Goal: Task Accomplishment & Management: Use online tool/utility

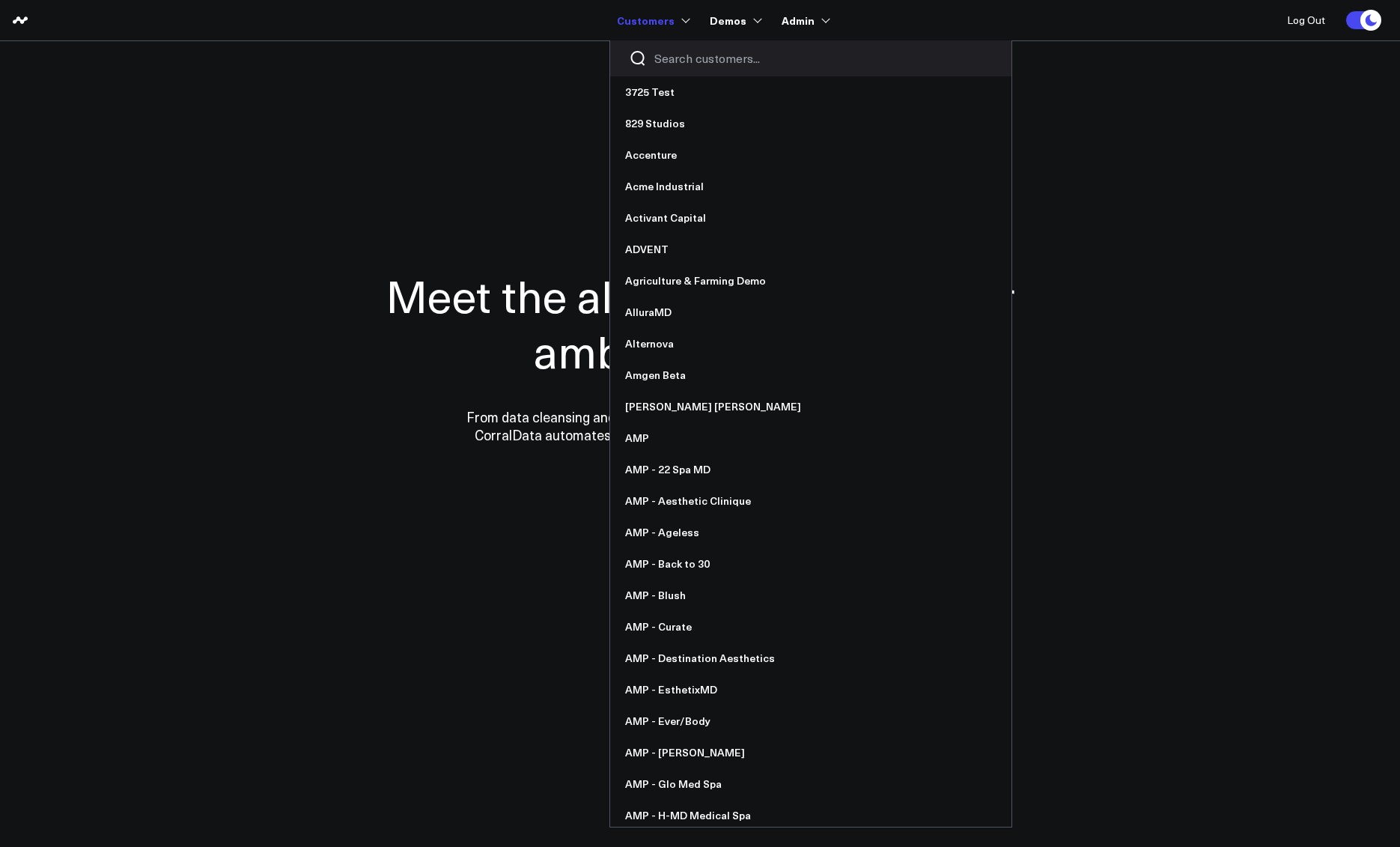
click at [692, 57] on input "Search customers input" at bounding box center [823, 58] width 338 height 16
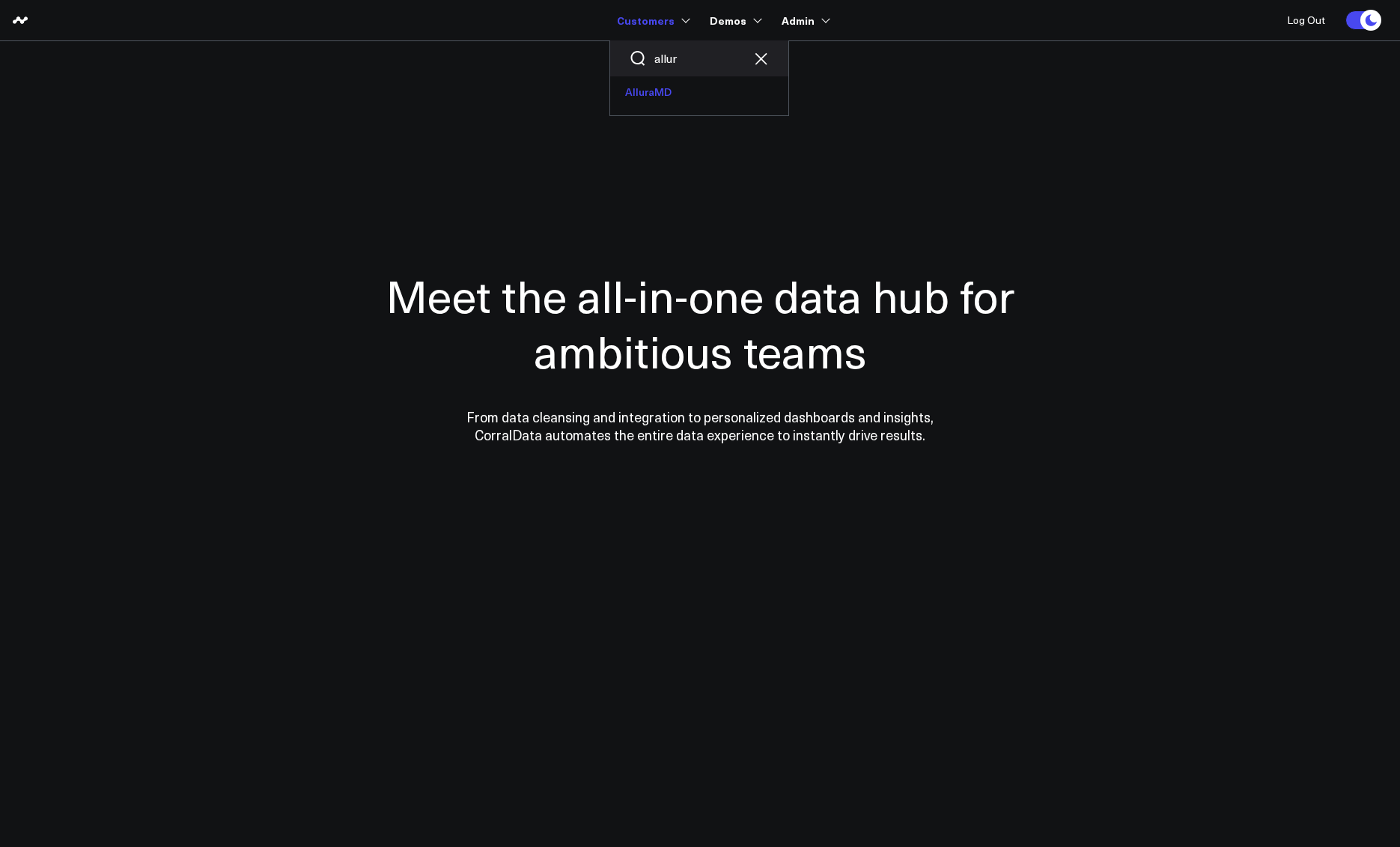
type input "allur"
click at [677, 92] on link "AlluraMD" at bounding box center [700, 92] width 178 height 32
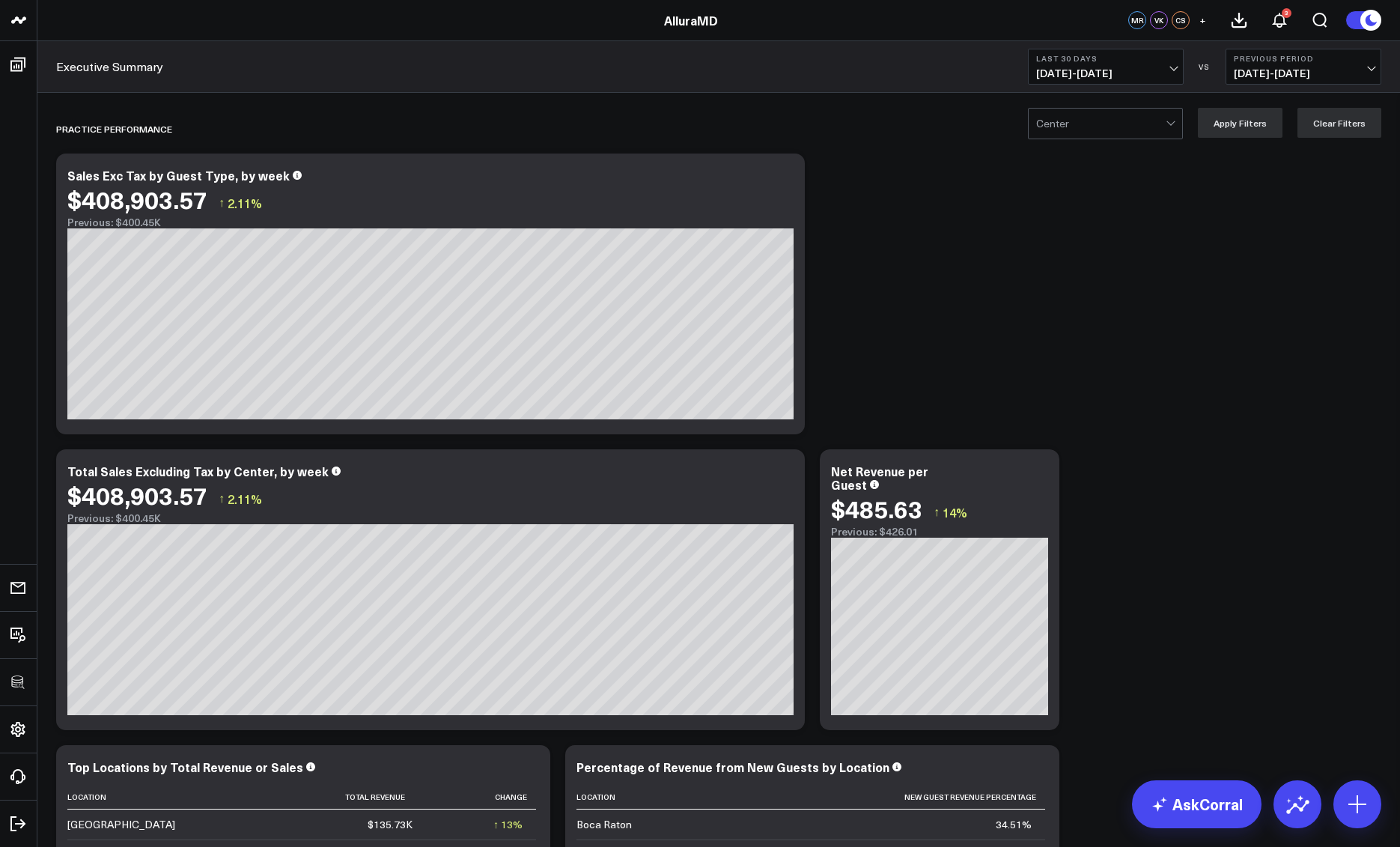
scroll to position [440, 0]
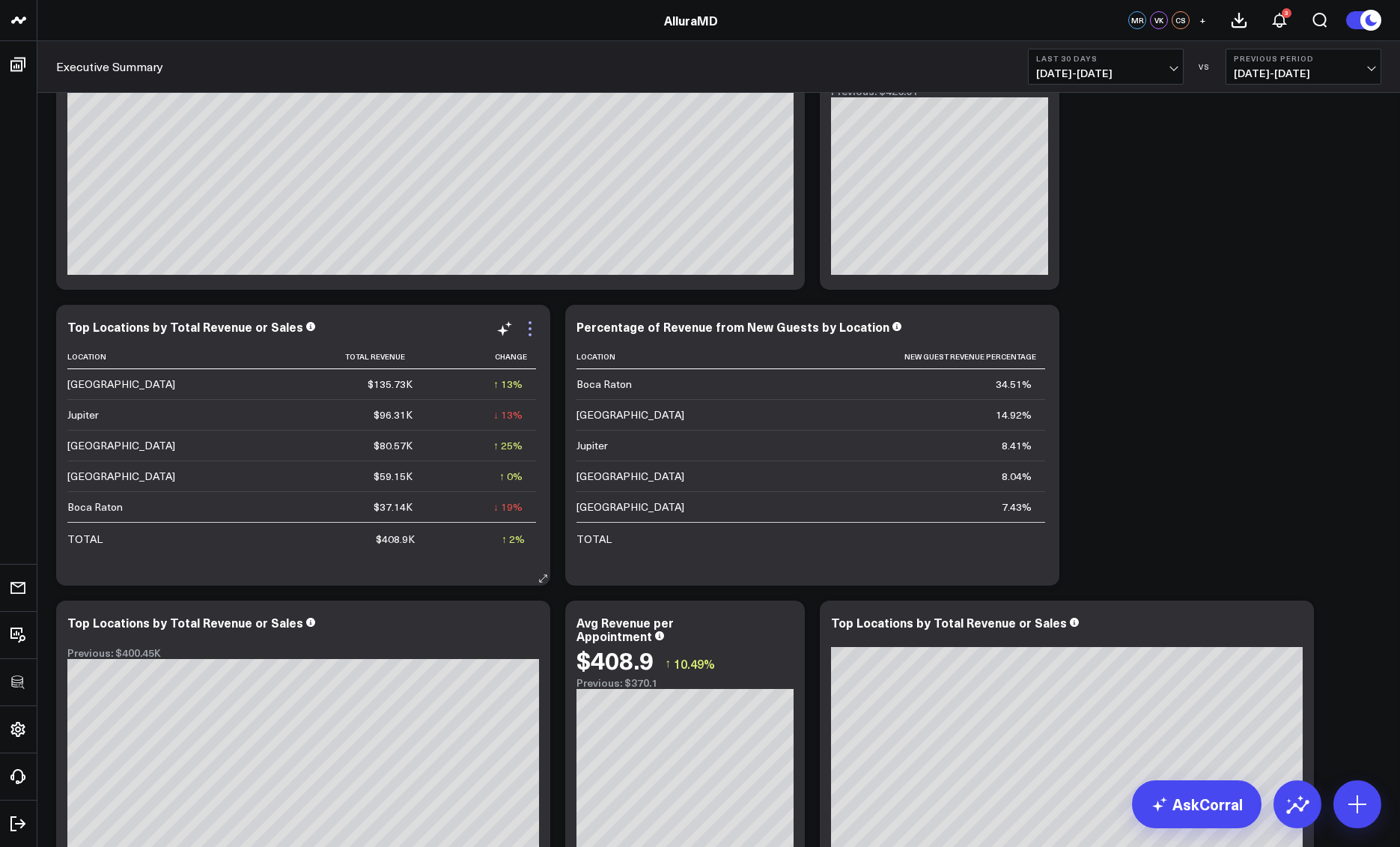
click at [524, 333] on icon at bounding box center [530, 328] width 18 height 18
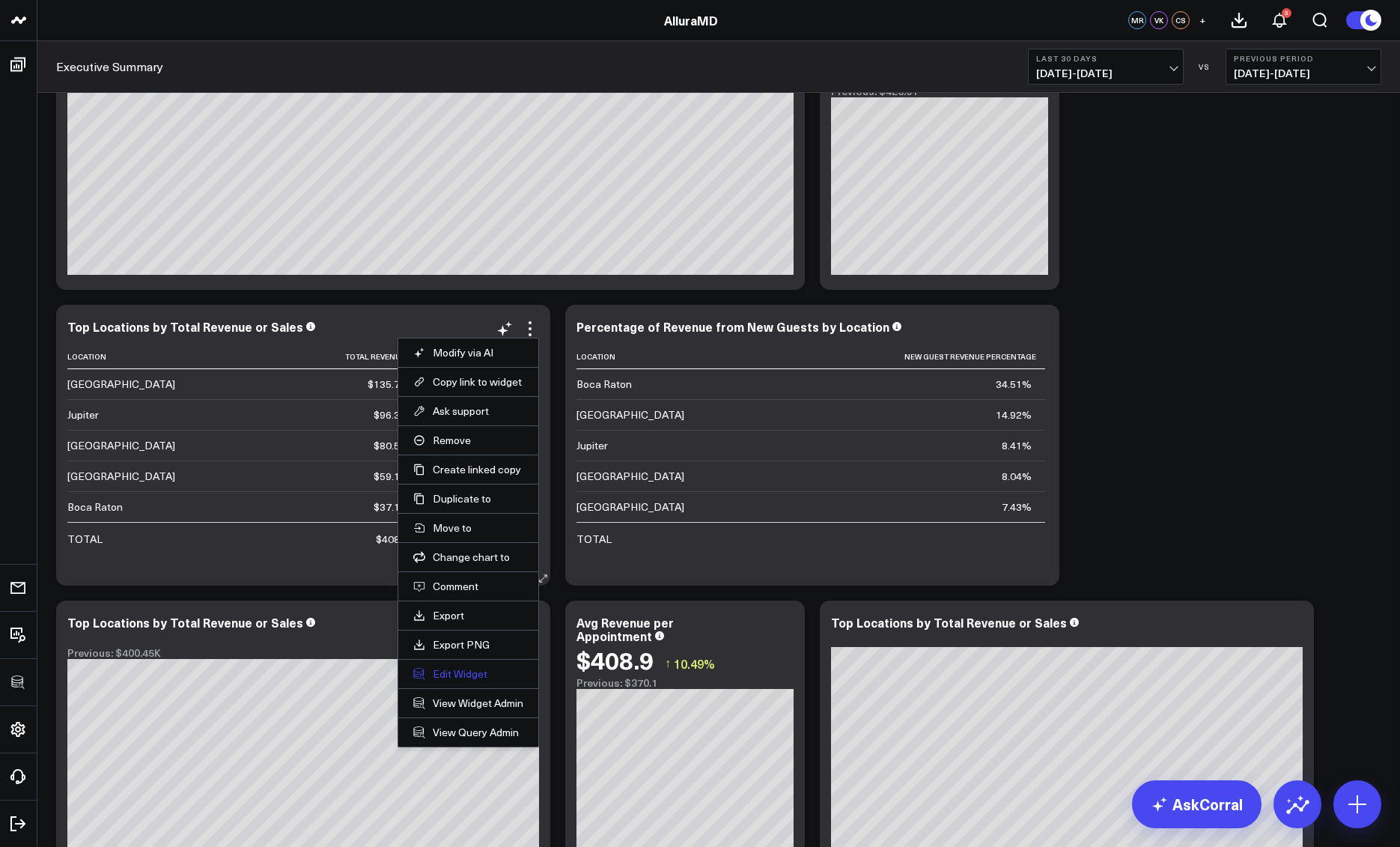
click at [464, 674] on button "Edit Widget" at bounding box center [468, 674] width 110 height 14
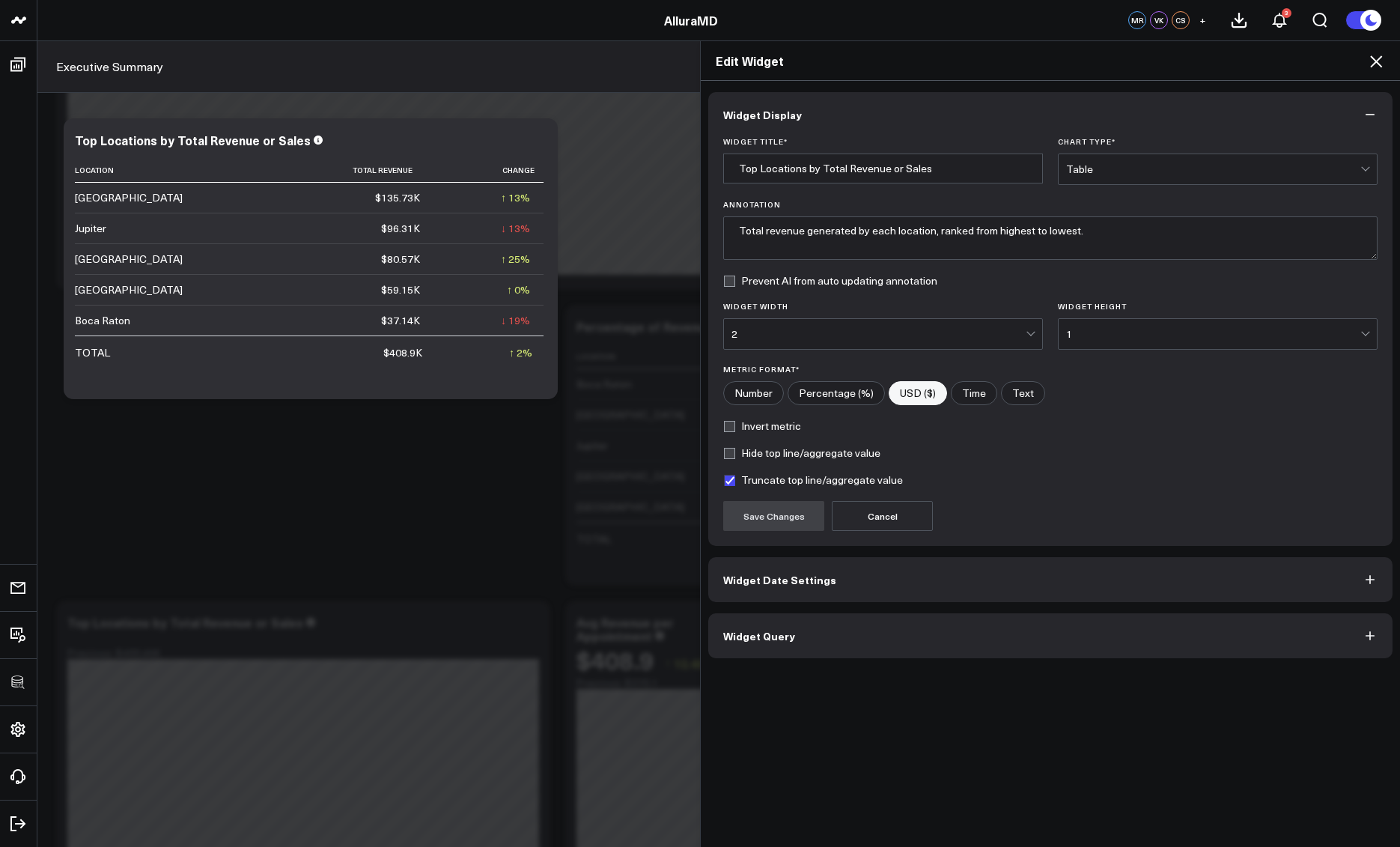
click at [842, 649] on button "Widget Query" at bounding box center [1050, 635] width 684 height 45
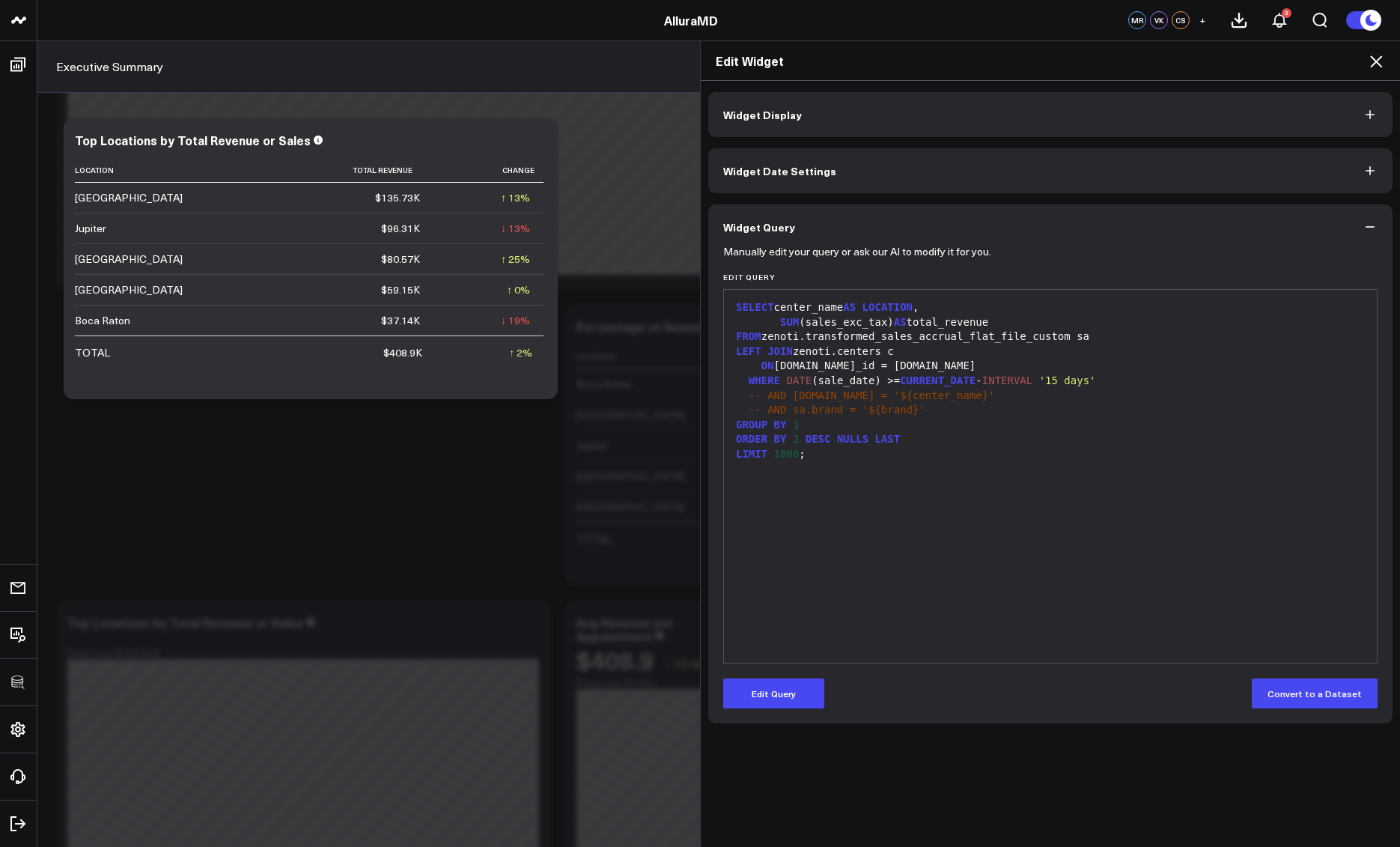
click at [1130, 577] on div "SELECT center_name AS LOCATION , SUM (sales_exc_tax) AS total_revenue FROM zeno…" at bounding box center [1050, 476] width 638 height 358
drag, startPoint x: 759, startPoint y: 701, endPoint x: 748, endPoint y: 617, distance: 84.7
click at [759, 701] on button "Edit Query" at bounding box center [774, 693] width 101 height 30
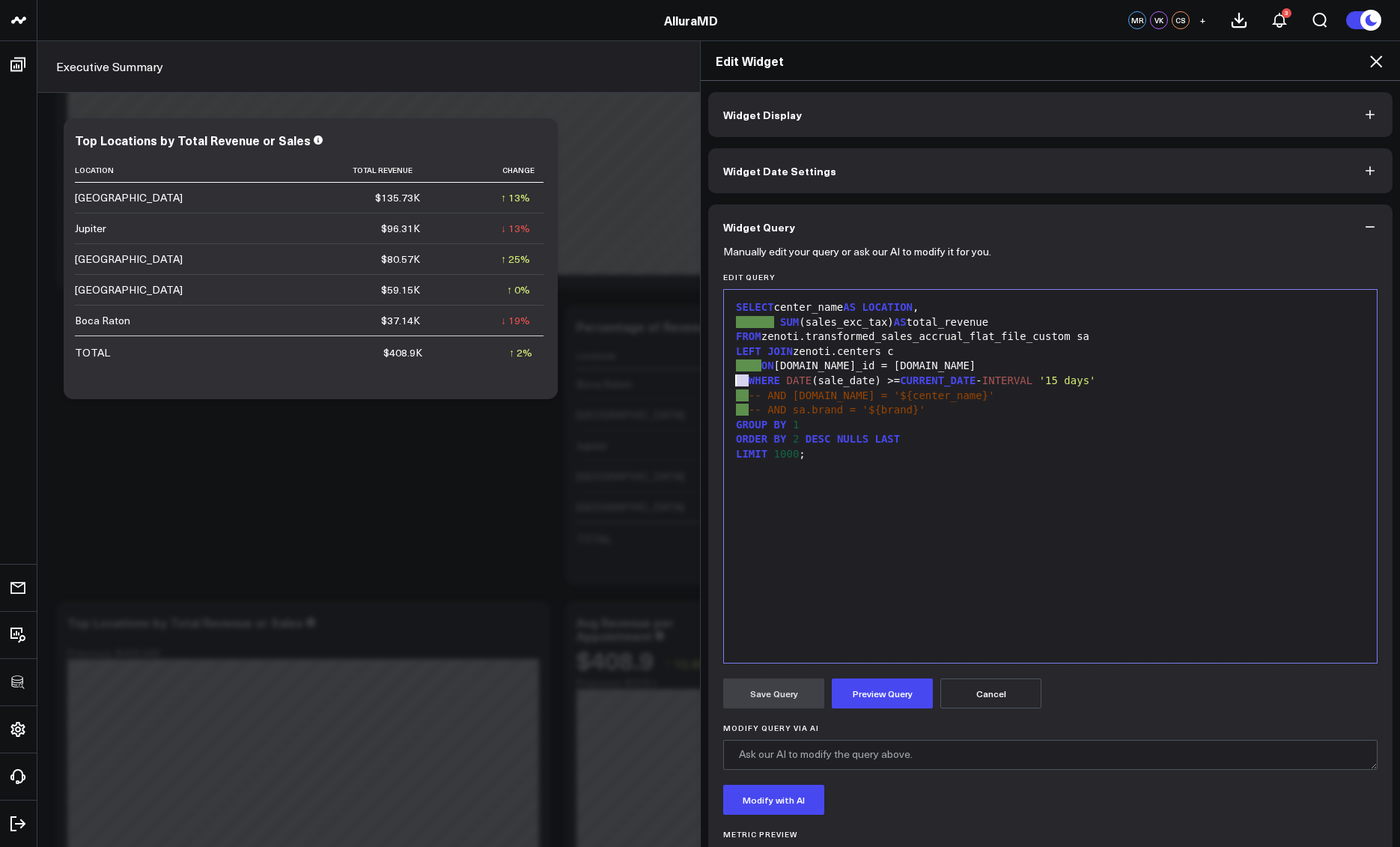
drag, startPoint x: 744, startPoint y: 384, endPoint x: 718, endPoint y: 385, distance: 26.0
click at [724, 385] on div "99 1 2 3 4 5 6 7 8 9 10 11 › ⌄ SELECT center_name AS LOCATION , SUM (sales_exc_…" at bounding box center [1051, 476] width 654 height 374
click at [904, 683] on button "Preview Query" at bounding box center [883, 693] width 101 height 30
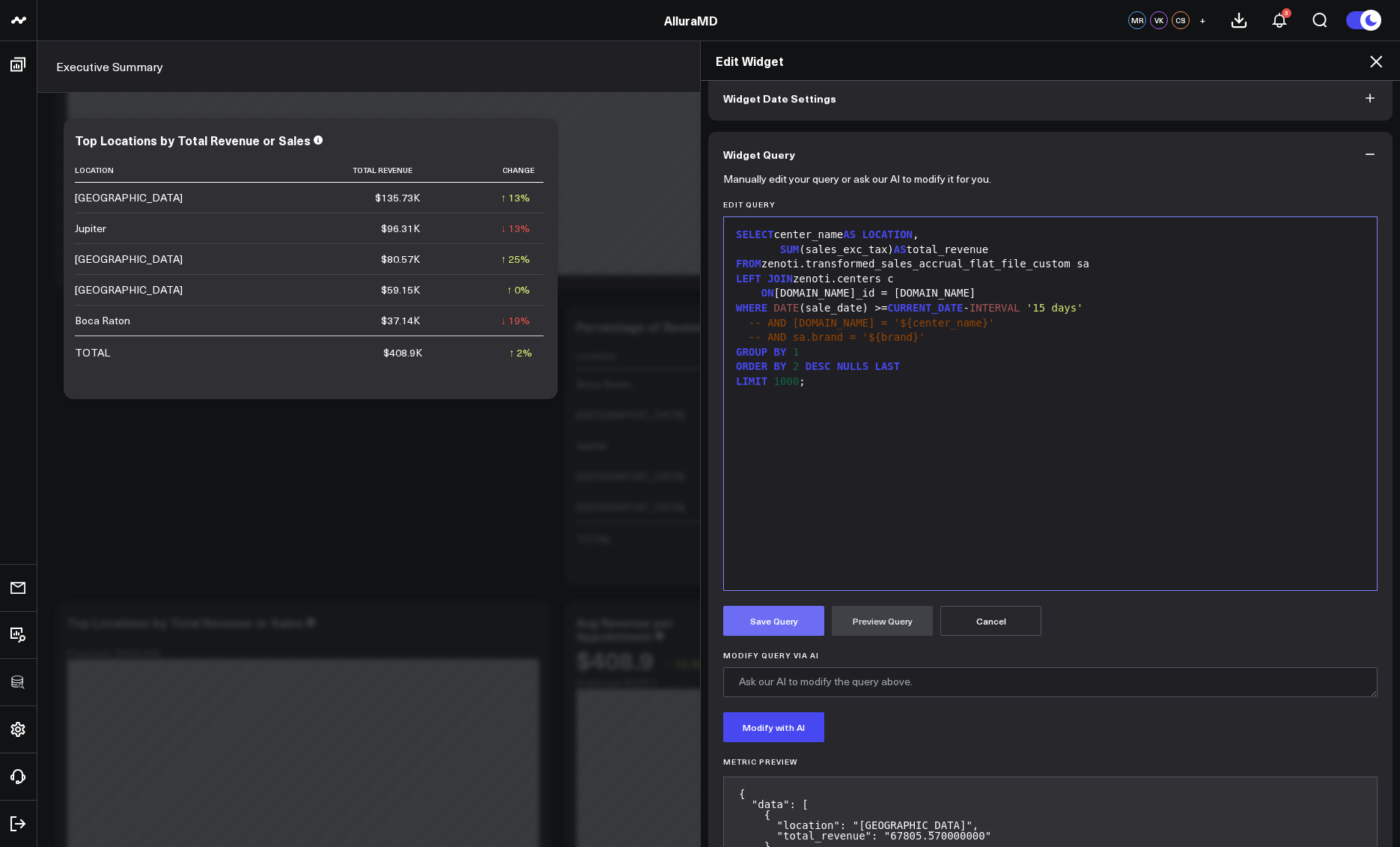
click at [771, 624] on button "Save Query" at bounding box center [774, 621] width 101 height 30
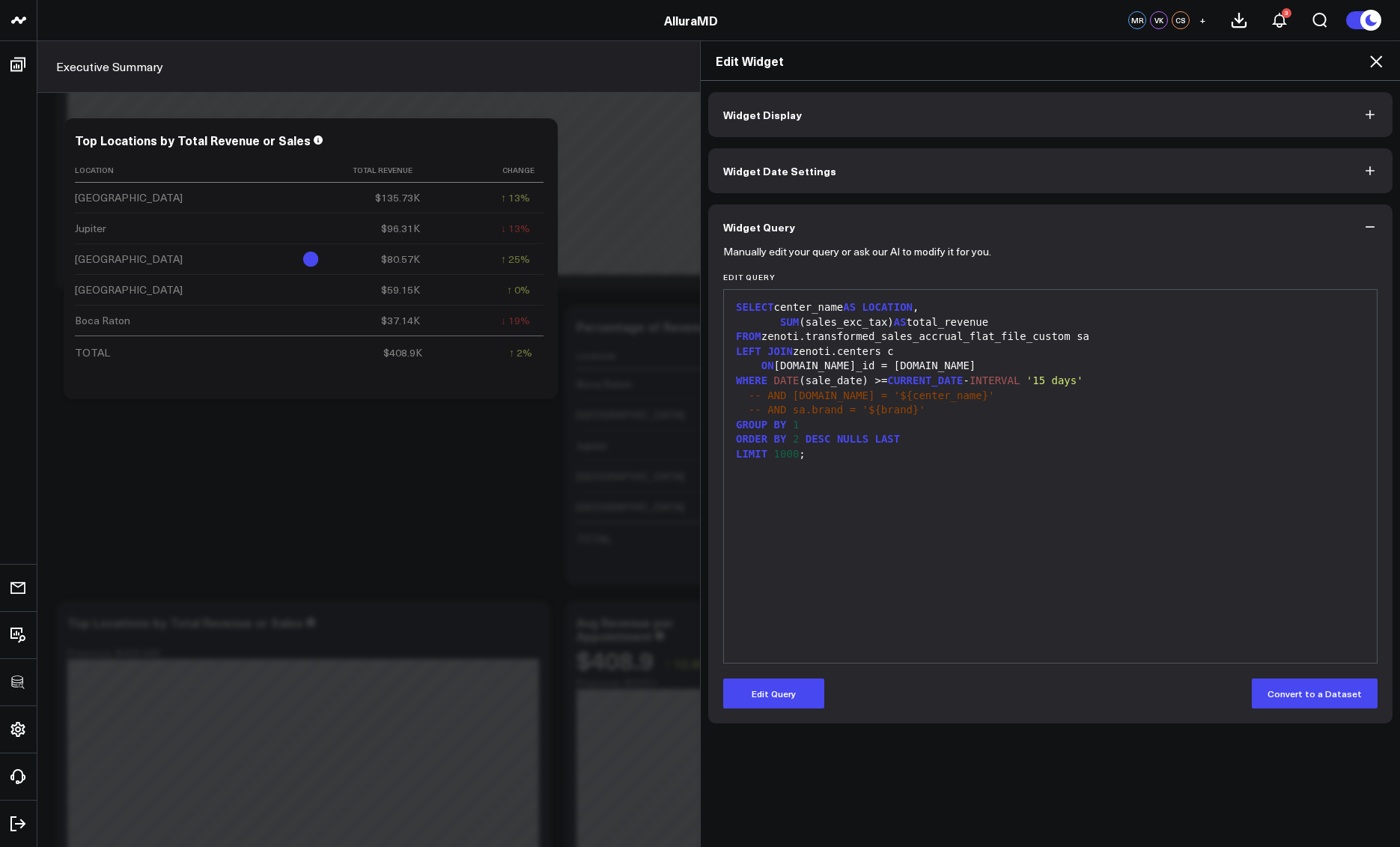
scroll to position [0, 0]
click at [1377, 63] on icon at bounding box center [1376, 62] width 12 height 12
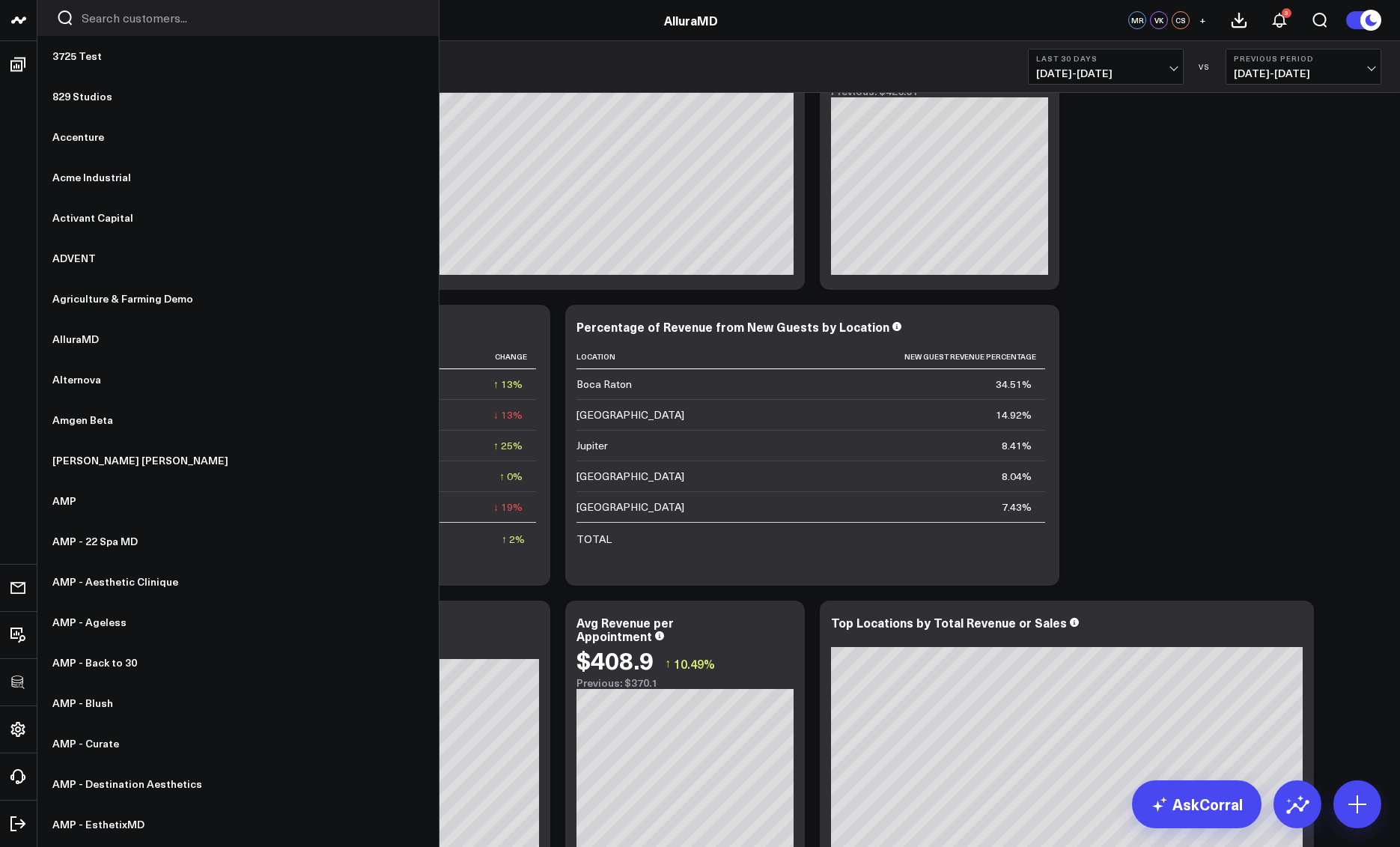
click at [103, 13] on input "Search customers input" at bounding box center [250, 17] width 338 height 16
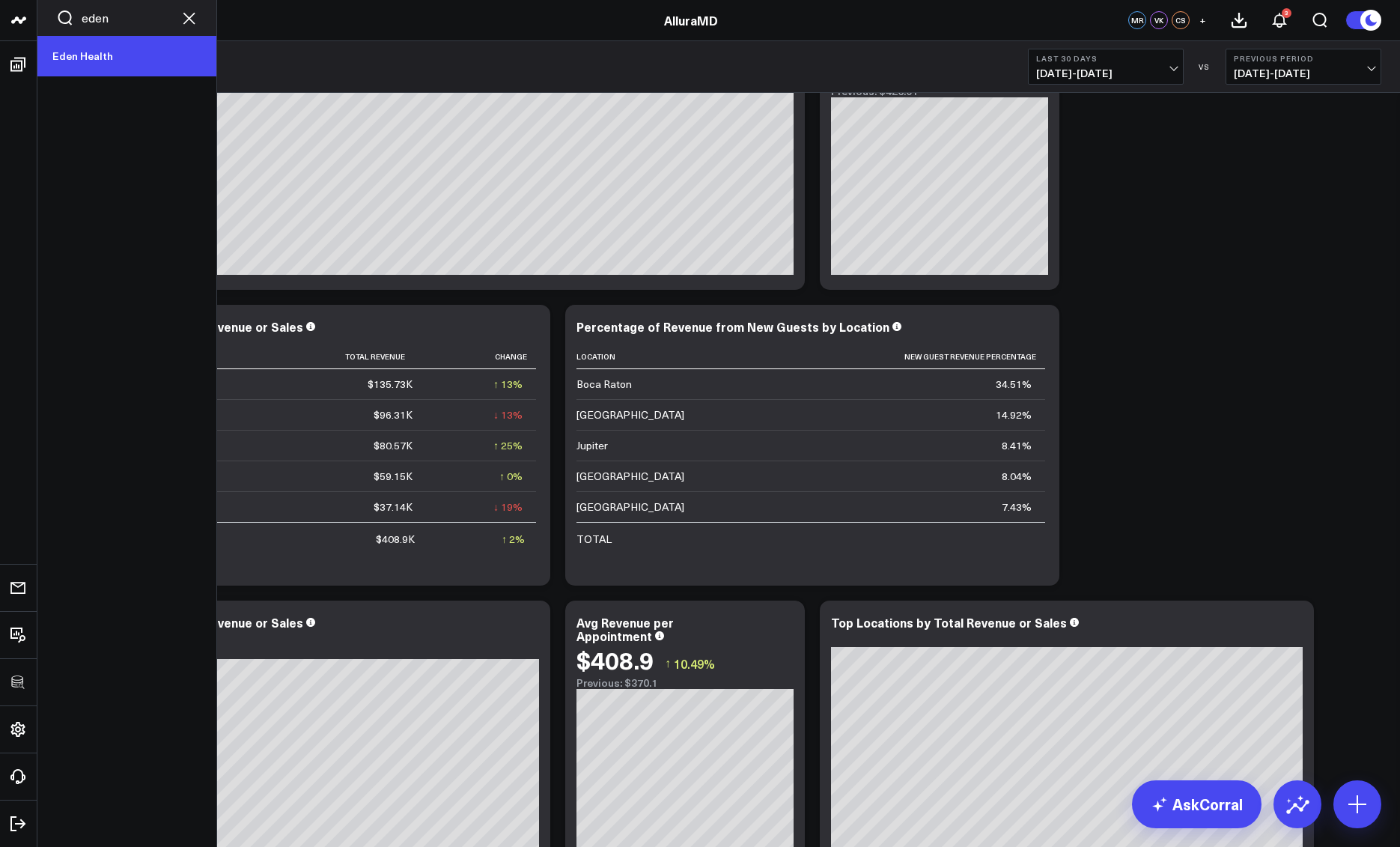
type input "eden"
click at [117, 69] on link "Eden Health" at bounding box center [127, 56] width 179 height 40
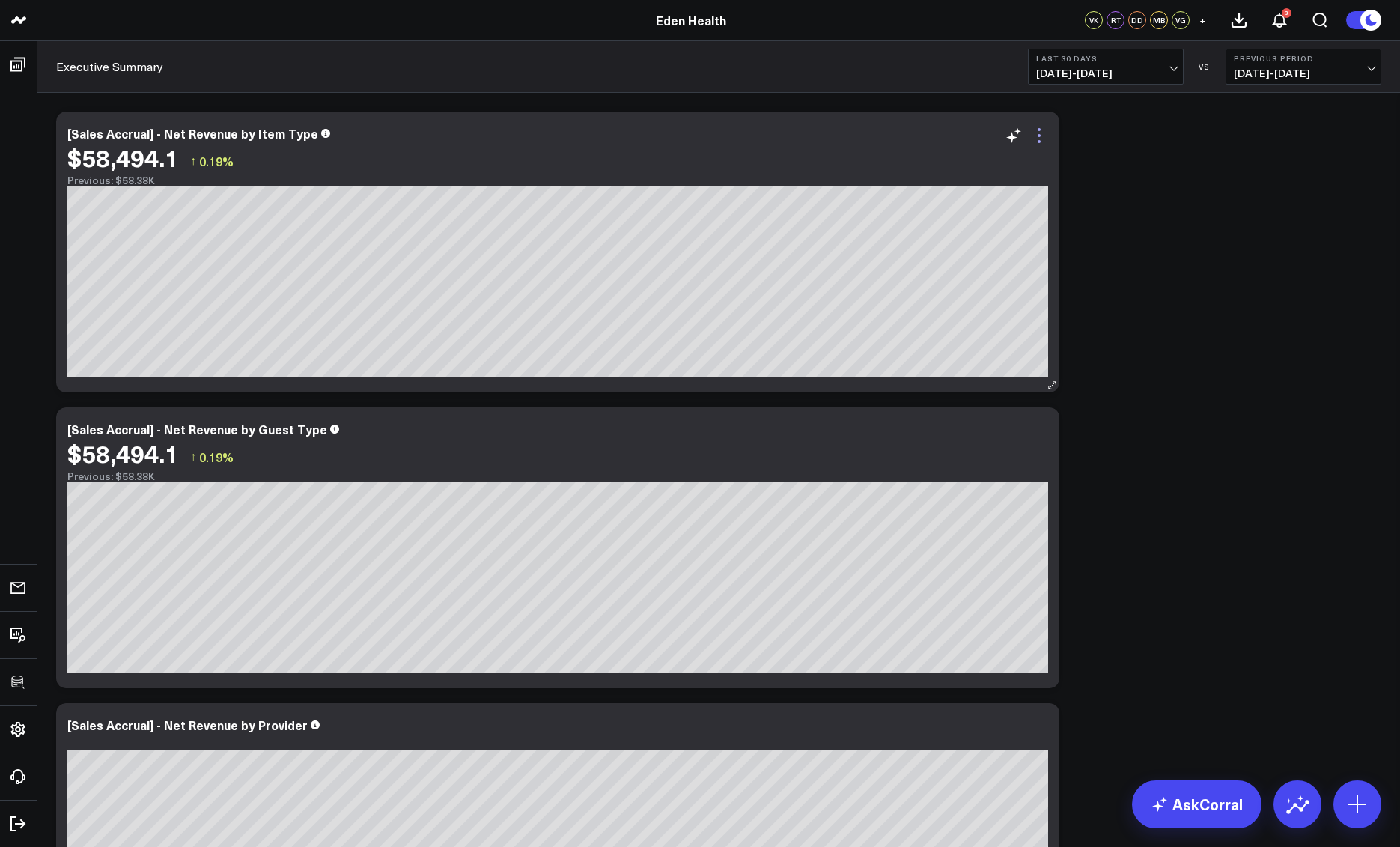
click at [1041, 138] on icon at bounding box center [1039, 135] width 18 height 18
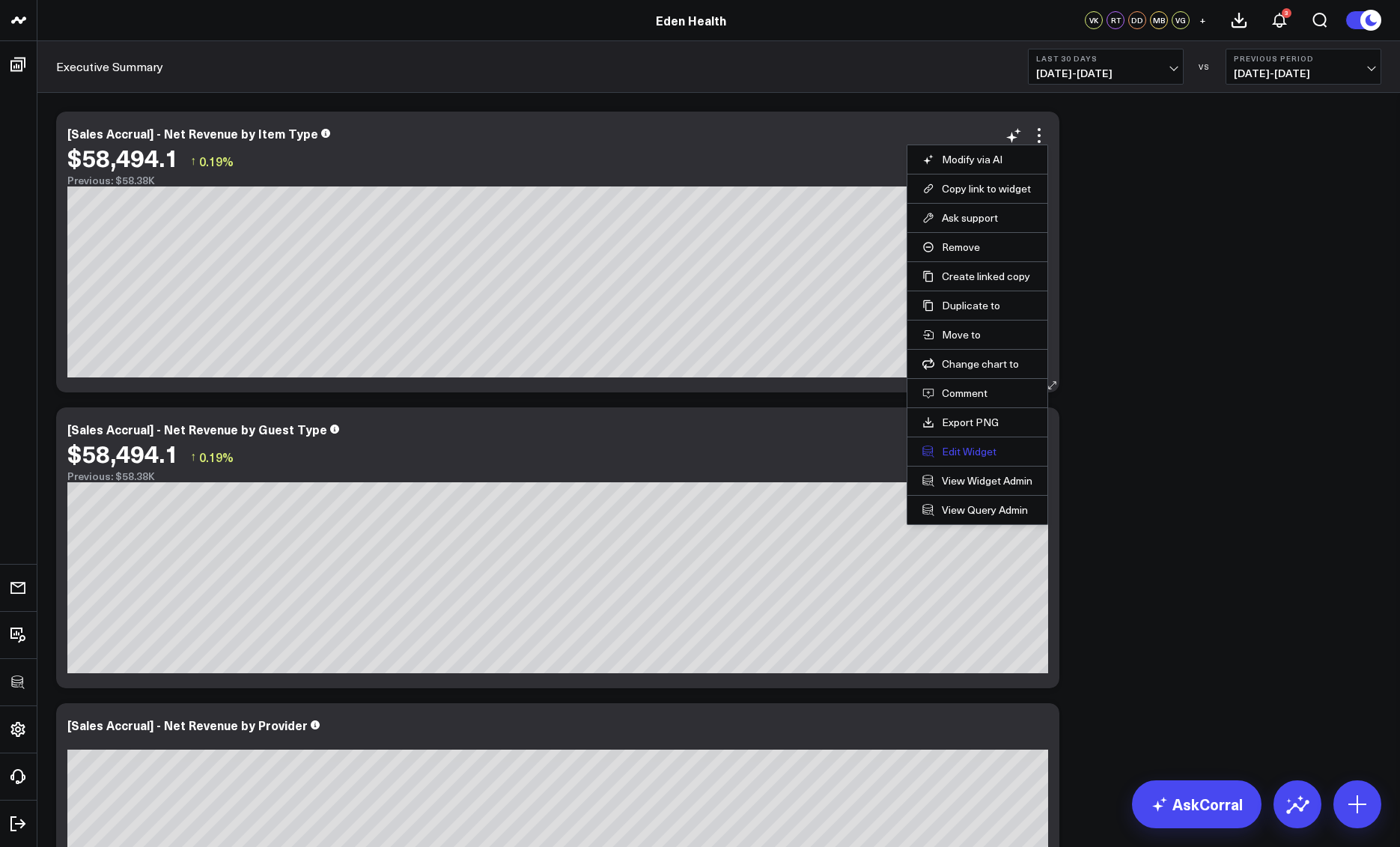
click at [962, 454] on button "Edit Widget" at bounding box center [977, 451] width 110 height 14
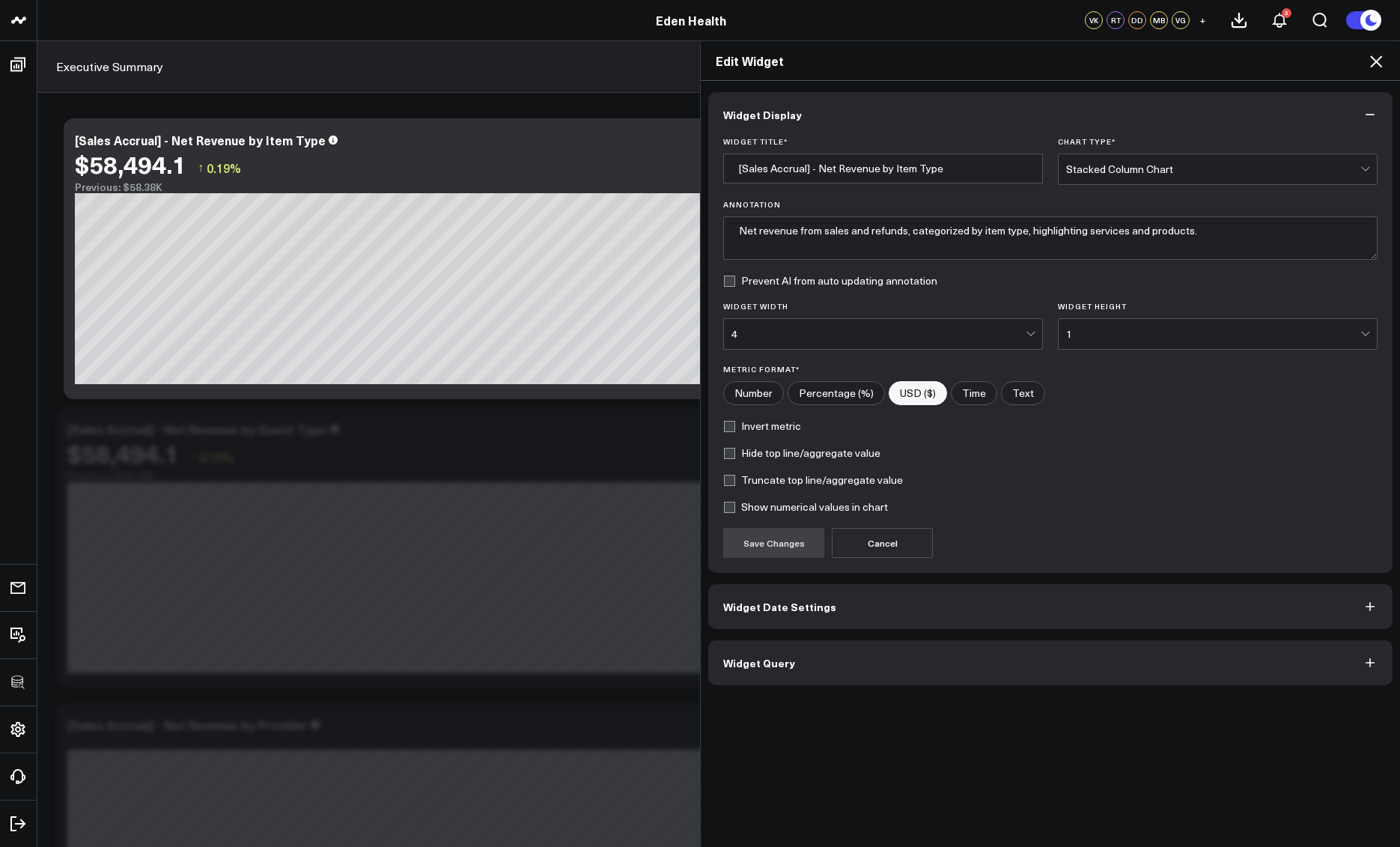
click at [893, 649] on button "Widget Query" at bounding box center [1050, 663] width 684 height 45
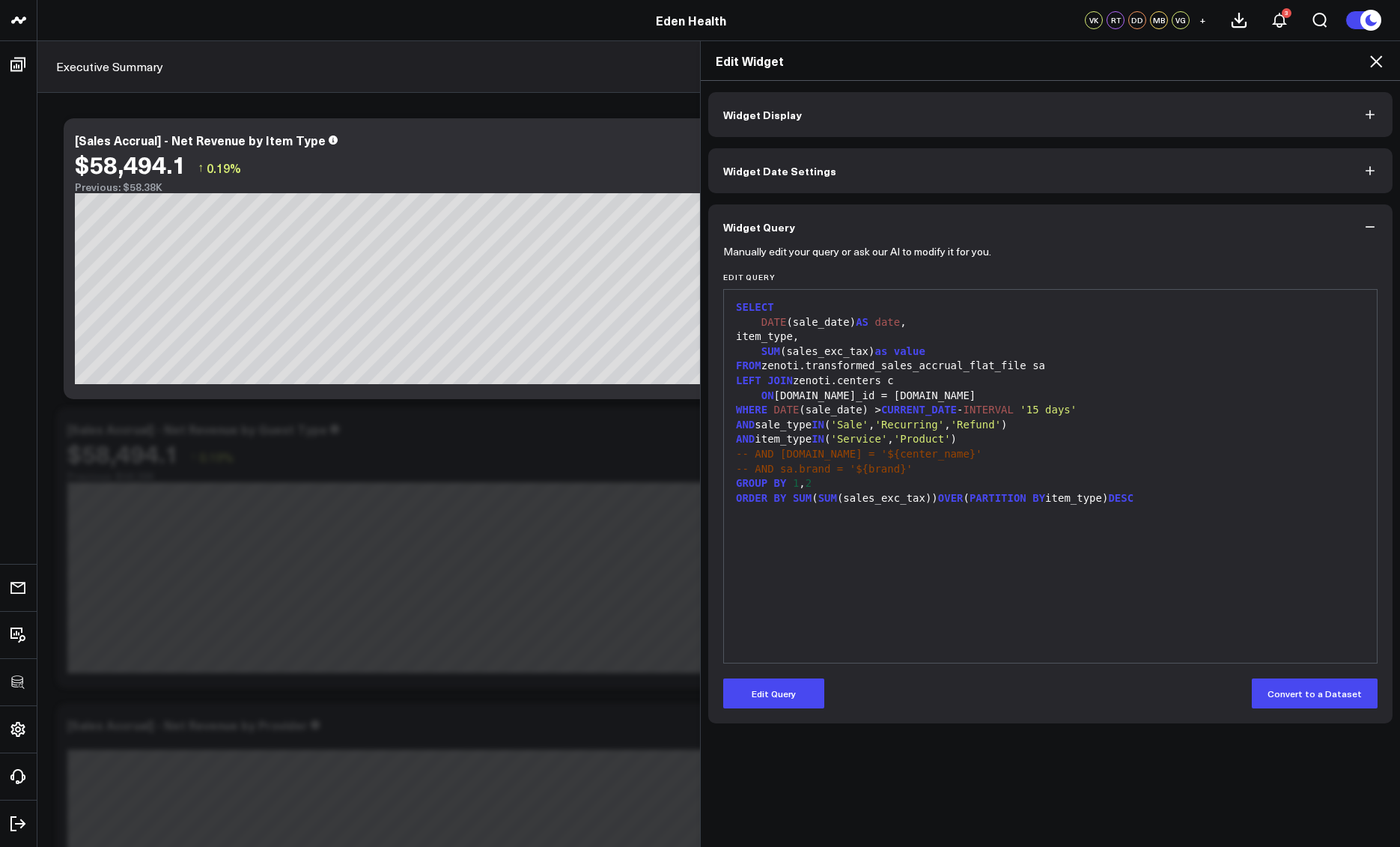
click at [1121, 463] on div "-- AND sa.brand = '${brand}'" at bounding box center [1050, 469] width 638 height 15
click at [1379, 48] on div "Edit Widget" at bounding box center [1051, 61] width 700 height 39
click at [1377, 63] on icon at bounding box center [1376, 62] width 12 height 12
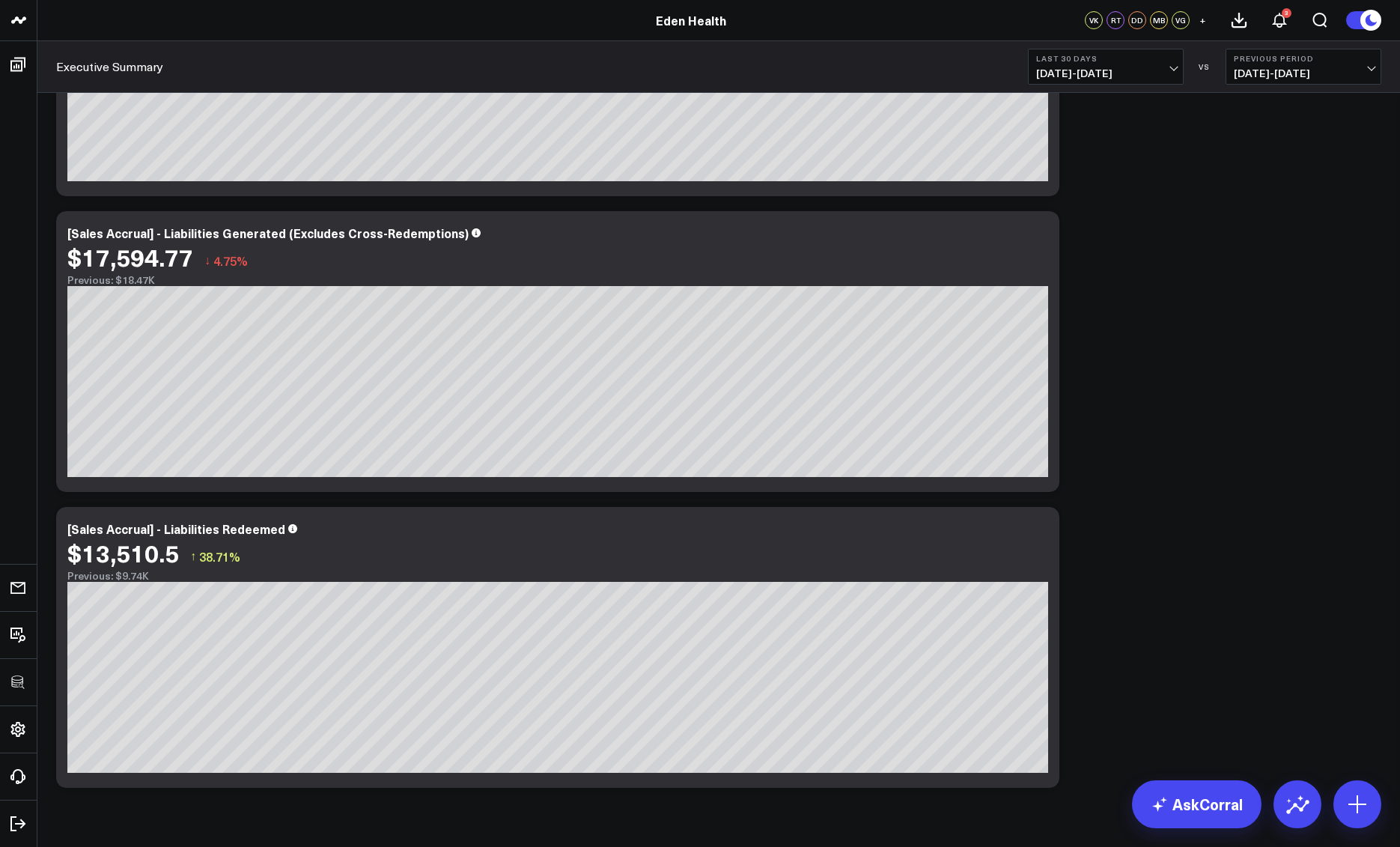
scroll to position [539, 0]
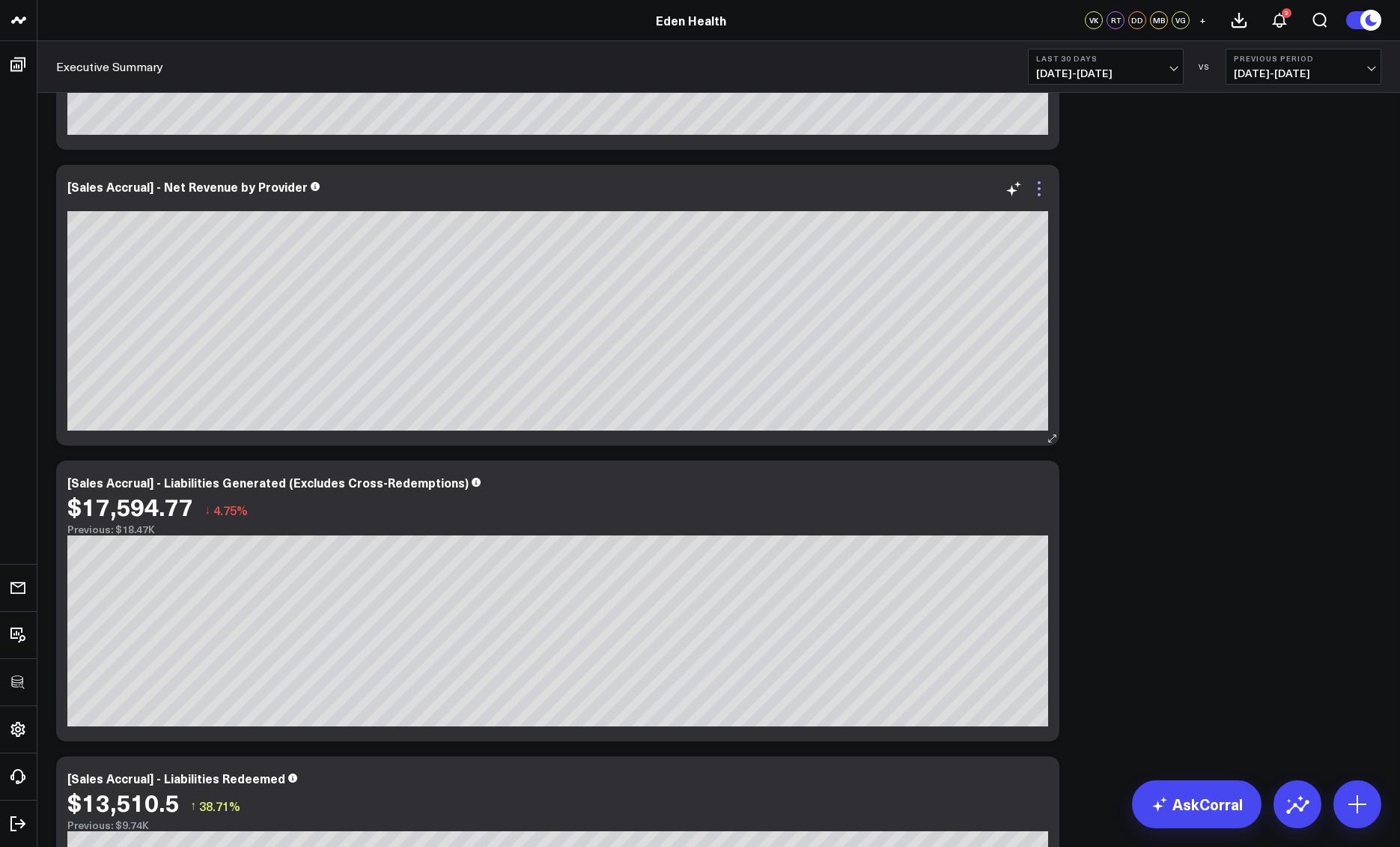
click at [1040, 189] on icon at bounding box center [1039, 188] width 3 height 3
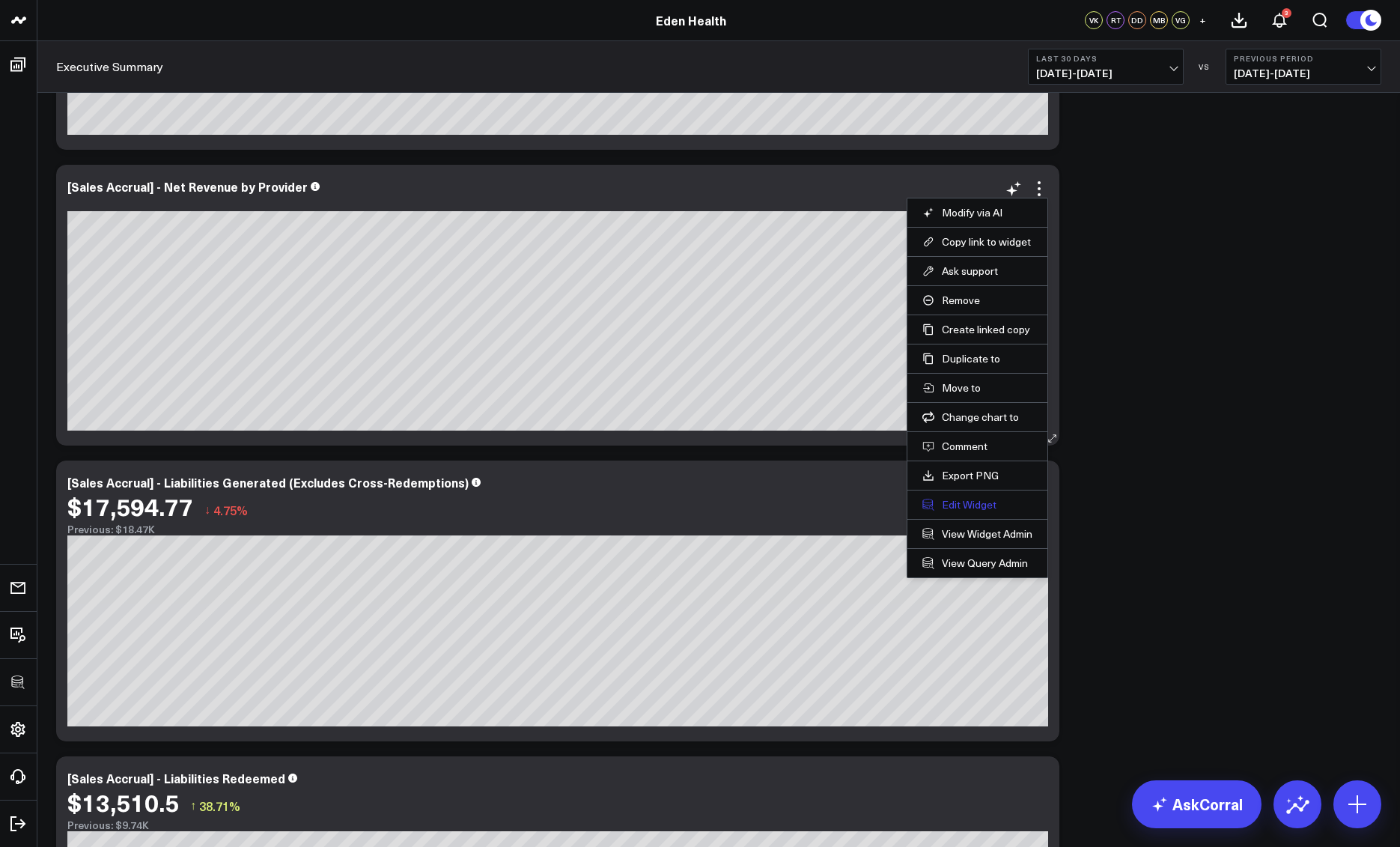
click at [985, 507] on button "Edit Widget" at bounding box center [977, 505] width 110 height 14
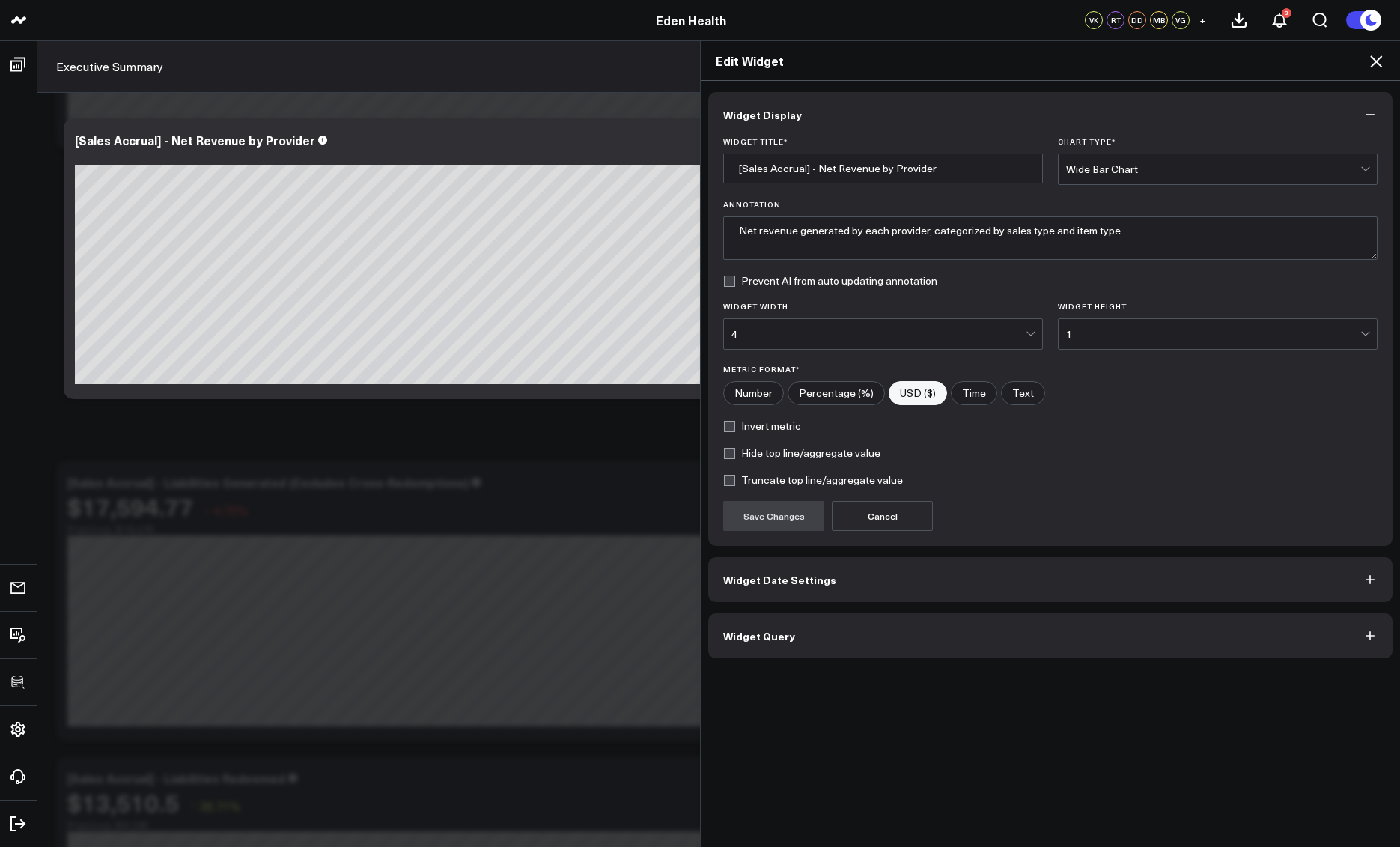
click at [911, 651] on button "Widget Query" at bounding box center [1050, 635] width 684 height 45
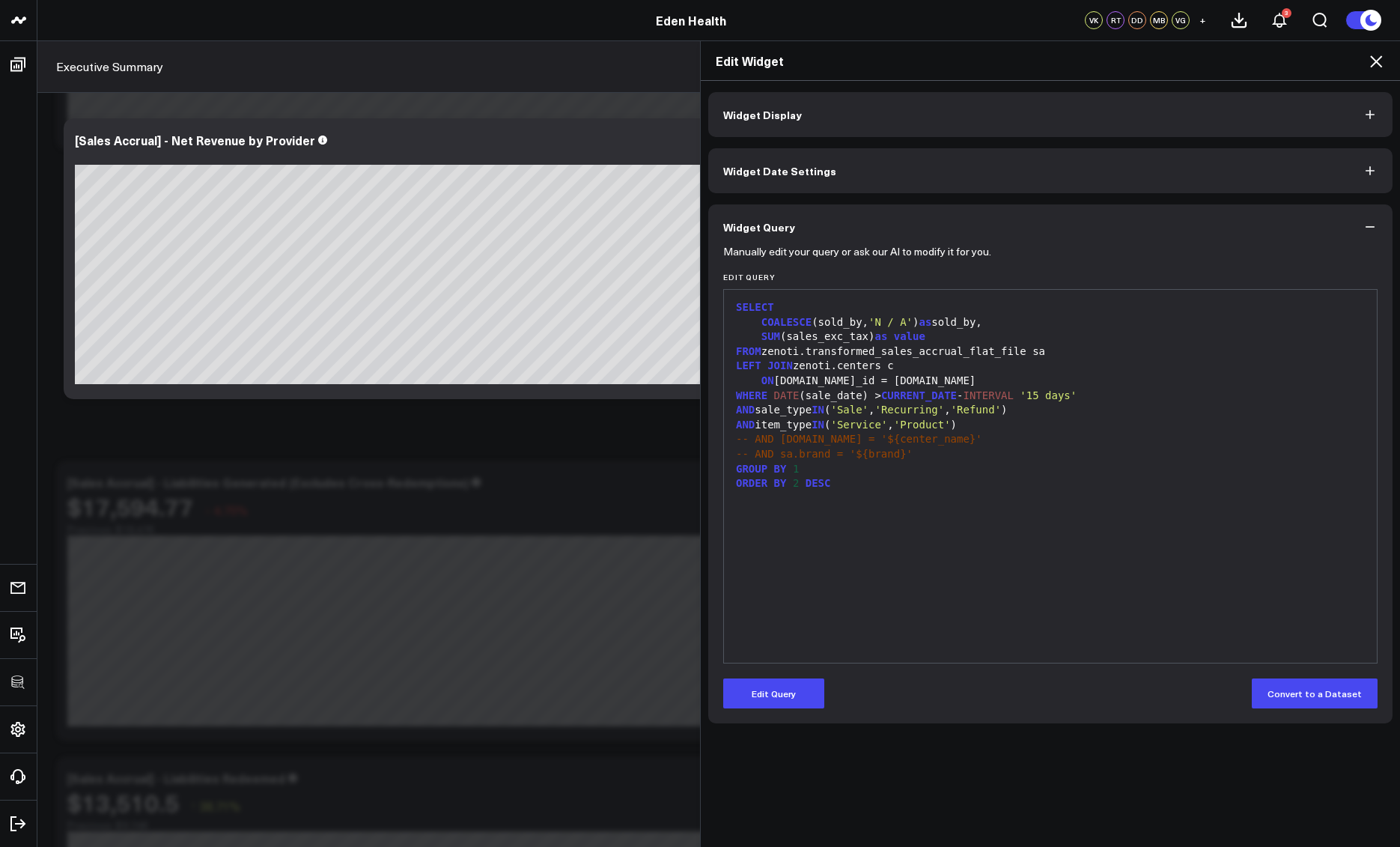
click at [1099, 557] on div "SELECT COALESCE (sold_by, 'N / A' ) as sold_by, SUM (sales_exc_tax) as value FR…" at bounding box center [1050, 476] width 638 height 358
click at [1379, 63] on icon at bounding box center [1376, 61] width 18 height 18
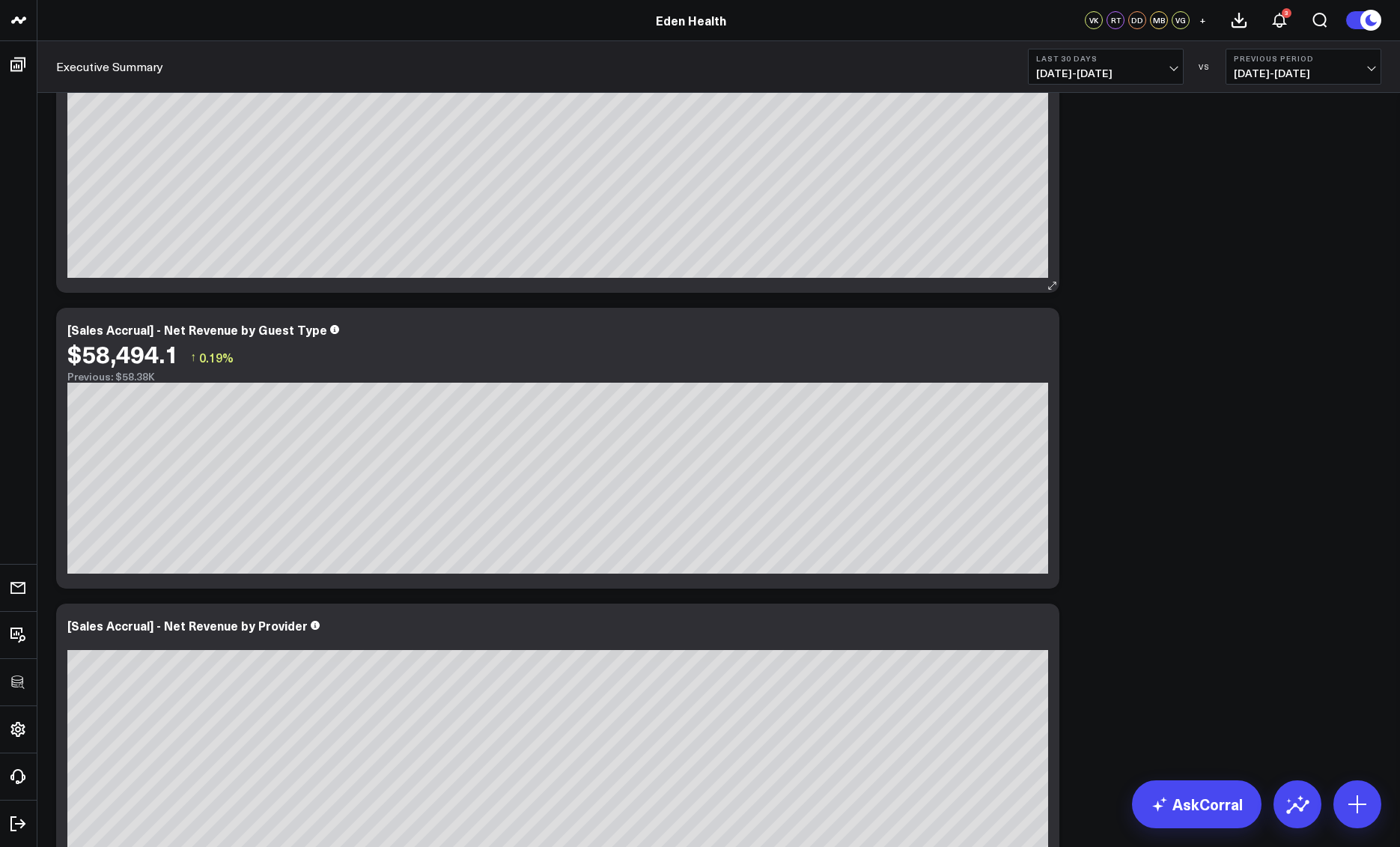
scroll to position [22, 0]
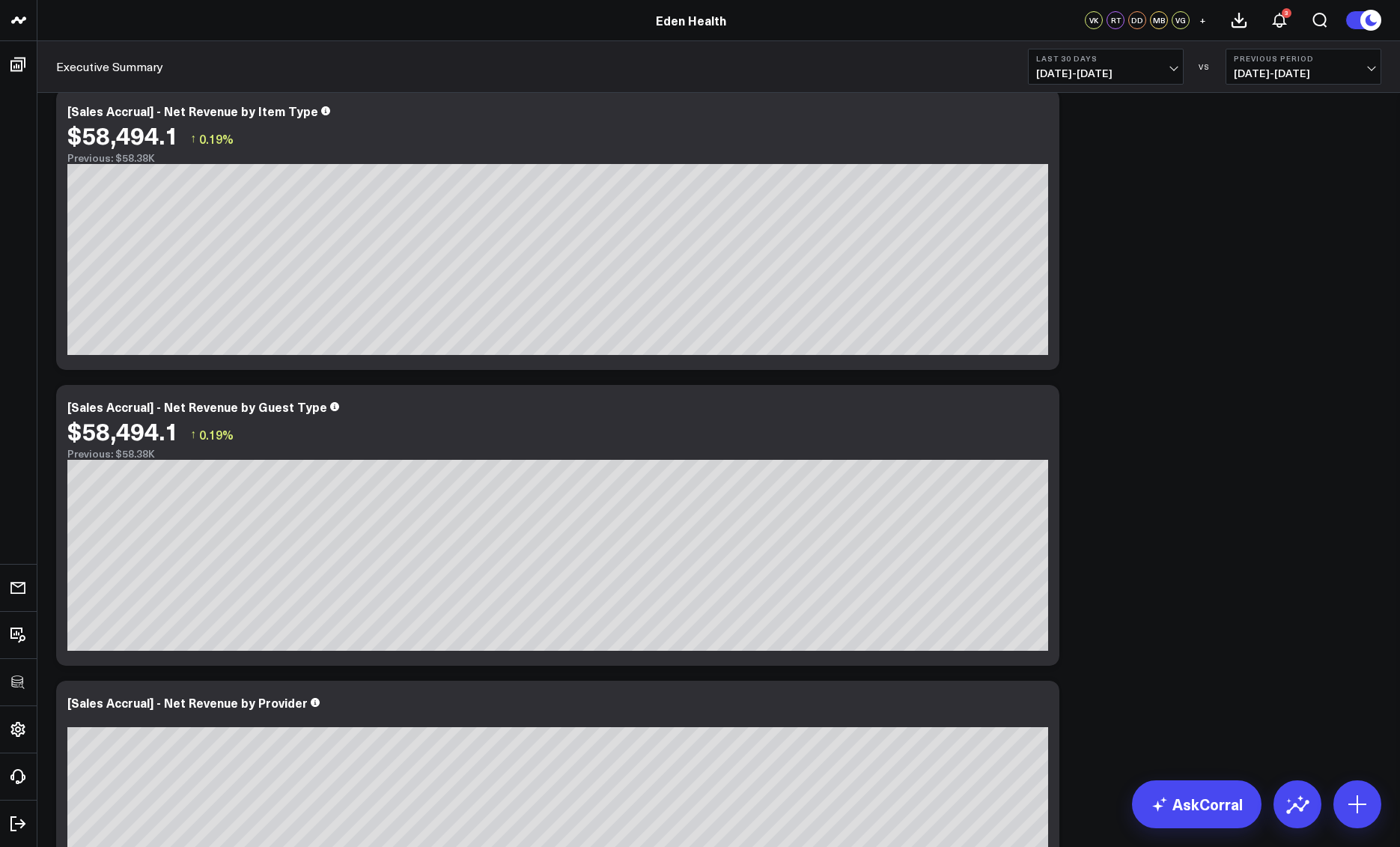
click at [1200, 422] on div "Modify via AI Copy link to widget Ask support Remove Create linked copy Executi…" at bounding box center [718, 820] width 1340 height 1479
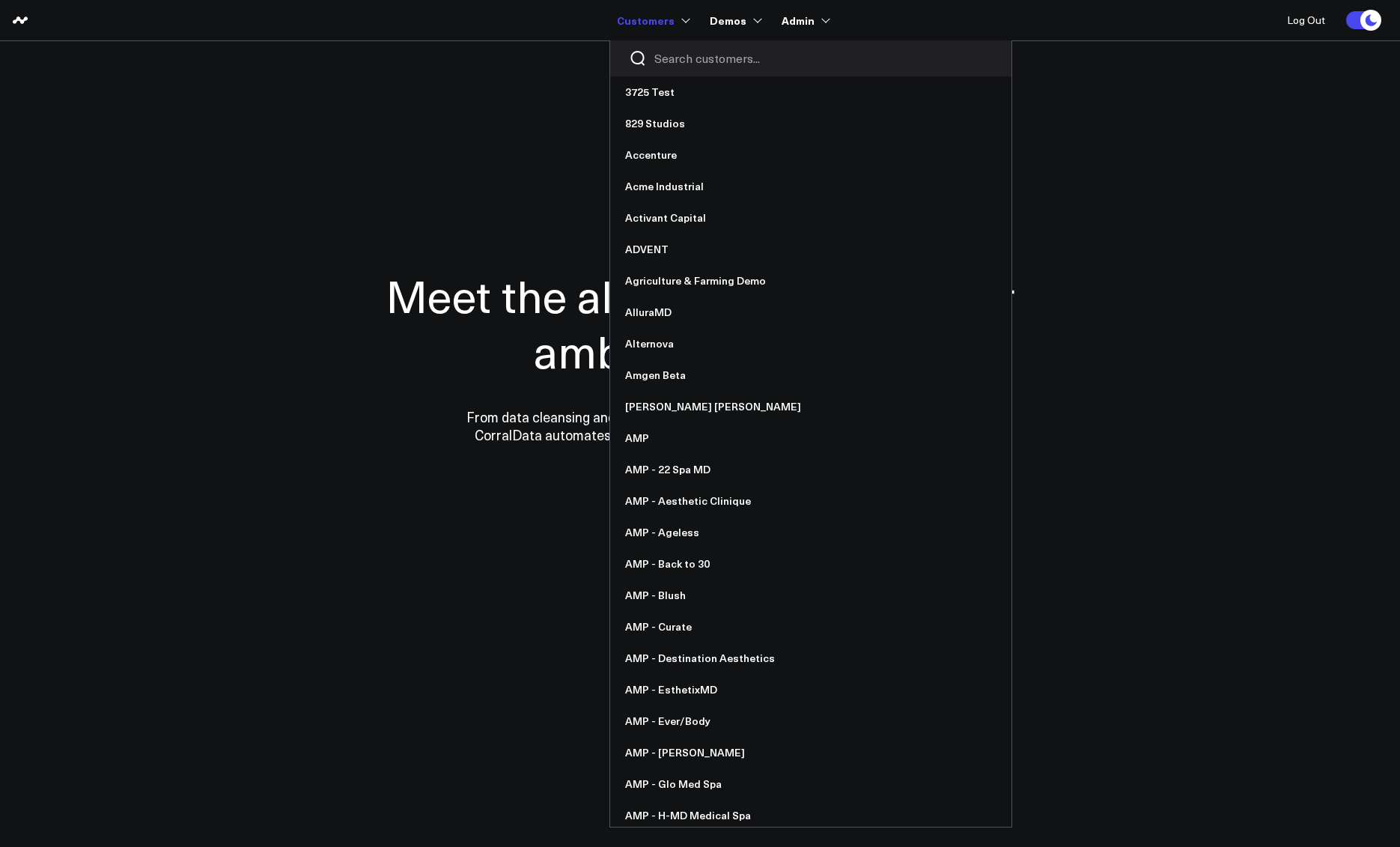
click at [670, 59] on input "Search customers input" at bounding box center [823, 58] width 338 height 16
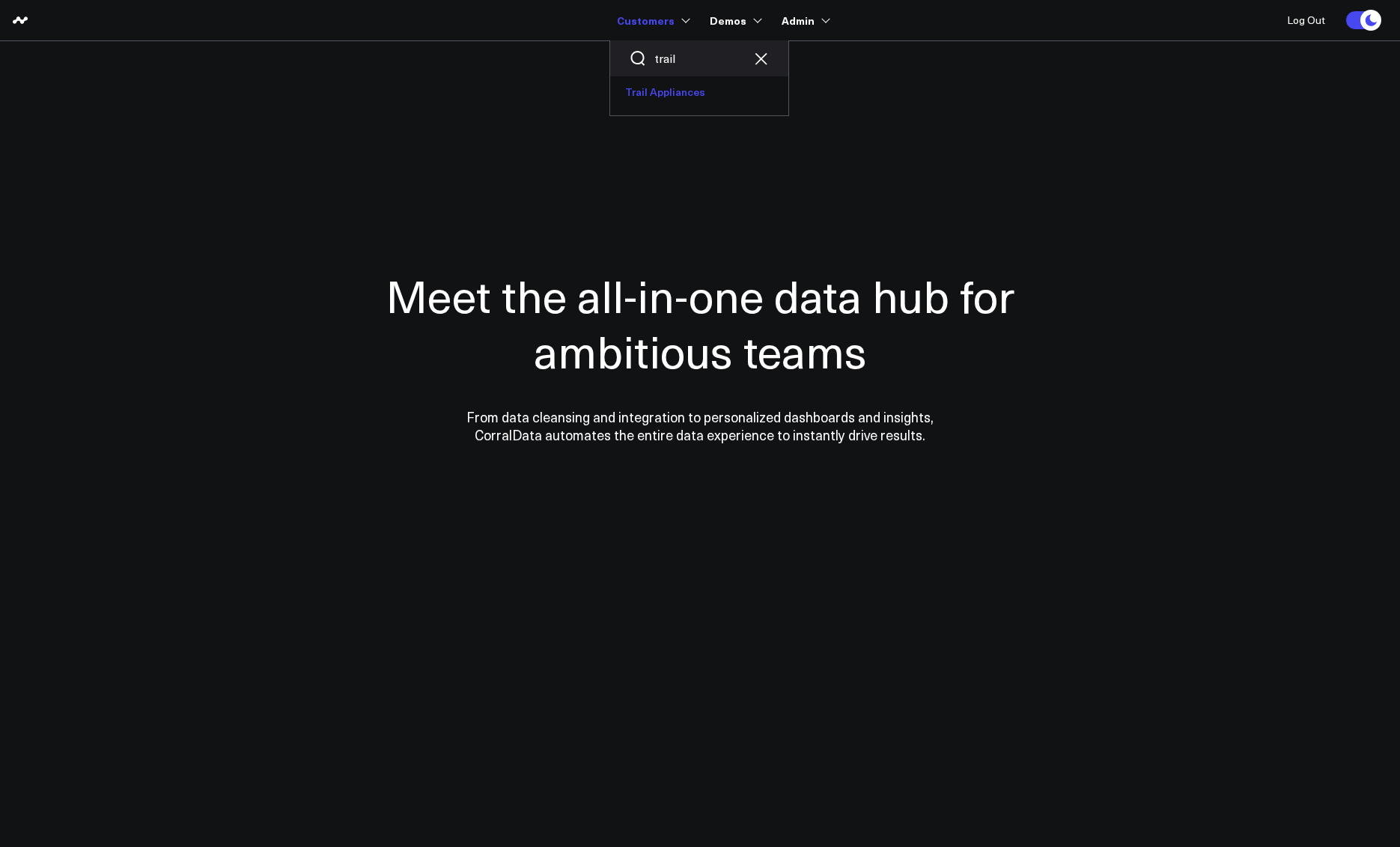
type input "trail"
click at [667, 86] on link "Trail Appliances" at bounding box center [700, 92] width 178 height 32
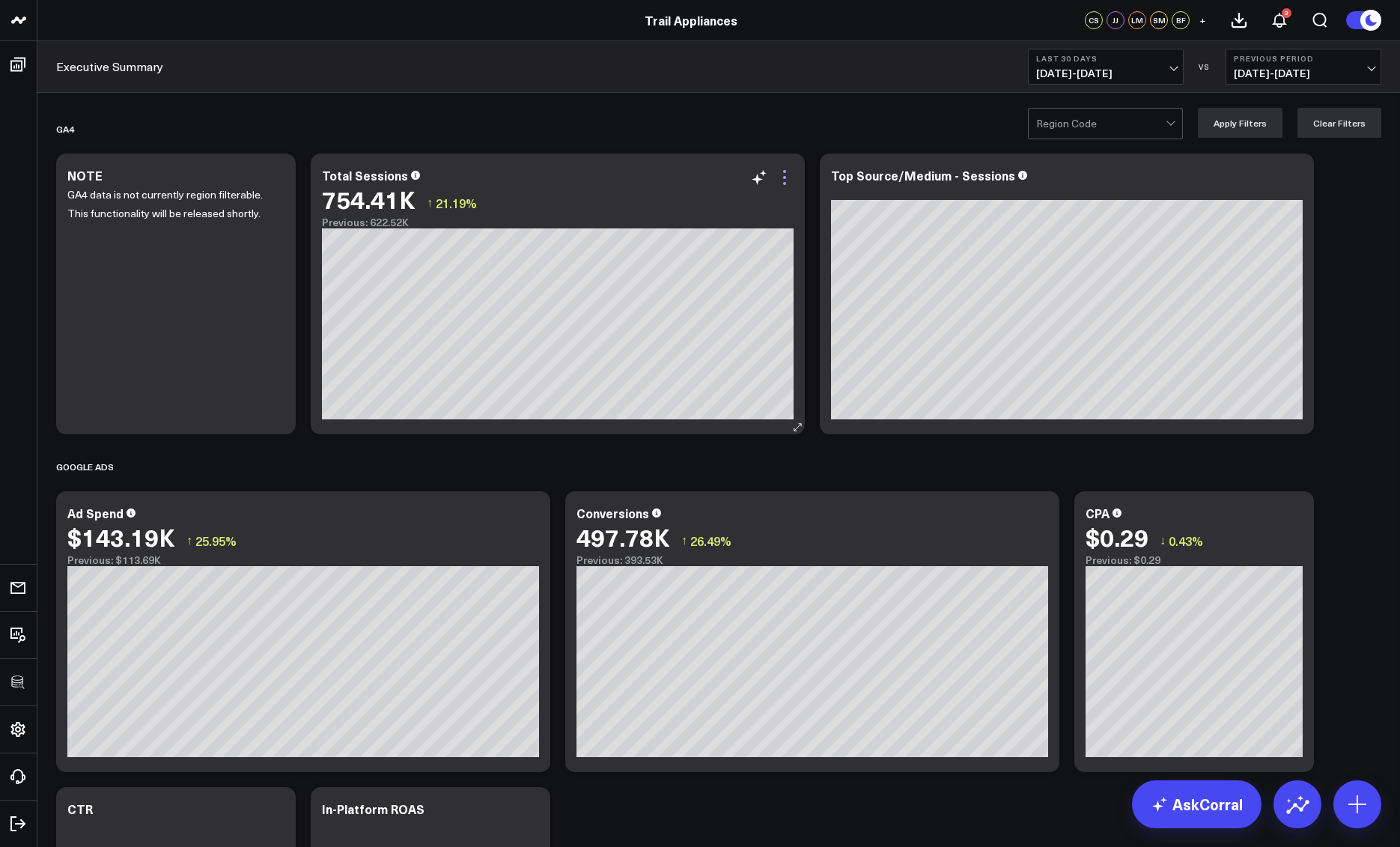
click at [783, 185] on icon at bounding box center [784, 177] width 18 height 18
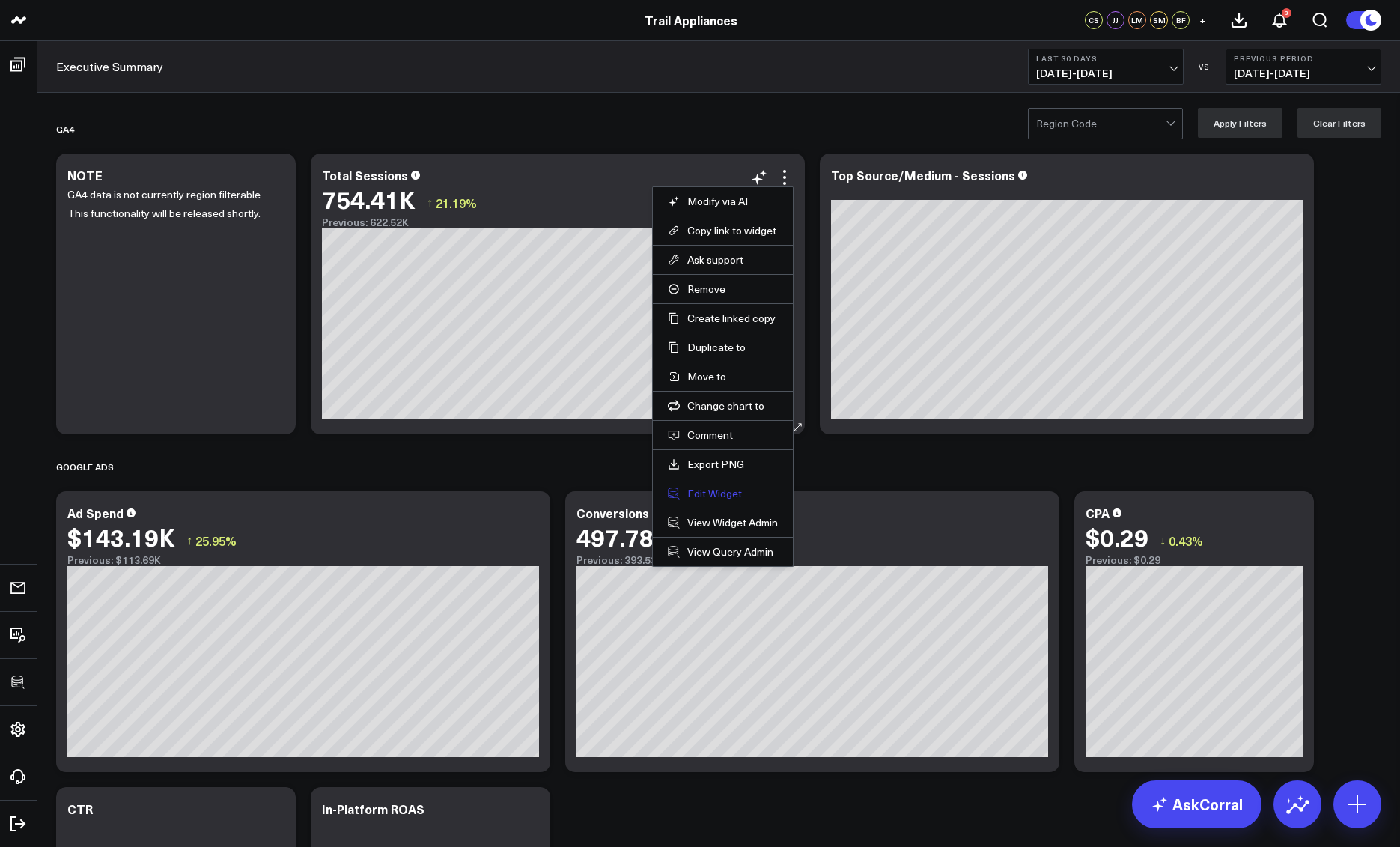
click at [705, 486] on button "Edit Widget" at bounding box center [723, 493] width 110 height 14
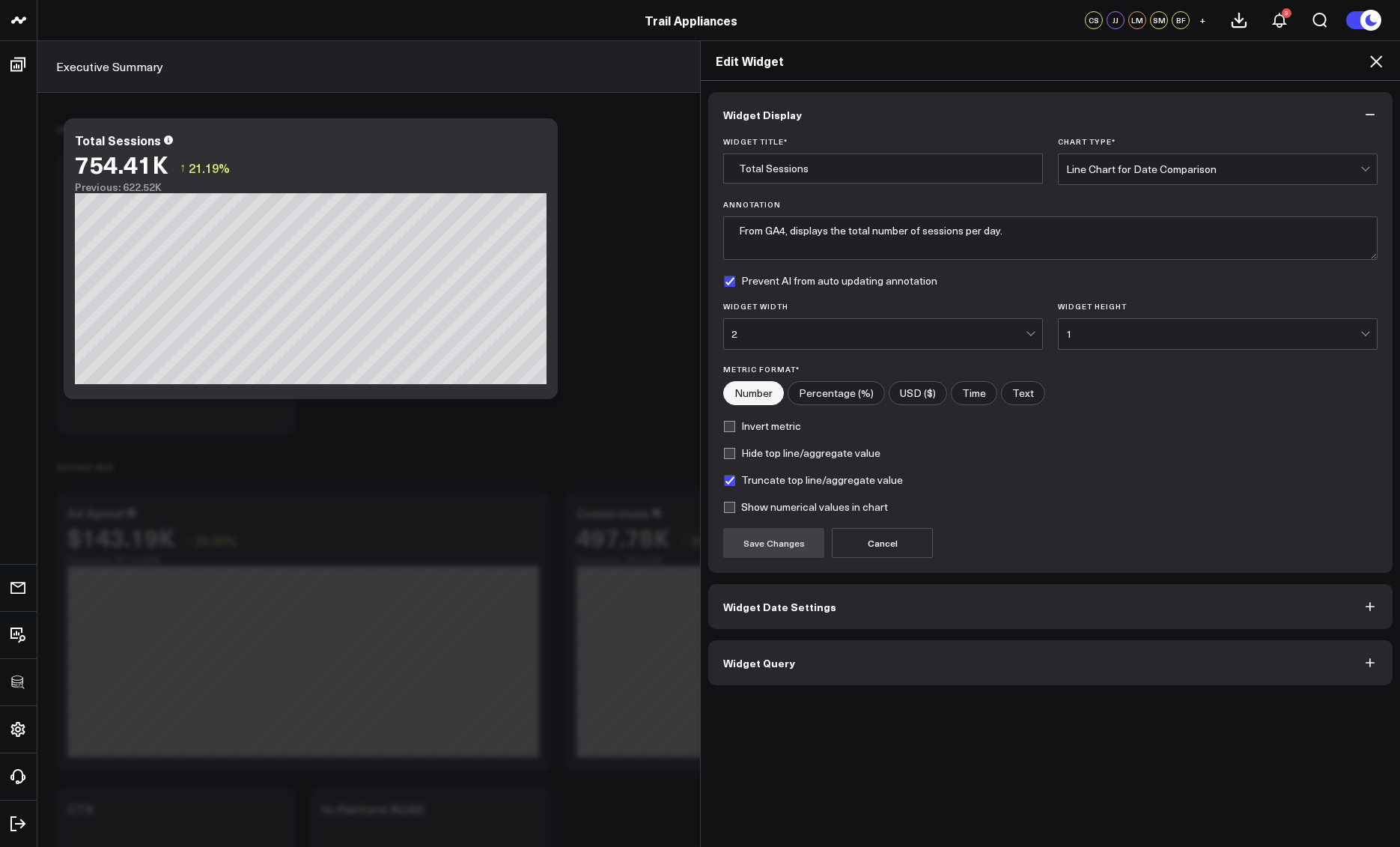
click at [854, 670] on button "Widget Query" at bounding box center [1050, 663] width 684 height 45
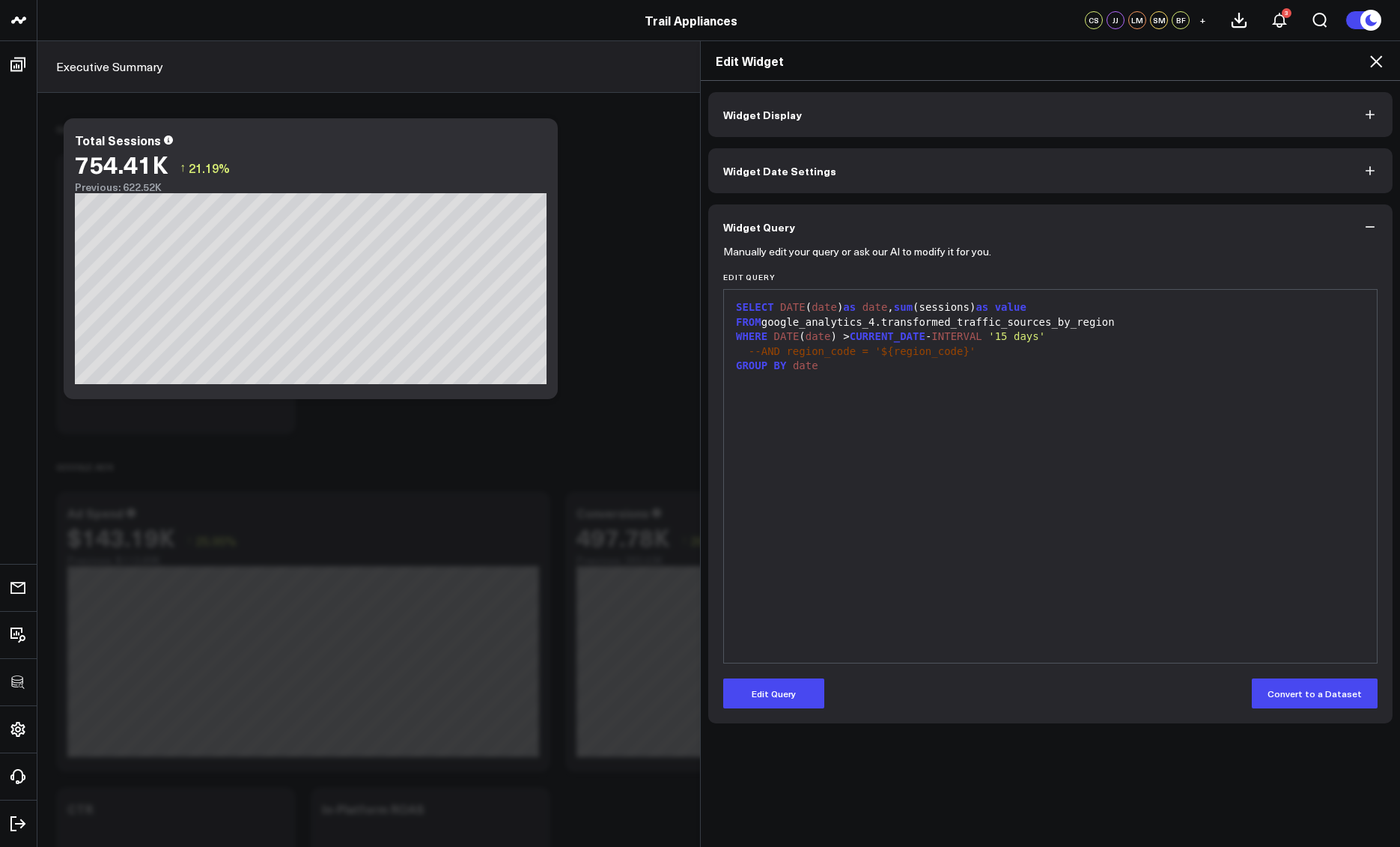
click at [1379, 62] on icon at bounding box center [1376, 61] width 18 height 18
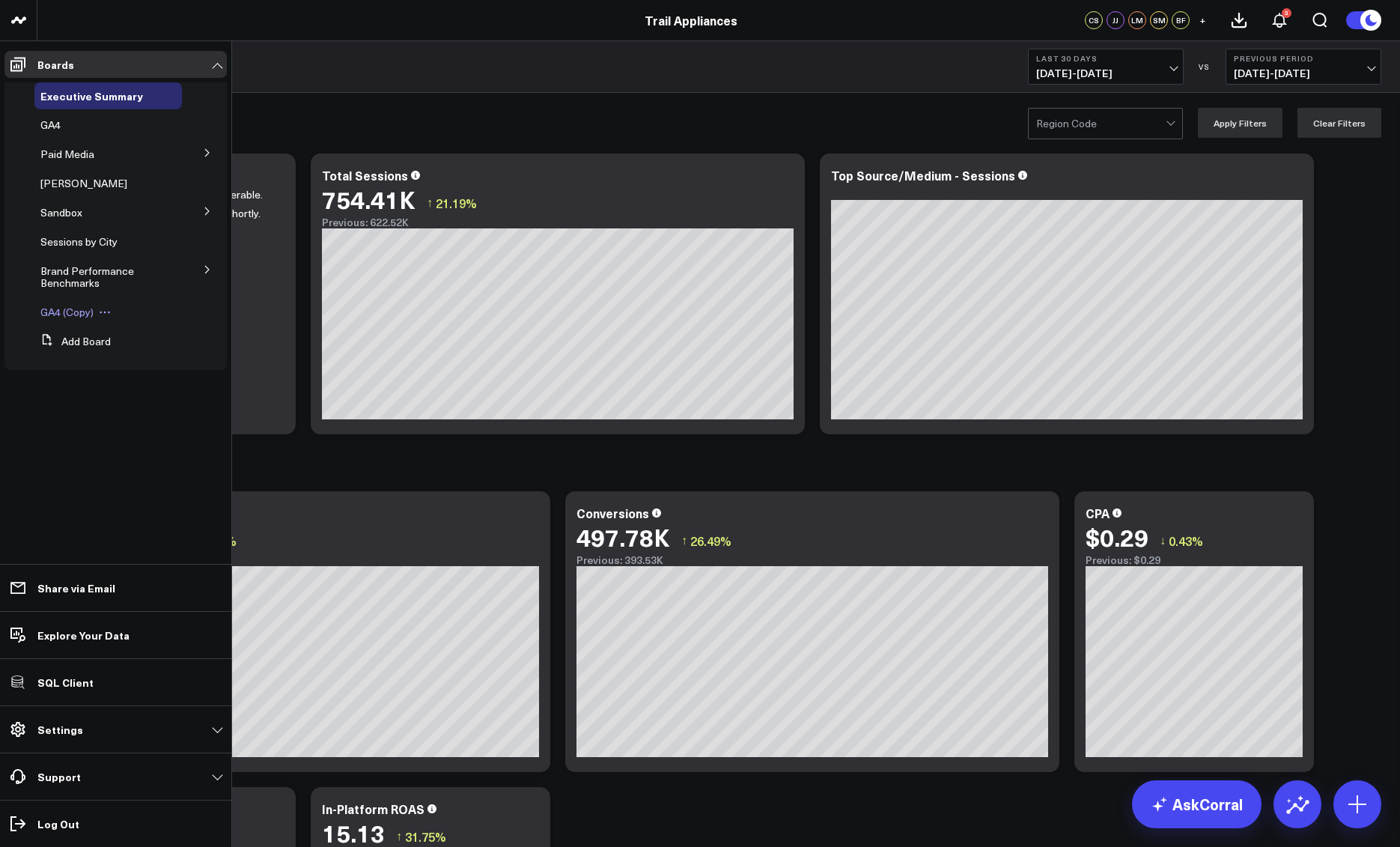
click at [78, 310] on span "GA4 (Copy)" at bounding box center [67, 312] width 53 height 15
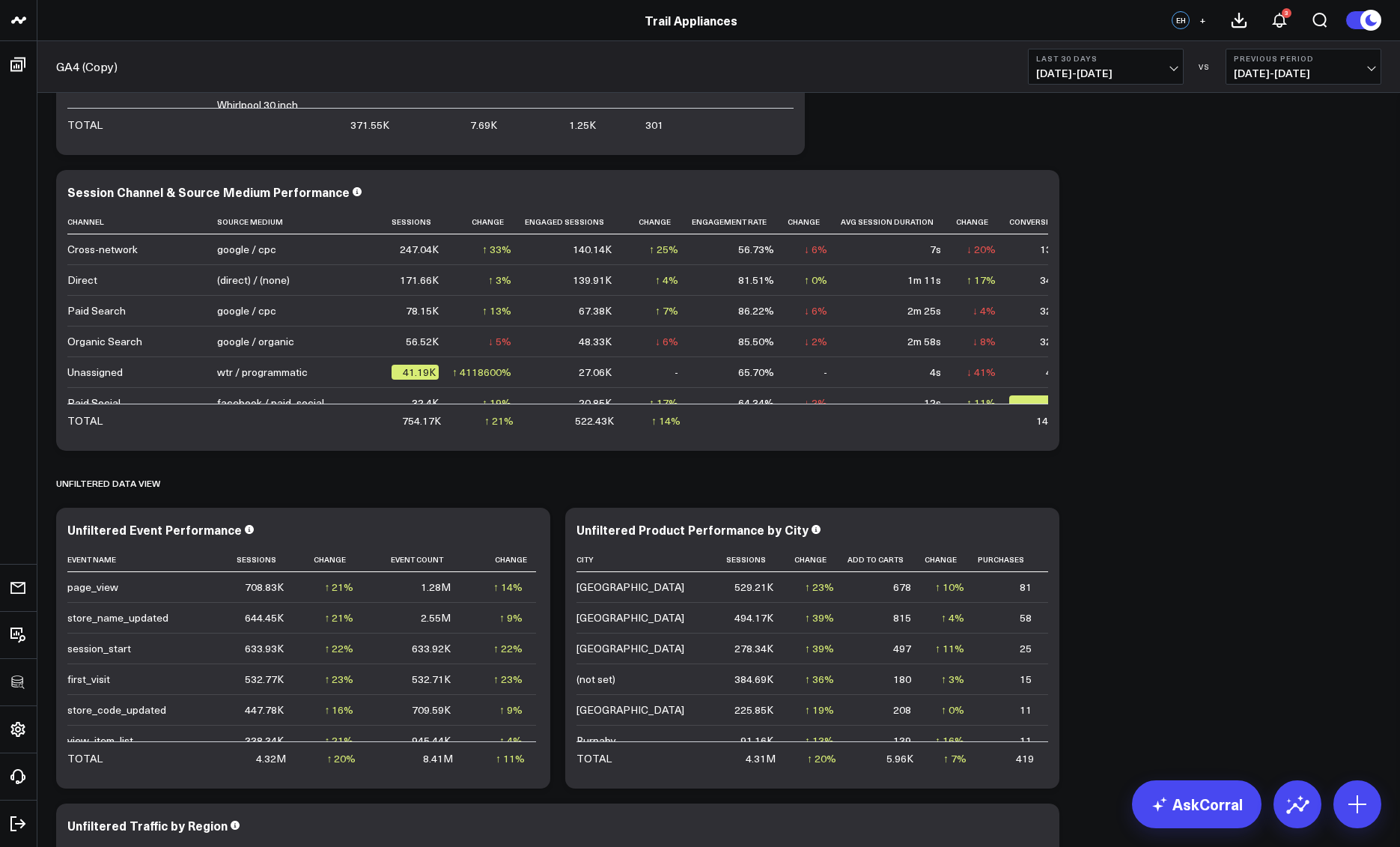
scroll to position [1816, 0]
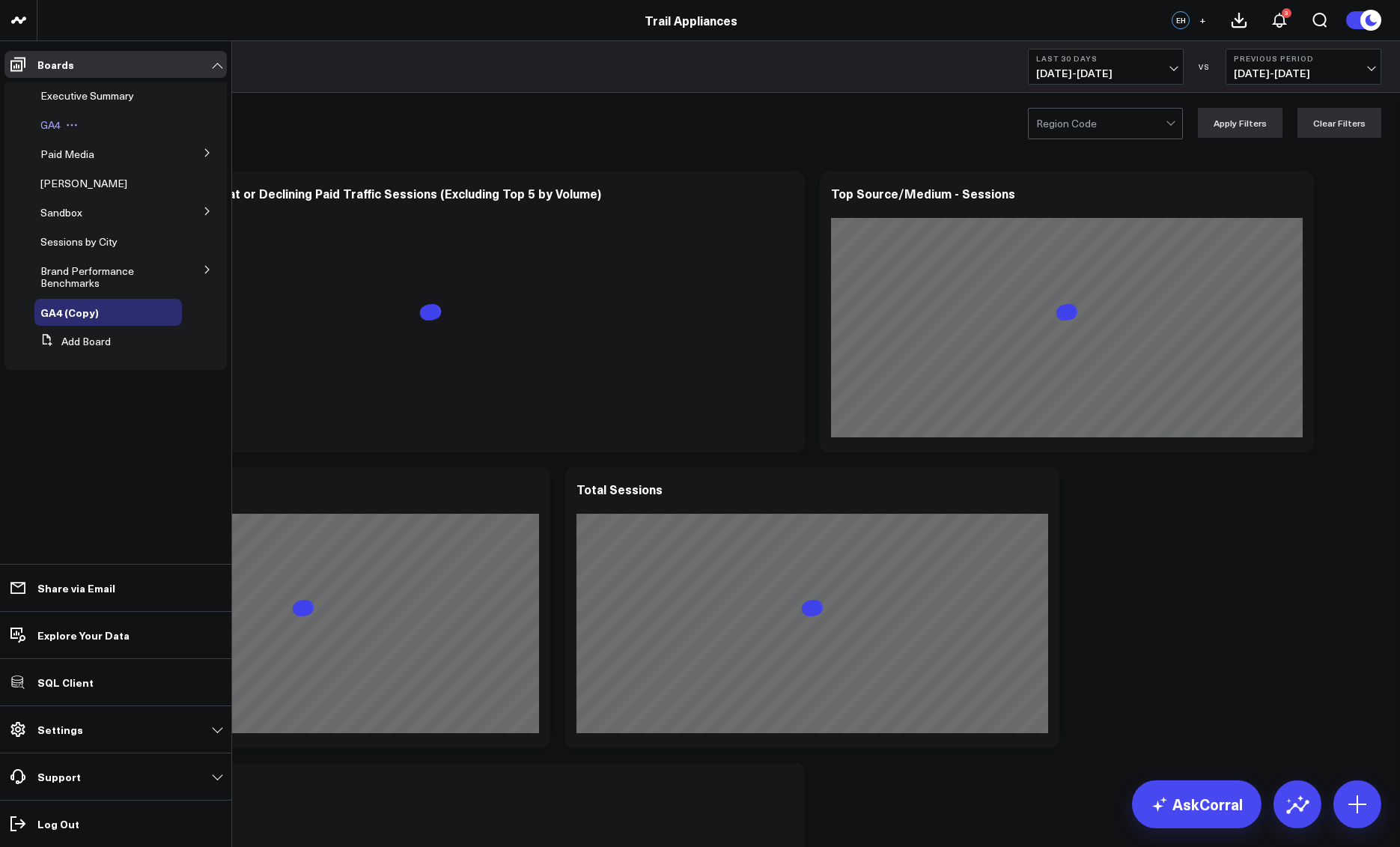
click at [51, 125] on span "GA4" at bounding box center [51, 124] width 21 height 15
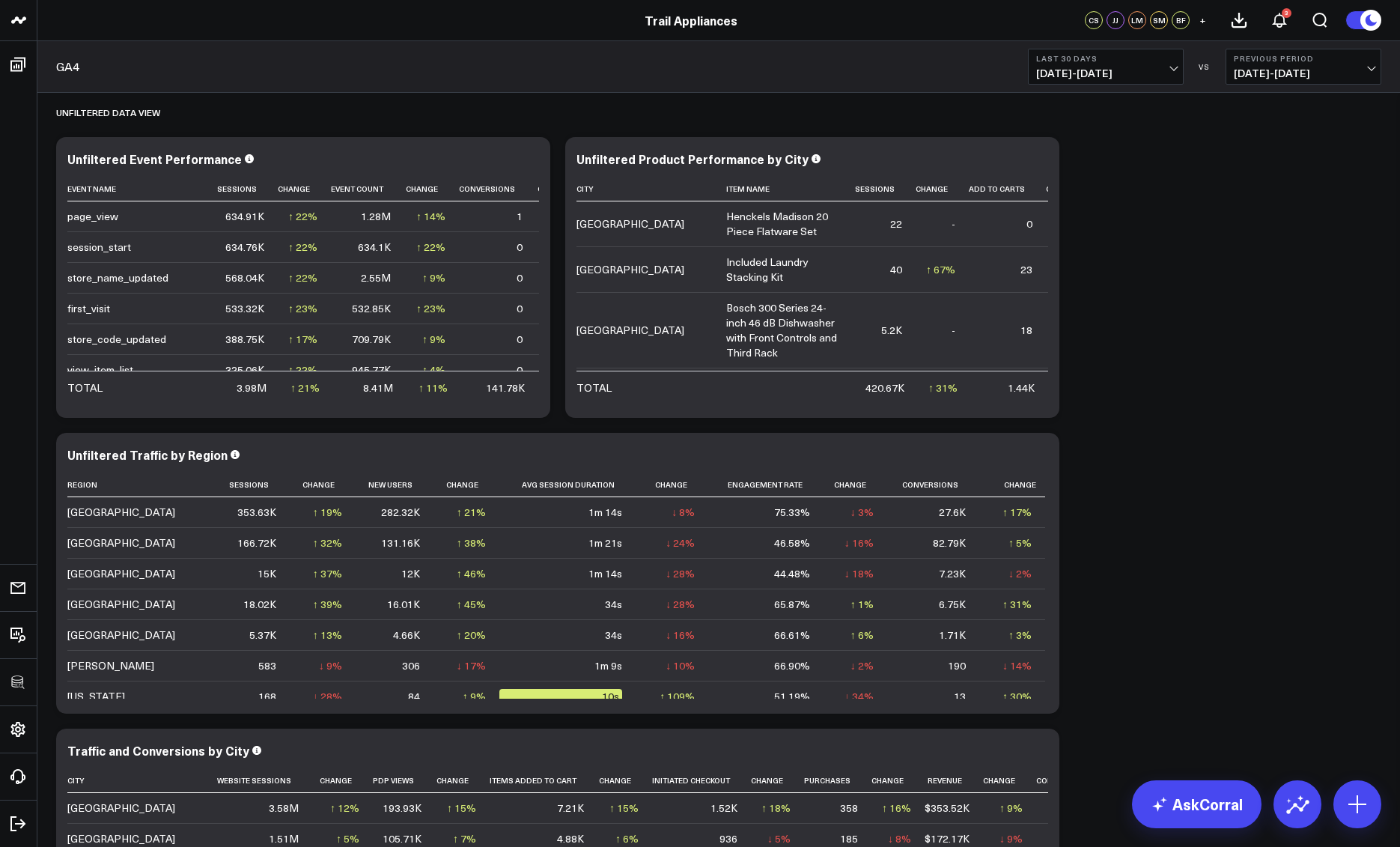
scroll to position [1269, 0]
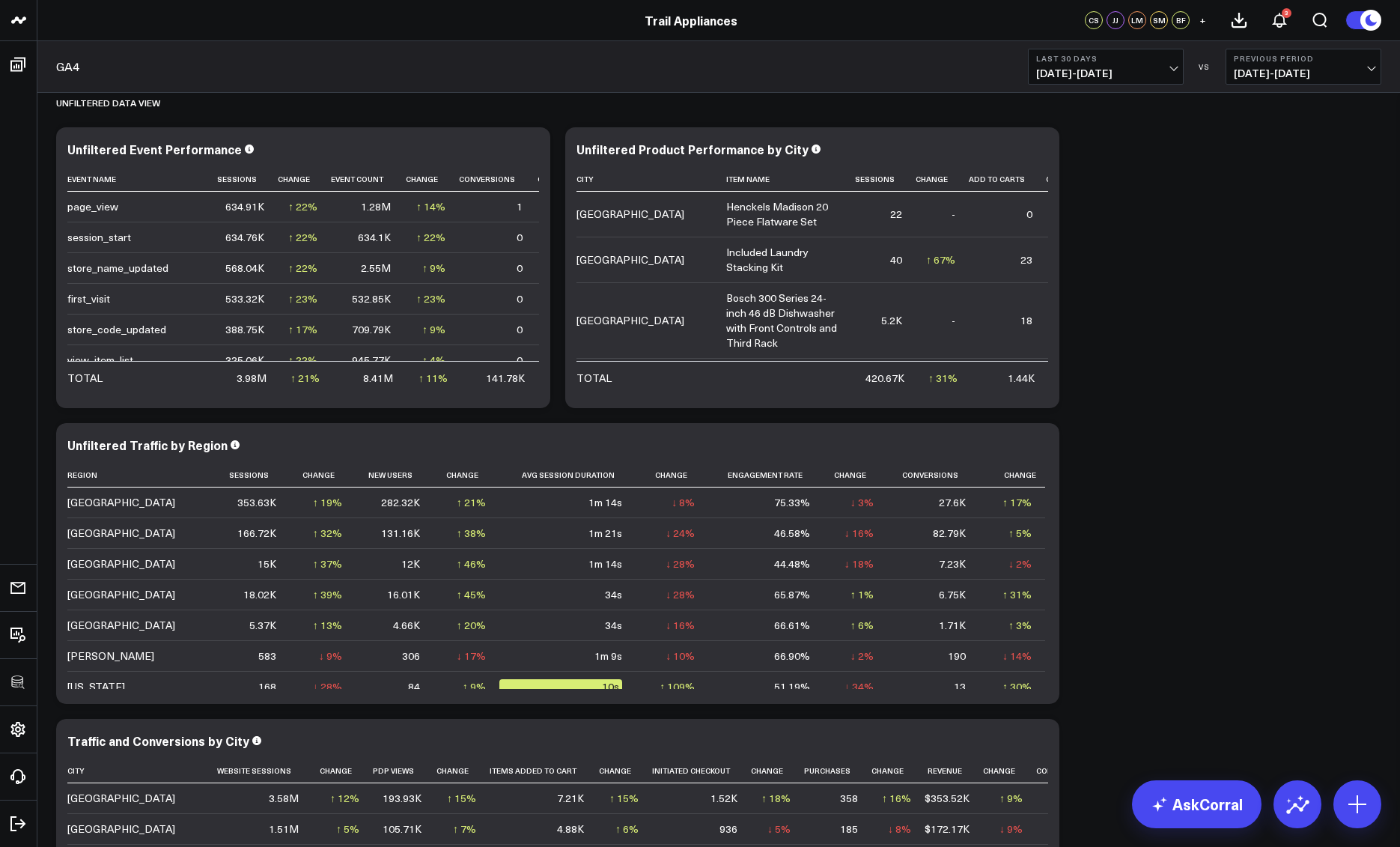
click at [1137, 218] on div "Modify via AI Copy link to widget Ask support Remove Create linked copy Executi…" at bounding box center [718, 98] width 1340 height 2409
click at [1124, 265] on div "Modify via AI Copy link to widget Ask support Remove Create linked copy Executi…" at bounding box center [718, 98] width 1340 height 2409
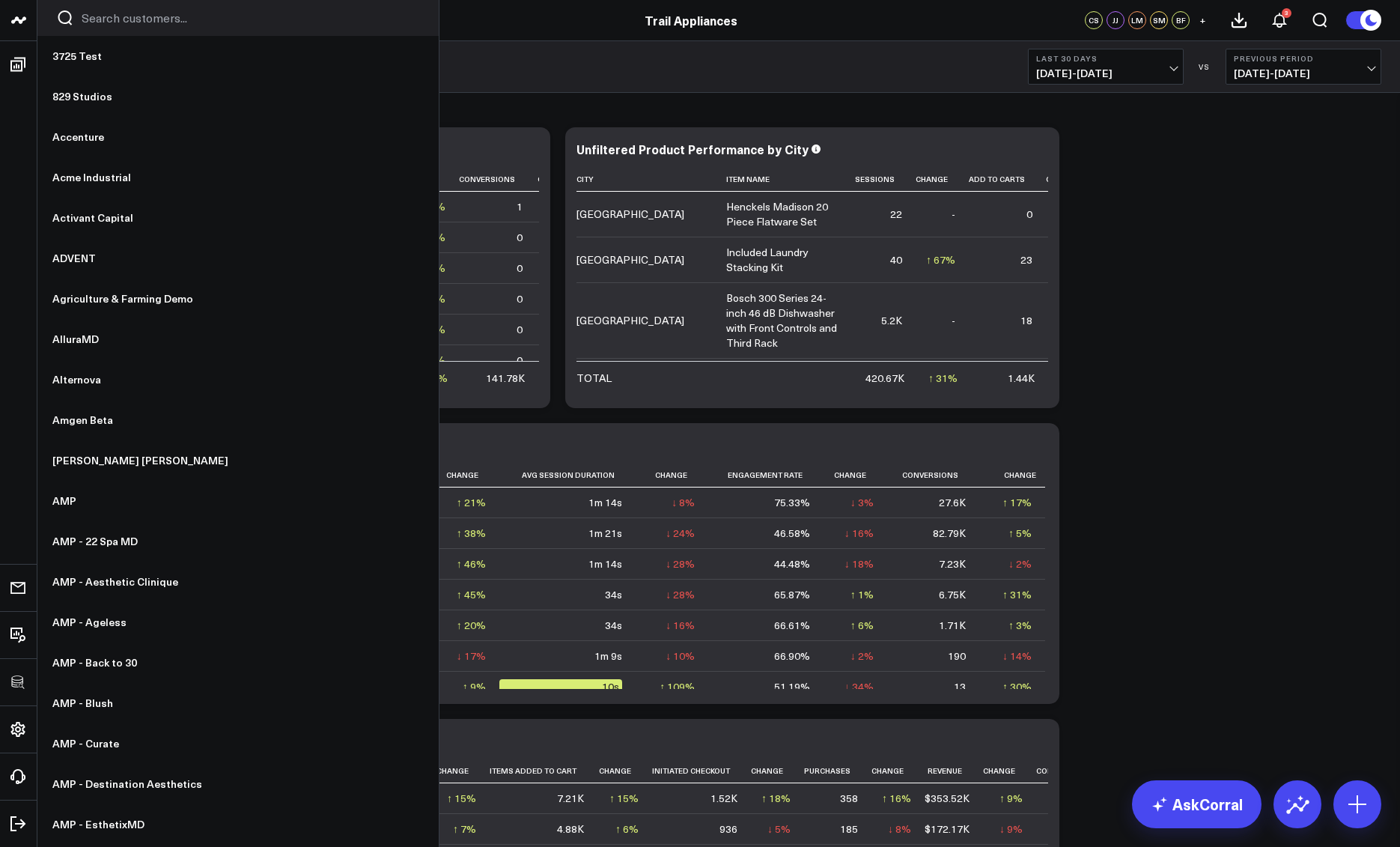
click at [140, 23] on input "Search customers input" at bounding box center [250, 17] width 338 height 16
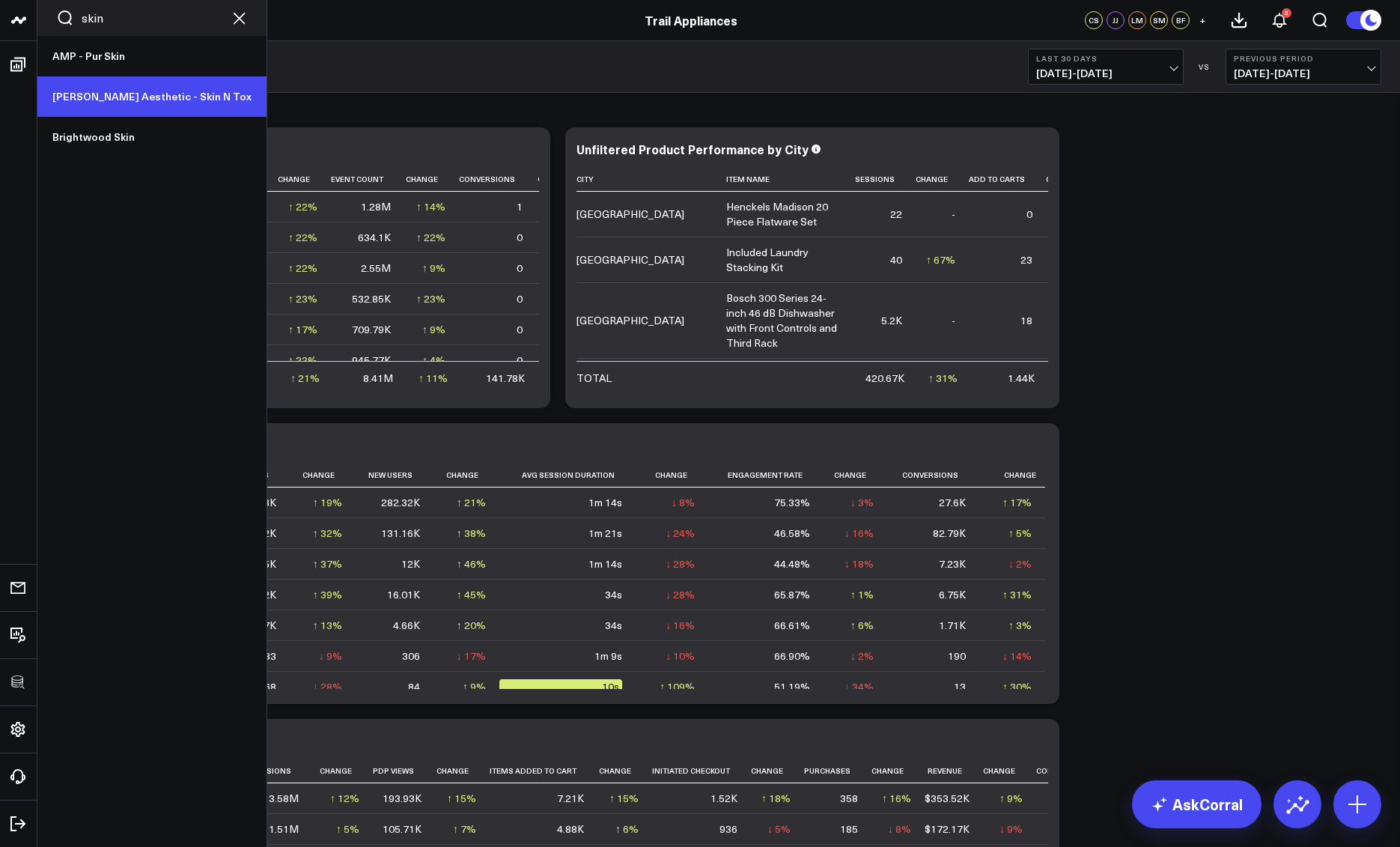
type input "skin"
click at [113, 101] on link "[PERSON_NAME] Aesthetic - Skin N Tox" at bounding box center [152, 96] width 229 height 40
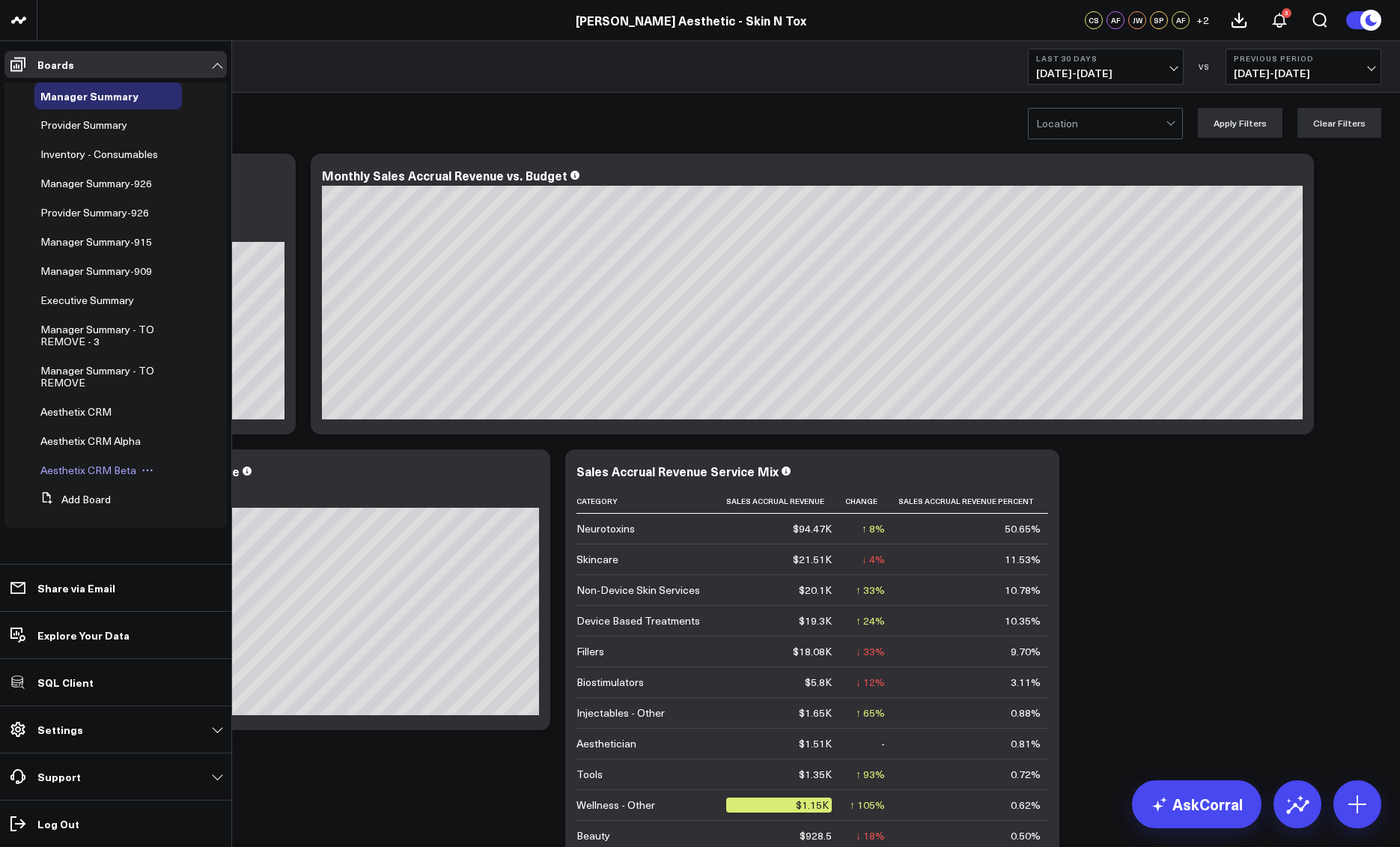
click at [107, 465] on span "Aesthetix CRM Beta" at bounding box center [88, 469] width 96 height 15
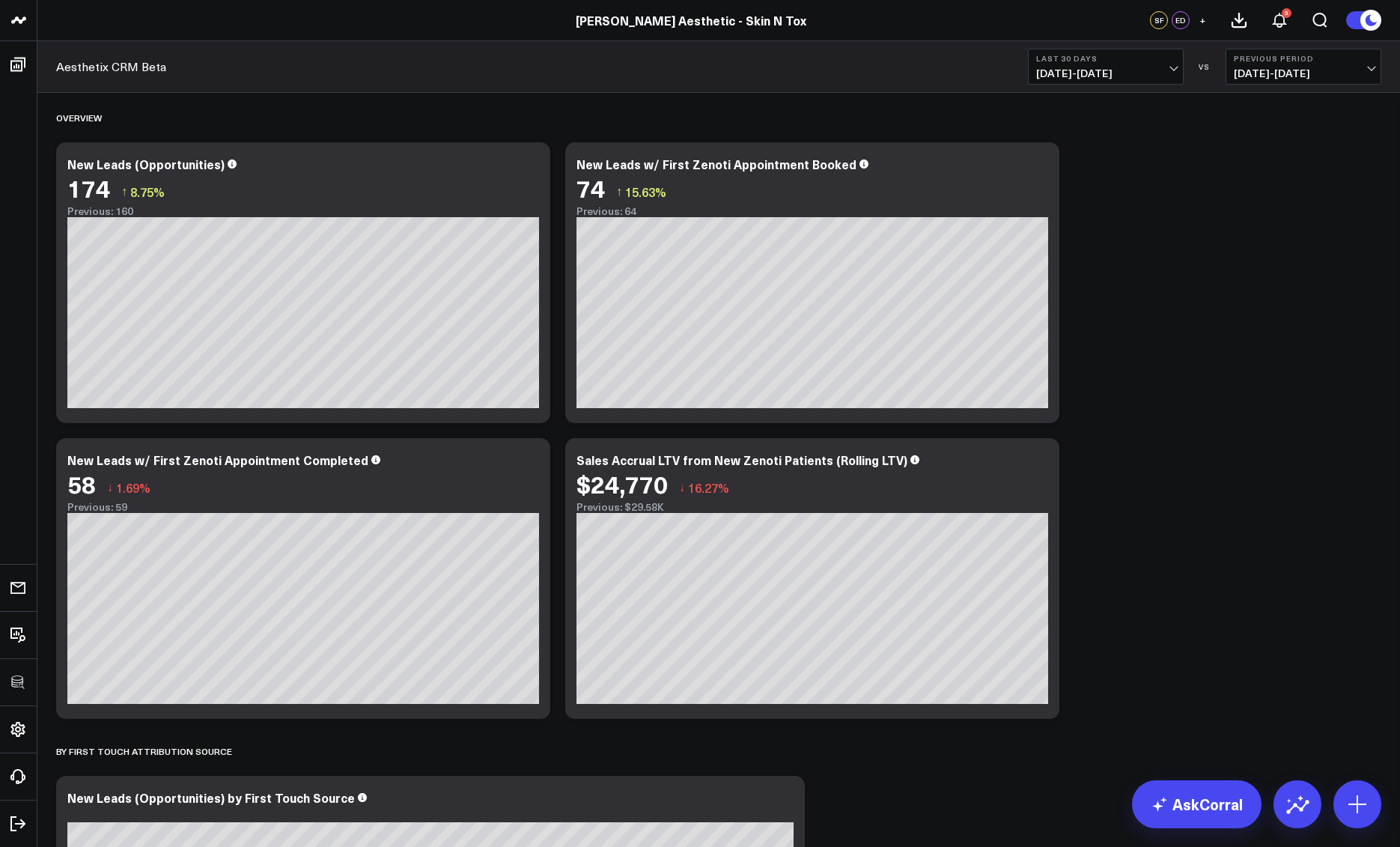
click at [533, 165] on icon at bounding box center [530, 166] width 18 height 18
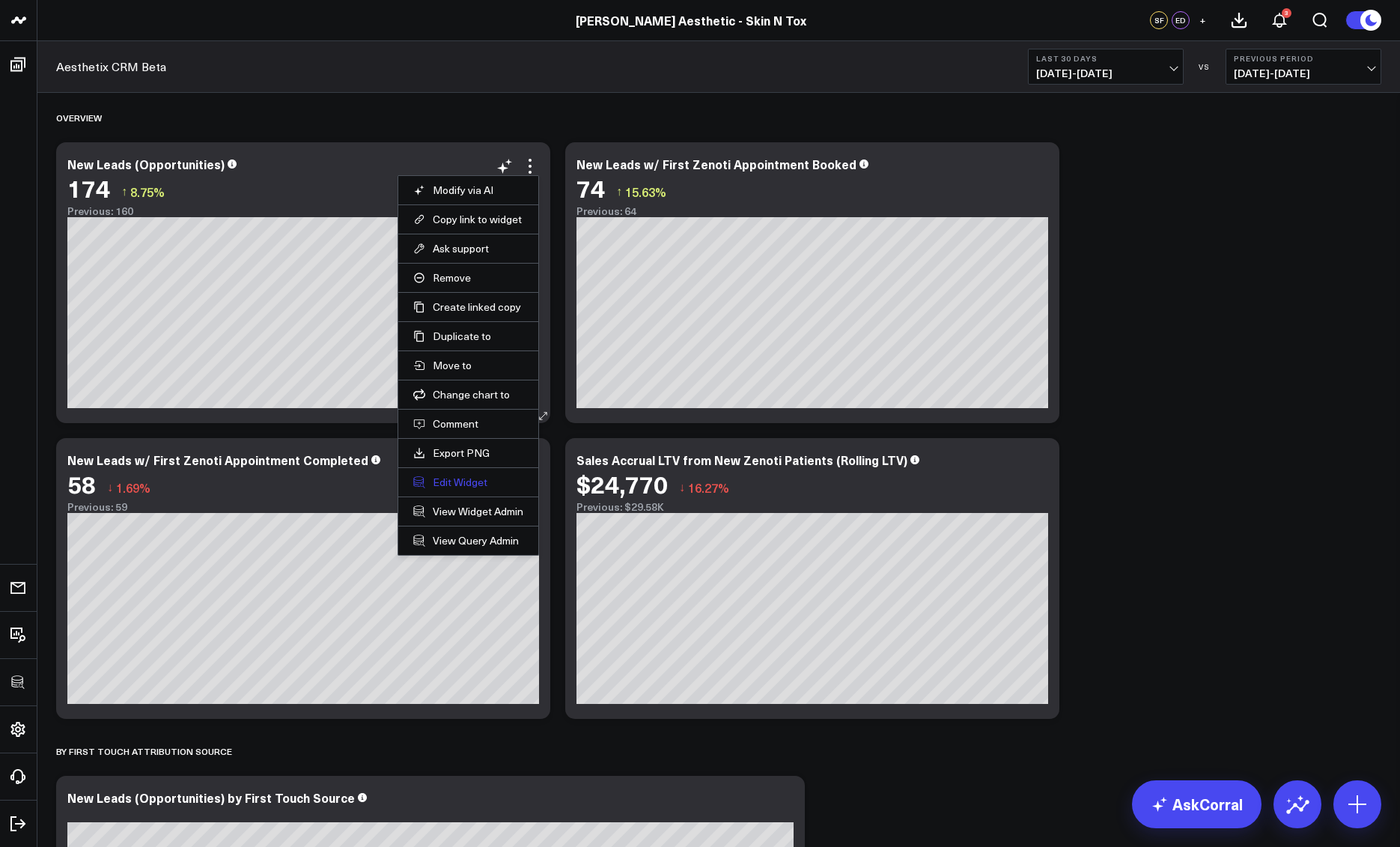
click at [471, 480] on button "Edit Widget" at bounding box center [468, 482] width 110 height 14
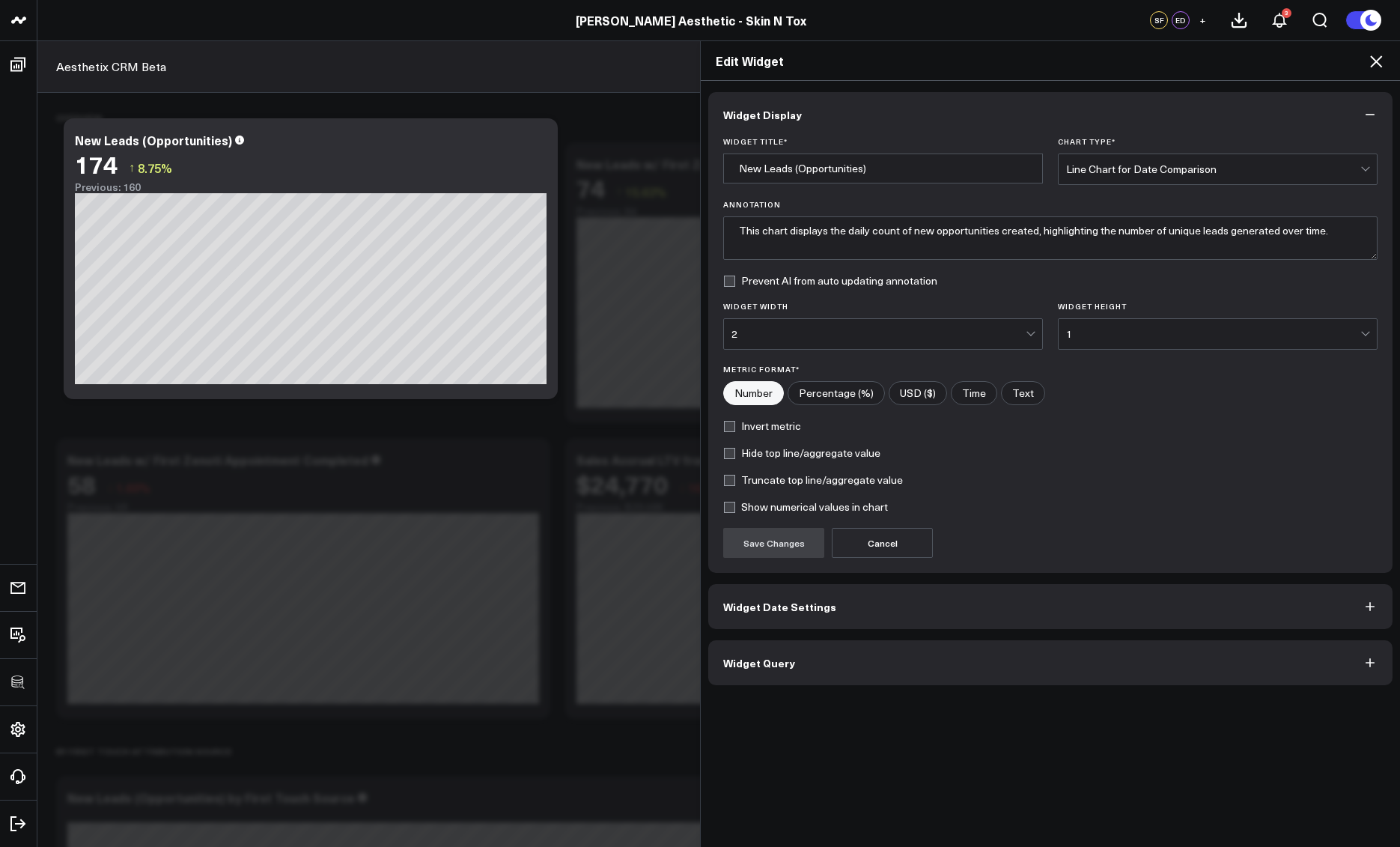
drag, startPoint x: 804, startPoint y: 653, endPoint x: 798, endPoint y: 639, distance: 15.2
click at [805, 653] on button "Widget Query" at bounding box center [1050, 663] width 684 height 45
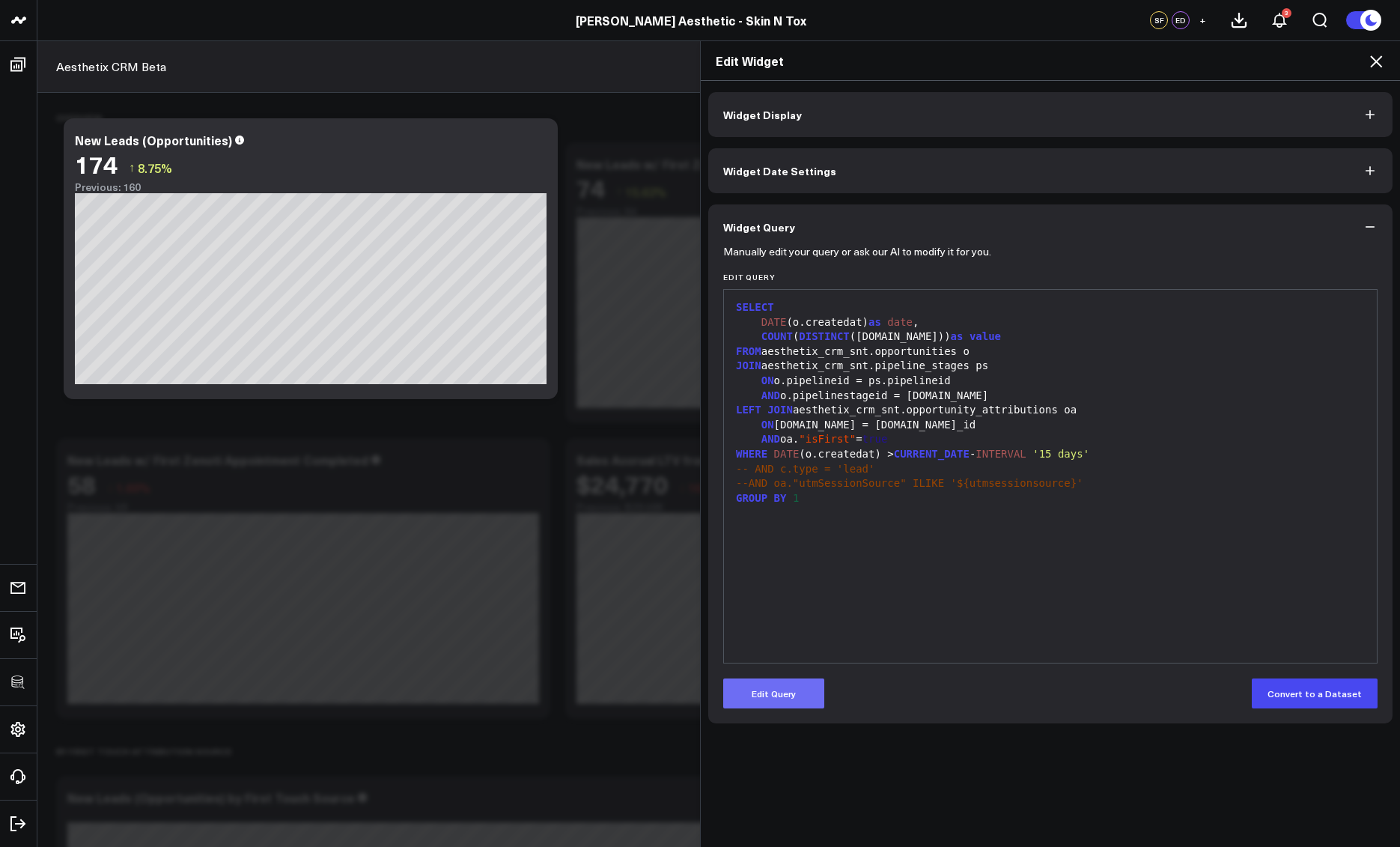
click at [782, 707] on button "Edit Query" at bounding box center [774, 693] width 101 height 30
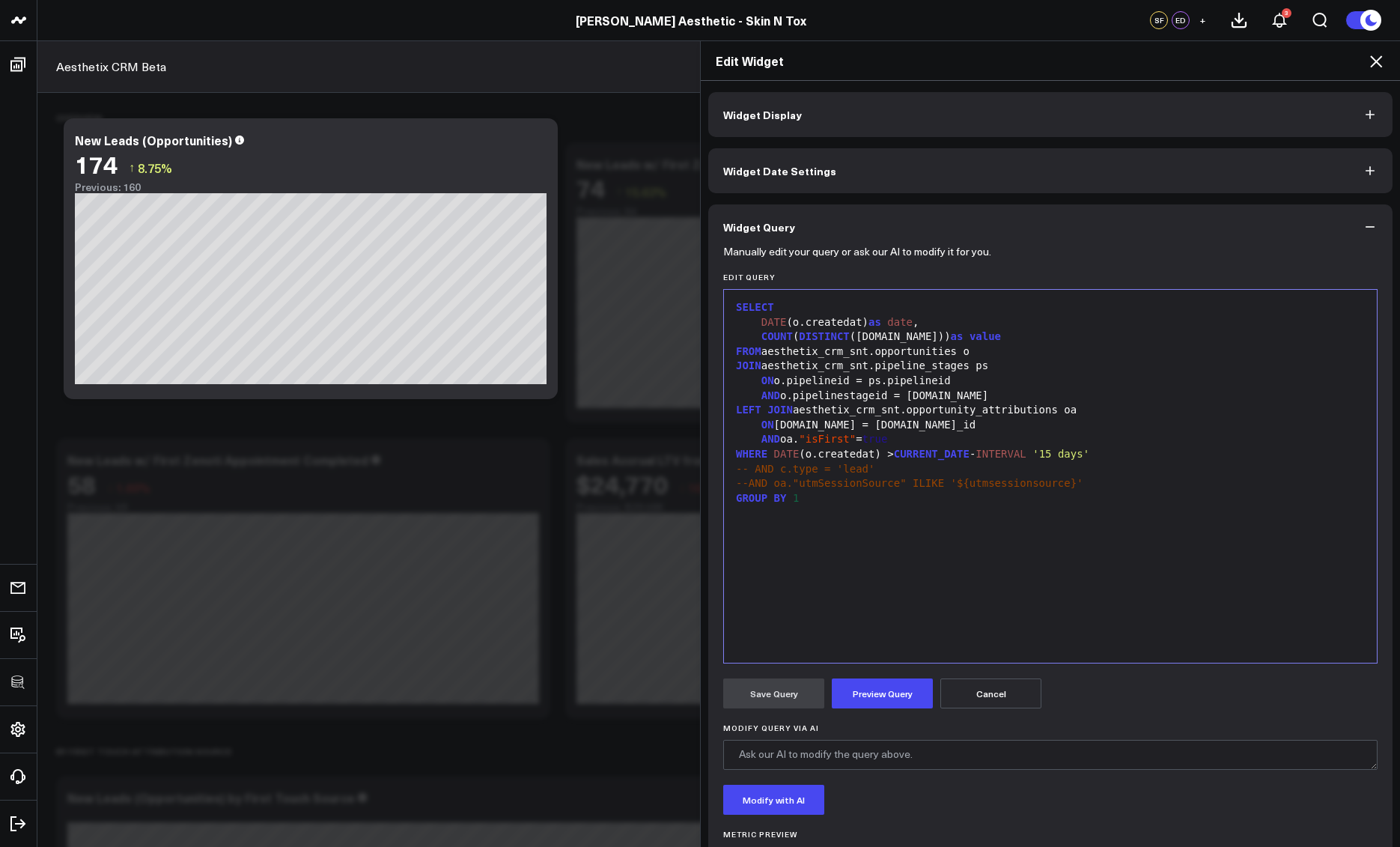
click at [890, 549] on div "SELECT DATE (o.createdat) as date , COUNT ( DISTINCT ([DOMAIN_NAME])) as value …" at bounding box center [1050, 476] width 638 height 358
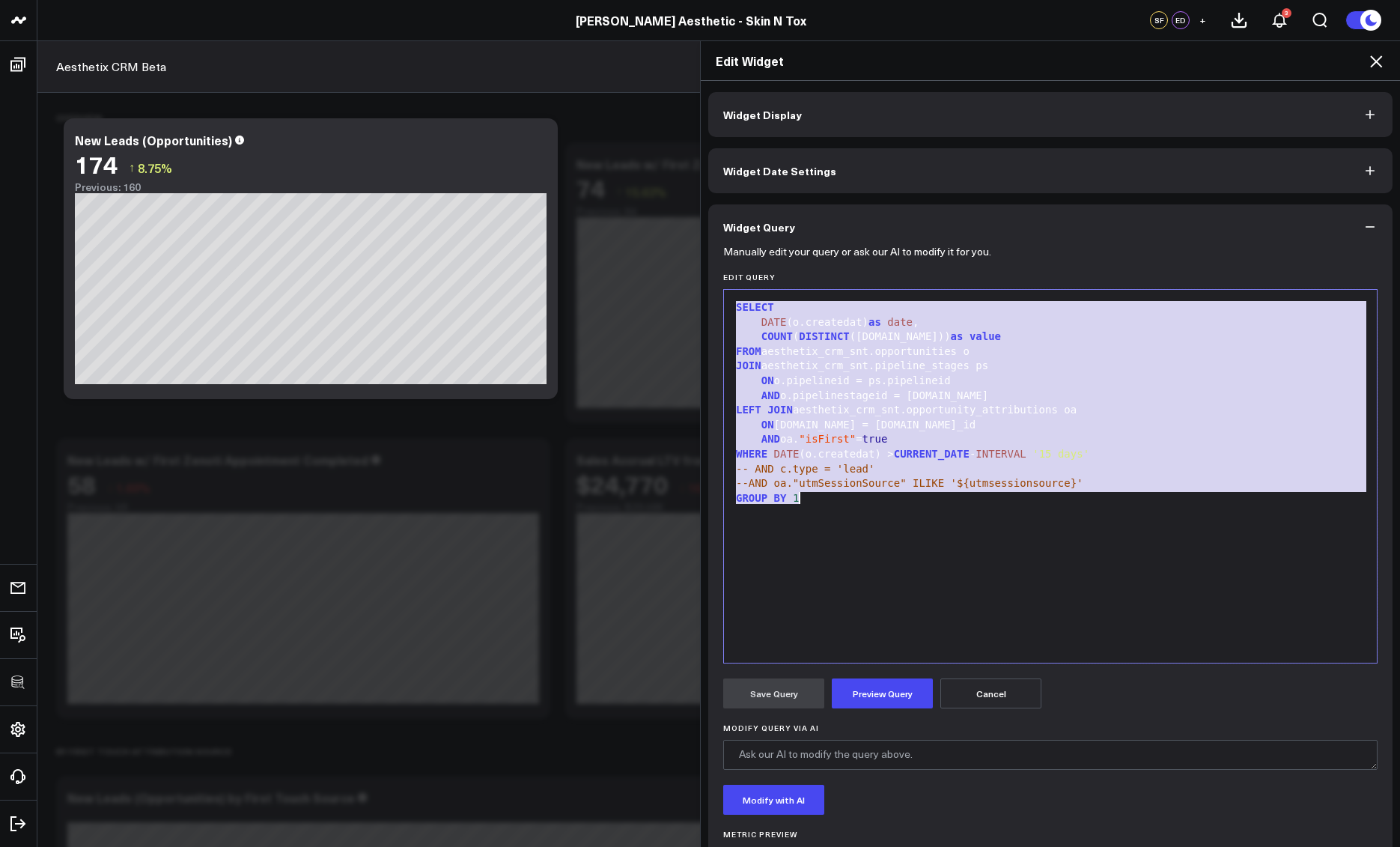
copy div "SELECT DATE (o.createdat) as date , COUNT ( DISTINCT ([DOMAIN_NAME])) as value …"
click at [1377, 63] on icon at bounding box center [1376, 62] width 12 height 12
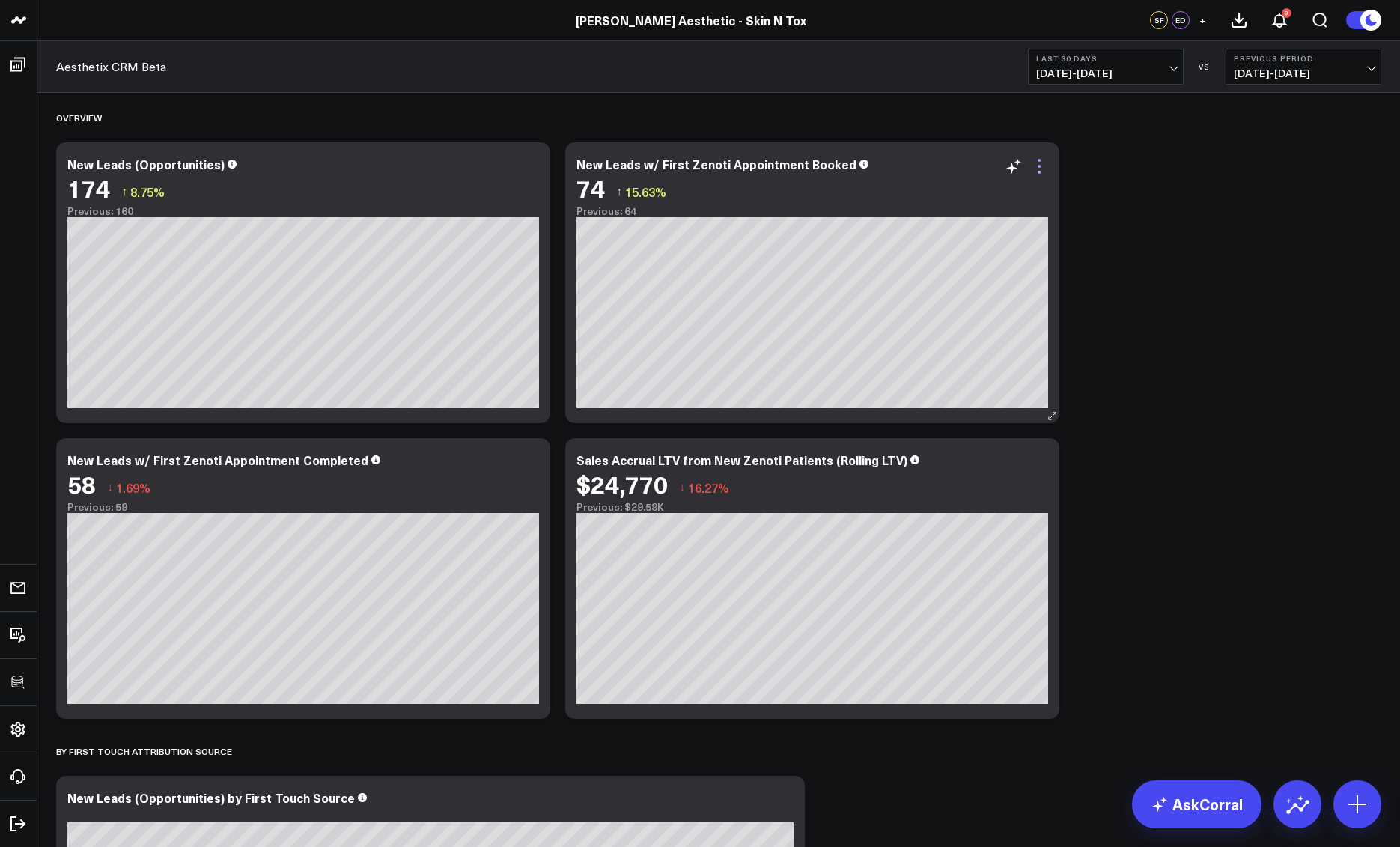
click at [1034, 166] on icon at bounding box center [1039, 166] width 18 height 18
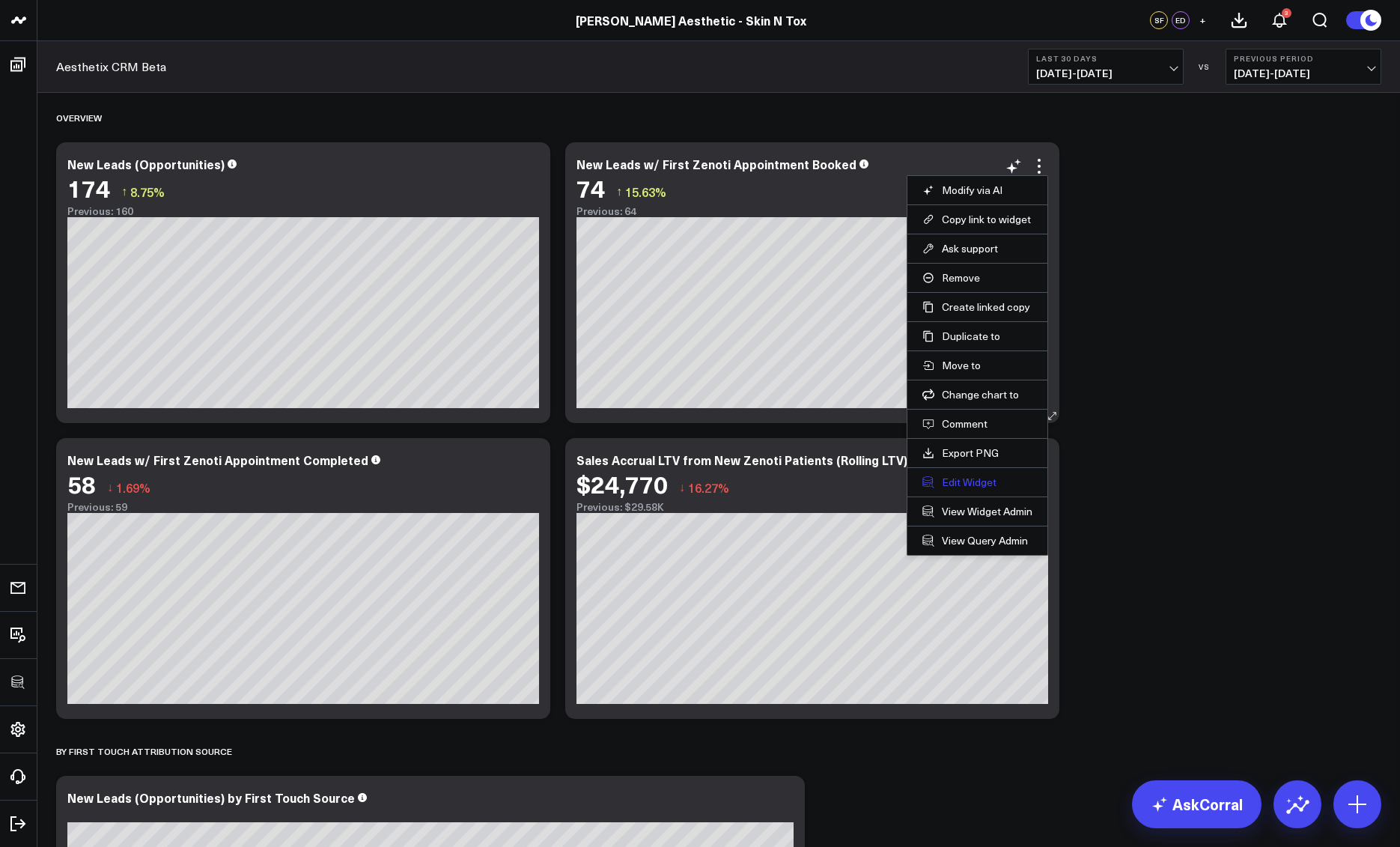
click at [938, 486] on button "Edit Widget" at bounding box center [977, 482] width 110 height 14
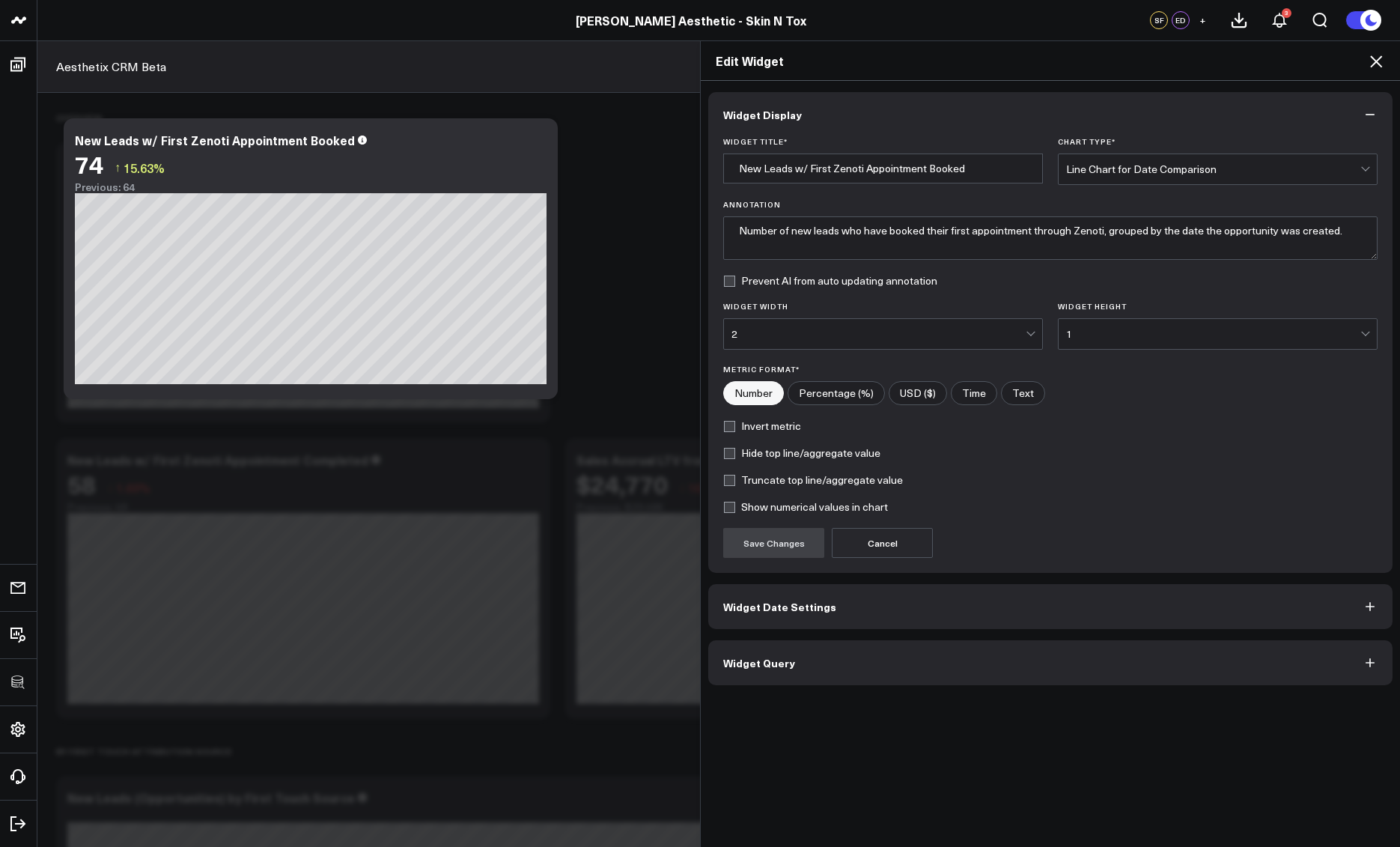
click at [783, 649] on button "Widget Query" at bounding box center [1050, 663] width 684 height 45
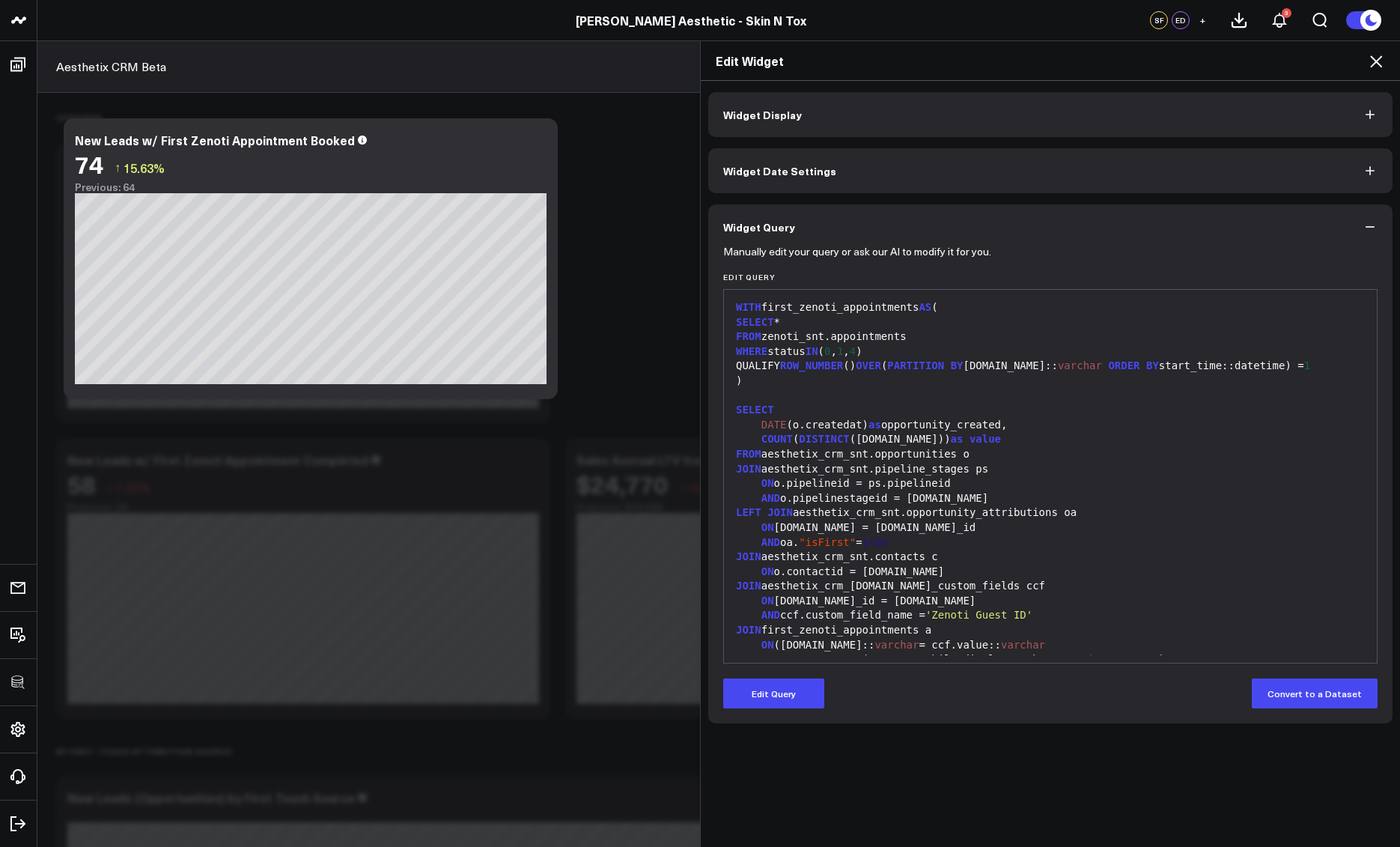
click at [776, 713] on div "Manually edit your query or ask our AI to modify it for you. Edit Query 99 1 2 …" at bounding box center [1050, 486] width 684 height 474
click at [777, 701] on button "Edit Query" at bounding box center [774, 693] width 101 height 30
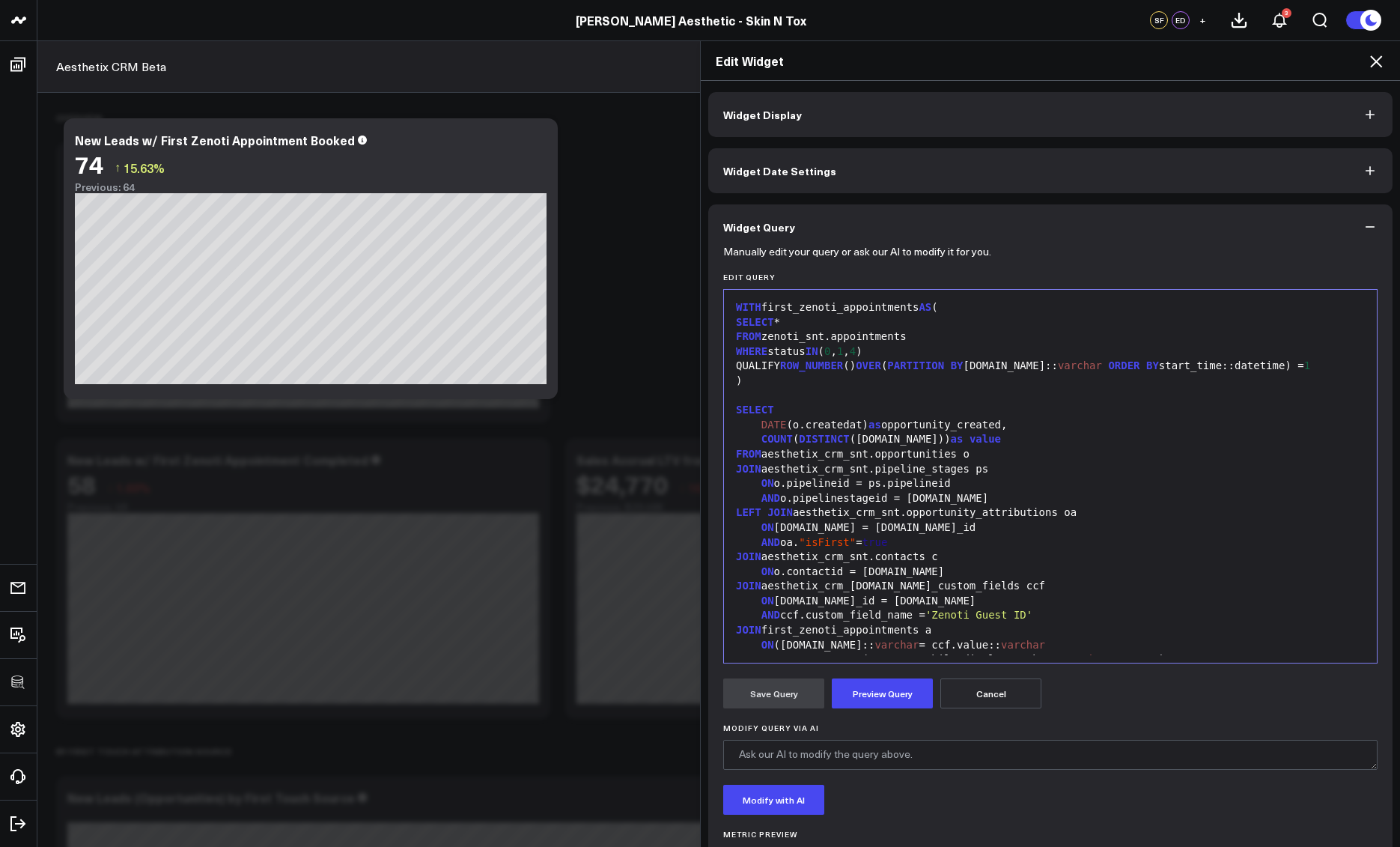
click at [948, 353] on div "WHERE status IN ( 0 , 1 , 4 )" at bounding box center [1050, 351] width 638 height 15
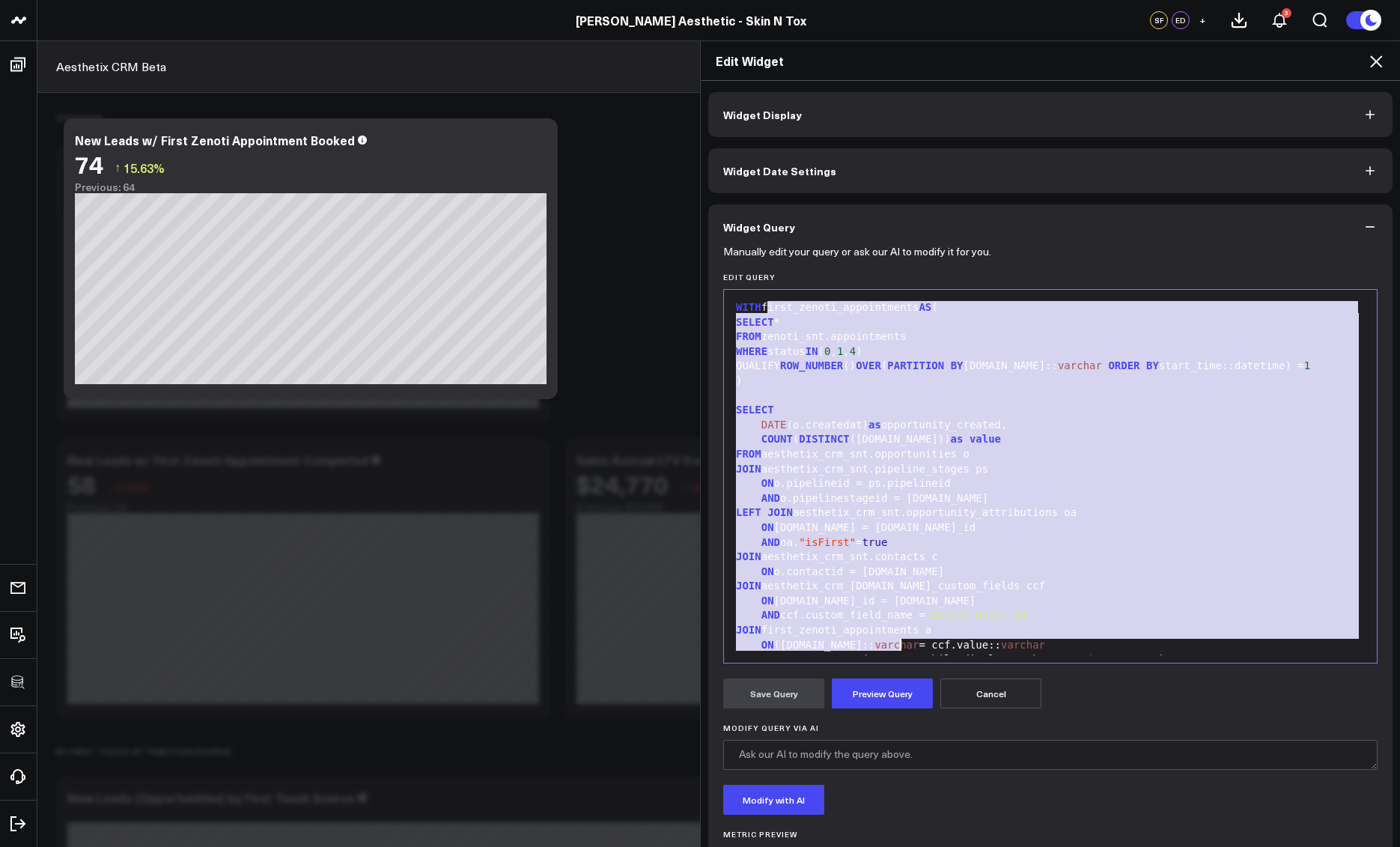
scroll to position [117, 0]
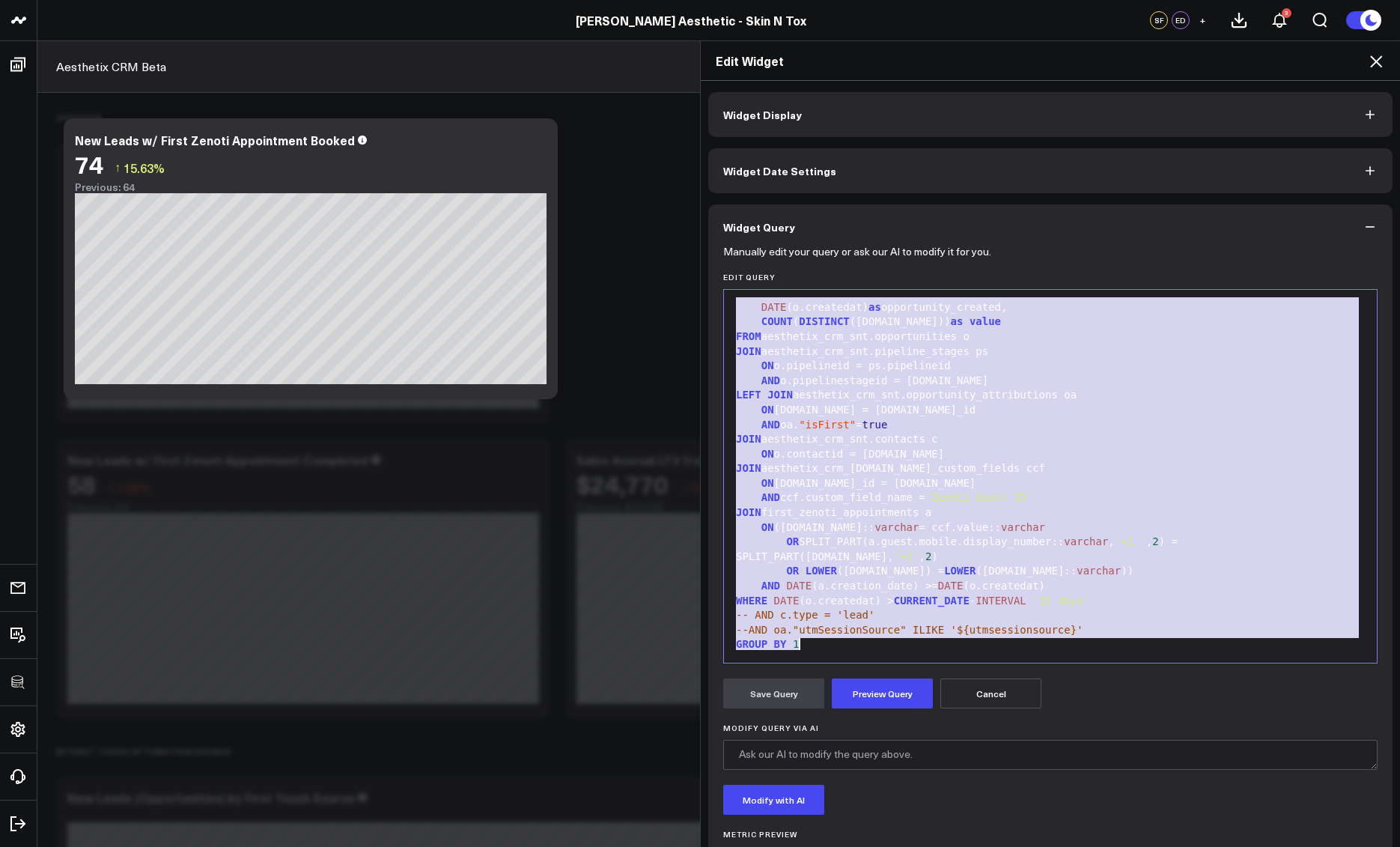
drag, startPoint x: 763, startPoint y: 309, endPoint x: 898, endPoint y: 657, distance: 373.3
click at [898, 657] on div "99 1 2 3 4 5 6 7 8 9 10 11 12 13 14 15 16 17 18 19 20 21 22 23 24 25 26 27 28 2…" at bounding box center [1051, 476] width 654 height 374
click at [1379, 63] on icon at bounding box center [1376, 61] width 18 height 18
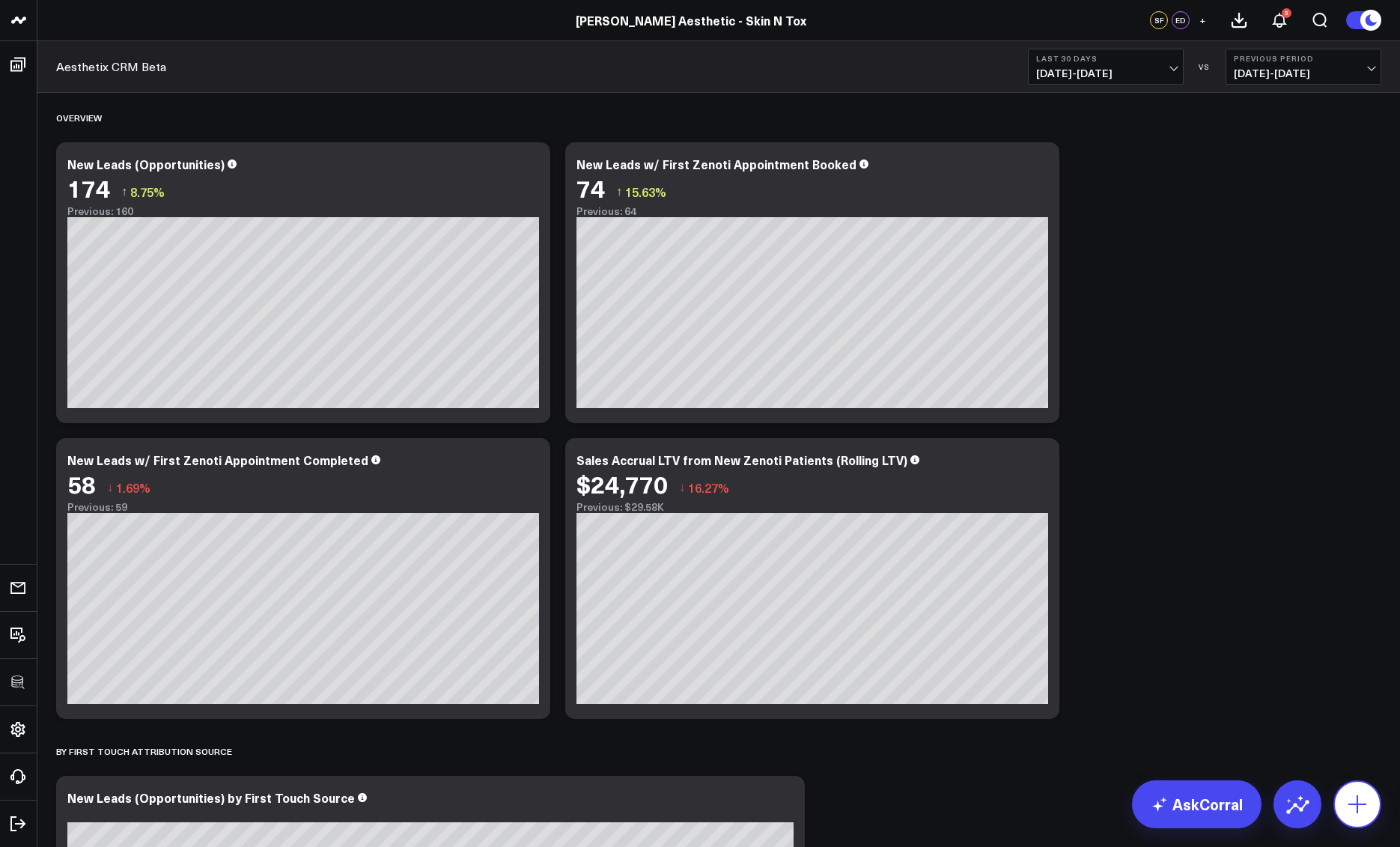
click at [1363, 809] on icon at bounding box center [1358, 804] width 24 height 24
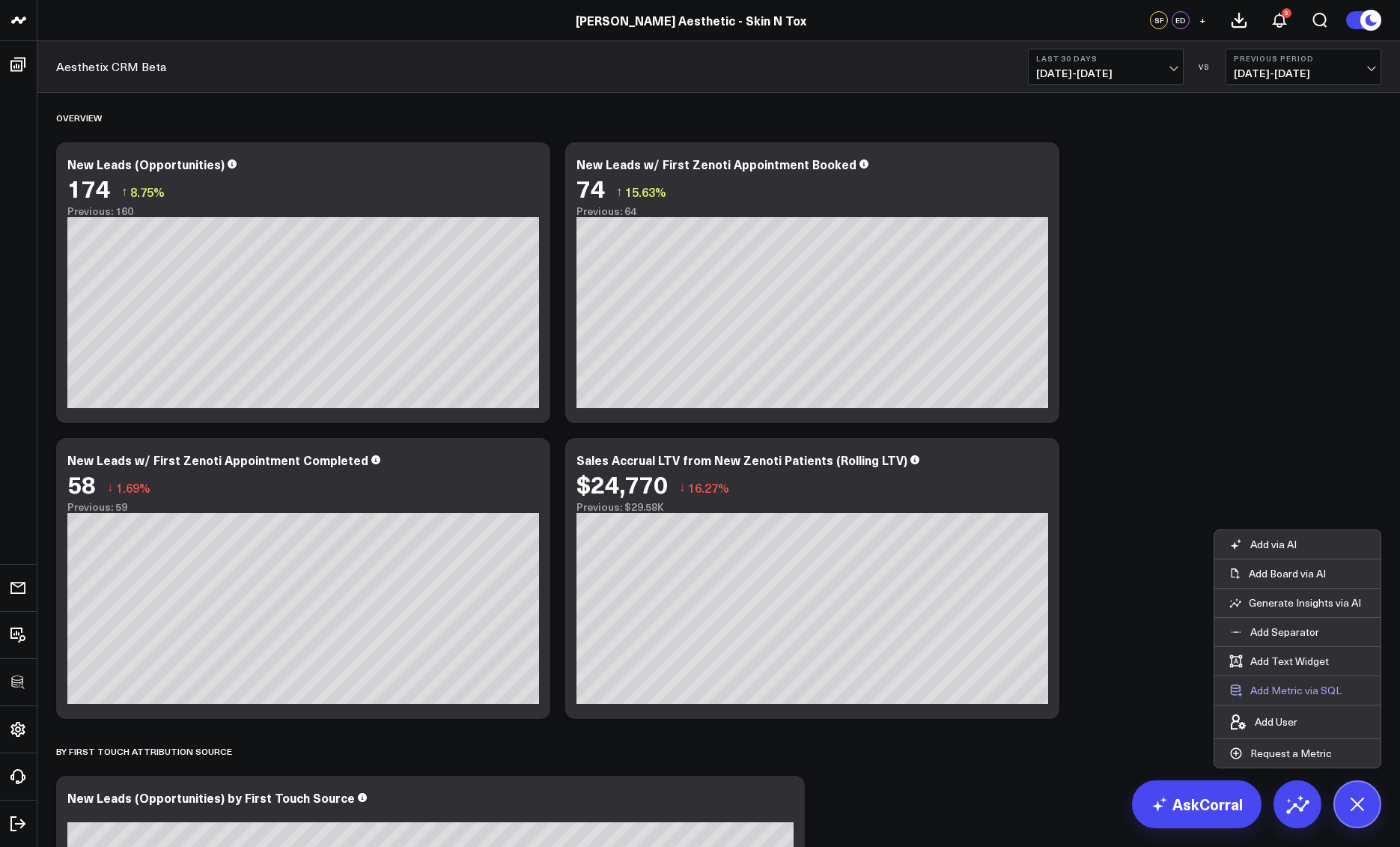
click at [1299, 692] on button "Add Metric via SQL" at bounding box center [1286, 690] width 142 height 28
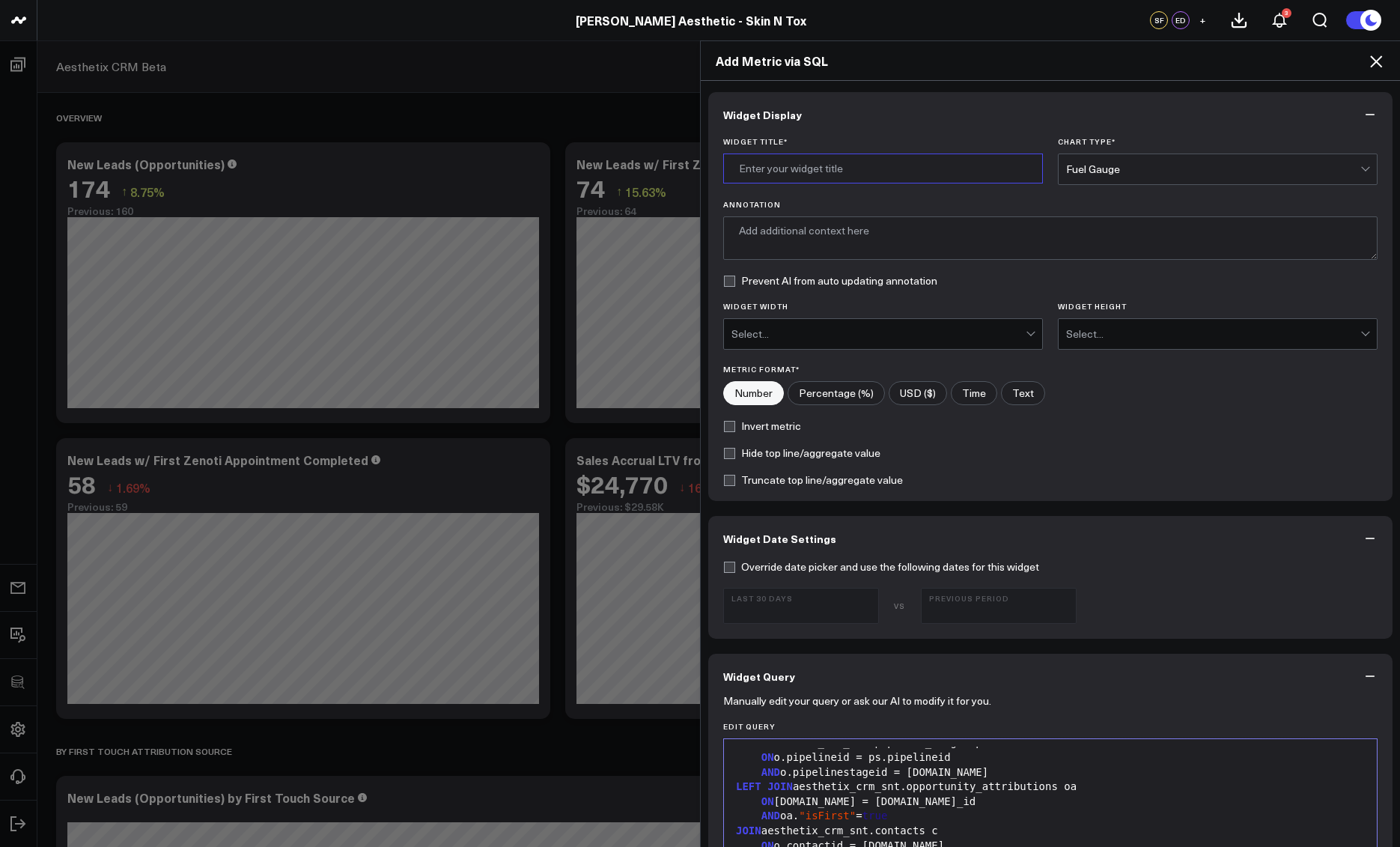
click at [797, 176] on input "Widget Title *" at bounding box center [883, 168] width 319 height 30
click at [912, 171] on input "LEad to Bo" at bounding box center [883, 168] width 319 height 30
type input "Lead to Booking CVR"
click at [1119, 160] on div "Fuel Gauge" at bounding box center [1213, 169] width 295 height 30
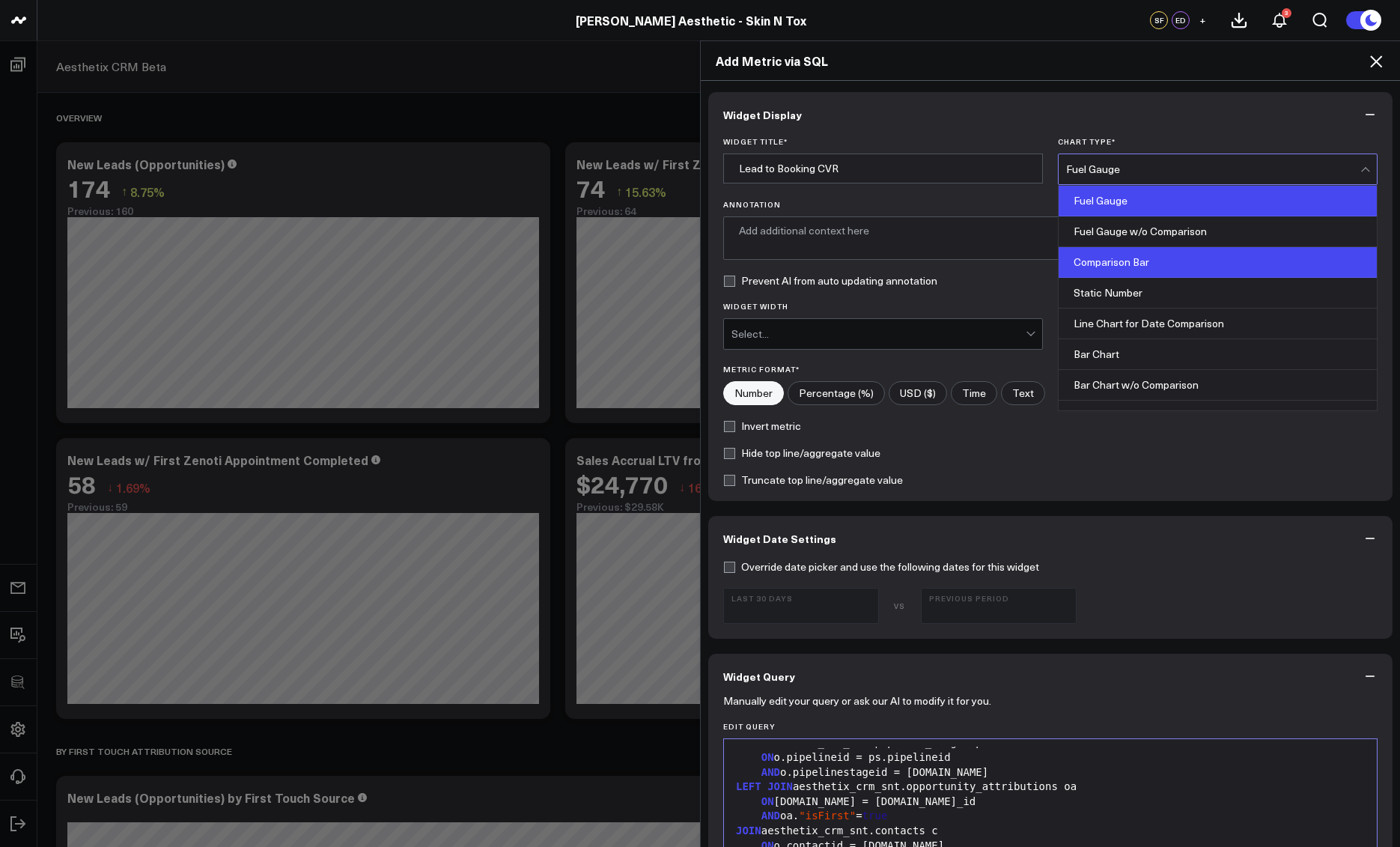
click at [1139, 248] on div "Comparison Bar" at bounding box center [1218, 263] width 319 height 31
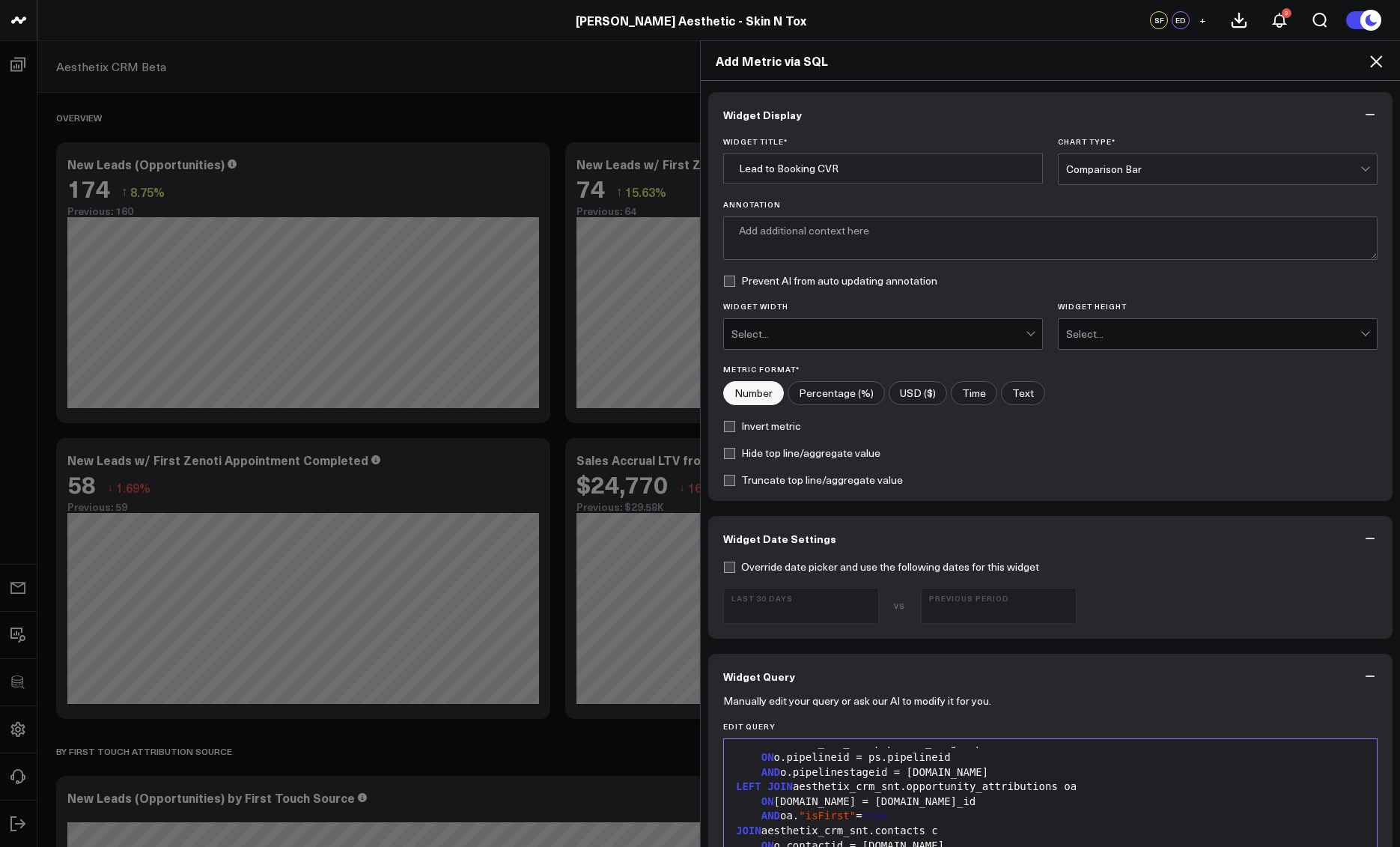
click at [830, 396] on input"] "Percentage (%)" at bounding box center [837, 393] width 96 height 22
radio input"] "true"
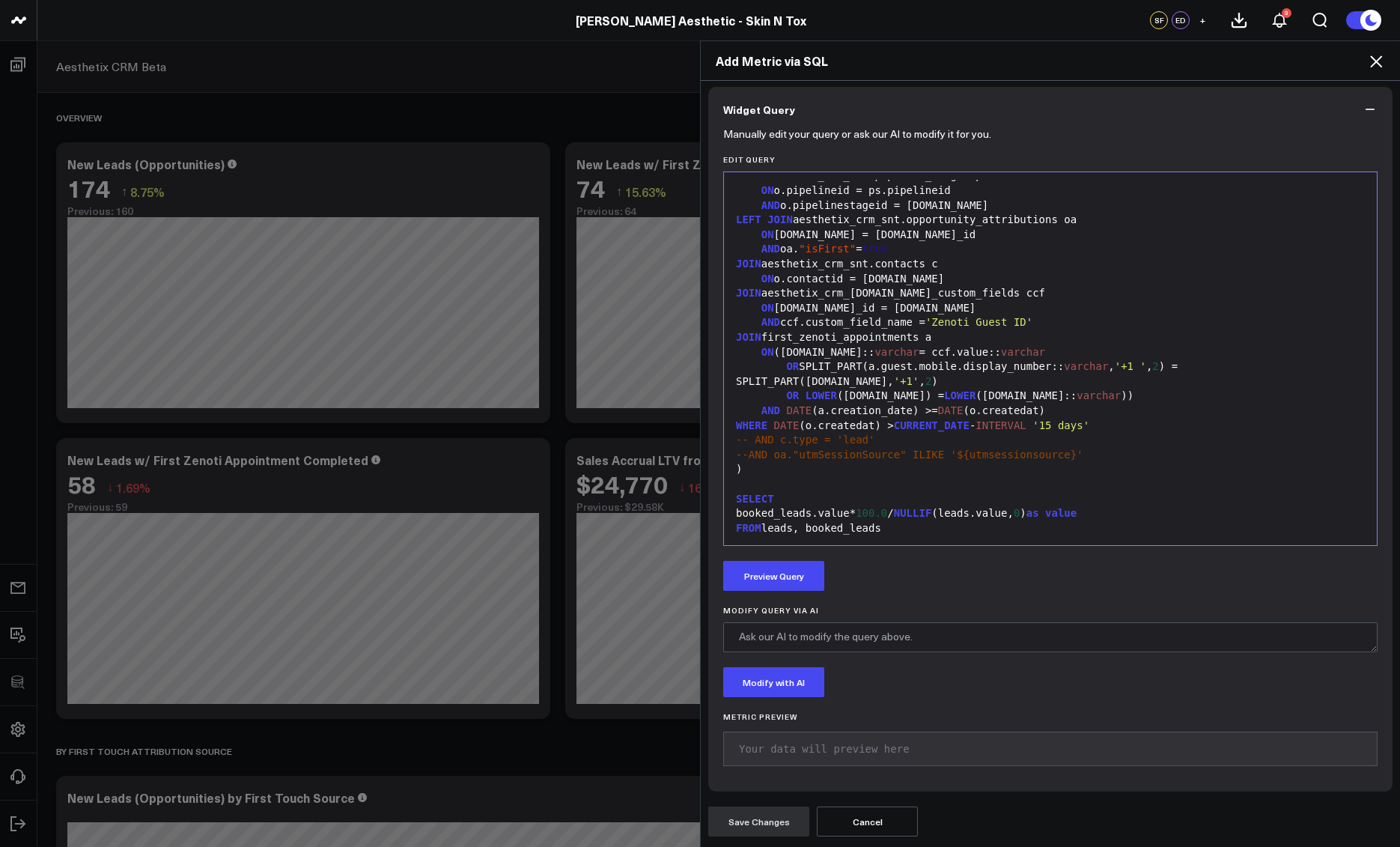
scroll to position [397, 0]
click at [791, 576] on button "Preview Query" at bounding box center [774, 576] width 101 height 30
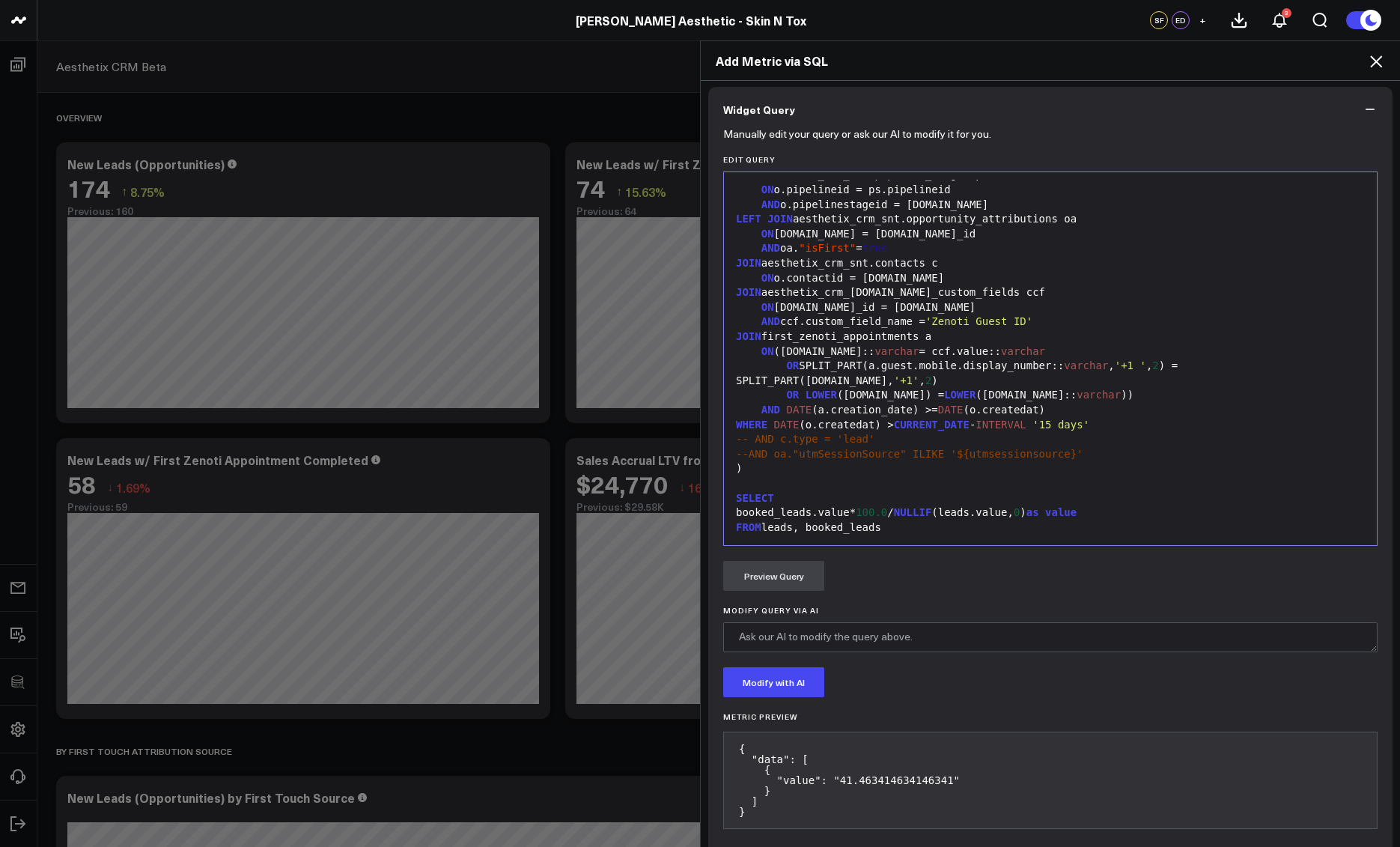
scroll to position [630, 0]
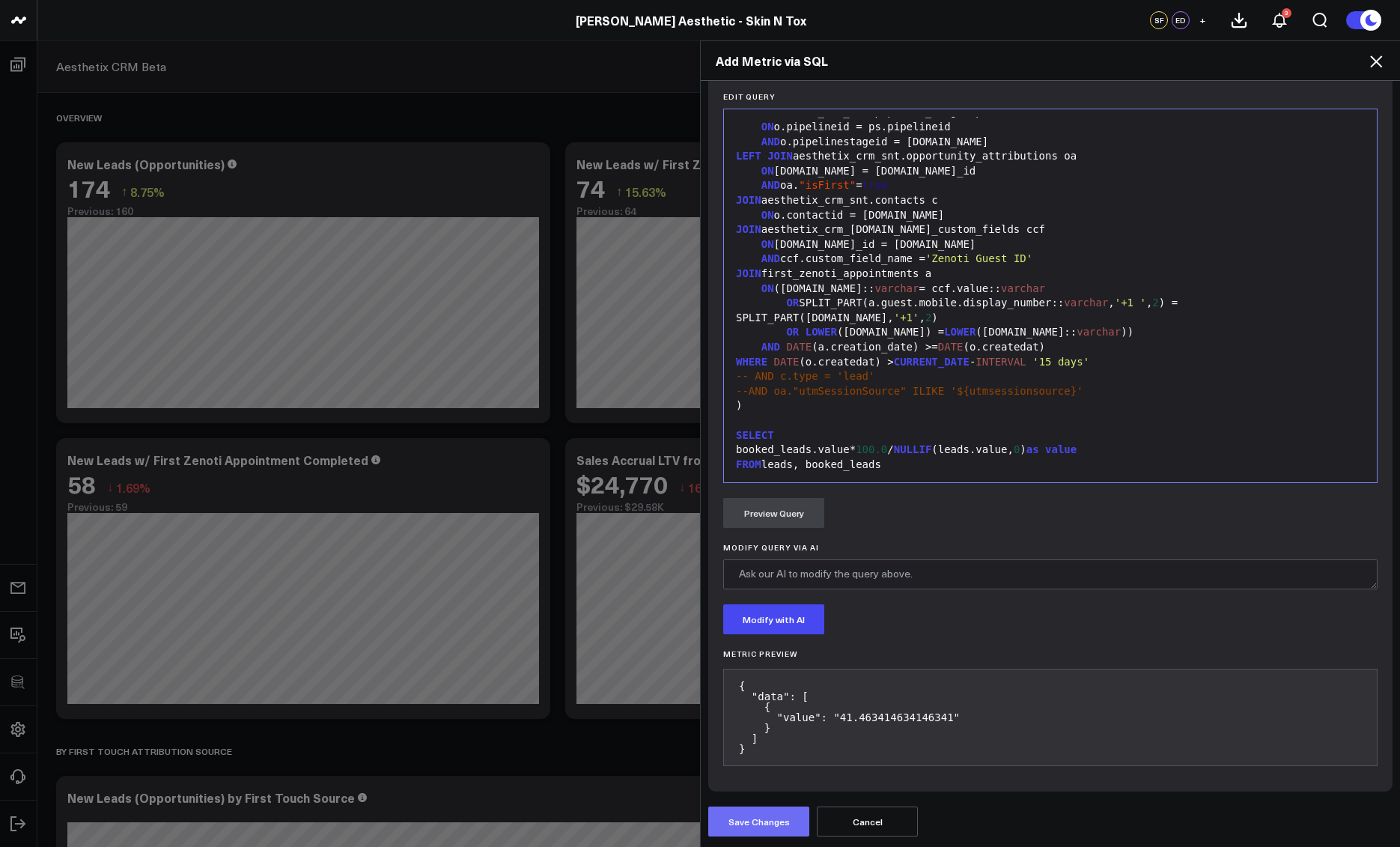
click at [778, 821] on button "Save Changes" at bounding box center [759, 821] width 101 height 30
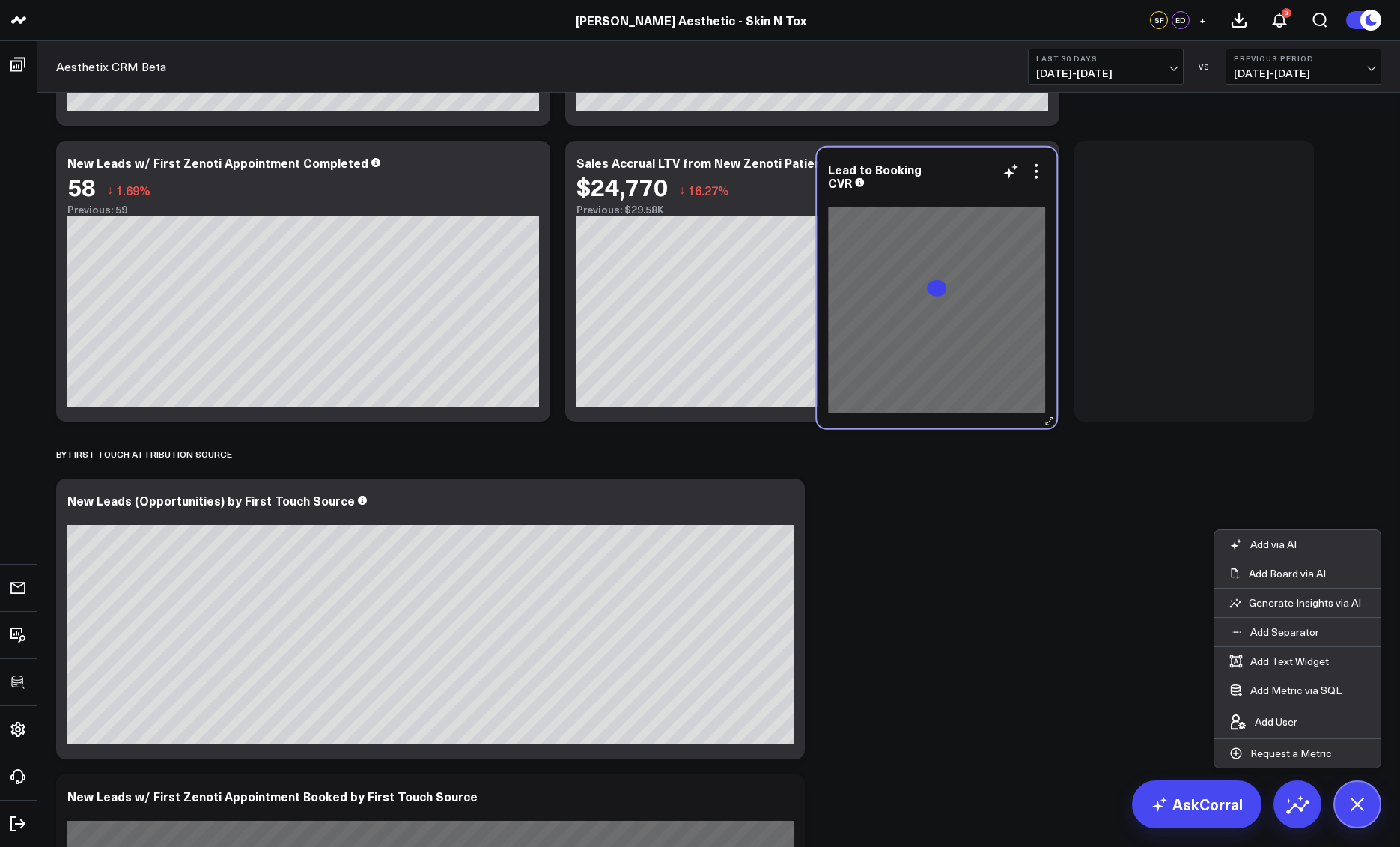
scroll to position [0, 0]
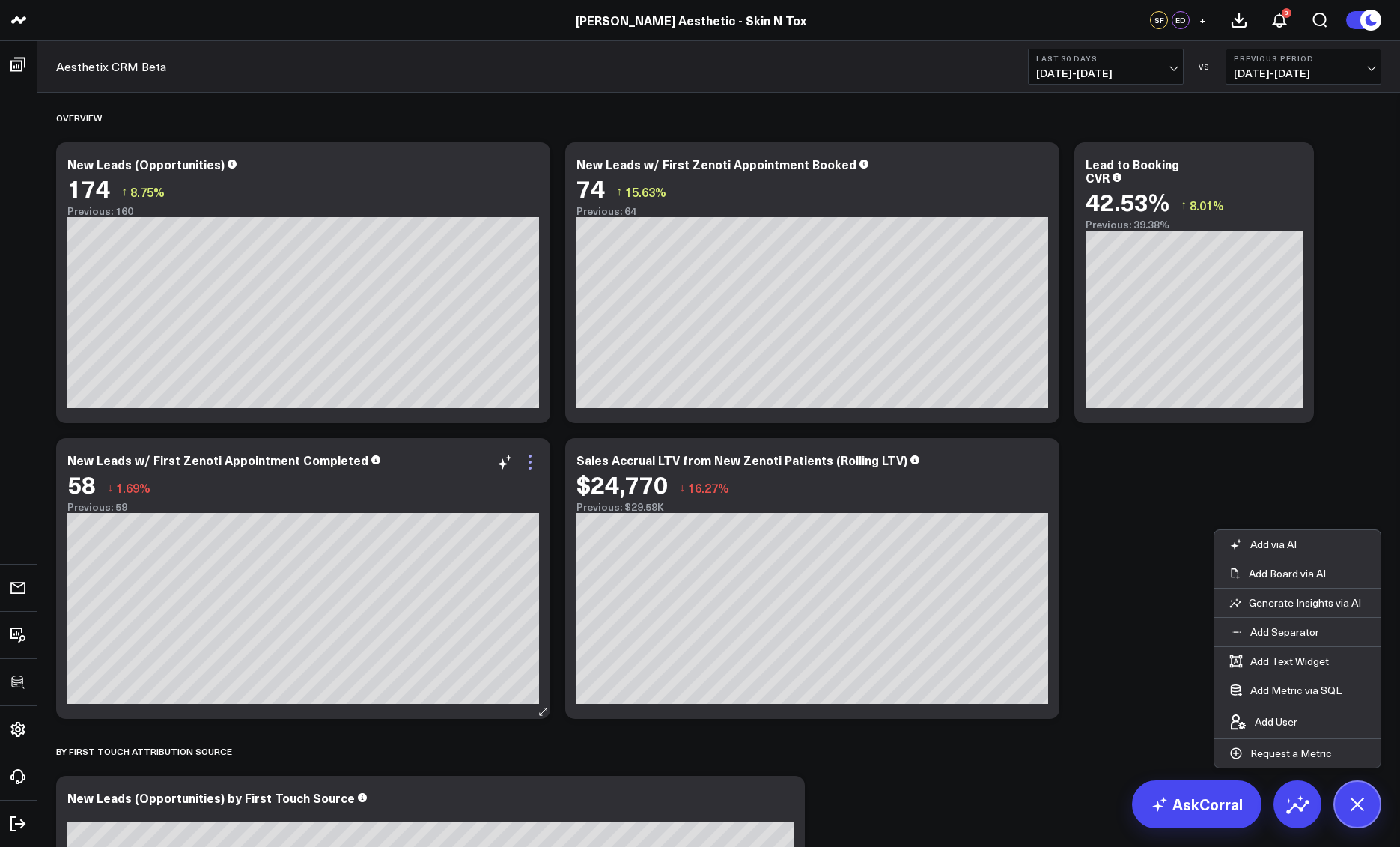
click at [528, 460] on icon at bounding box center [530, 462] width 18 height 18
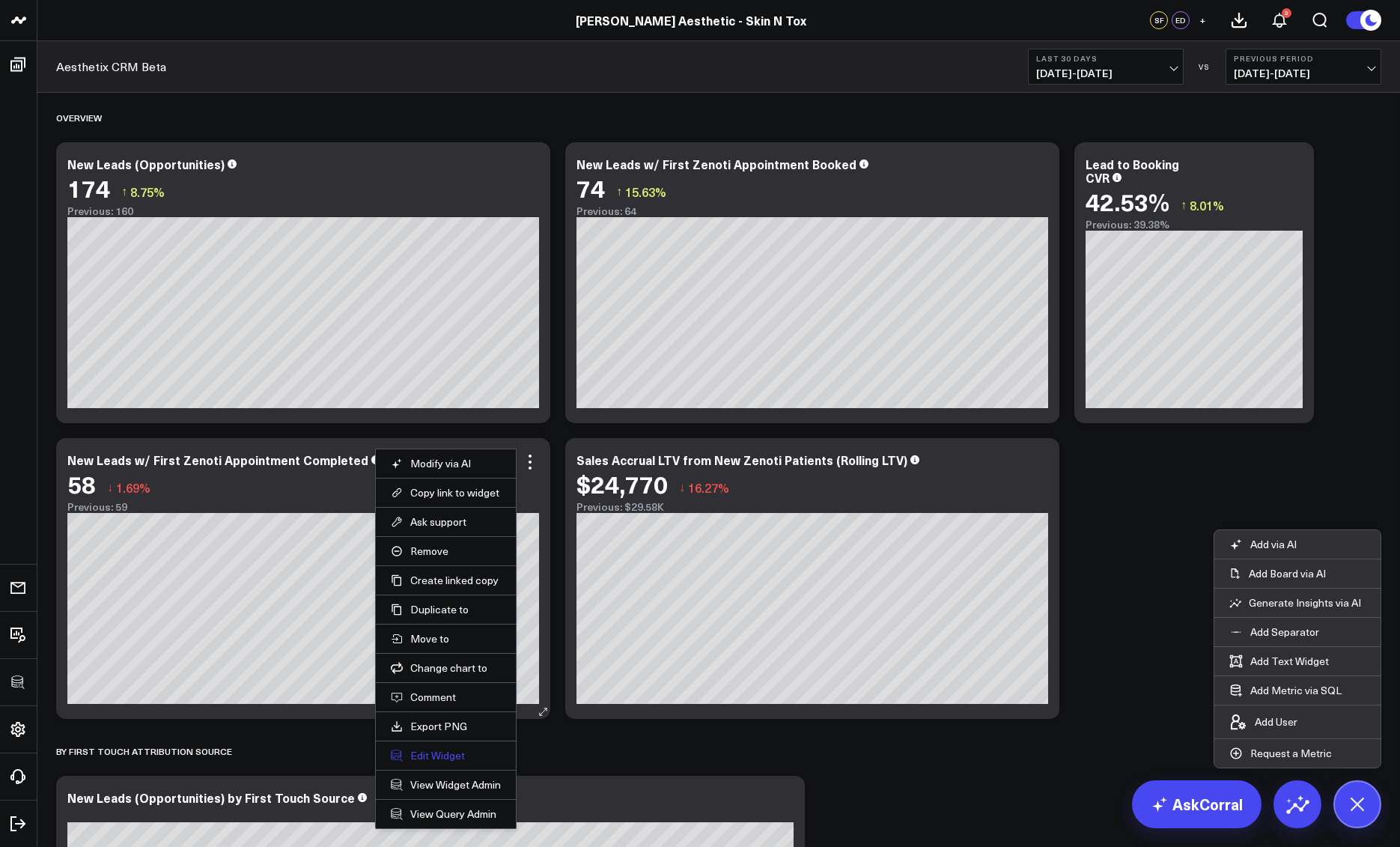
click at [416, 754] on button "Edit Widget" at bounding box center [446, 756] width 110 height 14
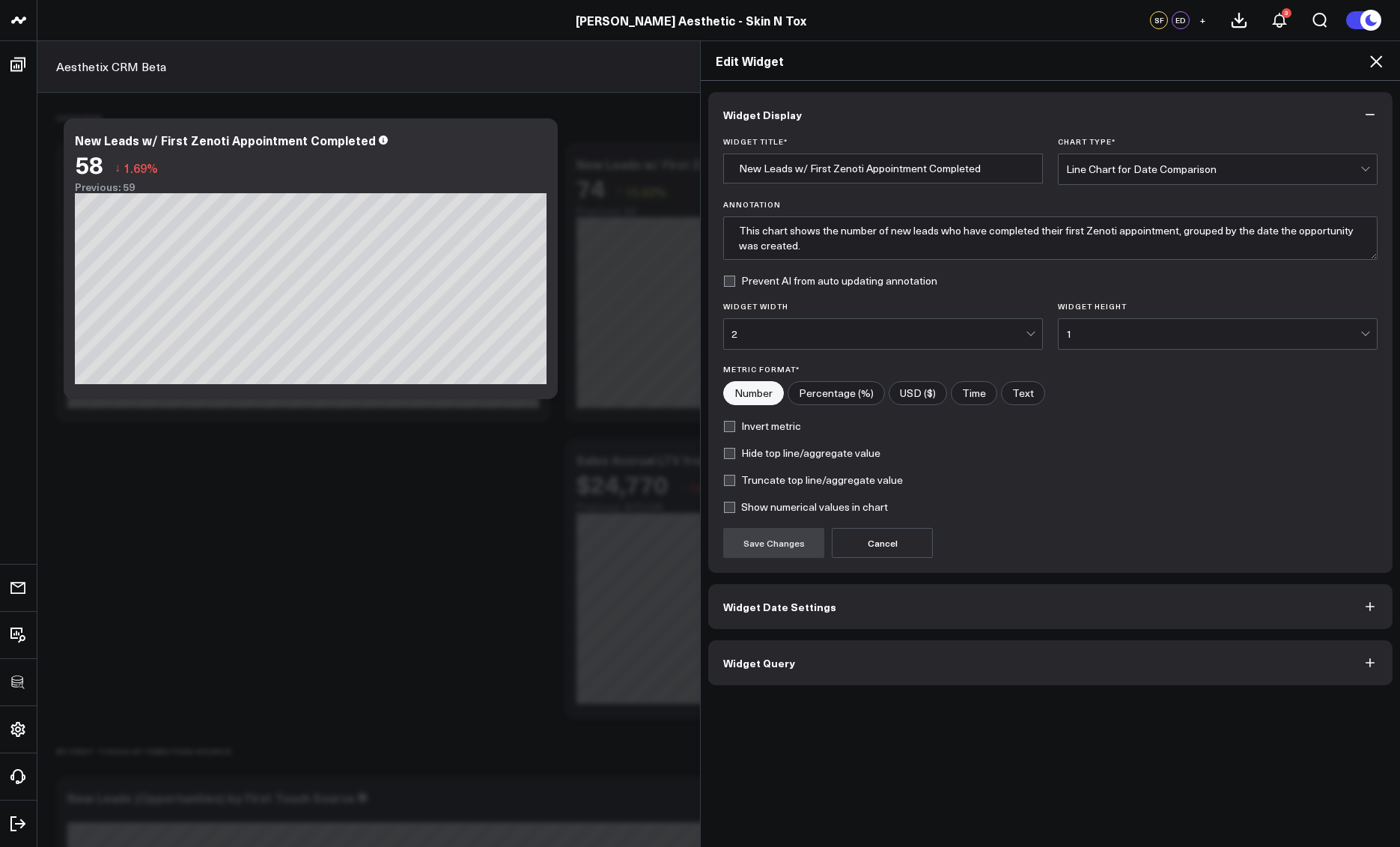
click at [1373, 59] on icon at bounding box center [1376, 61] width 18 height 18
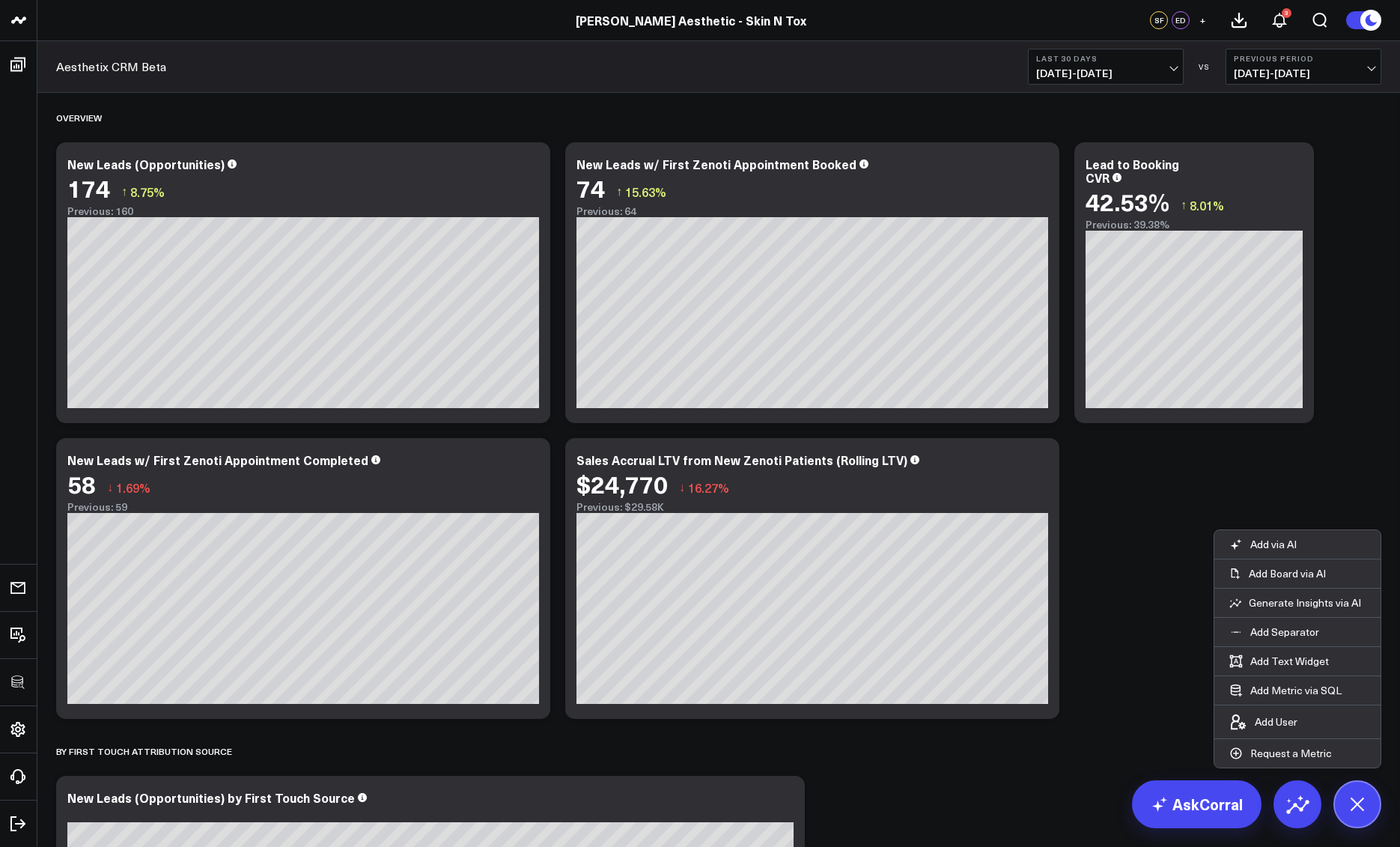
drag, startPoint x: 1349, startPoint y: 799, endPoint x: 1351, endPoint y: 778, distance: 21.1
click at [1349, 799] on icon at bounding box center [1356, 803] width 33 height 33
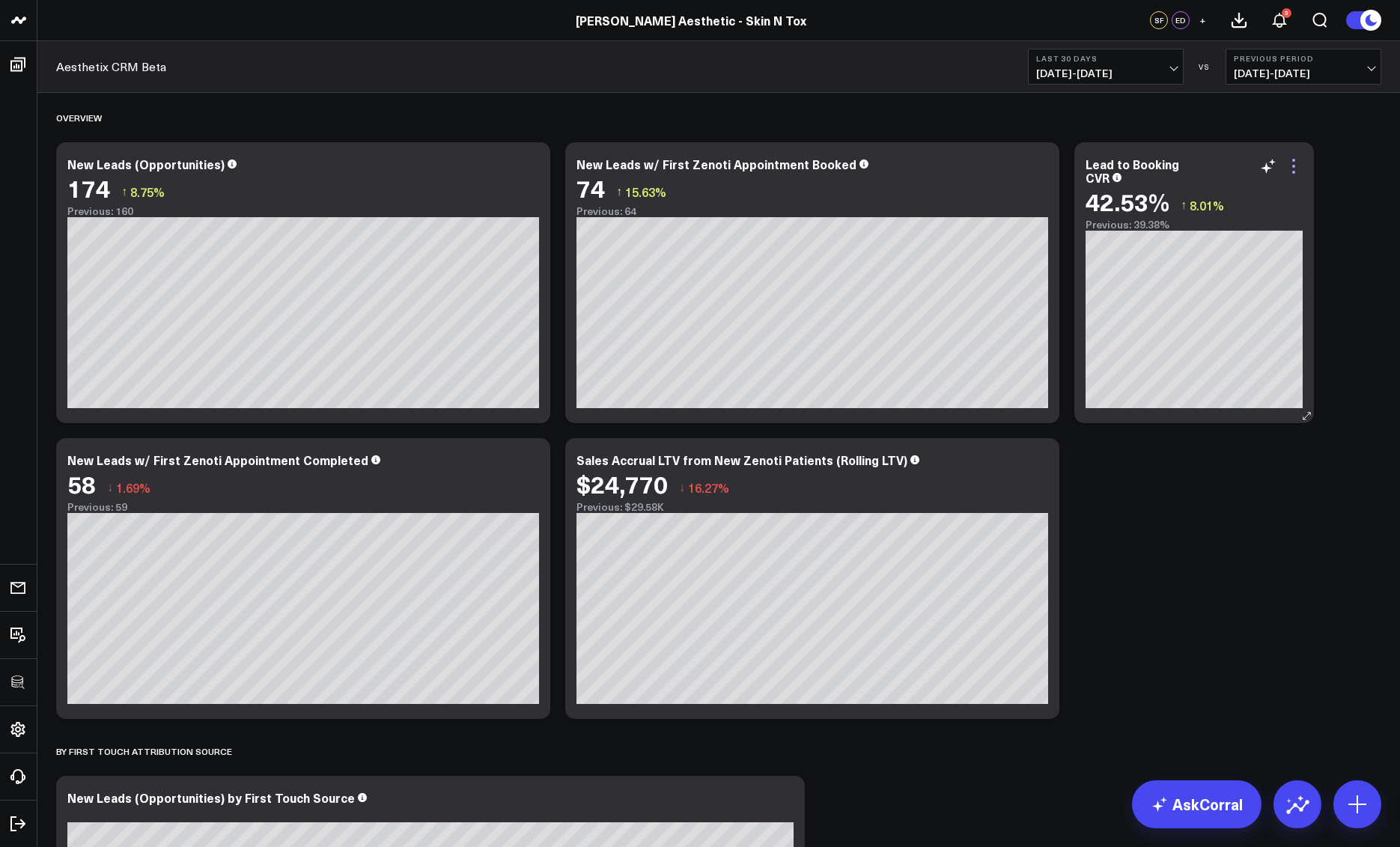
click at [1296, 170] on icon at bounding box center [1294, 166] width 18 height 18
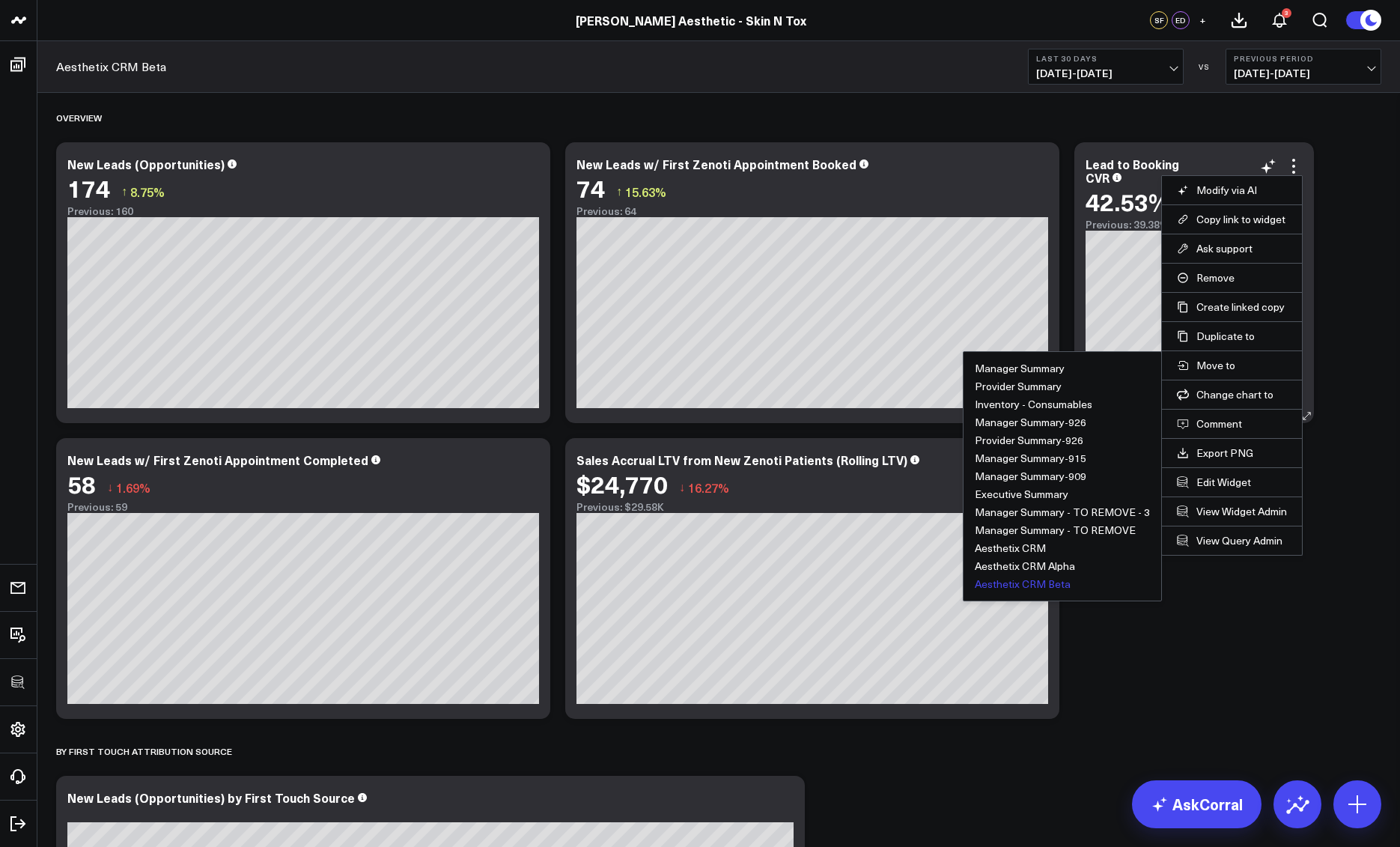
click at [1036, 588] on button "Aesthetix CRM Beta" at bounding box center [1023, 584] width 96 height 10
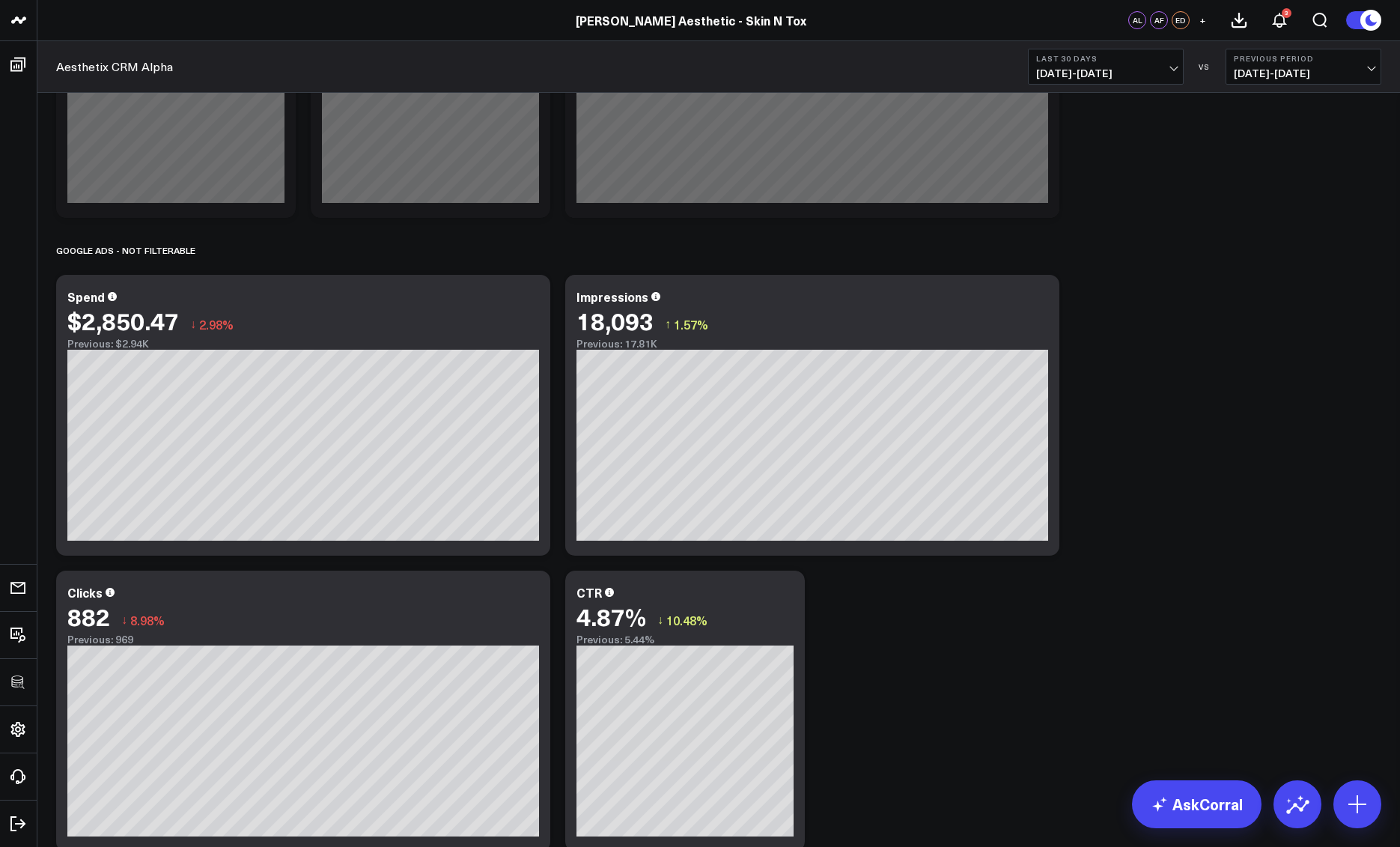
scroll to position [2084, 0]
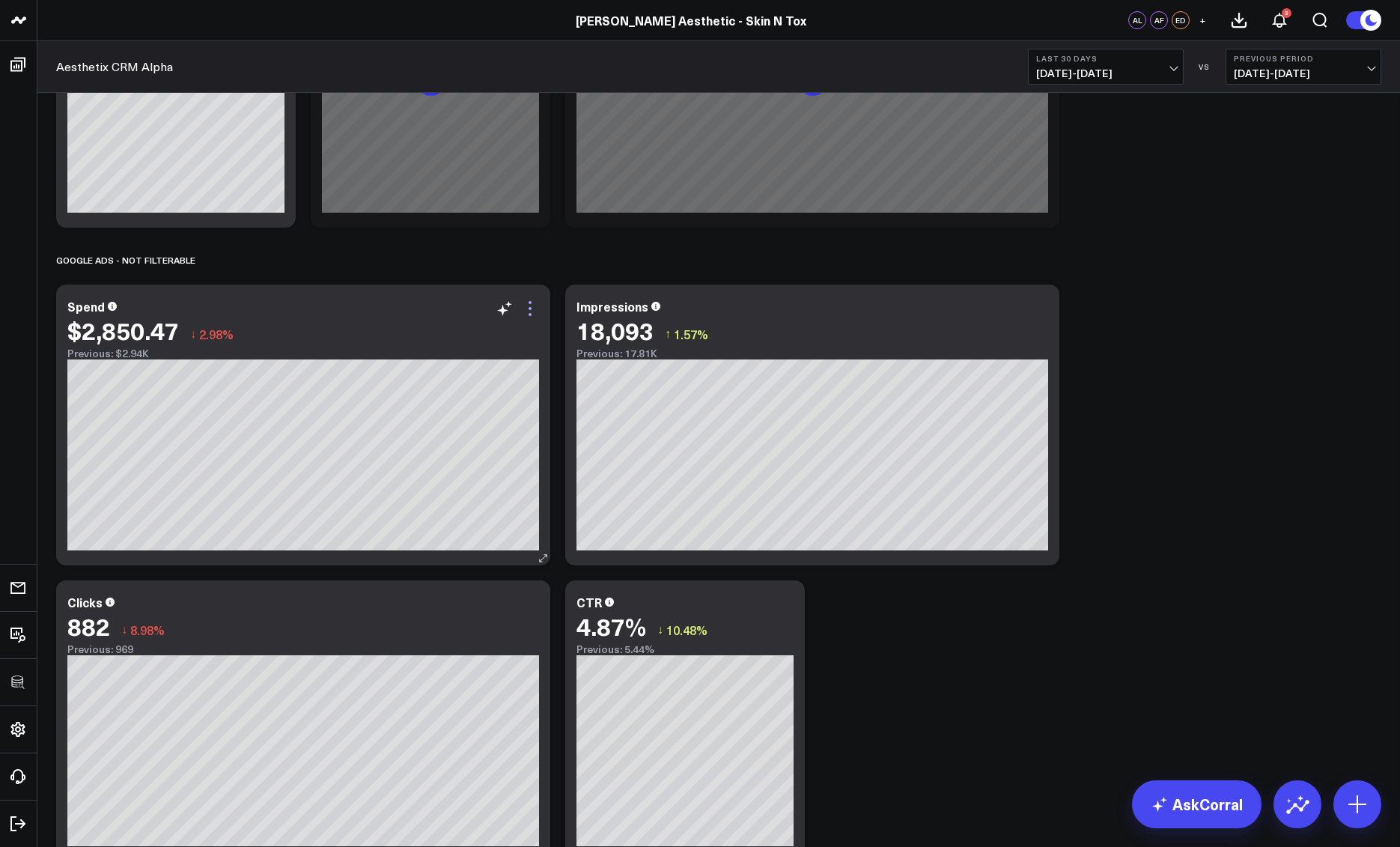
click at [538, 311] on icon at bounding box center [530, 308] width 18 height 18
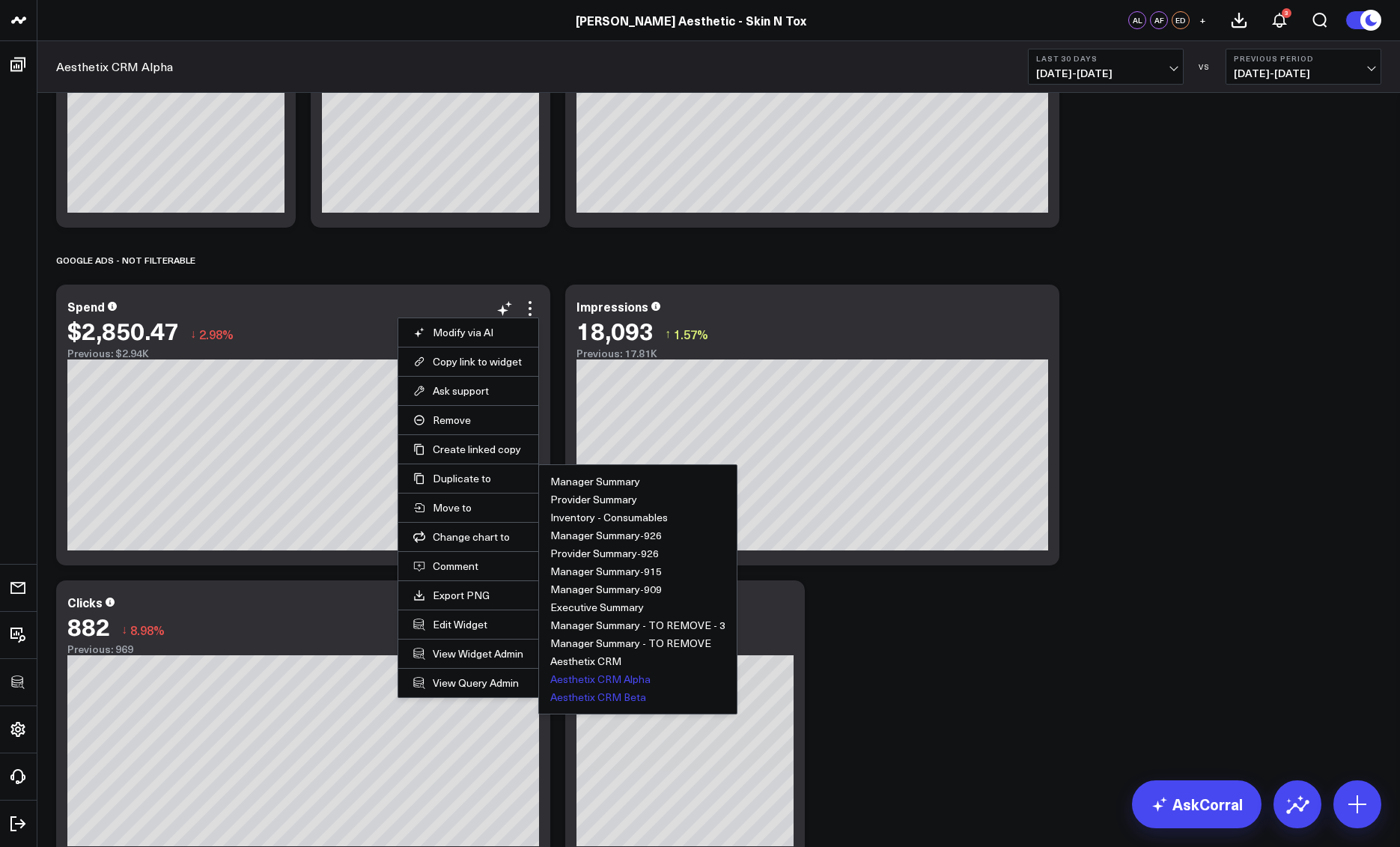
click at [590, 701] on button "Aesthetix CRM Beta" at bounding box center [599, 697] width 96 height 10
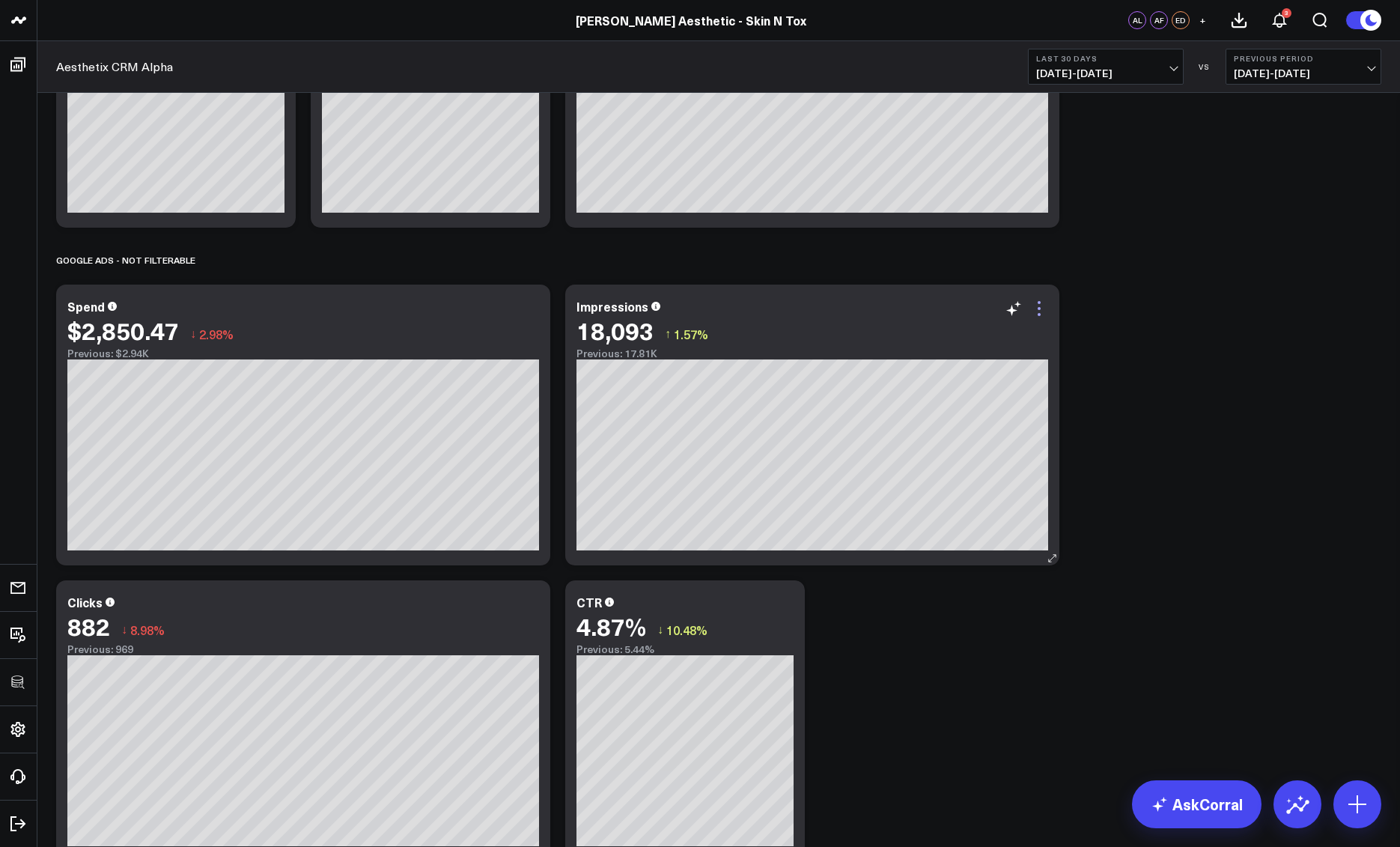
click at [1044, 305] on icon at bounding box center [1039, 308] width 18 height 18
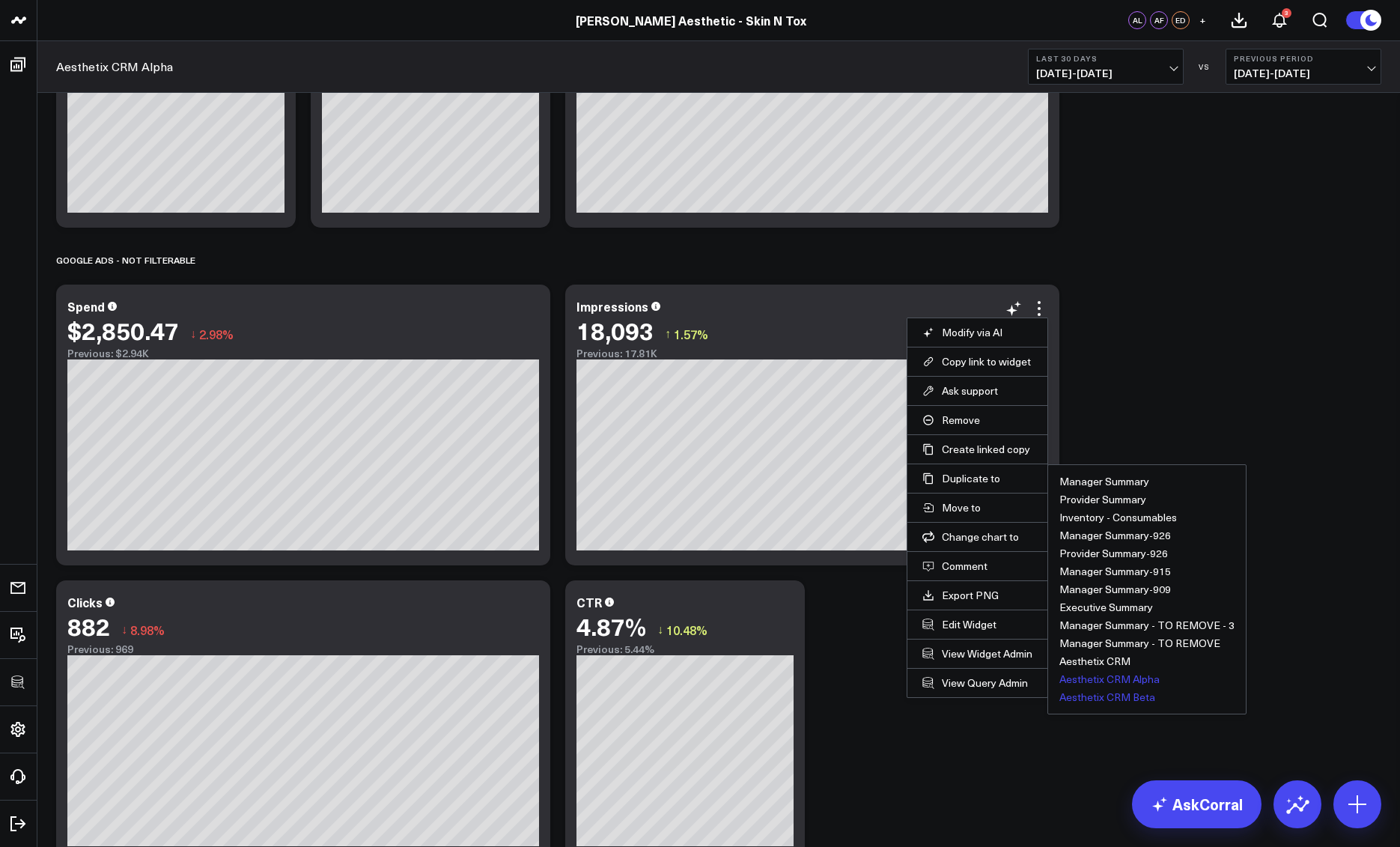
click at [1081, 697] on button "Aesthetix CRM Beta" at bounding box center [1108, 697] width 96 height 10
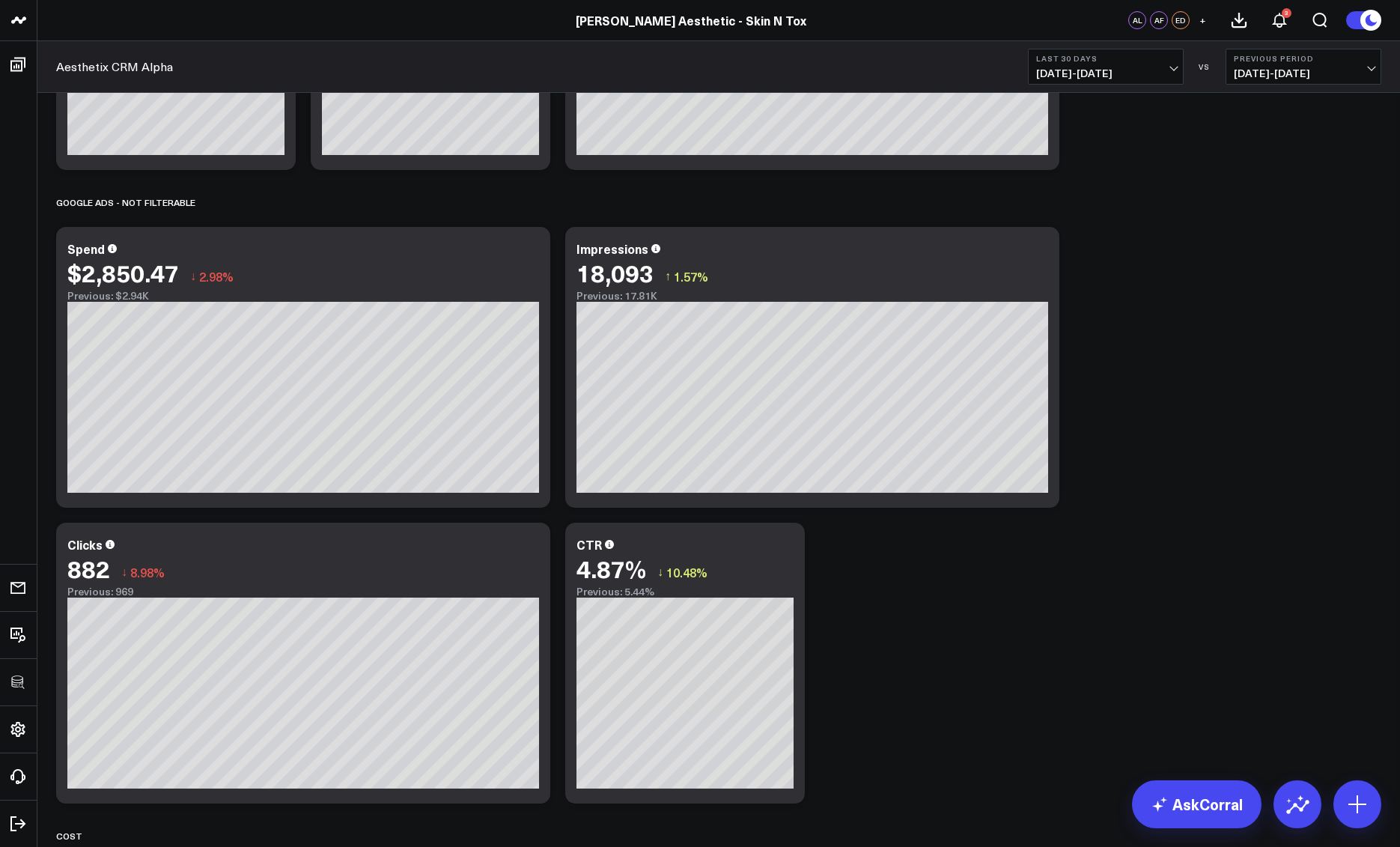
scroll to position [2151, 0]
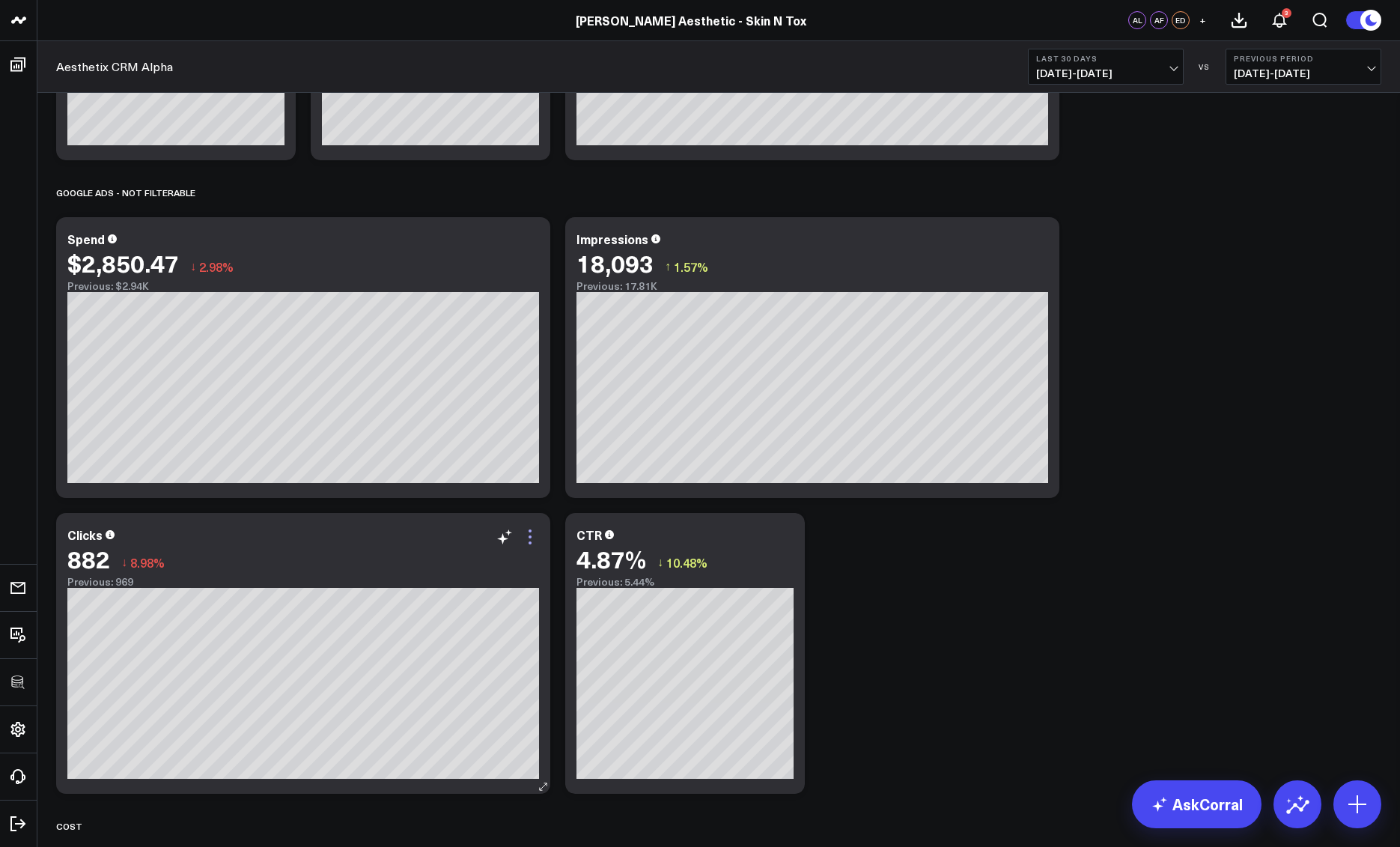
click at [535, 540] on icon at bounding box center [530, 537] width 18 height 18
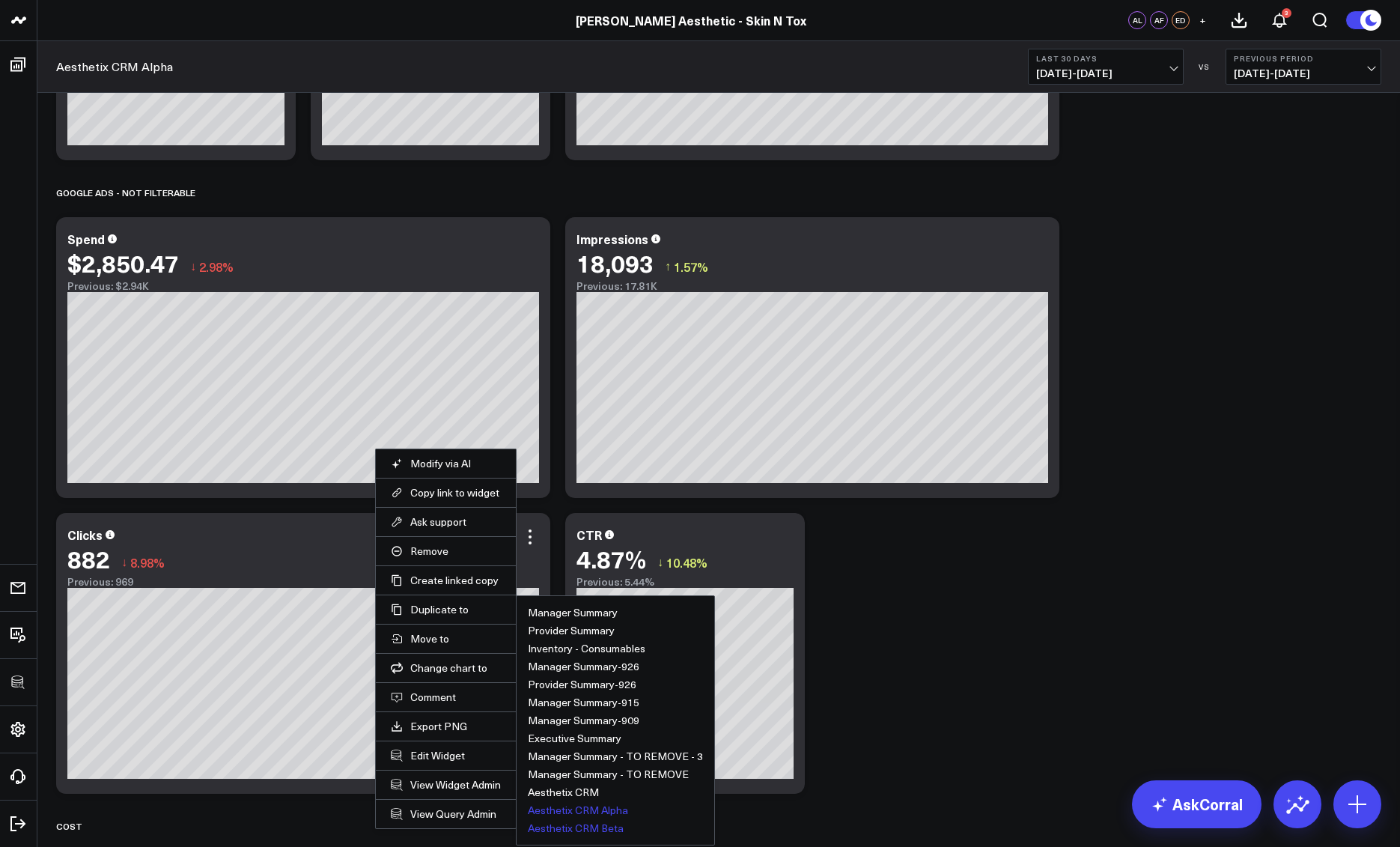
click at [567, 826] on button "Aesthetix CRM Beta" at bounding box center [576, 828] width 96 height 10
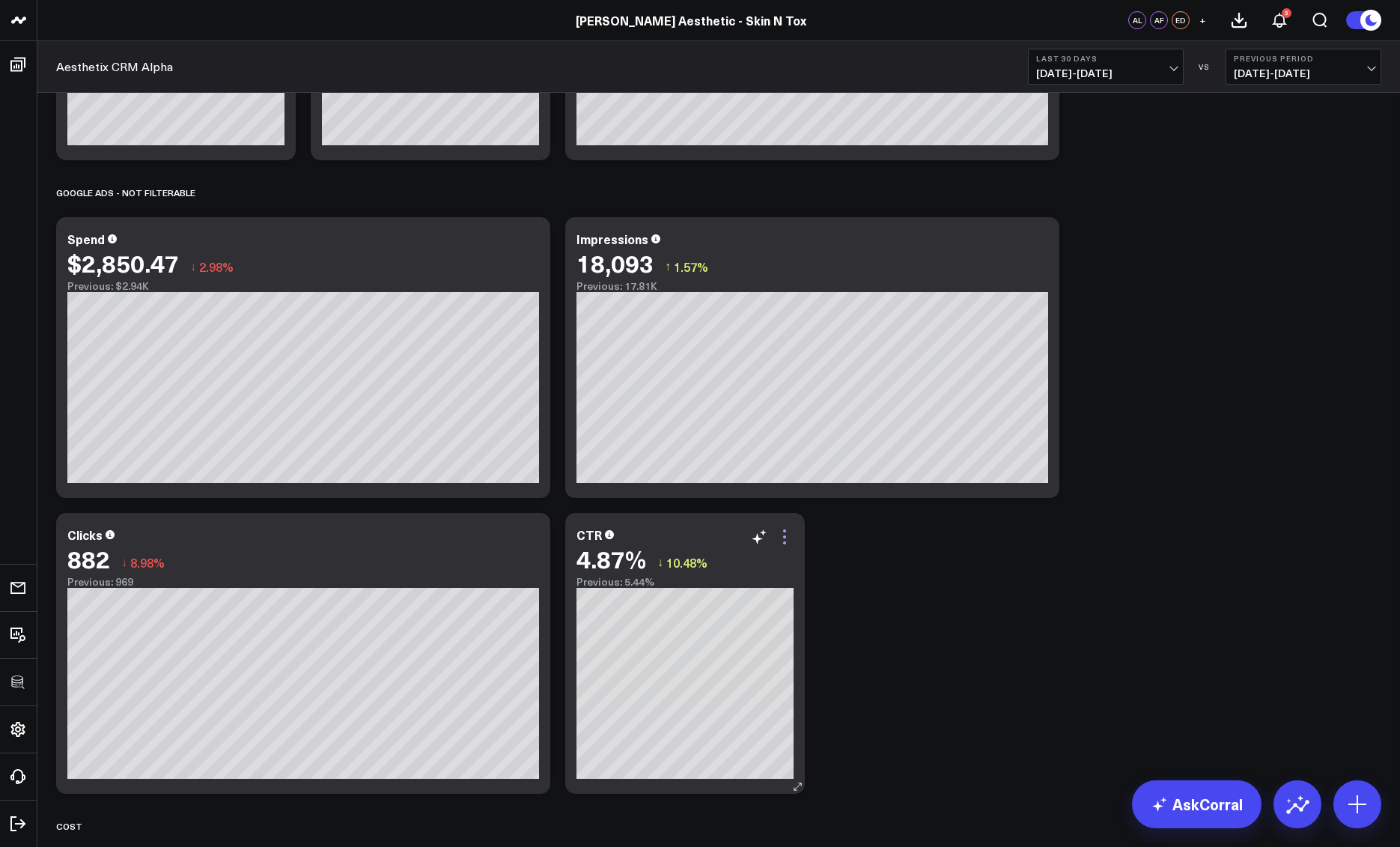
click at [785, 538] on icon at bounding box center [784, 536] width 3 height 3
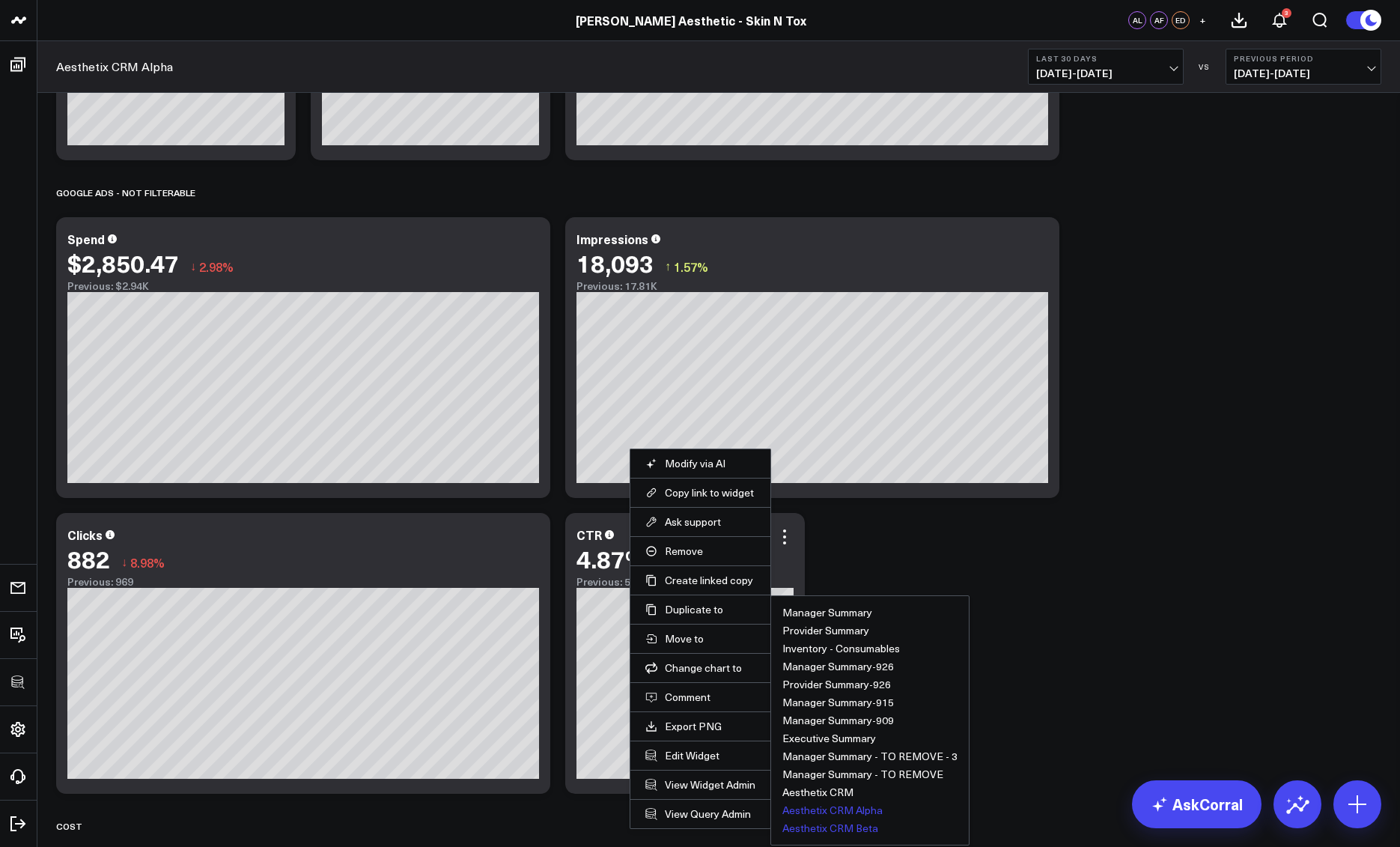
click at [825, 829] on button "Aesthetix CRM Beta" at bounding box center [831, 828] width 96 height 10
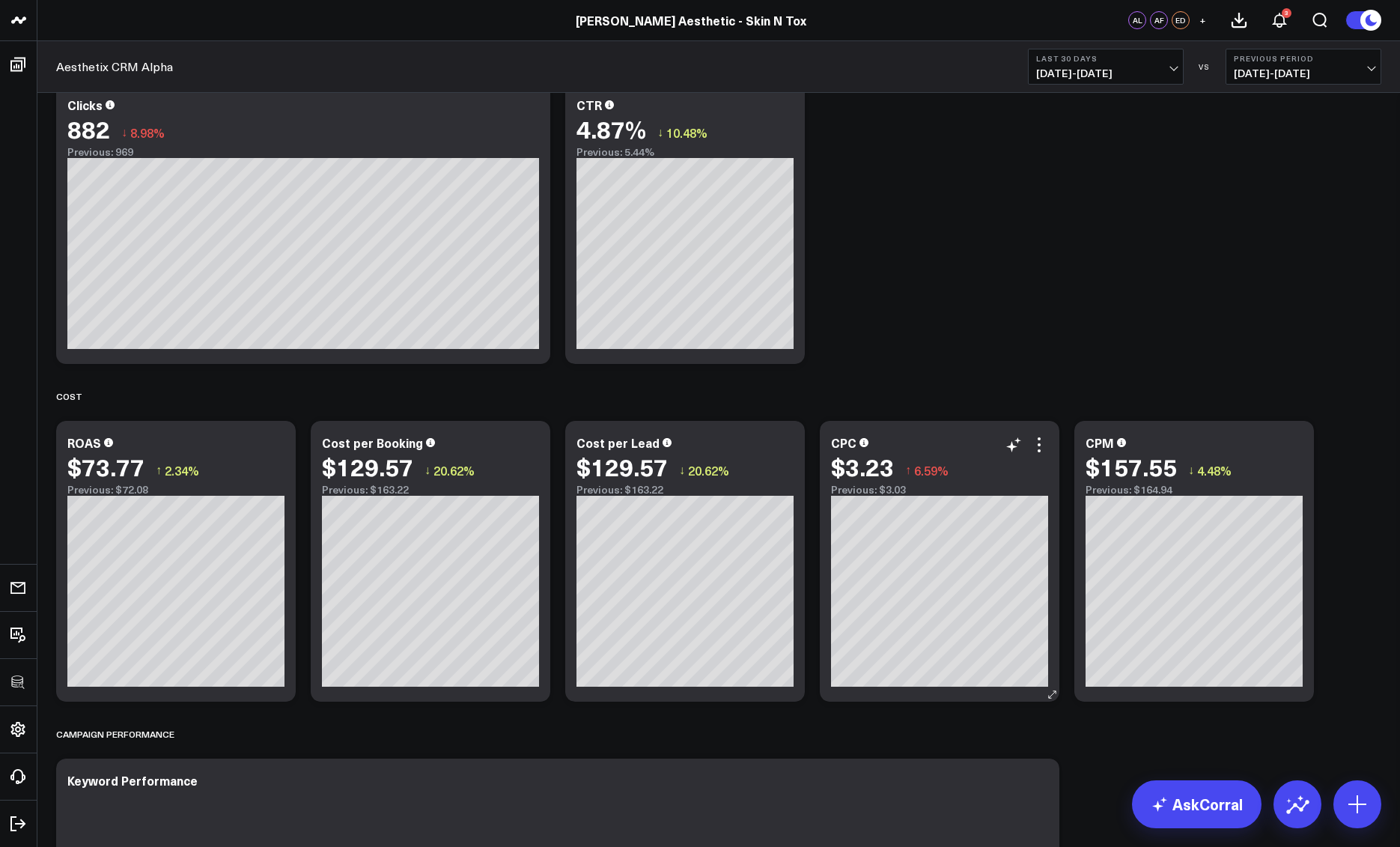
scroll to position [2735, 0]
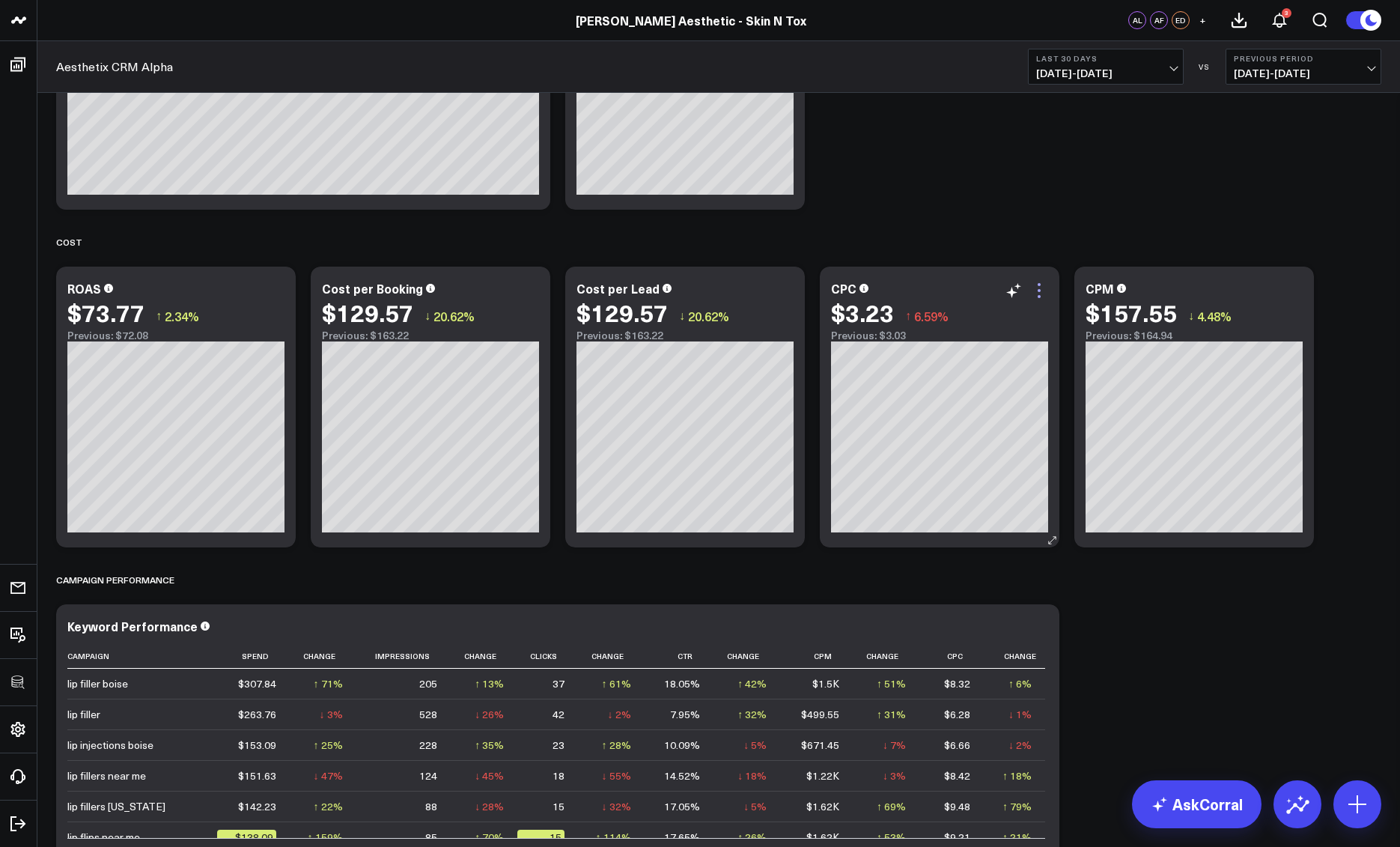
click at [1040, 292] on icon at bounding box center [1039, 290] width 18 height 18
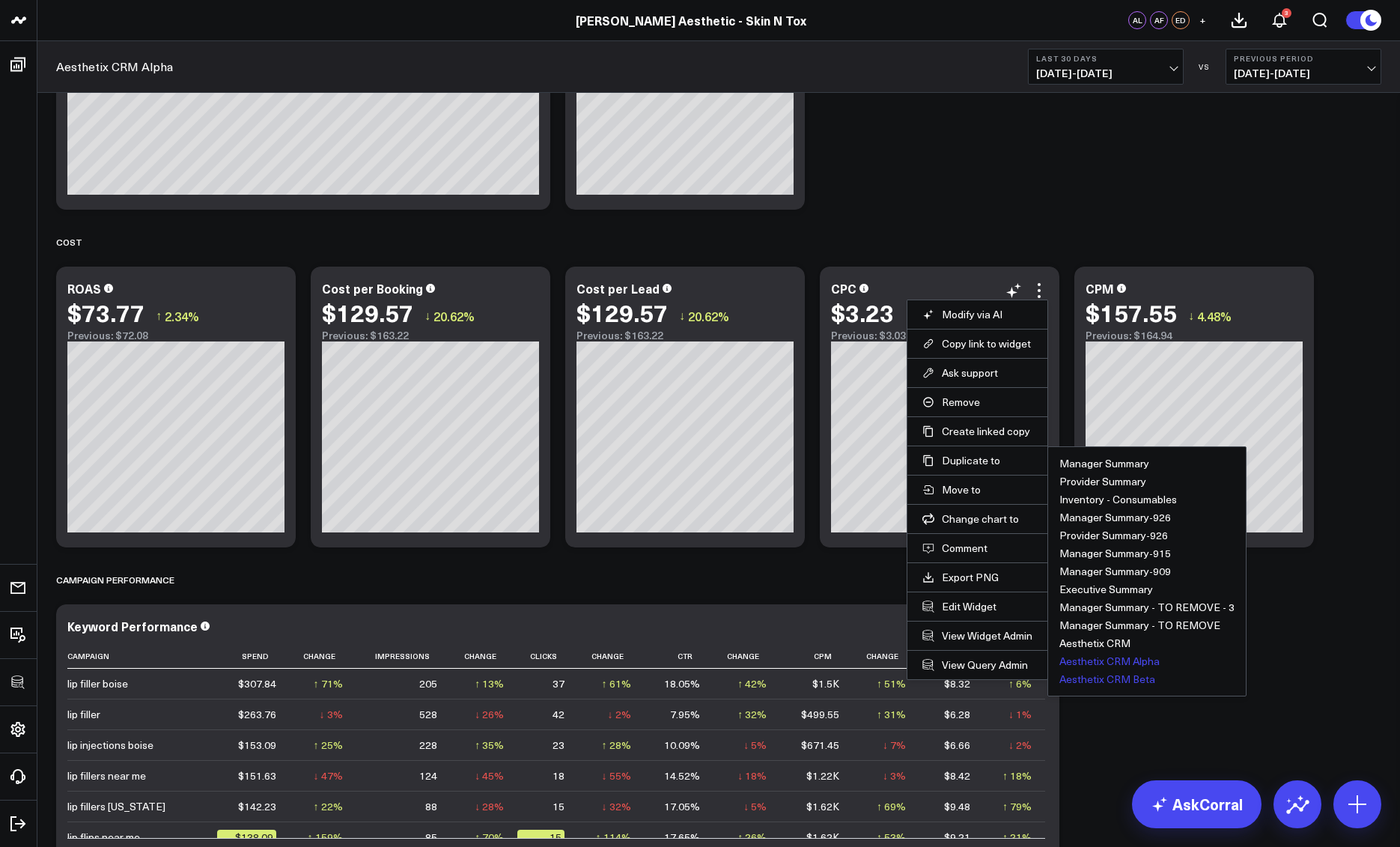
click at [1090, 675] on button "Aesthetix CRM Beta" at bounding box center [1108, 679] width 96 height 10
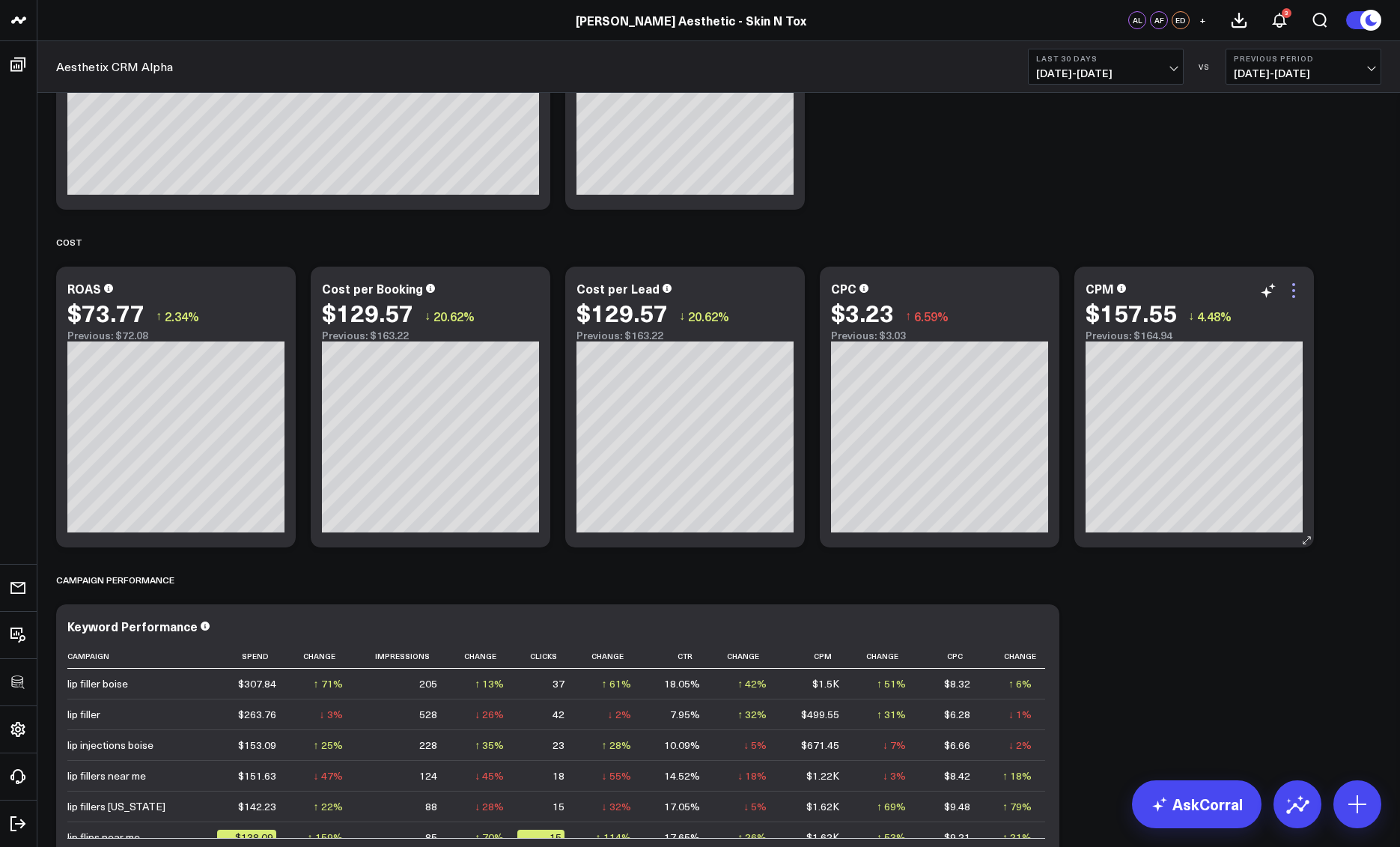
click at [1289, 295] on icon at bounding box center [1294, 290] width 18 height 18
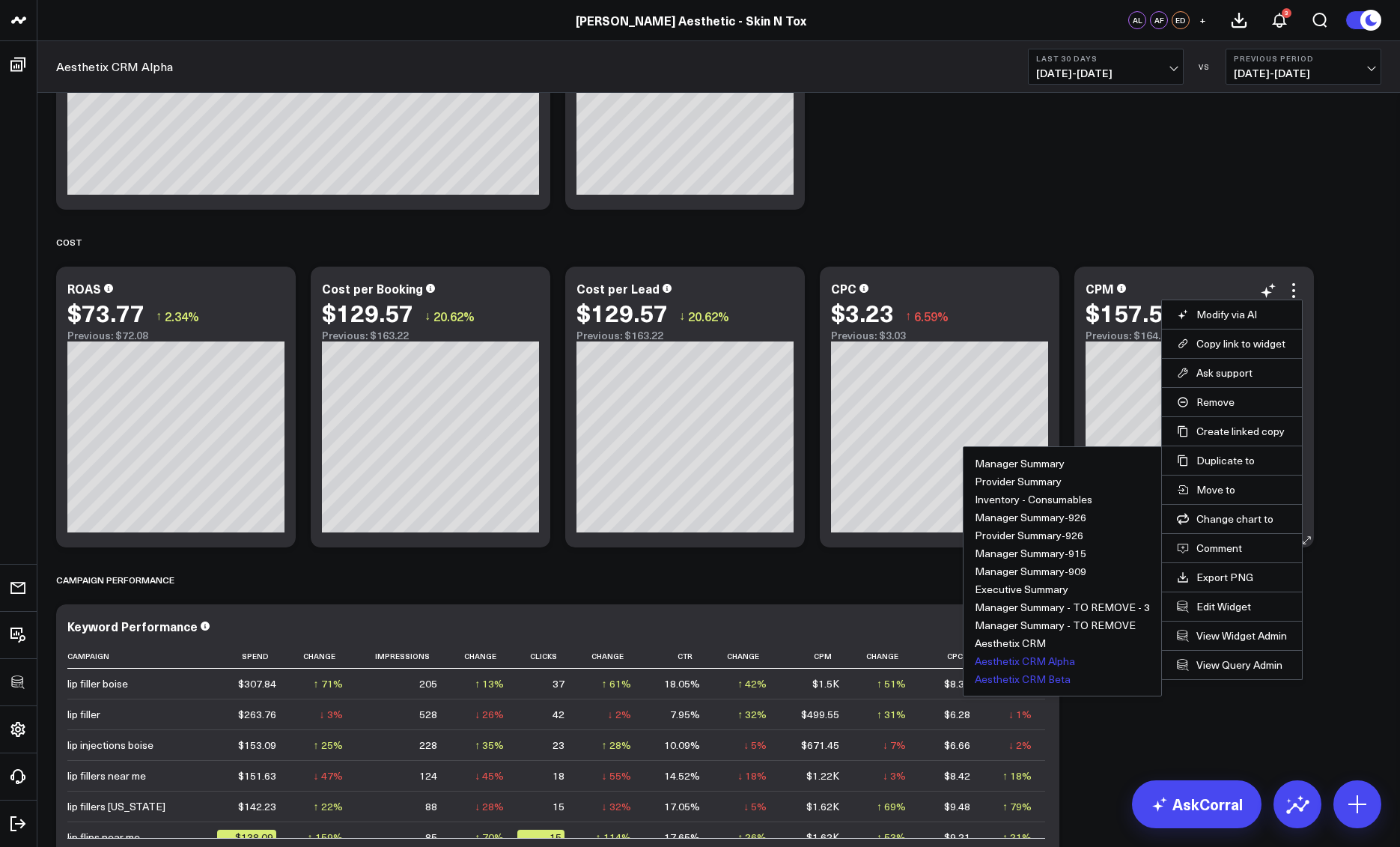
click at [1048, 677] on button "Aesthetix CRM Beta" at bounding box center [1023, 679] width 96 height 10
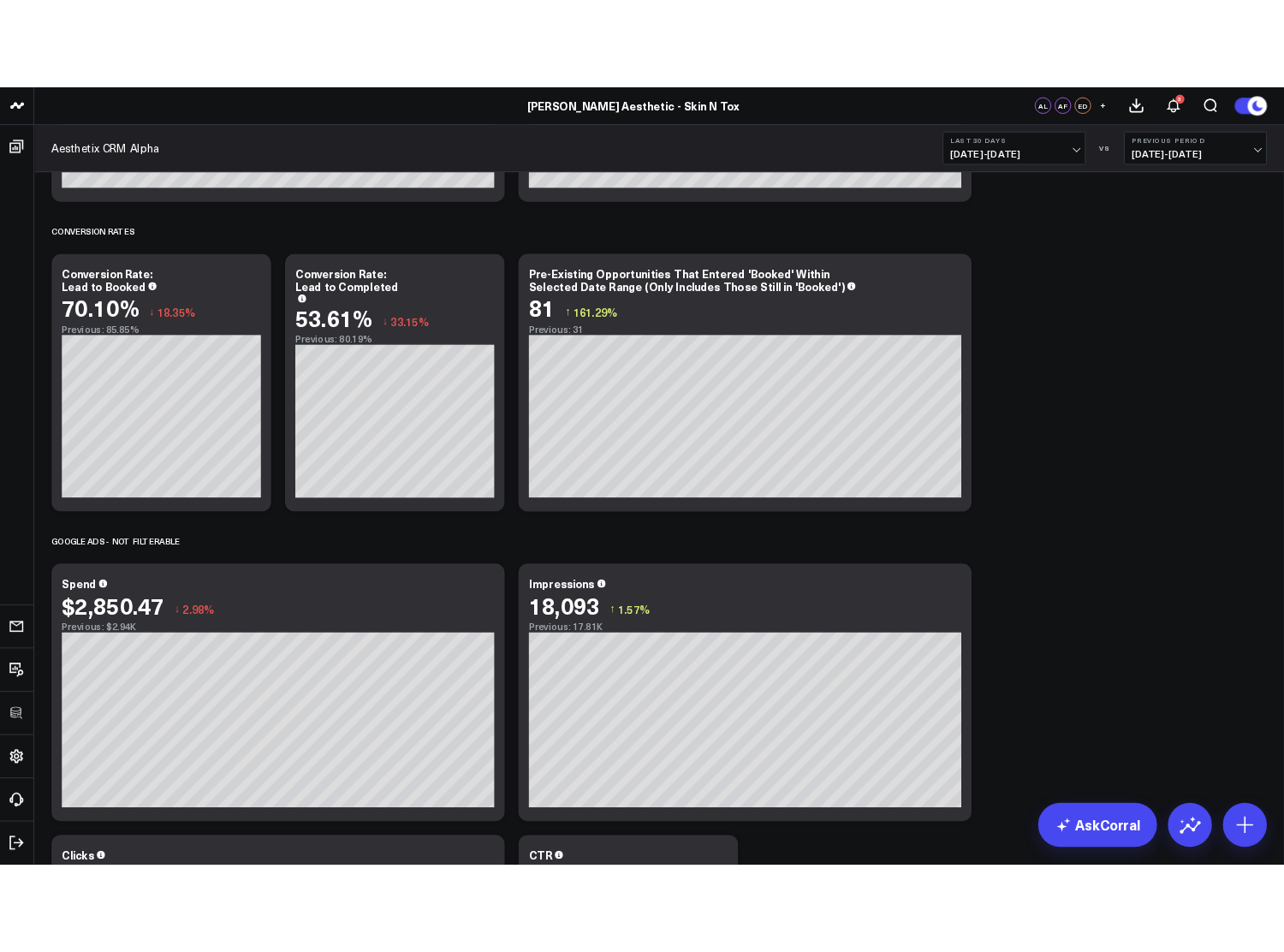
scroll to position [2102, 0]
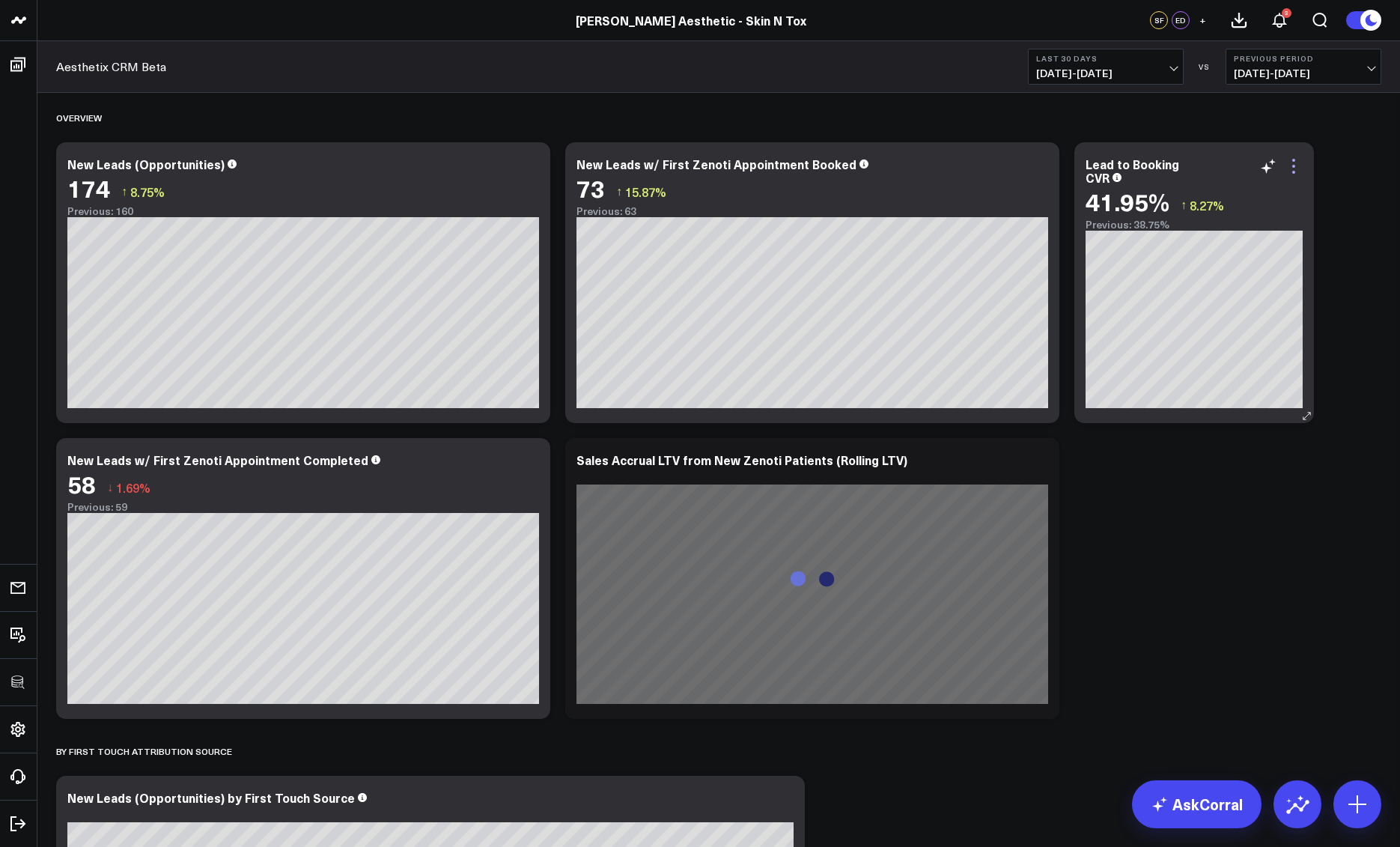
click at [1299, 168] on icon at bounding box center [1294, 166] width 18 height 18
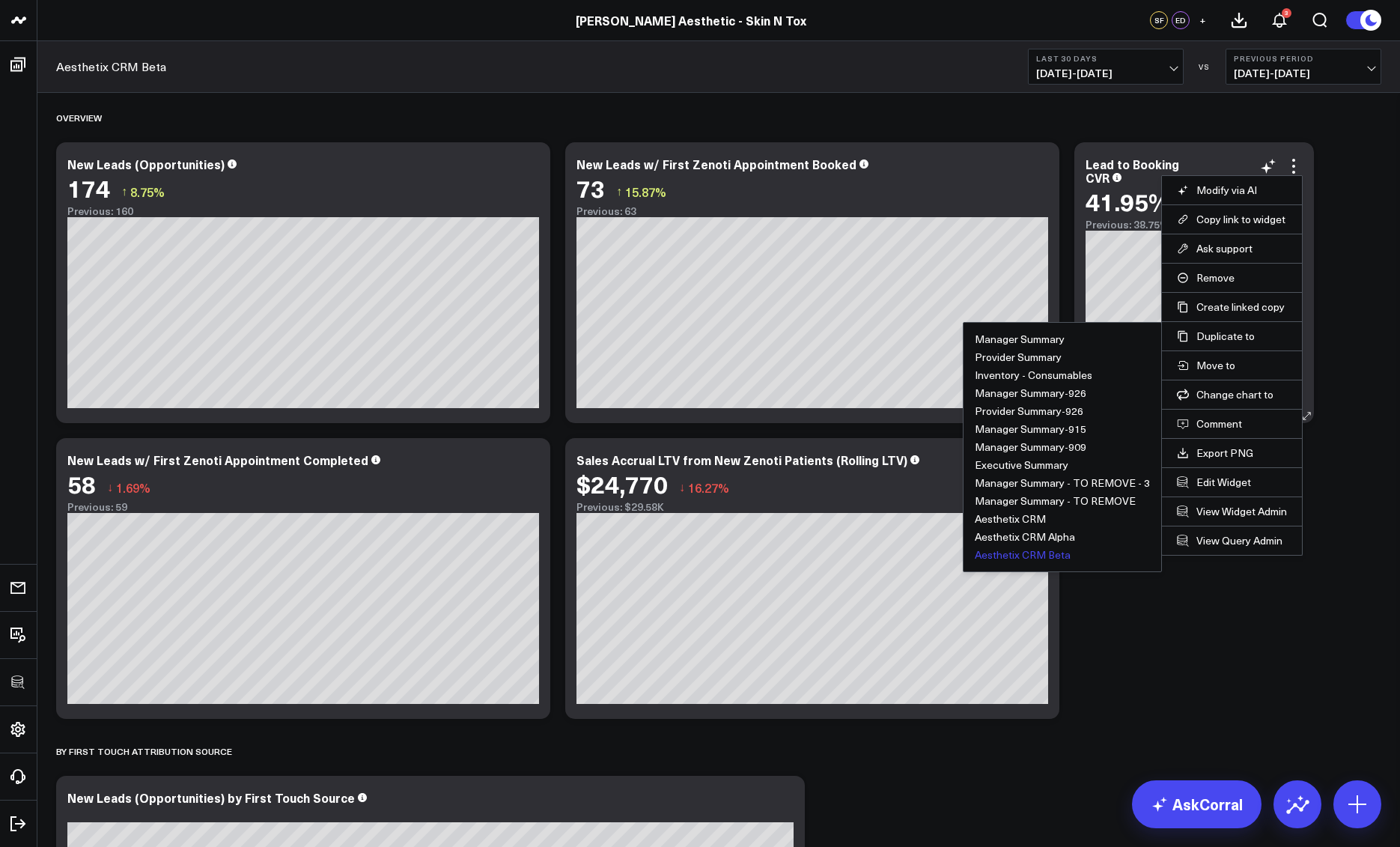
click at [1036, 552] on button "Aesthetix CRM Beta" at bounding box center [1023, 555] width 96 height 10
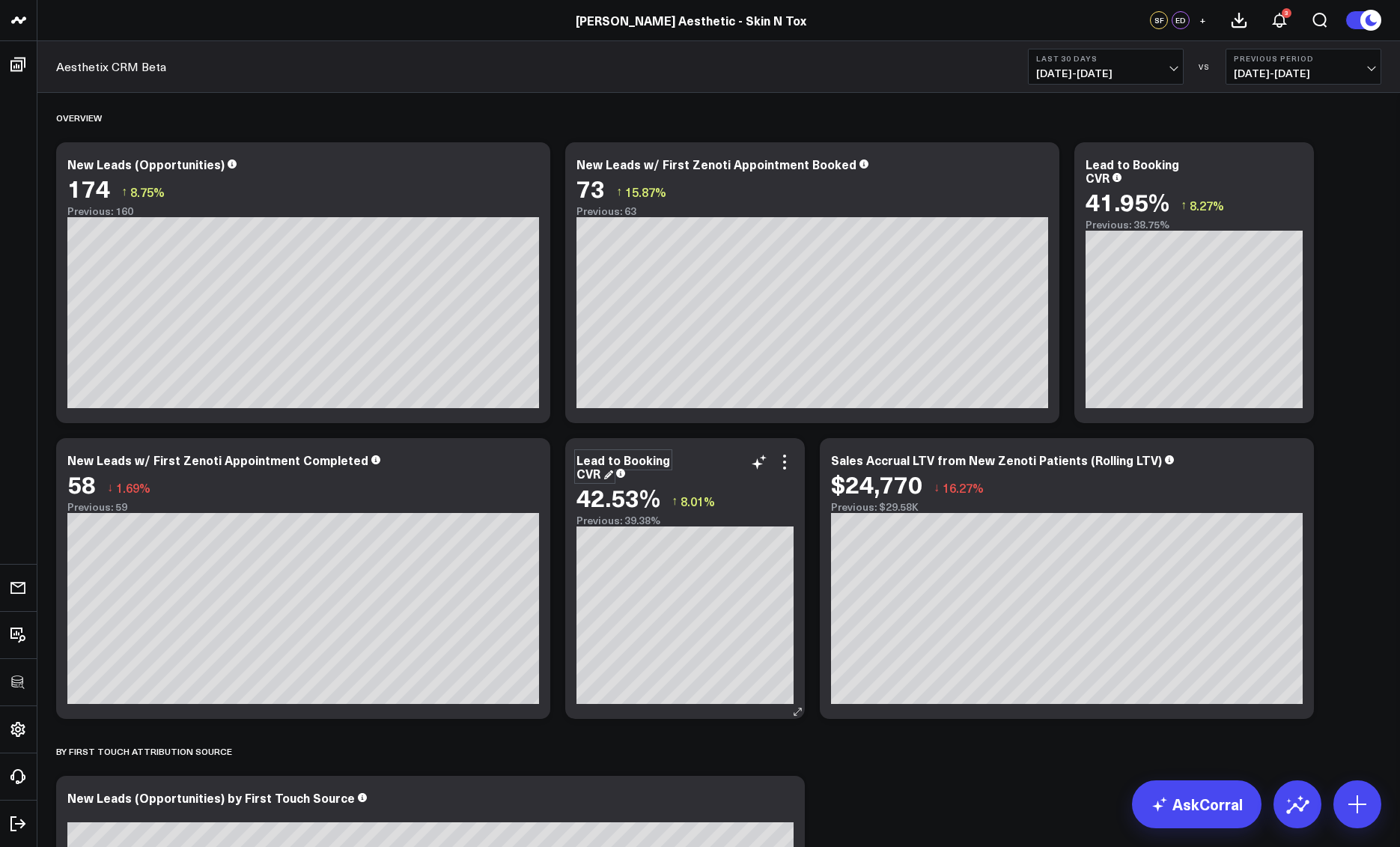
click at [650, 463] on div "Lead to Booking CVR" at bounding box center [623, 466] width 93 height 30
drag, startPoint x: 622, startPoint y: 462, endPoint x: 664, endPoint y: 461, distance: 42.0
click at [664, 461] on div "Lead to Booking CVR" at bounding box center [623, 466] width 93 height 30
click at [784, 462] on icon at bounding box center [784, 462] width 18 height 18
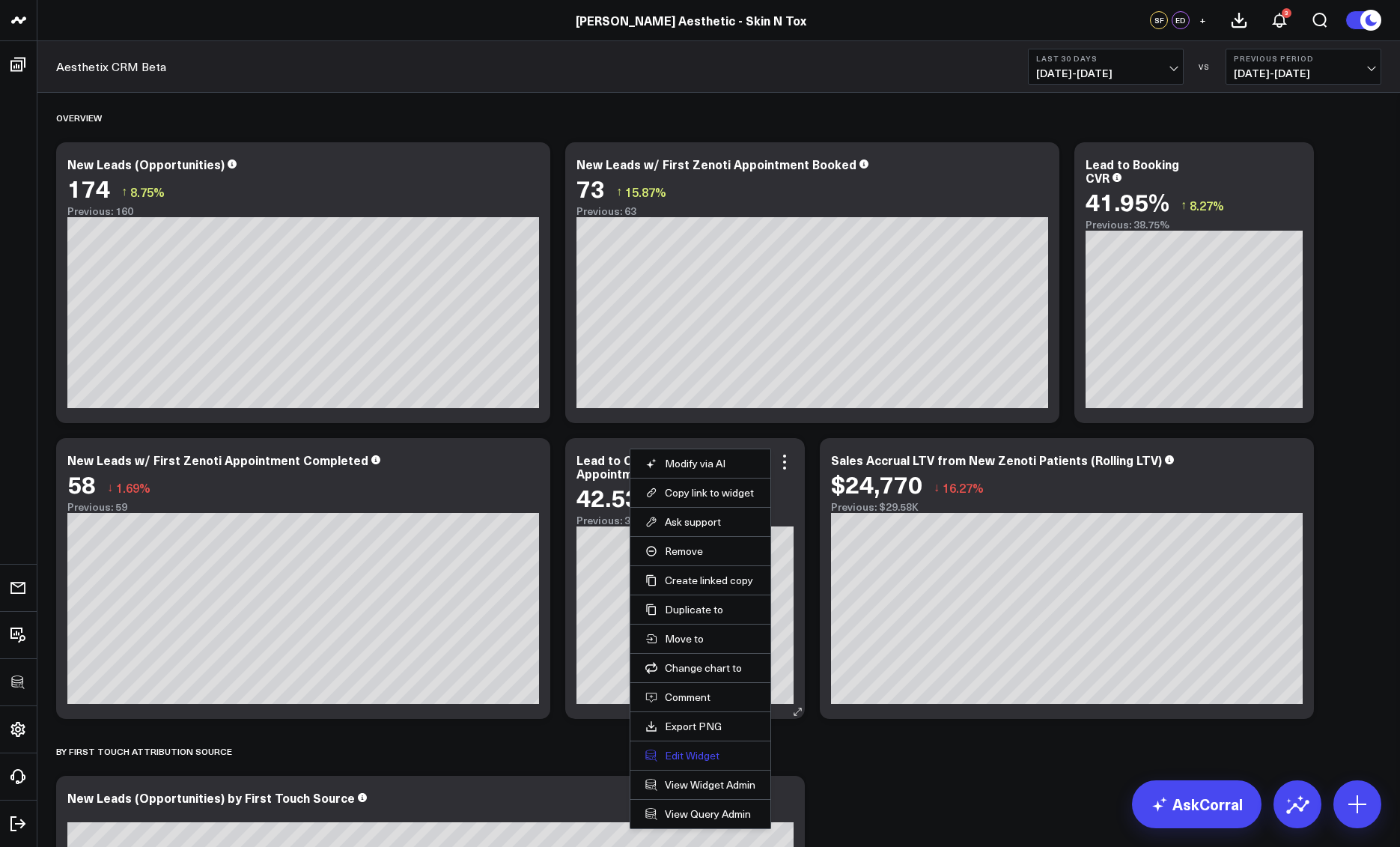
click at [704, 751] on button "Edit Widget" at bounding box center [700, 756] width 110 height 14
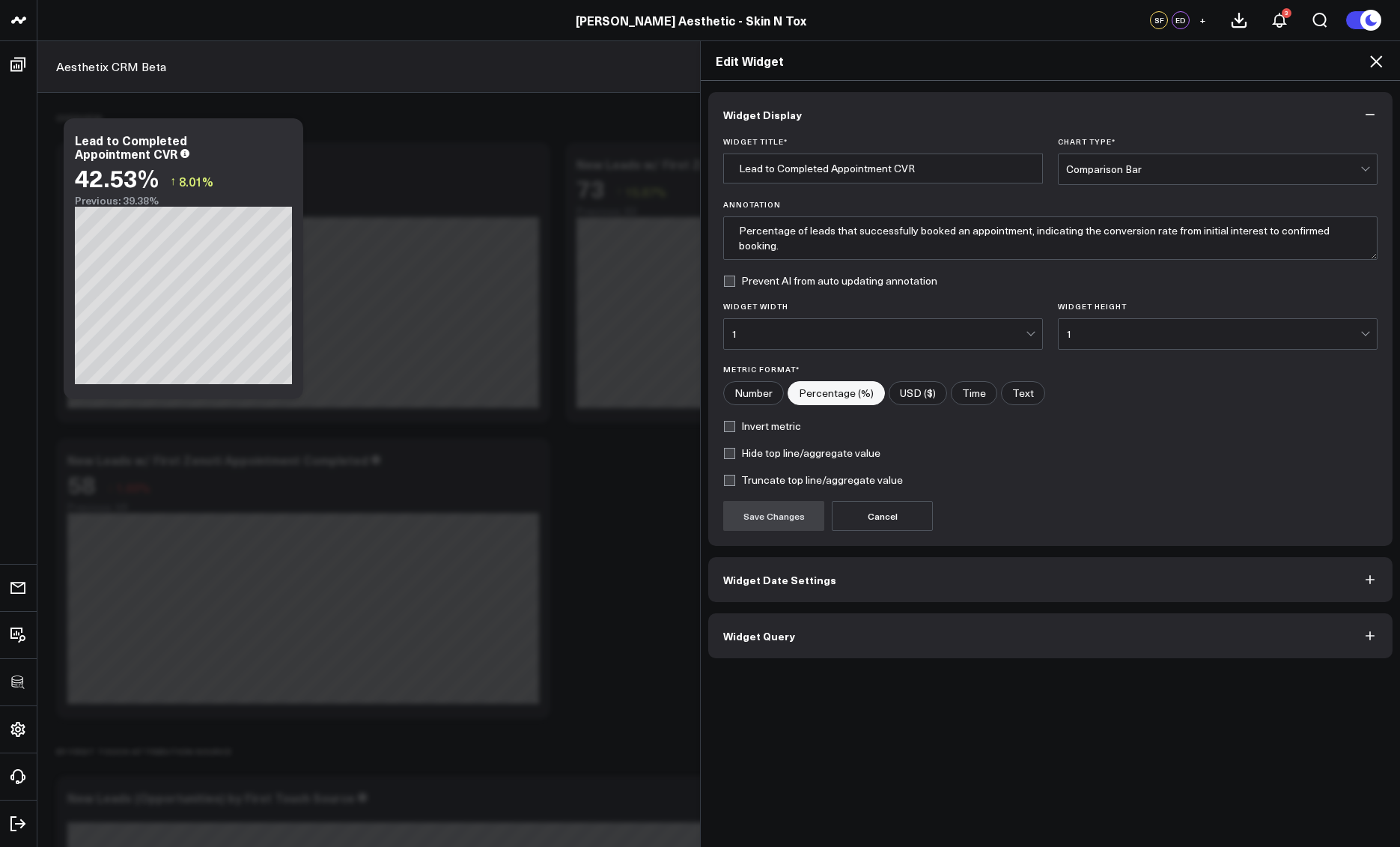
click at [805, 647] on button "Widget Query" at bounding box center [1050, 635] width 684 height 45
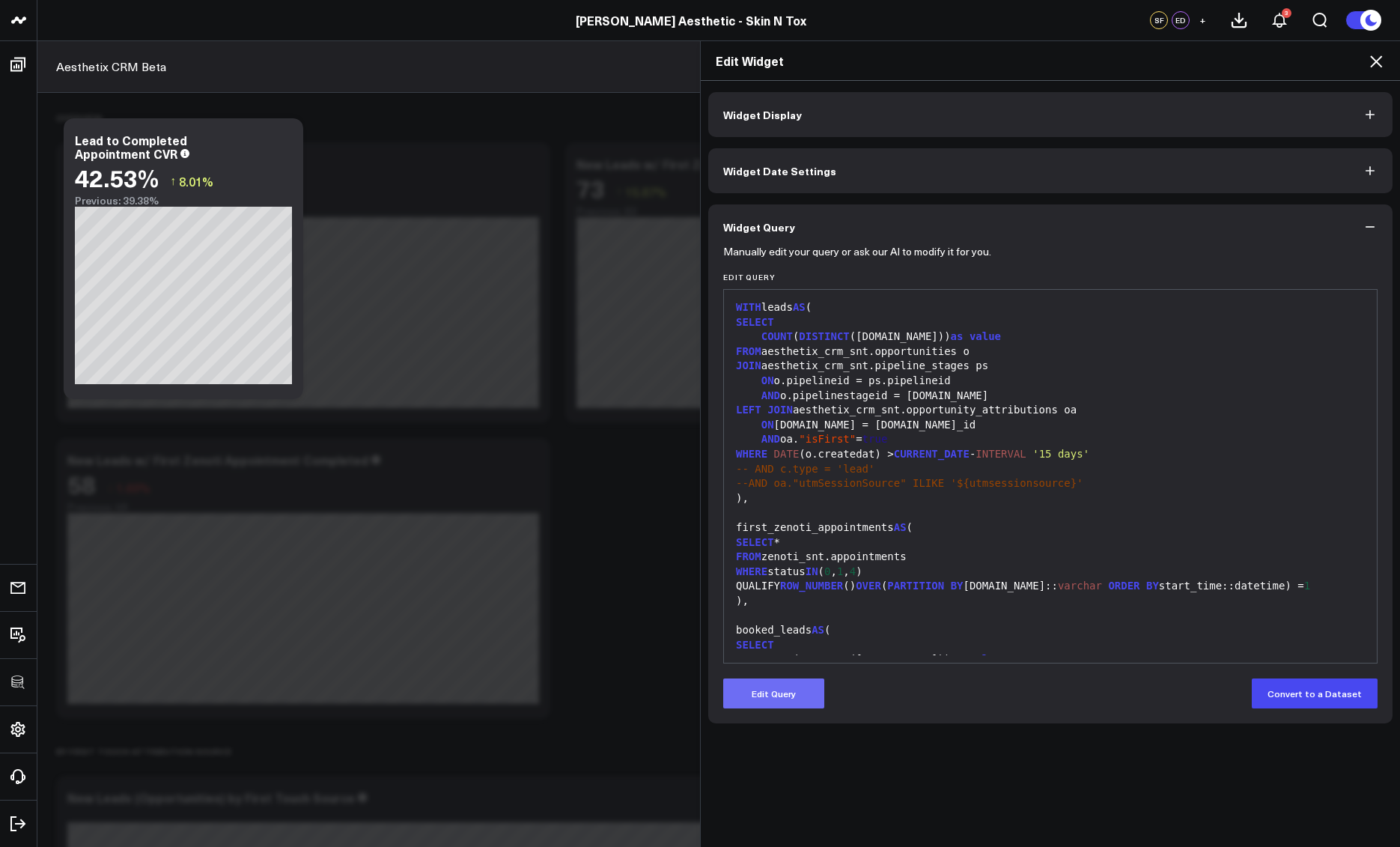
click at [783, 699] on button "Edit Query" at bounding box center [774, 693] width 101 height 30
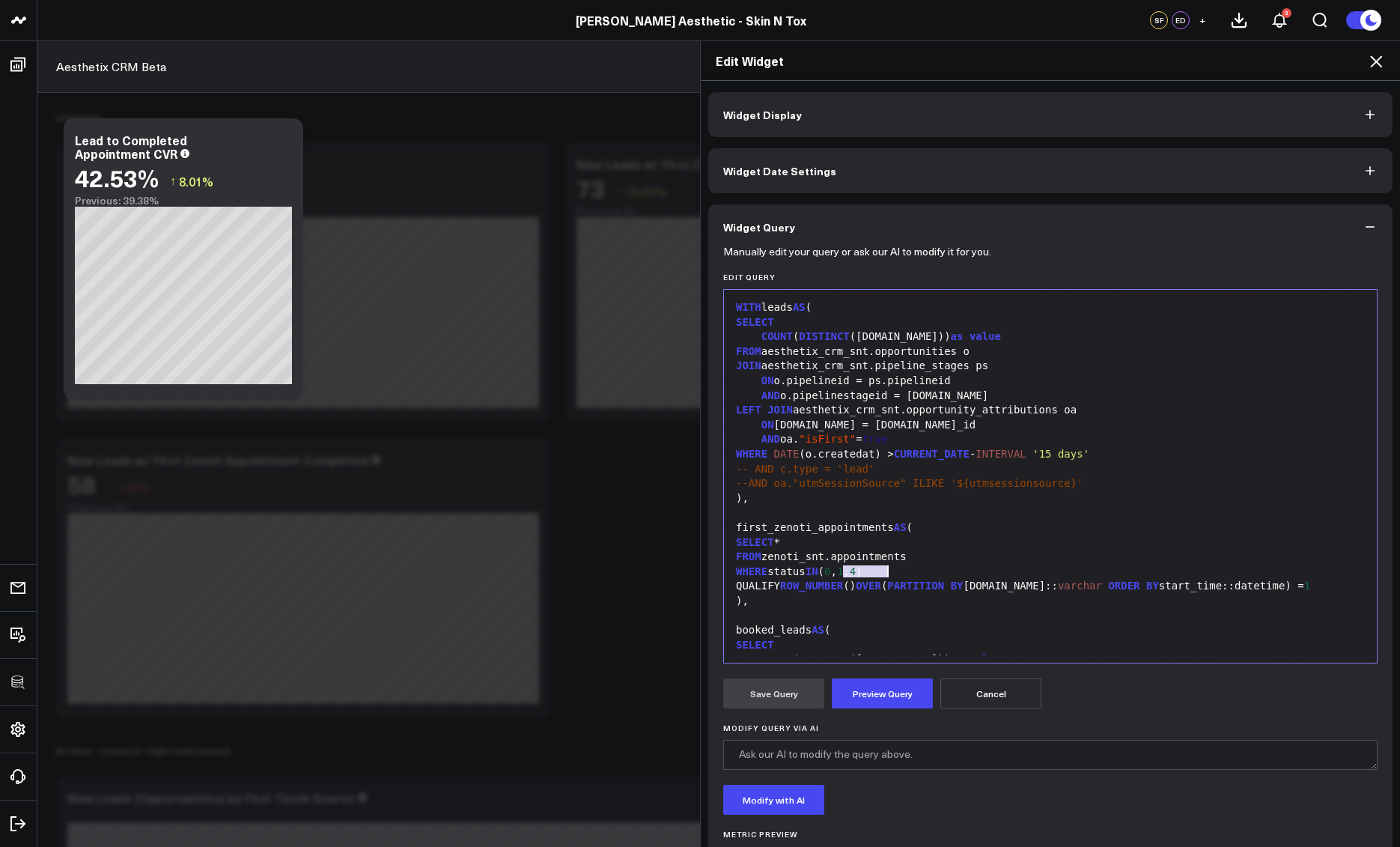
drag, startPoint x: 839, startPoint y: 573, endPoint x: 881, endPoint y: 573, distance: 42.0
click at [881, 573] on div "WHERE status IN ( 0 , 1 , 4 )" at bounding box center [1050, 571] width 638 height 15
click at [863, 694] on button "Preview Query" at bounding box center [883, 693] width 101 height 30
click at [769, 693] on button "Save Query" at bounding box center [774, 693] width 101 height 30
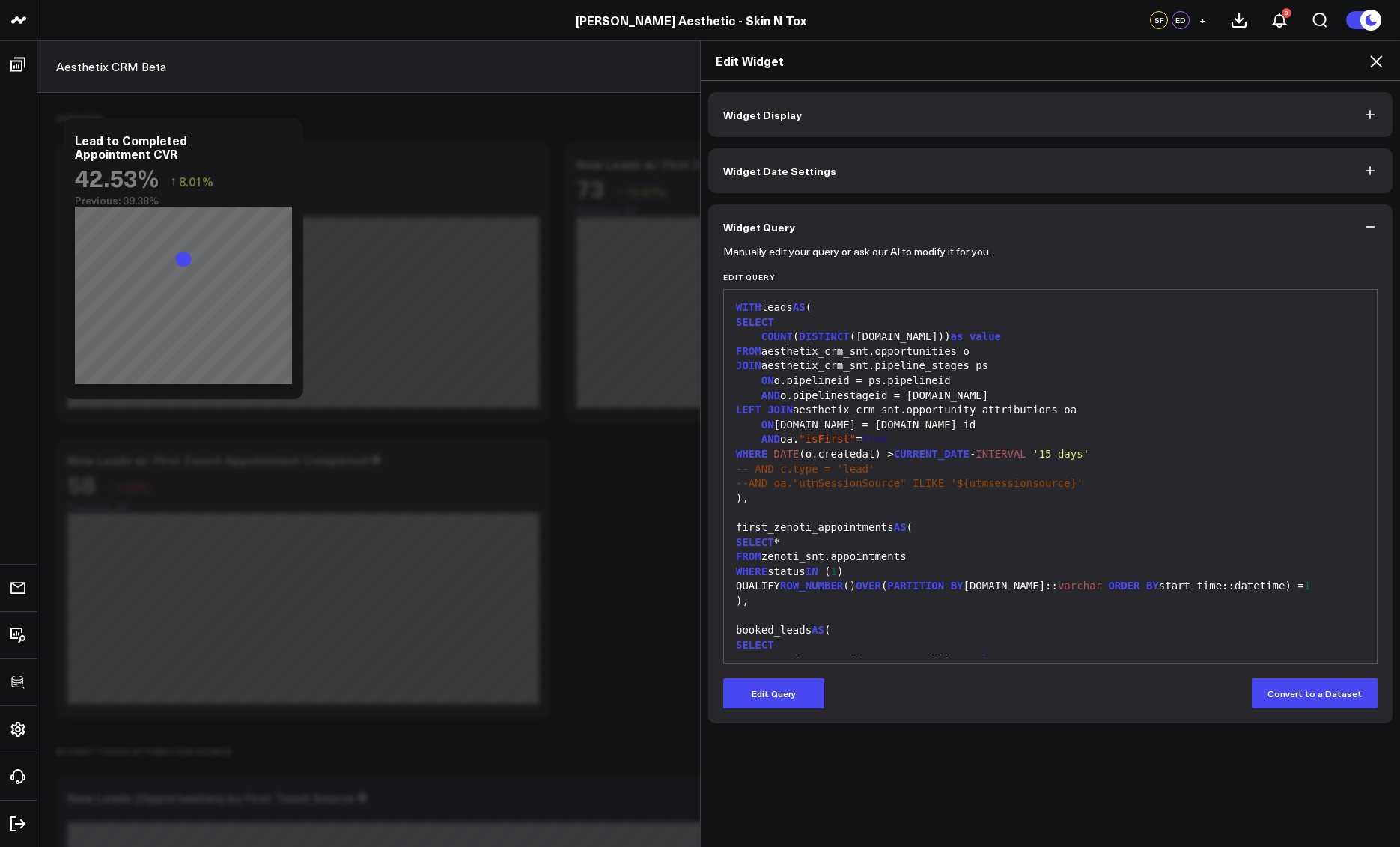
click at [1374, 55] on icon at bounding box center [1376, 61] width 18 height 18
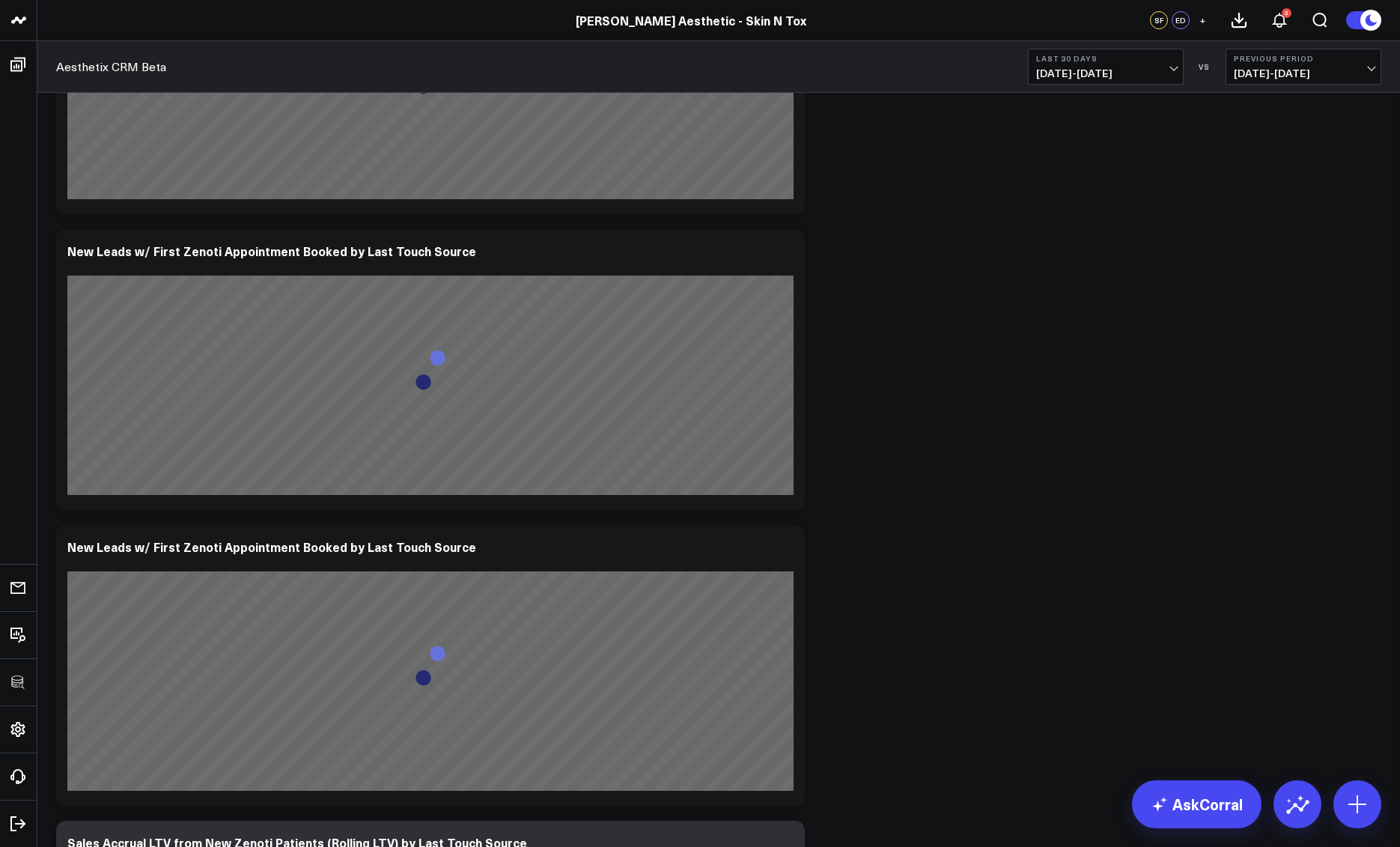
scroll to position [2420, 0]
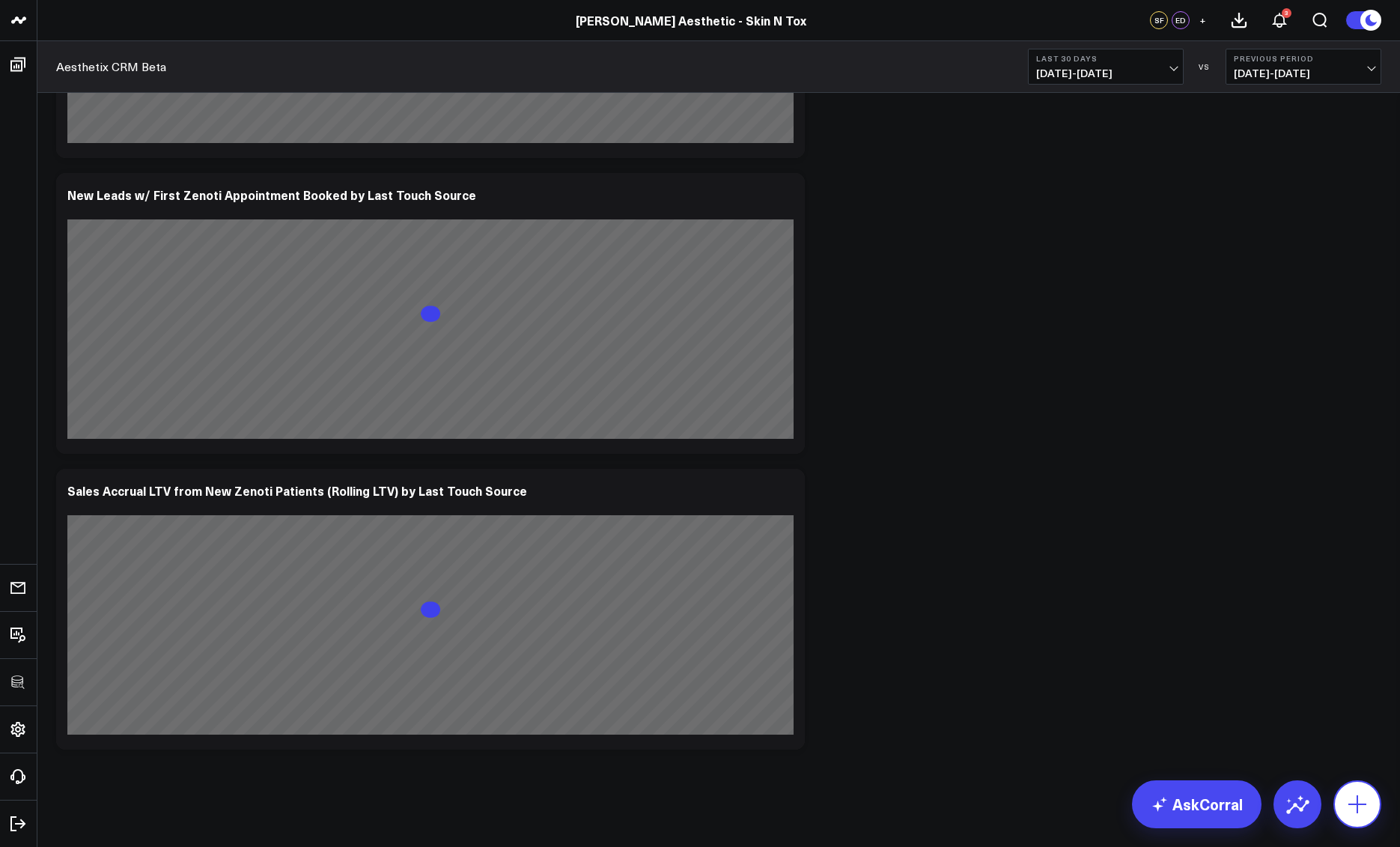
click at [1358, 795] on icon at bounding box center [1358, 804] width 24 height 24
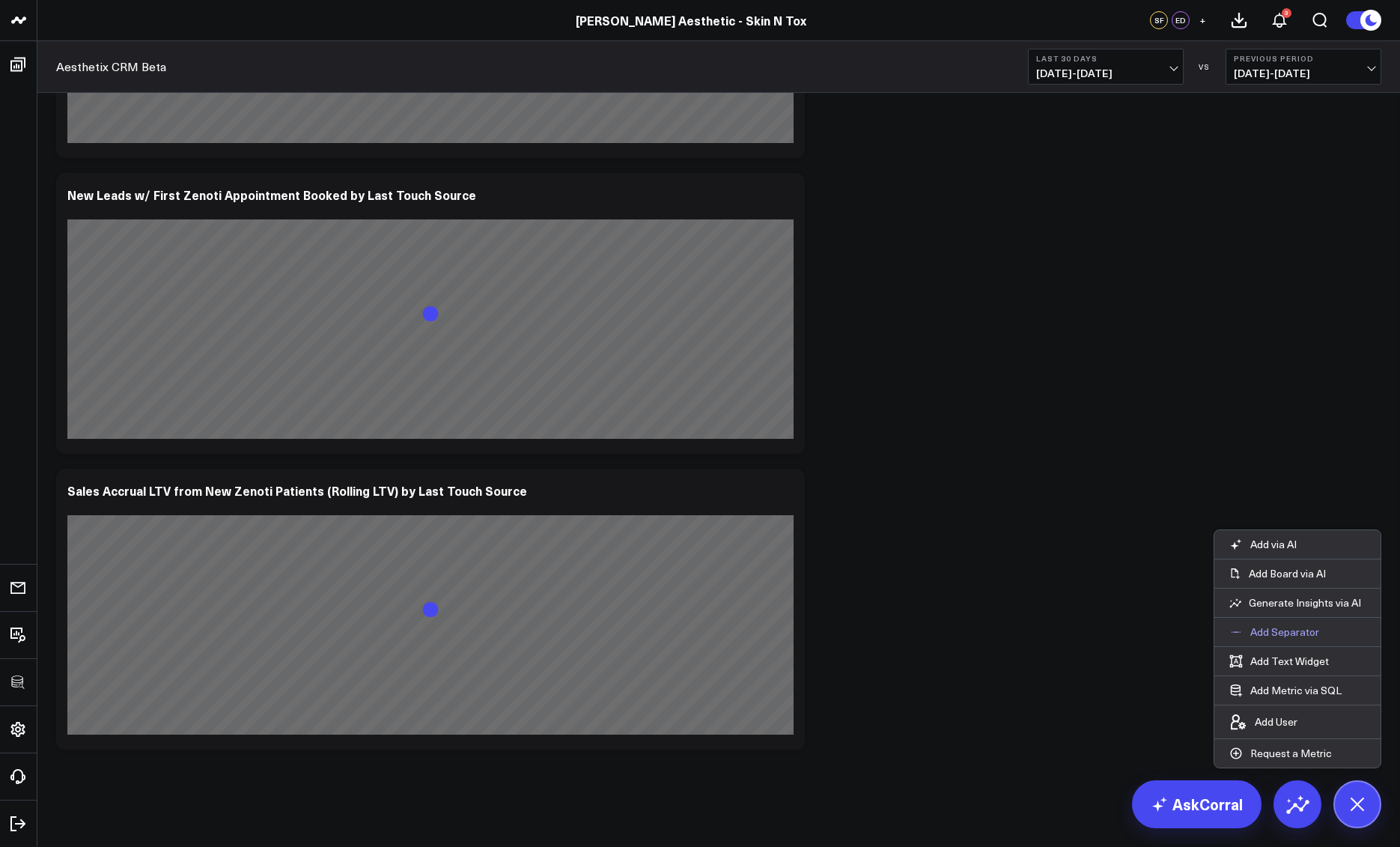
click at [1280, 630] on p "Add Separator" at bounding box center [1285, 632] width 69 height 14
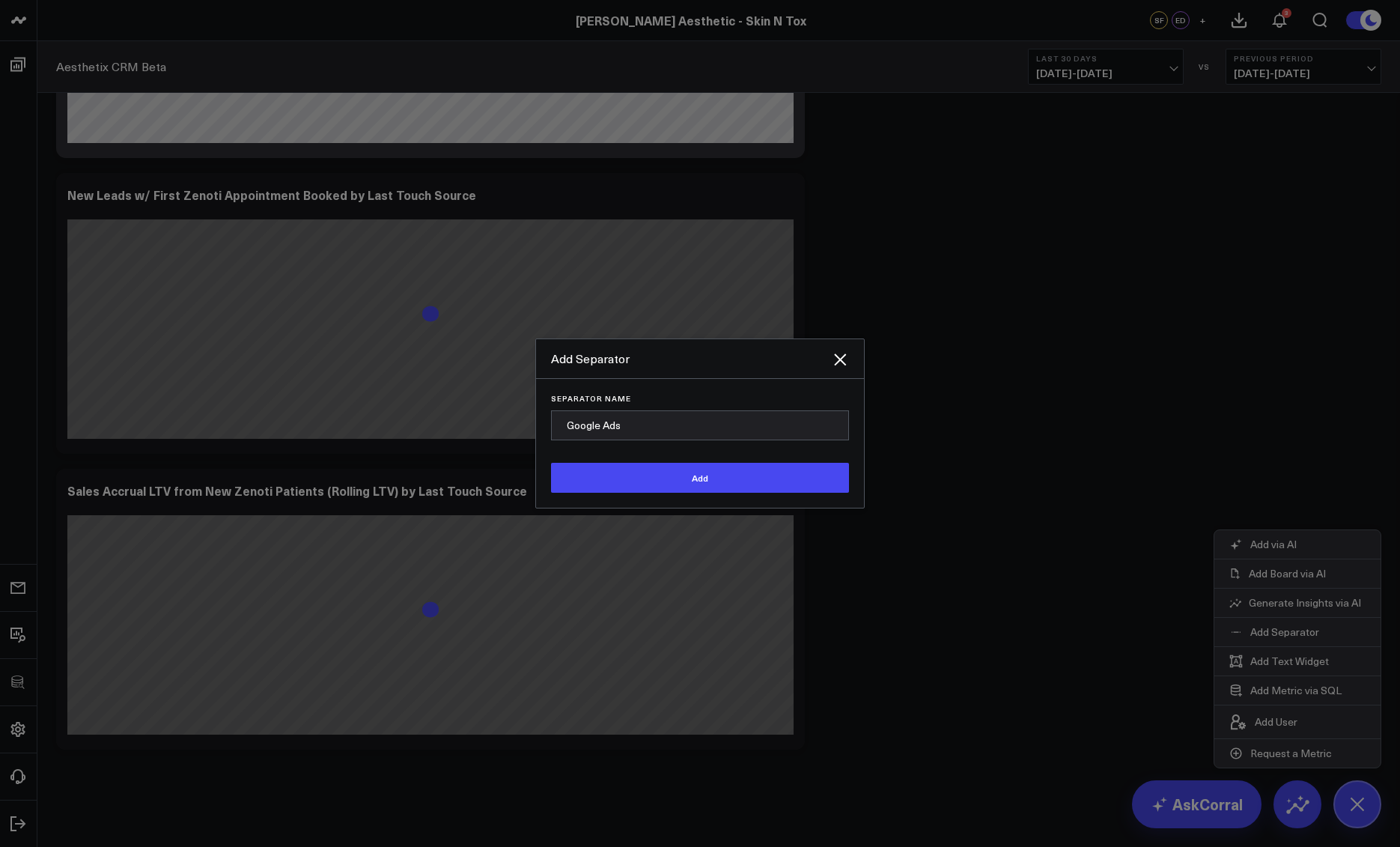
type input "Google Ads"
click at [551, 462] on button "Add" at bounding box center [700, 477] width 298 height 30
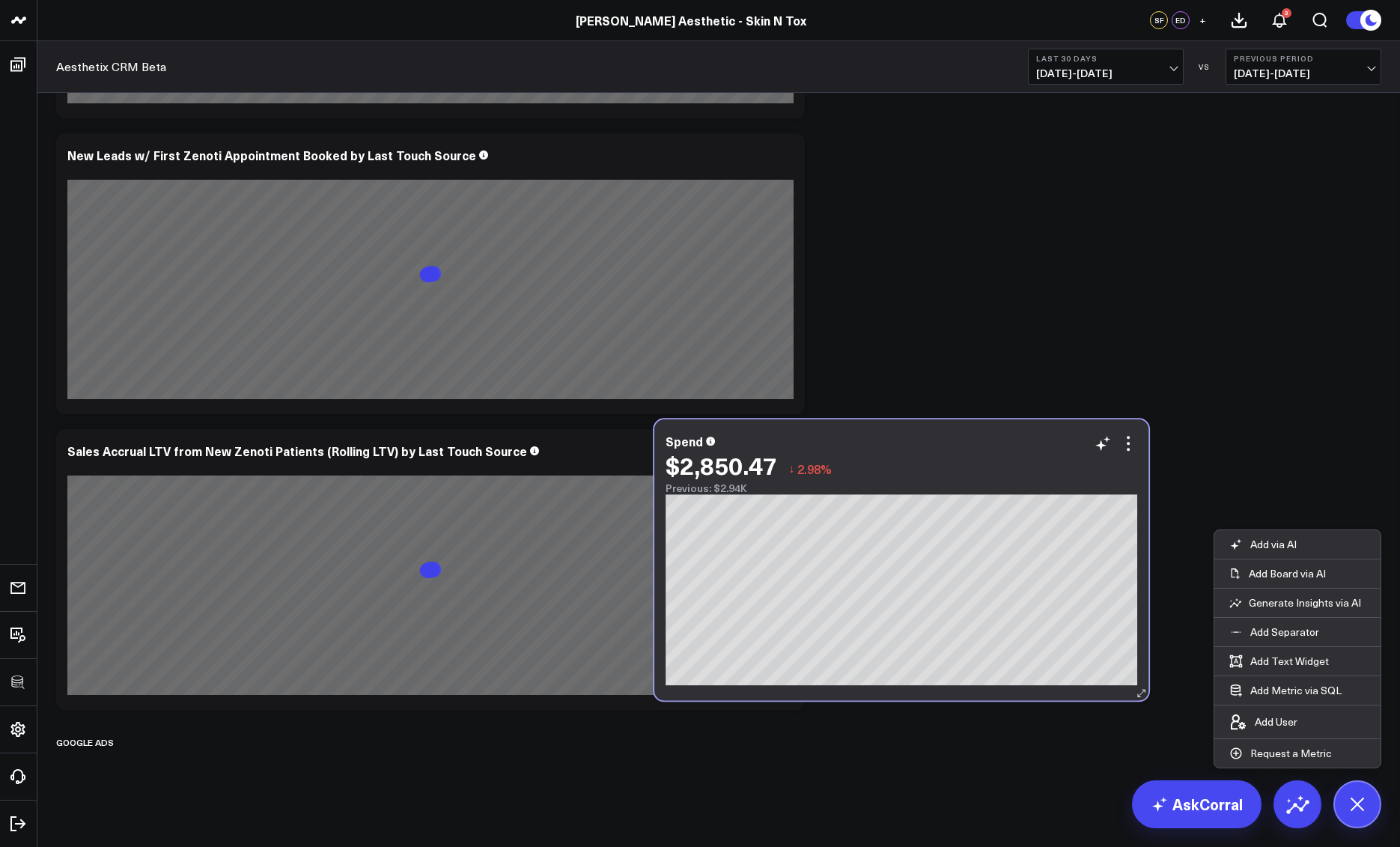
scroll to position [3361, 0]
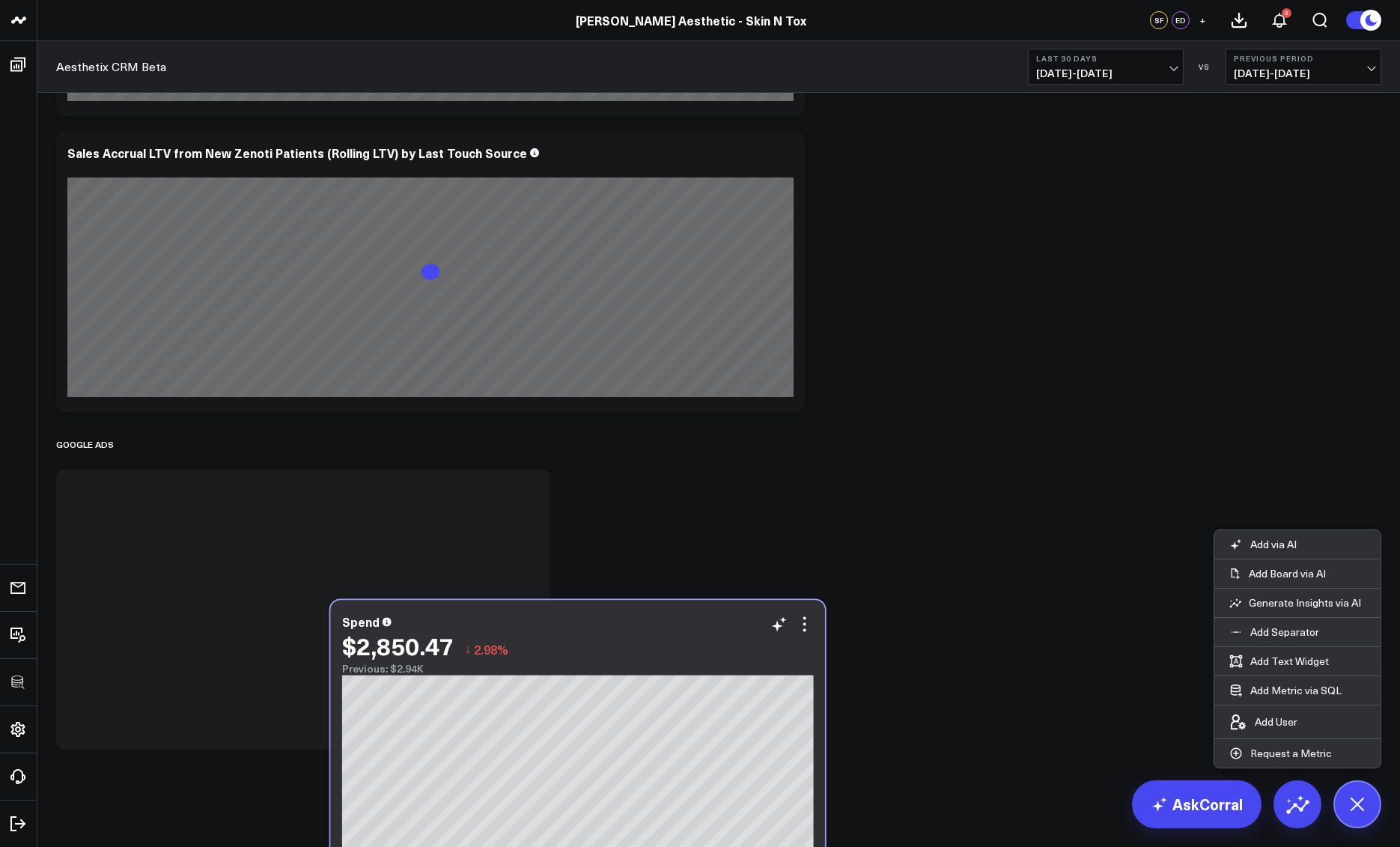
click at [670, 661] on div "Spend $2,850.47 ↓ 2.98% Previous: $2.94K [#fff fontSize:14px lineHeight:16px][D…" at bounding box center [578, 741] width 494 height 281
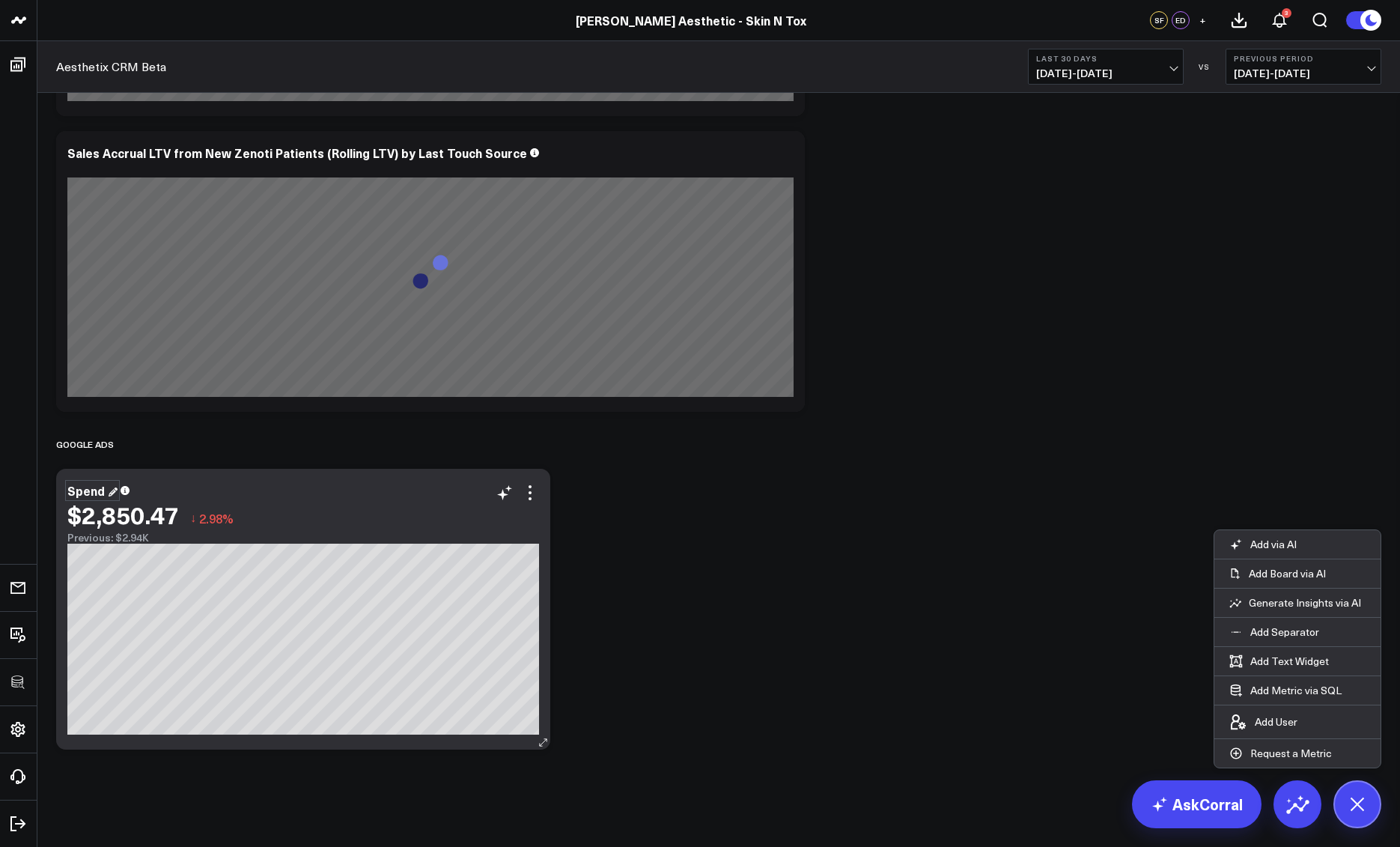
click at [85, 496] on div "Spend" at bounding box center [92, 490] width 51 height 16
click at [70, 492] on div "Spend" at bounding box center [87, 490] width 40 height 16
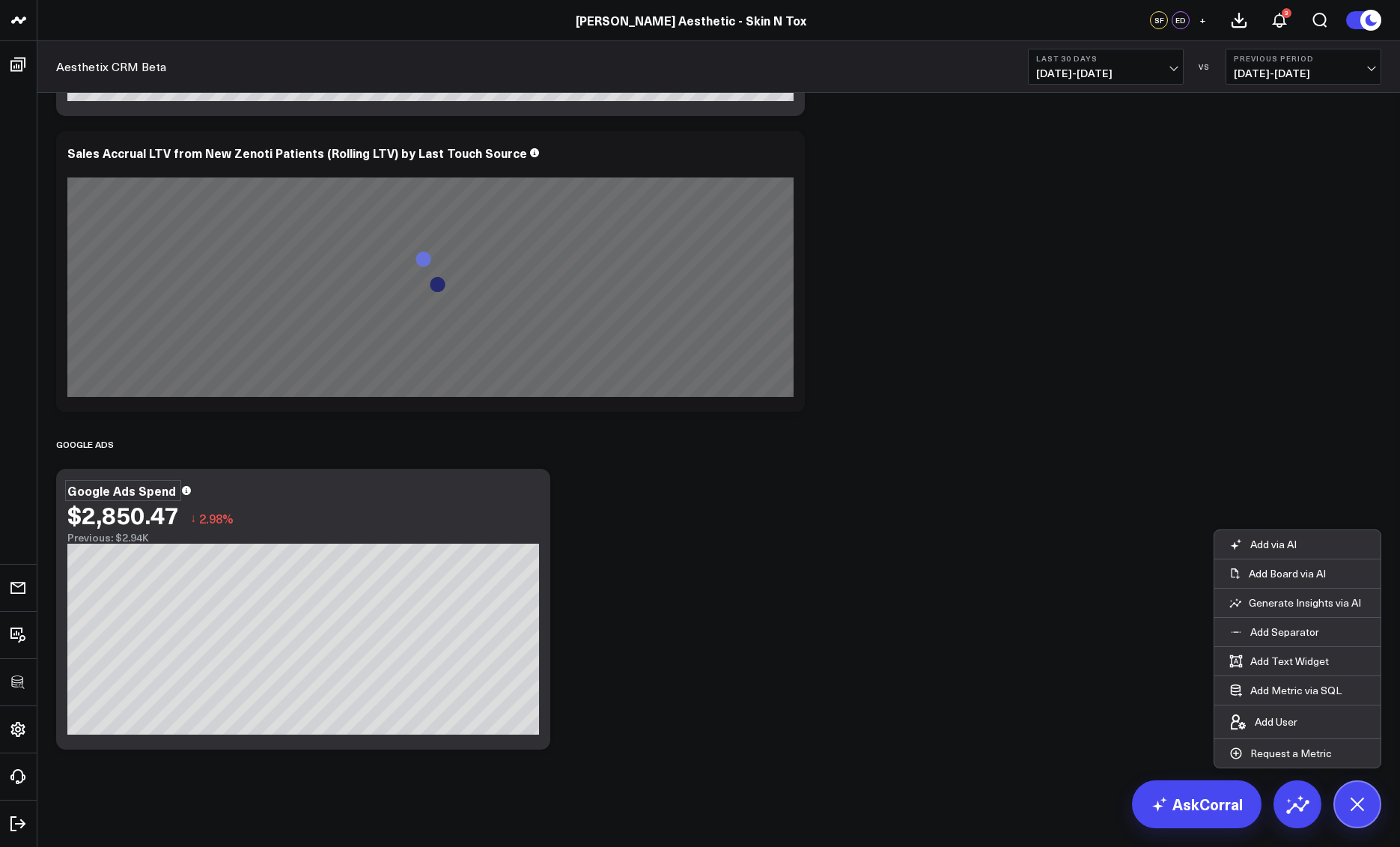
drag, startPoint x: 713, startPoint y: 541, endPoint x: 724, endPoint y: 546, distance: 12.1
click at [1352, 790] on button at bounding box center [1358, 804] width 48 height 48
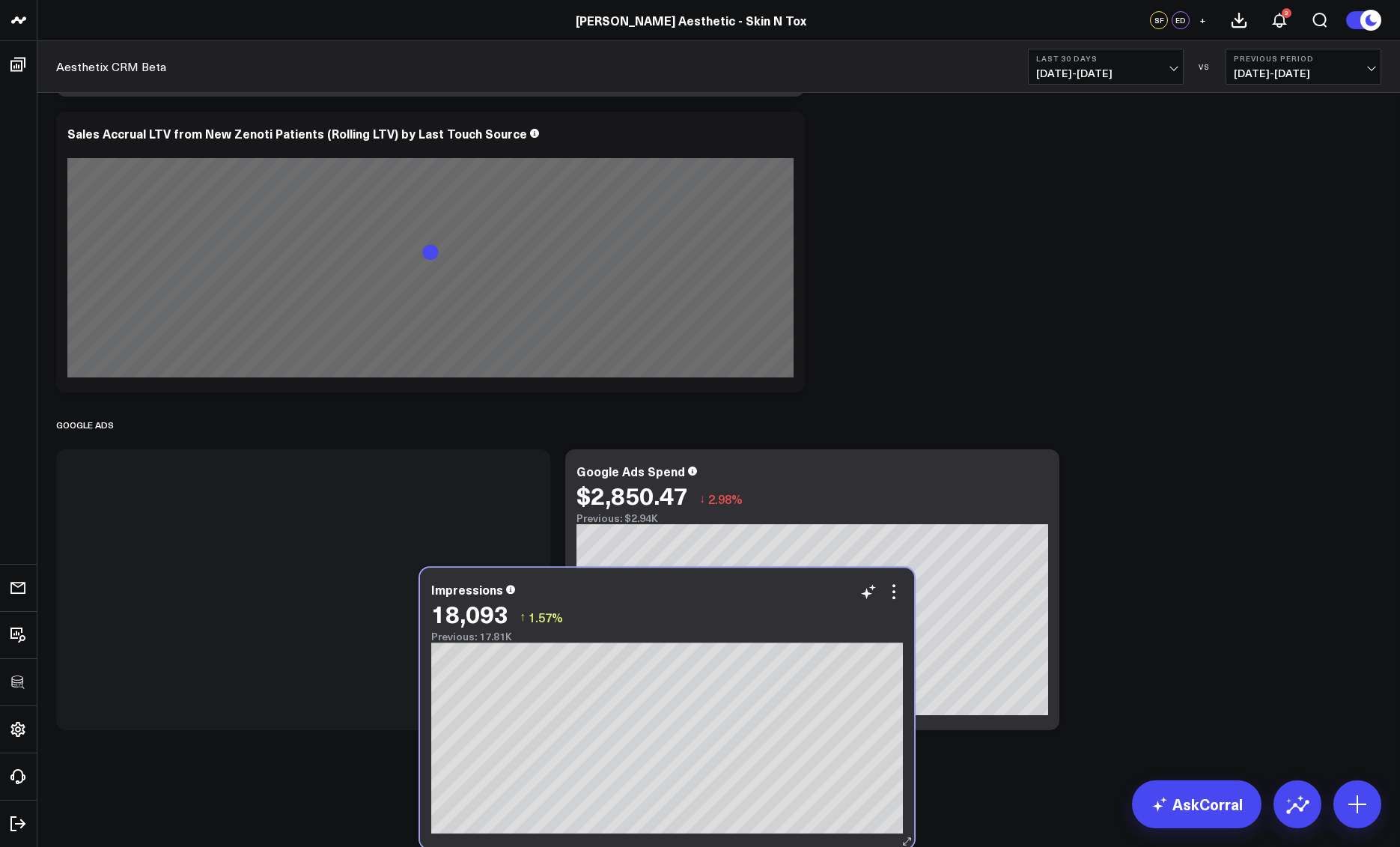
scroll to position [3065, 0]
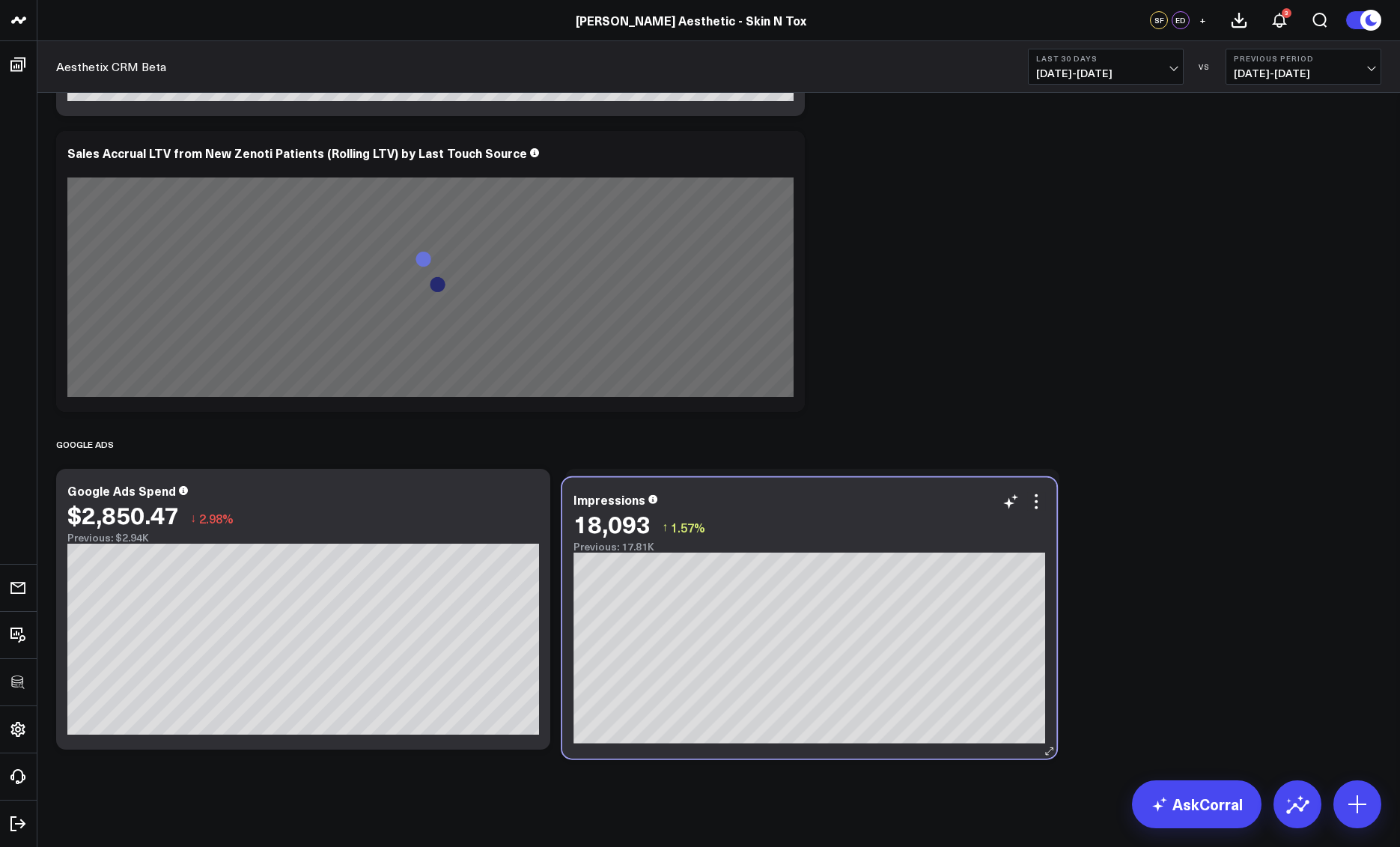
drag, startPoint x: 413, startPoint y: 446, endPoint x: 880, endPoint y: 516, distance: 472.2
click at [885, 516] on div "18,093 ↑ 1.57%" at bounding box center [809, 523] width 472 height 27
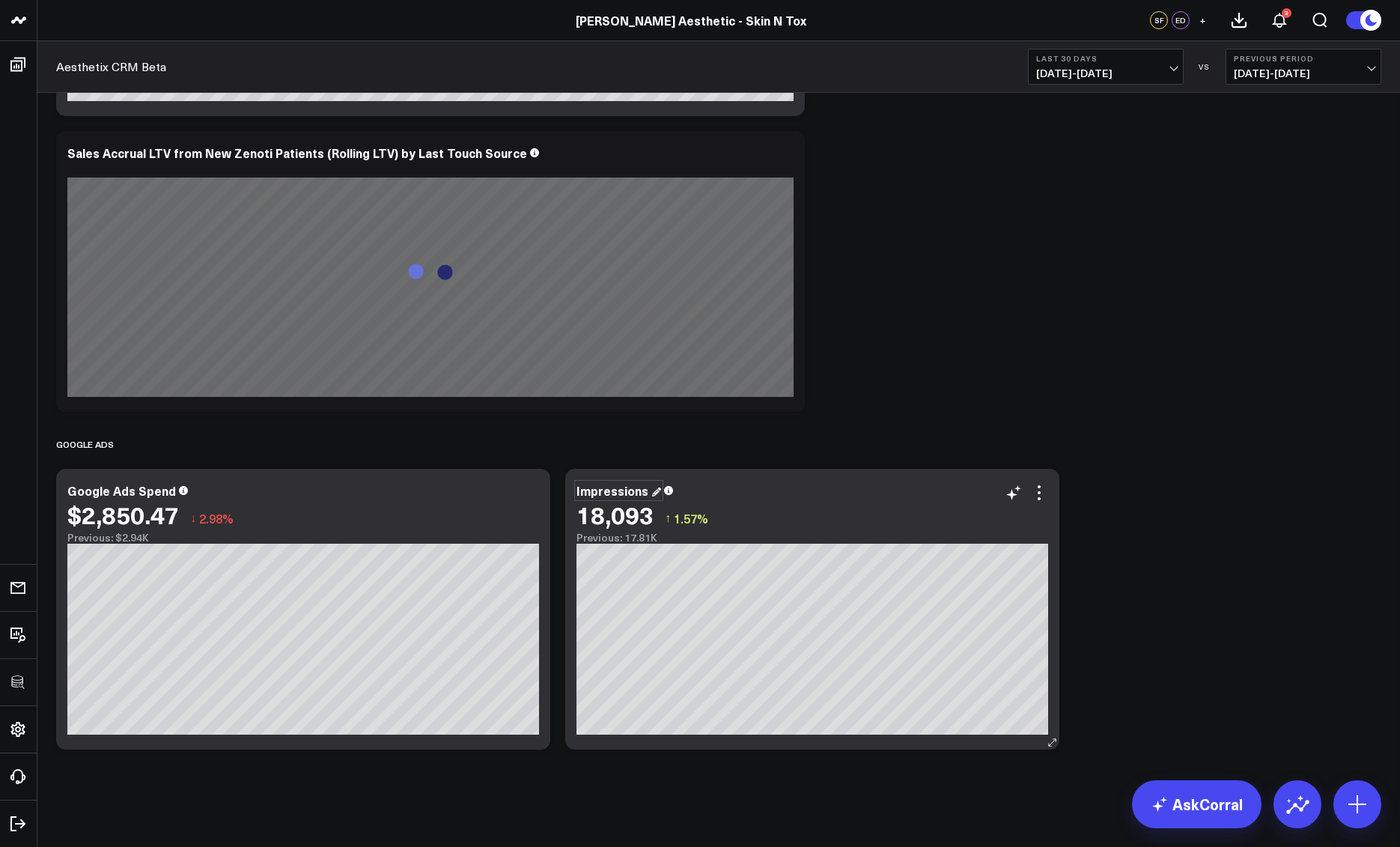
click at [590, 491] on div "Impressions" at bounding box center [618, 490] width 85 height 16
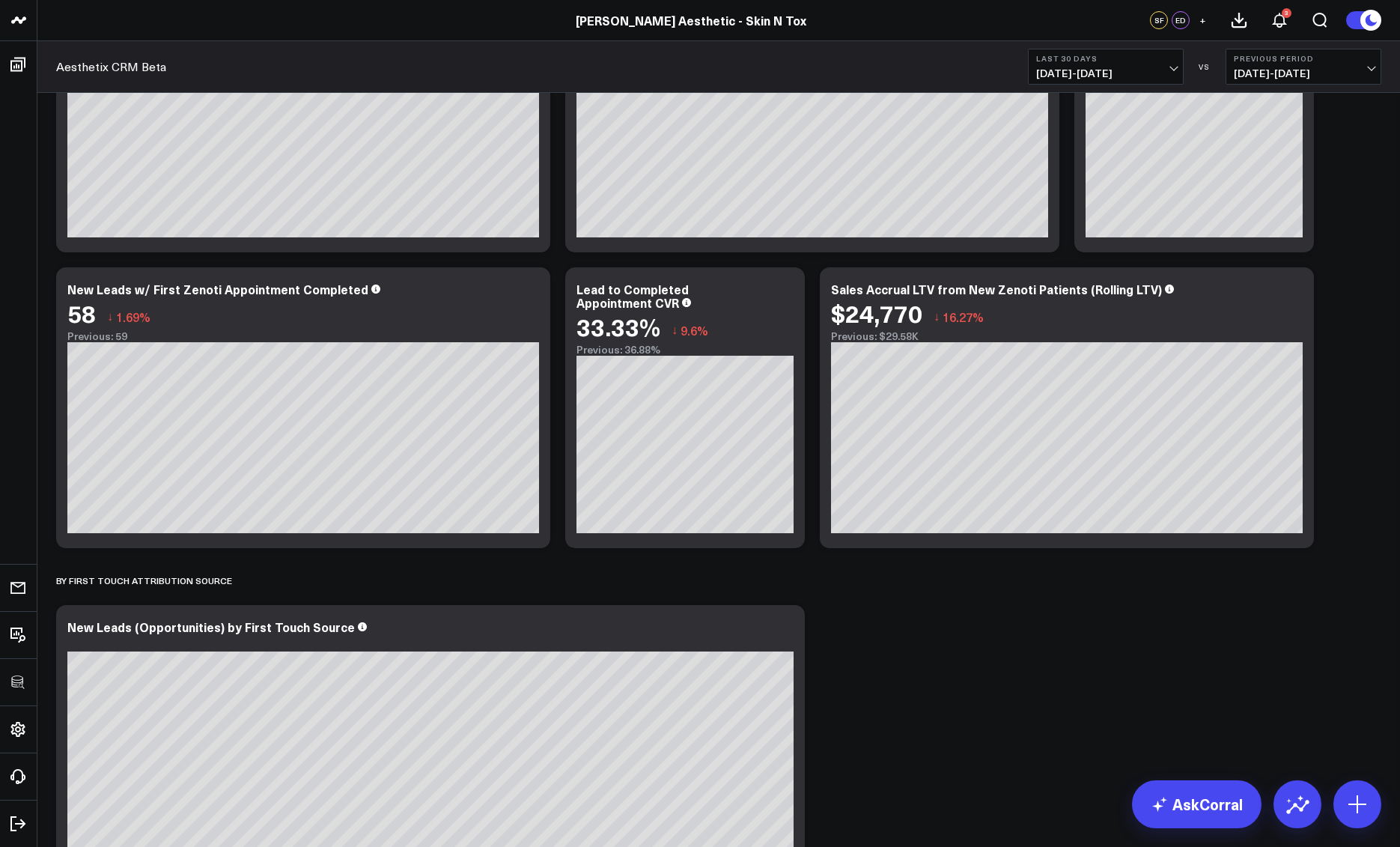
scroll to position [0, 0]
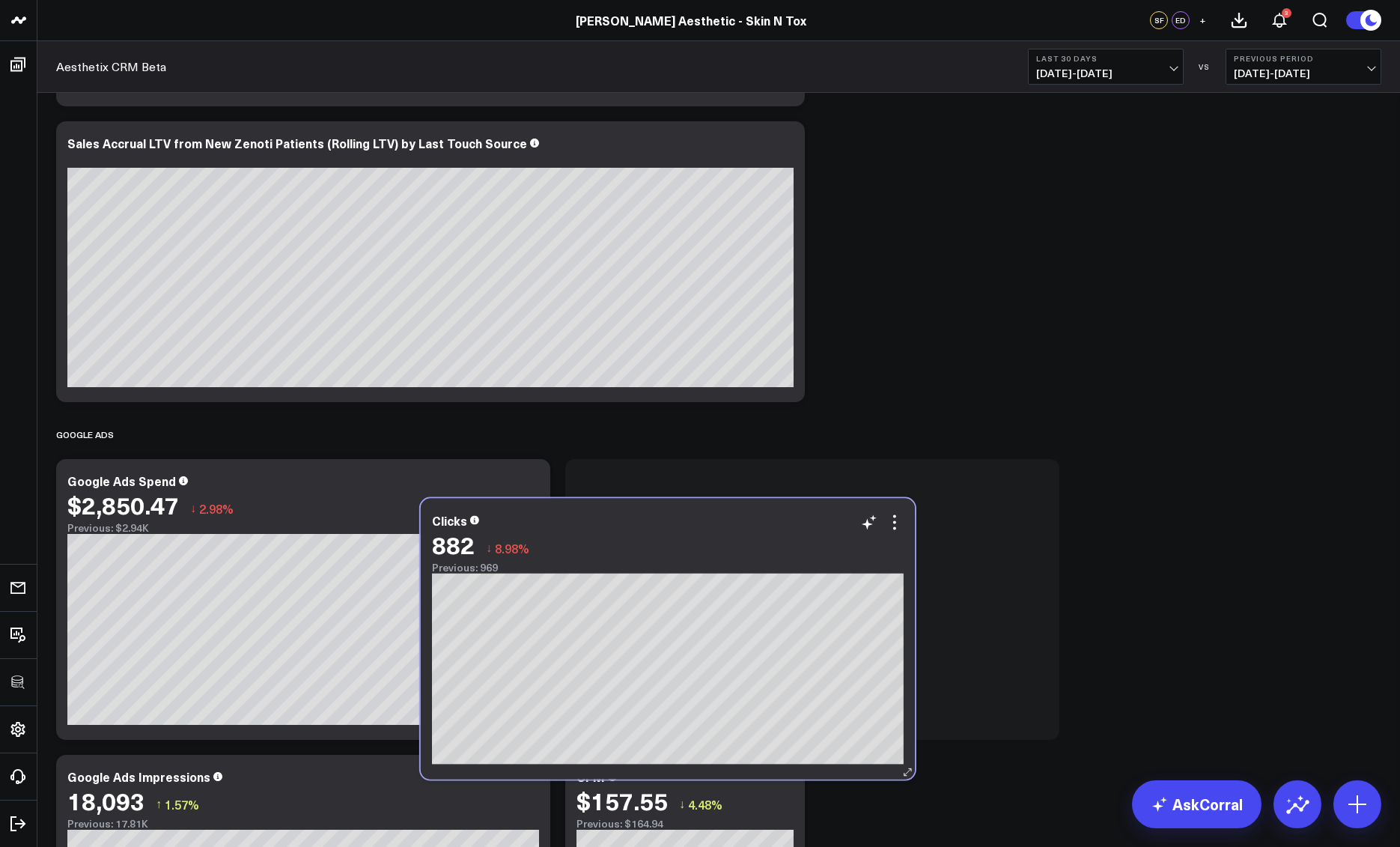
scroll to position [3361, 0]
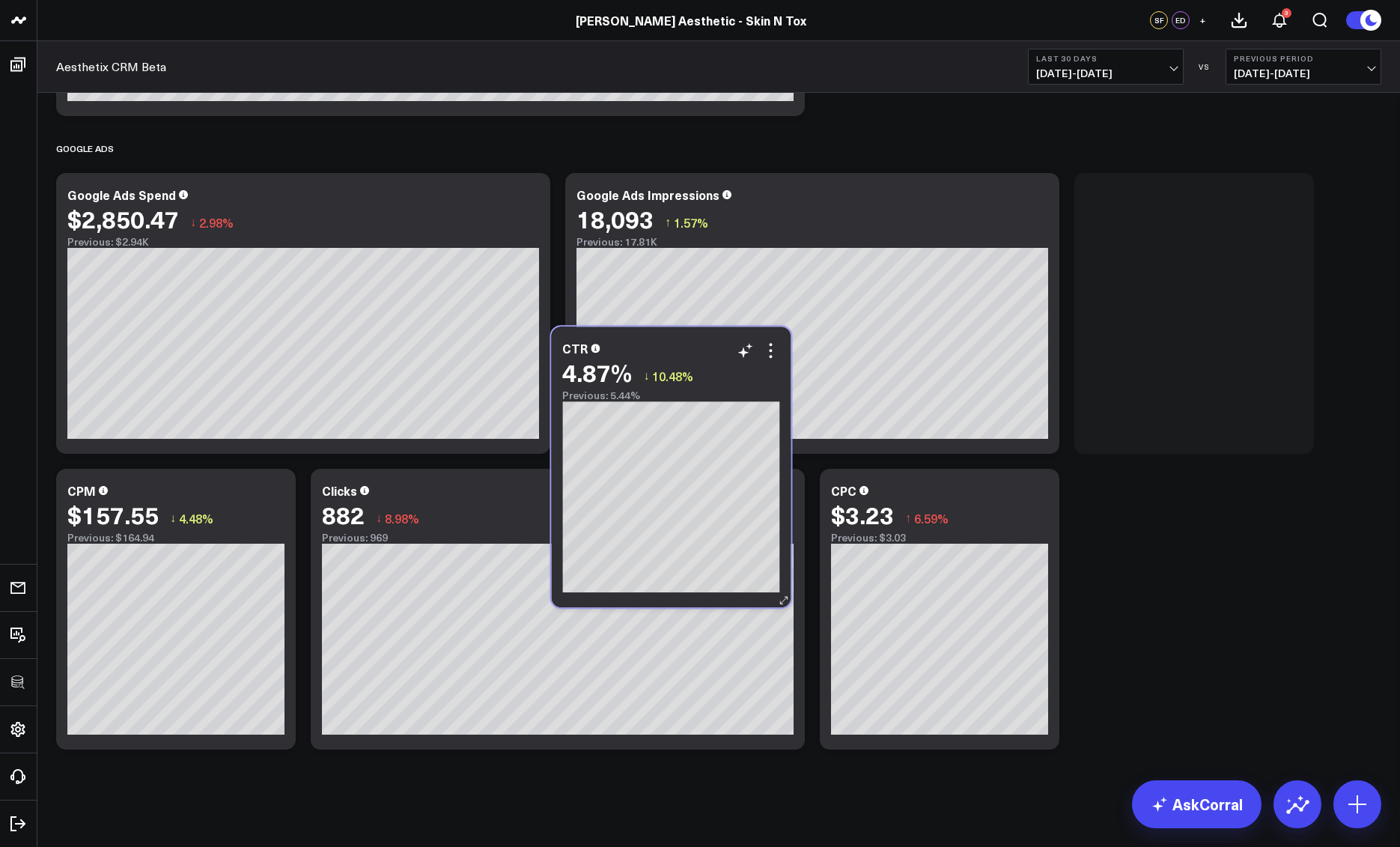
scroll to position [3065, 0]
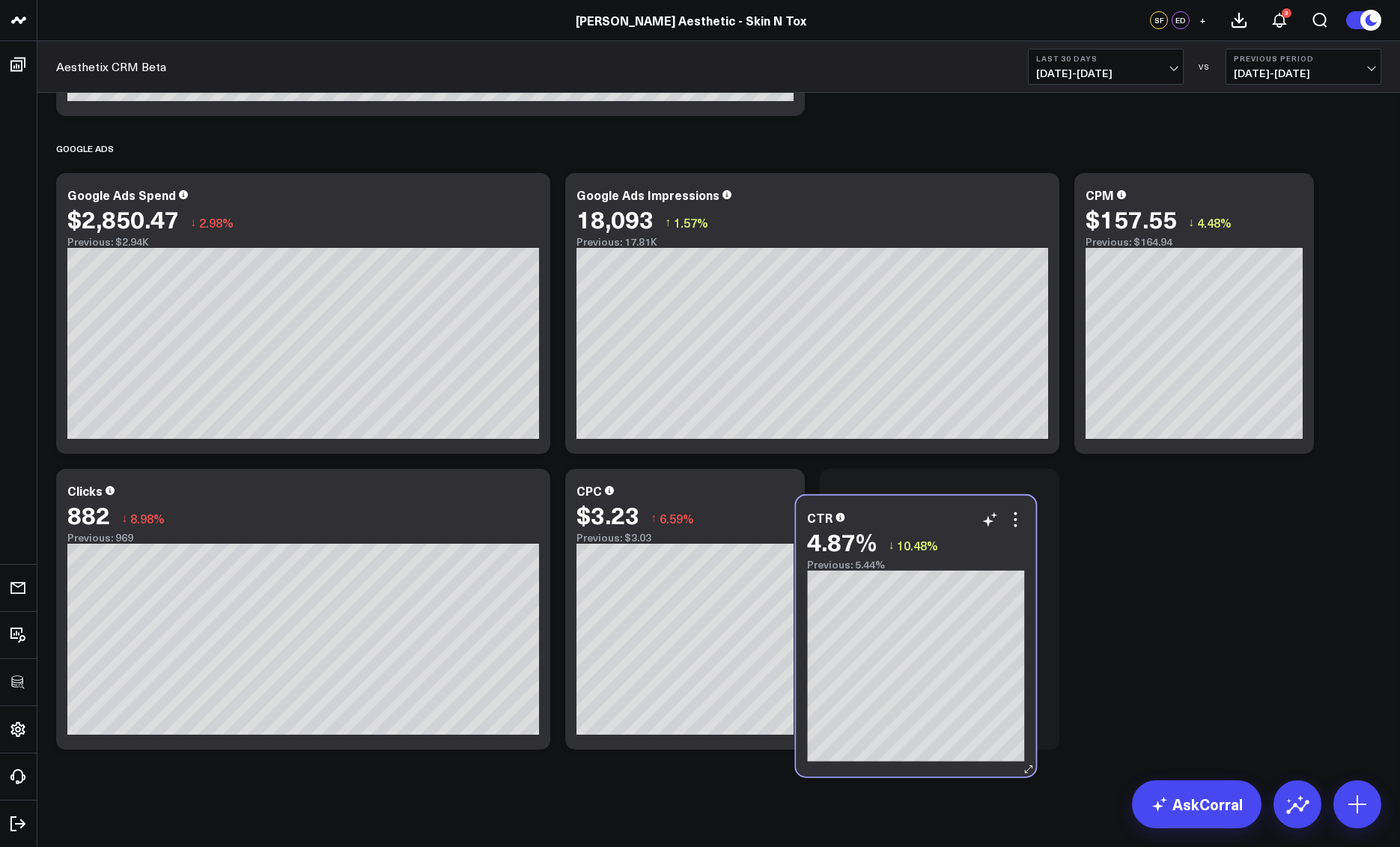
click at [922, 555] on div "CTR 4.87% ↓ 10.48% Previous: 5.44%" at bounding box center [916, 636] width 240 height 281
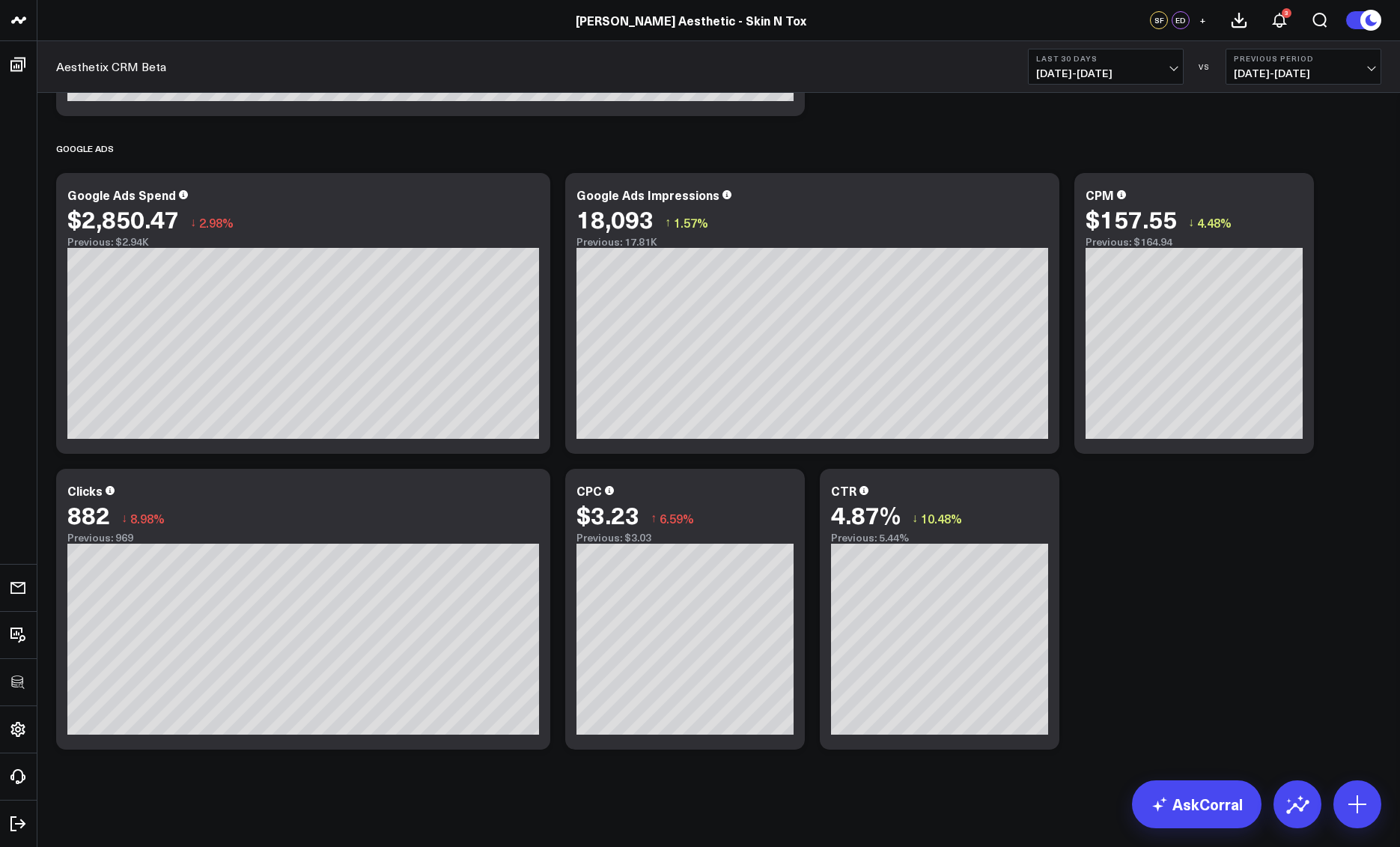
click at [534, 490] on icon at bounding box center [530, 492] width 18 height 18
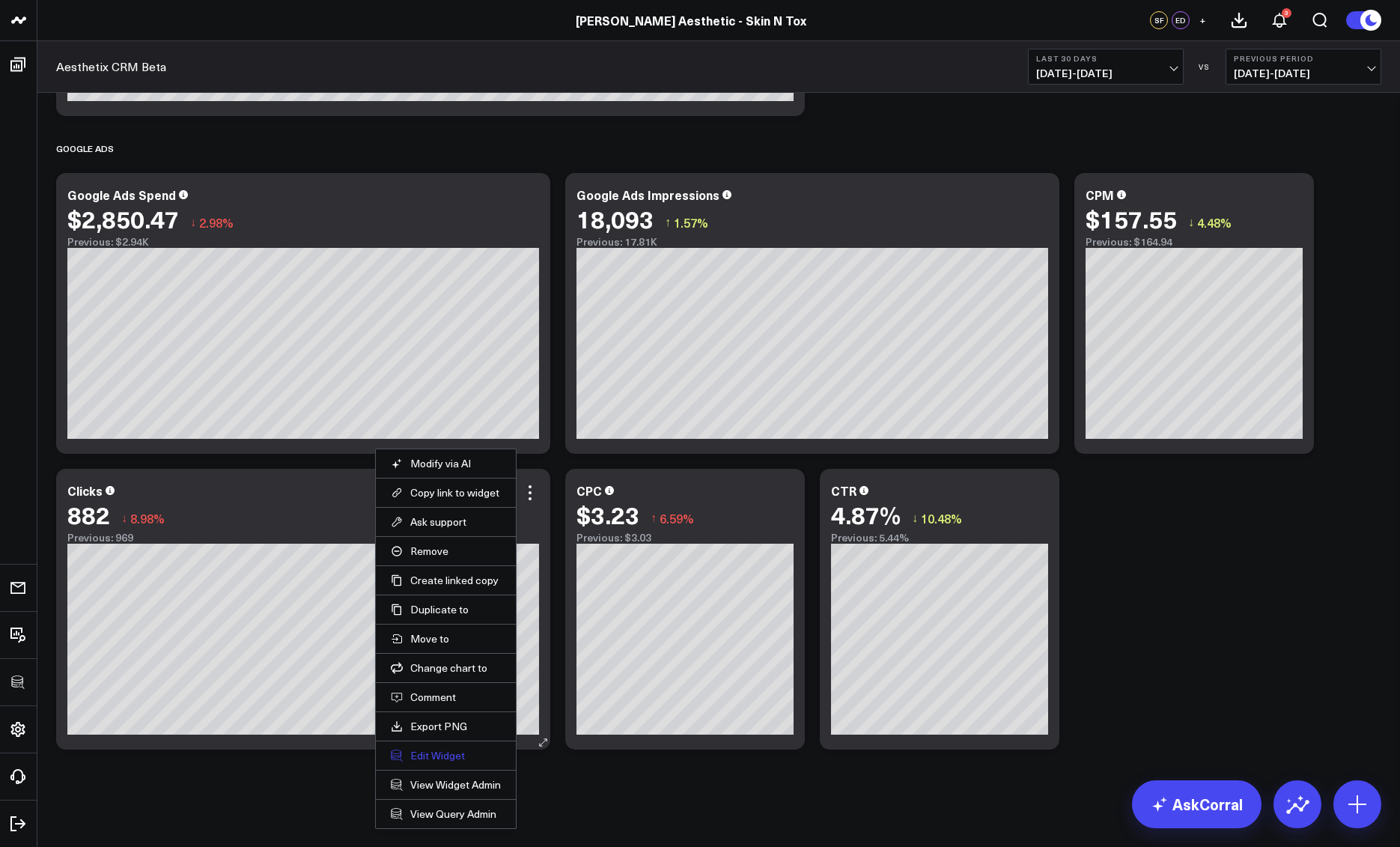
click at [421, 755] on button "Edit Widget" at bounding box center [446, 756] width 110 height 14
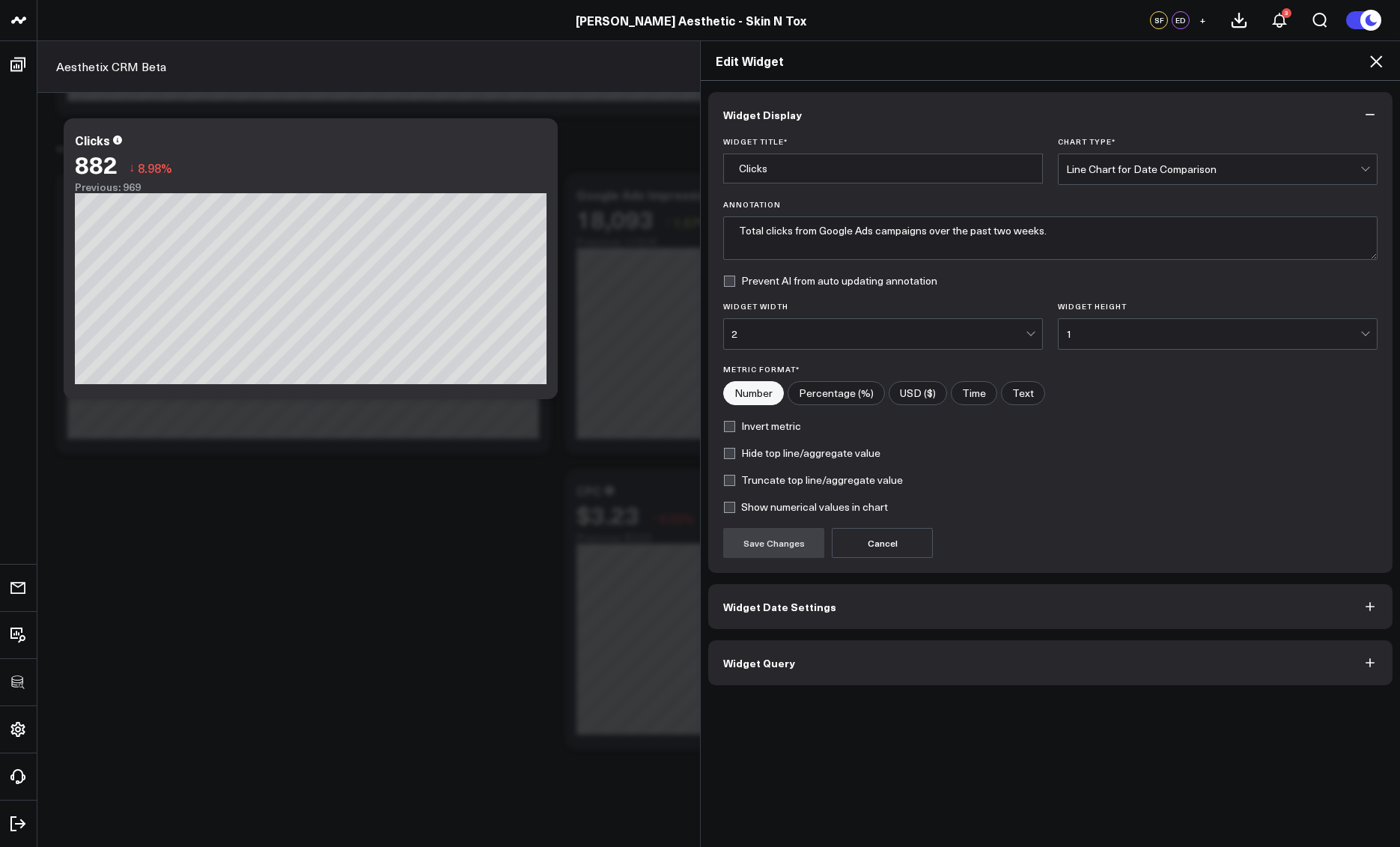
click at [819, 659] on button "Widget Query" at bounding box center [1050, 663] width 684 height 45
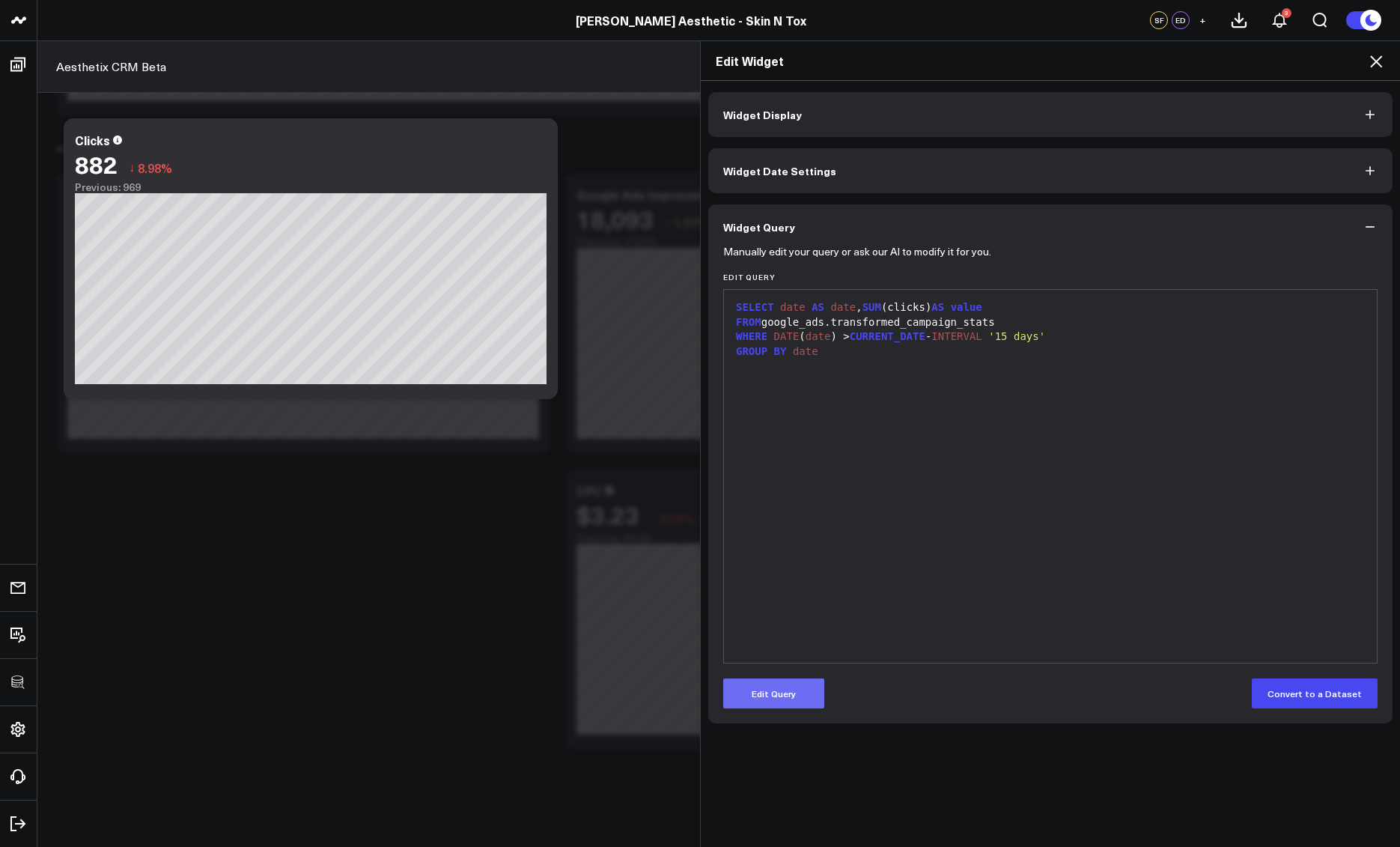
click at [785, 692] on button "Edit Query" at bounding box center [774, 693] width 101 height 30
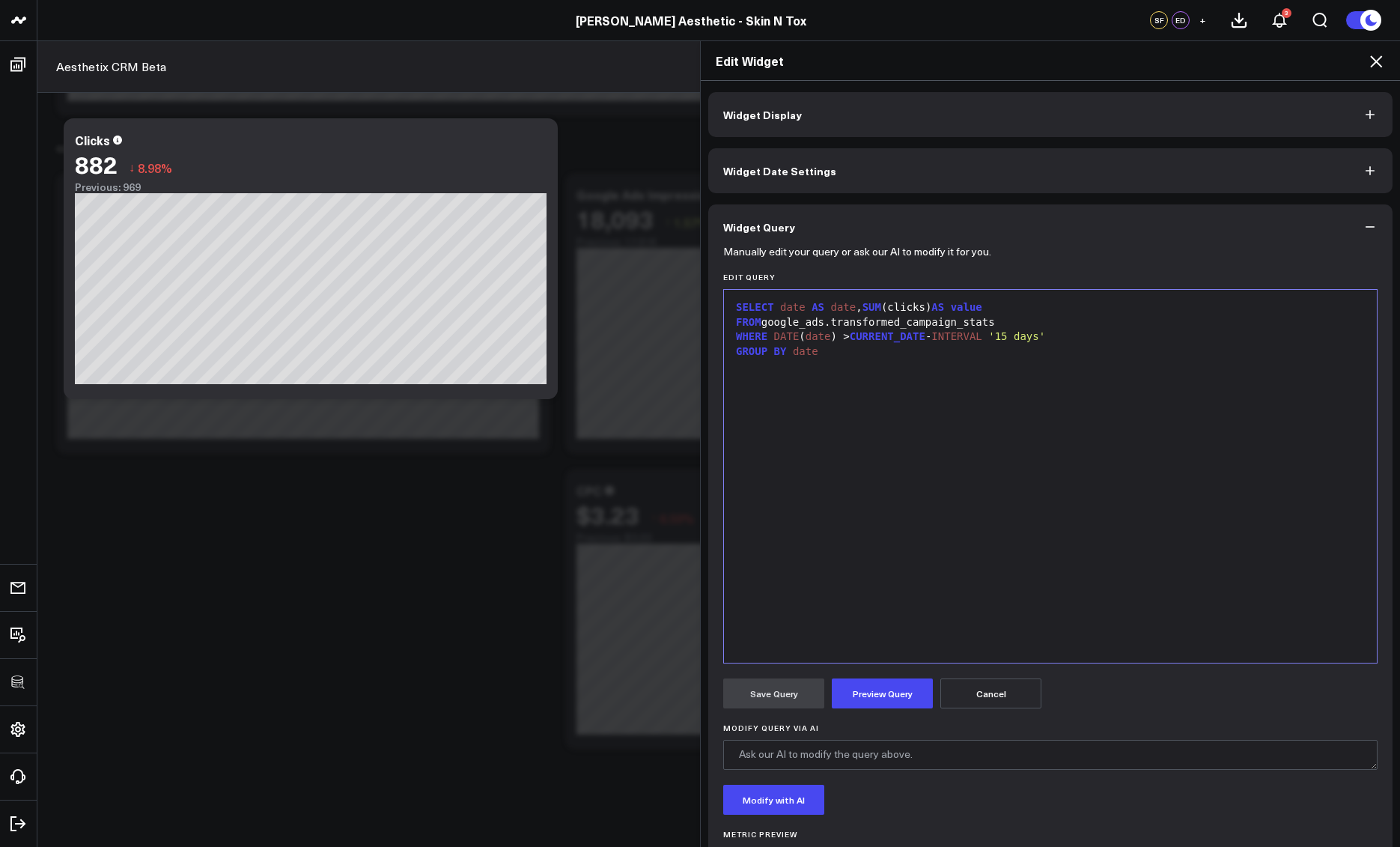
click at [894, 559] on div "SELECT date AS date , SUM (clicks) AS value FROM google_ads.transformed_campaig…" at bounding box center [1050, 476] width 638 height 358
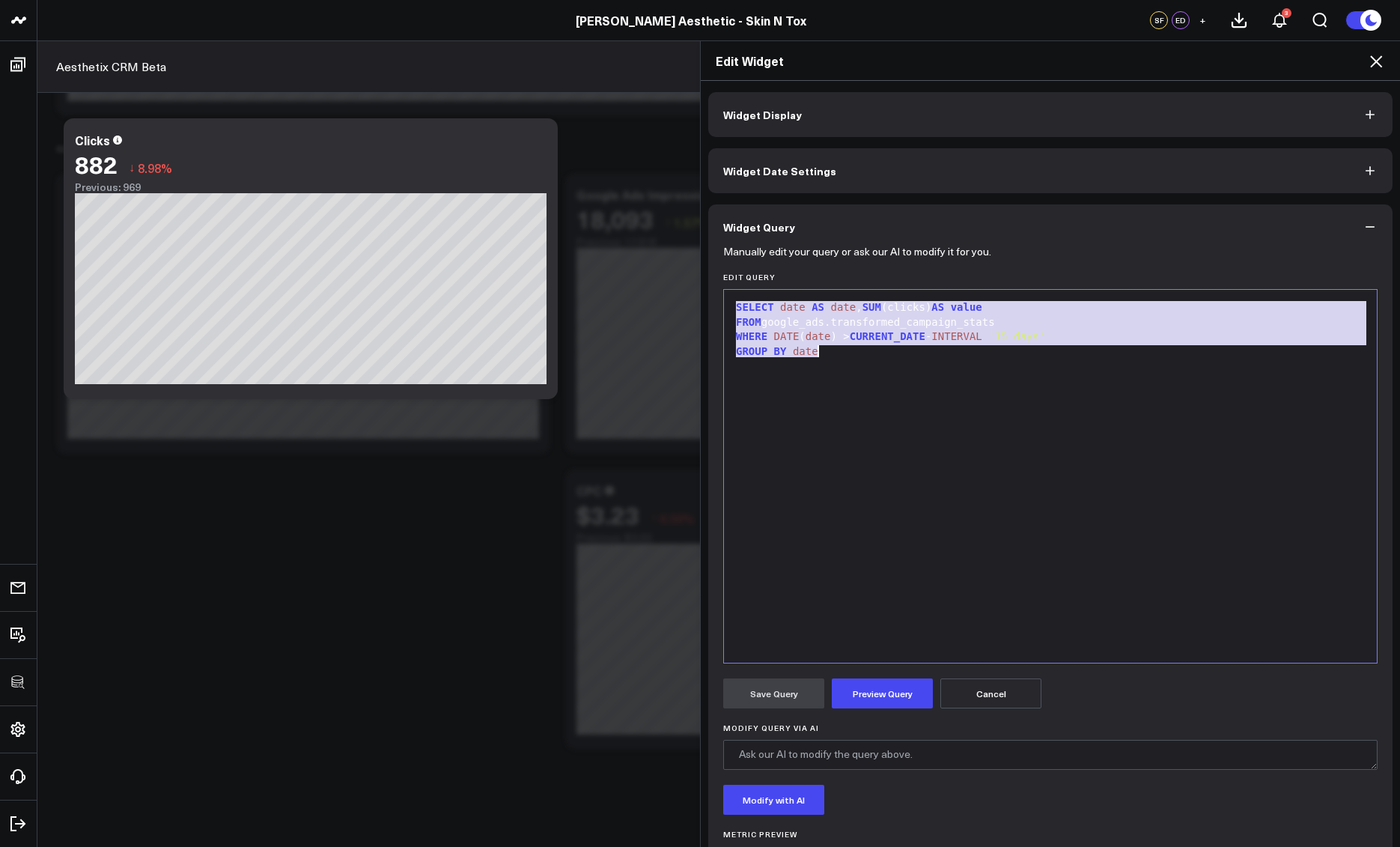
copy div "SELECT date AS date , SUM (clicks) AS value FROM google_ads.transformed_campaig…"
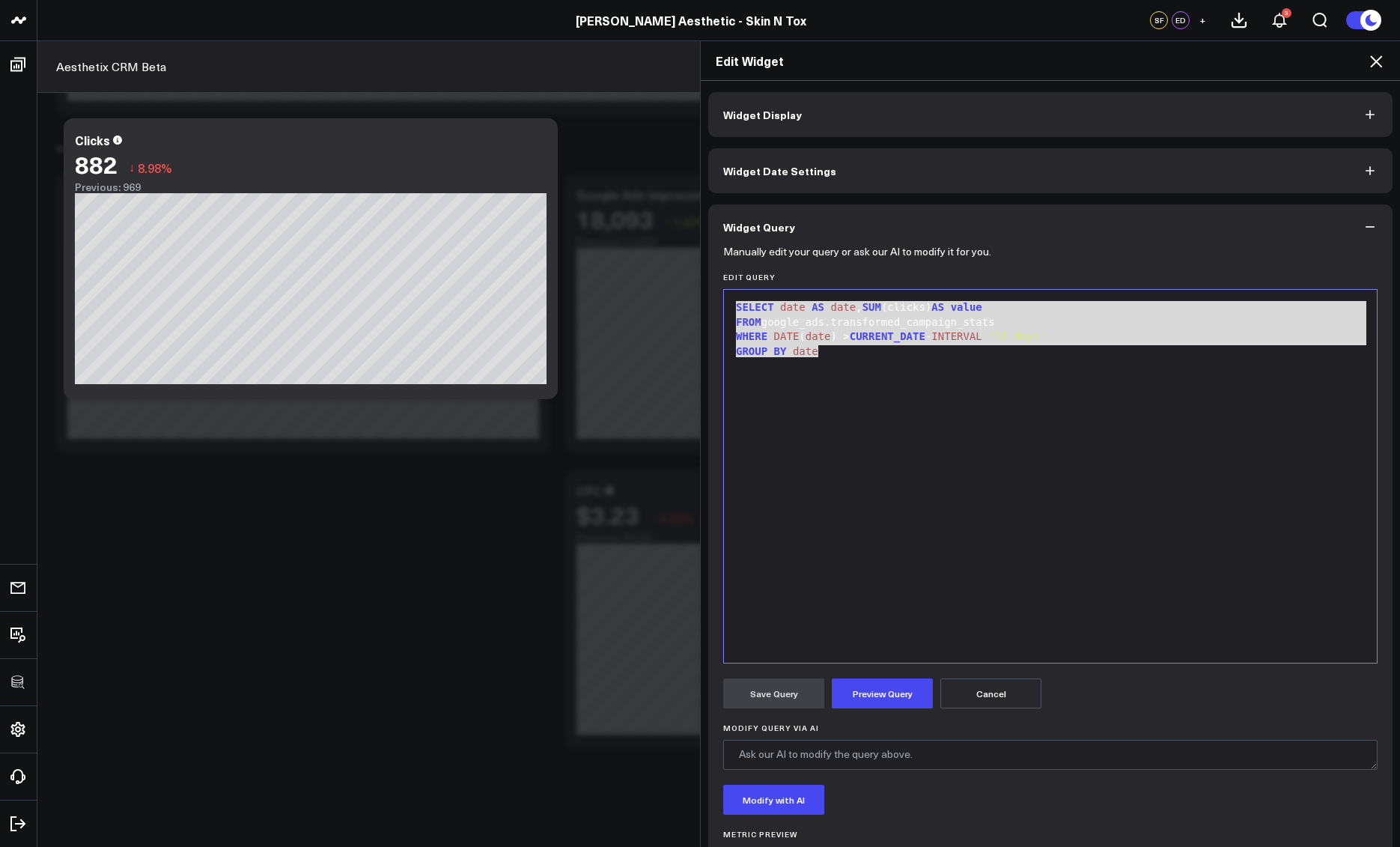
click at [1374, 66] on icon at bounding box center [1376, 61] width 18 height 18
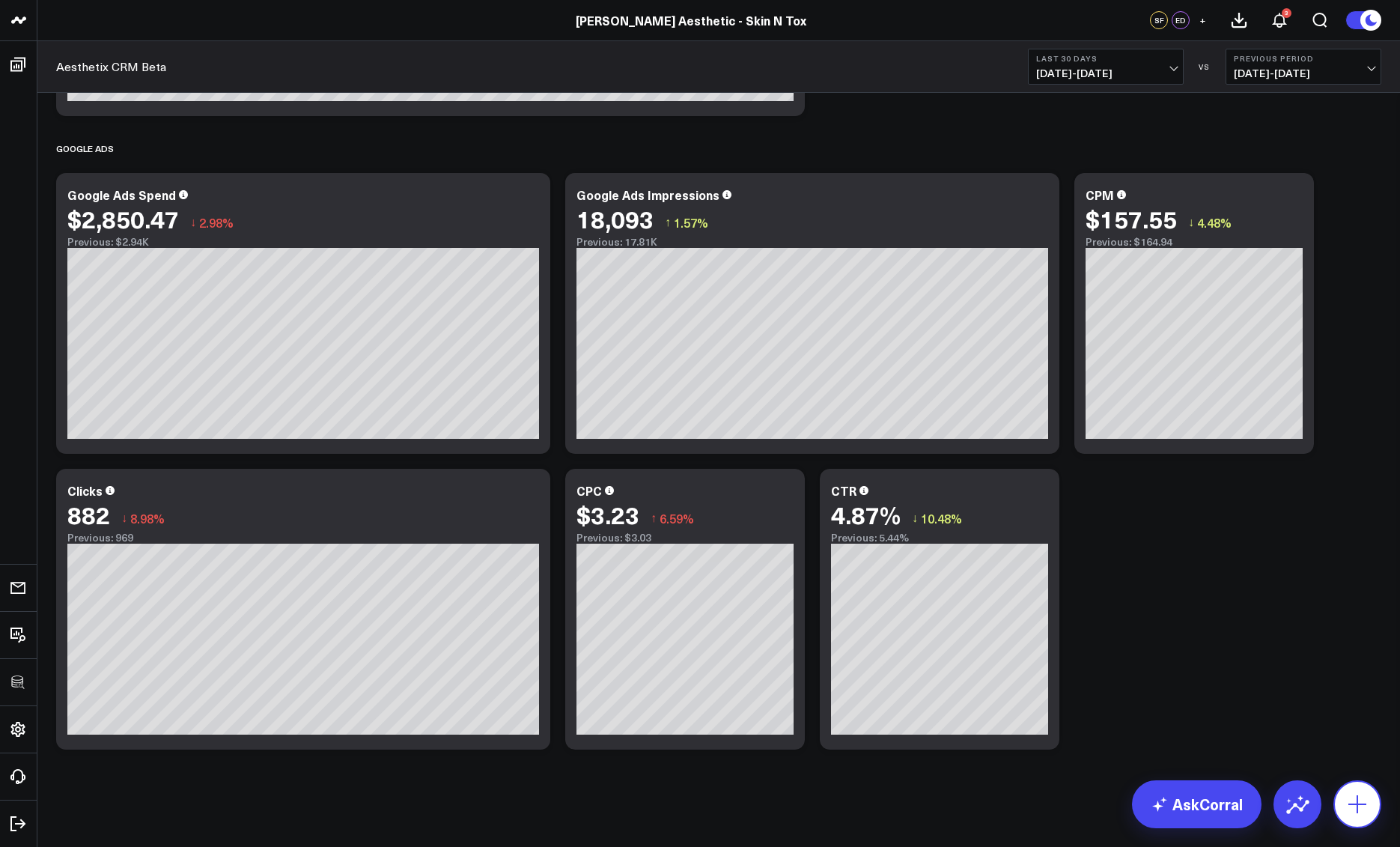
click at [1360, 815] on icon at bounding box center [1358, 804] width 24 height 24
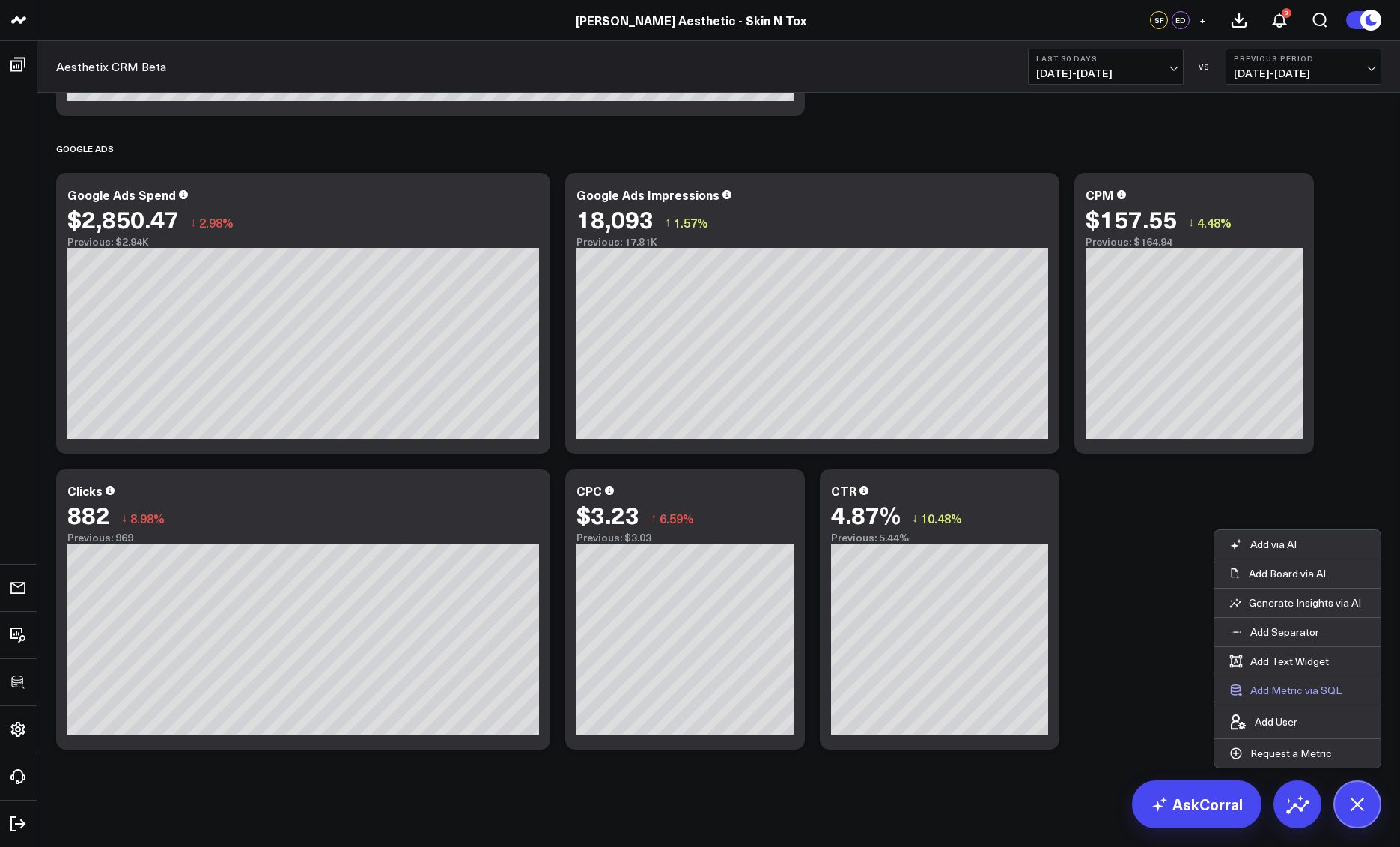
click at [1300, 698] on button "Add Metric via SQL" at bounding box center [1286, 690] width 142 height 28
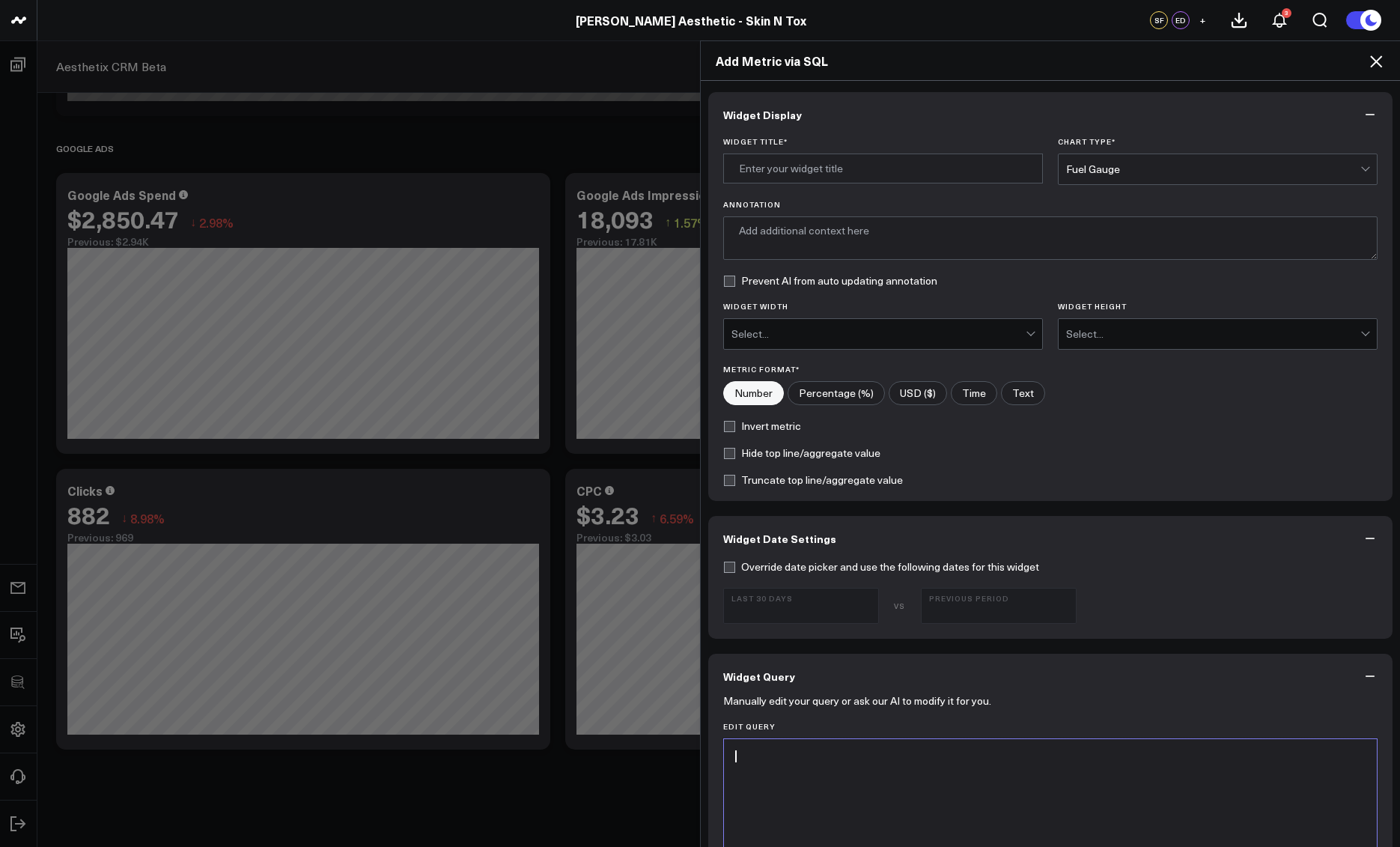
drag, startPoint x: 926, startPoint y: 755, endPoint x: 897, endPoint y: 754, distance: 29.0
click at [897, 754] on div "SELECT date AS date , SUM (clicks) AS value" at bounding box center [1050, 756] width 638 height 15
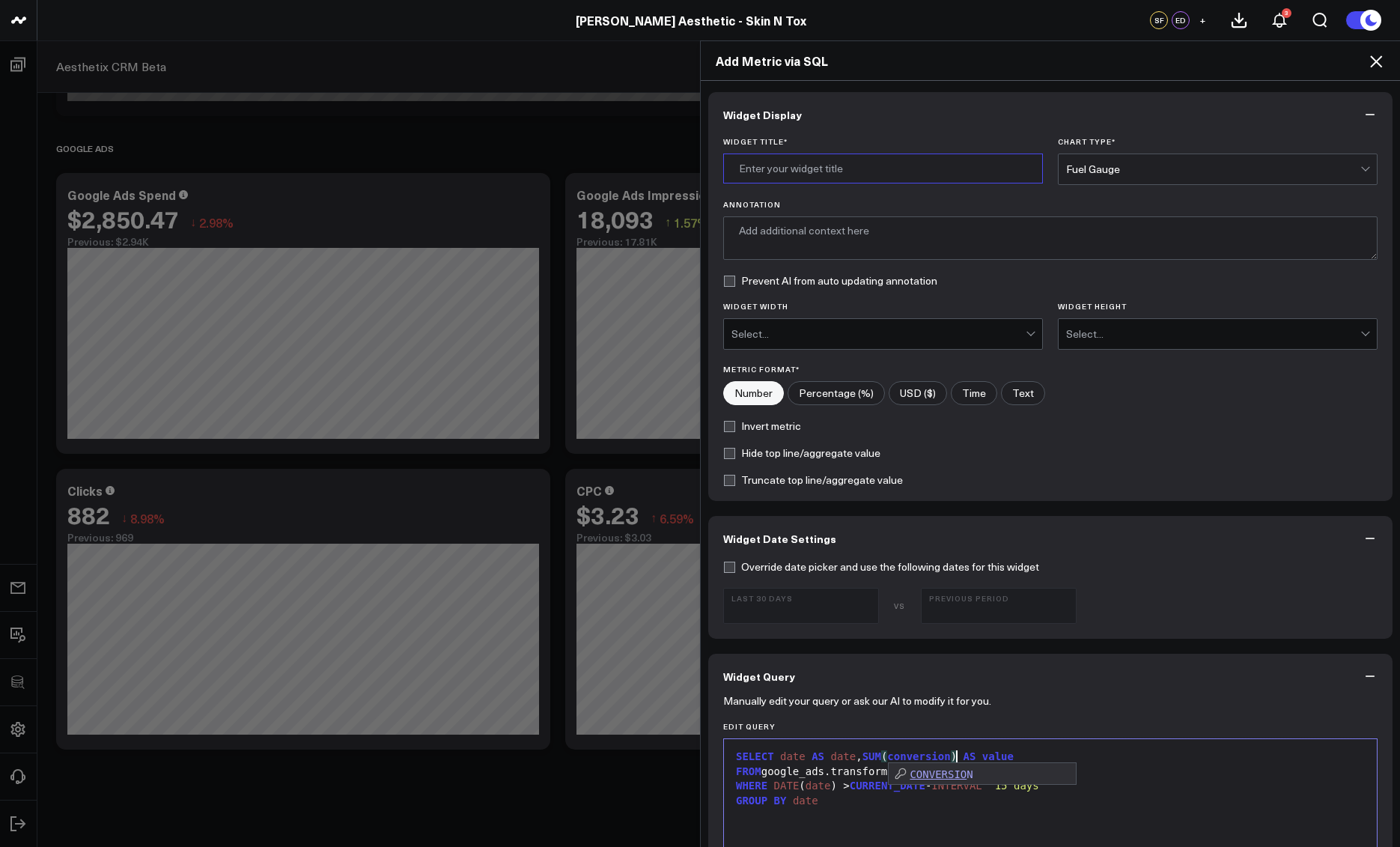
click at [918, 179] on input "Widget Title *" at bounding box center [883, 168] width 319 height 30
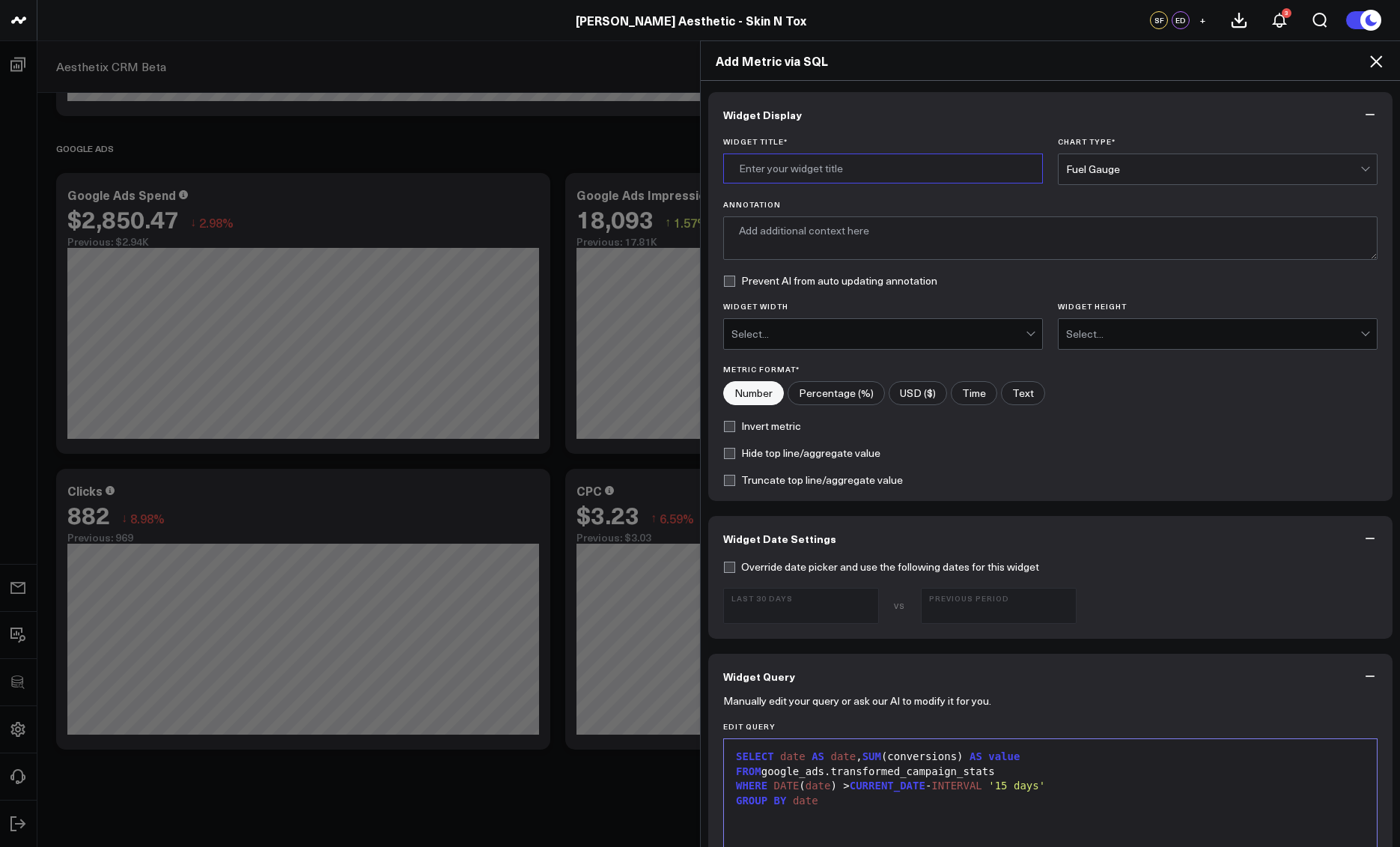
click at [918, 176] on input "Widget Title *" at bounding box center [883, 168] width 319 height 30
type input "Google Ads Conversions"
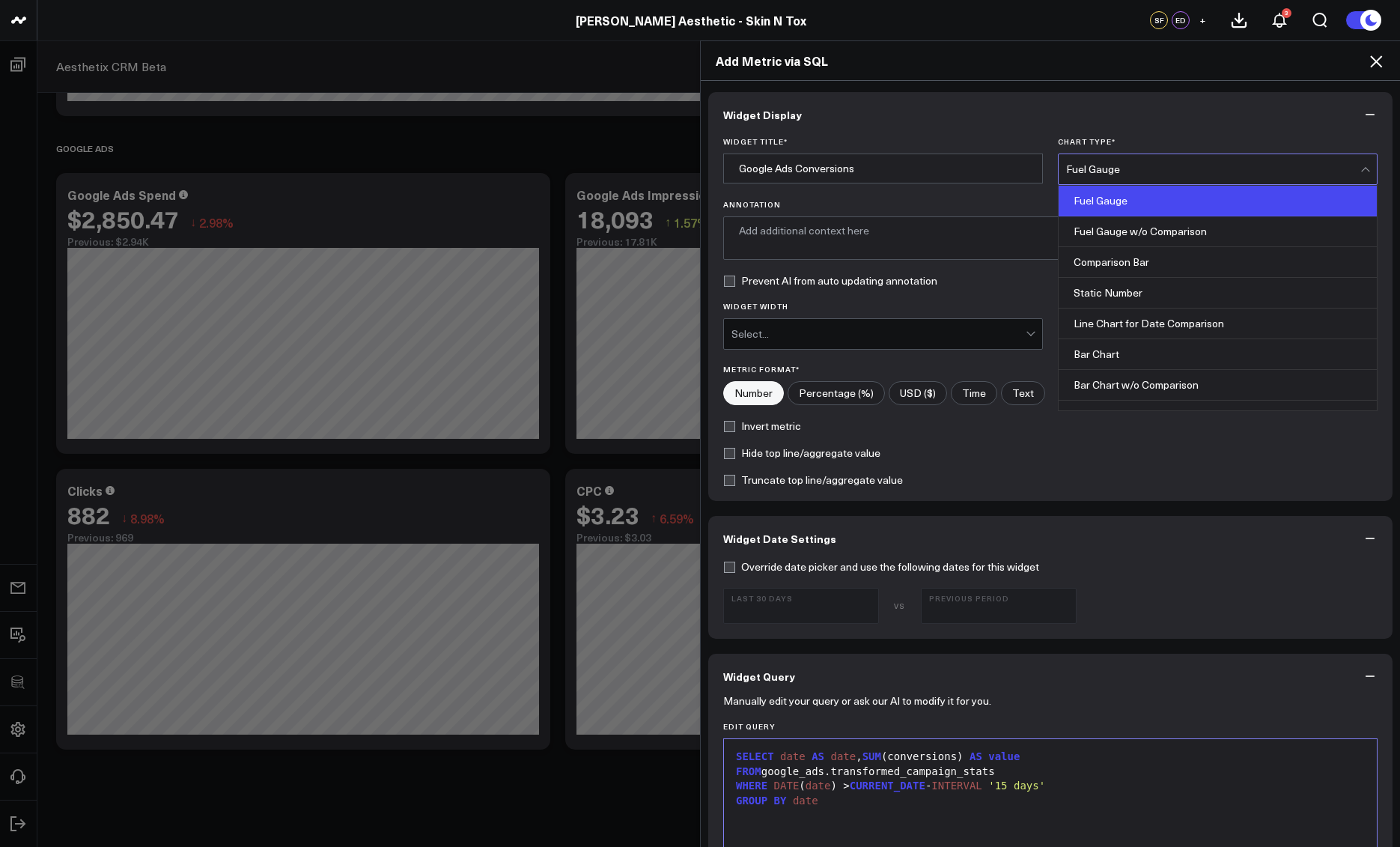
click at [1165, 170] on div "Fuel Gauge" at bounding box center [1213, 170] width 295 height 12
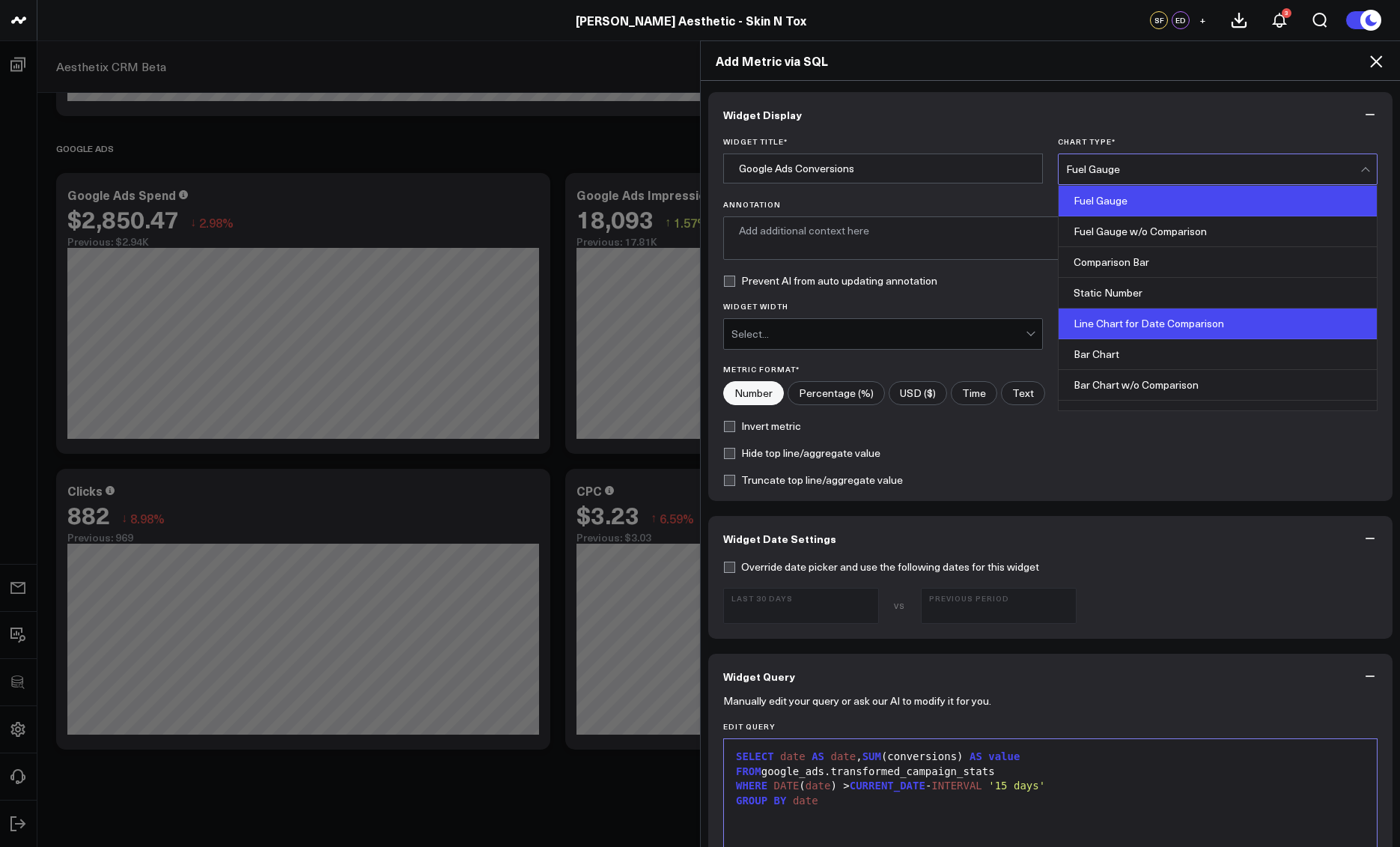
click at [1156, 316] on div "Line Chart for Date Comparison" at bounding box center [1218, 324] width 319 height 31
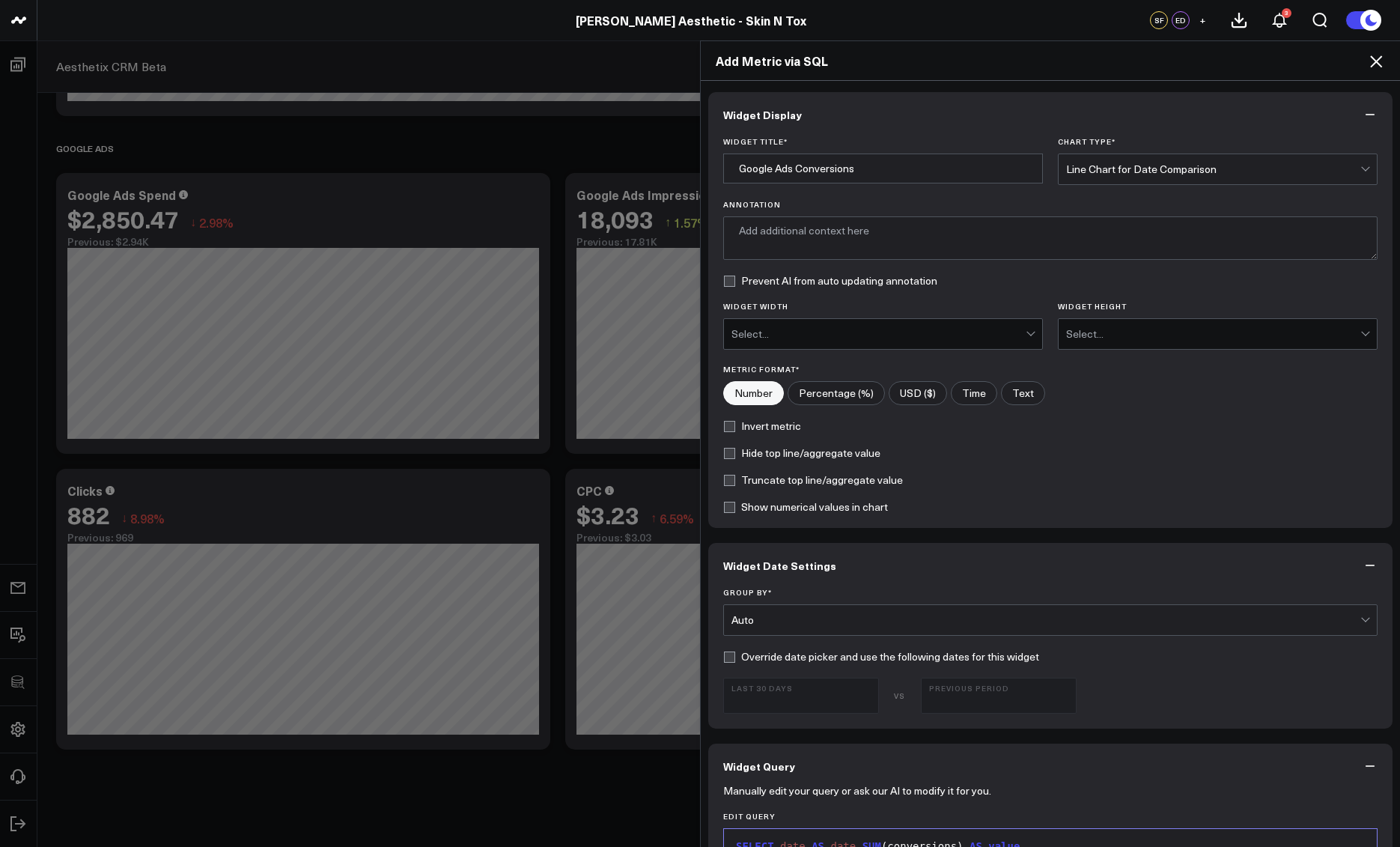
scroll to position [657, 0]
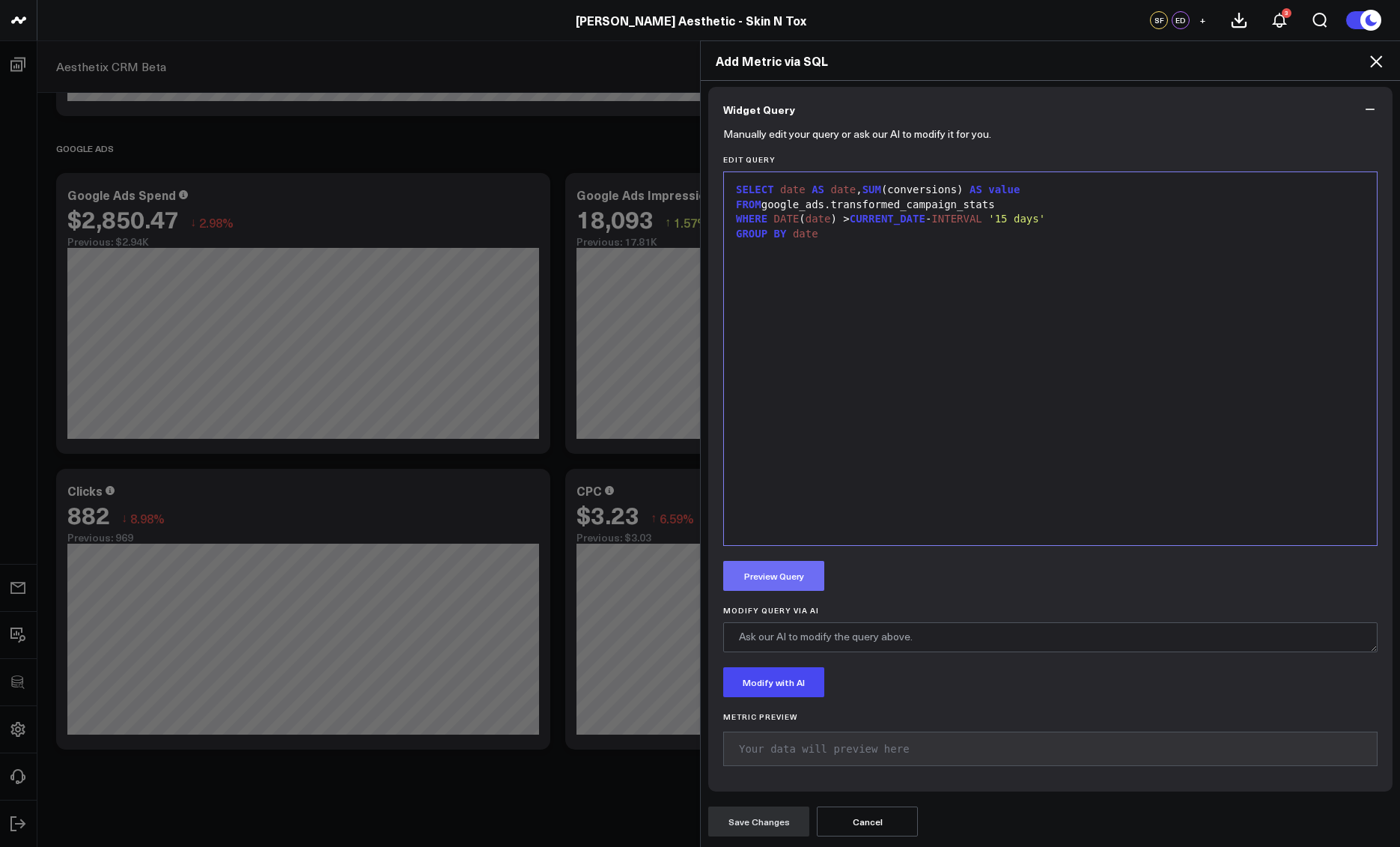
click at [810, 582] on button "Preview Query" at bounding box center [774, 576] width 101 height 30
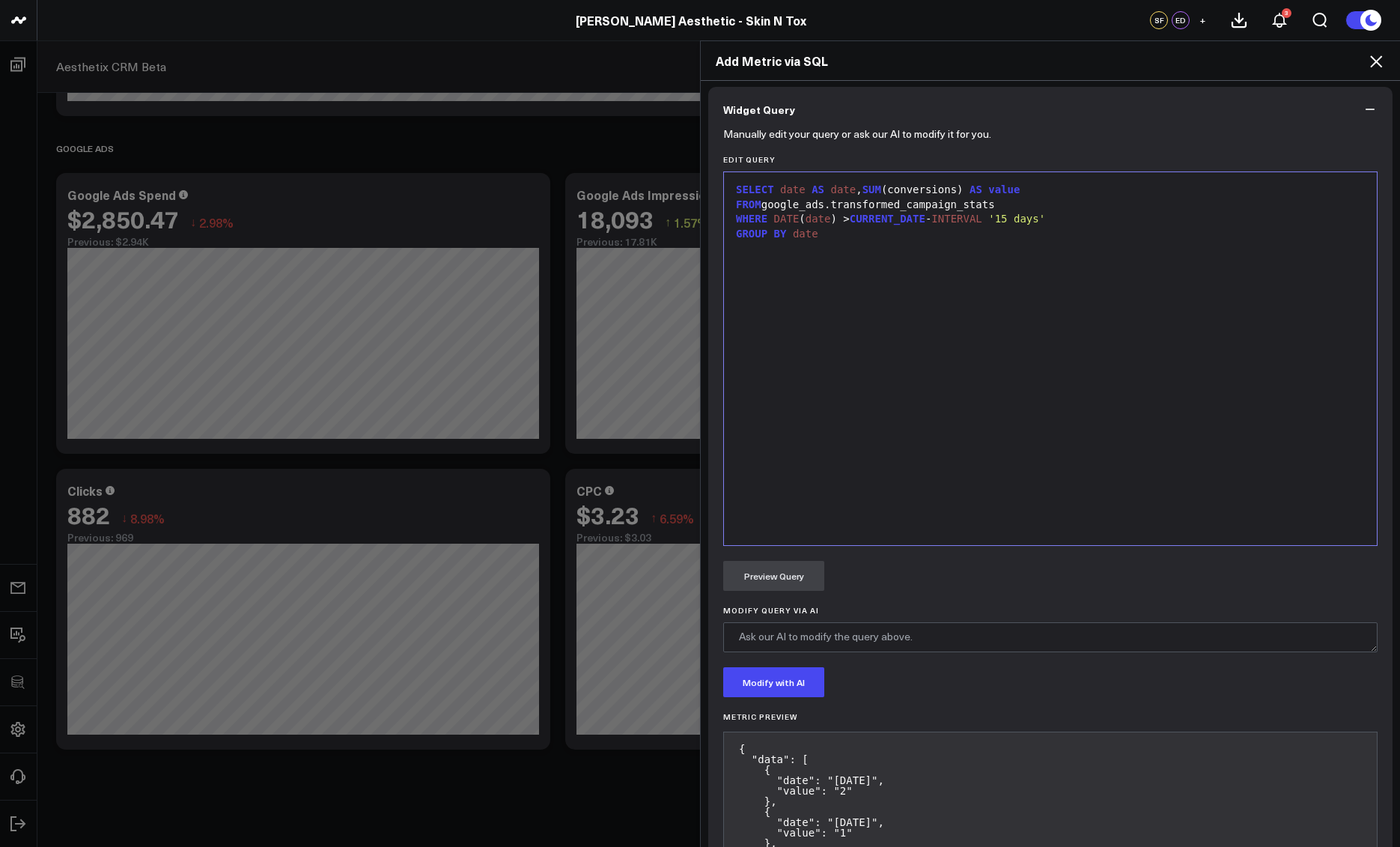
scroll to position [1317, 0]
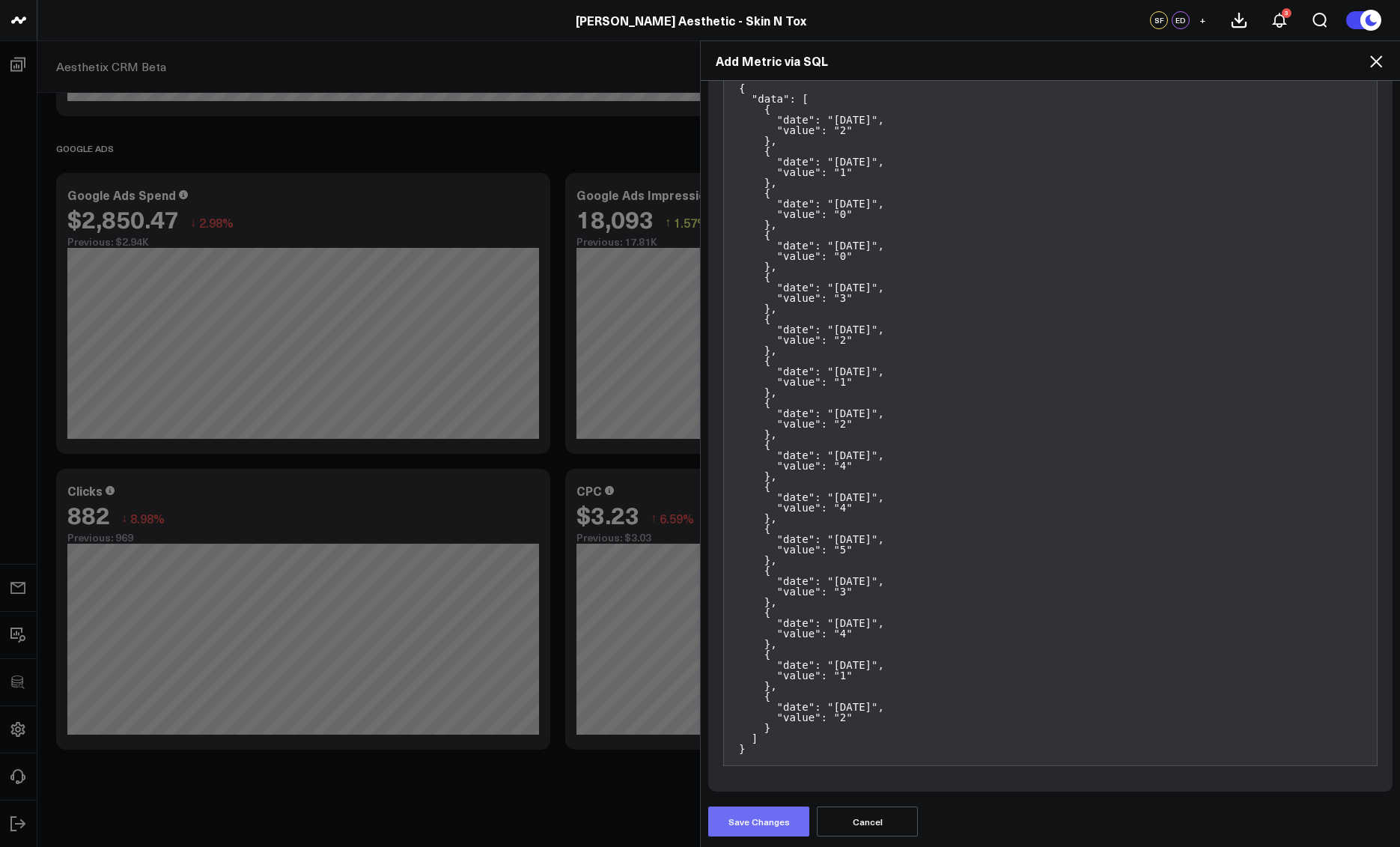
click at [759, 823] on button "Save Changes" at bounding box center [759, 821] width 101 height 30
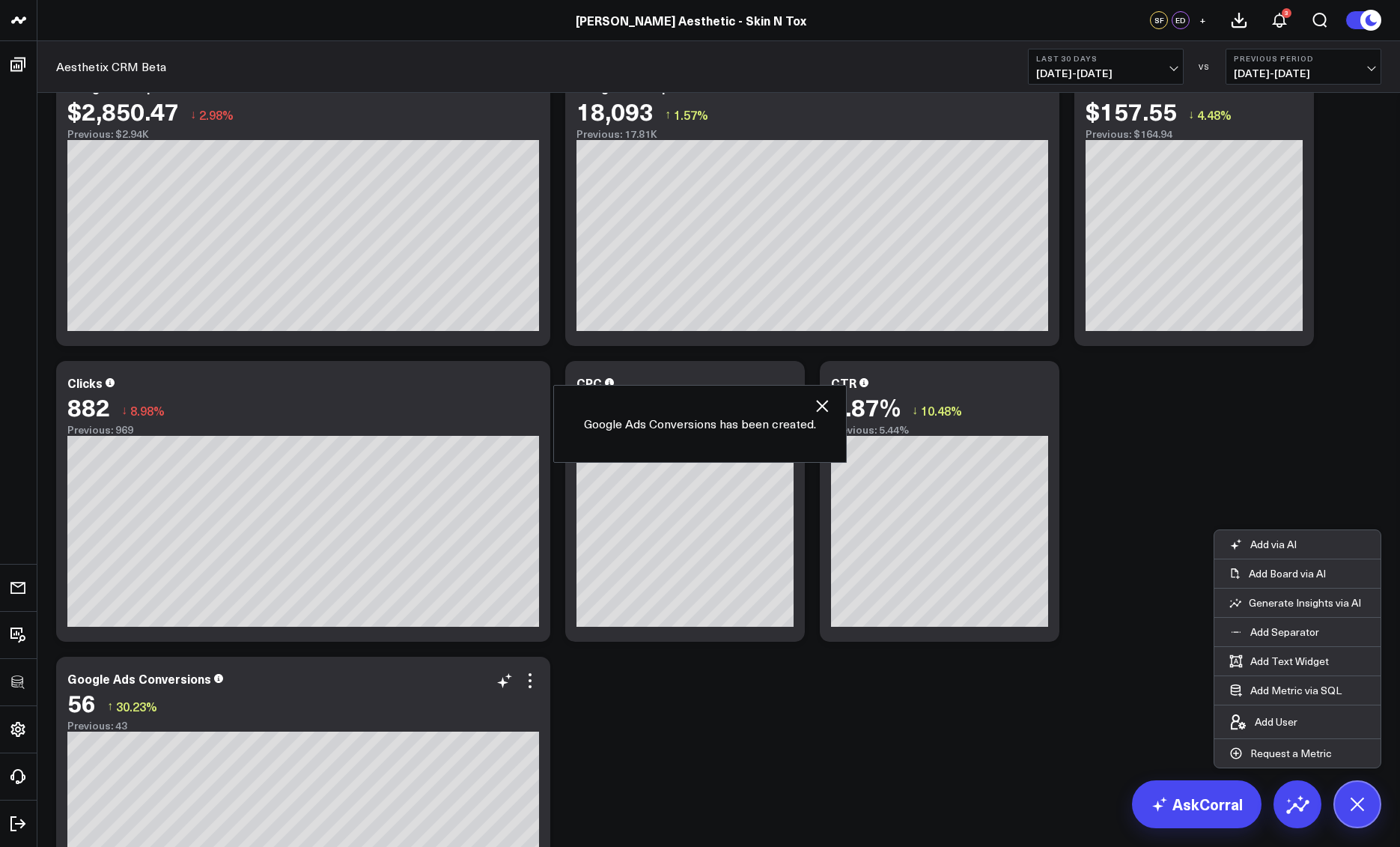
scroll to position [3316, 0]
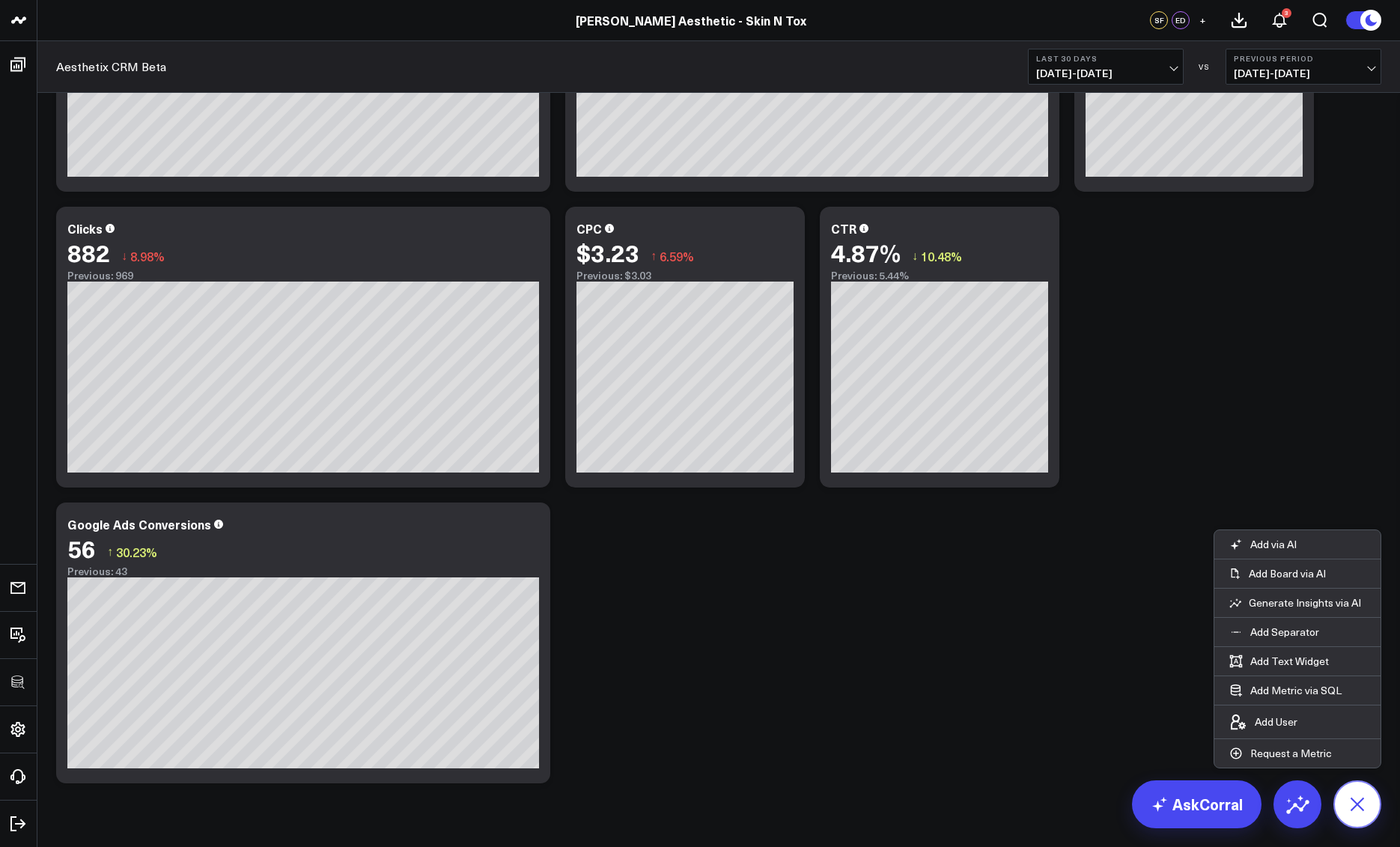
click at [1357, 808] on icon at bounding box center [1356, 803] width 33 height 33
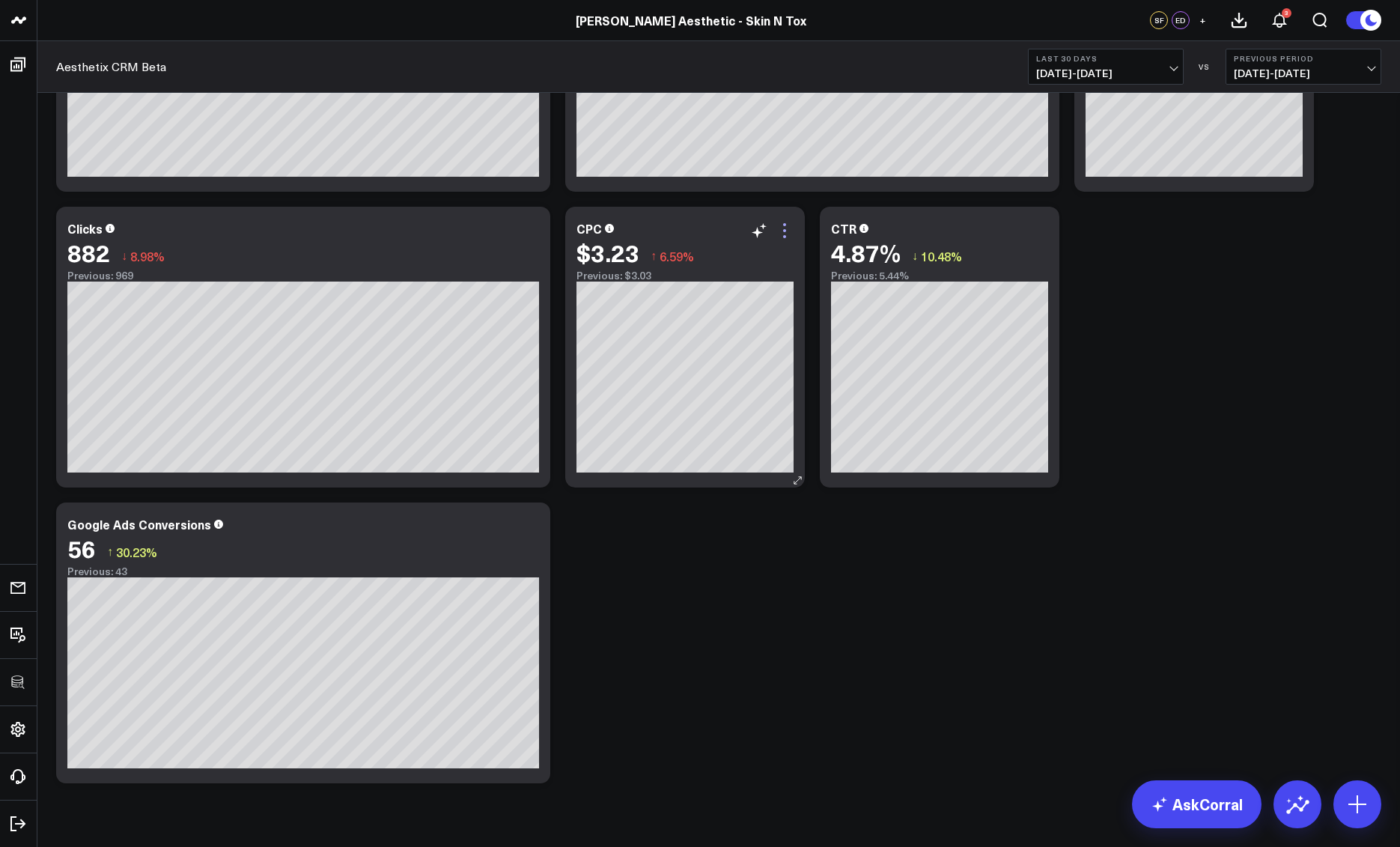
click at [790, 230] on icon at bounding box center [784, 230] width 18 height 18
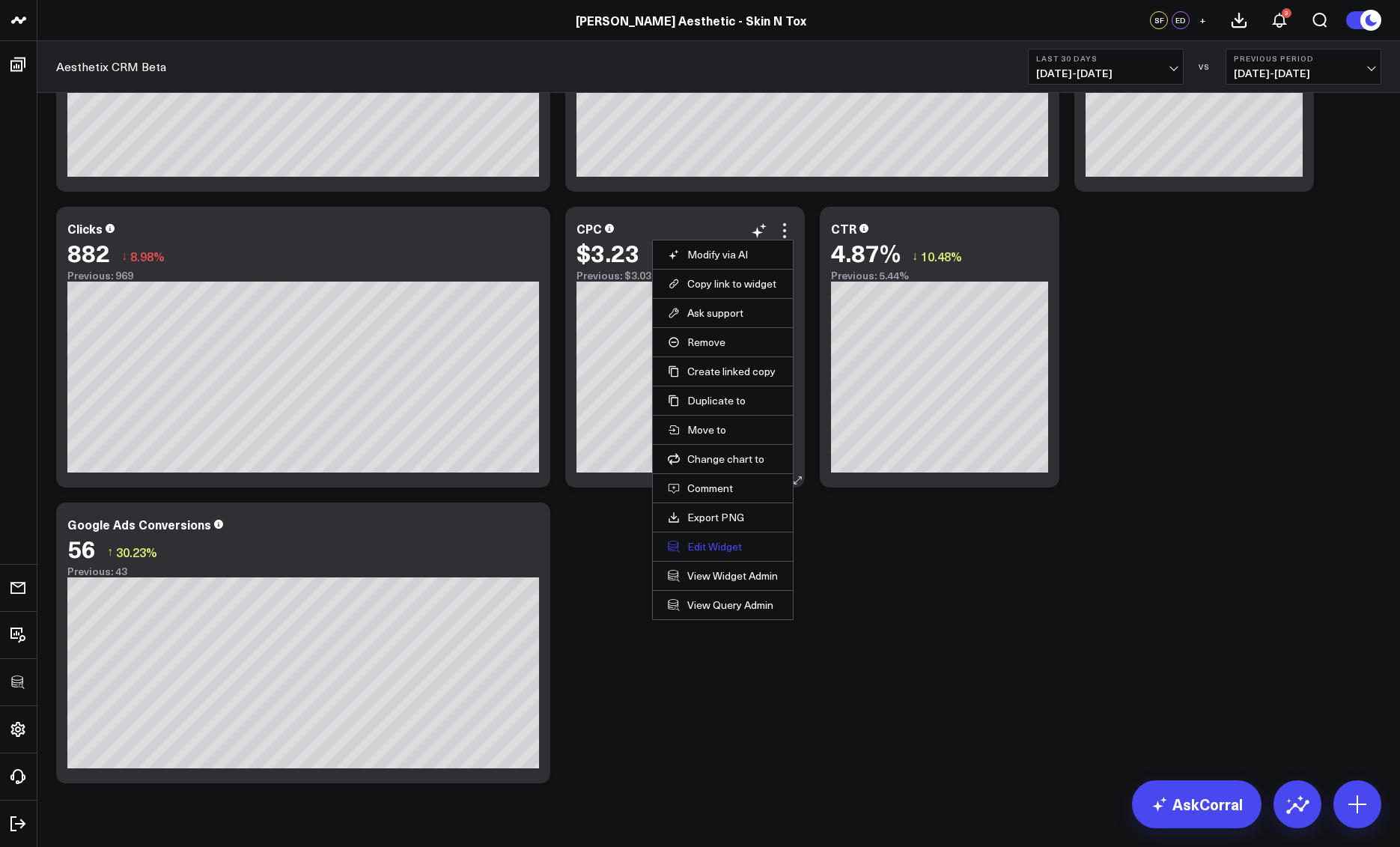
click at [724, 541] on button "Edit Widget" at bounding box center [723, 547] width 110 height 14
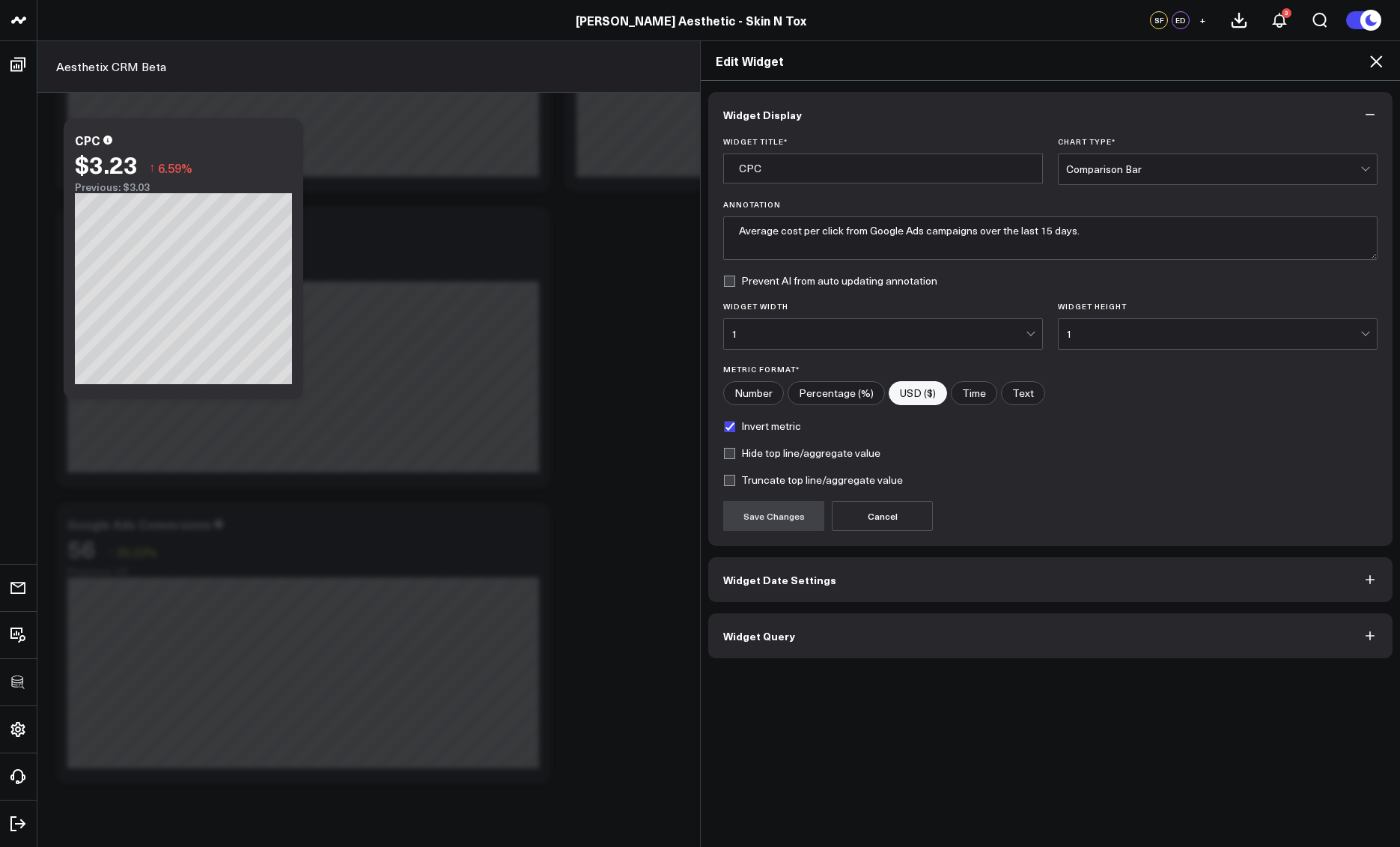
click at [1379, 65] on icon at bounding box center [1376, 61] width 18 height 18
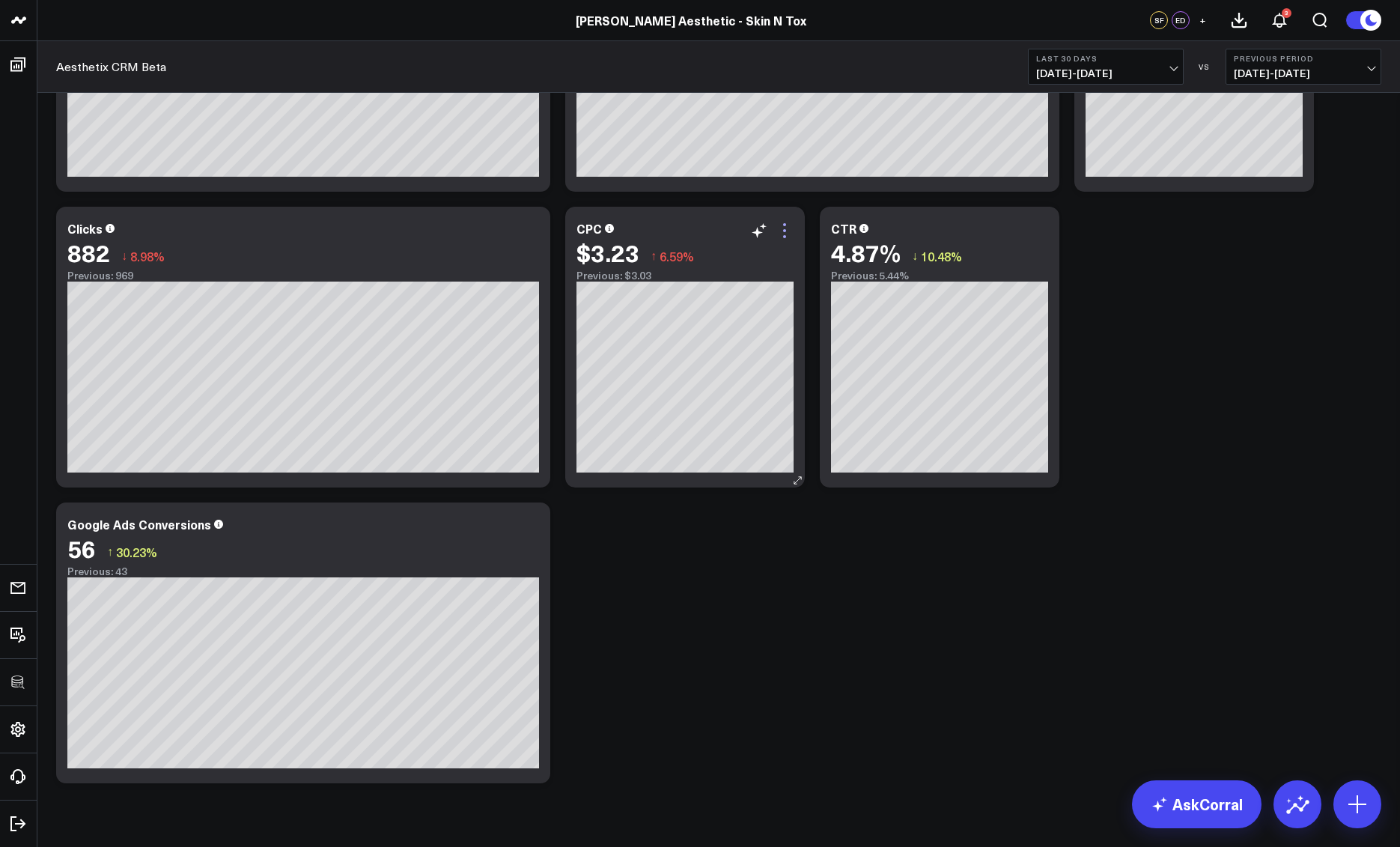
click at [789, 228] on icon at bounding box center [784, 230] width 18 height 18
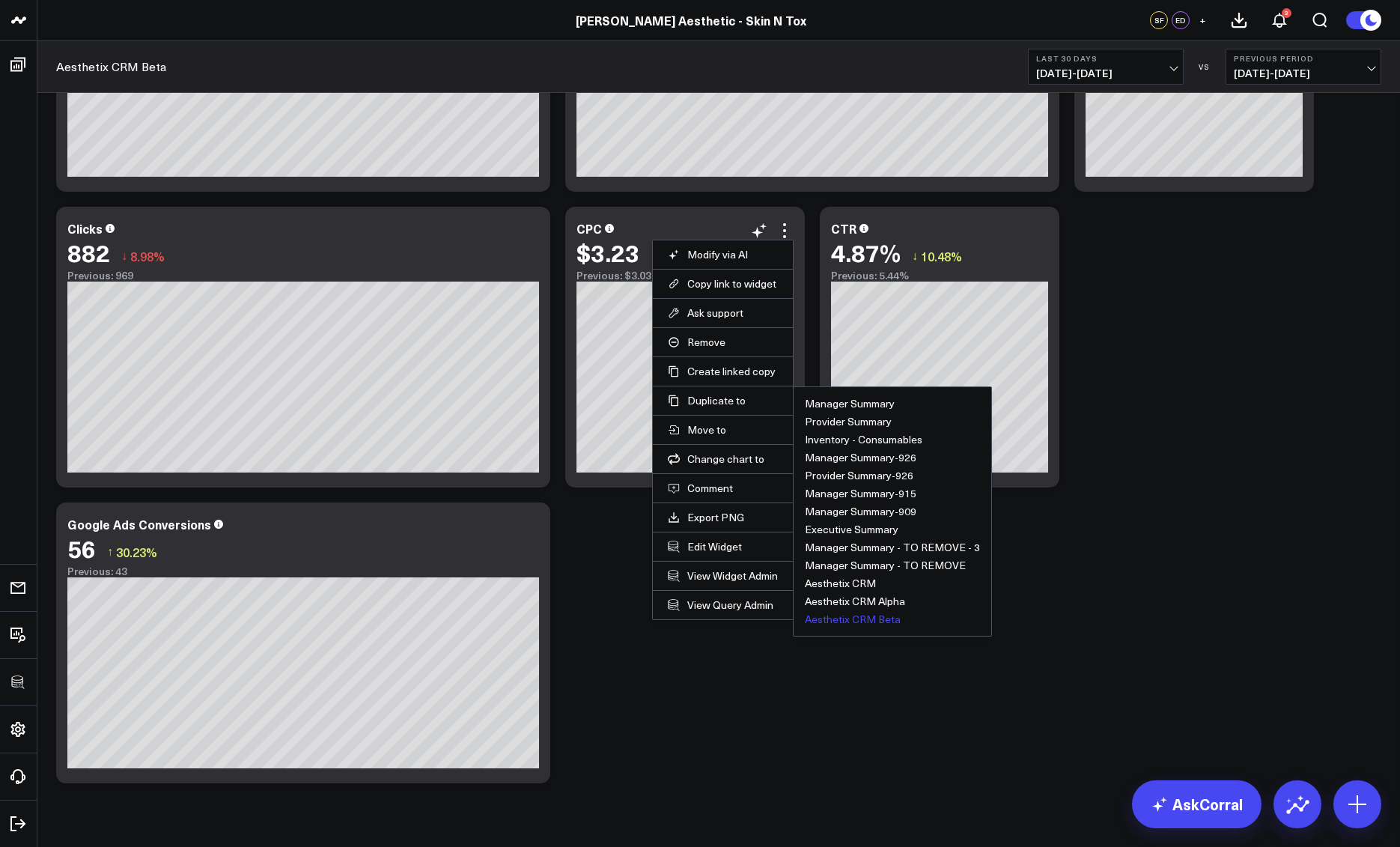
click at [830, 617] on button "Aesthetix CRM Beta" at bounding box center [853, 619] width 96 height 10
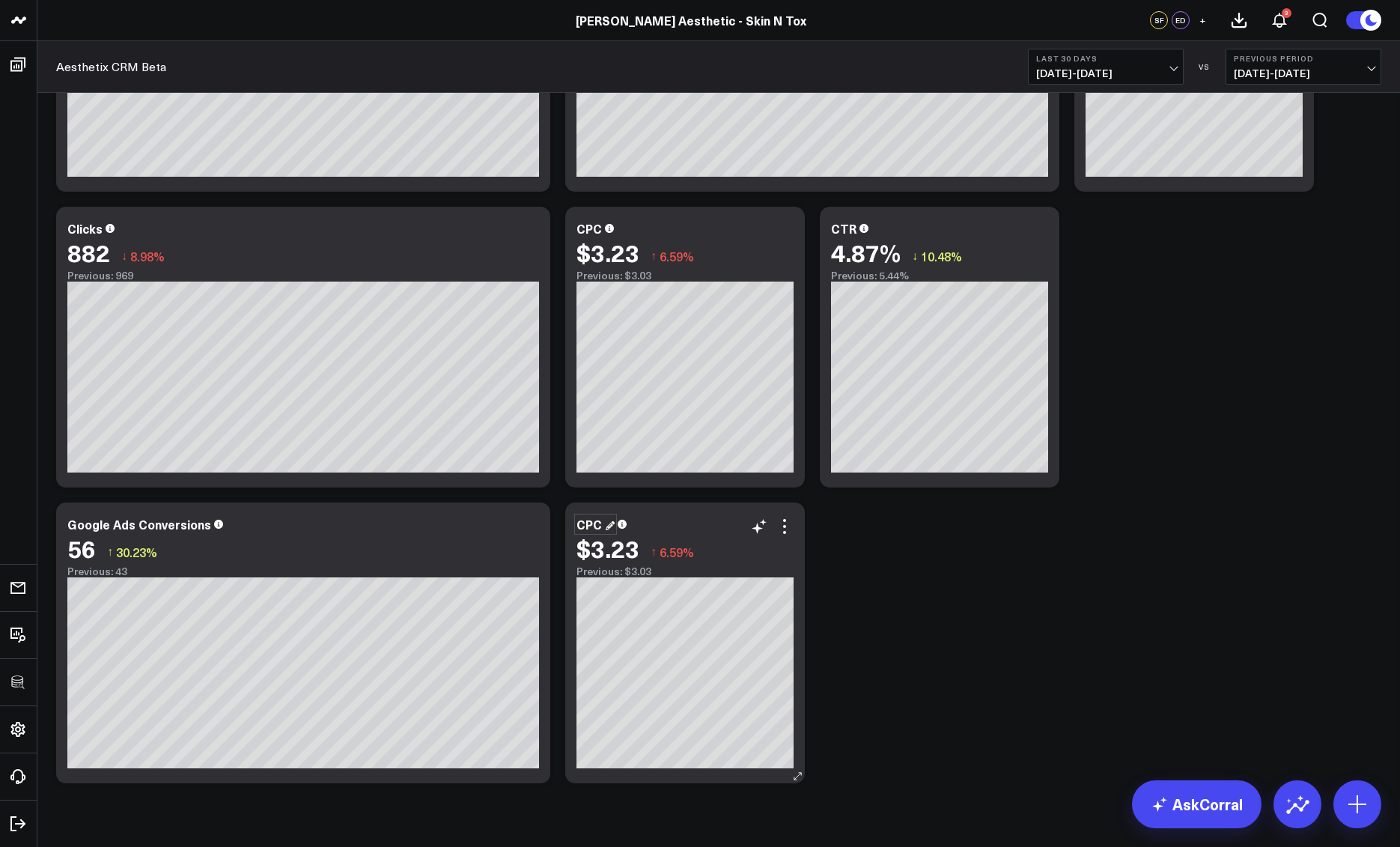
click at [581, 526] on div "CPC" at bounding box center [595, 524] width 39 height 16
click at [587, 526] on div "CPC" at bounding box center [590, 524] width 28 height 16
click at [787, 531] on icon at bounding box center [784, 526] width 18 height 18
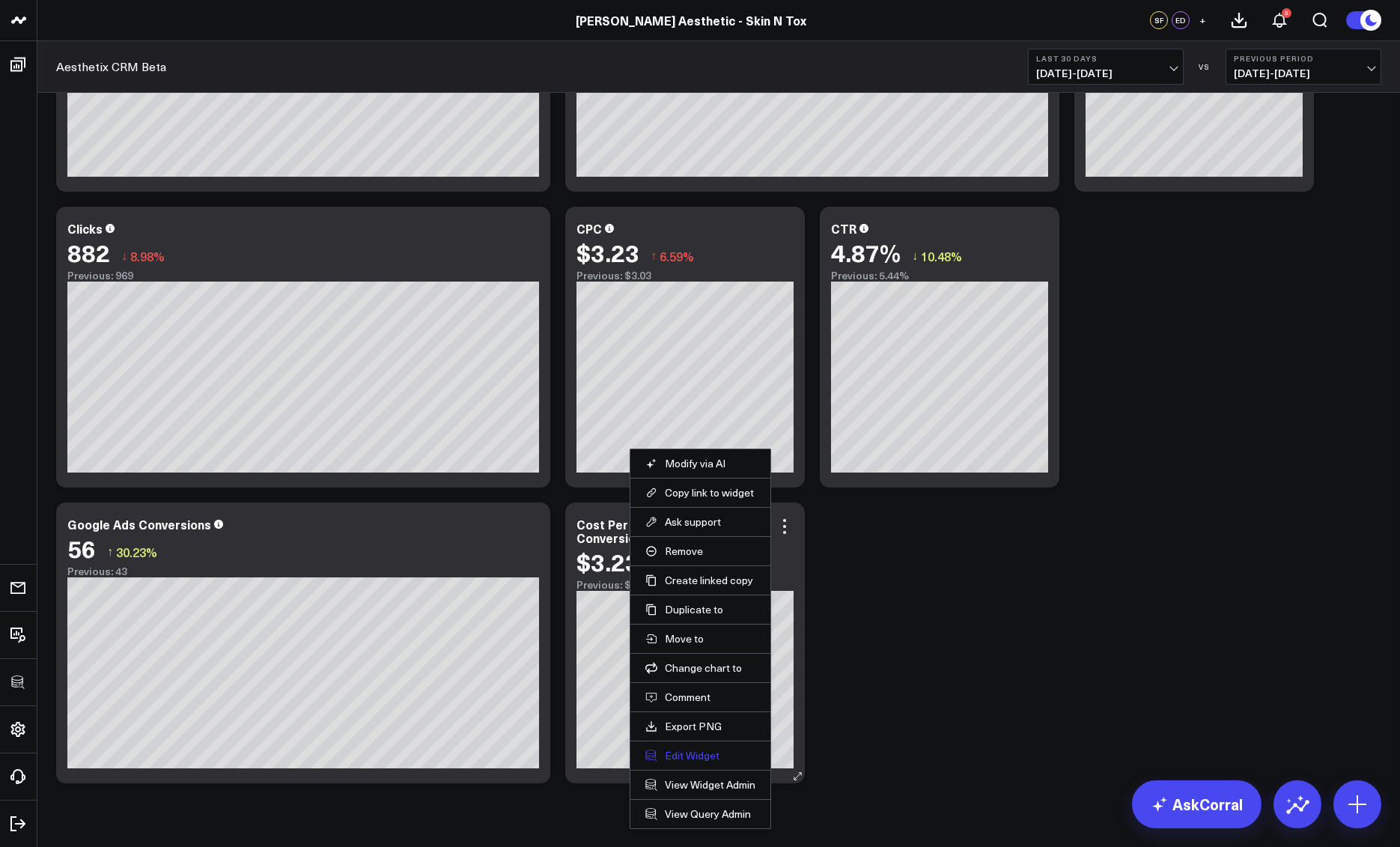
click at [694, 754] on button "Edit Widget" at bounding box center [700, 756] width 110 height 14
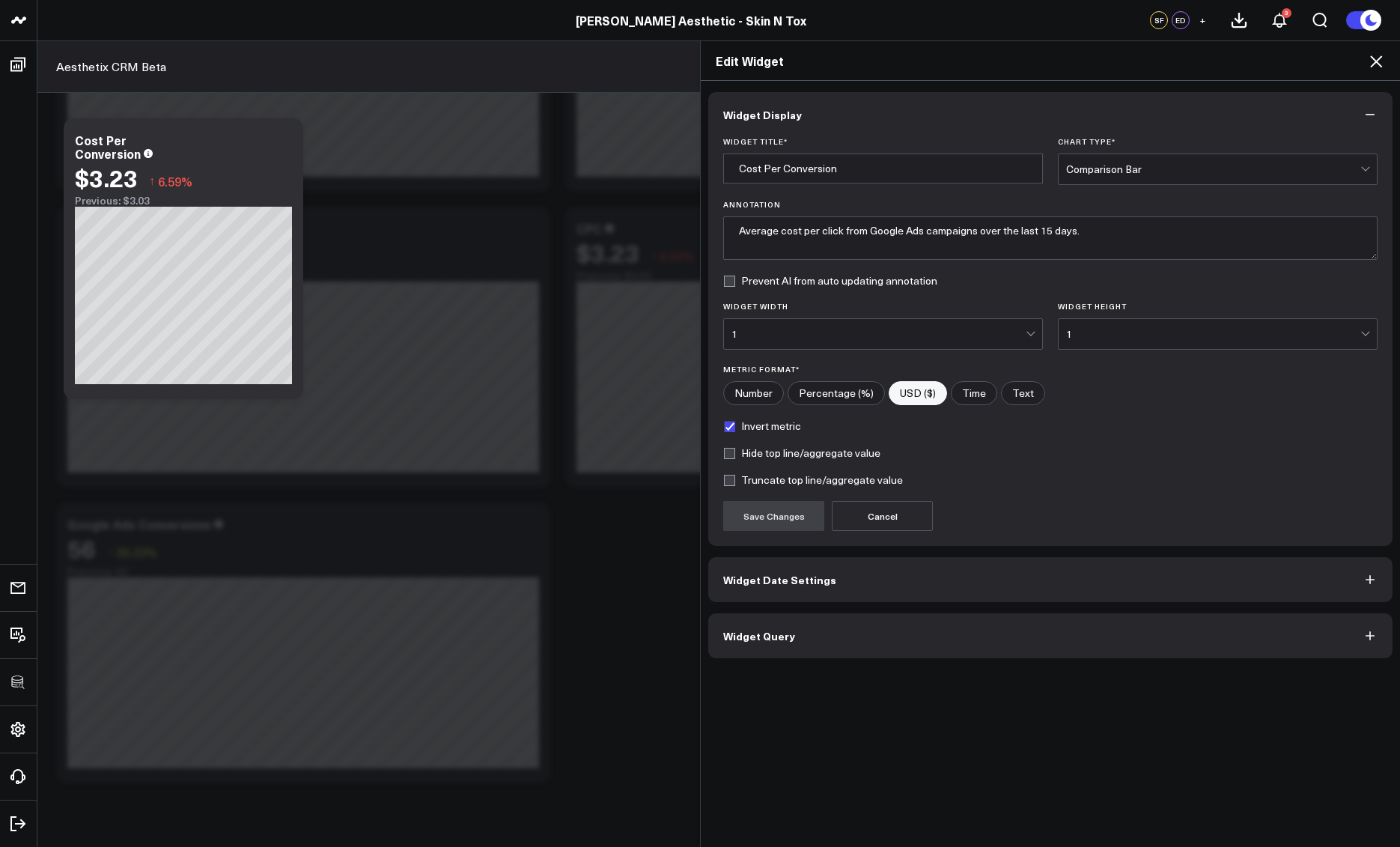
click at [898, 643] on button "Widget Query" at bounding box center [1050, 635] width 684 height 45
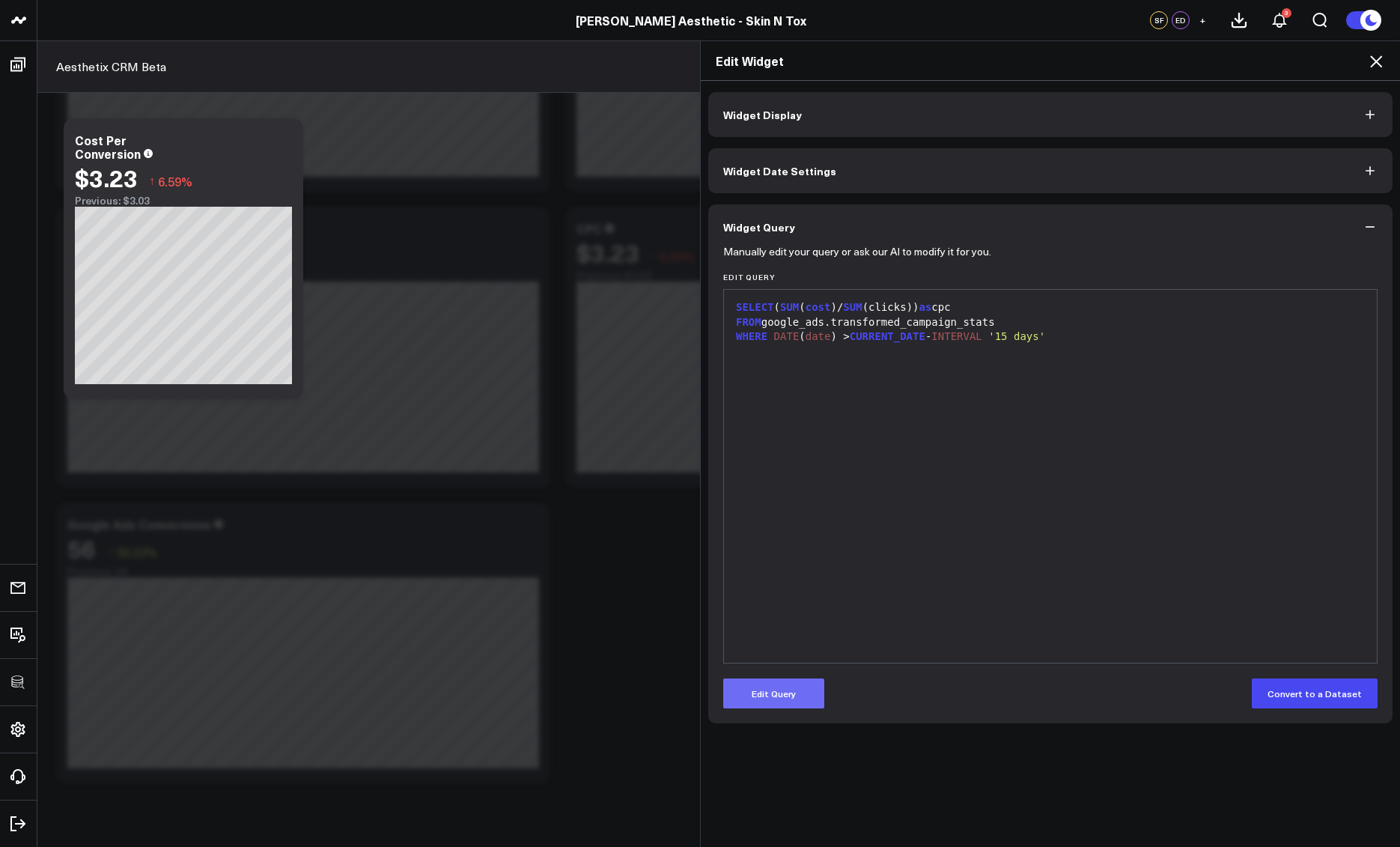
click at [786, 692] on button "Edit Query" at bounding box center [774, 693] width 101 height 30
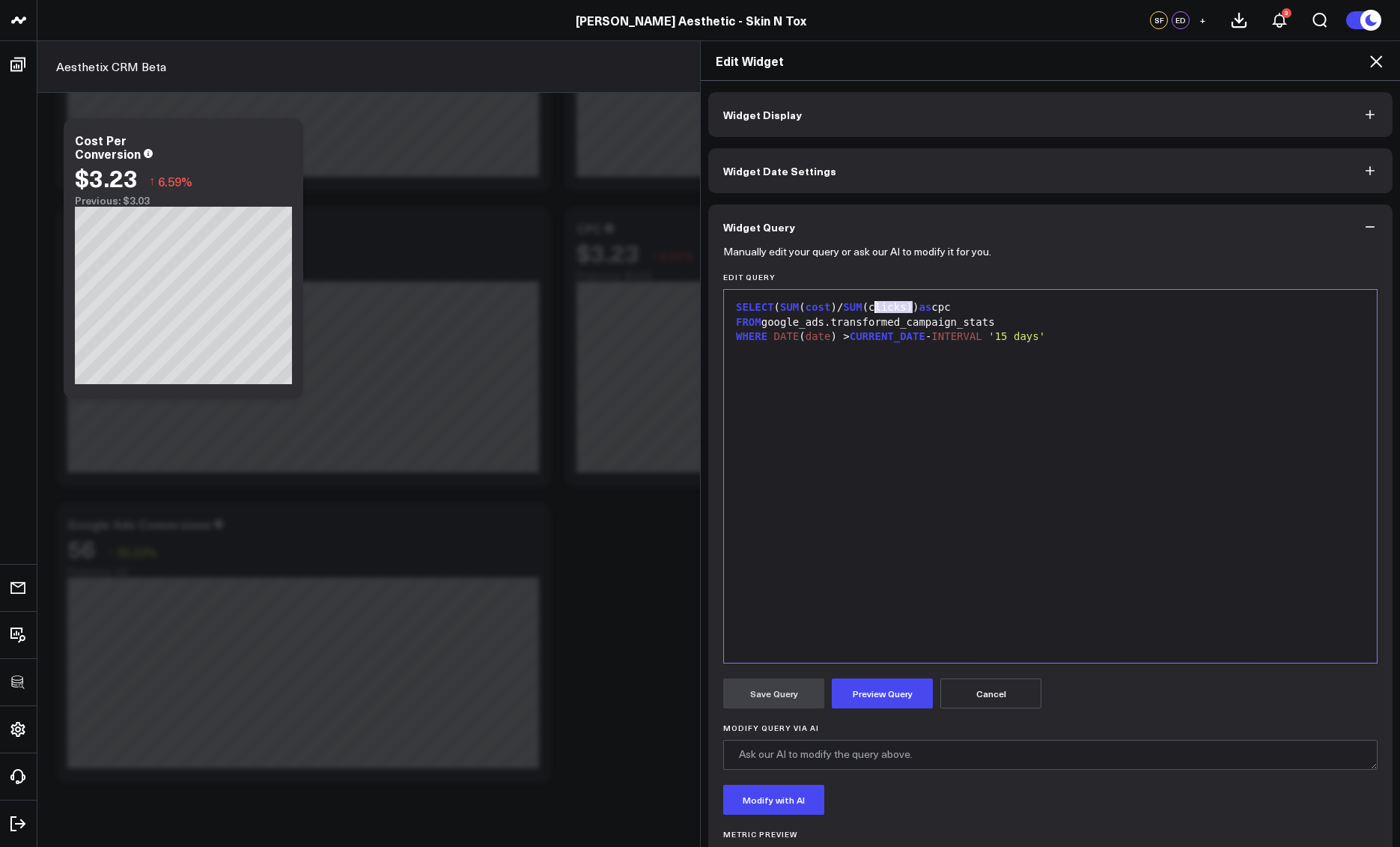
drag, startPoint x: 908, startPoint y: 307, endPoint x: 871, endPoint y: 308, distance: 37.0
click at [871, 308] on div "SELECT ( SUM ( cost )/ SUM (clicks)) as cpc" at bounding box center [1050, 307] width 638 height 15
click at [846, 310] on span "SUM" at bounding box center [853, 307] width 19 height 12
click at [992, 304] on div "SELECT ( SUM ( cost )/ NULLIF ( SUM (conversions) ) as cpc" at bounding box center [1050, 307] width 638 height 15
click at [896, 682] on button "Preview Query" at bounding box center [883, 693] width 101 height 30
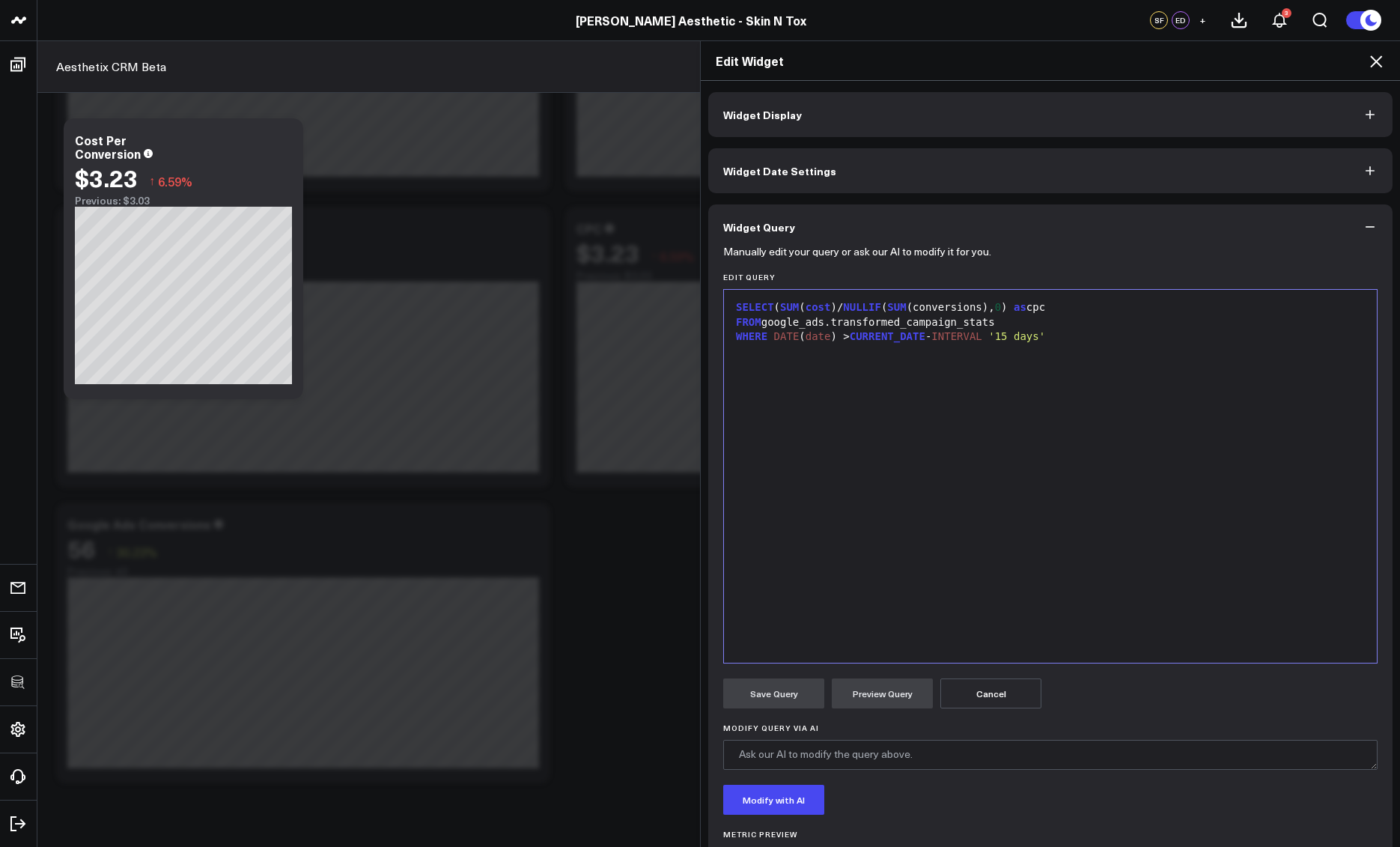
click at [781, 307] on span "SUM" at bounding box center [789, 307] width 19 height 12
click at [875, 690] on button "Preview Query" at bounding box center [883, 693] width 101 height 30
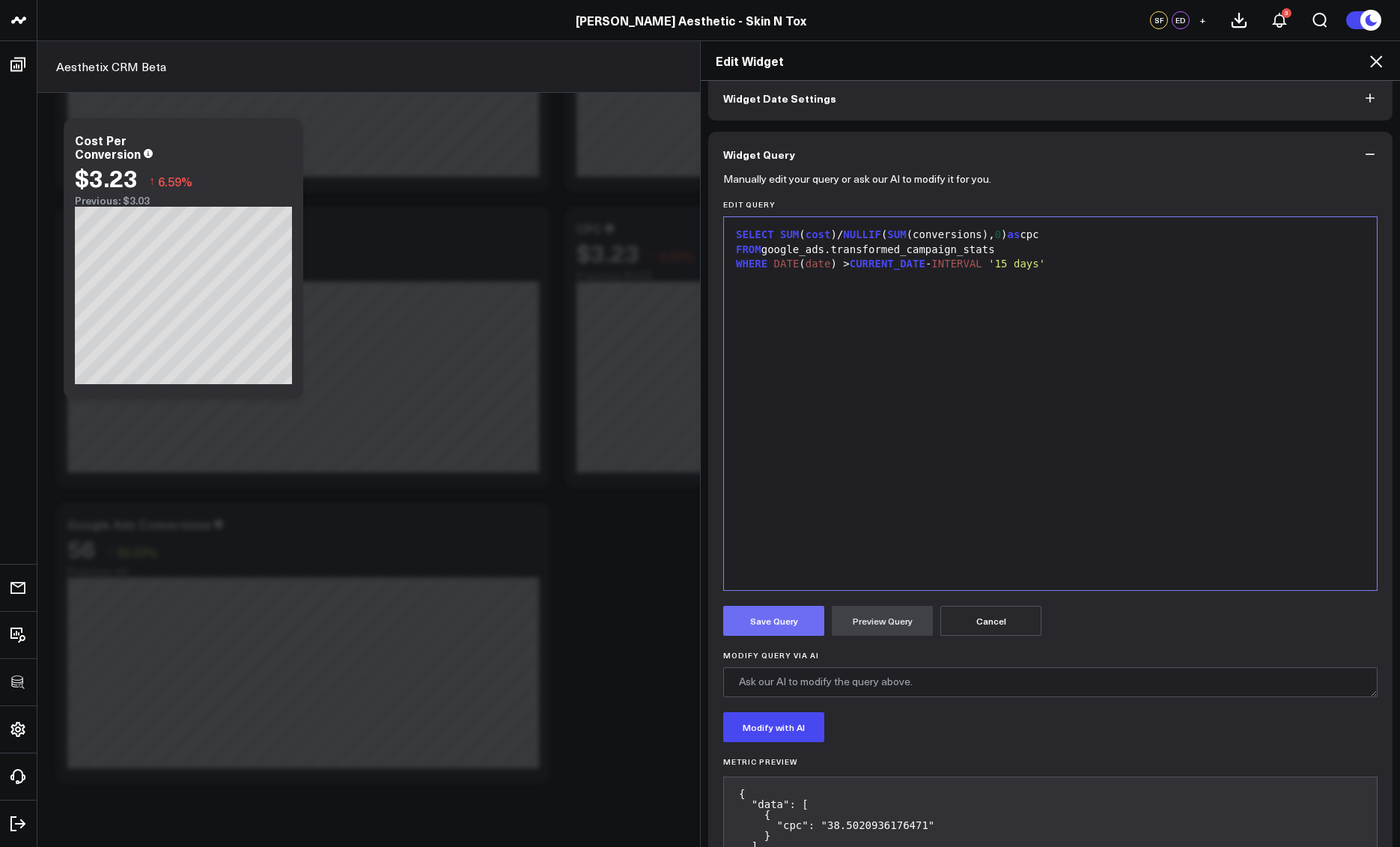
click at [746, 622] on button "Save Query" at bounding box center [774, 621] width 101 height 30
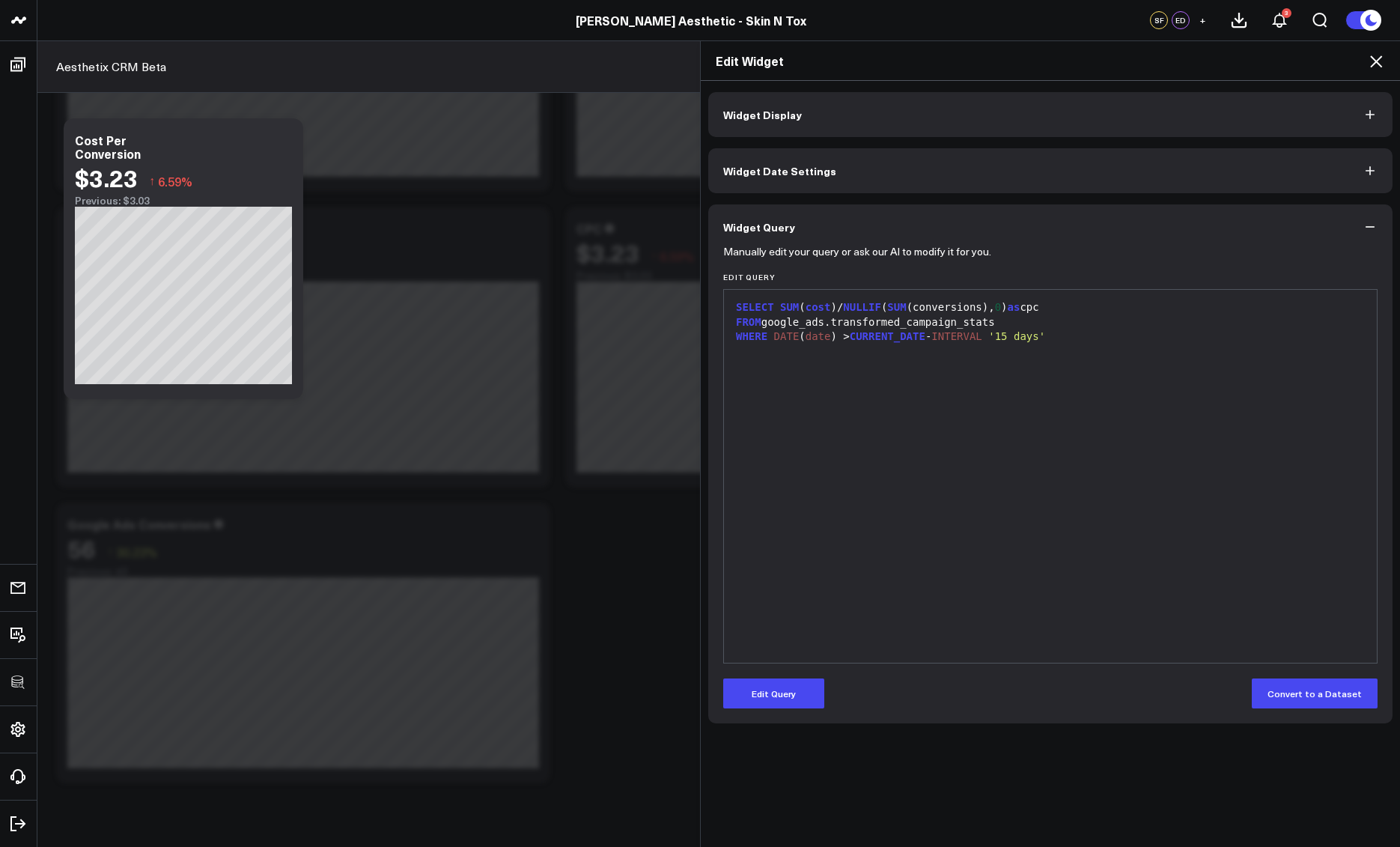
scroll to position [0, 0]
click at [765, 689] on button "Edit Query" at bounding box center [774, 693] width 101 height 30
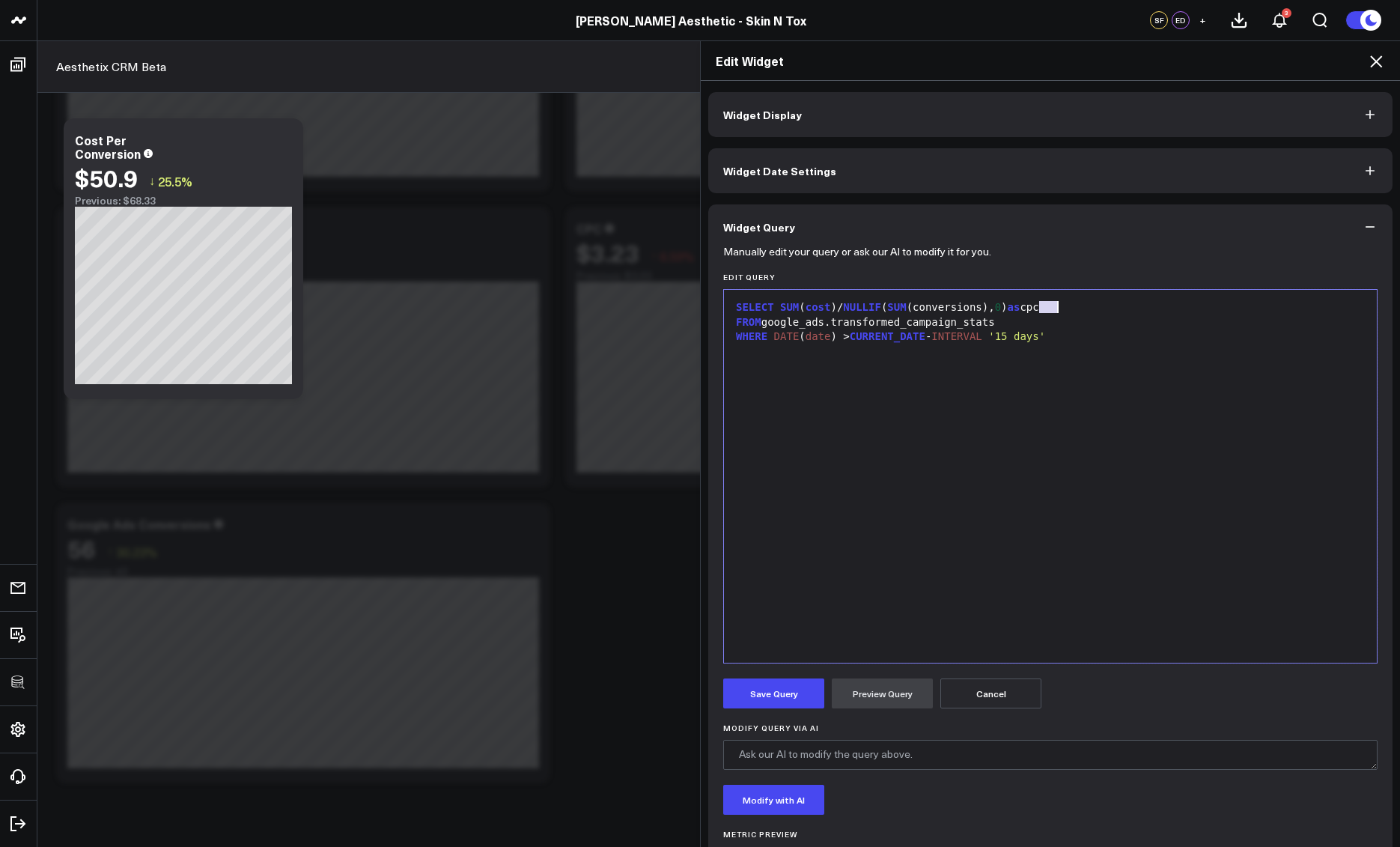
drag, startPoint x: 1036, startPoint y: 307, endPoint x: 1066, endPoint y: 306, distance: 30.0
click at [1066, 306] on div "SELECT SUM ( cost )/ NULLIF ( SUM (conversions), 0 ) as cpc" at bounding box center [1050, 307] width 638 height 15
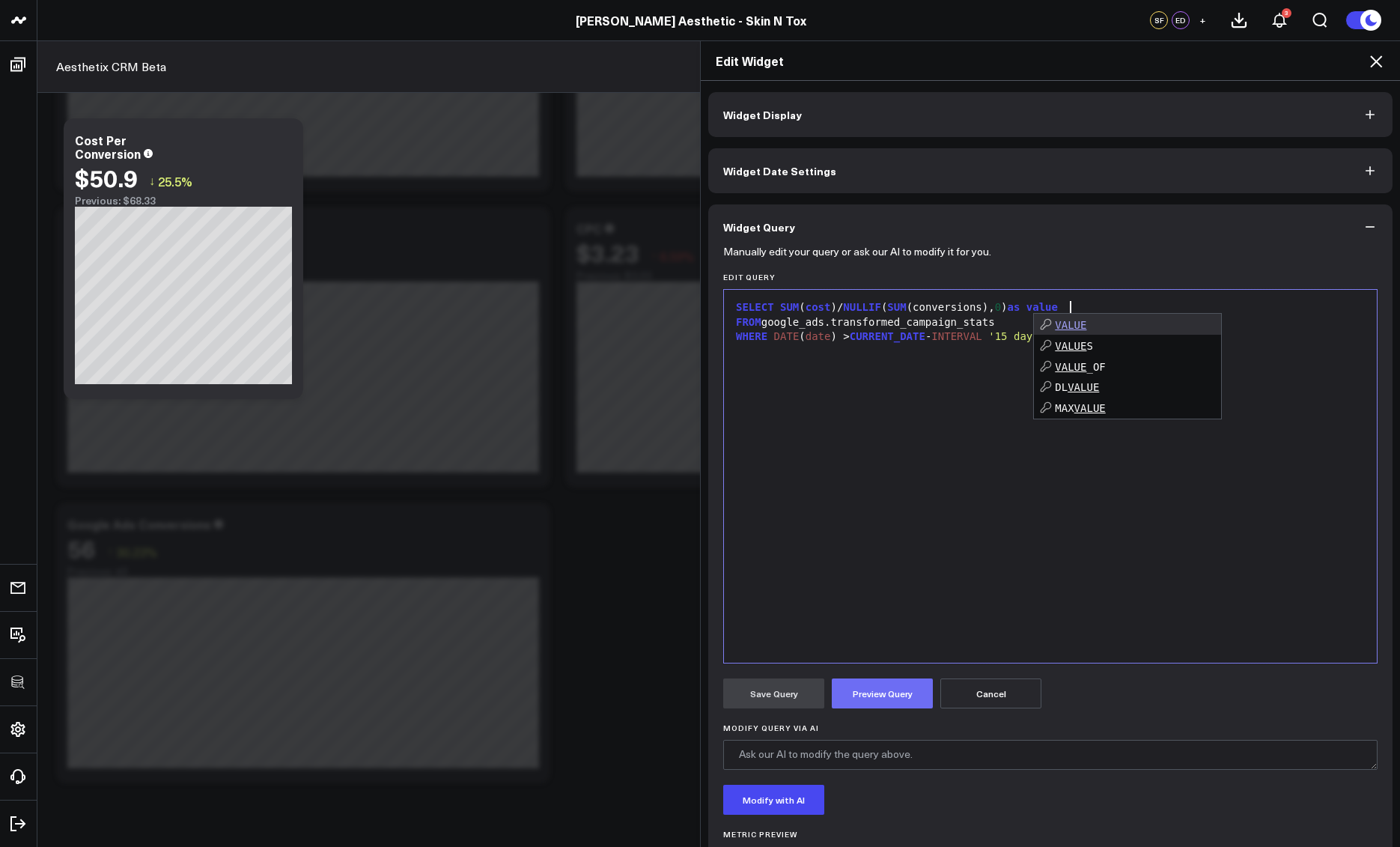
click at [882, 698] on button "Preview Query" at bounding box center [883, 693] width 101 height 30
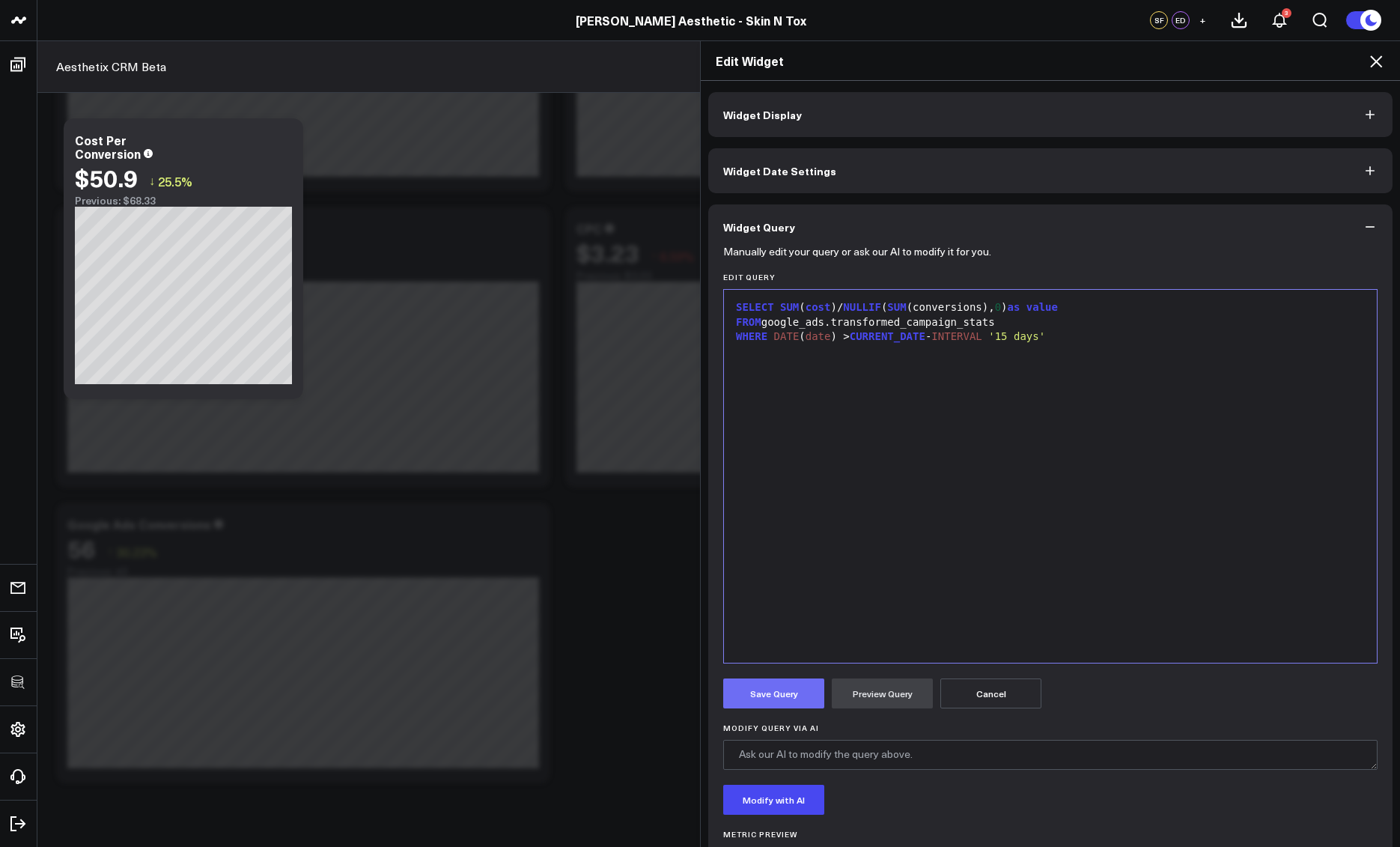
click at [789, 701] on button "Save Query" at bounding box center [774, 693] width 101 height 30
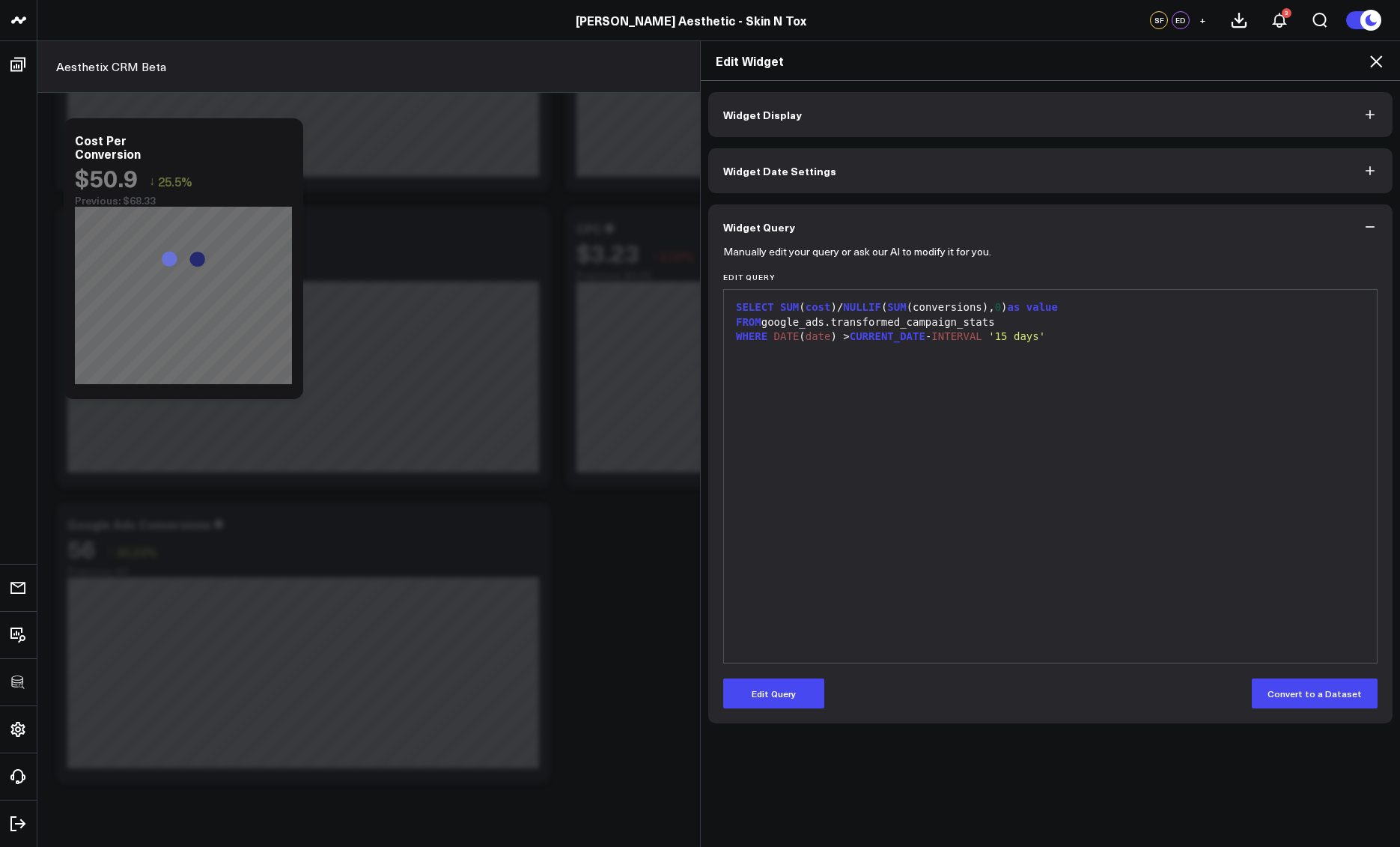
click at [1379, 59] on icon at bounding box center [1376, 61] width 18 height 18
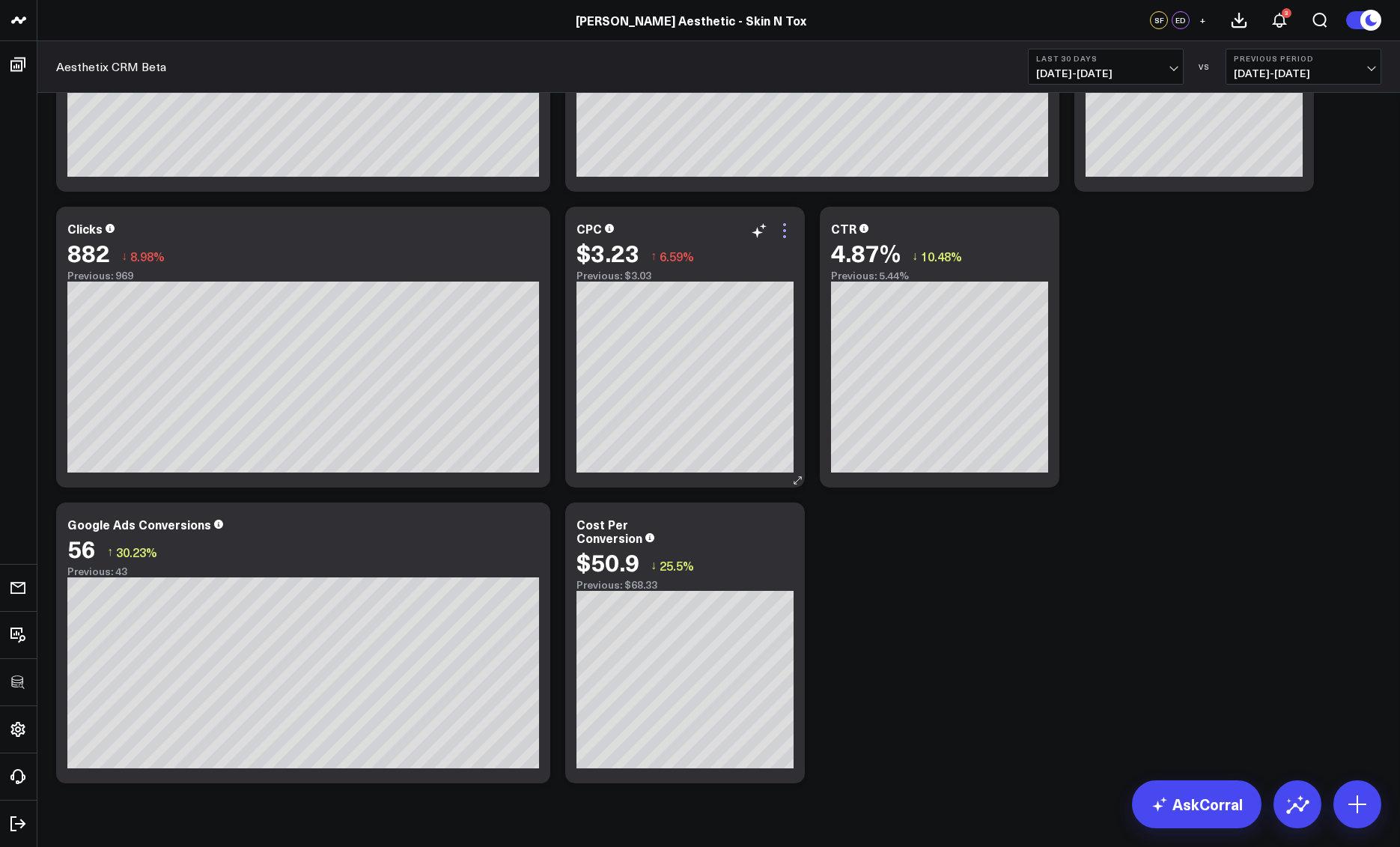
click at [782, 235] on icon at bounding box center [784, 230] width 18 height 18
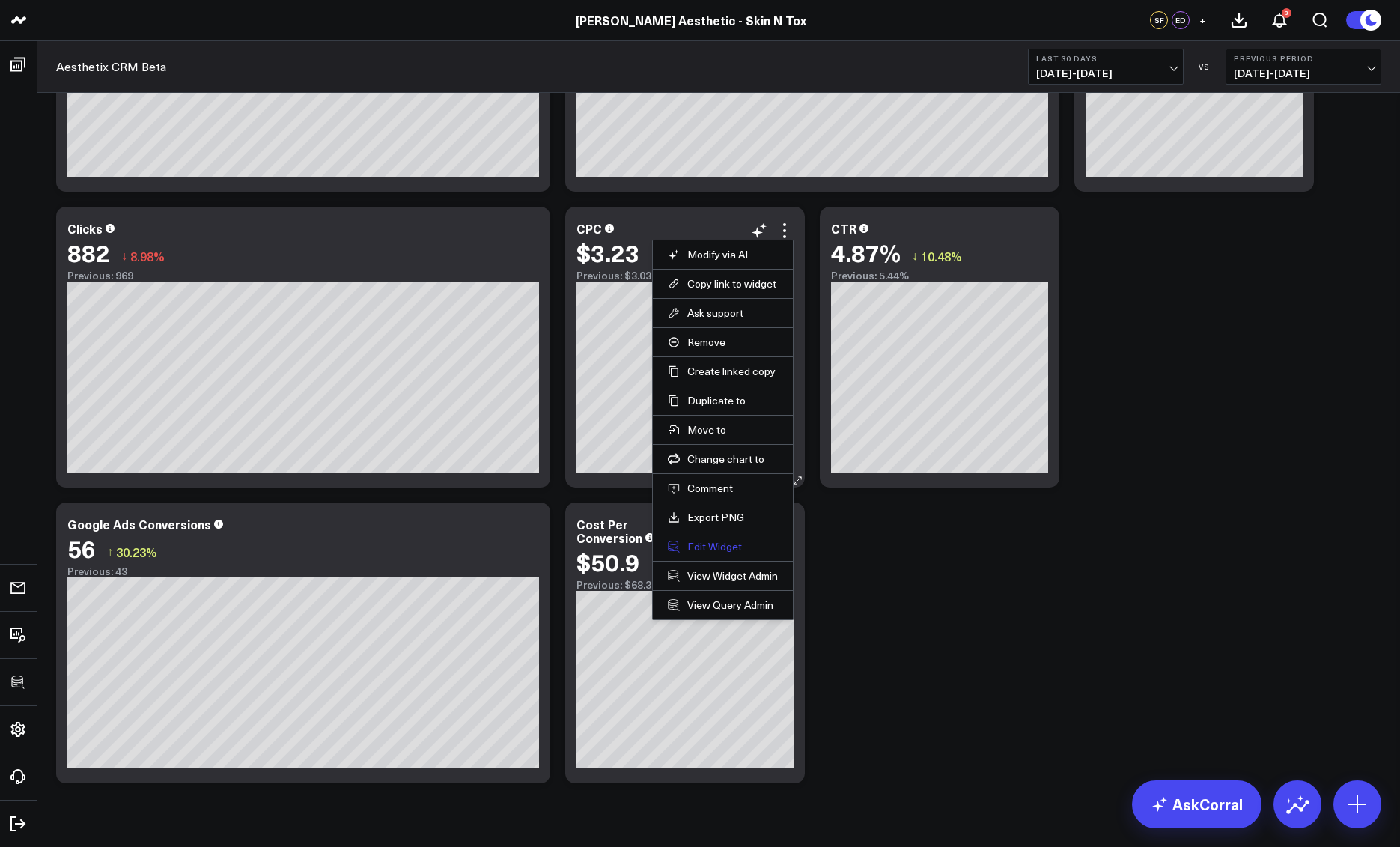
click at [721, 543] on button "Edit Widget" at bounding box center [723, 547] width 110 height 14
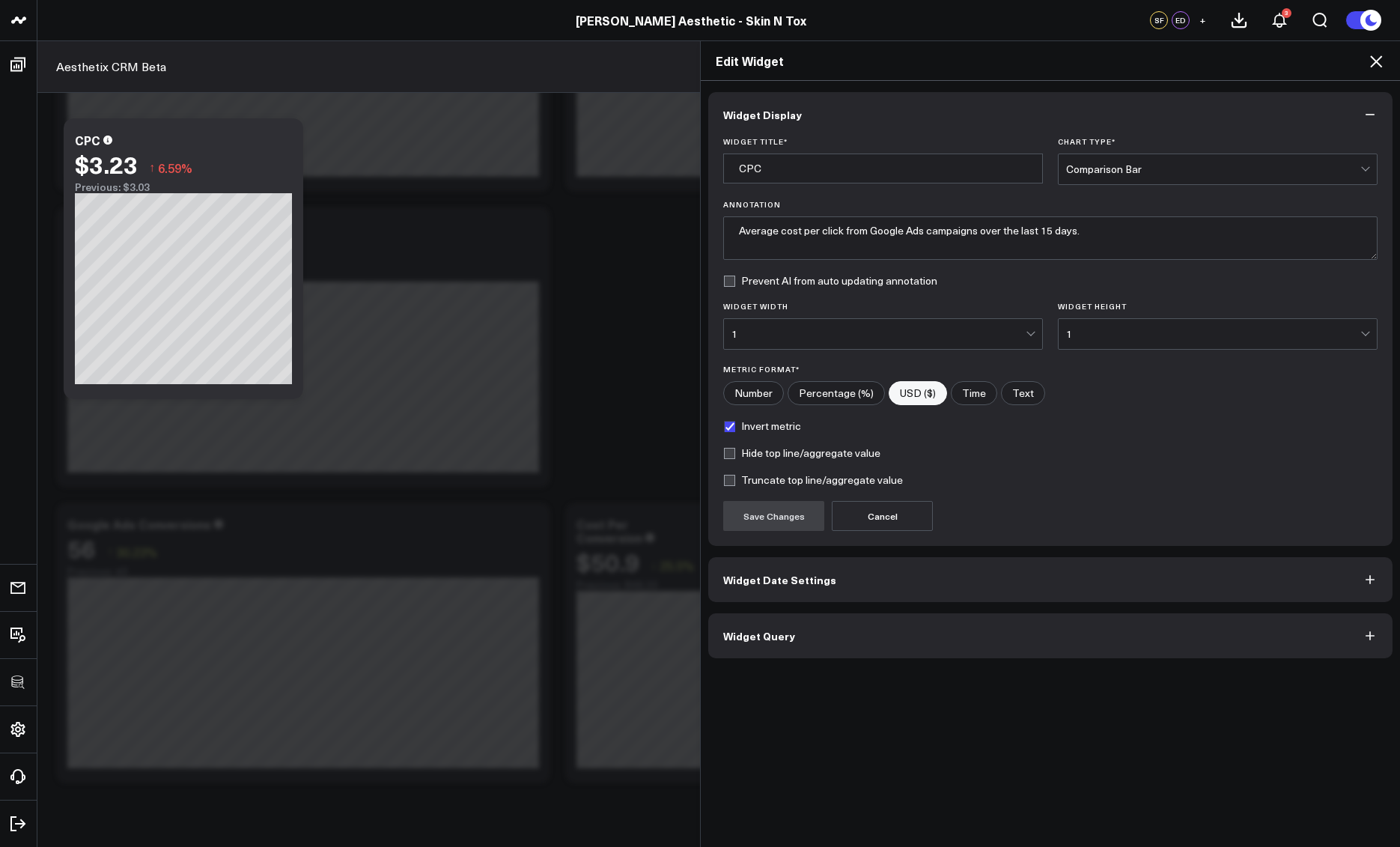
click at [891, 619] on button "Widget Query" at bounding box center [1050, 635] width 684 height 45
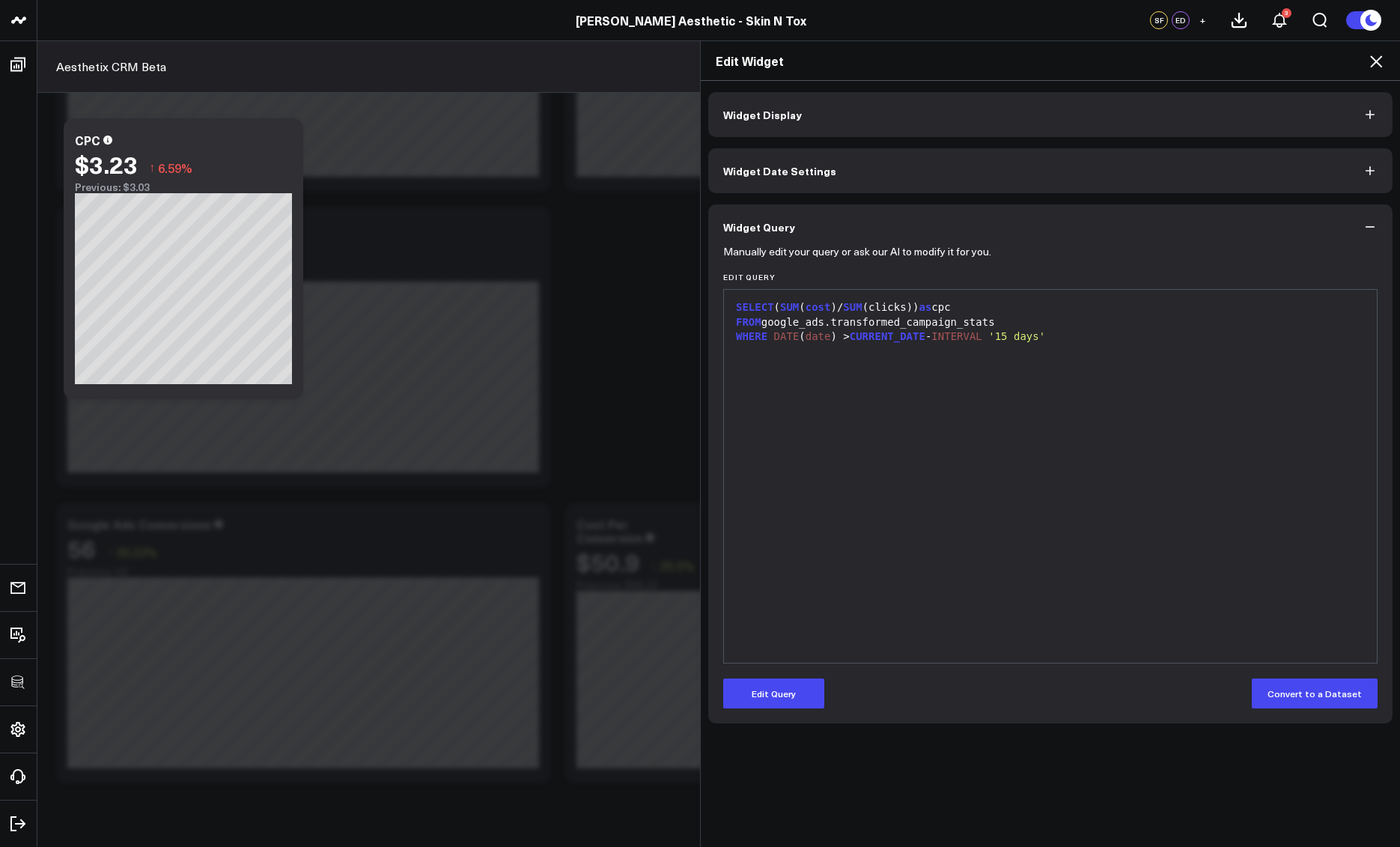
click at [820, 662] on div "9 1 2 3 › ⌄ SELECT ( SUM ( cost )/ SUM (clicks)) as cpc FROM google_ads.transfo…" at bounding box center [1051, 476] width 654 height 374
click at [781, 699] on button "Edit Query" at bounding box center [774, 693] width 101 height 30
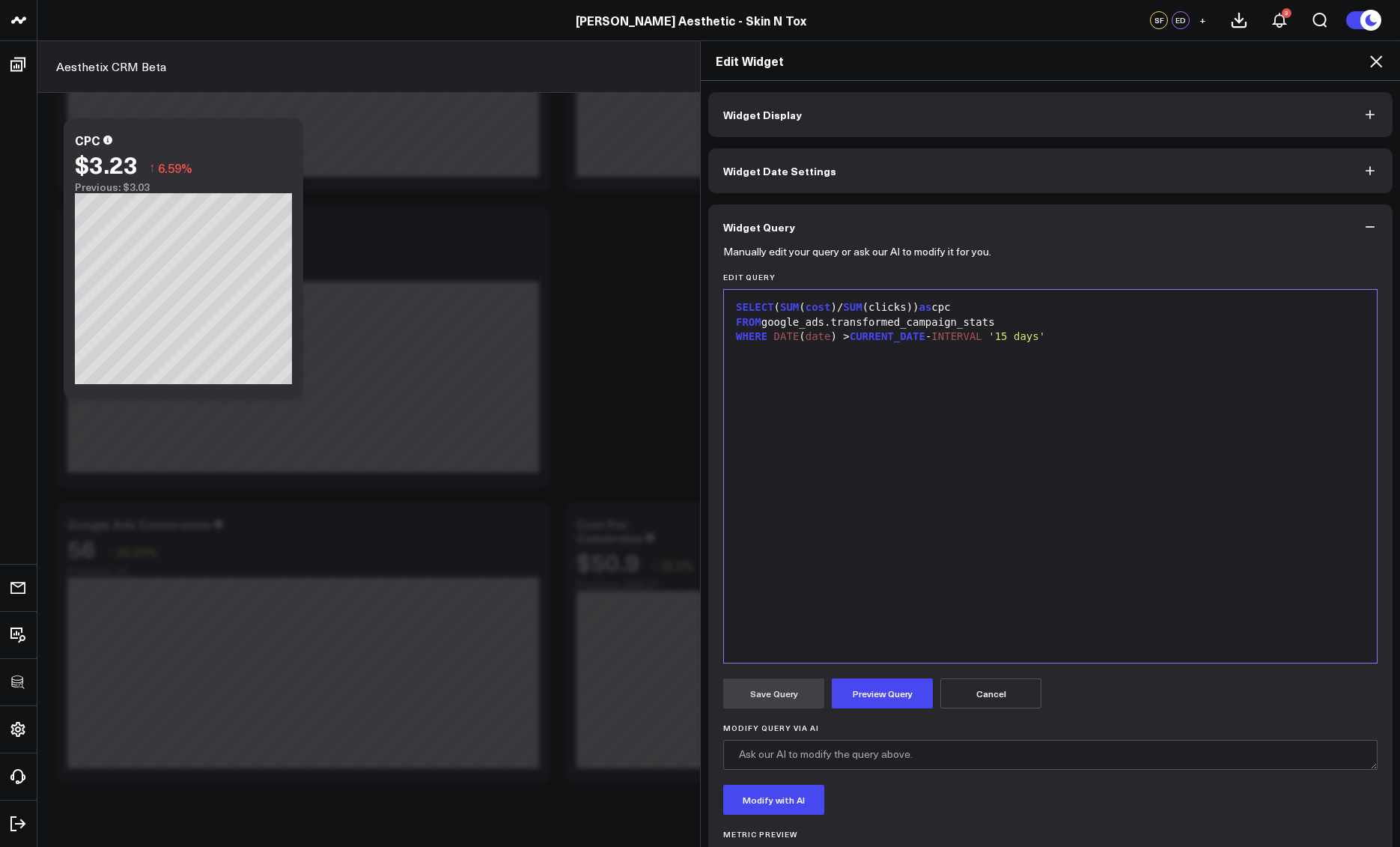
click at [783, 306] on span "SUM" at bounding box center [789, 307] width 19 height 12
click at [913, 306] on div "SELECT SUM ( cost )/ SUM (clicks) ) as cpc" at bounding box center [1050, 307] width 638 height 15
drag, startPoint x: 839, startPoint y: 310, endPoint x: 863, endPoint y: 303, distance: 25.0
click at [843, 310] on span "SUM" at bounding box center [853, 307] width 19 height 12
click at [950, 308] on div "SELECT SUM ( cost )/ NULLIF ( SUM (clicks) as cpc" at bounding box center [1050, 307] width 638 height 15
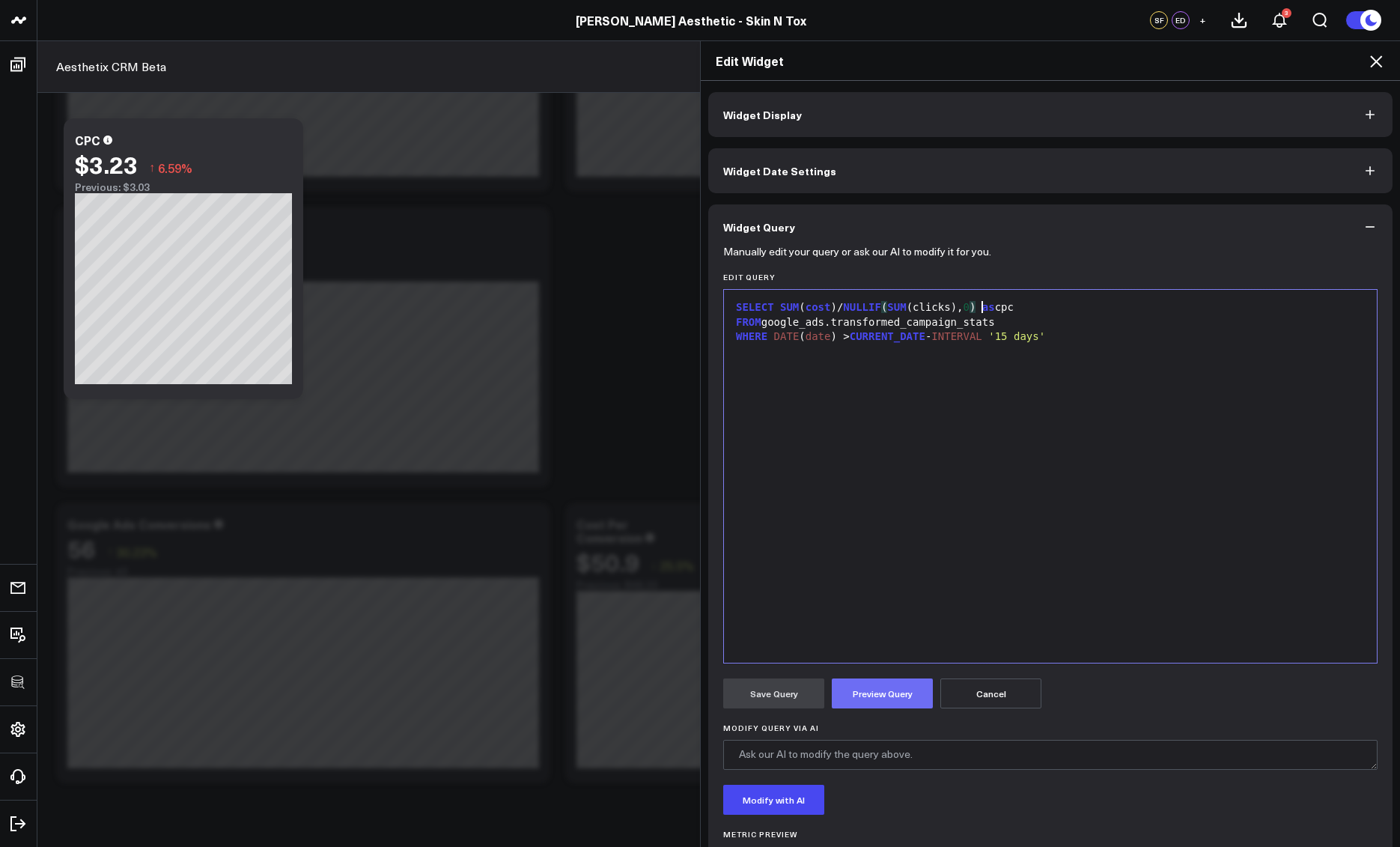
click at [842, 690] on button "Preview Query" at bounding box center [883, 693] width 101 height 30
click at [767, 697] on button "Save Query" at bounding box center [774, 693] width 101 height 30
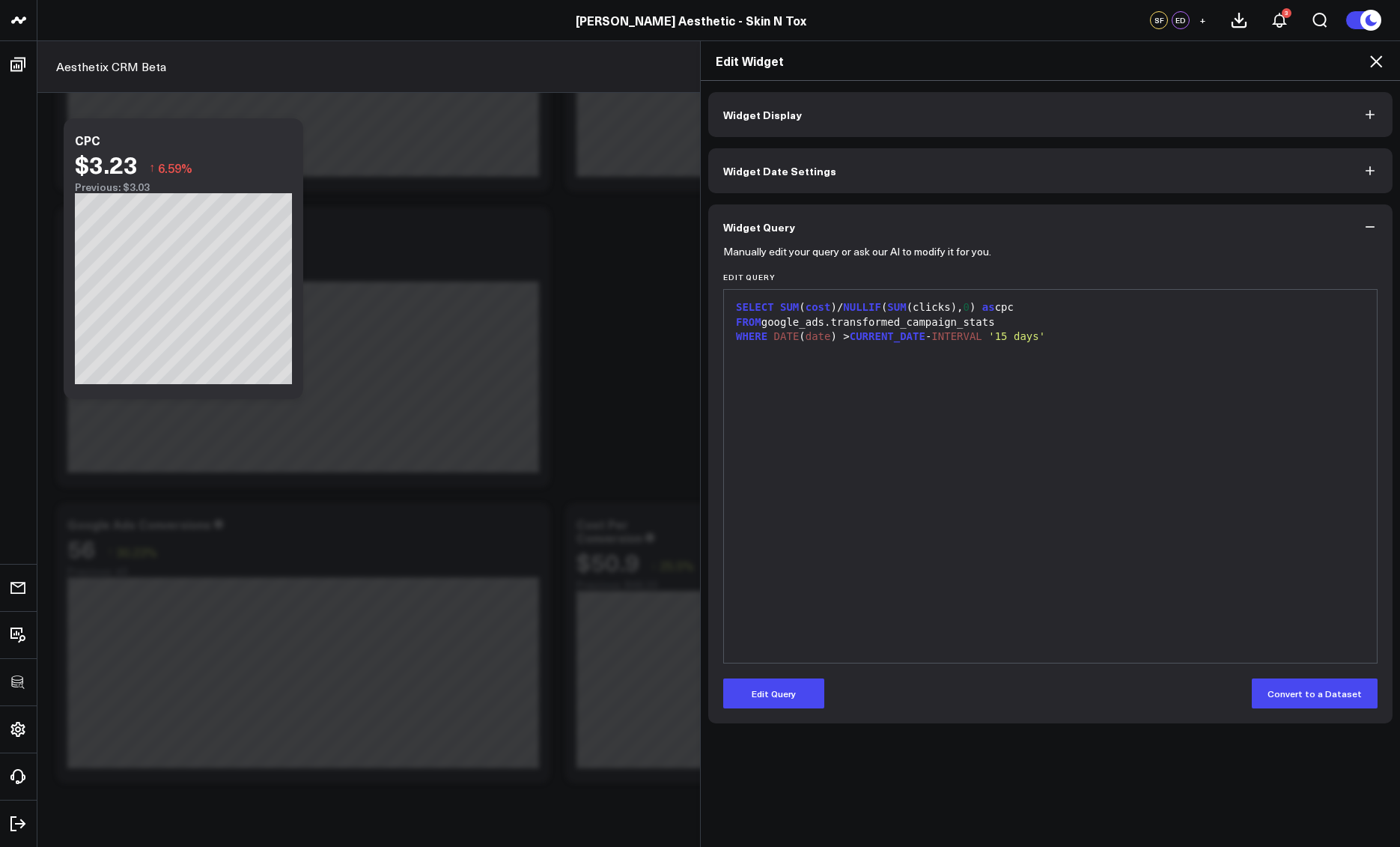
click at [1376, 60] on icon at bounding box center [1376, 61] width 18 height 18
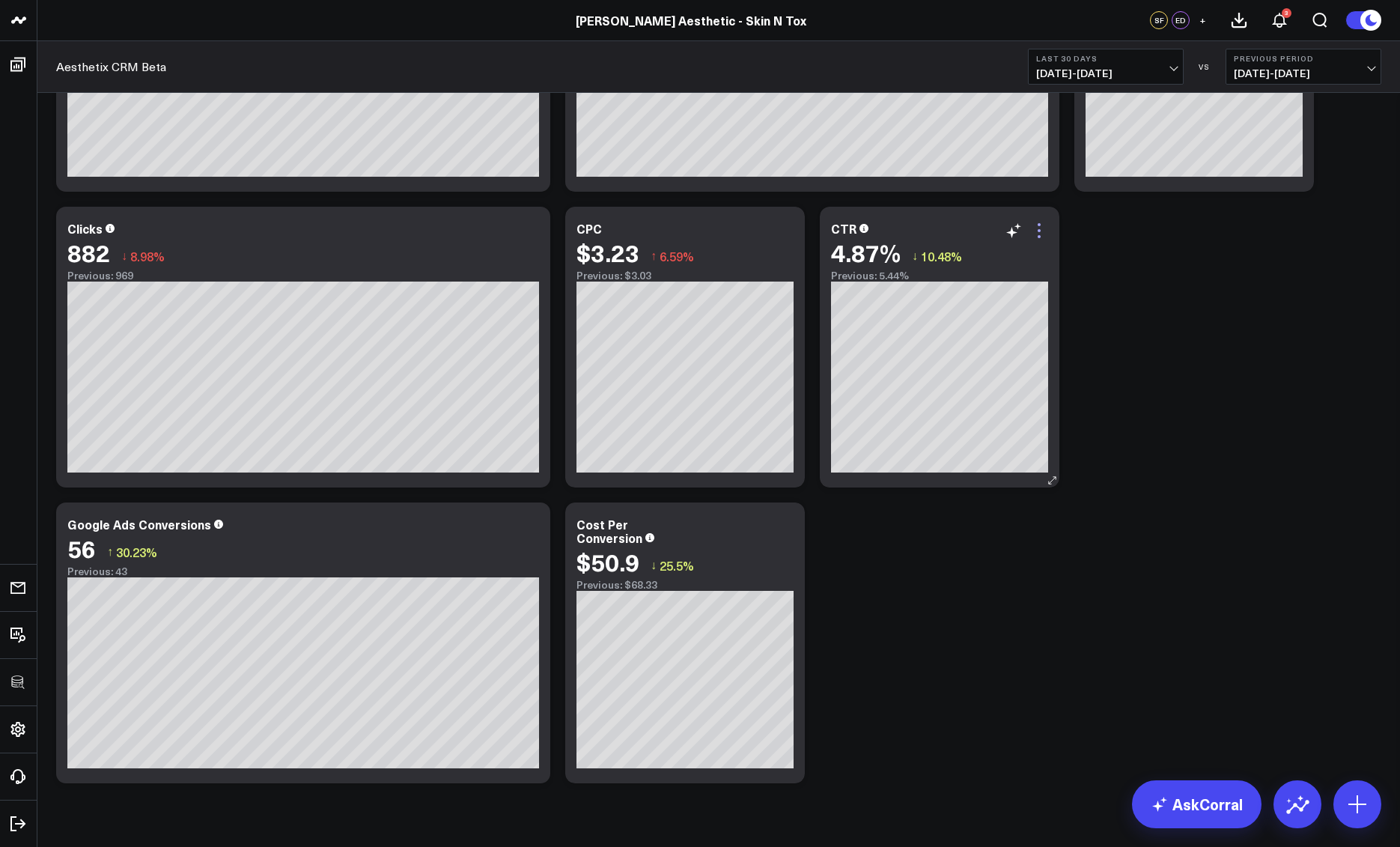
click at [1042, 230] on icon at bounding box center [1039, 230] width 18 height 18
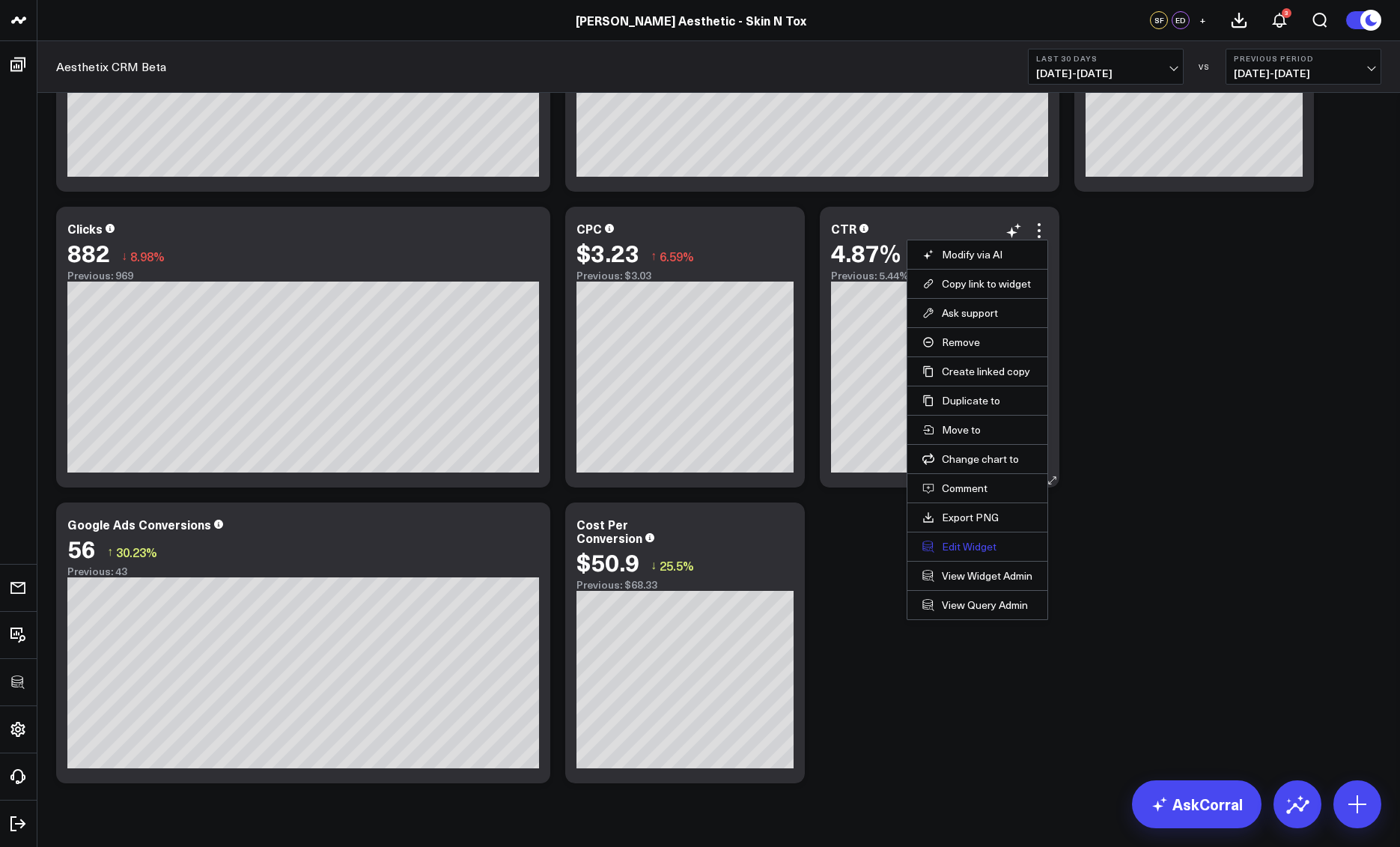
click at [964, 543] on button "Edit Widget" at bounding box center [977, 547] width 110 height 14
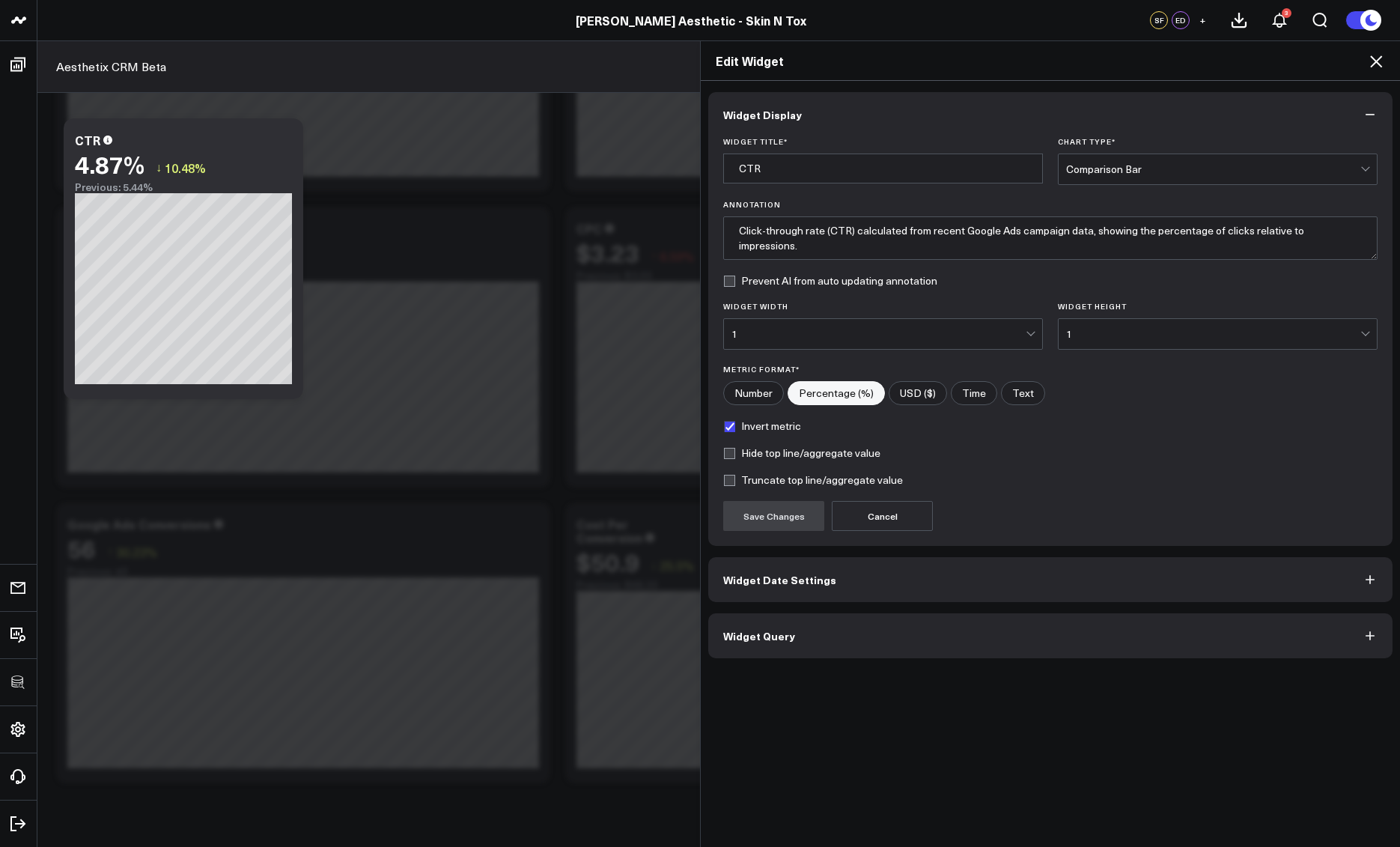
click at [792, 640] on button "Widget Query" at bounding box center [1050, 635] width 684 height 45
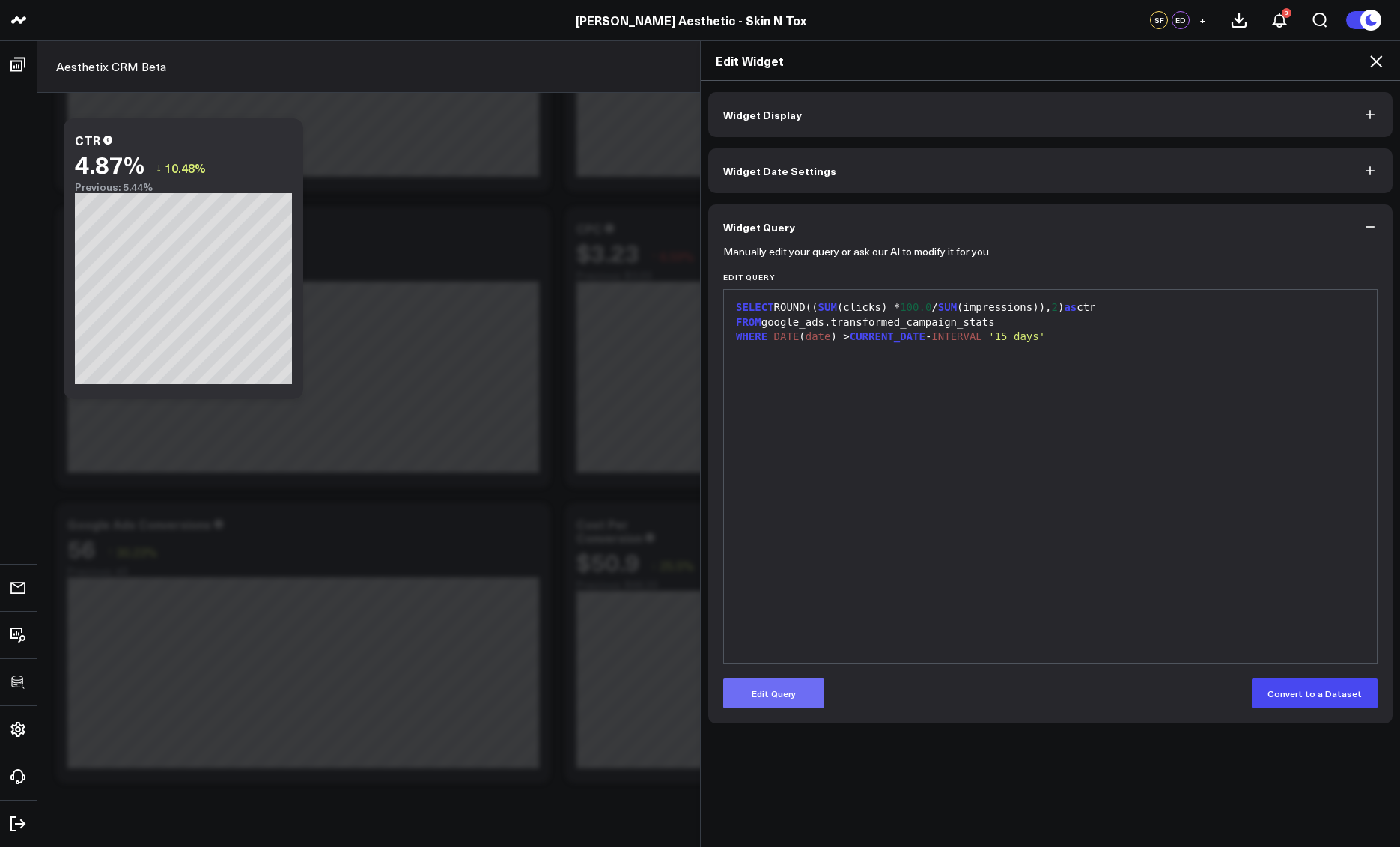
click at [755, 685] on button "Edit Query" at bounding box center [774, 693] width 101 height 30
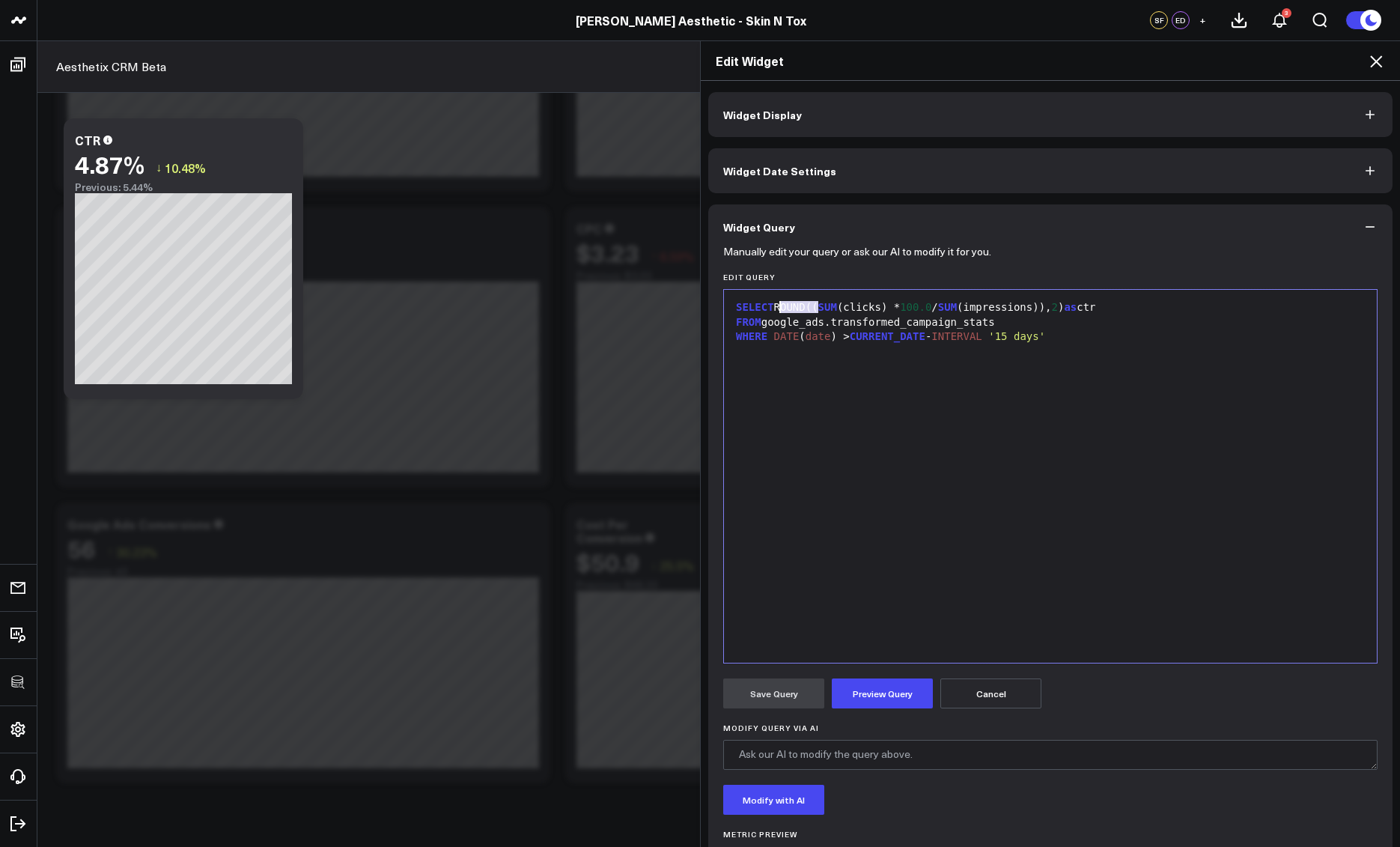
drag, startPoint x: 813, startPoint y: 307, endPoint x: 773, endPoint y: 307, distance: 40.0
click at [773, 307] on div "SELECT ROUND(( SUM (clicks) * 100.0 / SUM (impressions)), 2 ) as ctr" at bounding box center [1050, 307] width 638 height 15
drag, startPoint x: 921, startPoint y: 305, endPoint x: 940, endPoint y: 307, distance: 19.1
click at [921, 305] on span "SUM" at bounding box center [916, 307] width 19 height 12
click at [786, 308] on span "SUM" at bounding box center [795, 307] width 19 height 12
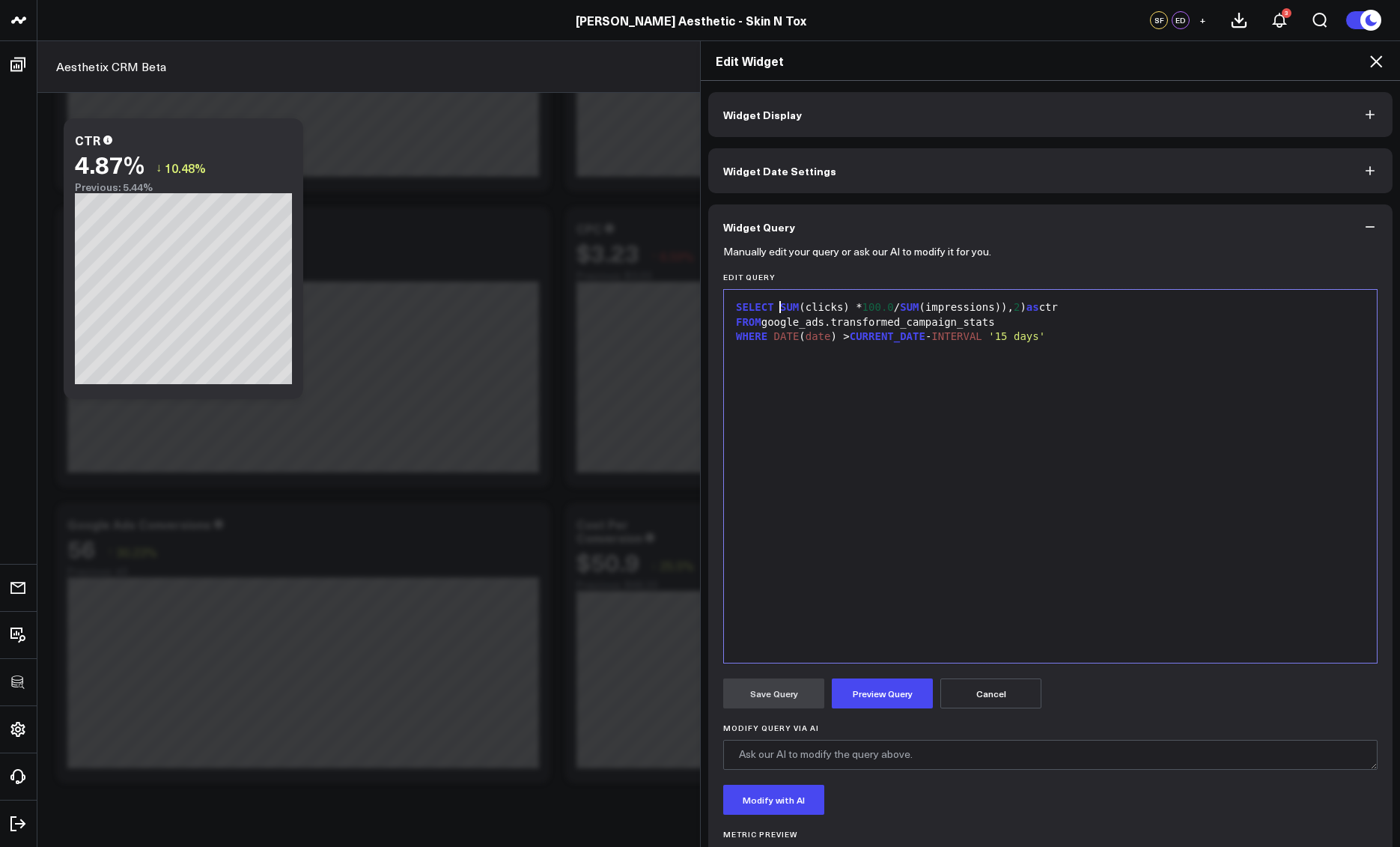
click at [913, 307] on span "SUM" at bounding box center [909, 307] width 19 height 12
click at [1057, 307] on div "SELECT SUM (clicks) * 100.0 / NULLIF ( SUM (impressions) ) , 2 ) as ctr" at bounding box center [1050, 307] width 638 height 15
click at [897, 701] on button "Preview Query" at bounding box center [883, 693] width 101 height 30
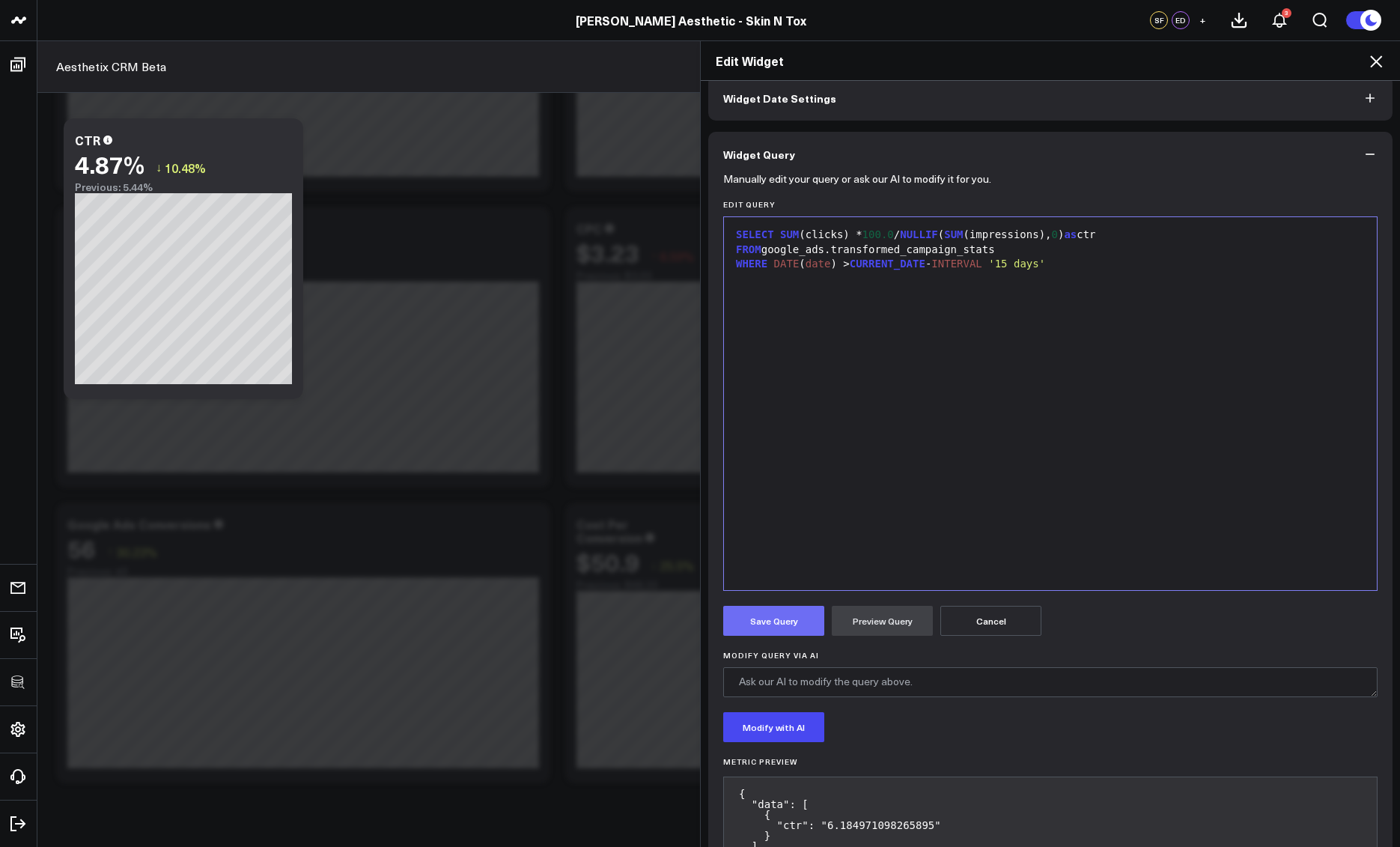
click at [767, 619] on button "Save Query" at bounding box center [774, 621] width 101 height 30
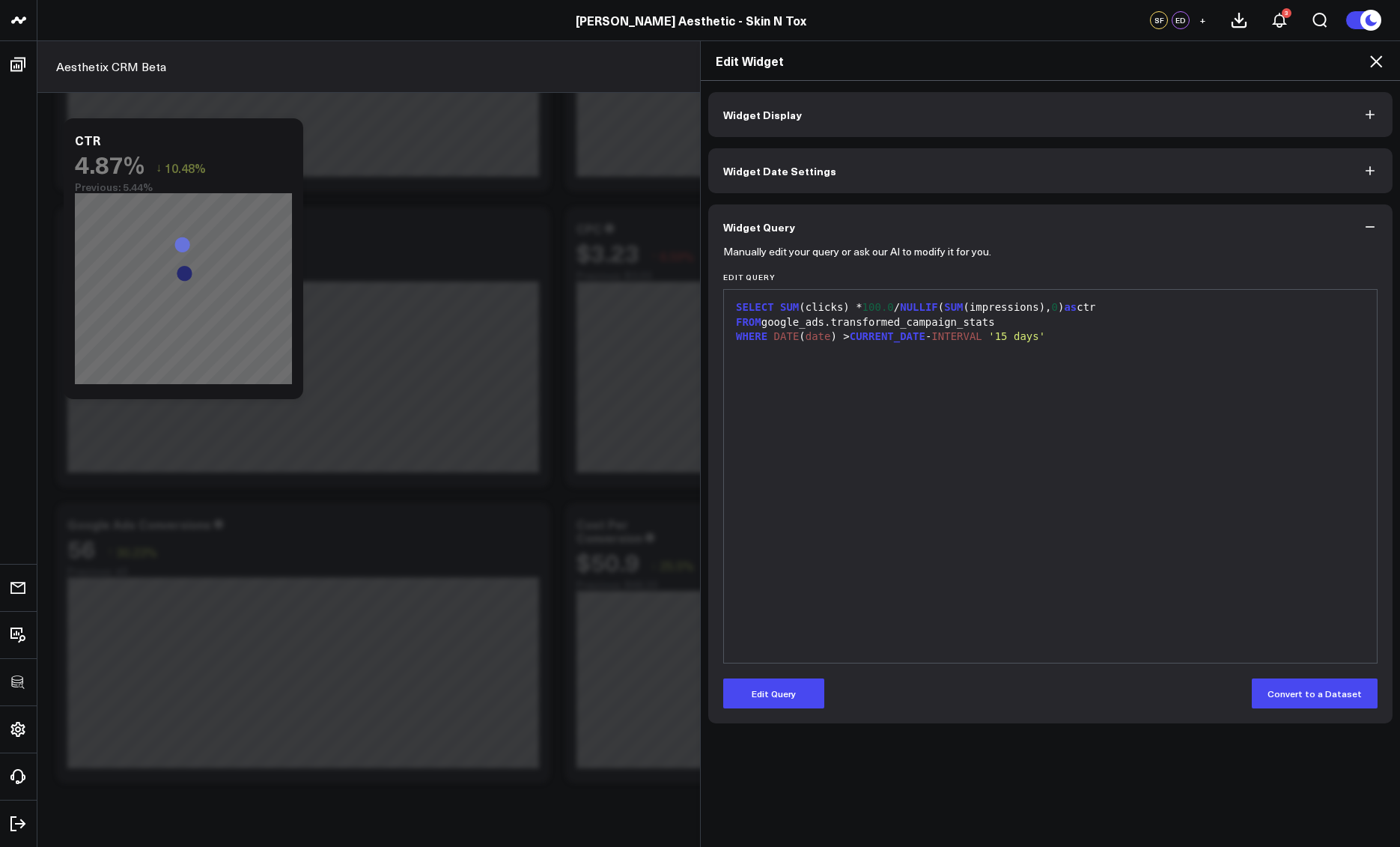
scroll to position [0, 0]
click at [1374, 60] on icon at bounding box center [1376, 62] width 12 height 12
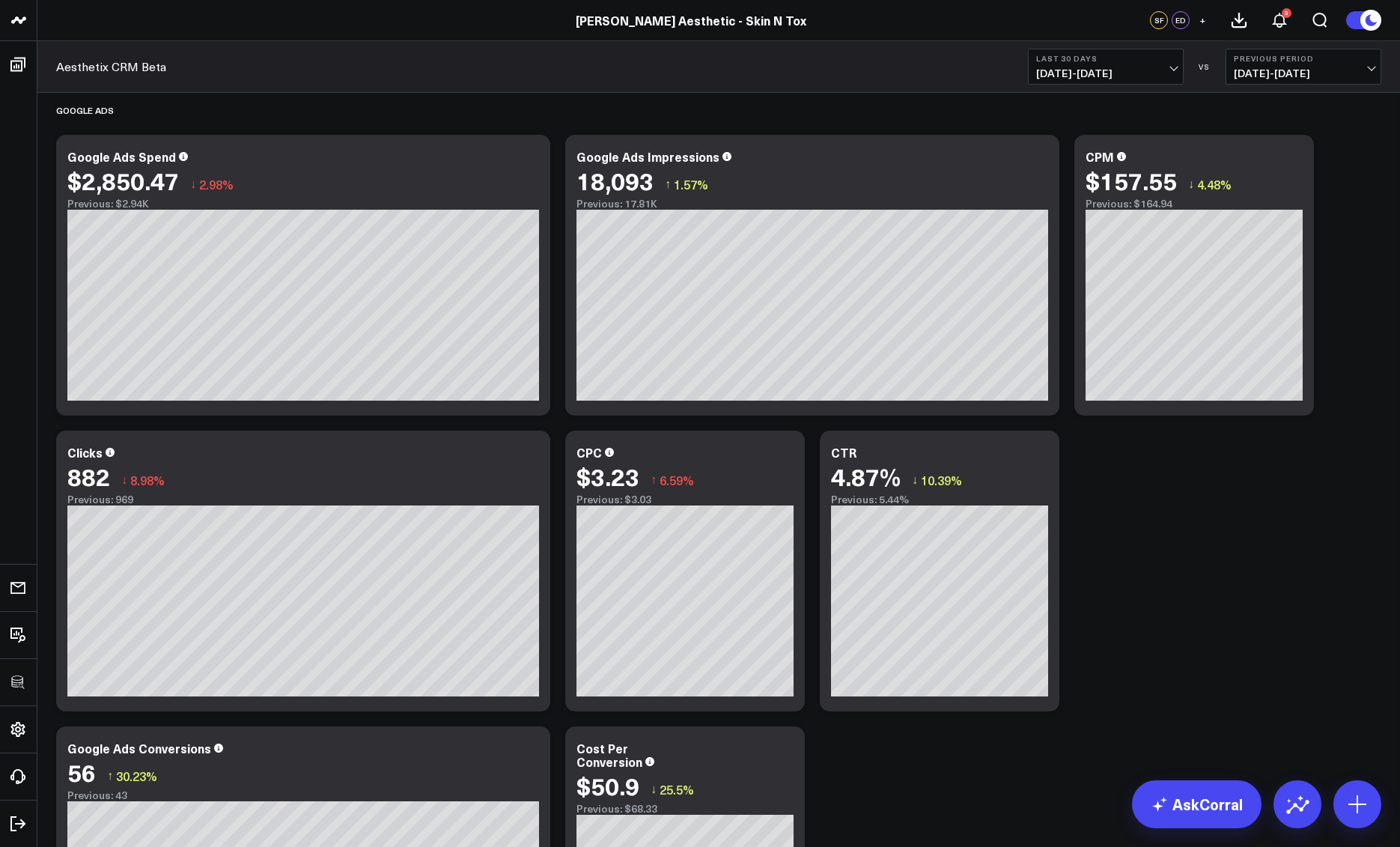
scroll to position [3316, 0]
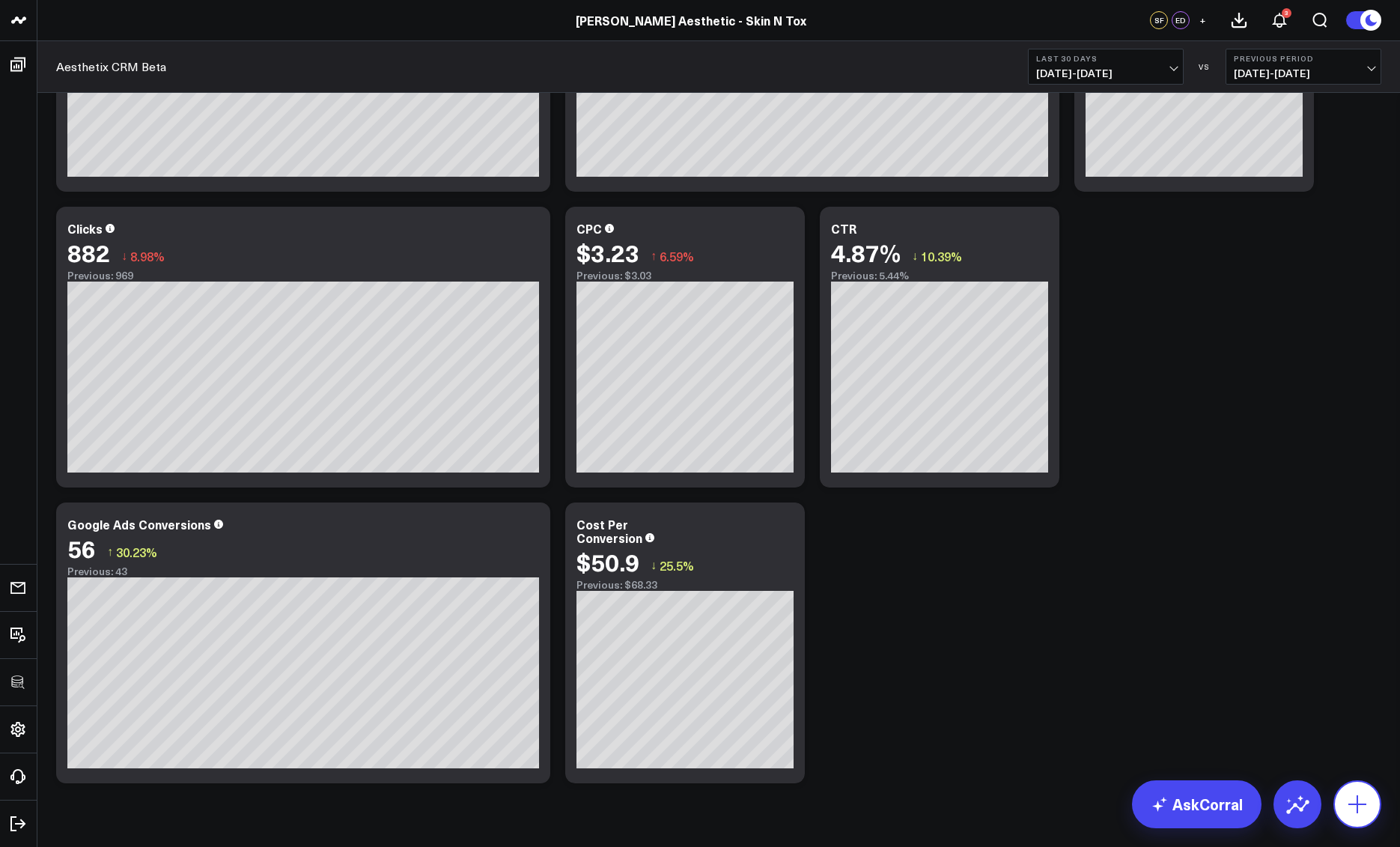
click at [1352, 796] on icon at bounding box center [1358, 804] width 24 height 24
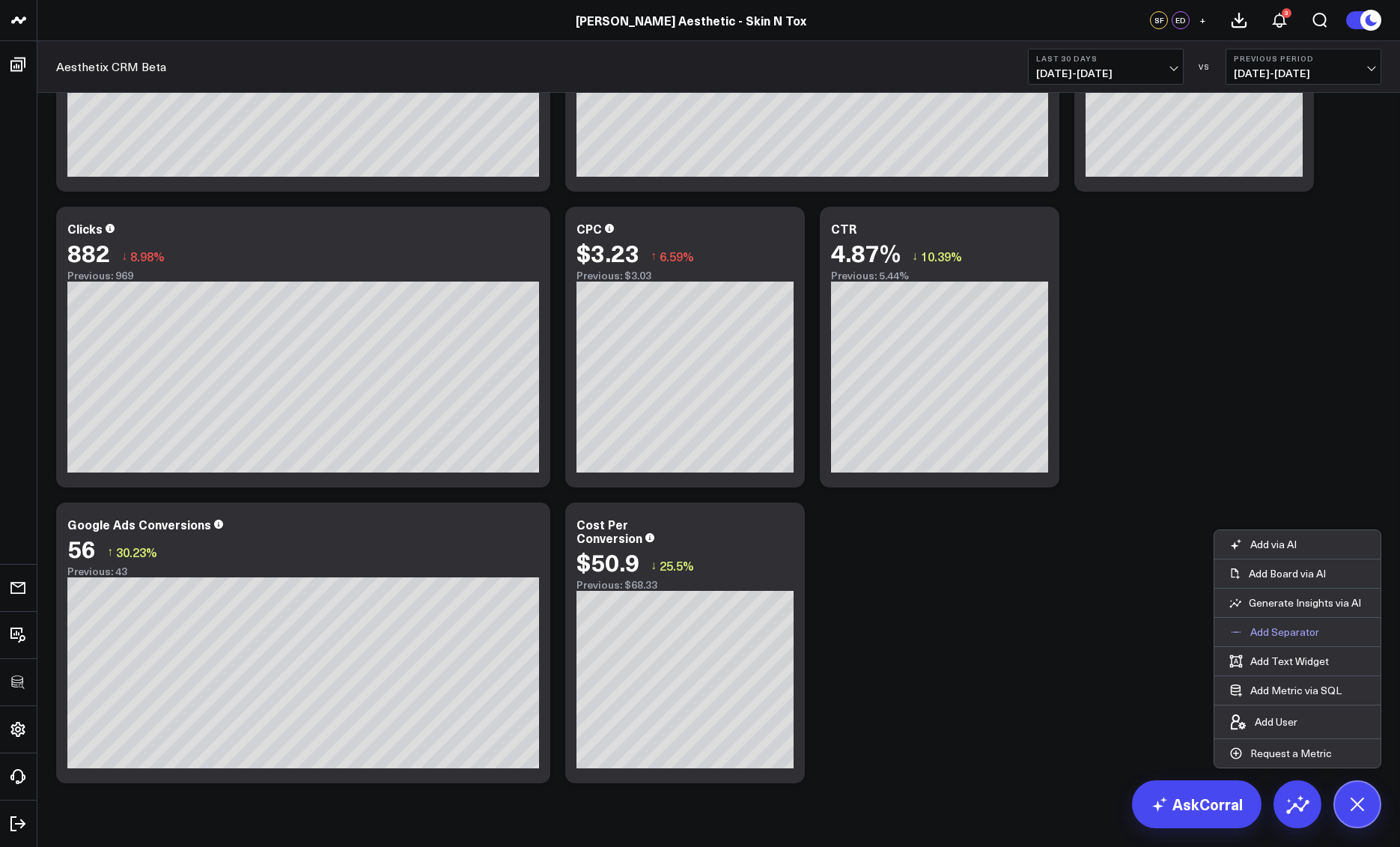
click at [1246, 626] on button "Add Separator" at bounding box center [1275, 632] width 120 height 28
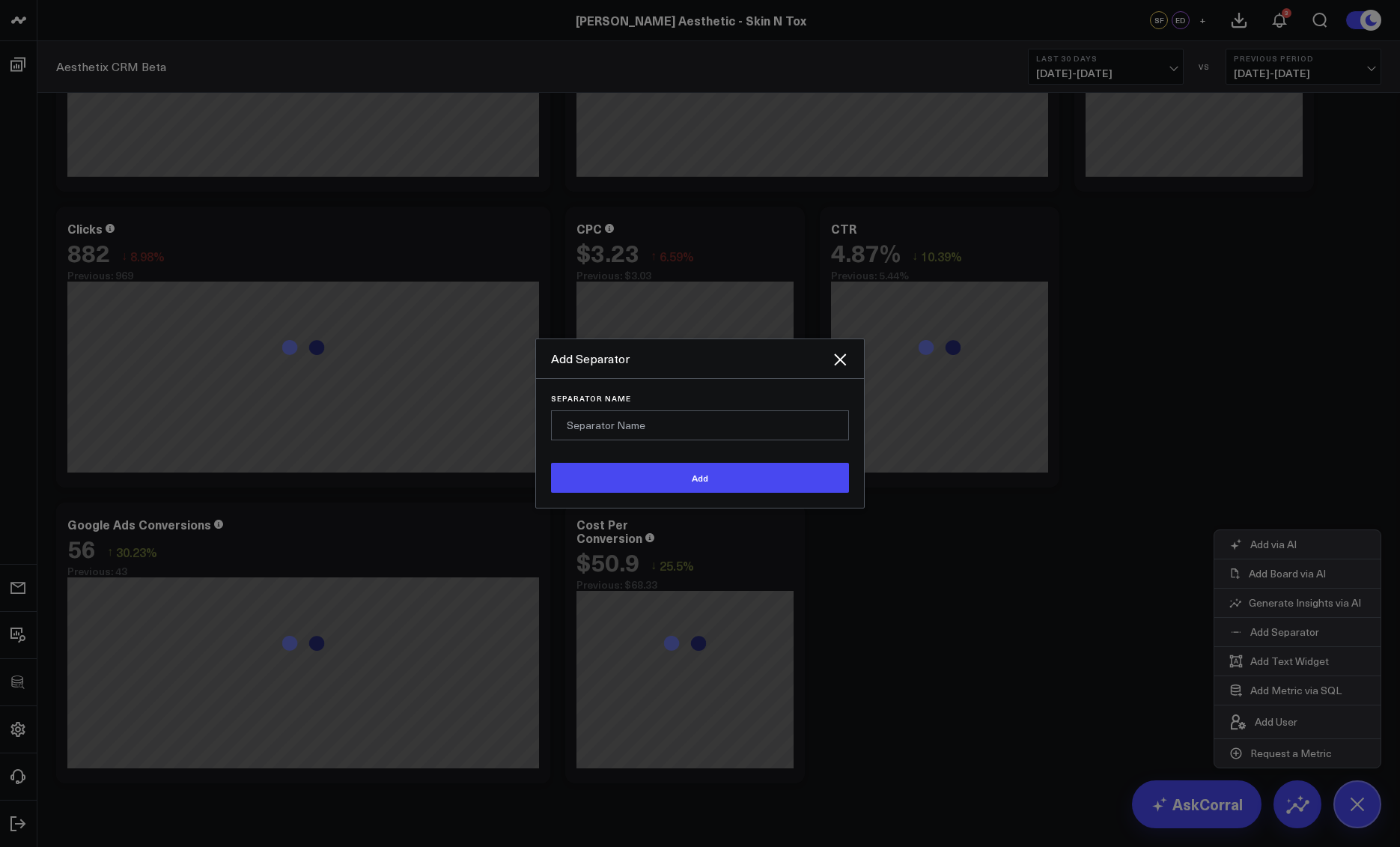
click at [665, 415] on input "Separator Name" at bounding box center [700, 425] width 298 height 30
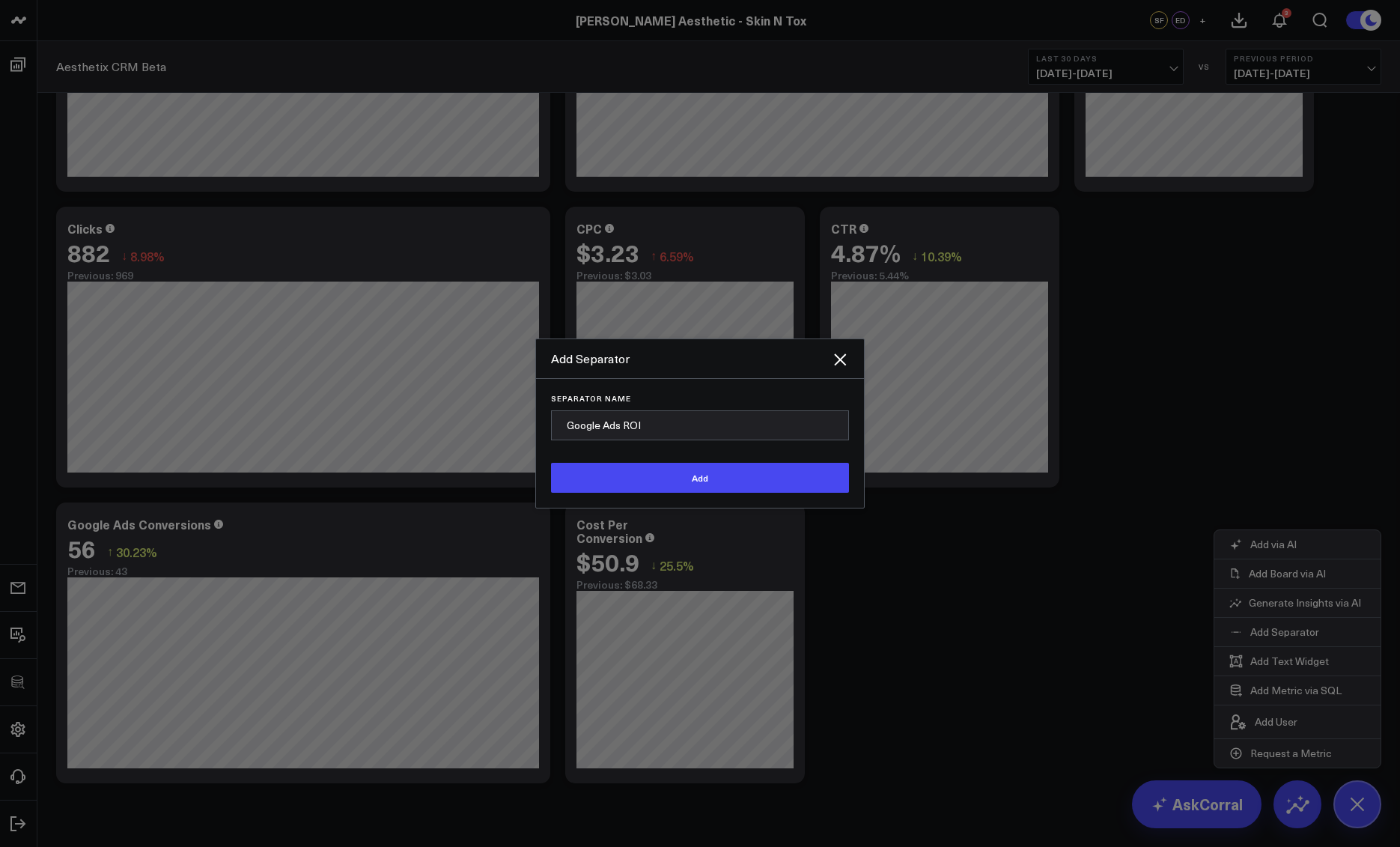
type input "Google Ads ROI"
click at [551, 462] on button "Add" at bounding box center [700, 477] width 298 height 30
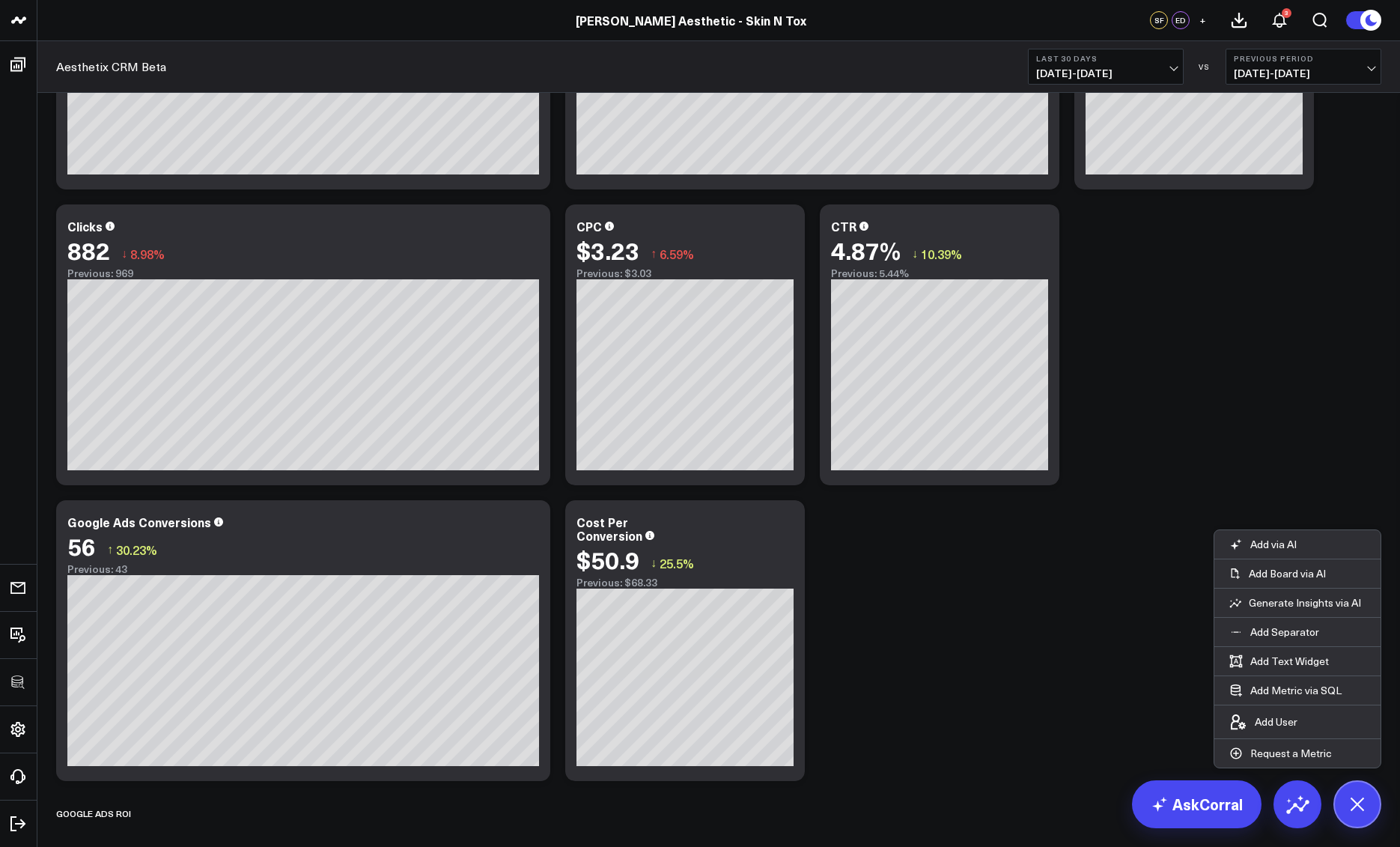
scroll to position [3349, 0]
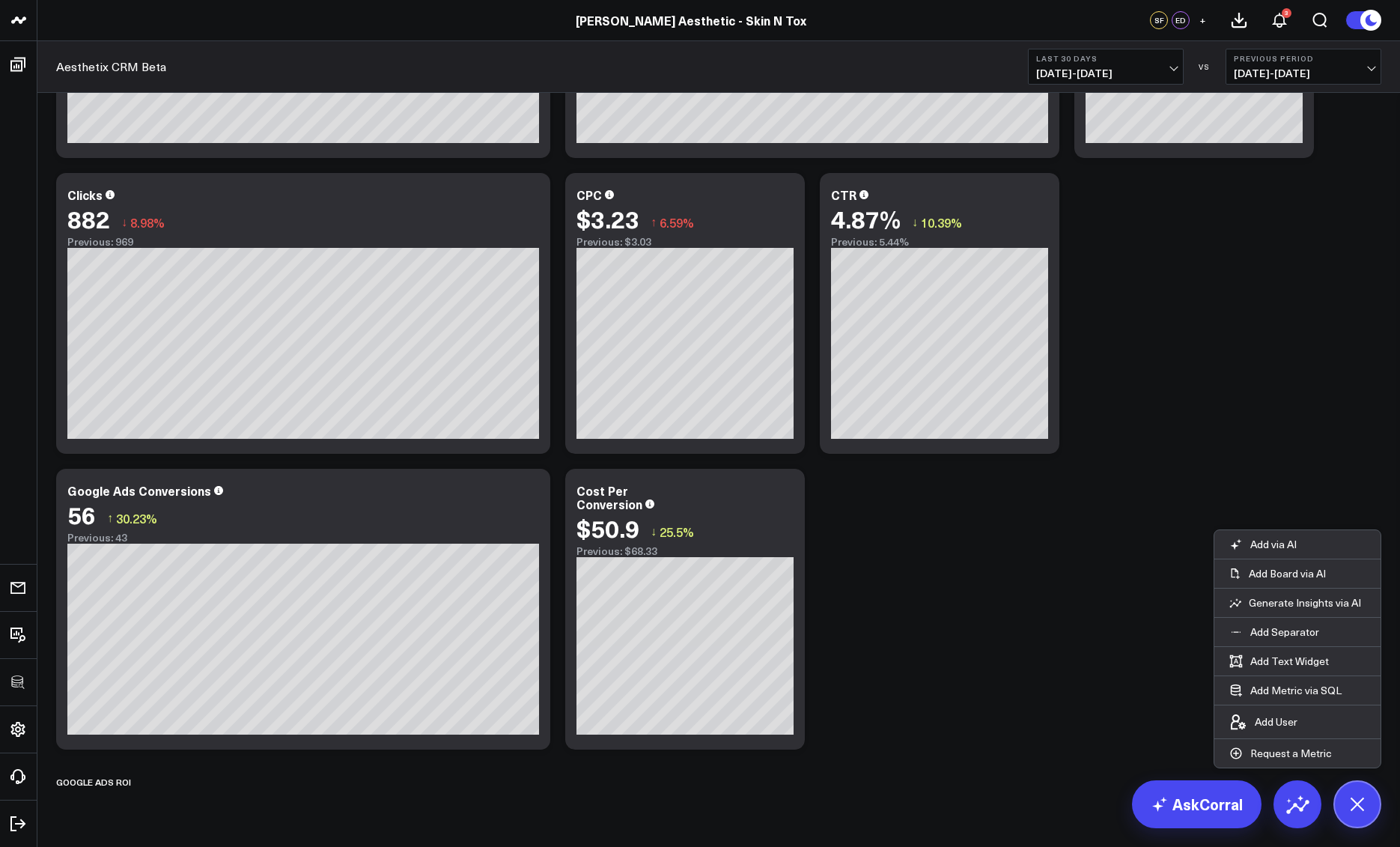
click at [1370, 806] on icon at bounding box center [1356, 803] width 33 height 33
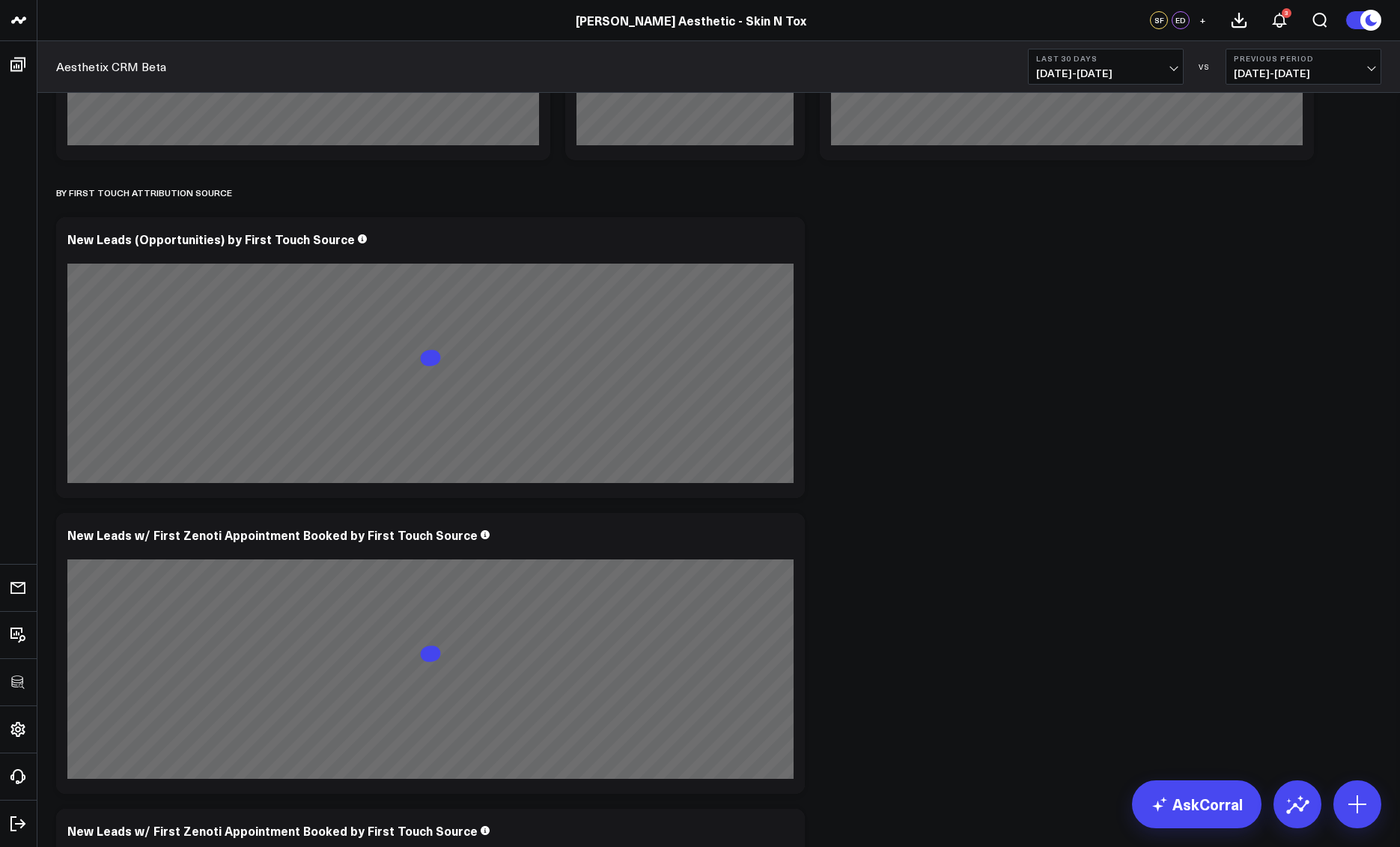
scroll to position [482, 0]
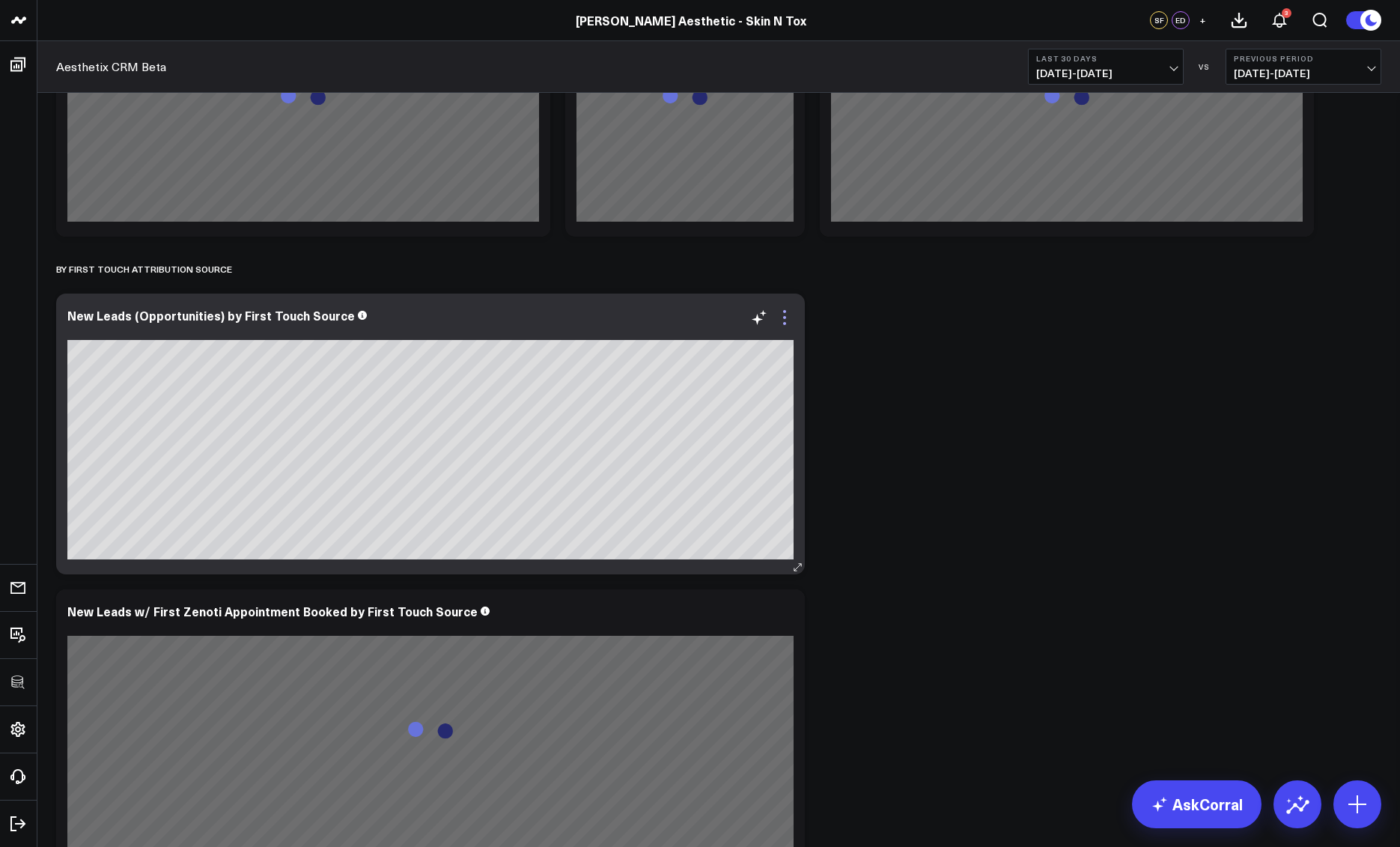
click at [784, 320] on icon at bounding box center [784, 317] width 18 height 18
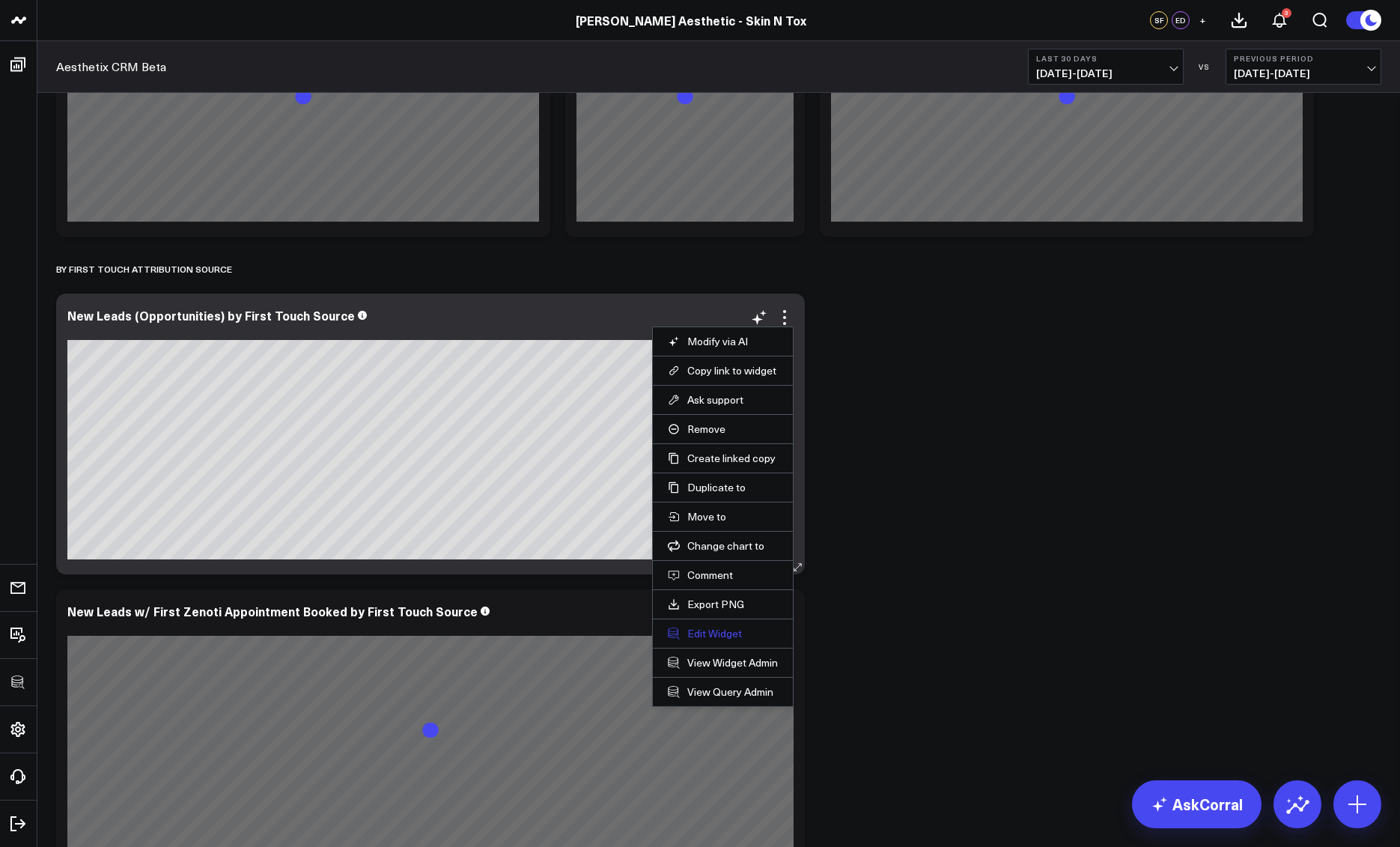
click at [701, 635] on button "Edit Widget" at bounding box center [723, 634] width 110 height 14
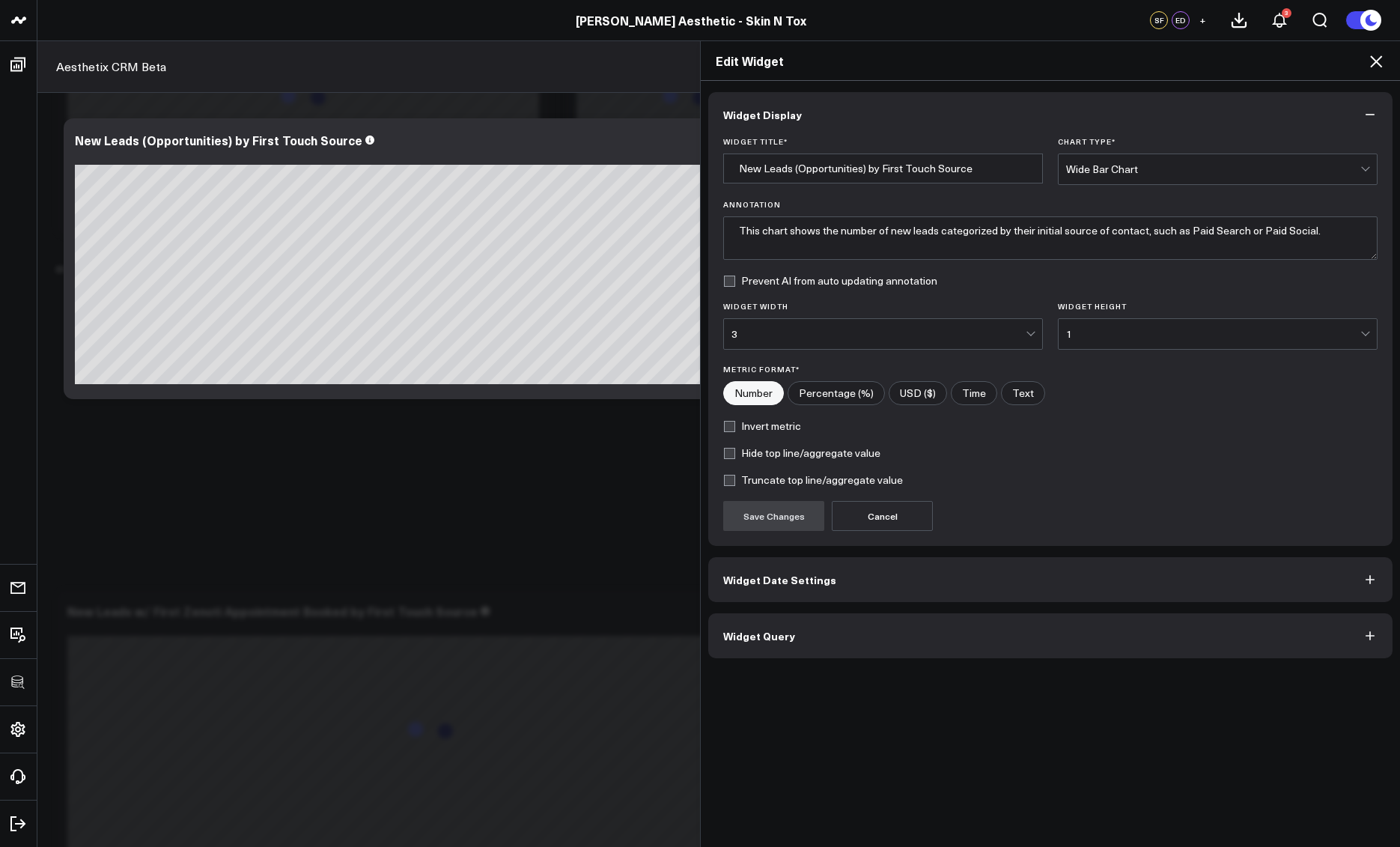
click at [803, 636] on button "Widget Query" at bounding box center [1050, 635] width 684 height 45
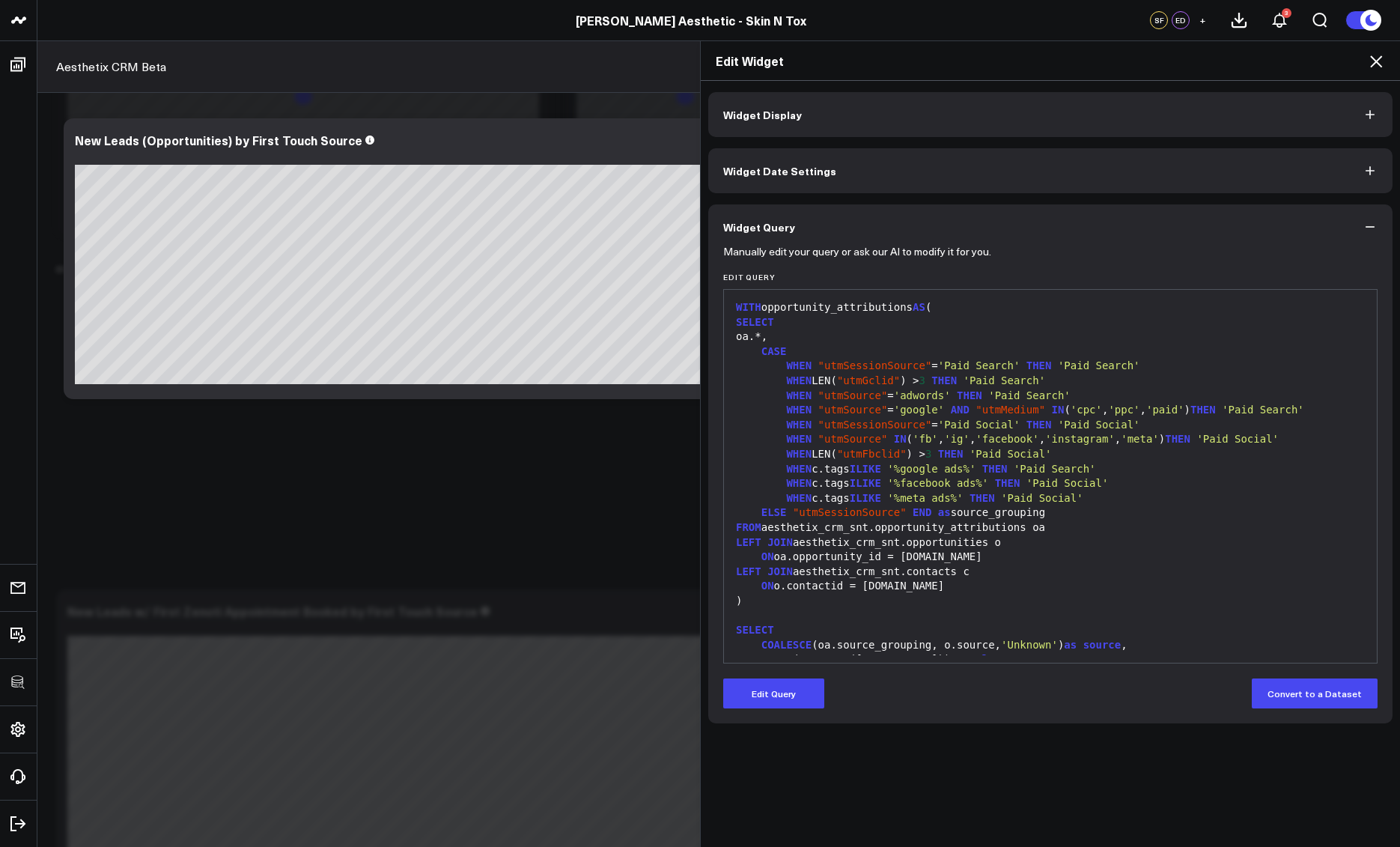
click at [761, 683] on button "Edit Query" at bounding box center [774, 693] width 101 height 30
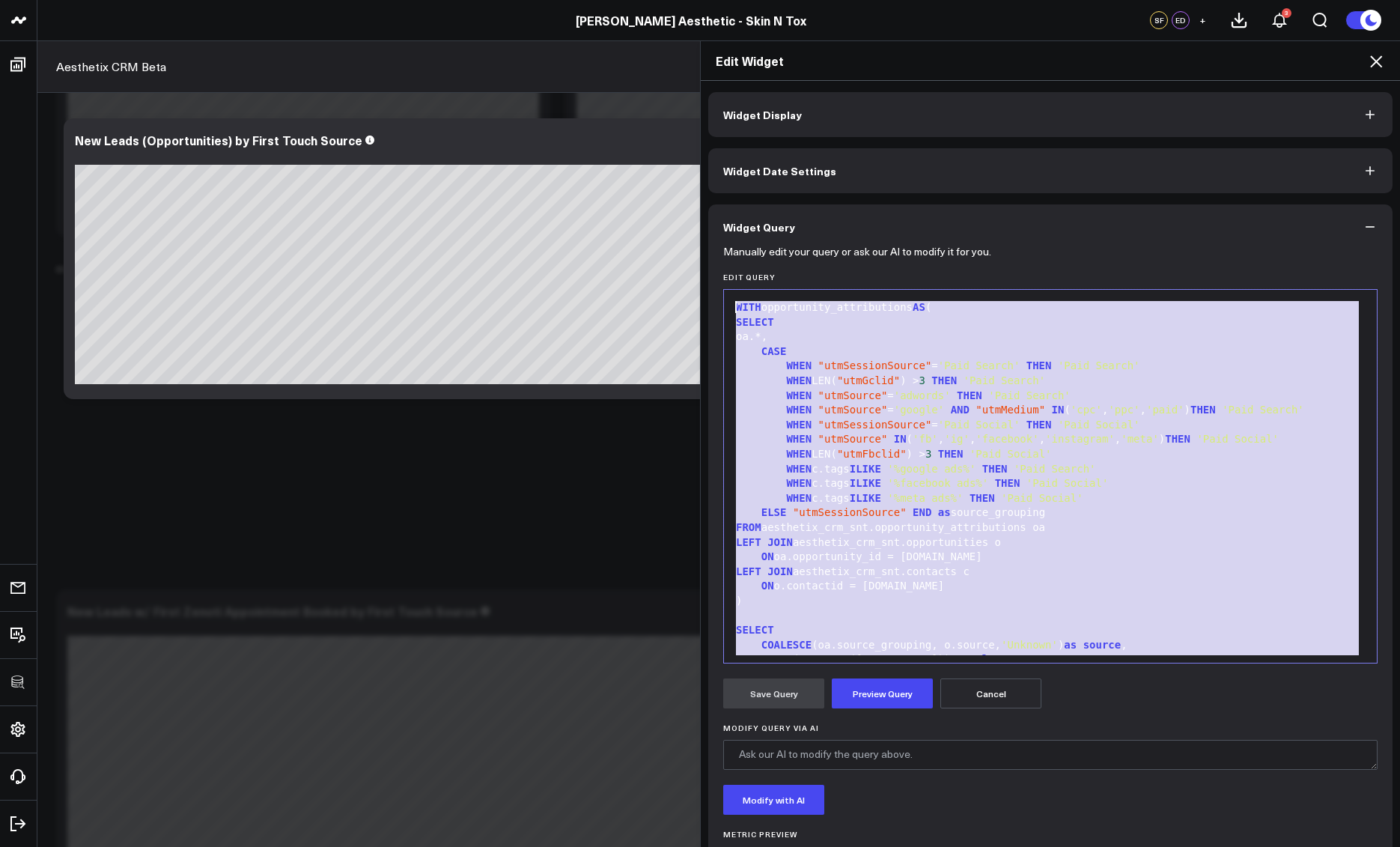
drag, startPoint x: 863, startPoint y: 646, endPoint x: 701, endPoint y: 313, distance: 370.3
click at [701, 310] on div "Widget Display Widget Date Settings Widget Query Manually edit your query or as…" at bounding box center [1051, 464] width 700 height 767
copy div "WITH opportunity_attributions AS ( SELECT oa.*, CASE WHEN "utmSessionSource" = …"
click at [1377, 60] on icon at bounding box center [1376, 62] width 12 height 12
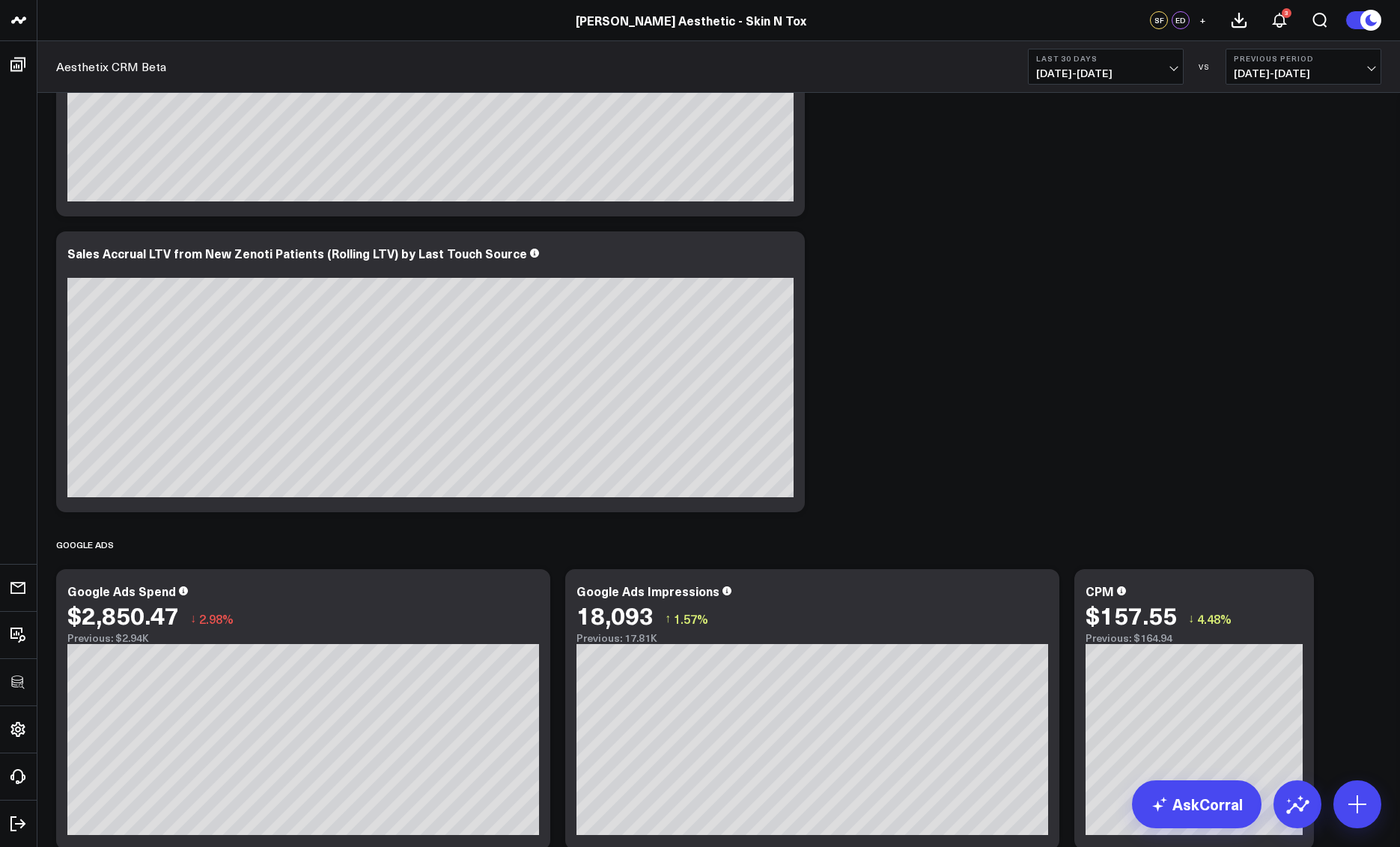
scroll to position [3391, 0]
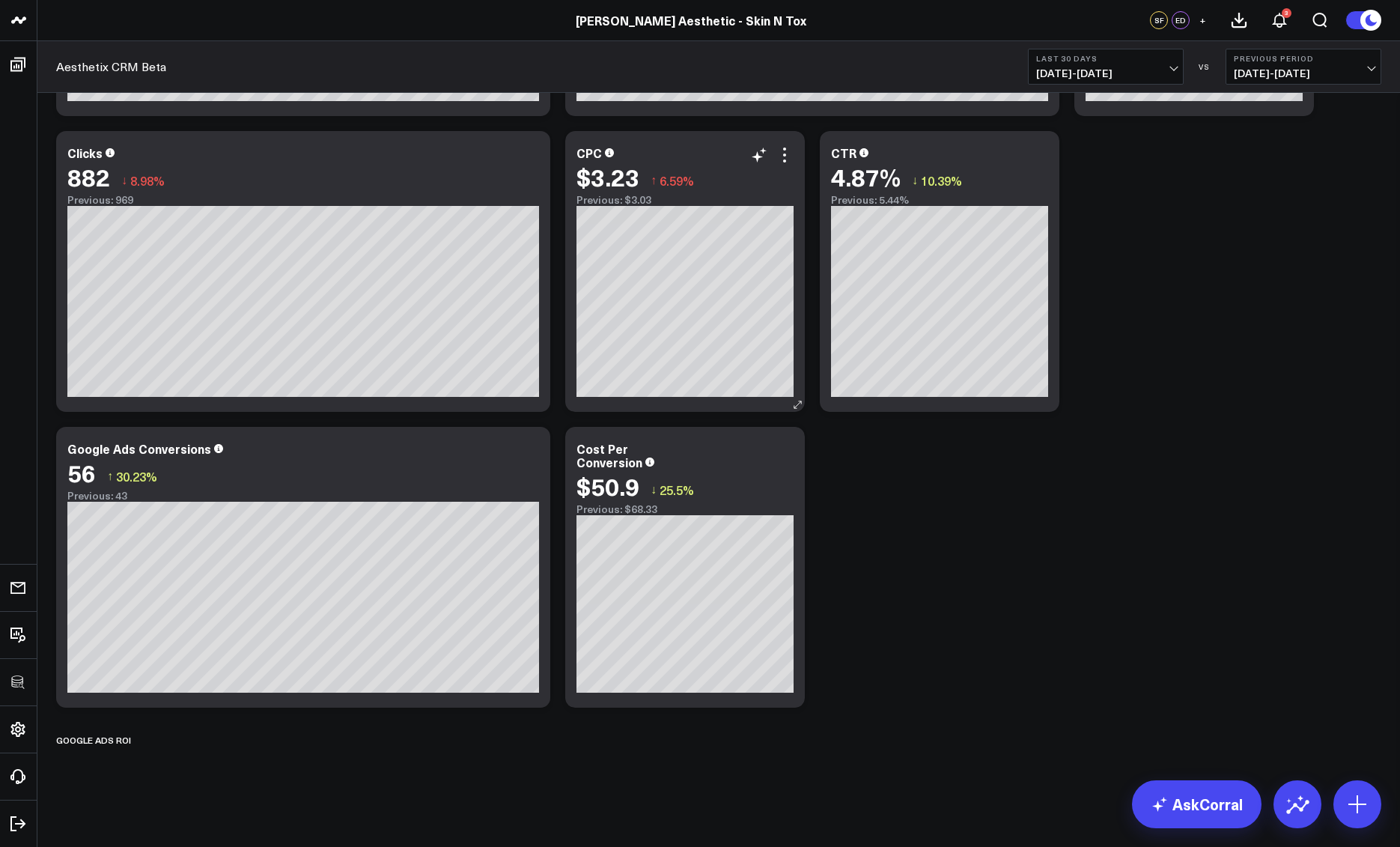
click at [784, 151] on icon at bounding box center [784, 155] width 18 height 18
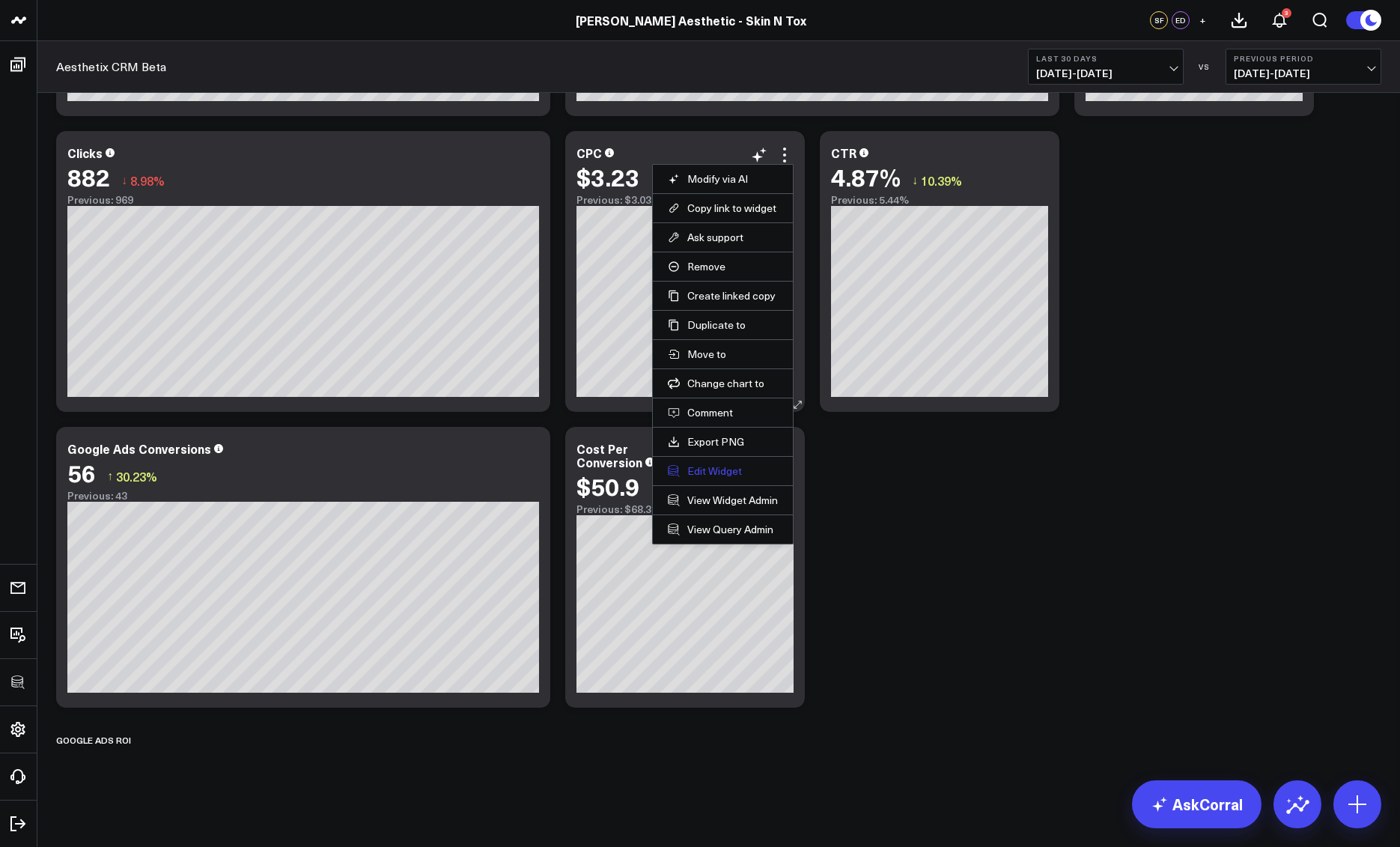
click at [719, 474] on button "Edit Widget" at bounding box center [723, 471] width 110 height 14
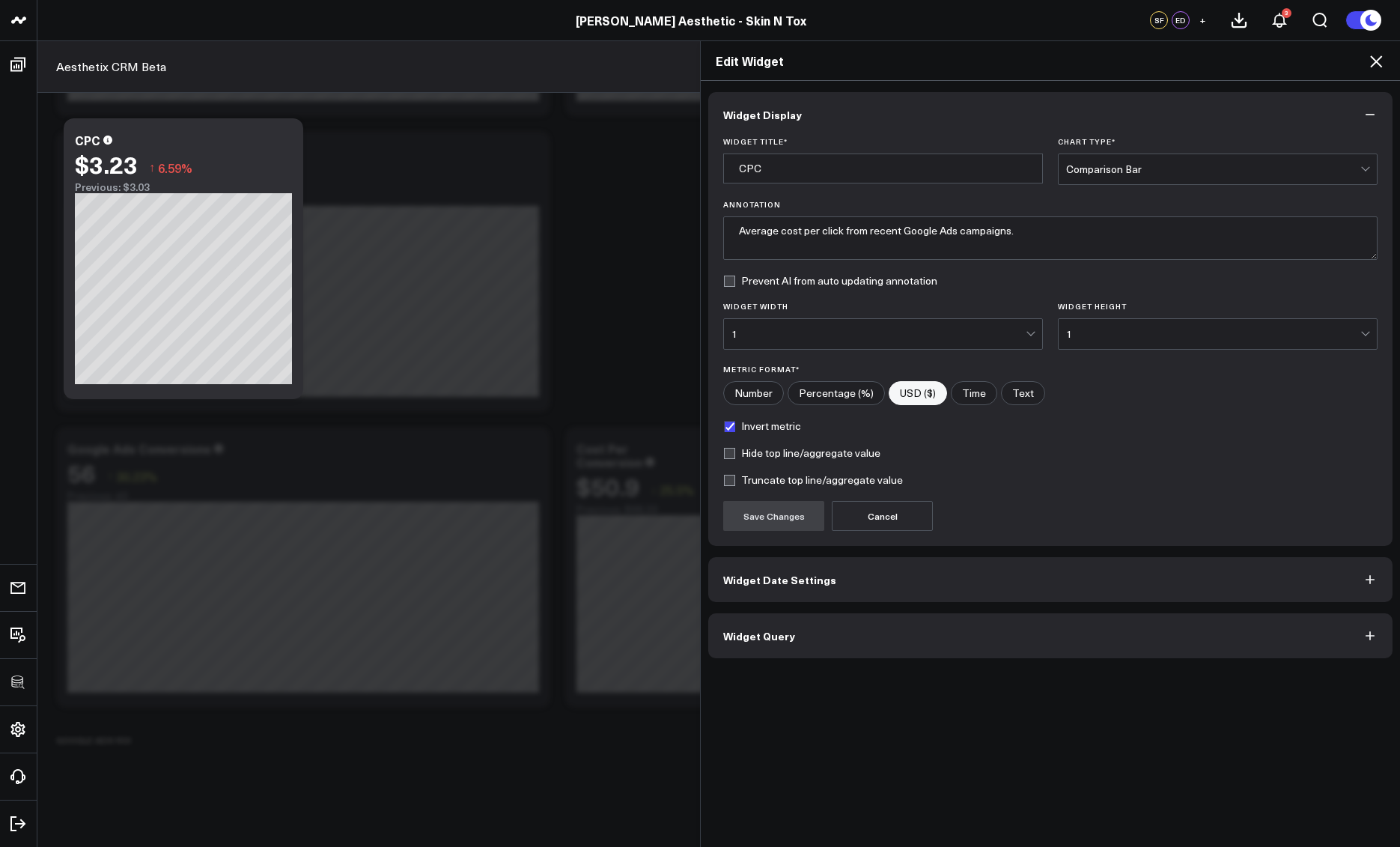
click at [877, 630] on button "Widget Query" at bounding box center [1050, 635] width 684 height 45
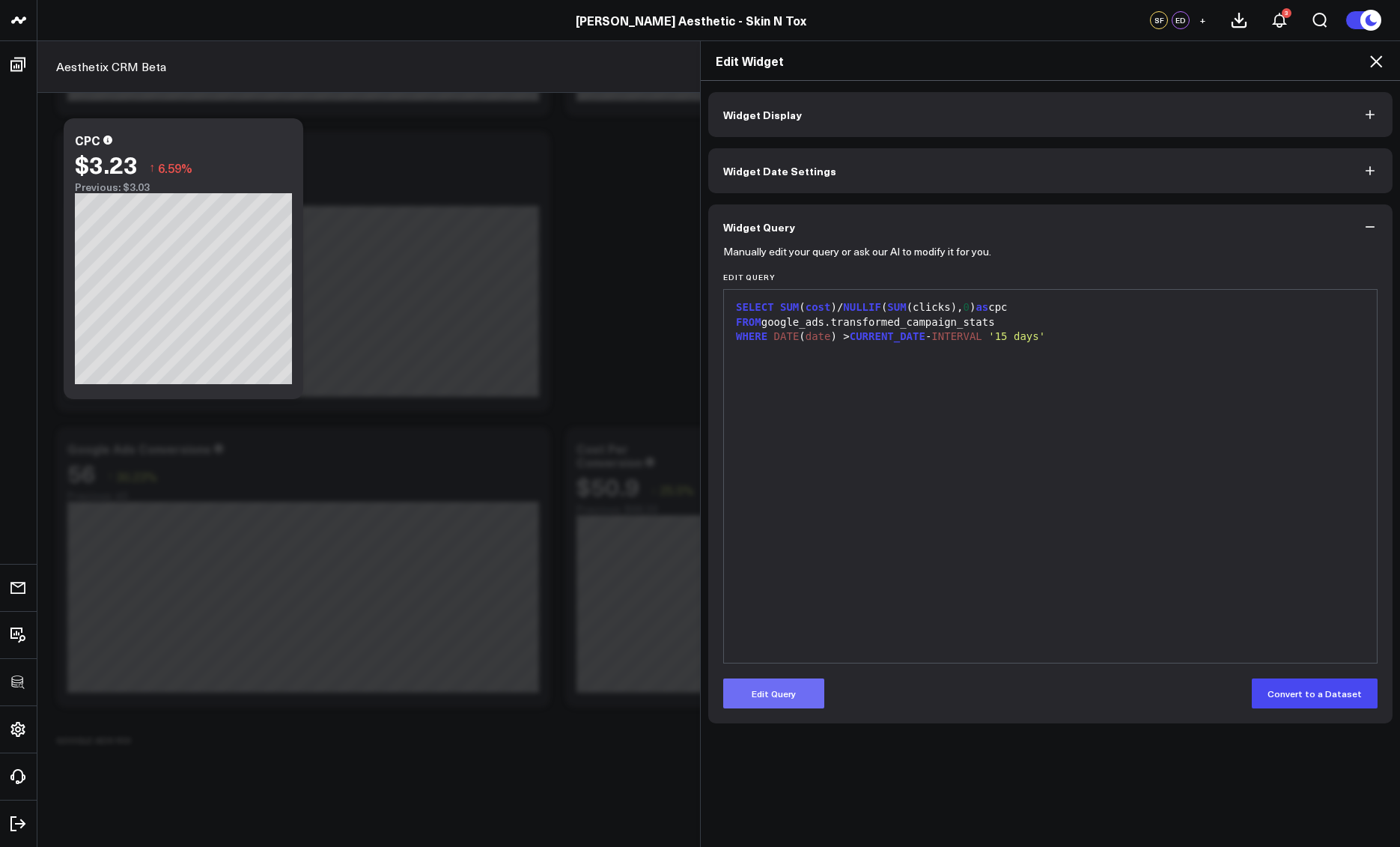
click at [796, 681] on button "Edit Query" at bounding box center [774, 693] width 101 height 30
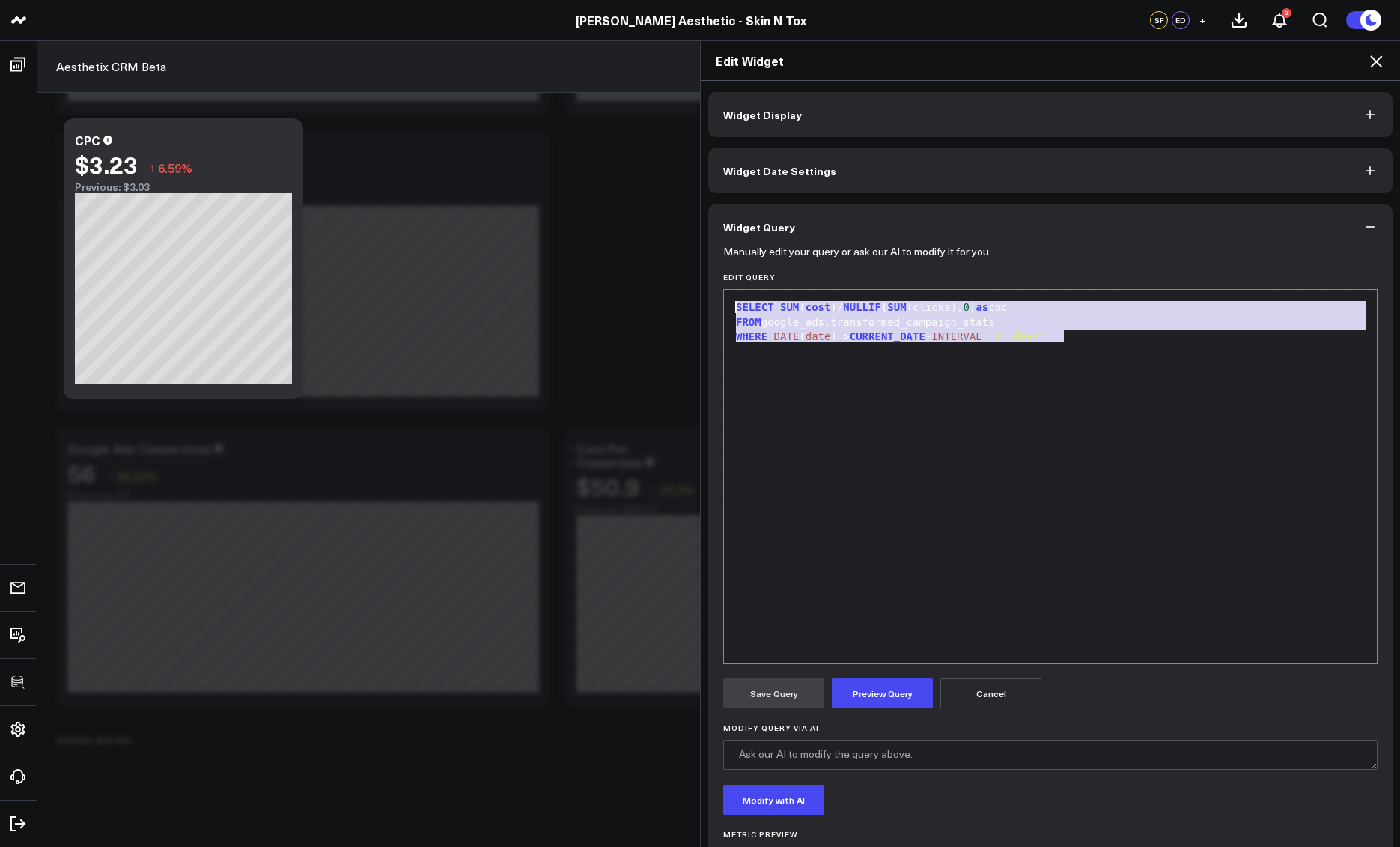
drag, startPoint x: 1100, startPoint y: 335, endPoint x: 679, endPoint y: 289, distance: 423.5
click at [679, 289] on div "Edit Widget Widget Display Widget Date Settings Widget Query Manually edit your…" at bounding box center [700, 444] width 1400 height 807
copy div "SELECT SUM ( cost )/ NULLIF ( SUM (clicks), 0 ) as cpc FROM google_ads.transfor…"
click at [1377, 57] on icon at bounding box center [1376, 61] width 18 height 18
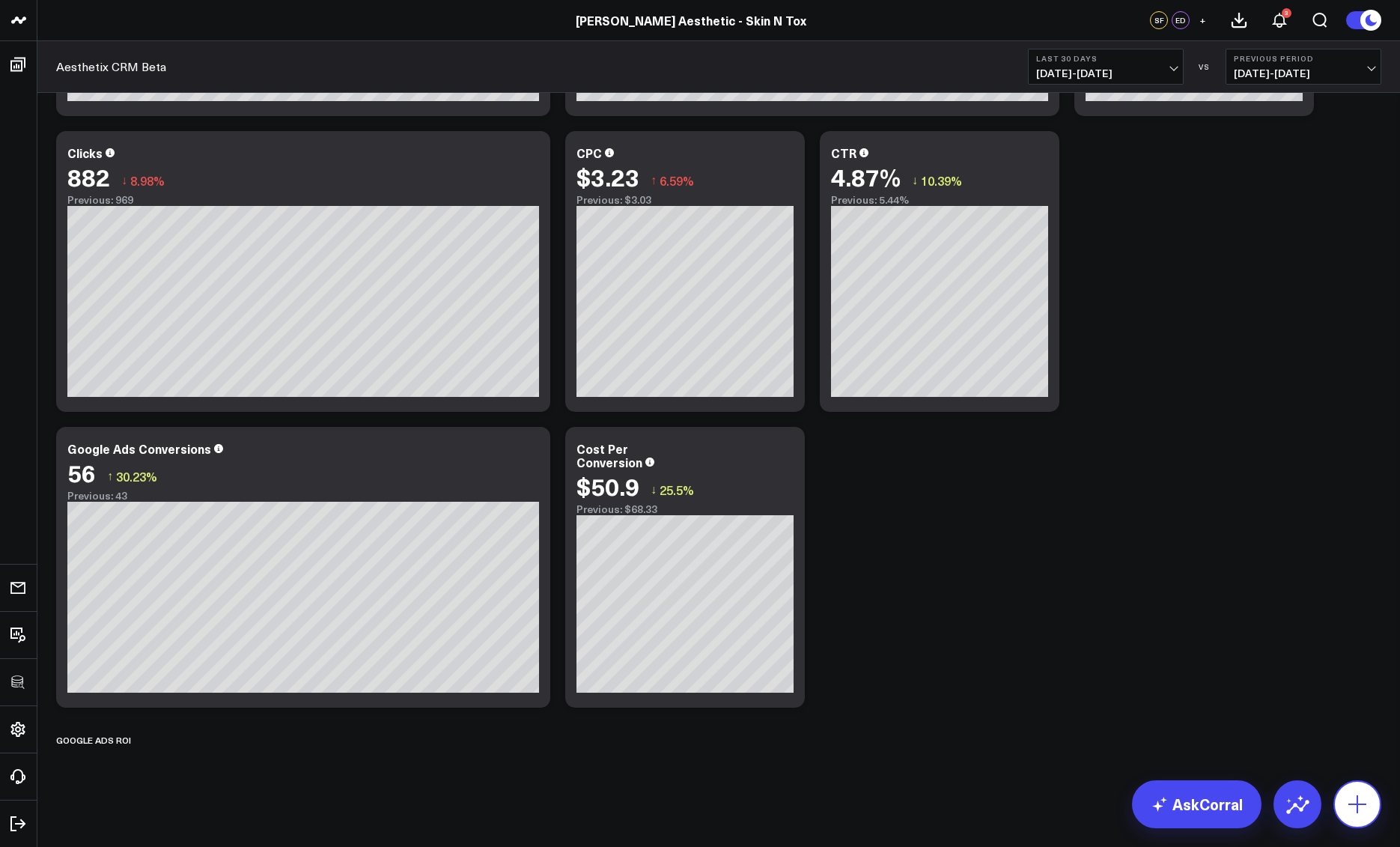
click at [1360, 802] on icon at bounding box center [1358, 804] width 24 height 24
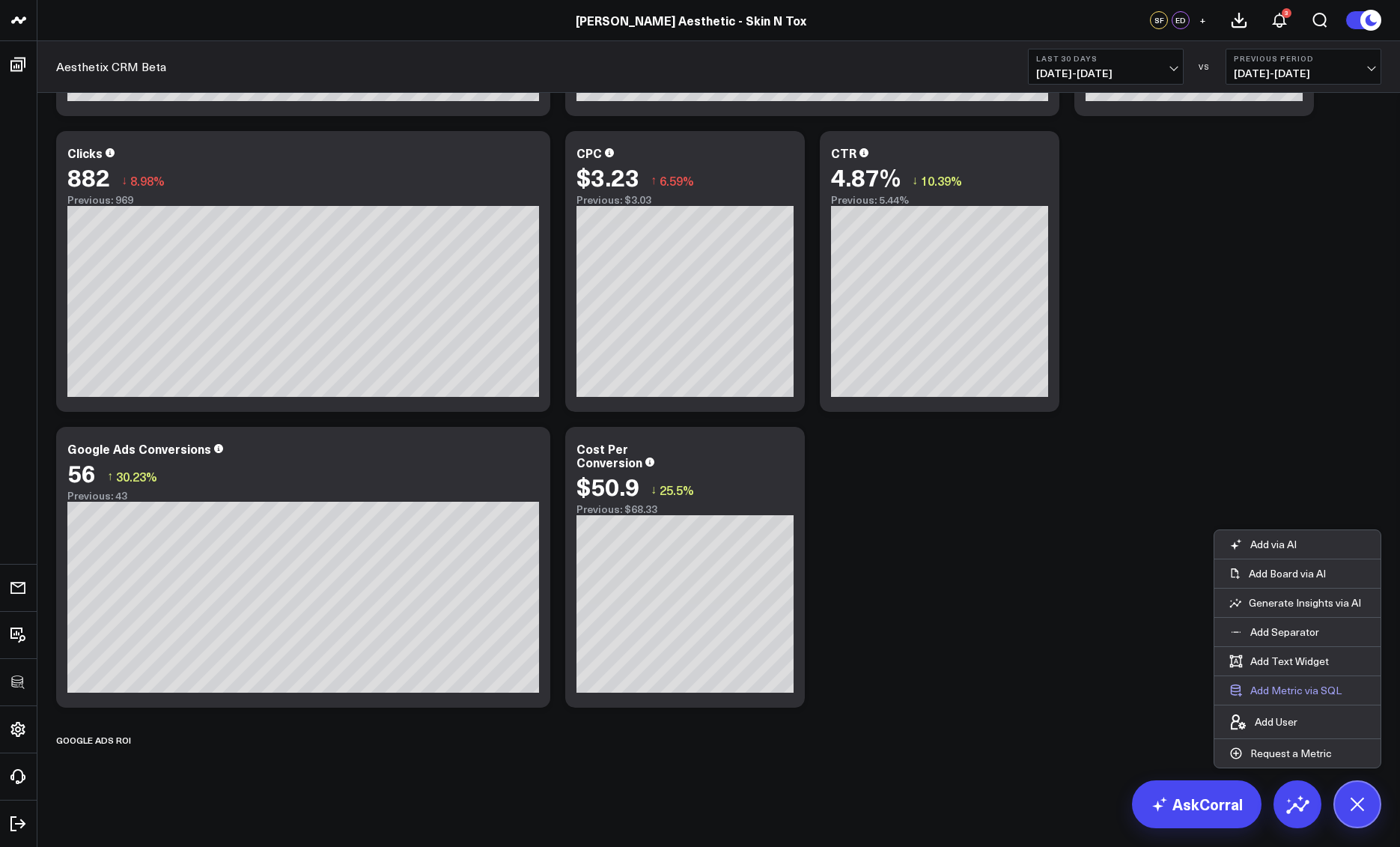
click at [1299, 689] on button "Add Metric via SQL" at bounding box center [1286, 690] width 142 height 28
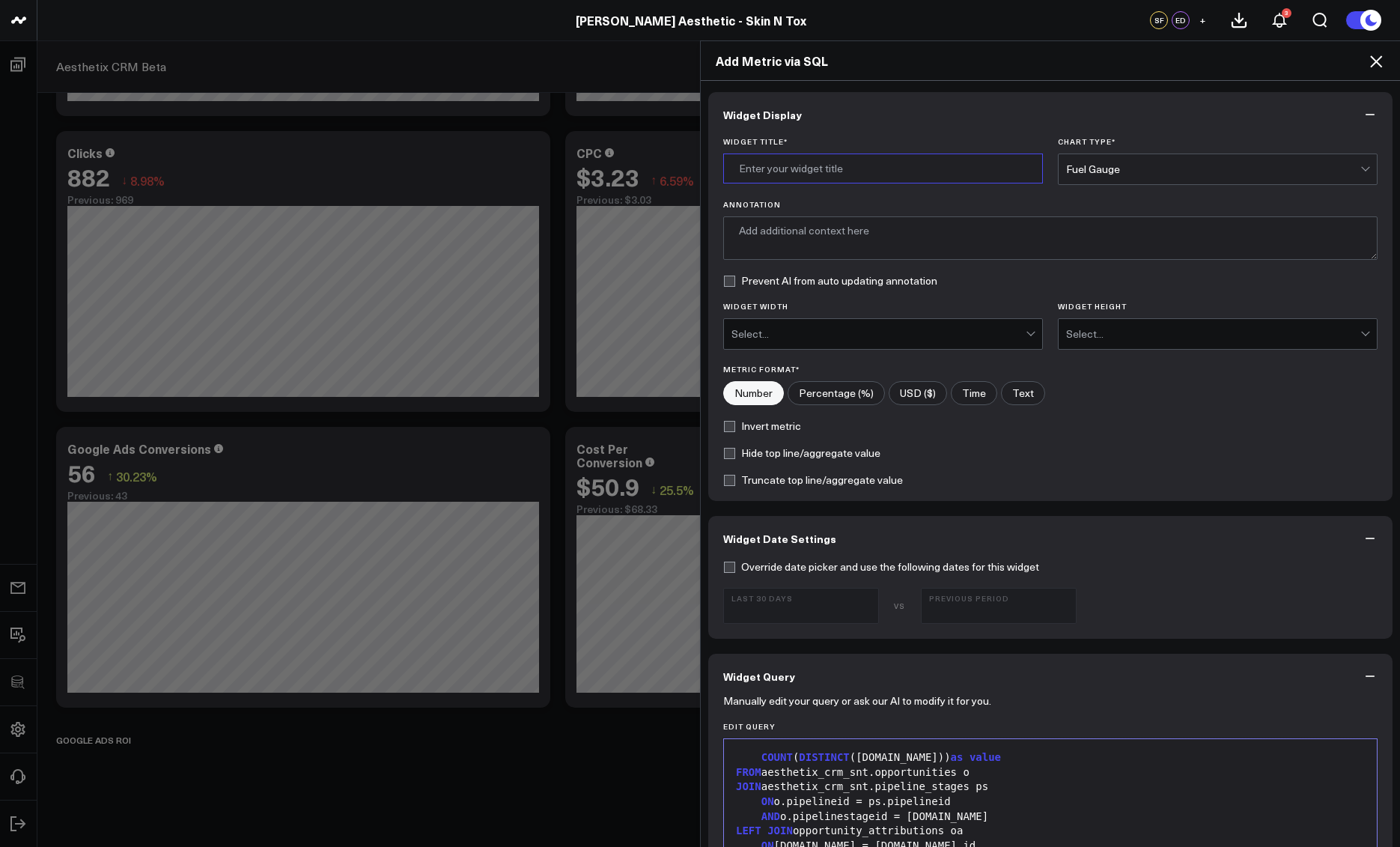
click at [797, 165] on input "Widget Title *" at bounding box center [883, 168] width 319 height 30
type input "Google Ads Cost Per Lead"
click at [1108, 164] on div "Fuel Gauge" at bounding box center [1213, 170] width 295 height 12
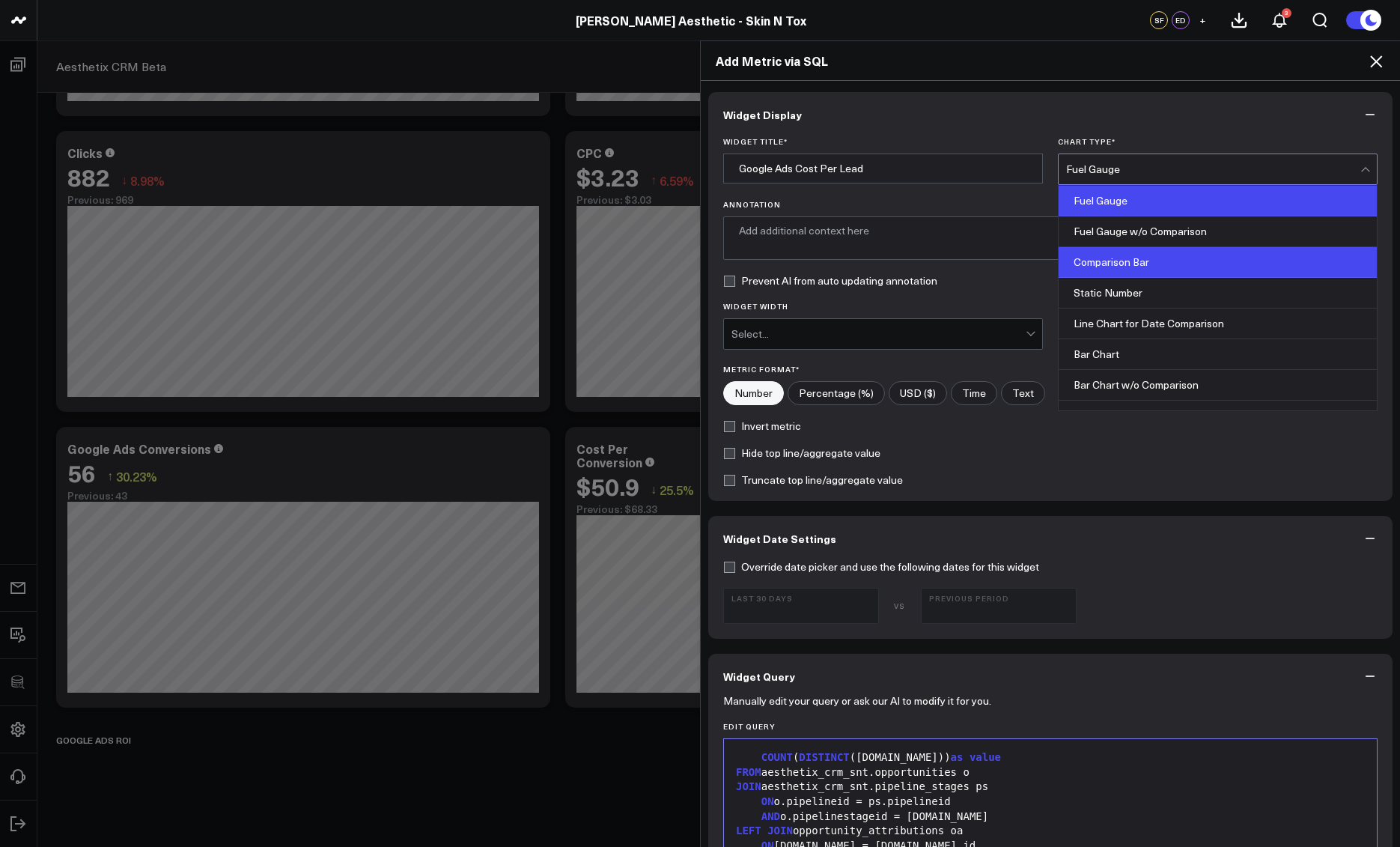
click at [1114, 253] on div "Comparison Bar" at bounding box center [1218, 263] width 319 height 31
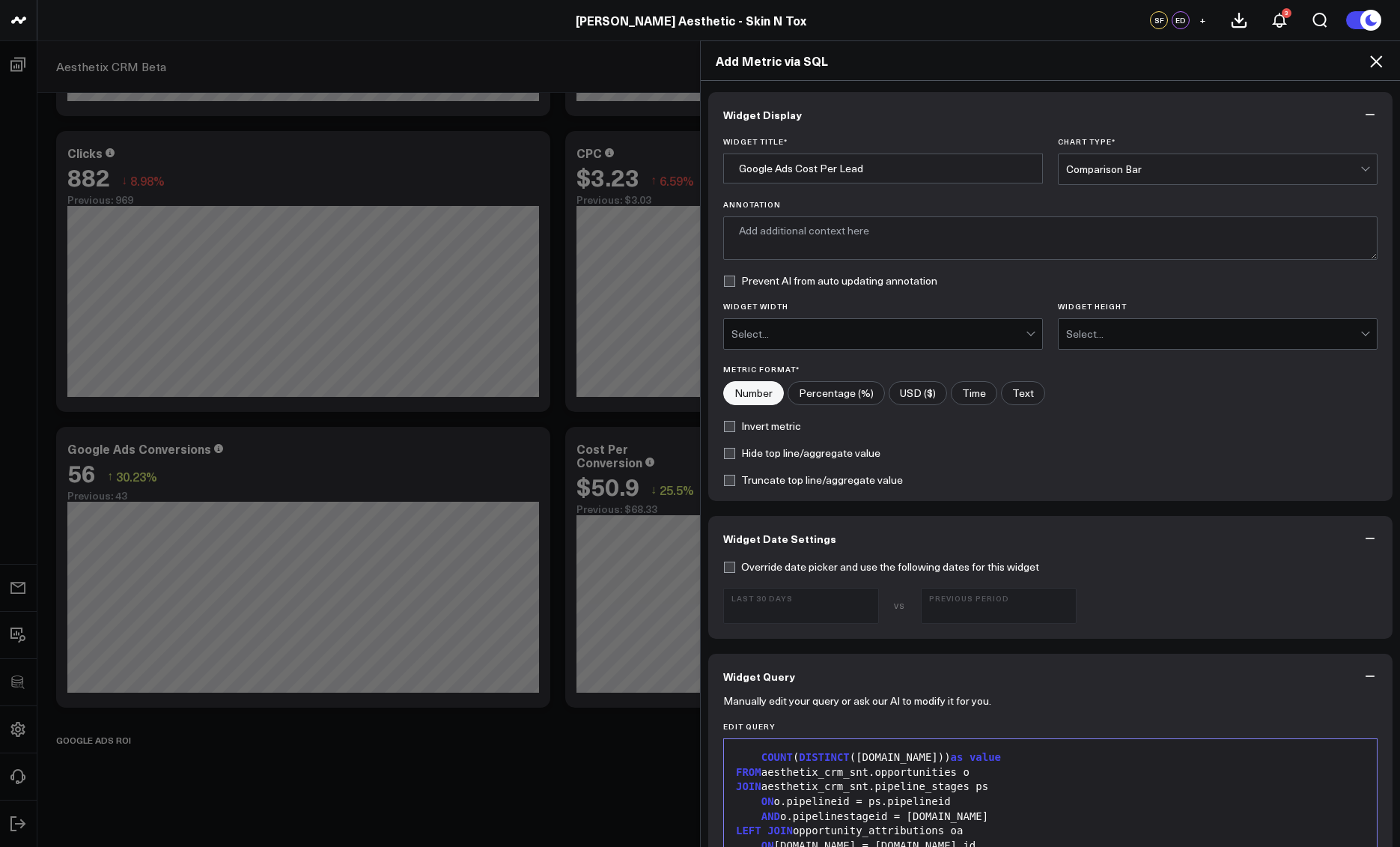
click at [901, 391] on input"] "USD ($)" at bounding box center [918, 393] width 57 height 22
radio input"] "true"
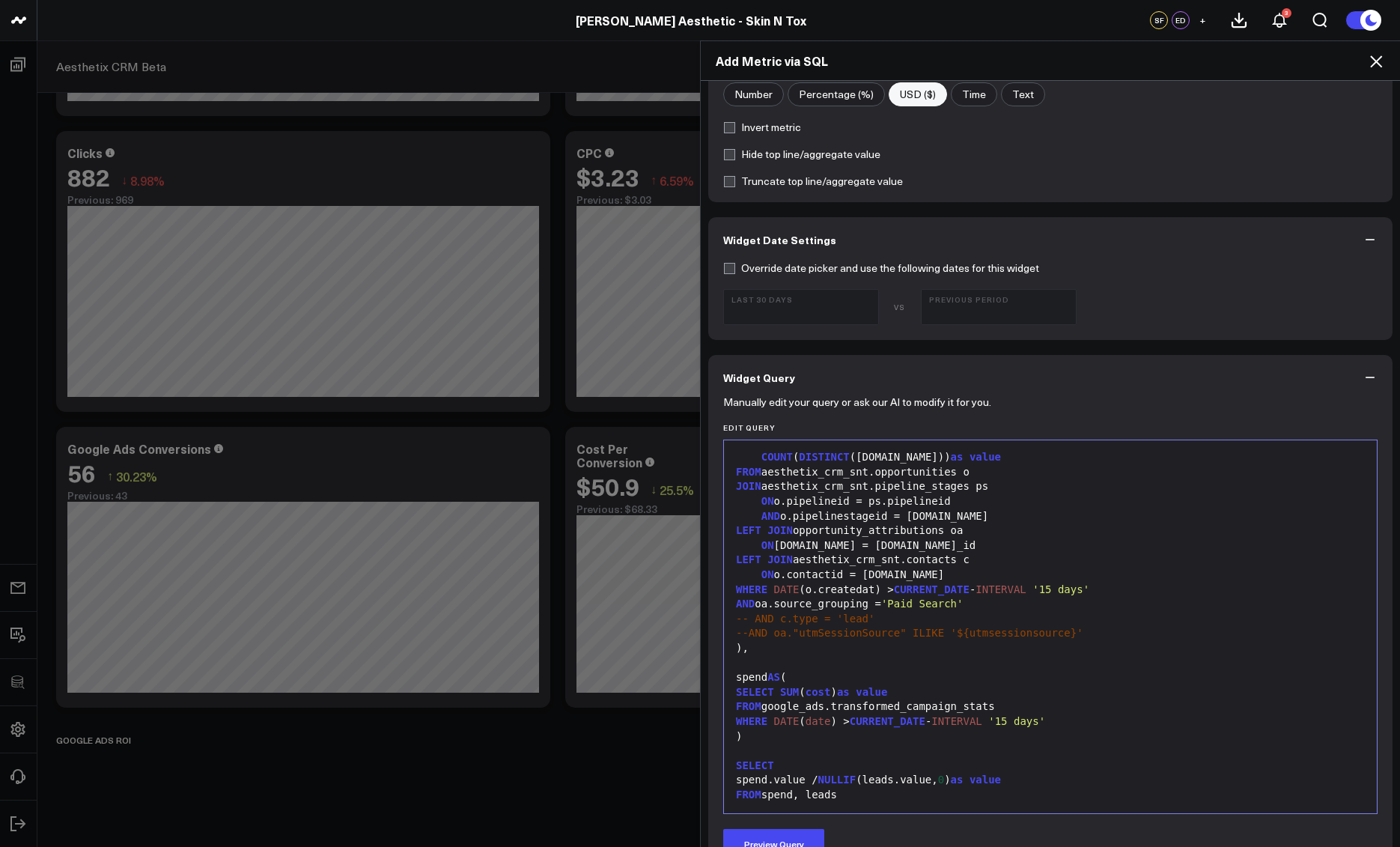
scroll to position [350, 0]
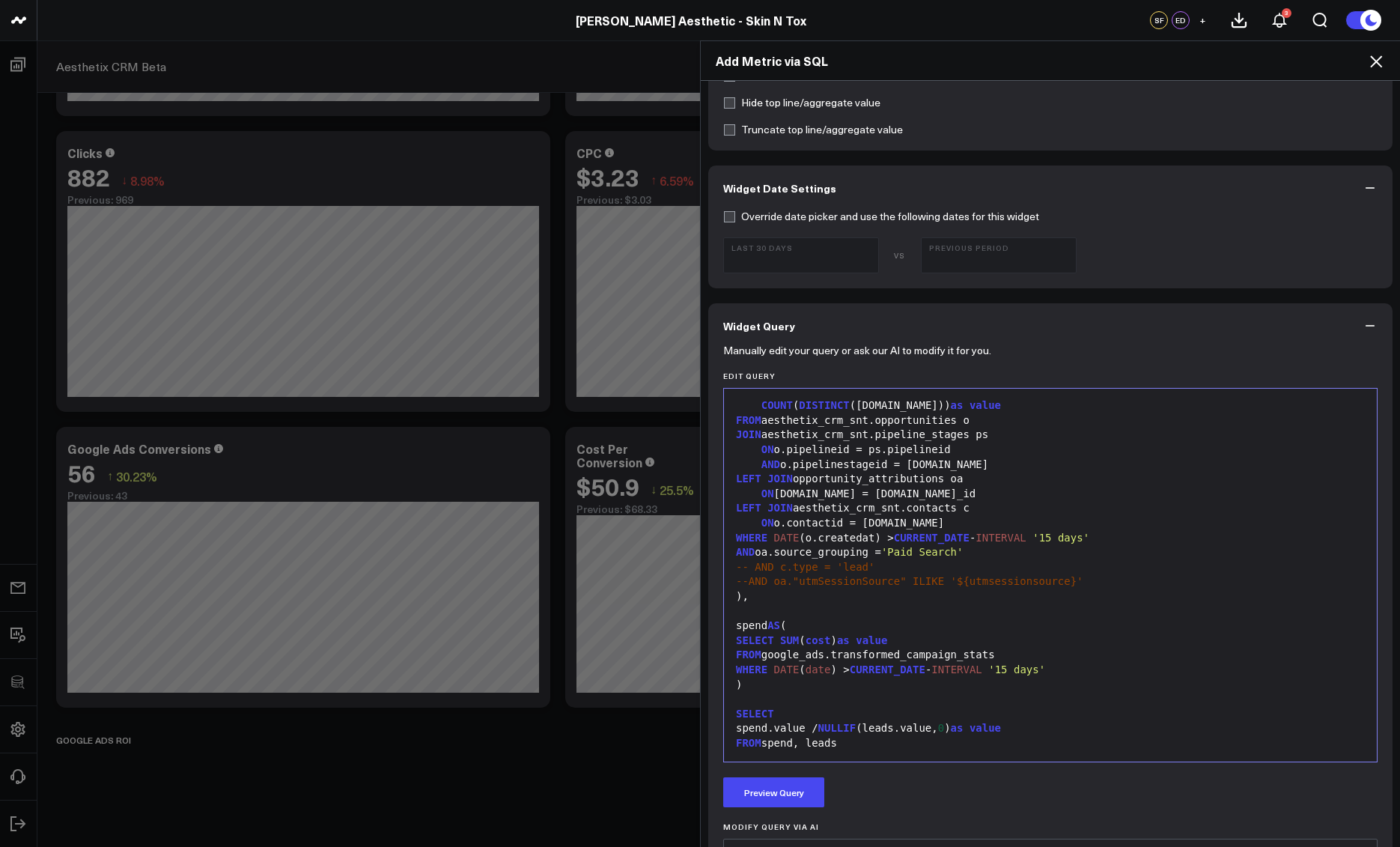
click at [820, 791] on div "Preview Query" at bounding box center [1051, 792] width 654 height 30
click at [815, 791] on button "Preview Query" at bounding box center [774, 792] width 101 height 30
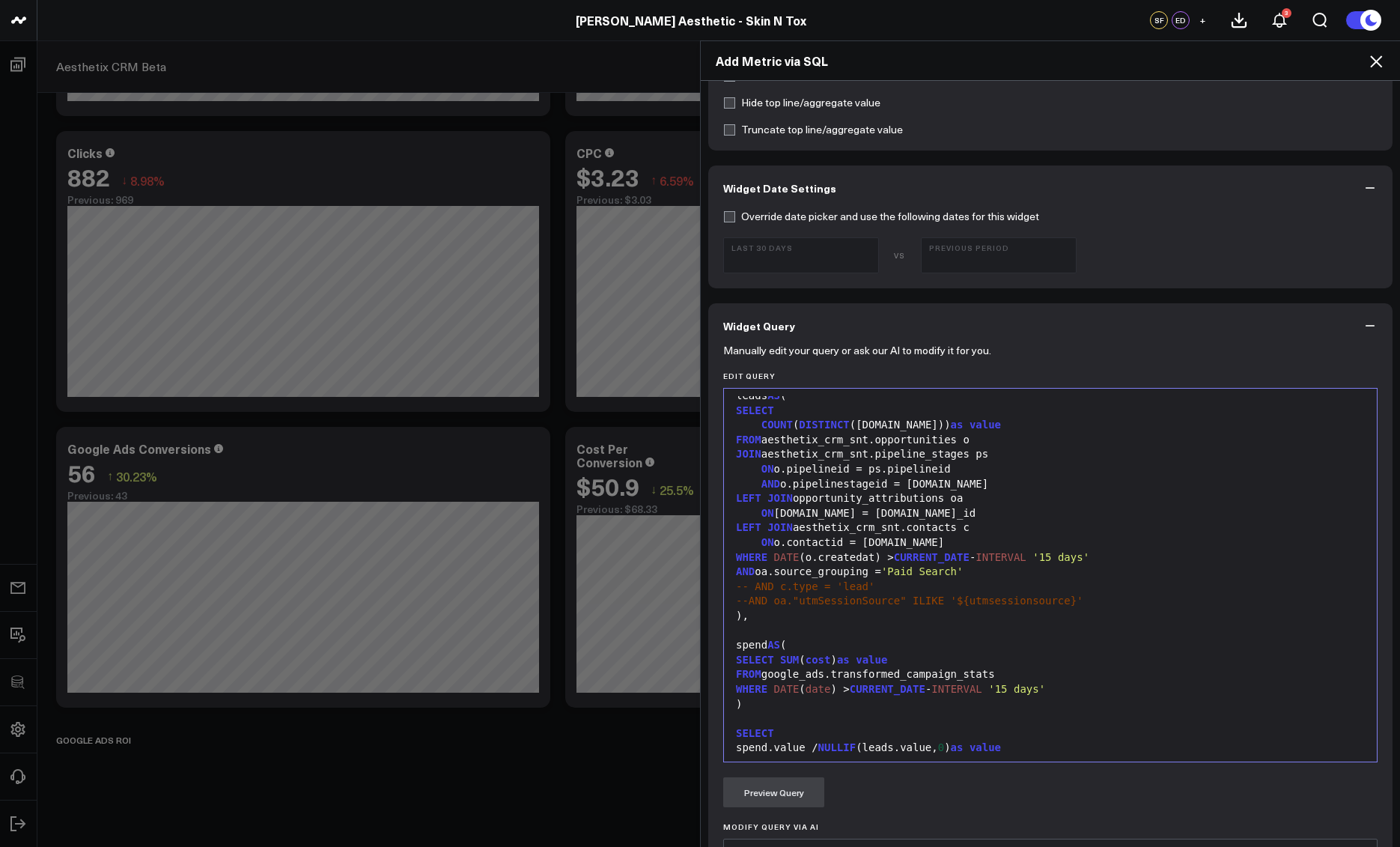
scroll to position [630, 0]
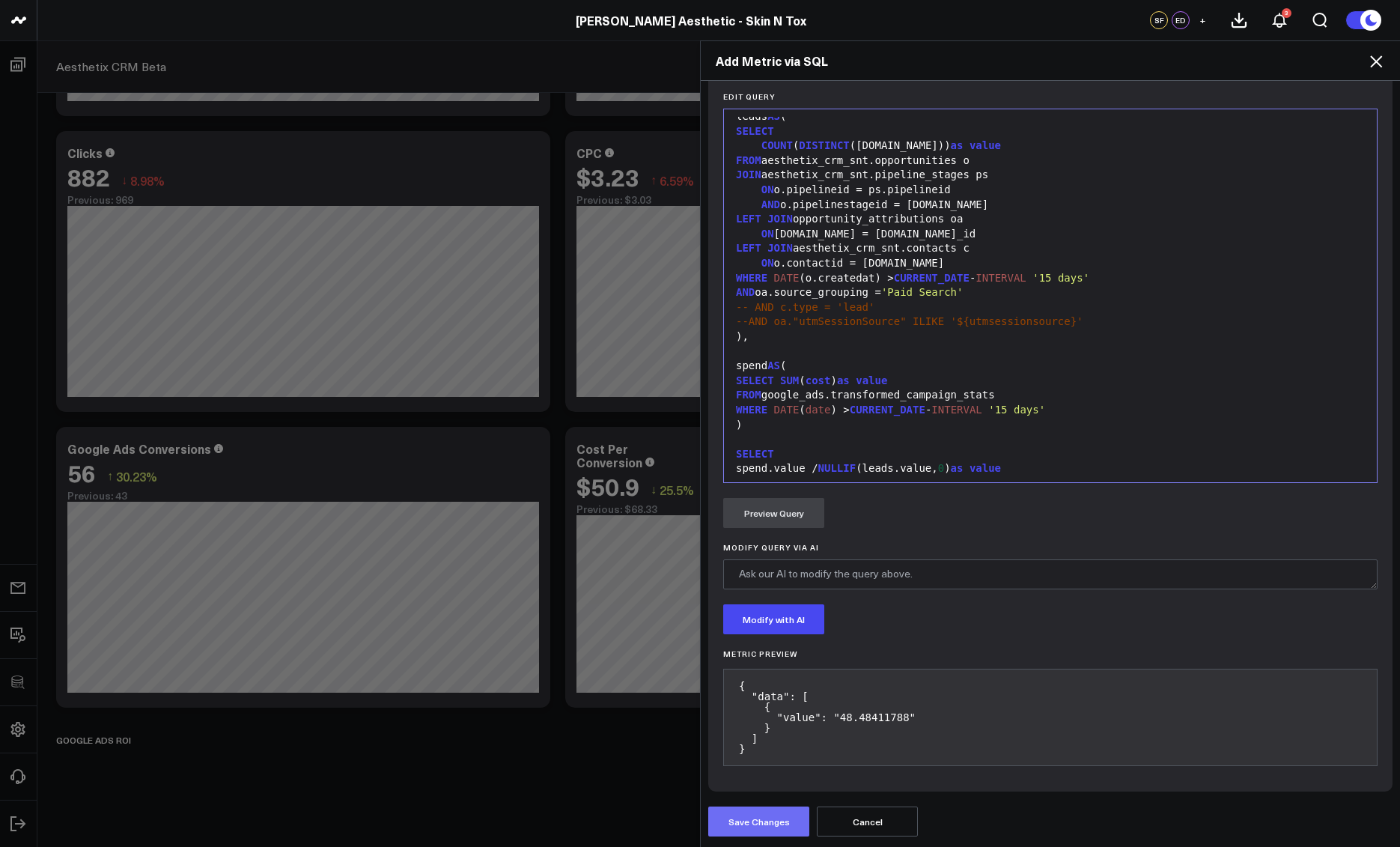
click at [766, 817] on button "Save Changes" at bounding box center [759, 821] width 101 height 30
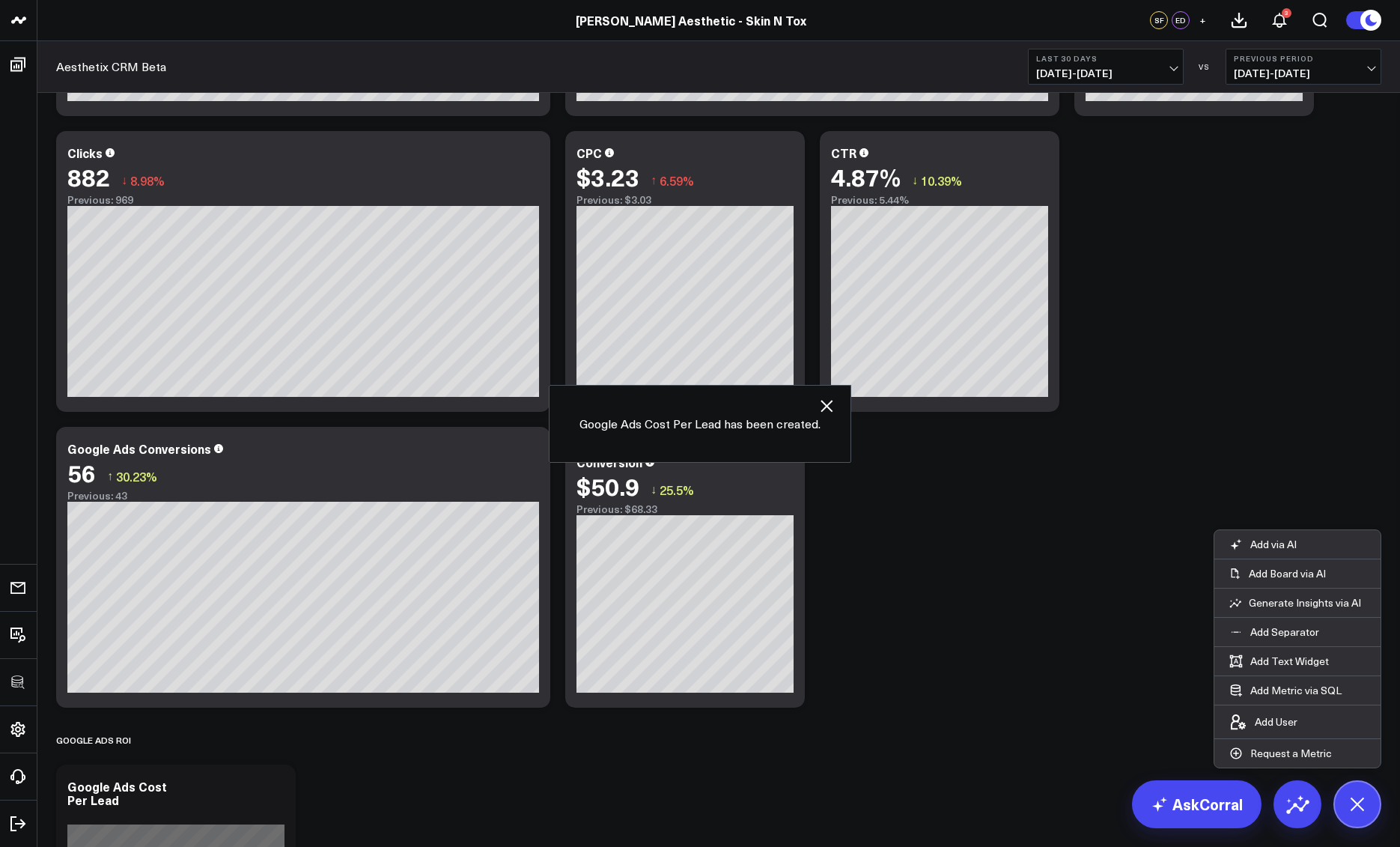
scroll to position [3688, 0]
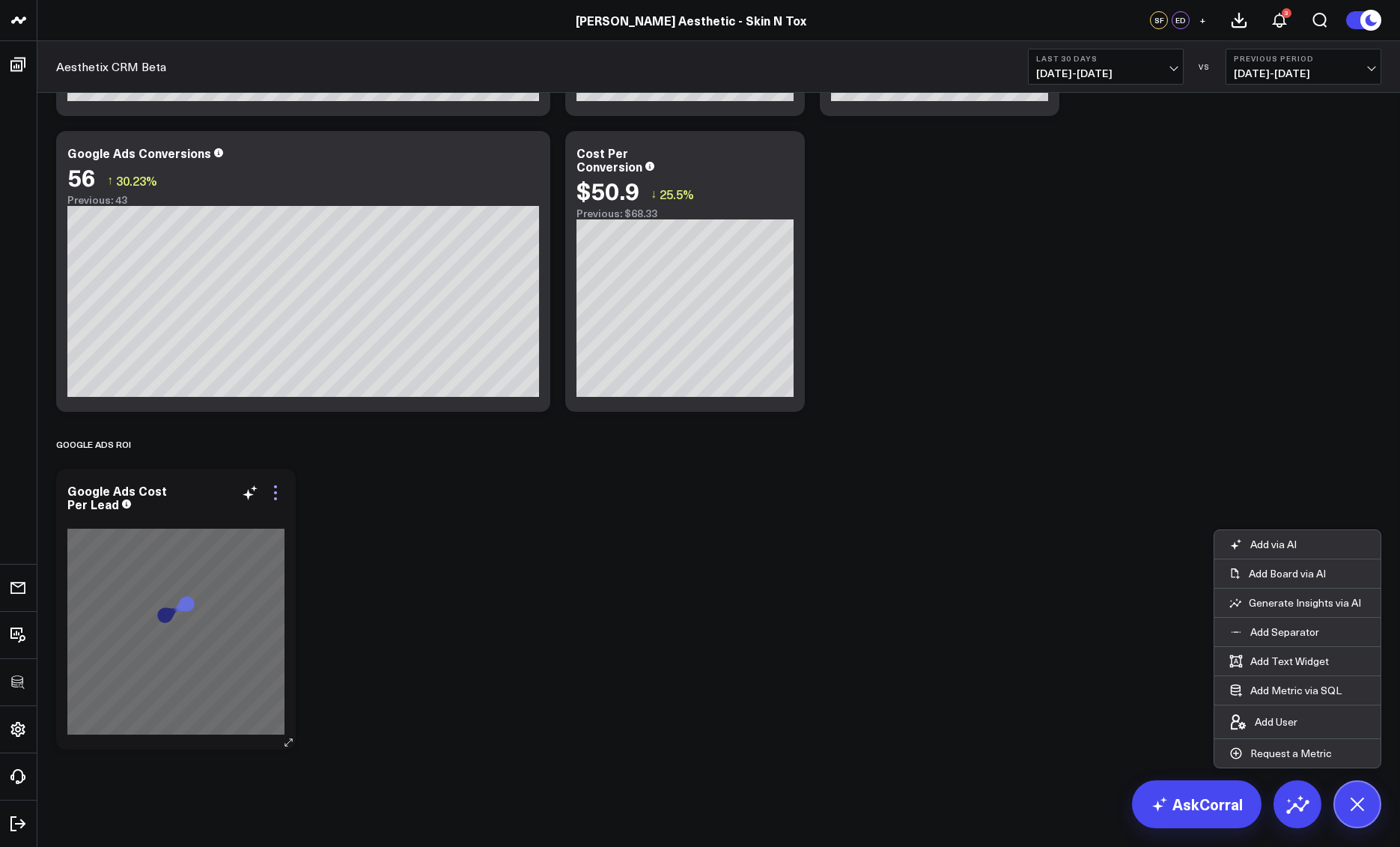
click at [274, 493] on icon at bounding box center [275, 492] width 18 height 18
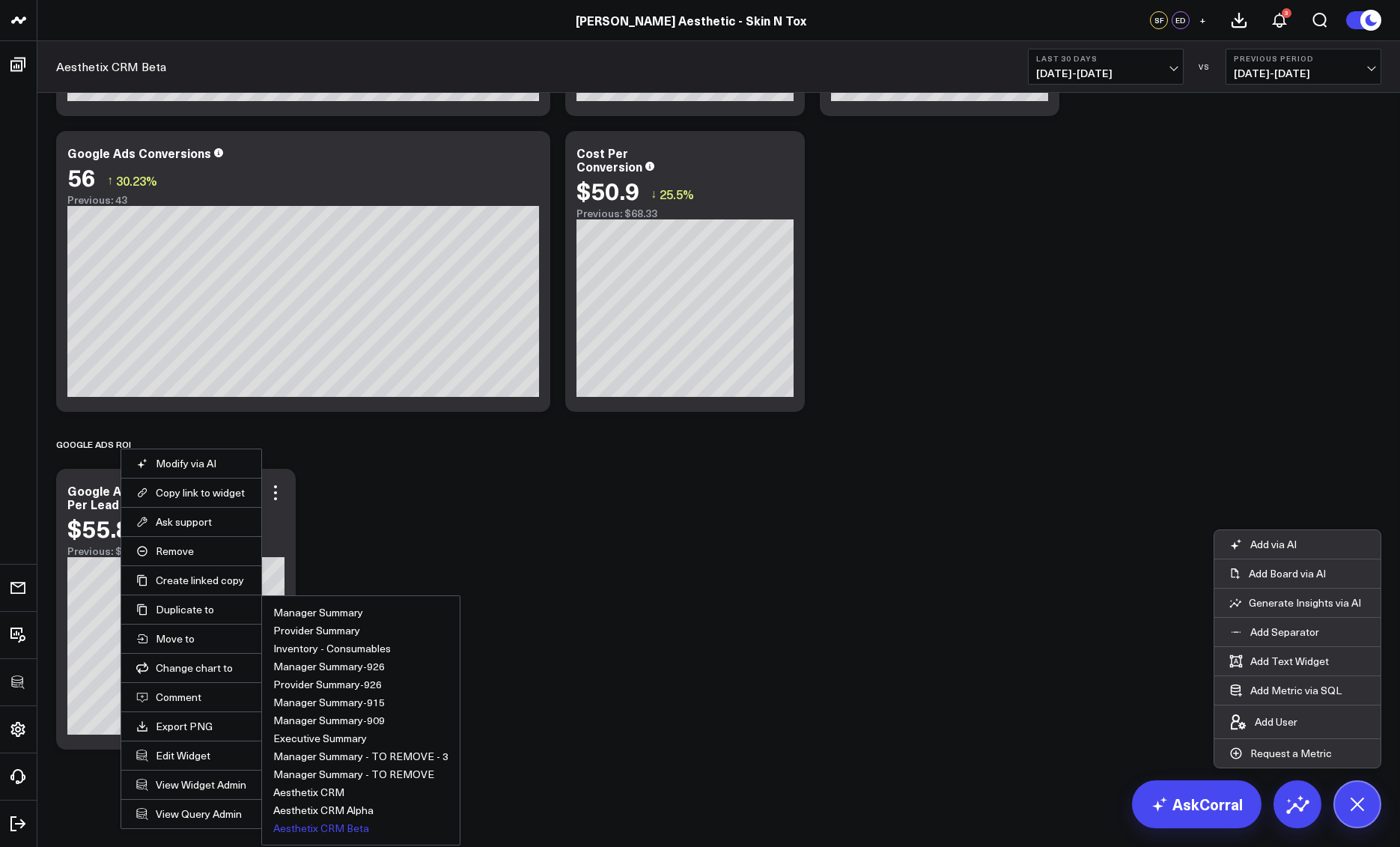
click at [289, 830] on button "Aesthetix CRM Beta" at bounding box center [321, 828] width 96 height 10
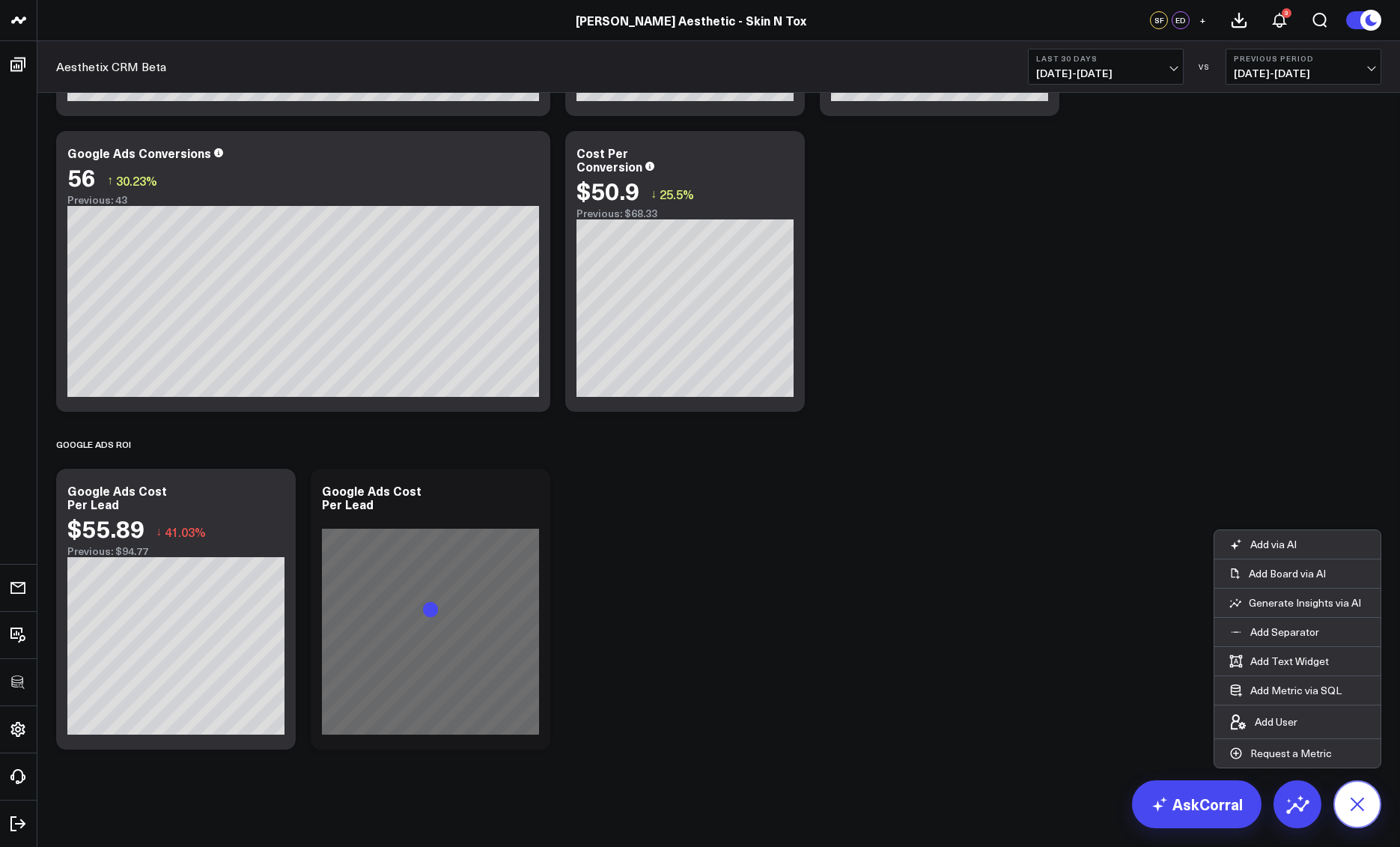
click at [1355, 805] on icon at bounding box center [1358, 804] width 26 height 26
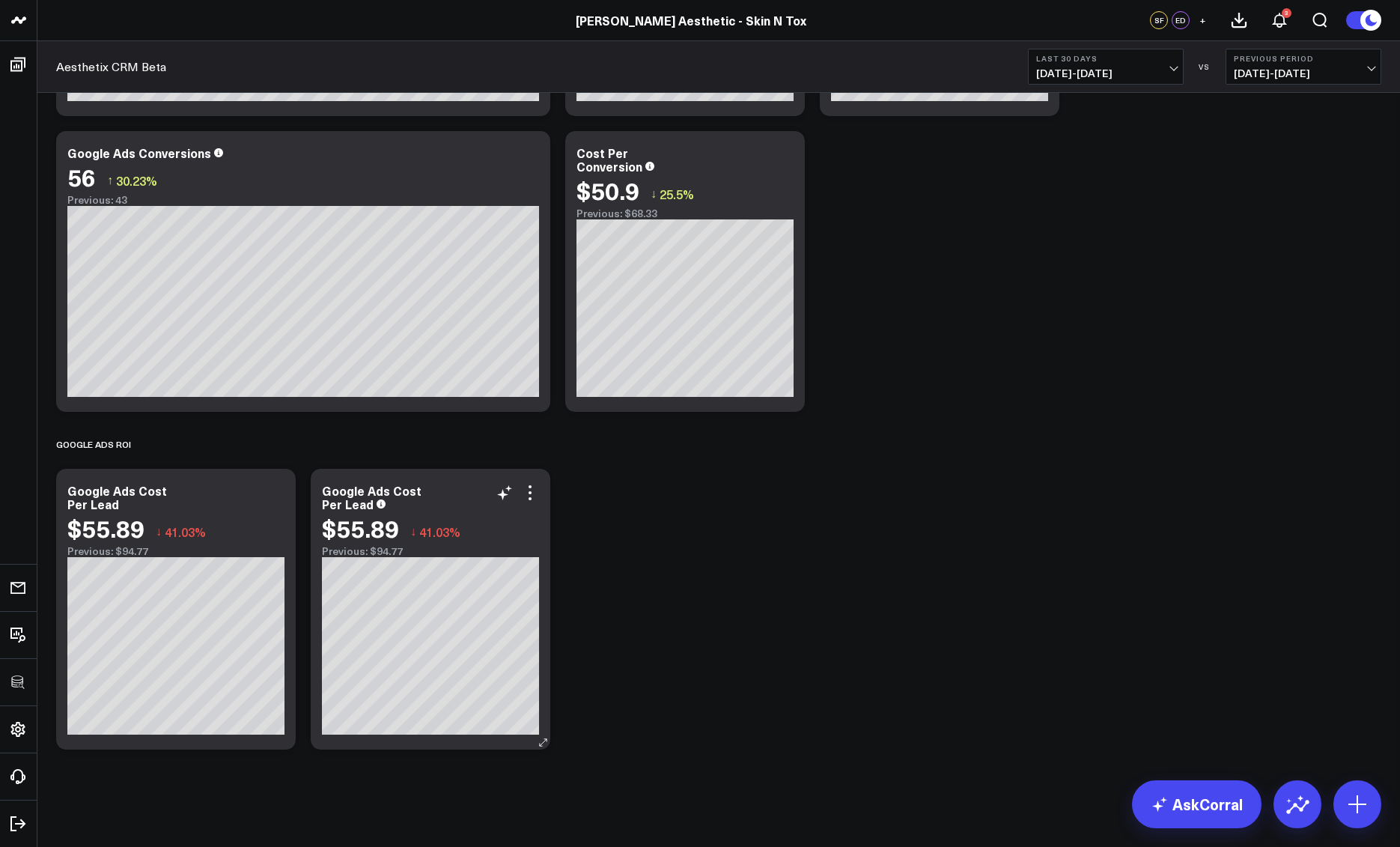
click at [391, 498] on div "Google Ads Cost Per Lead" at bounding box center [431, 497] width 217 height 27
click at [462, 498] on div "Google Ads Cost Per Lead" at bounding box center [431, 497] width 217 height 27
click at [420, 495] on div "Google Ads Cost Per Lead" at bounding box center [372, 497] width 99 height 30
drag, startPoint x: 350, startPoint y: 509, endPoint x: 314, endPoint y: 508, distance: 36.0
click at [314, 508] on div "Google Ads Cost Per Lead $55.89 ↓ 41.03% Previous: $94.77" at bounding box center [431, 609] width 240 height 281
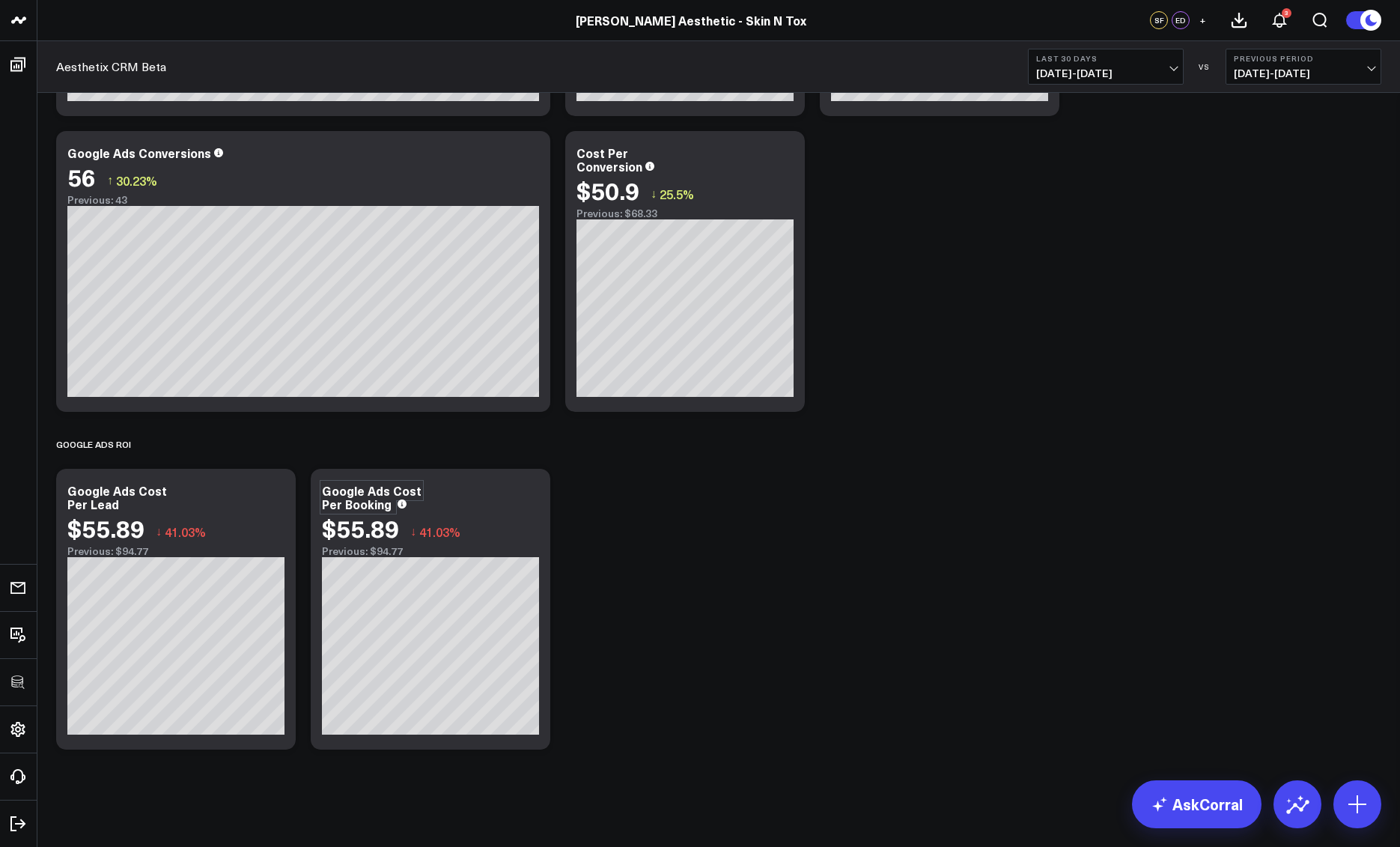
scroll to position [3601, 0]
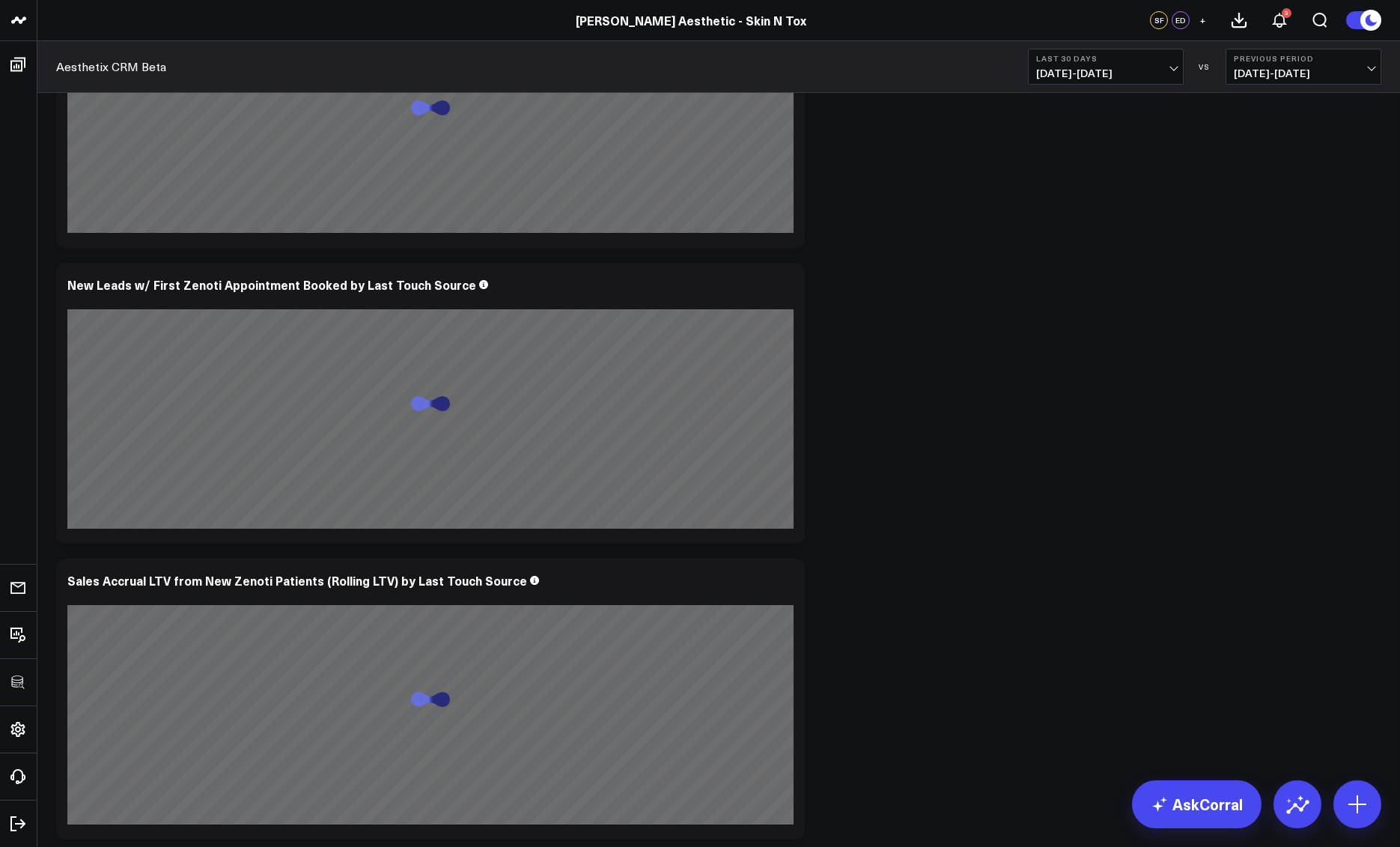
scroll to position [1993, 0]
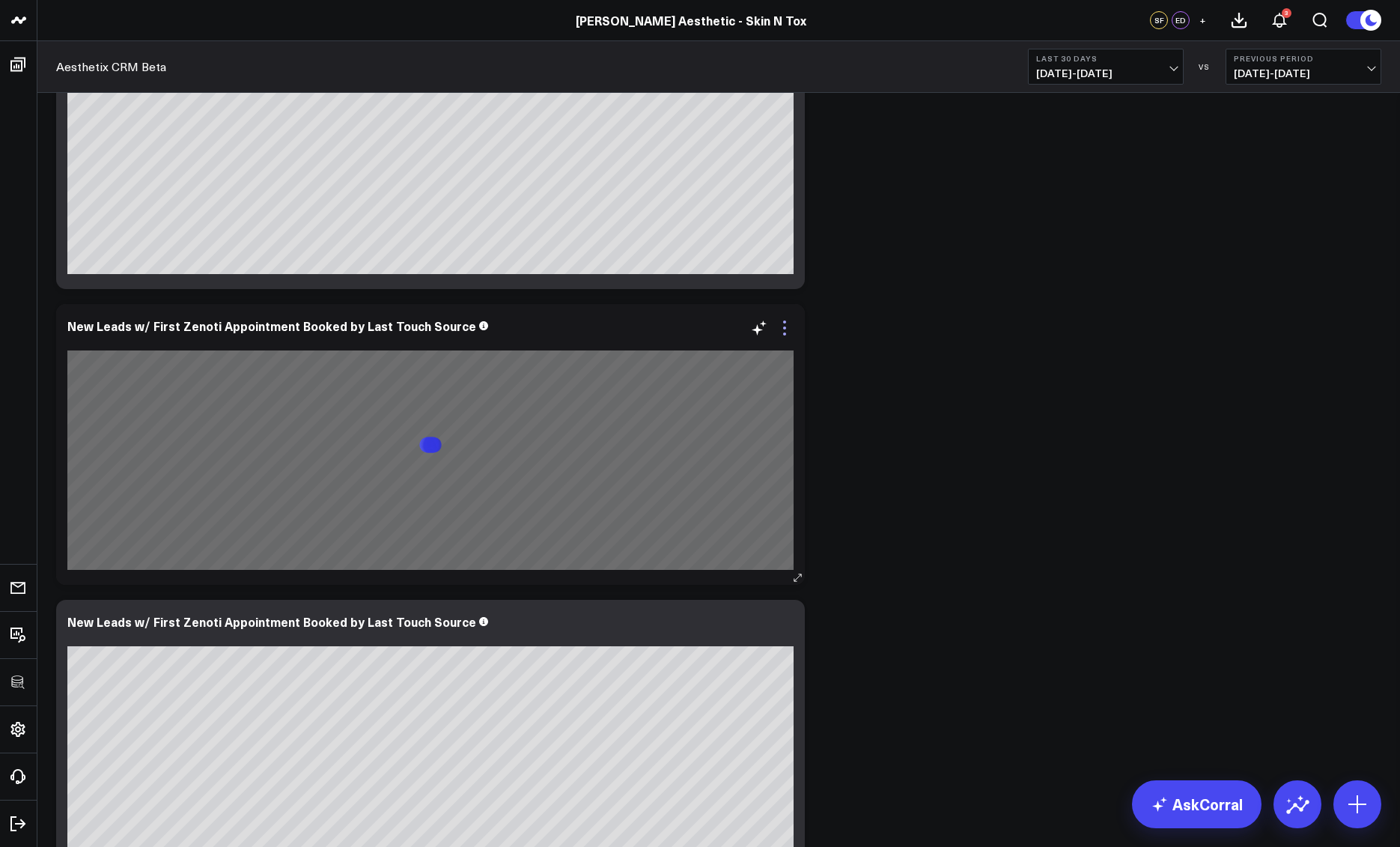
click at [787, 331] on icon at bounding box center [784, 328] width 18 height 18
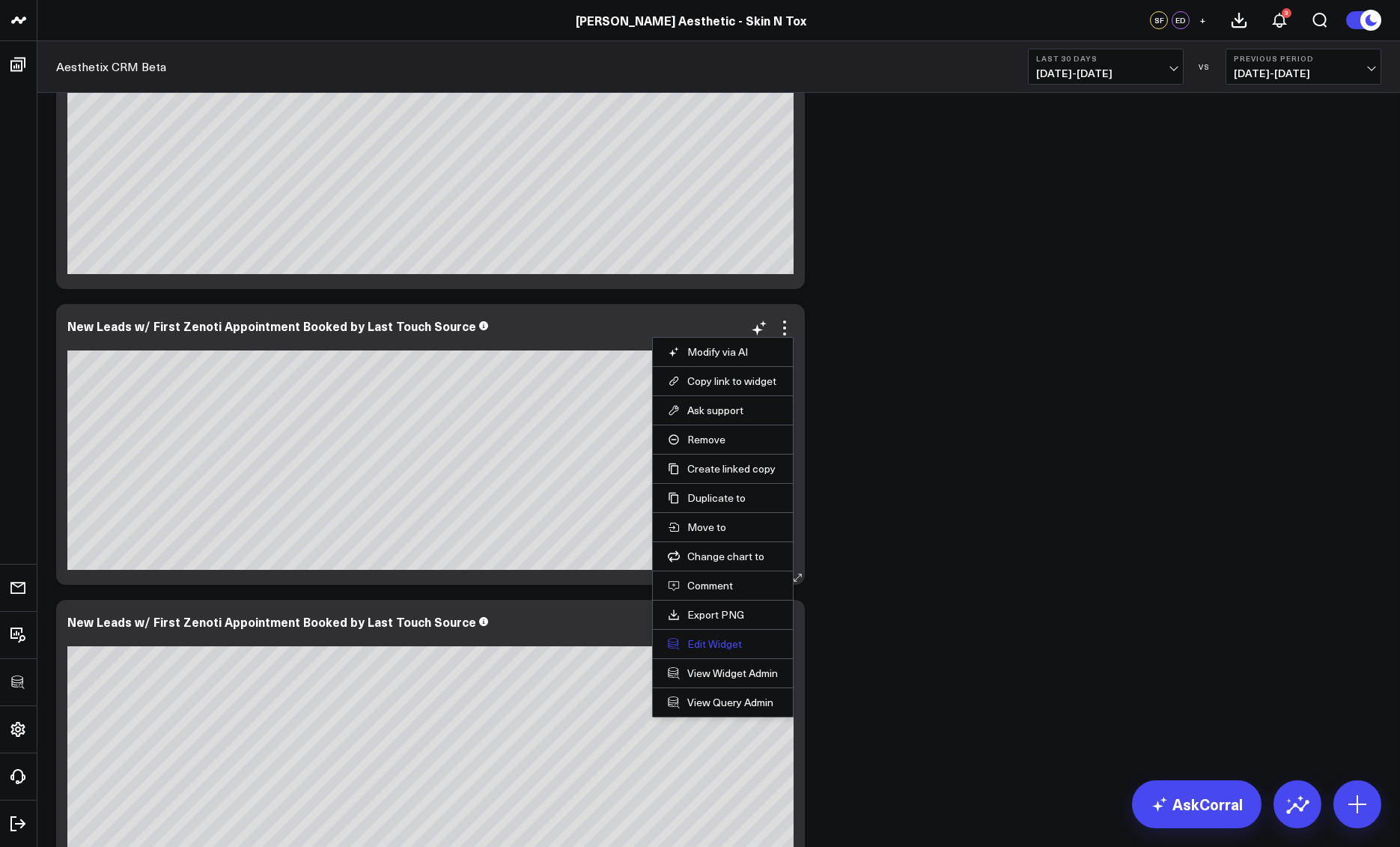
click at [710, 642] on button "Edit Widget" at bounding box center [723, 644] width 110 height 14
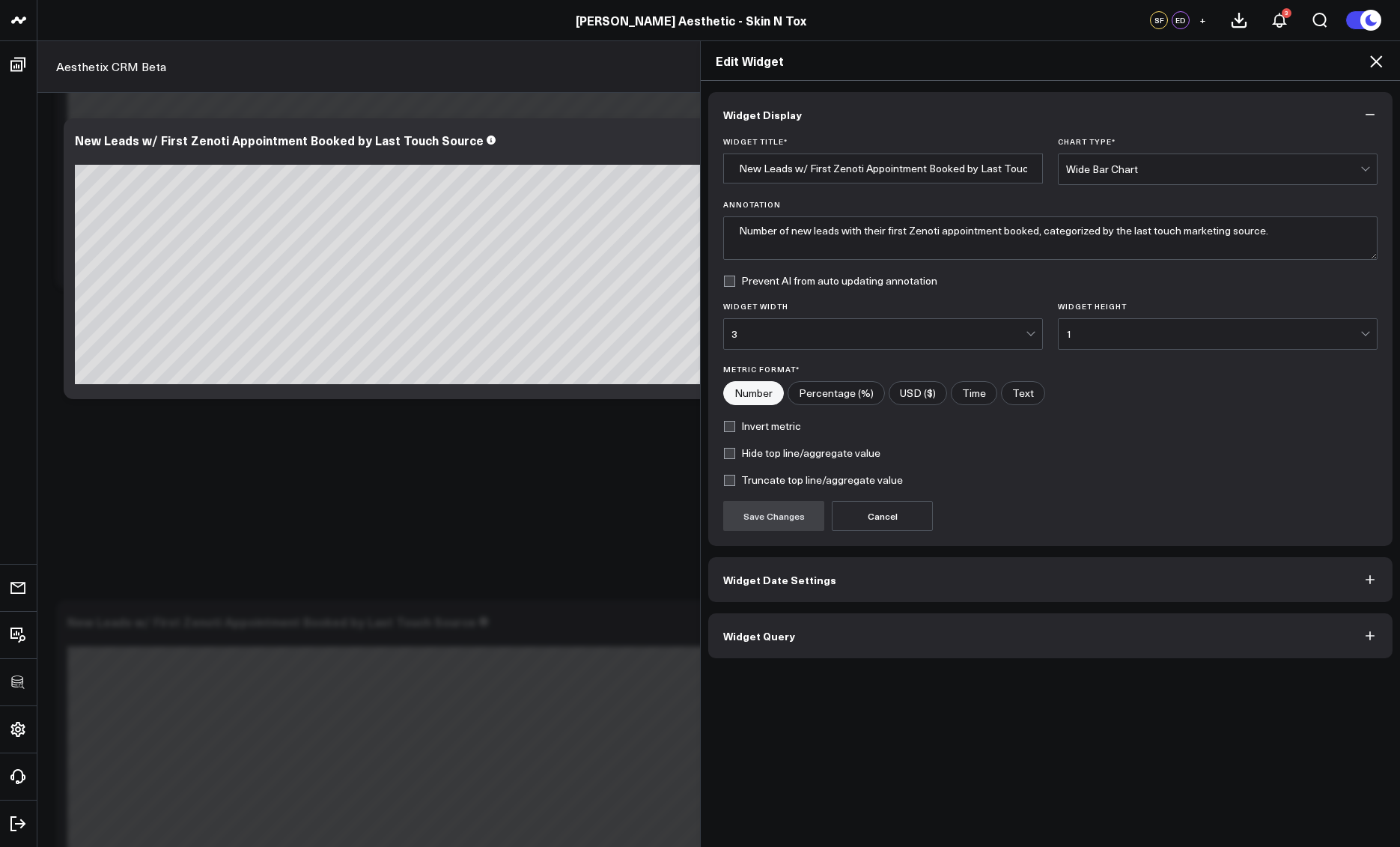
click at [819, 631] on button "Widget Query" at bounding box center [1050, 635] width 684 height 45
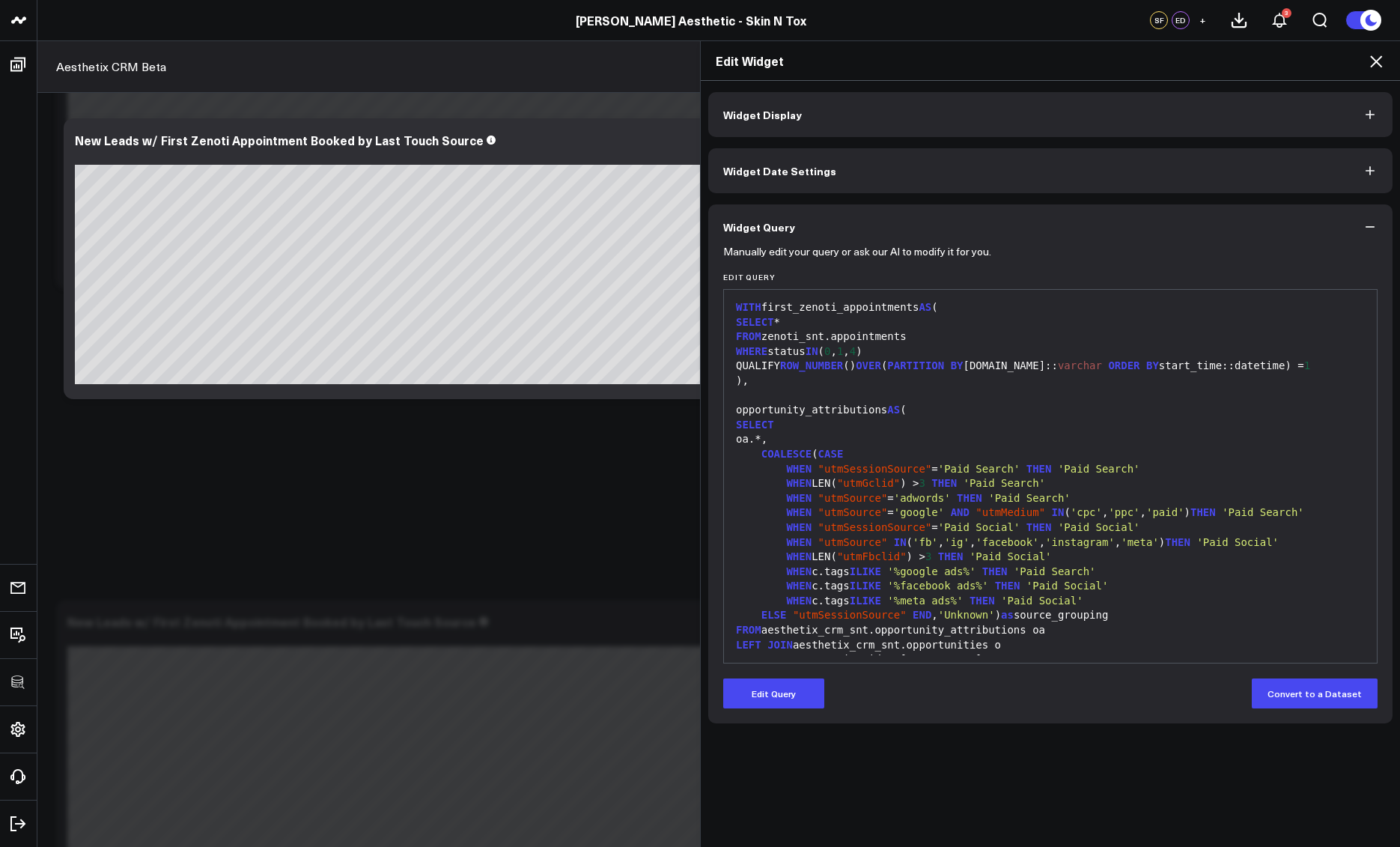
click at [772, 379] on div ")," at bounding box center [1050, 380] width 638 height 15
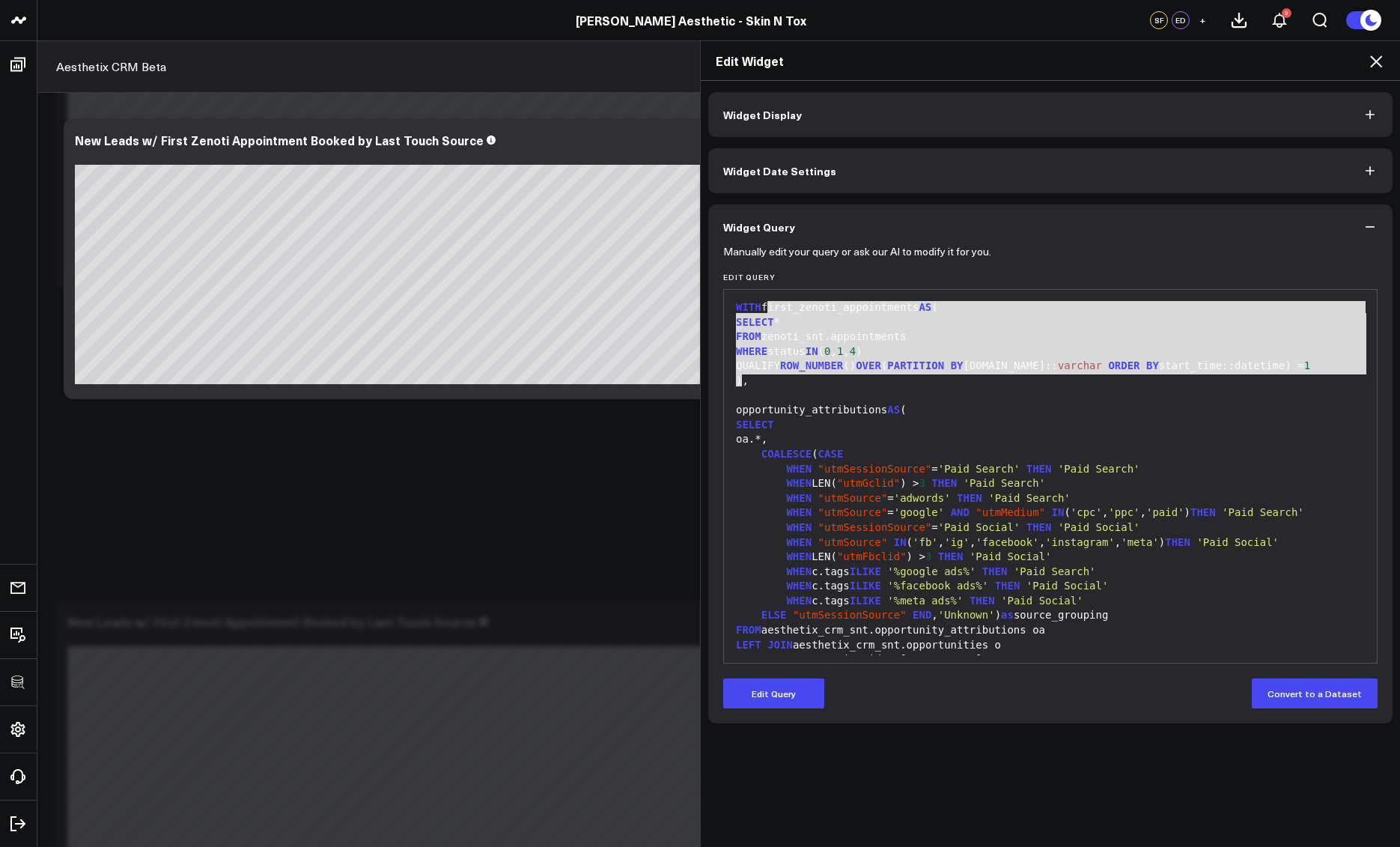
drag, startPoint x: 762, startPoint y: 307, endPoint x: 737, endPoint y: 379, distance: 76.2
click at [737, 378] on div "WITH first_zenoti_appointments AS ( SELECT * FROM zenoti_snt.appointments WHERE…" at bounding box center [1050, 704] width 638 height 814
copy div "first_zenoti_appointments AS ( SELECT * FROM zenoti_snt.appointments WHERE stat…"
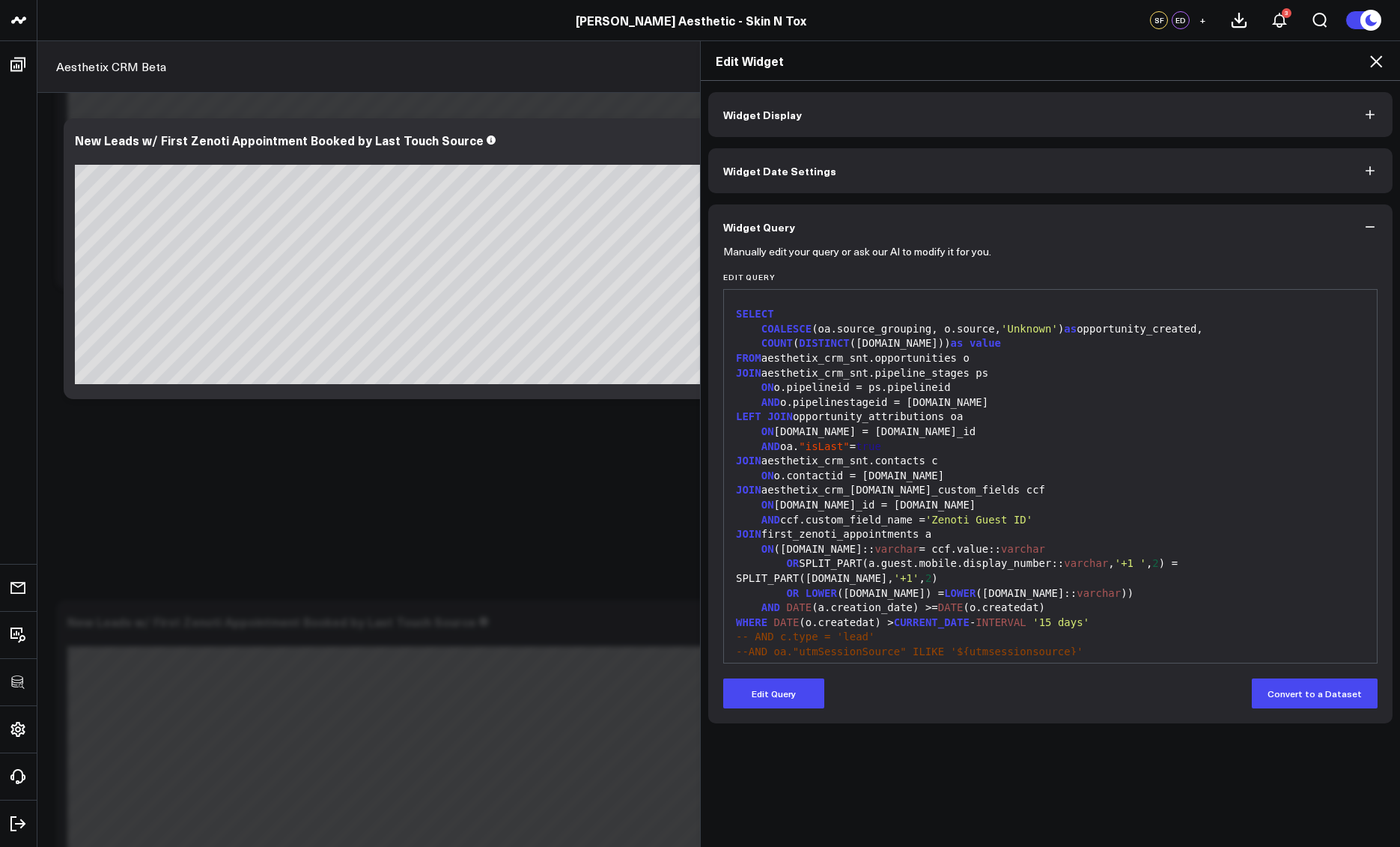
scroll to position [456, 0]
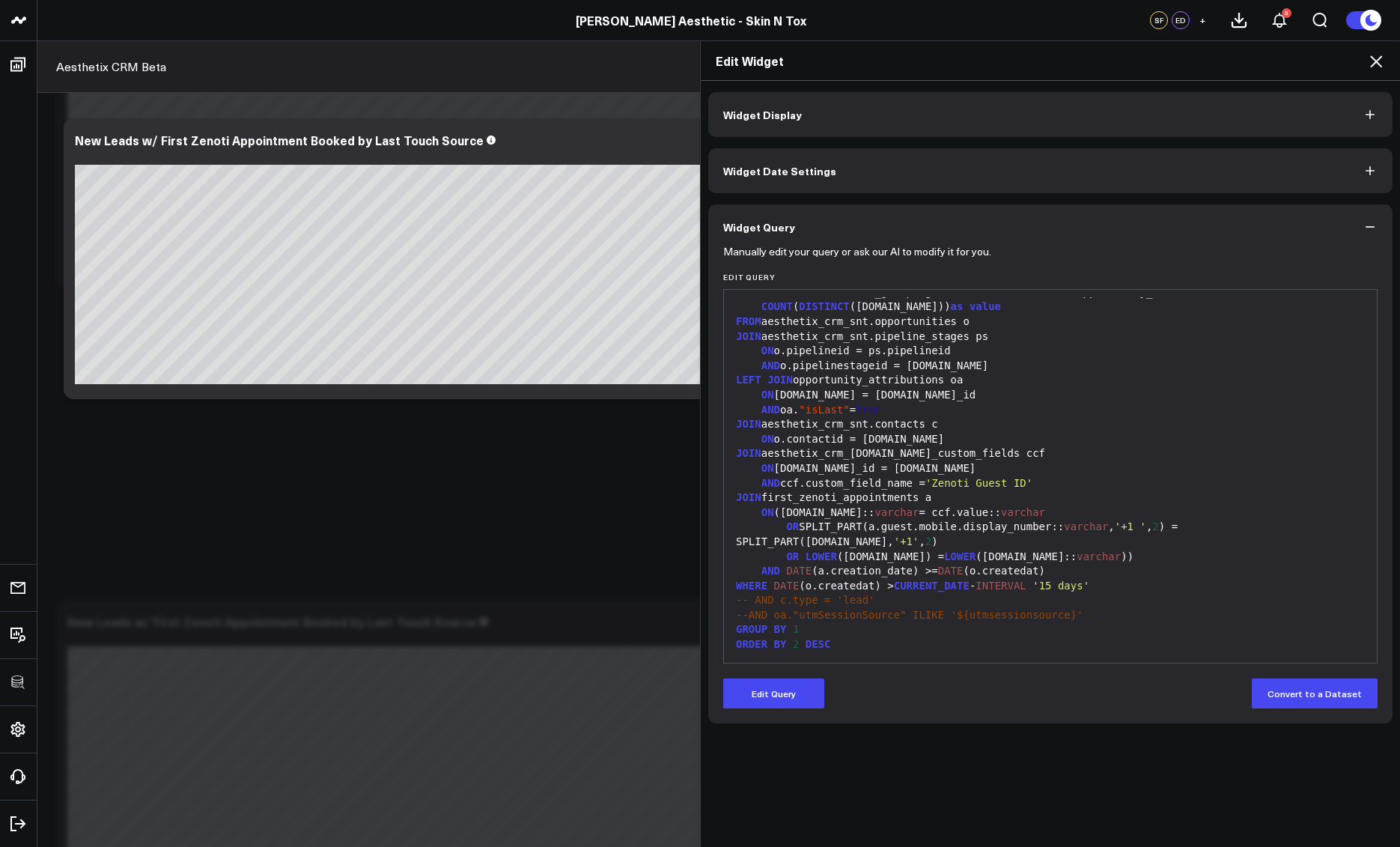
click at [893, 639] on div "ORDER BY 2 DESC" at bounding box center [1050, 644] width 638 height 15
click at [1084, 611] on div "--AND oa."utmSessionSource" ILIKE '${utmsessionsource}'" at bounding box center [1050, 615] width 638 height 15
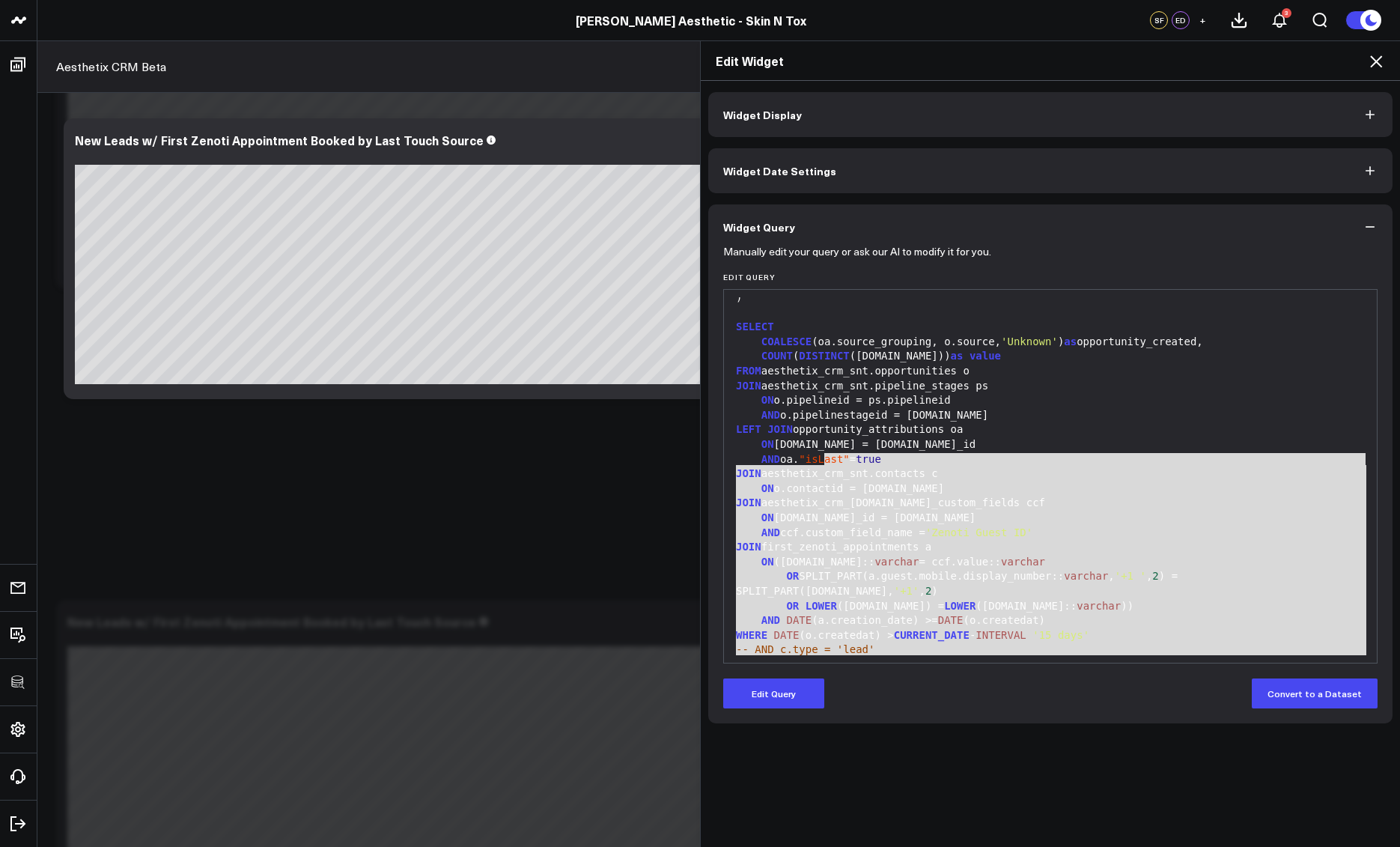
scroll to position [397, 0]
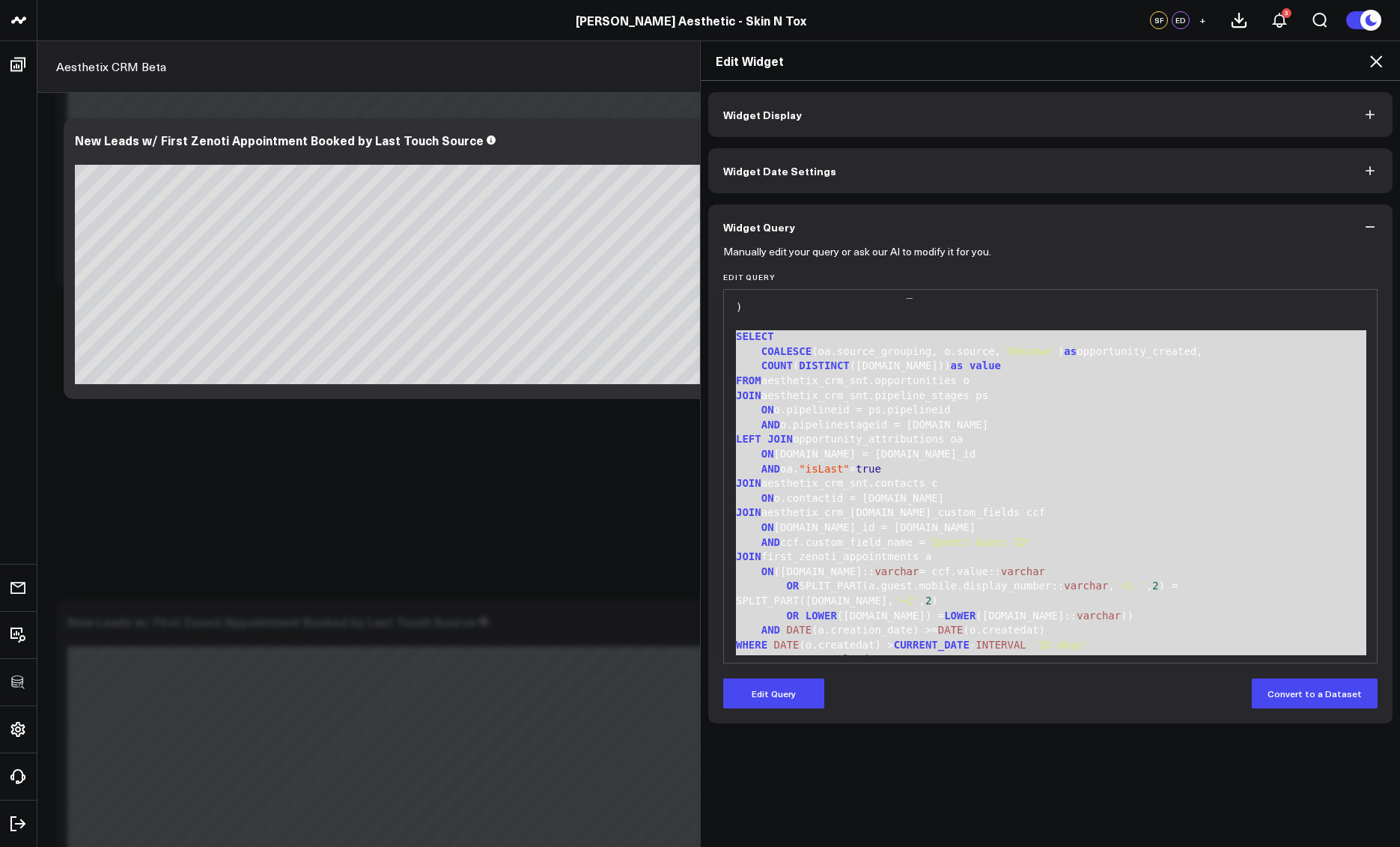
drag, startPoint x: 1008, startPoint y: 652, endPoint x: 696, endPoint y: 341, distance: 440.5
click at [701, 341] on div "Widget Display Widget Date Settings Widget Query Manually edit your query or as…" at bounding box center [1051, 464] width 700 height 767
copy div "SELECT COALESCE (oa.source_grouping, o.source, 'Unknown' ) as opportunity_creat…"
click at [1385, 57] on icon at bounding box center [1376, 61] width 18 height 18
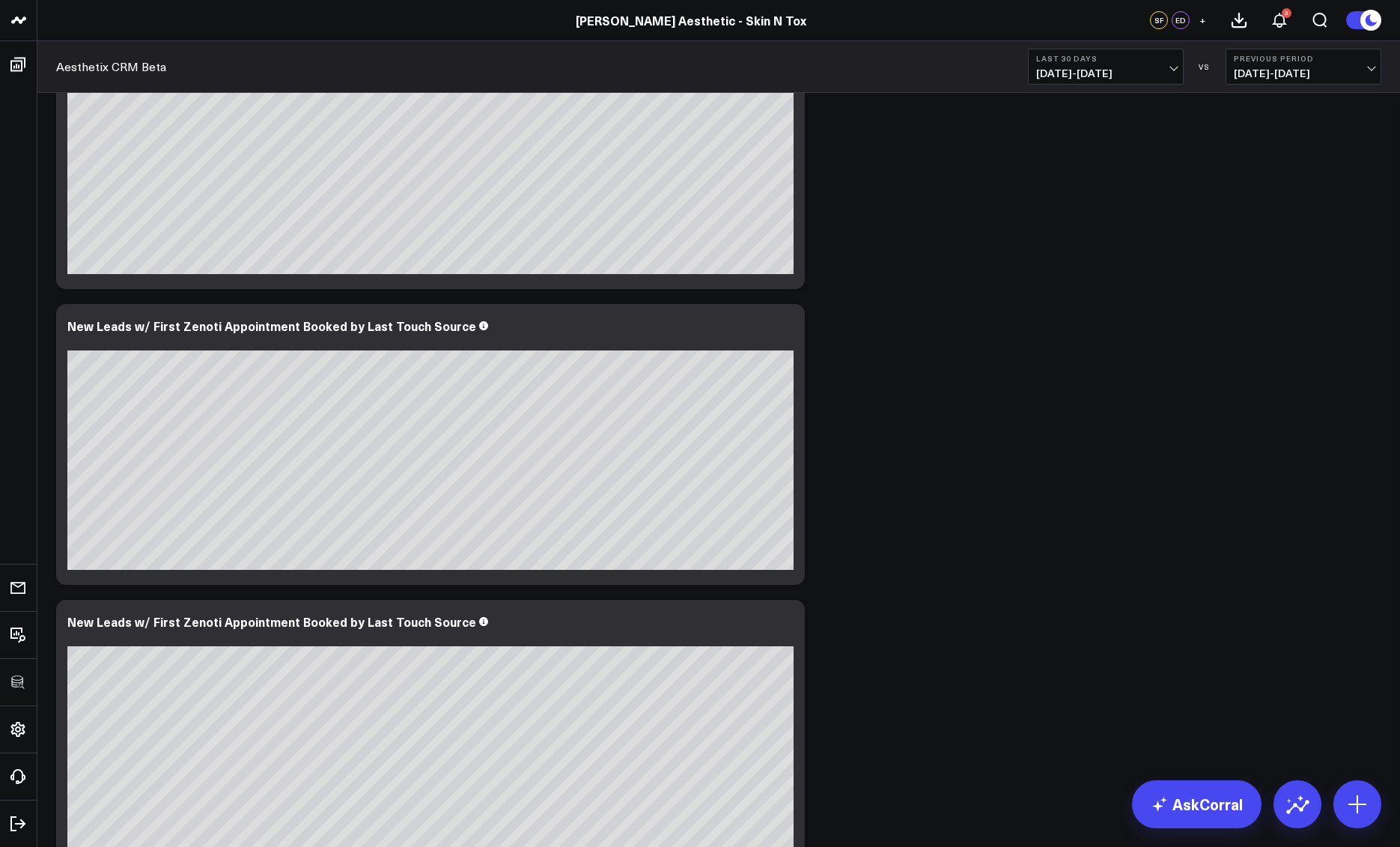
click at [1378, 61] on button "Previous Period 08/01/25 - 08/30/25" at bounding box center [1304, 67] width 156 height 36
click at [1089, 263] on div "Overview Modify via AI Copy link to widget Ask support Remove Create linked cop…" at bounding box center [718, 275] width 1340 height 4351
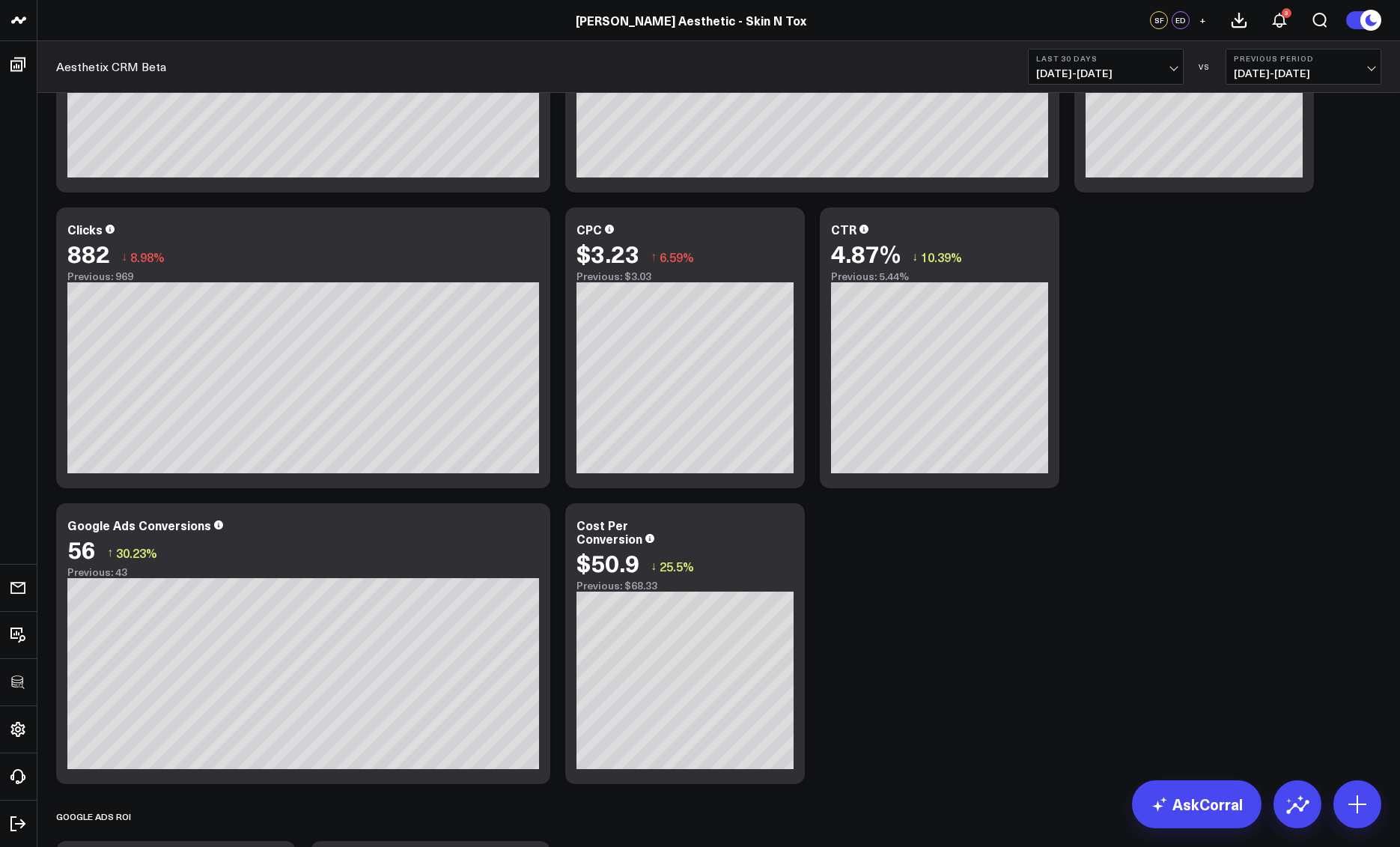
scroll to position [3688, 0]
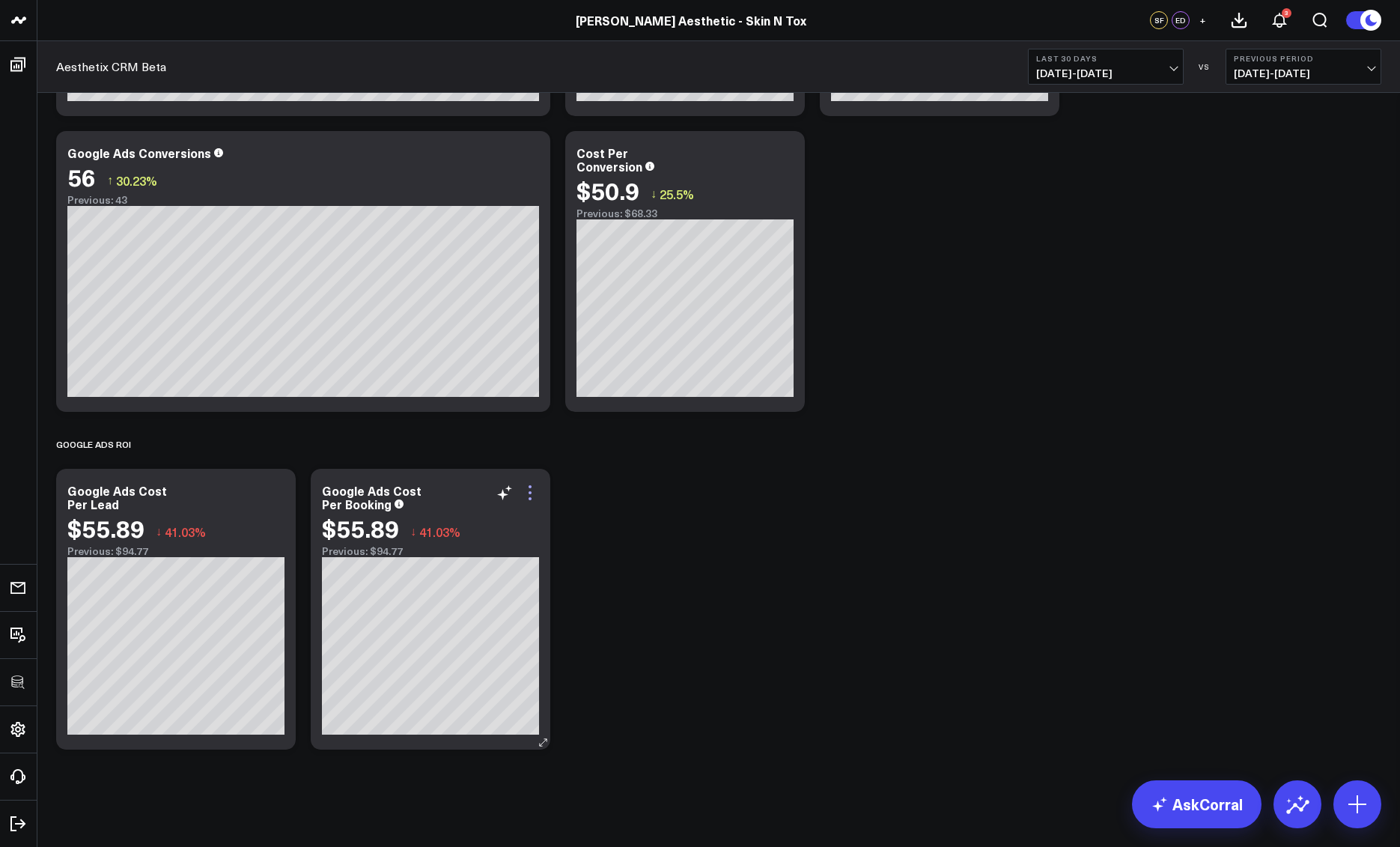
click at [533, 492] on icon at bounding box center [530, 492] width 18 height 18
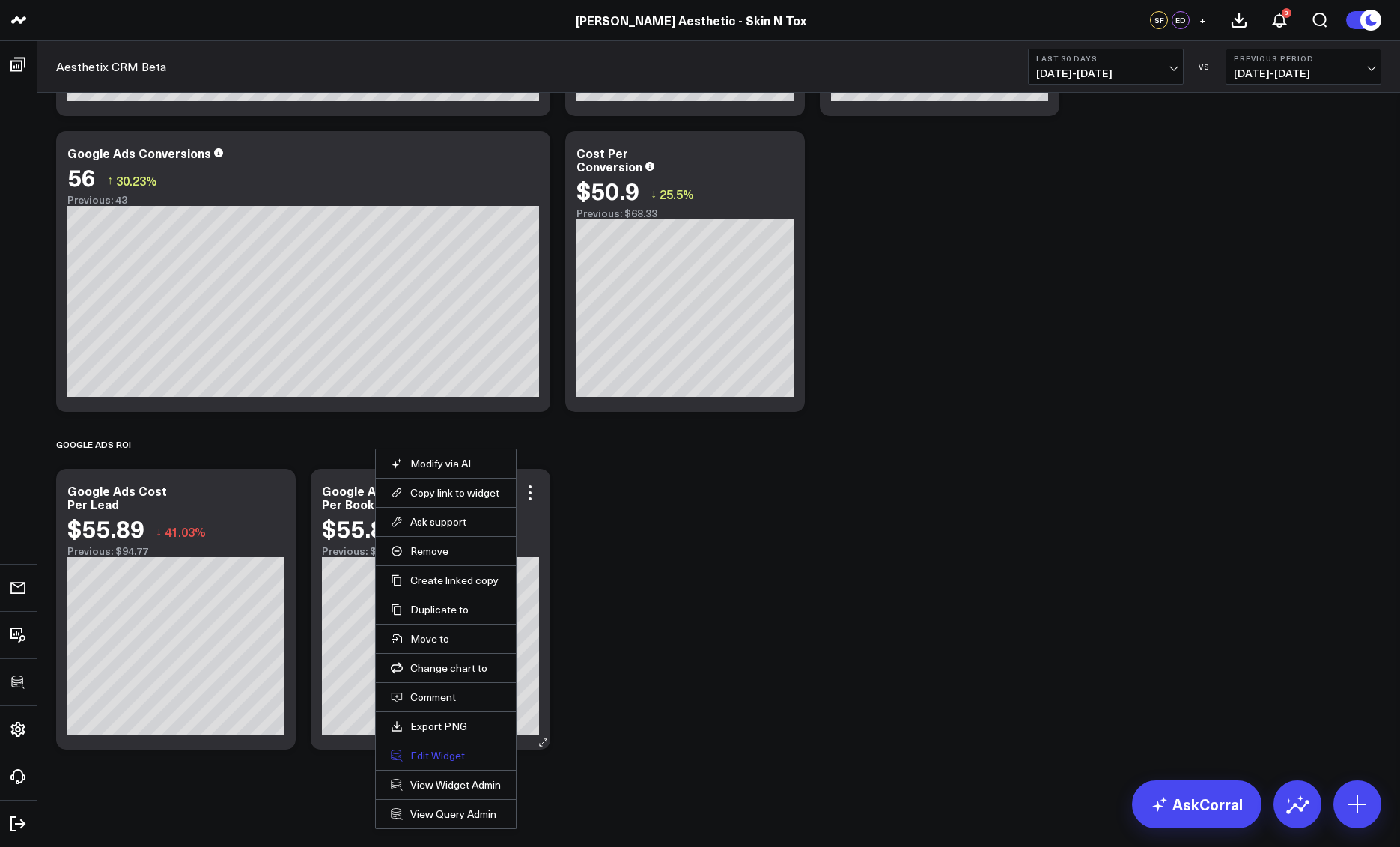
click at [444, 755] on button "Edit Widget" at bounding box center [446, 756] width 110 height 14
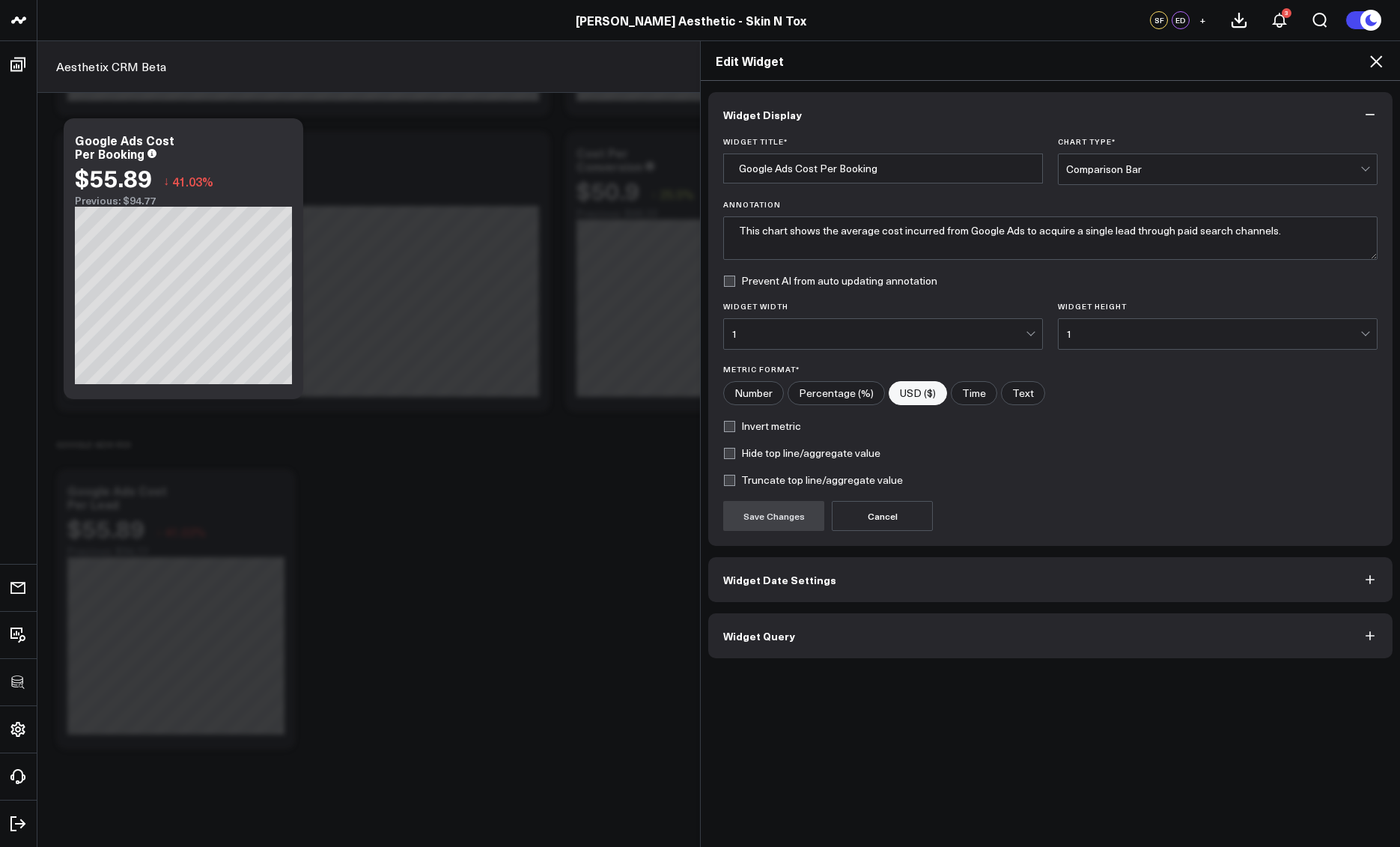
click at [863, 632] on button "Widget Query" at bounding box center [1050, 635] width 684 height 45
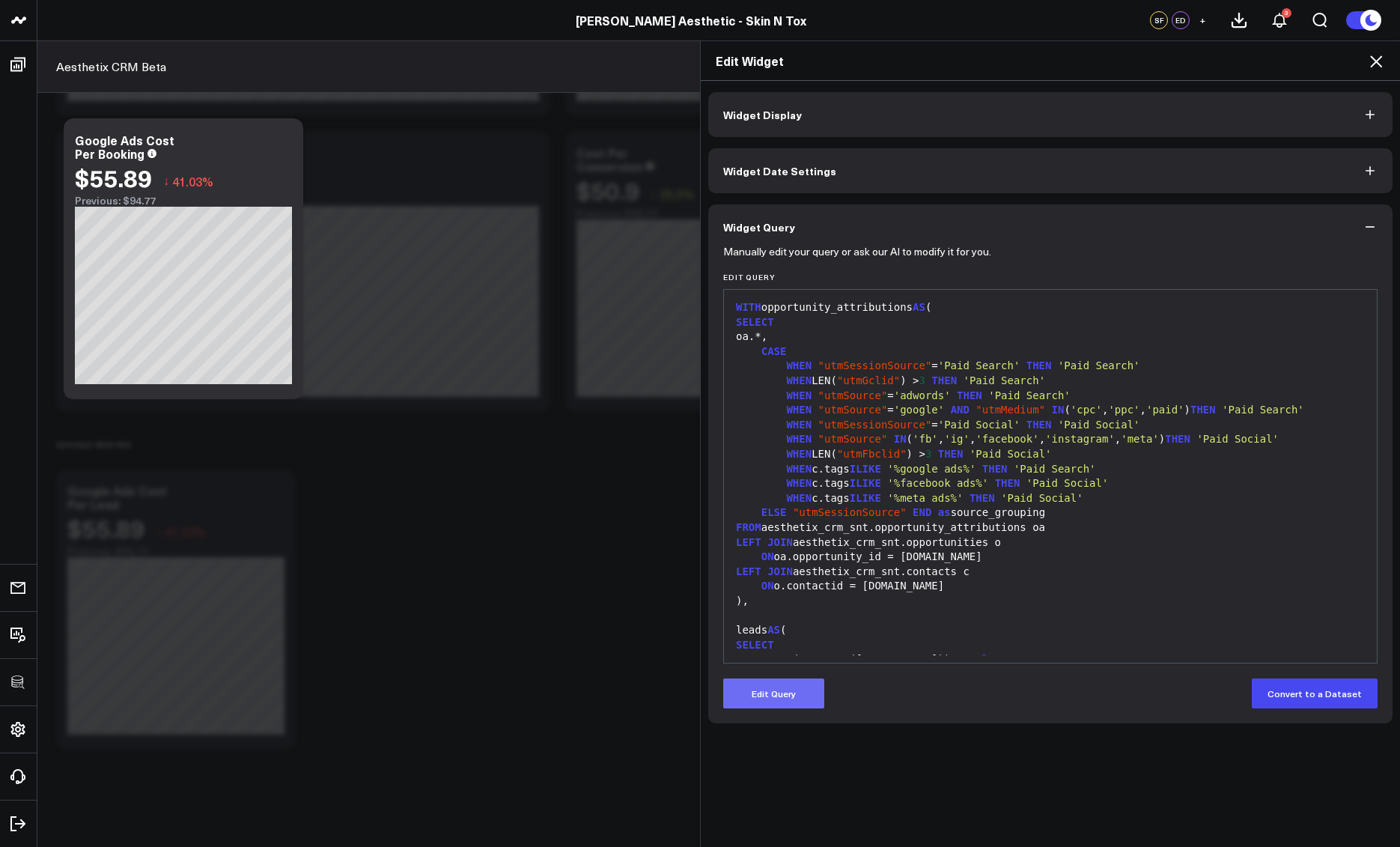
click at [791, 689] on button "Edit Query" at bounding box center [774, 693] width 101 height 30
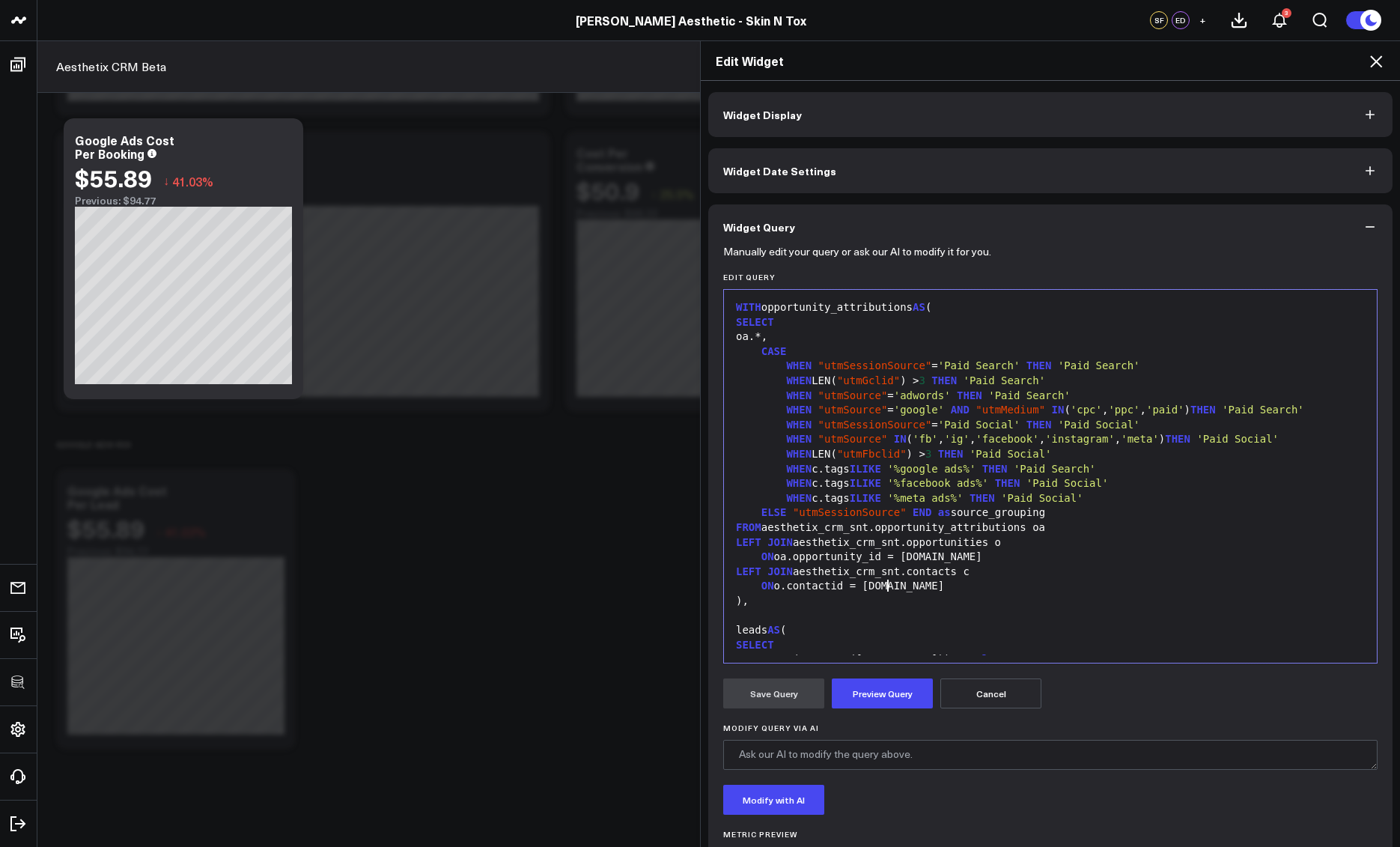
click at [879, 593] on div "ON o.contactid = c.id" at bounding box center [1050, 586] width 638 height 15
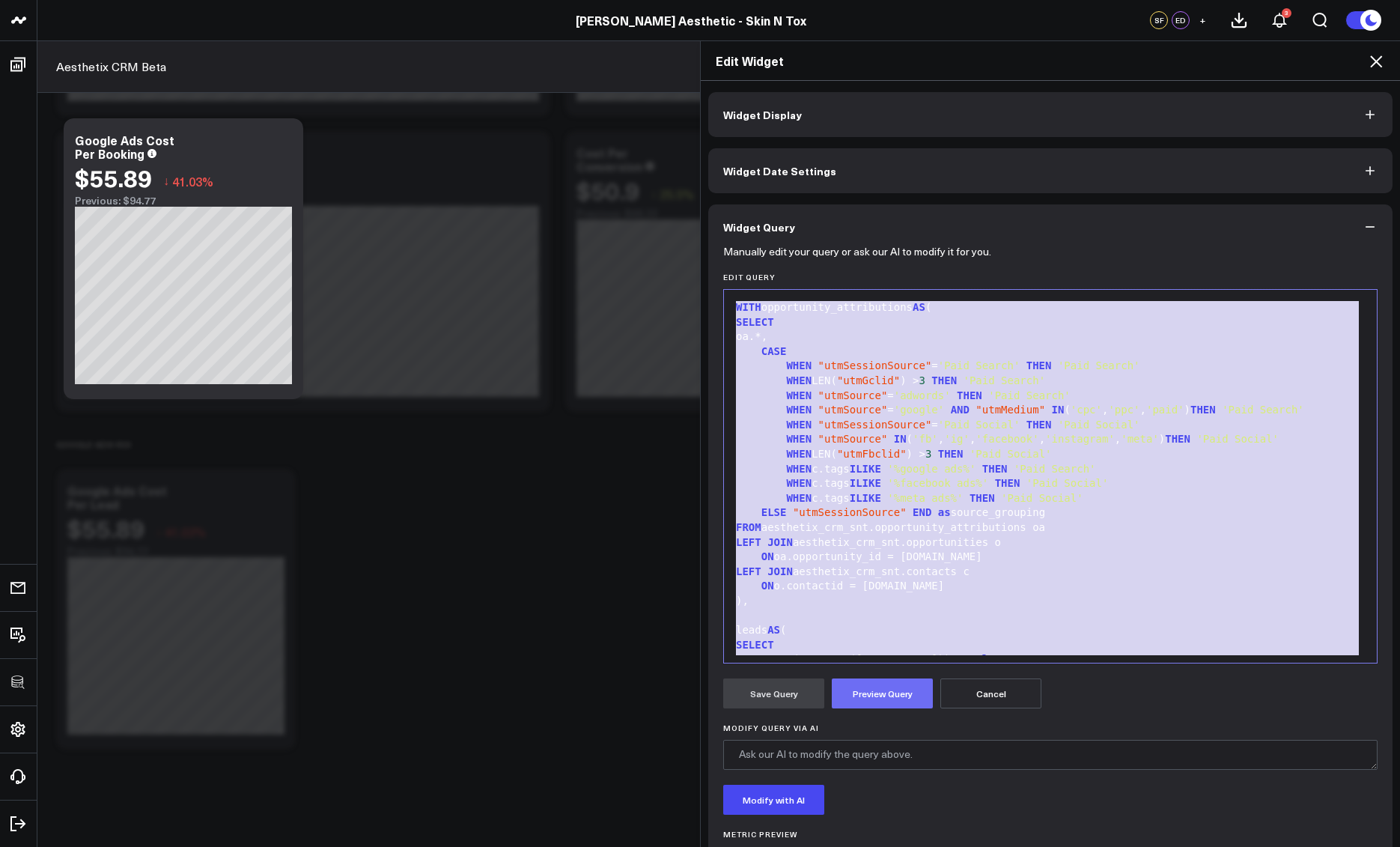
scroll to position [586, 0]
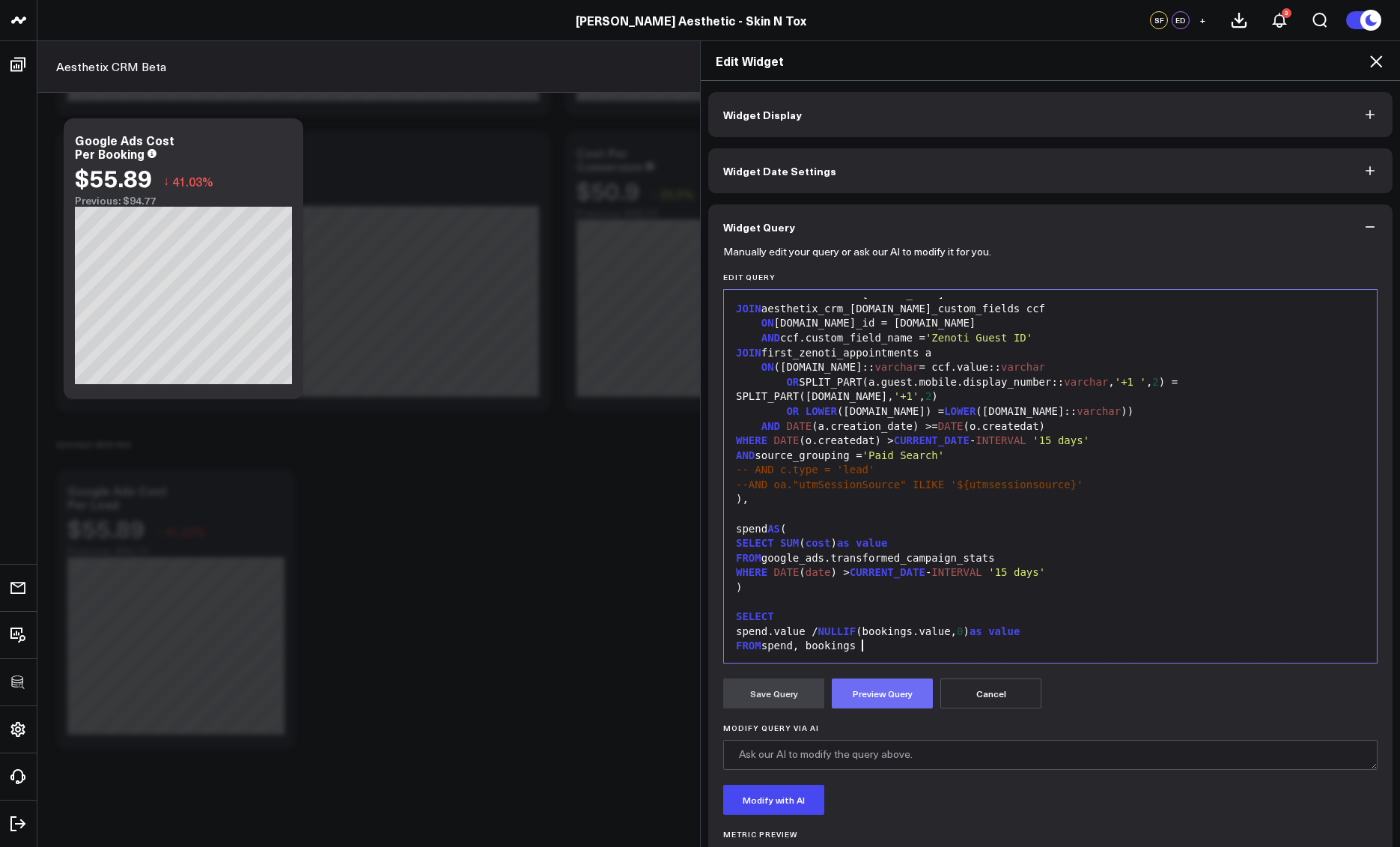
click at [873, 690] on button "Preview Query" at bounding box center [883, 693] width 101 height 30
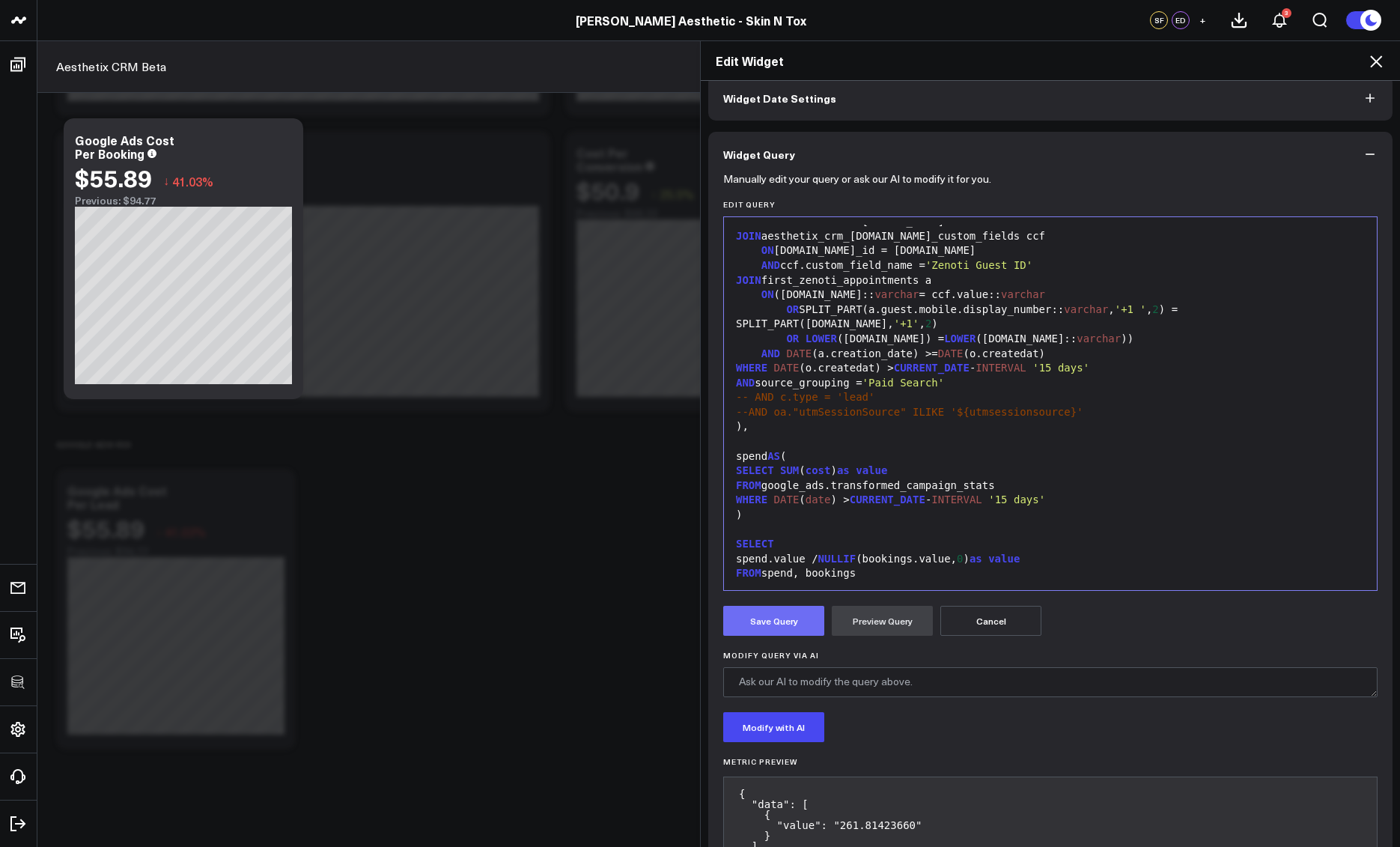
click at [771, 615] on button "Save Query" at bounding box center [774, 621] width 101 height 30
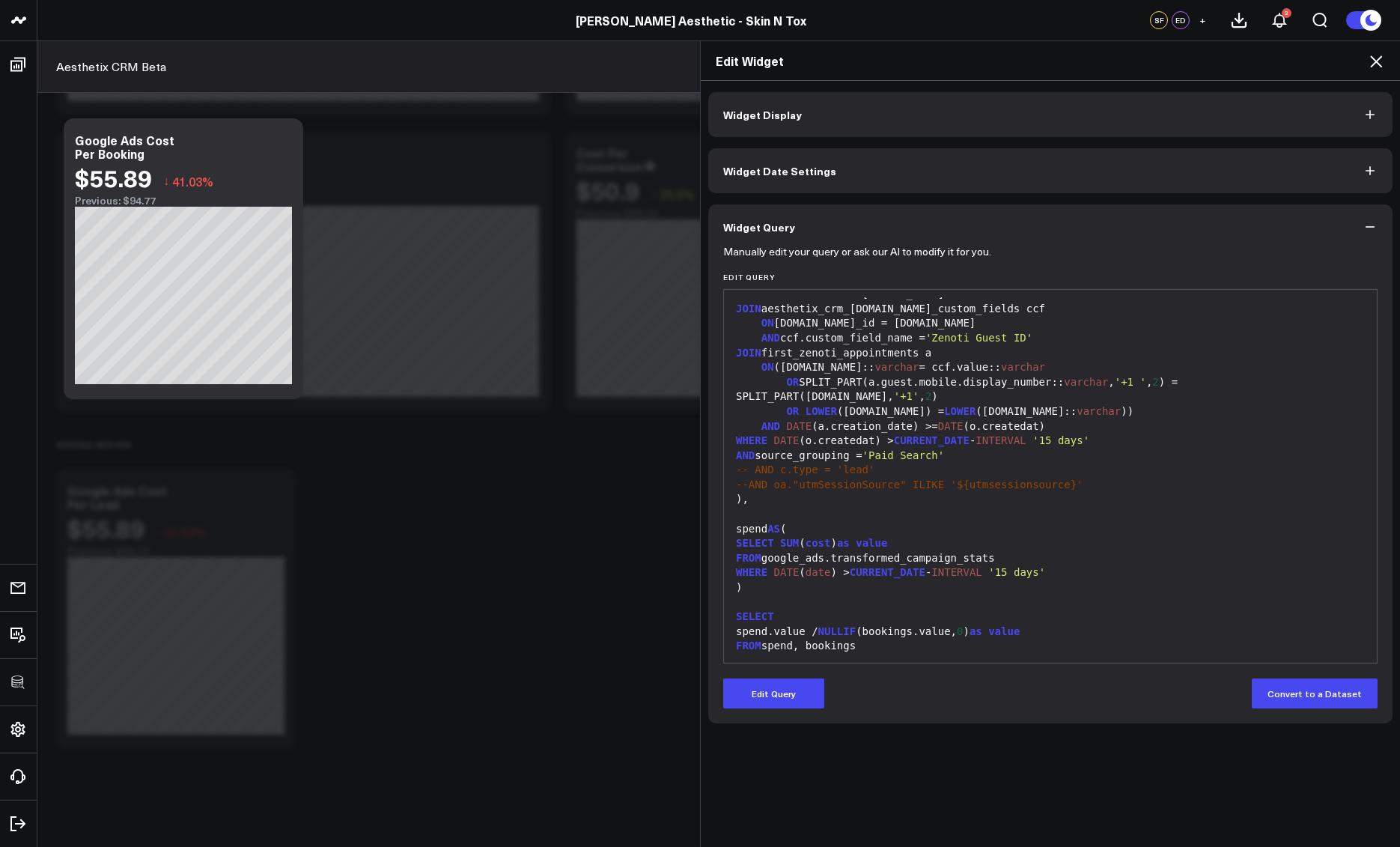
click at [1376, 62] on icon at bounding box center [1376, 62] width 12 height 12
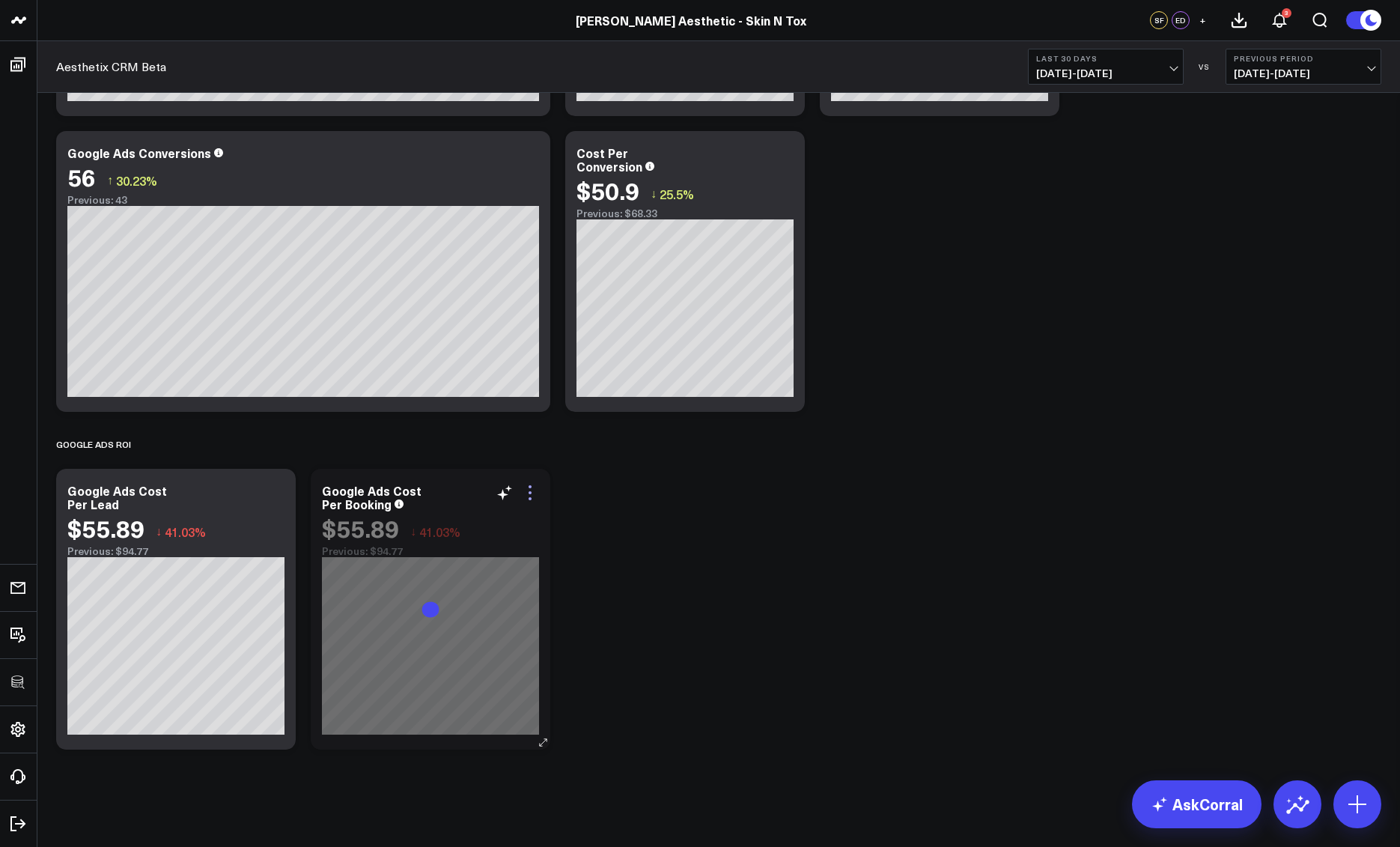
click at [531, 491] on icon at bounding box center [530, 492] width 18 height 18
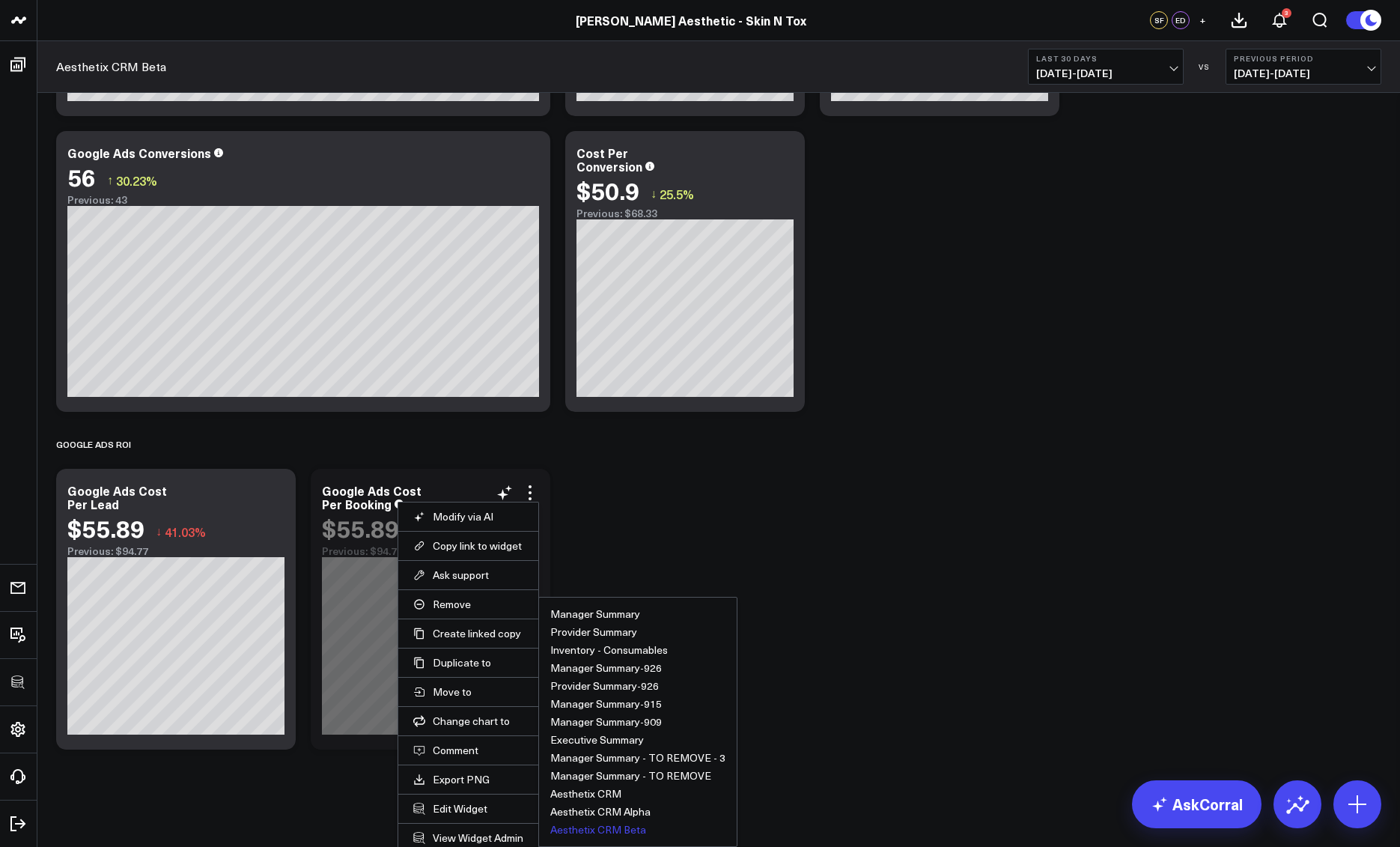
click at [587, 829] on button "Aesthetix CRM Beta" at bounding box center [599, 830] width 96 height 10
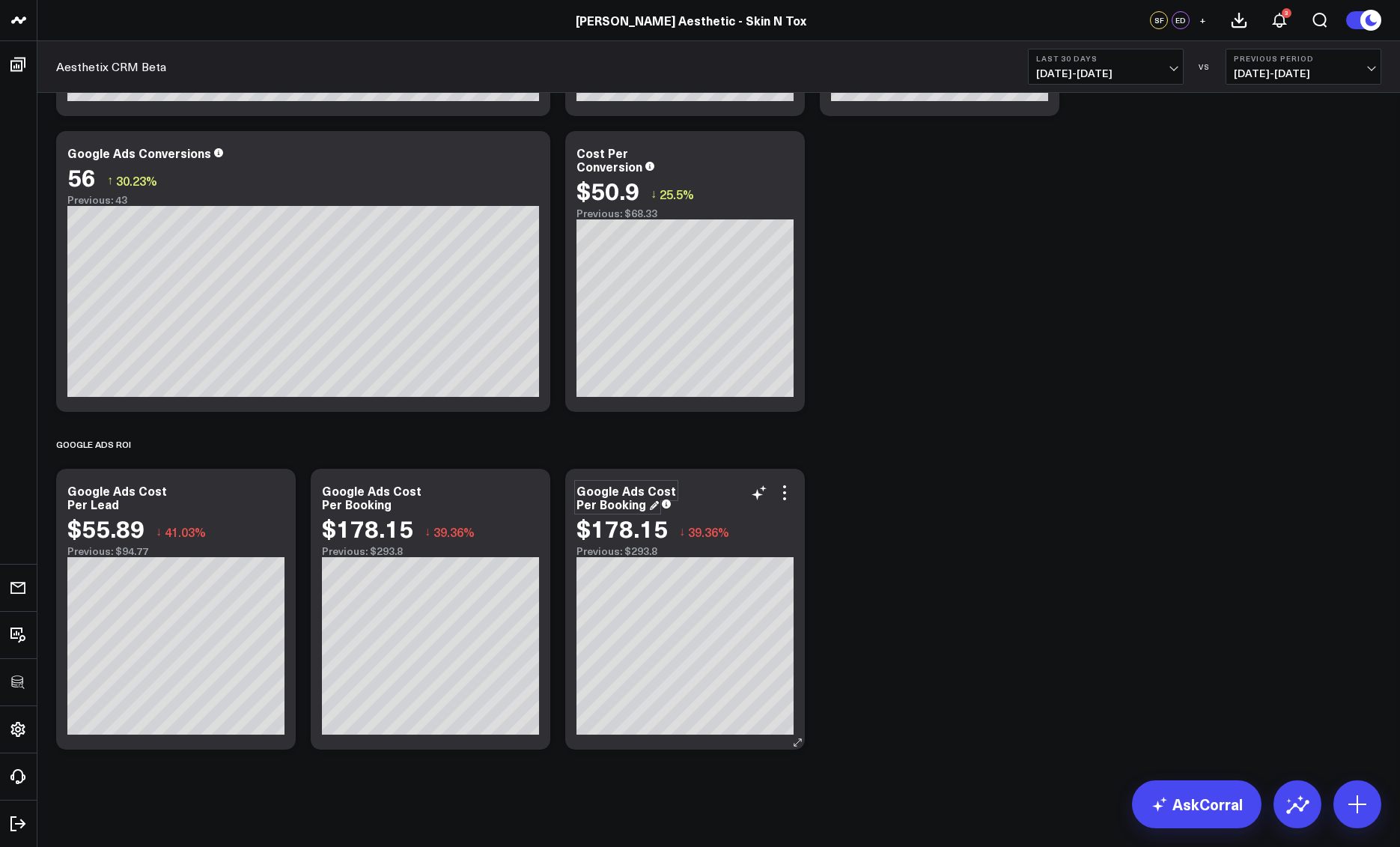
click at [623, 494] on div "Google Ads Cost Per Booking" at bounding box center [626, 497] width 99 height 30
click at [633, 492] on div "Google Ads Cost Per Booking" at bounding box center [626, 497] width 99 height 30
click at [646, 492] on div "Google Ads Cost Per Booking" at bounding box center [626, 497] width 99 height 30
drag, startPoint x: 646, startPoint y: 492, endPoint x: 650, endPoint y: 500, distance: 8.9
click at [650, 500] on div "Google Ads Cost Per Booking" at bounding box center [685, 497] width 217 height 27
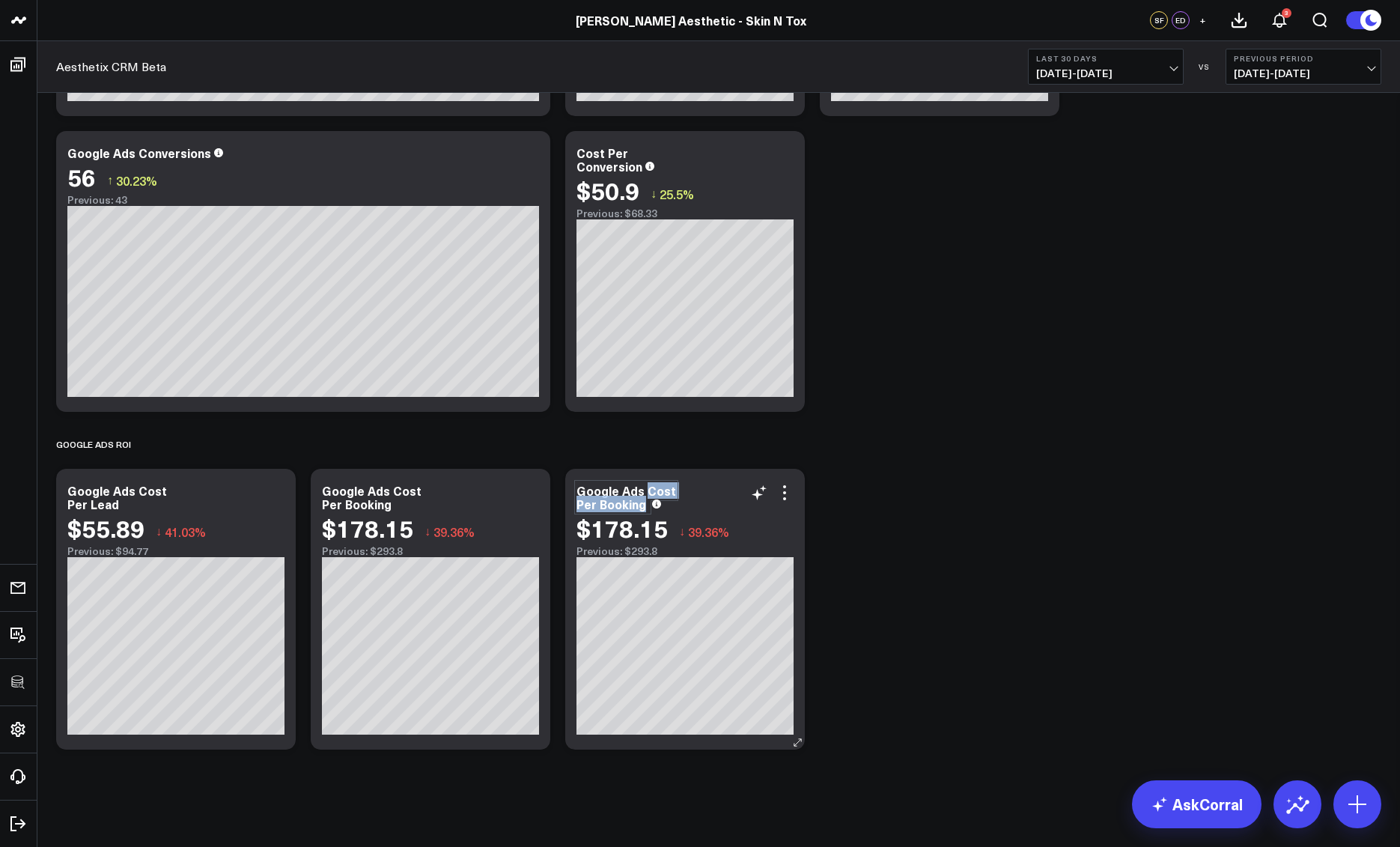
click at [577, 510] on div "Google Ads Cost Per Booking" at bounding box center [626, 497] width 99 height 30
click at [783, 492] on icon at bounding box center [784, 492] width 3 height 3
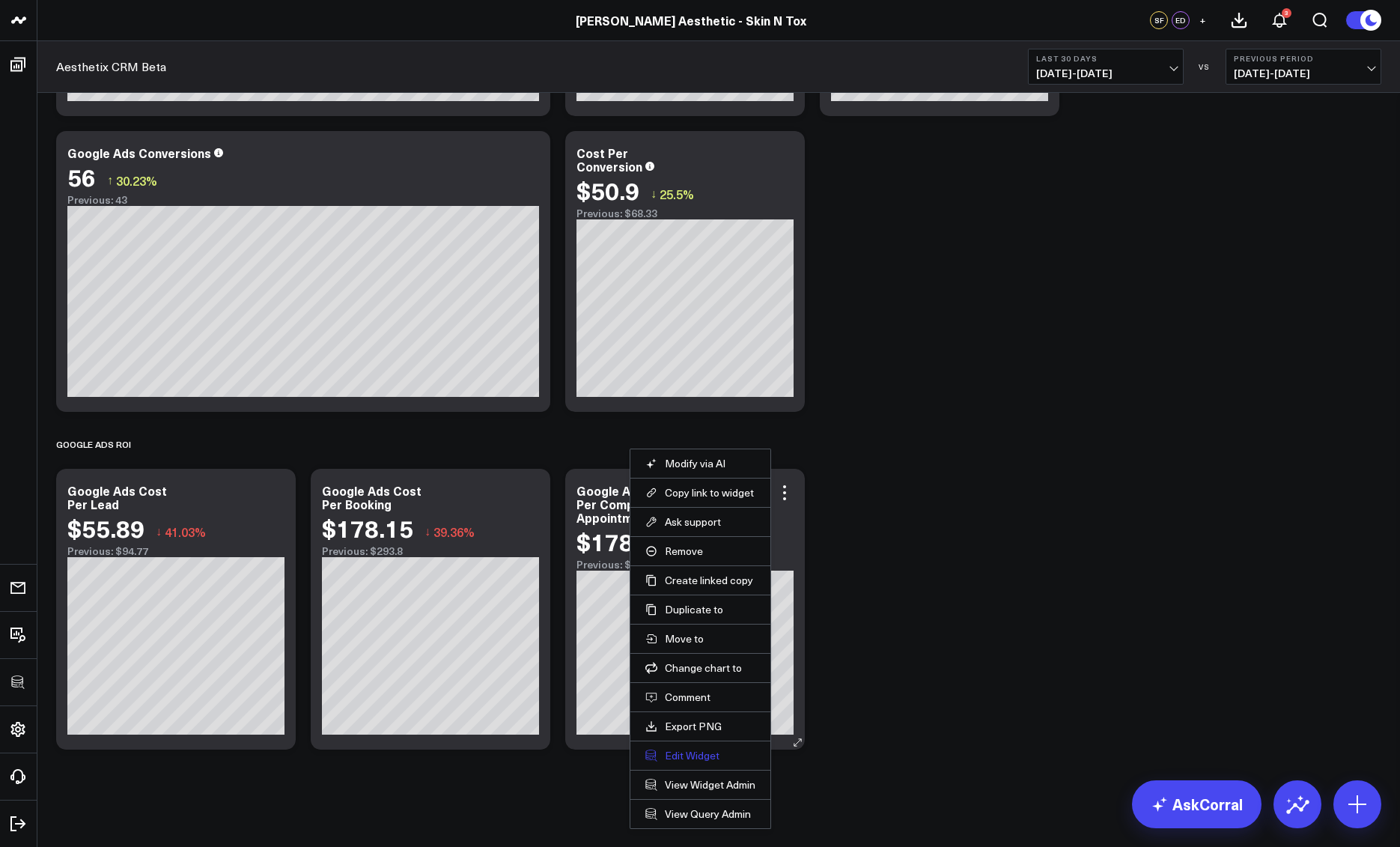
click at [699, 756] on button "Edit Widget" at bounding box center [700, 756] width 110 height 14
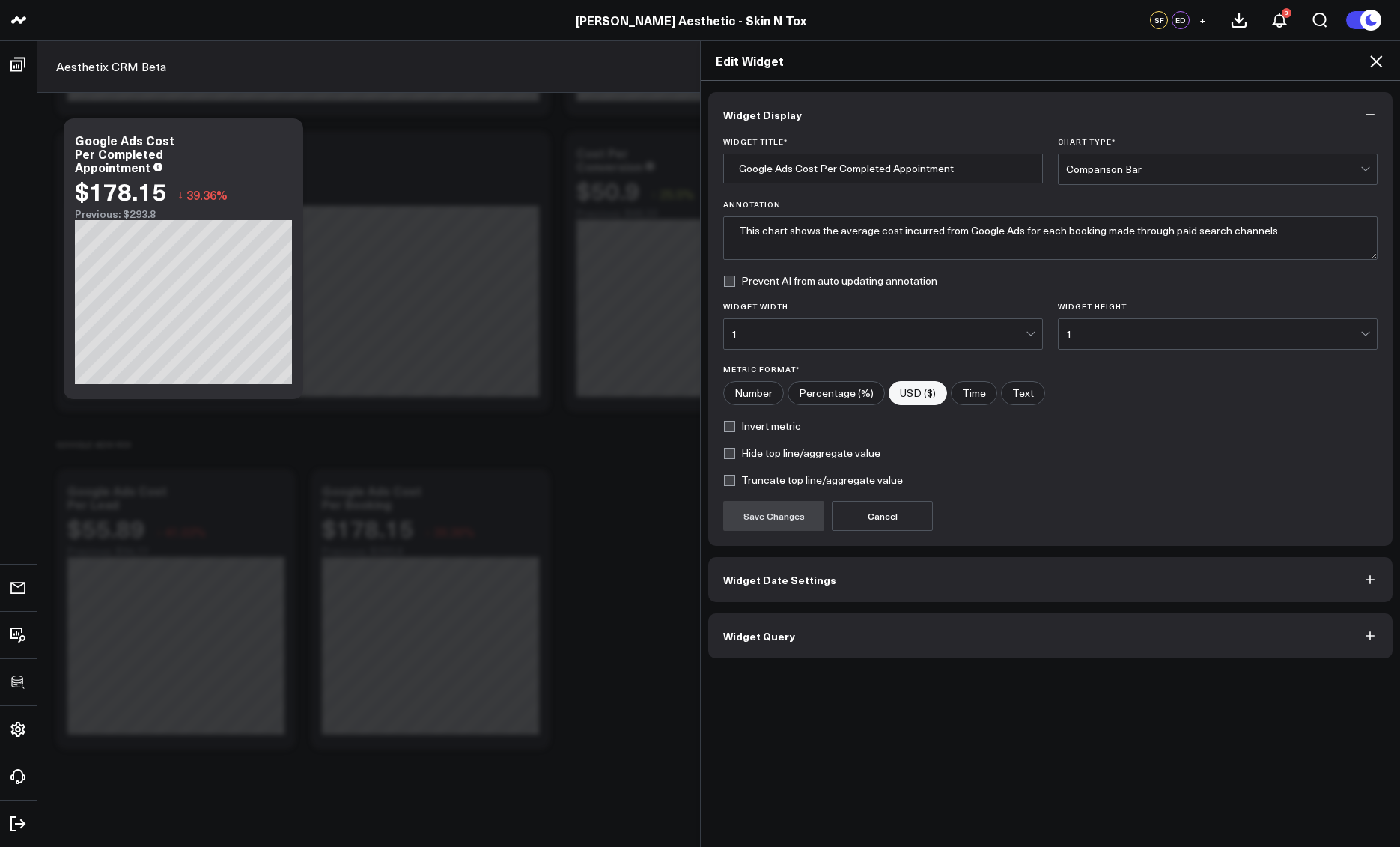
click at [843, 636] on button "Widget Query" at bounding box center [1050, 635] width 684 height 45
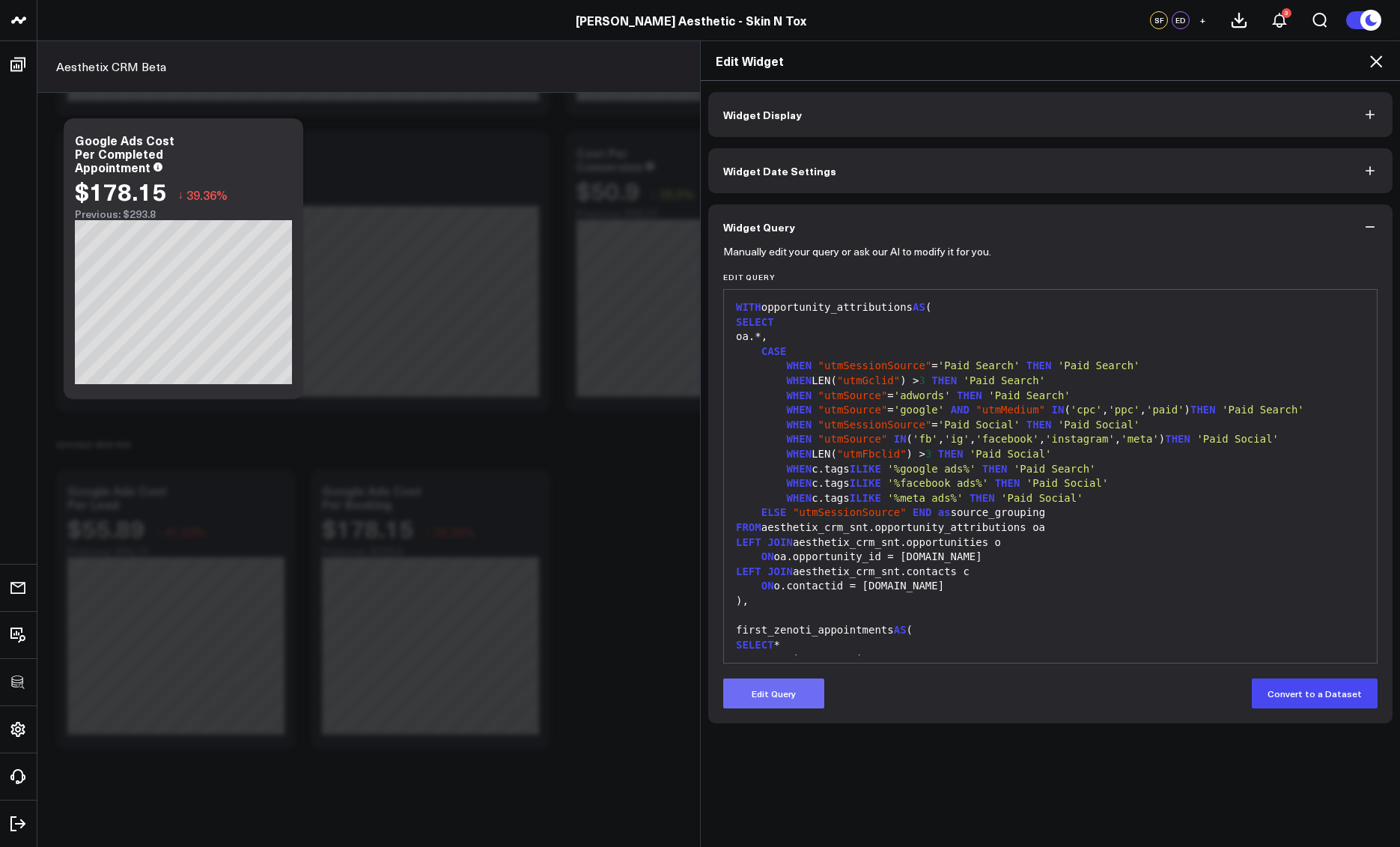
click at [772, 695] on button "Edit Query" at bounding box center [774, 693] width 101 height 30
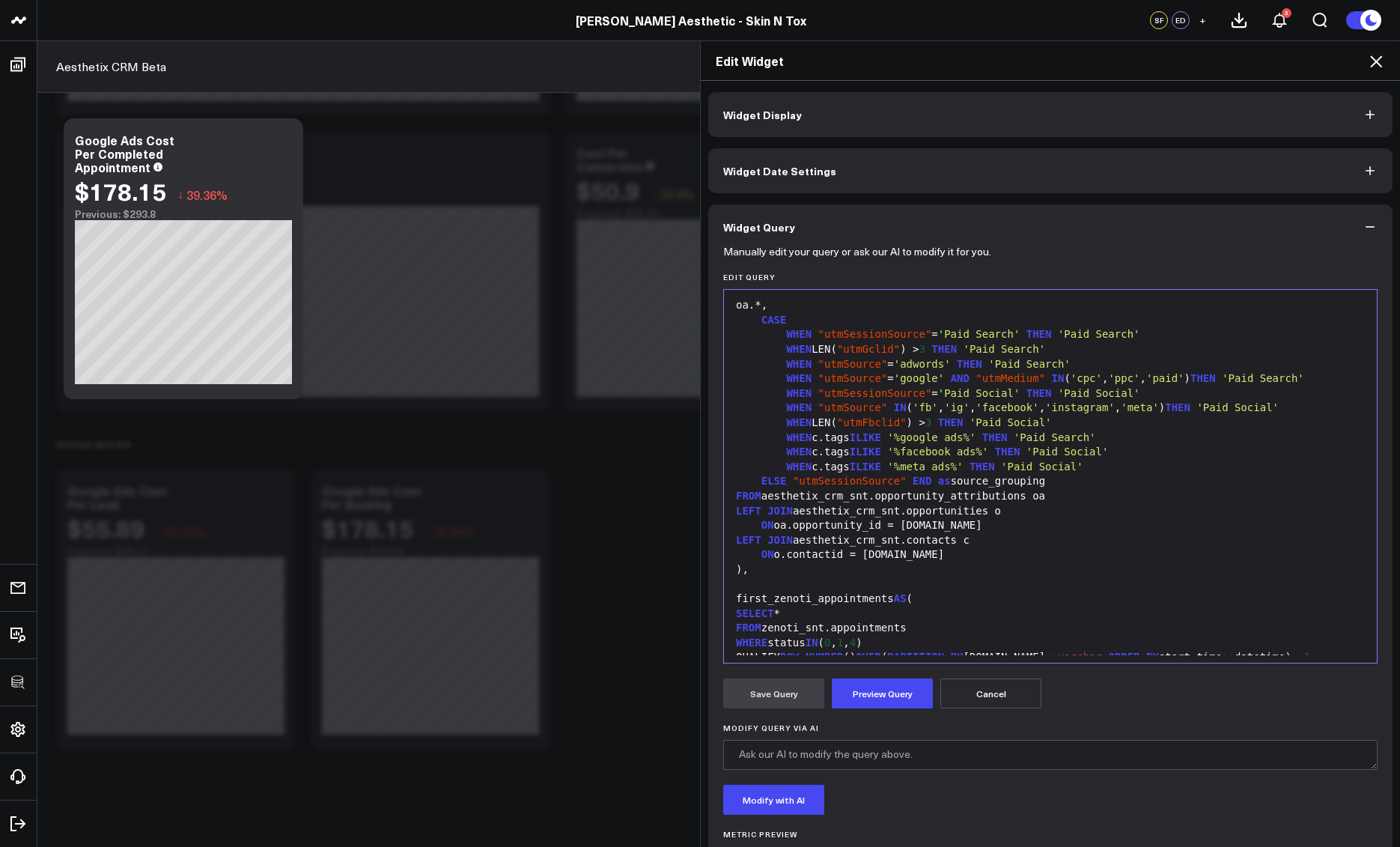
scroll to position [62, 0]
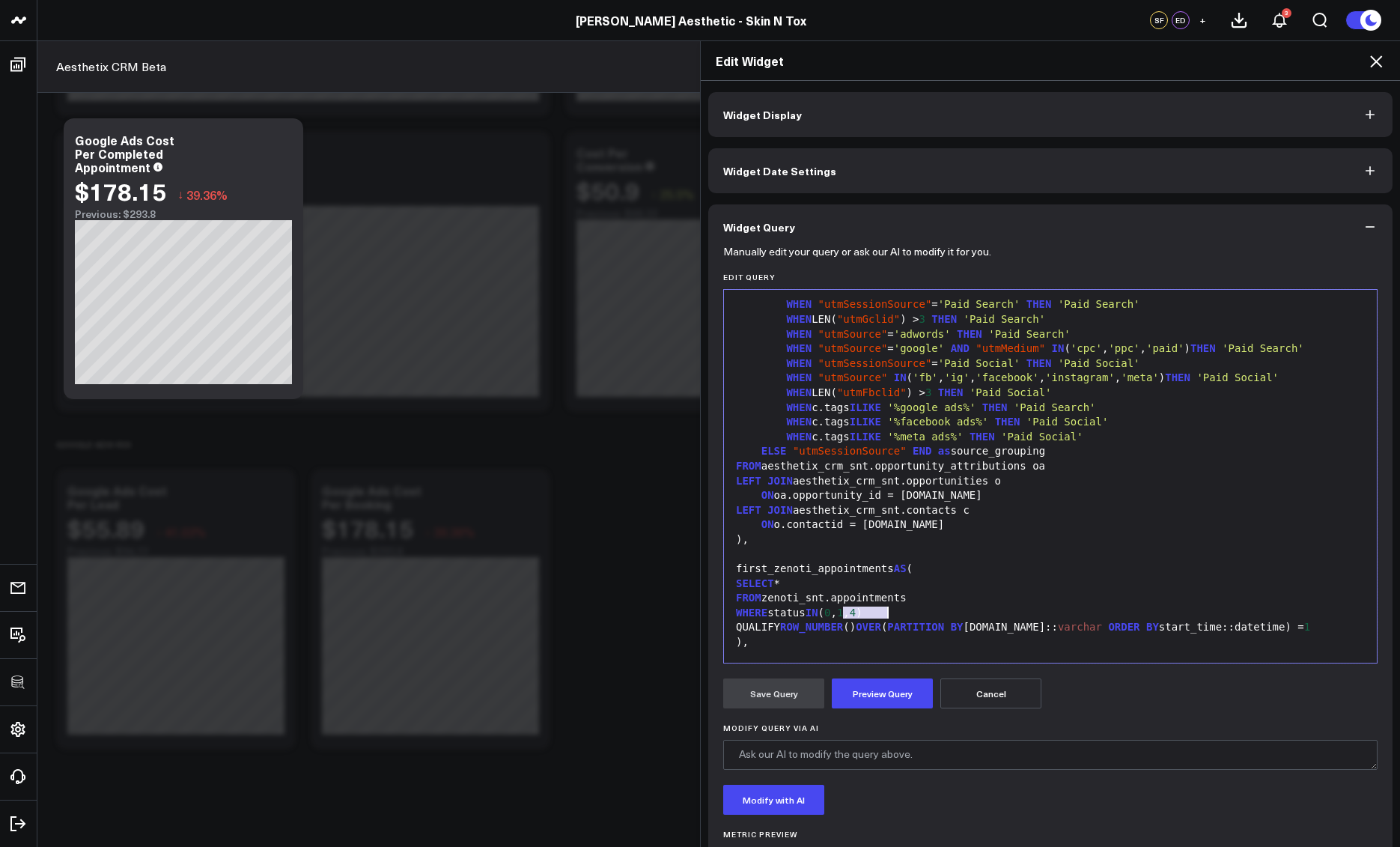
drag, startPoint x: 839, startPoint y: 613, endPoint x: 881, endPoint y: 611, distance: 42.0
click at [881, 611] on div "WHERE status IN ( 0 , 1 , 4 )" at bounding box center [1050, 613] width 638 height 15
click at [871, 680] on button "Preview Query" at bounding box center [883, 693] width 101 height 30
click at [763, 701] on button "Save Query" at bounding box center [774, 693] width 101 height 30
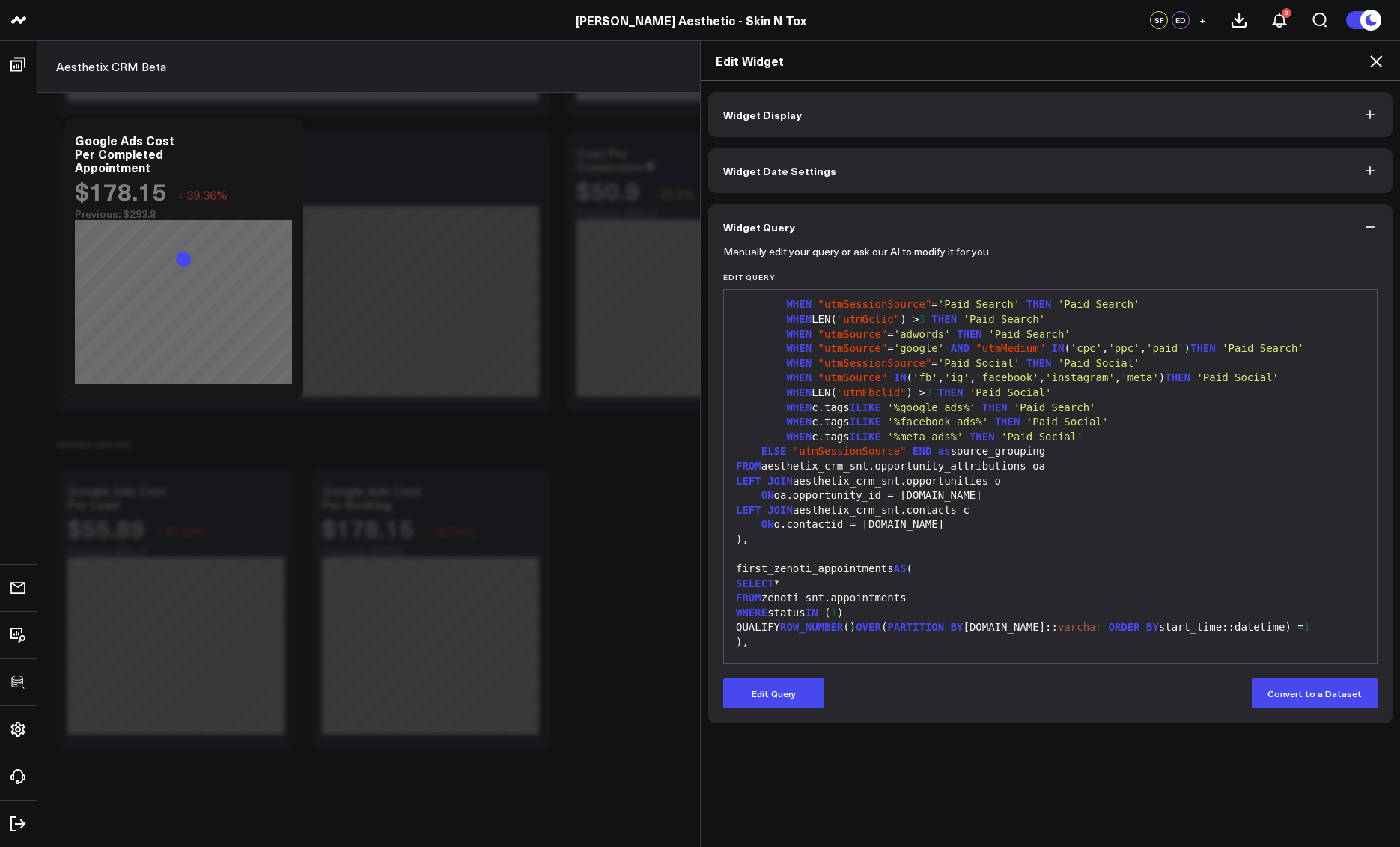
click at [1375, 59] on icon at bounding box center [1376, 62] width 12 height 12
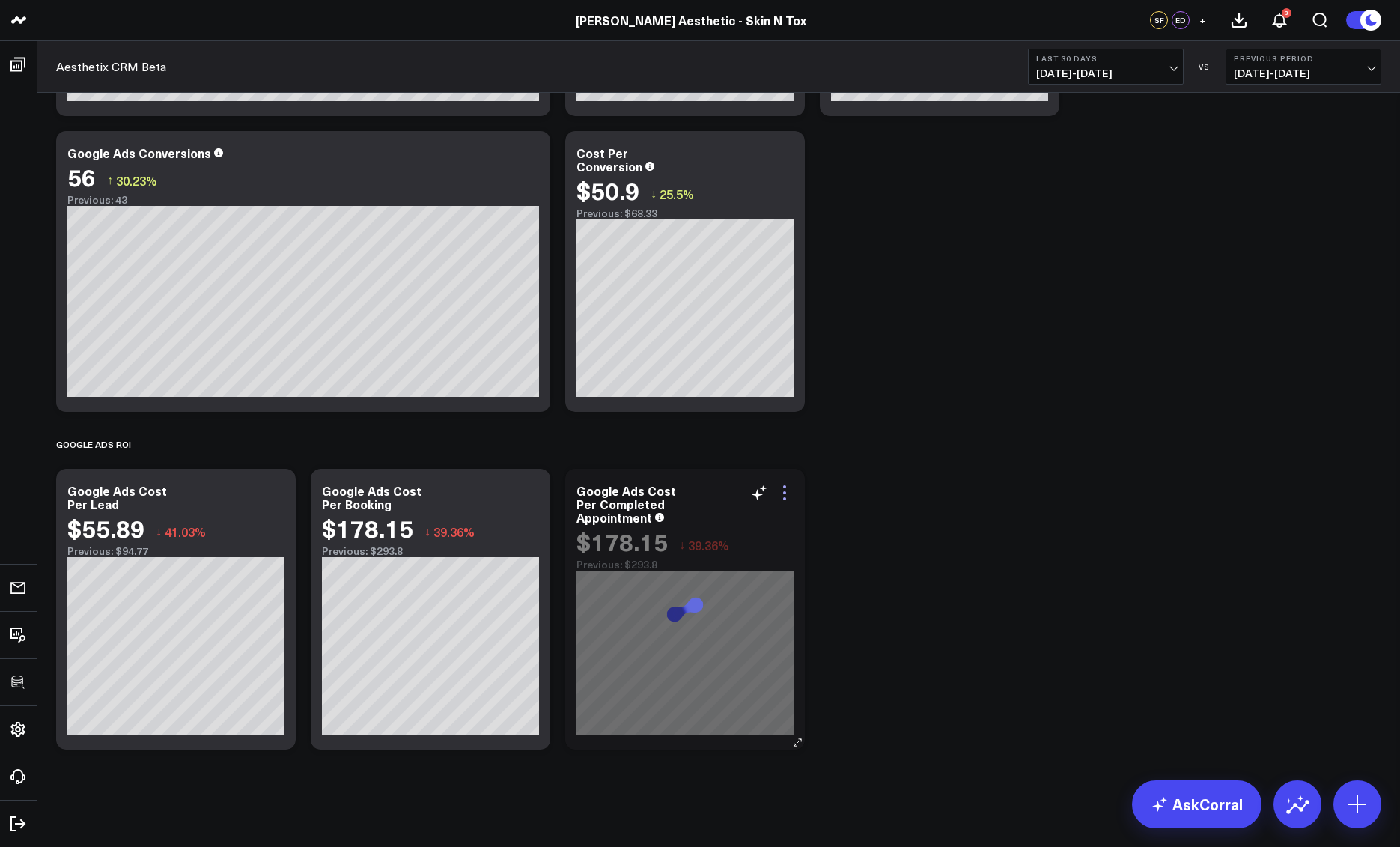
click at [783, 494] on icon at bounding box center [784, 492] width 18 height 18
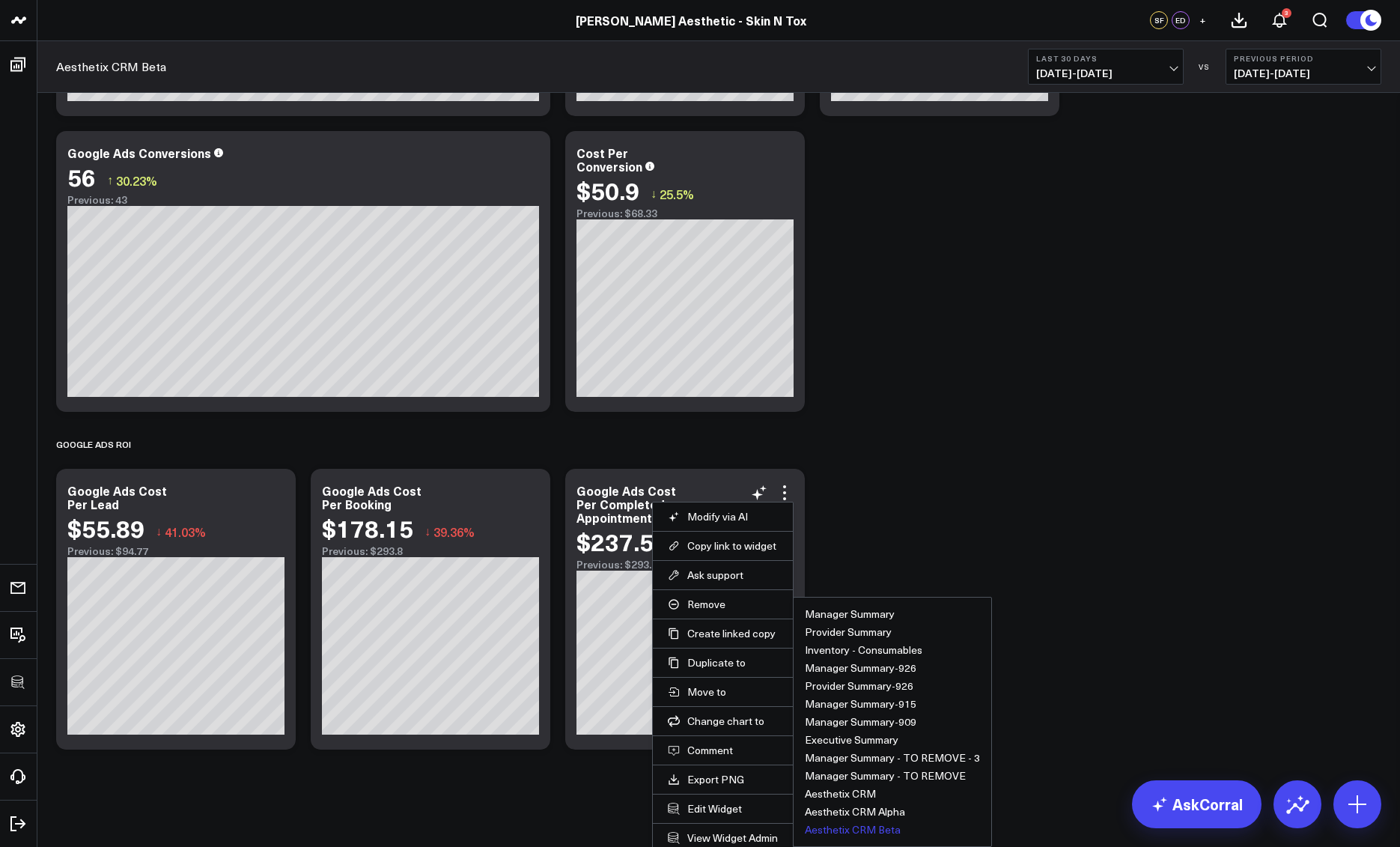
click at [840, 828] on button "Aesthetix CRM Beta" at bounding box center [853, 830] width 96 height 10
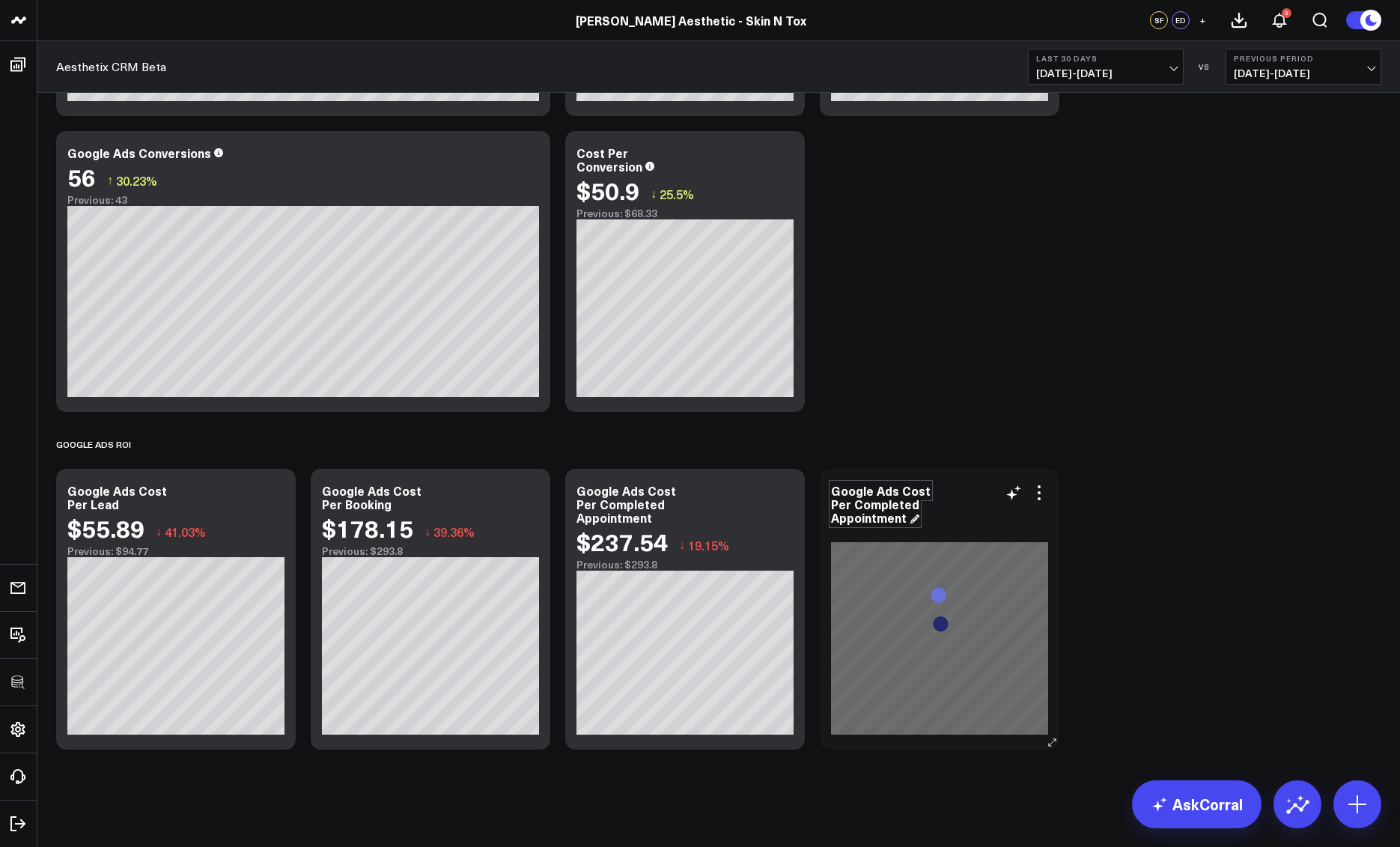
click at [898, 490] on div "Google Ads Cost Per Completed Appointment" at bounding box center [881, 504] width 99 height 44
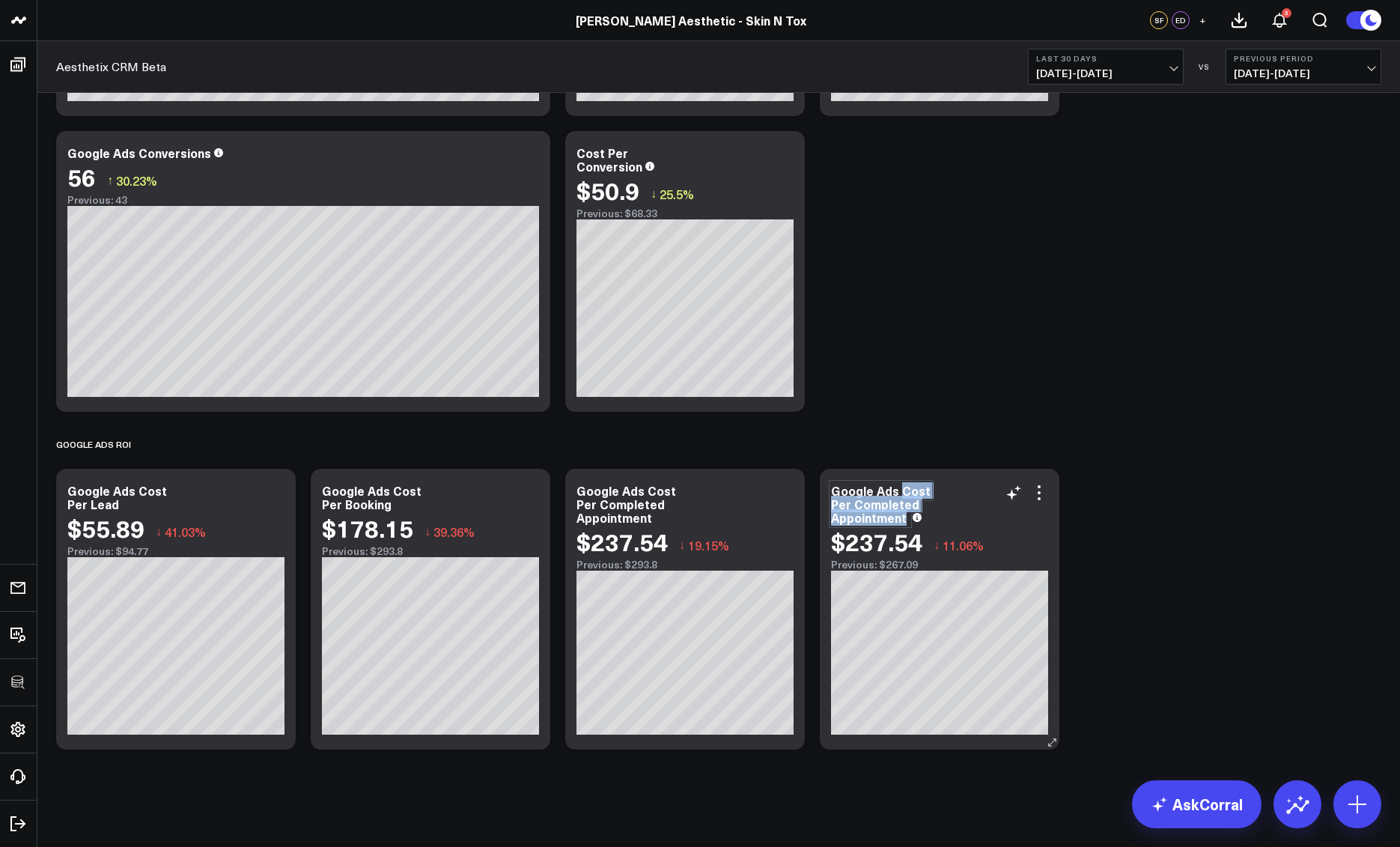
drag, startPoint x: 898, startPoint y: 492, endPoint x: 921, endPoint y: 516, distance: 33.2
click at [920, 516] on div "Google Ads Cost Per Completed Appointment" at bounding box center [940, 504] width 217 height 40
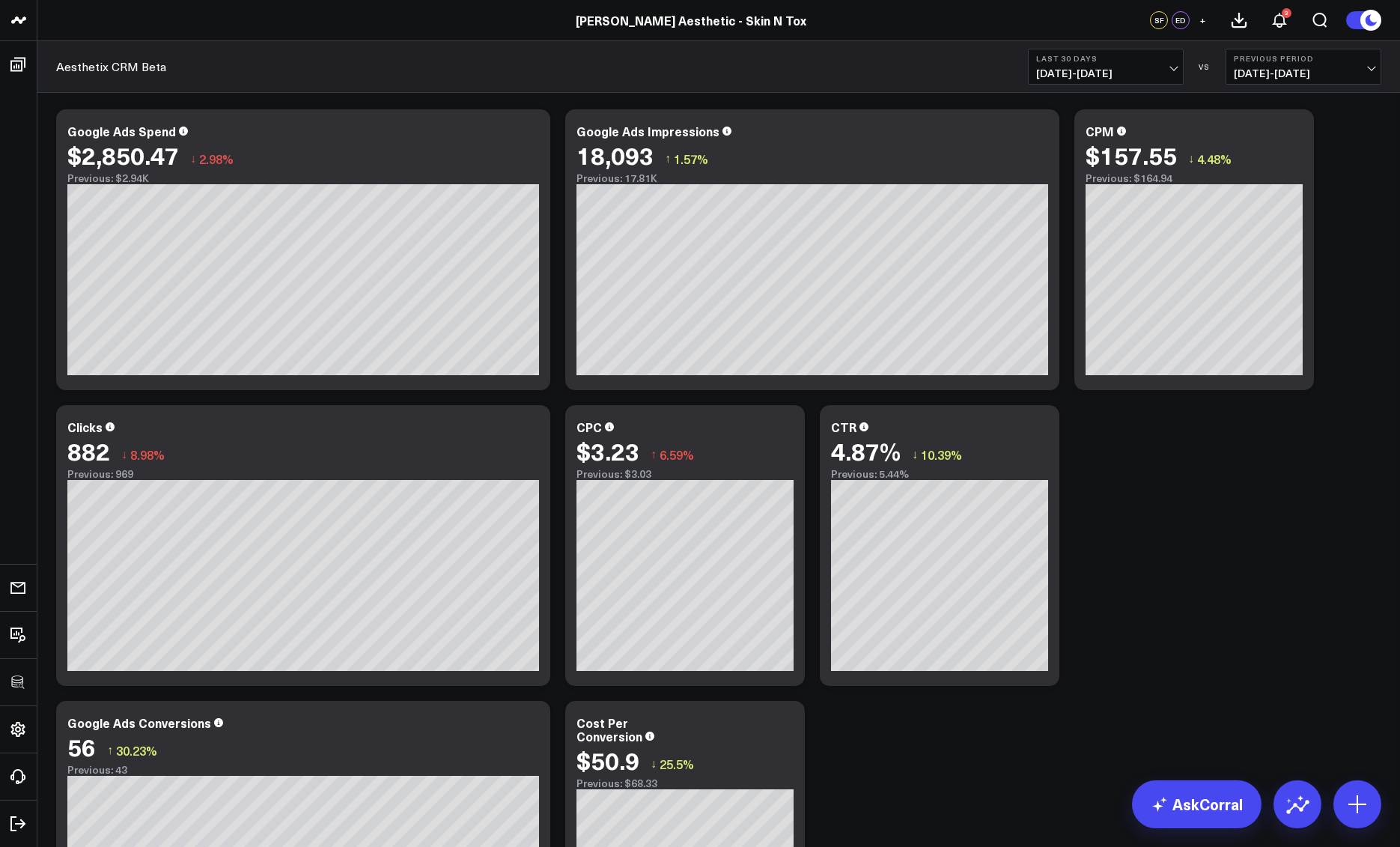
scroll to position [2568, 0]
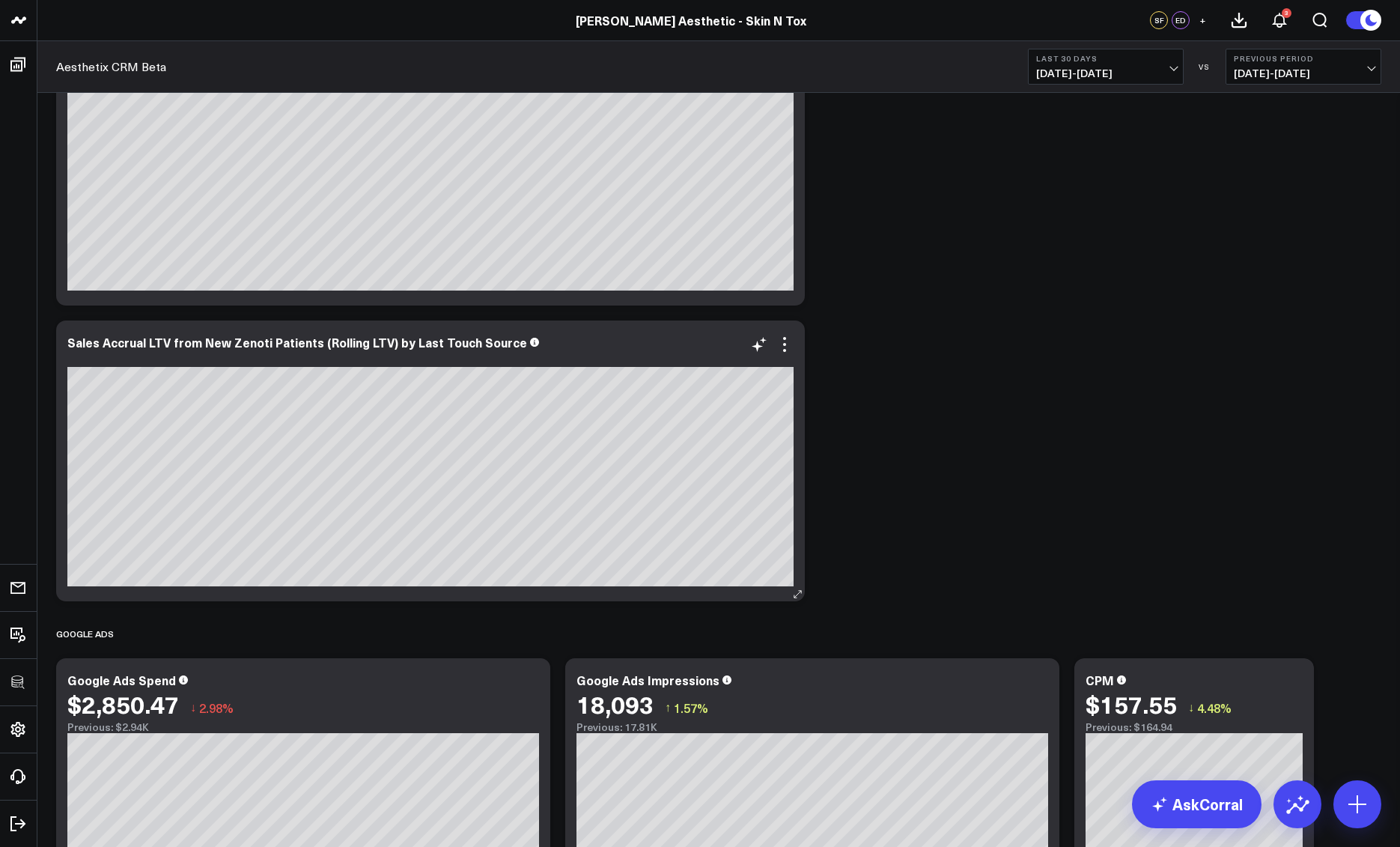
drag, startPoint x: 785, startPoint y: 346, endPoint x: 783, endPoint y: 359, distance: 13.2
click at [785, 346] on icon at bounding box center [784, 344] width 18 height 18
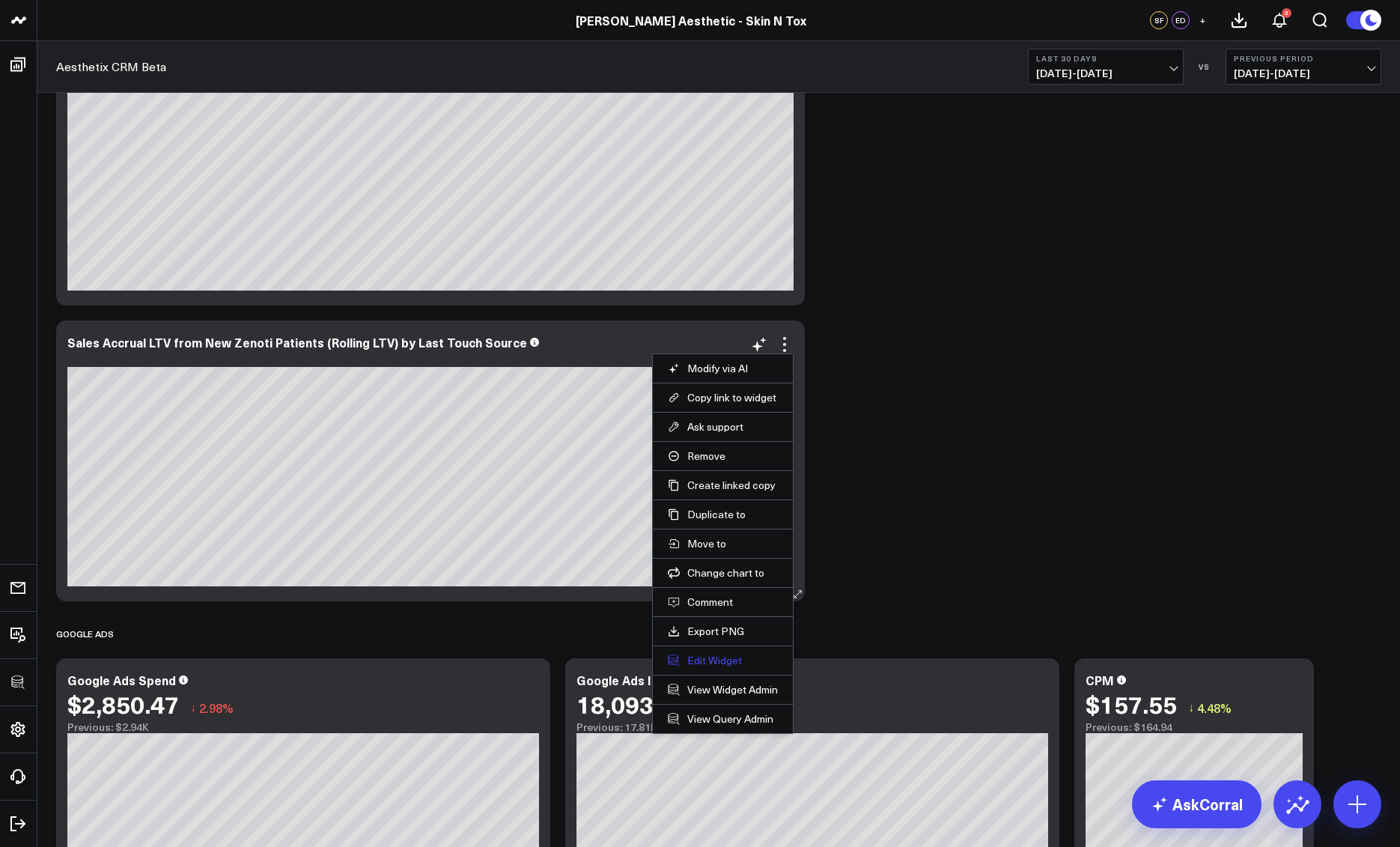
click at [718, 657] on button "Edit Widget" at bounding box center [723, 660] width 110 height 14
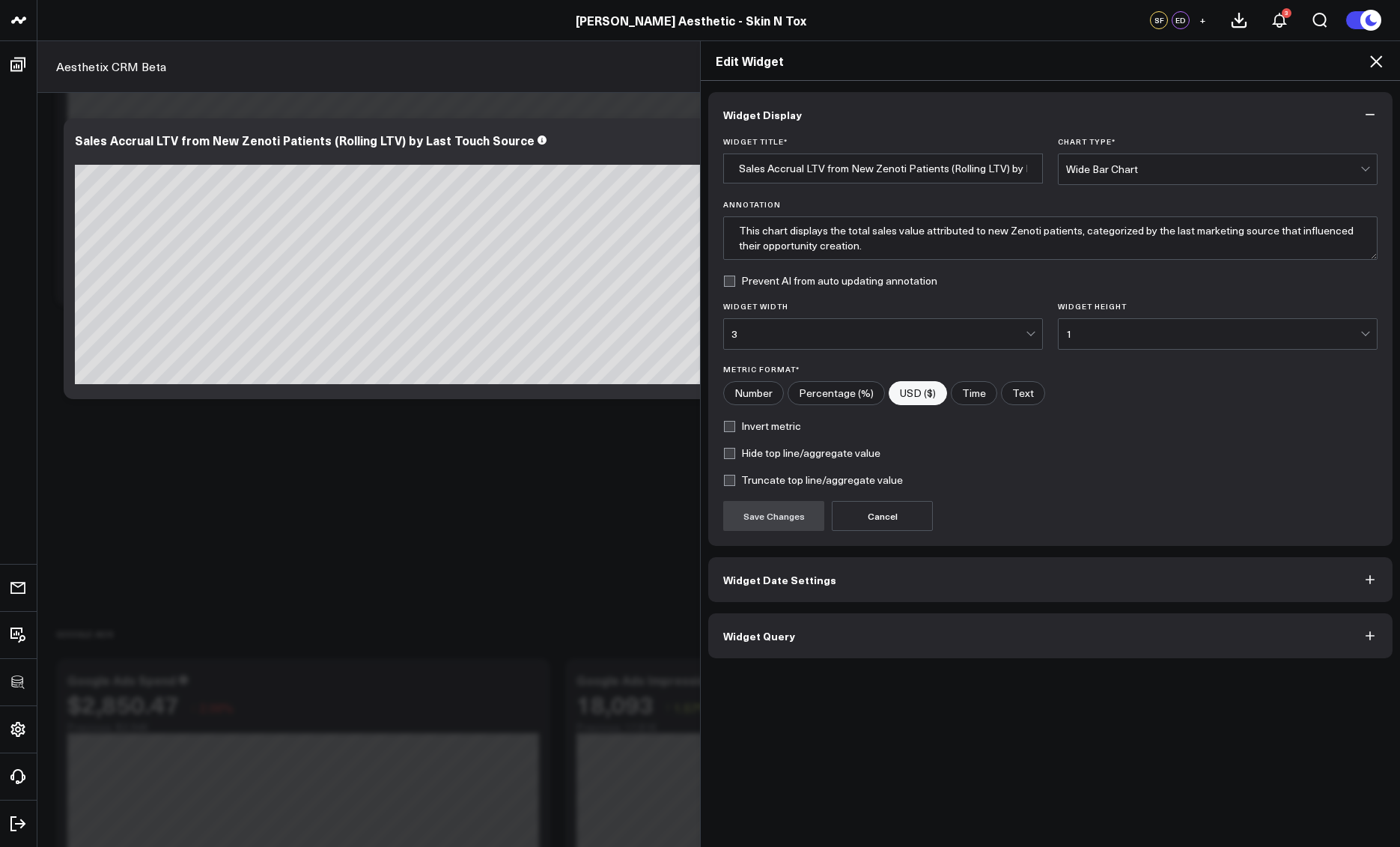
click at [766, 630] on span "Widget Query" at bounding box center [760, 636] width 72 height 12
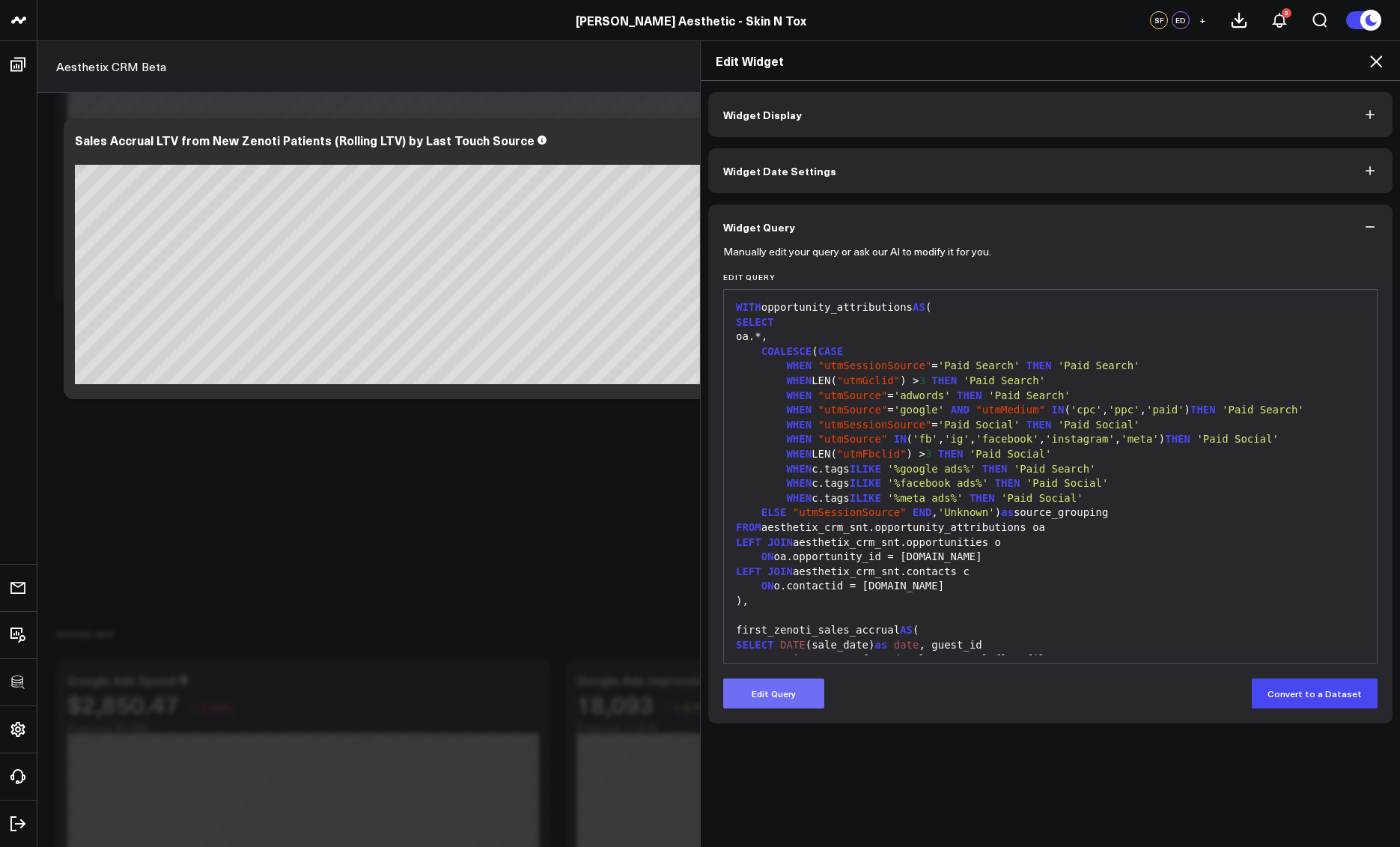
click at [768, 696] on button "Edit Query" at bounding box center [774, 693] width 101 height 30
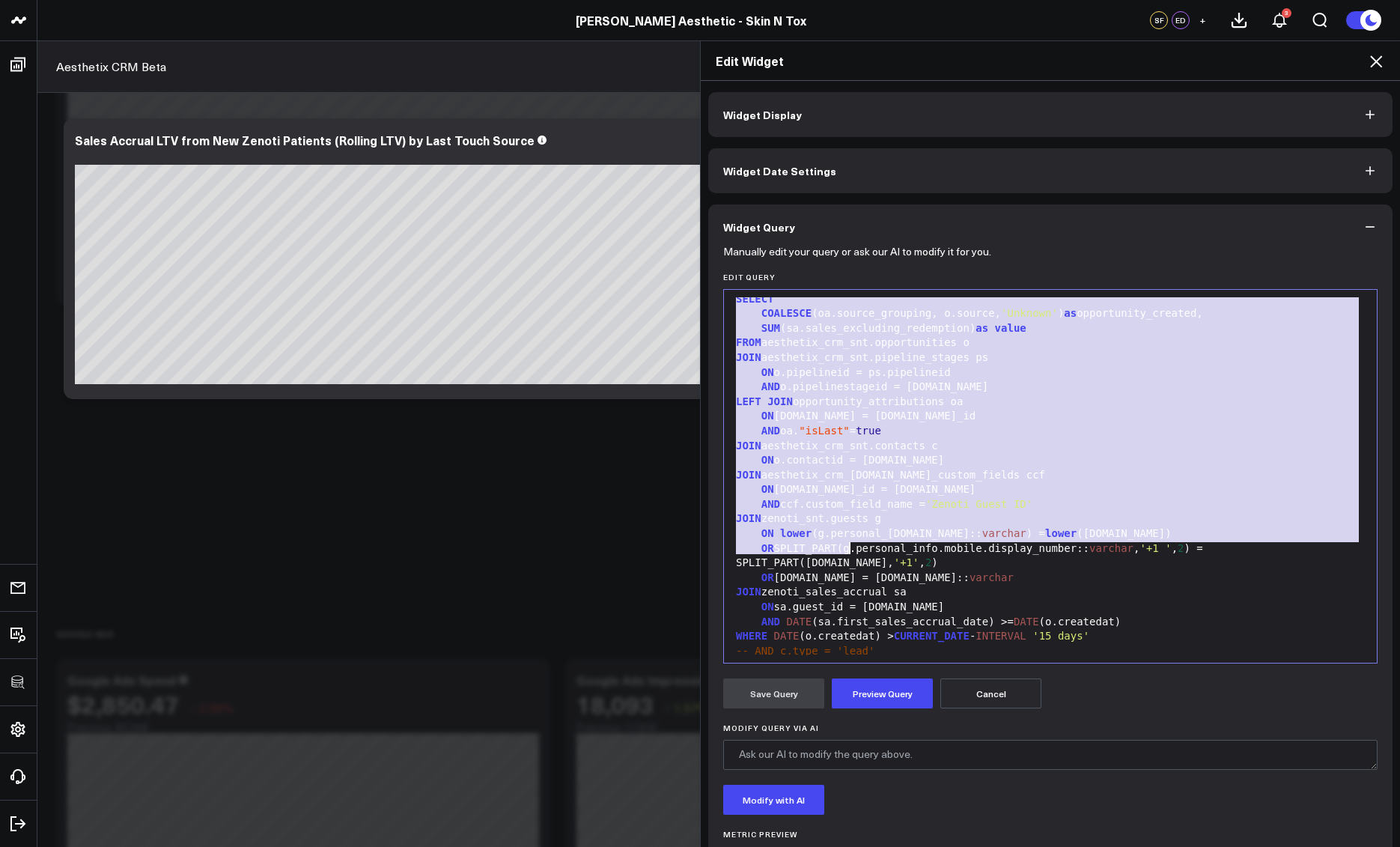
scroll to position [617, 0]
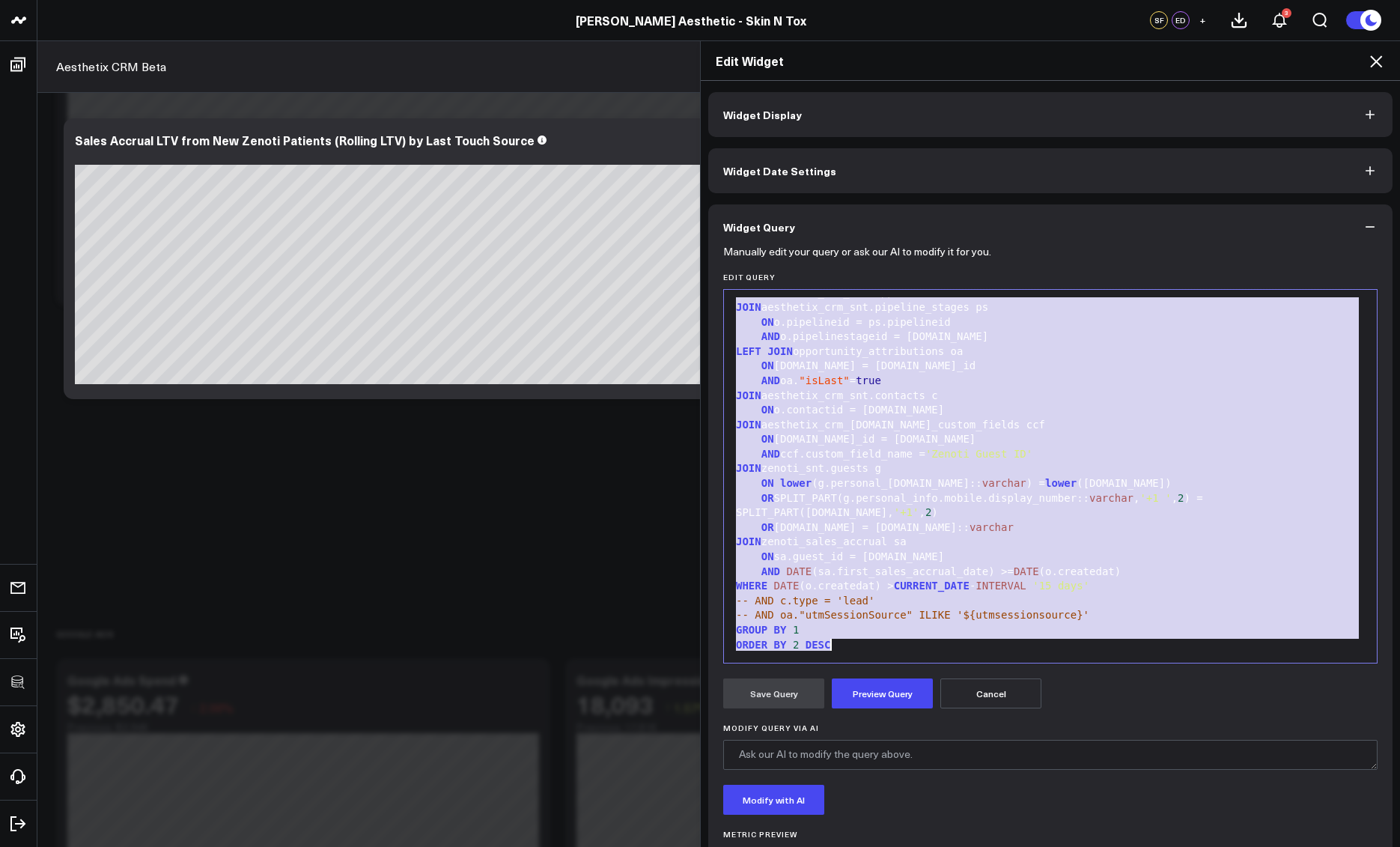
drag, startPoint x: 729, startPoint y: 380, endPoint x: 848, endPoint y: 664, distance: 307.9
click at [848, 664] on form "Manually edit your query or ask our AI to modify it for you. Edit Query 99 1 2 …" at bounding box center [1051, 571] width 654 height 645
copy div "first_zenoti_sales_accrual AS ( SELECT DATE (sale_date) as date , guest_id FROM…"
click at [1385, 63] on icon at bounding box center [1376, 61] width 18 height 18
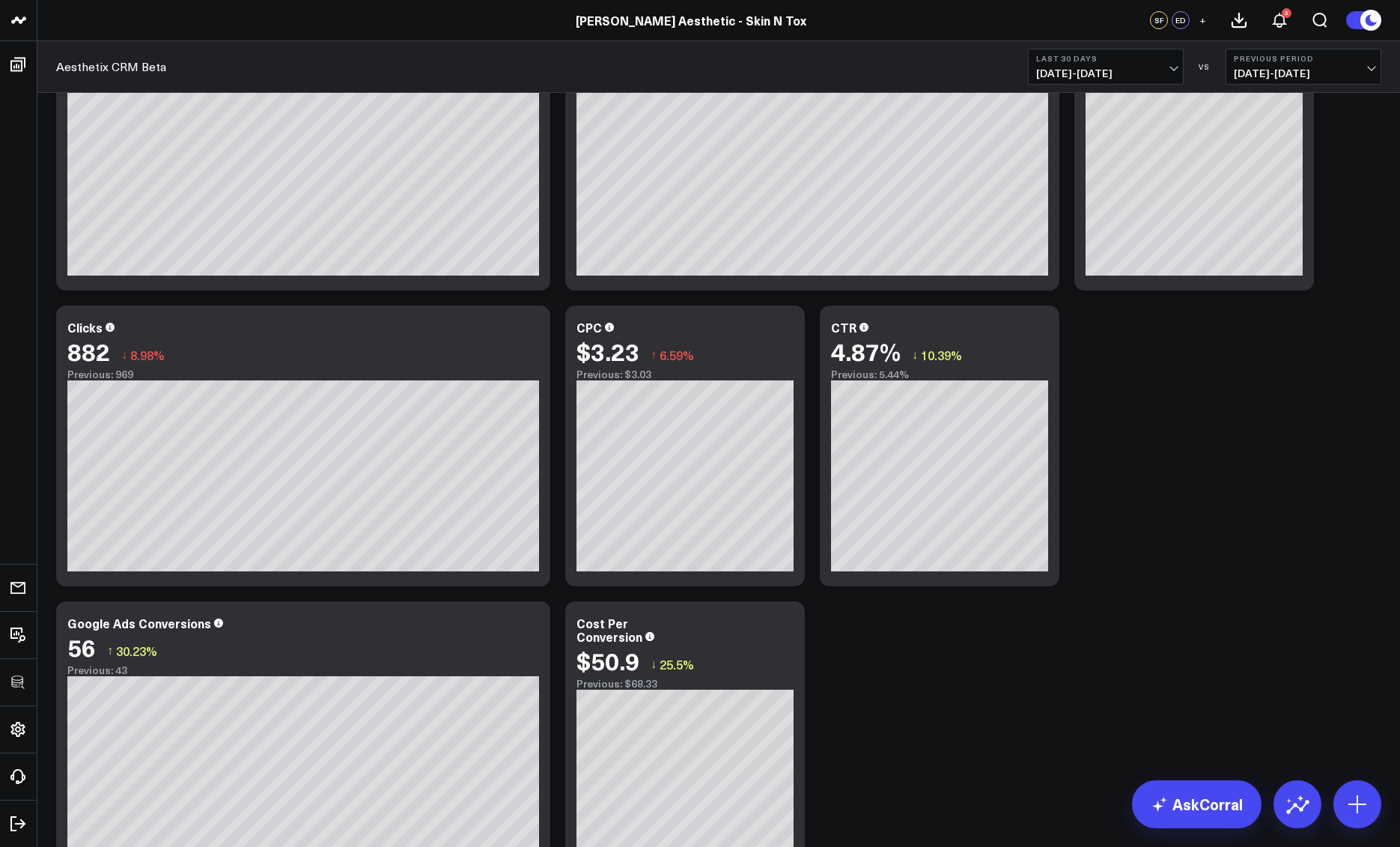
scroll to position [3688, 0]
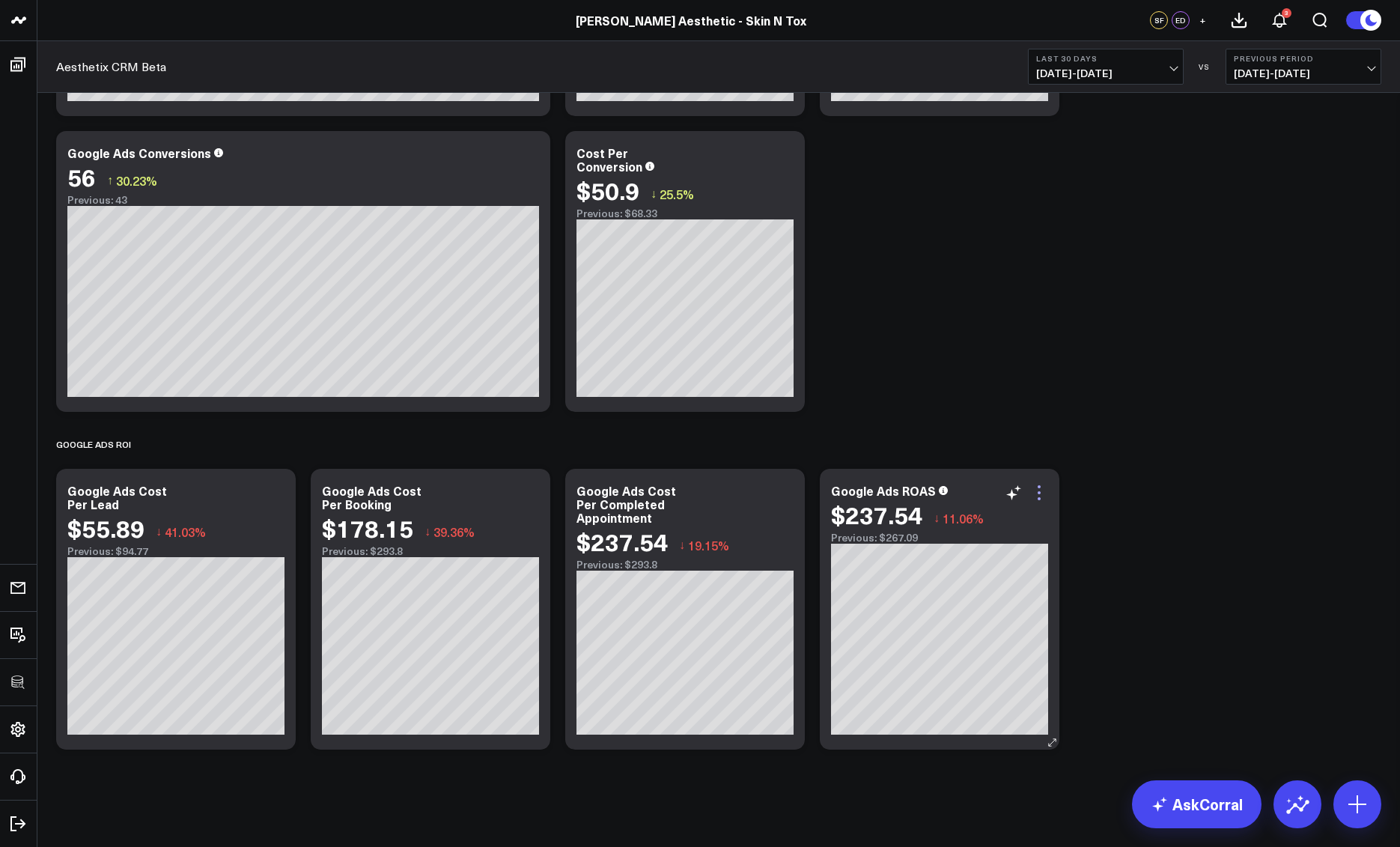
click at [1038, 492] on icon at bounding box center [1039, 492] width 18 height 18
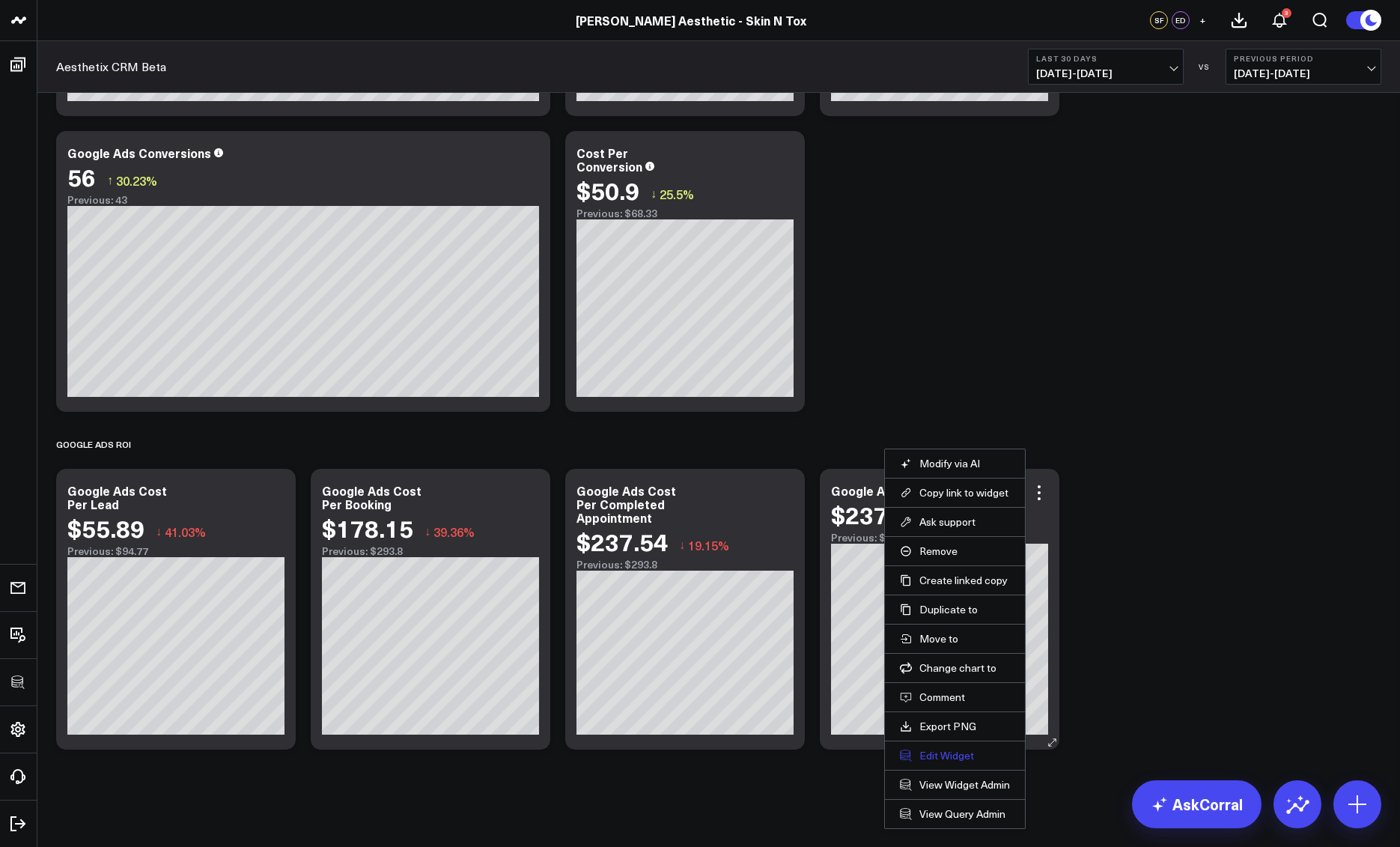
click at [938, 759] on button "Edit Widget" at bounding box center [955, 756] width 110 height 14
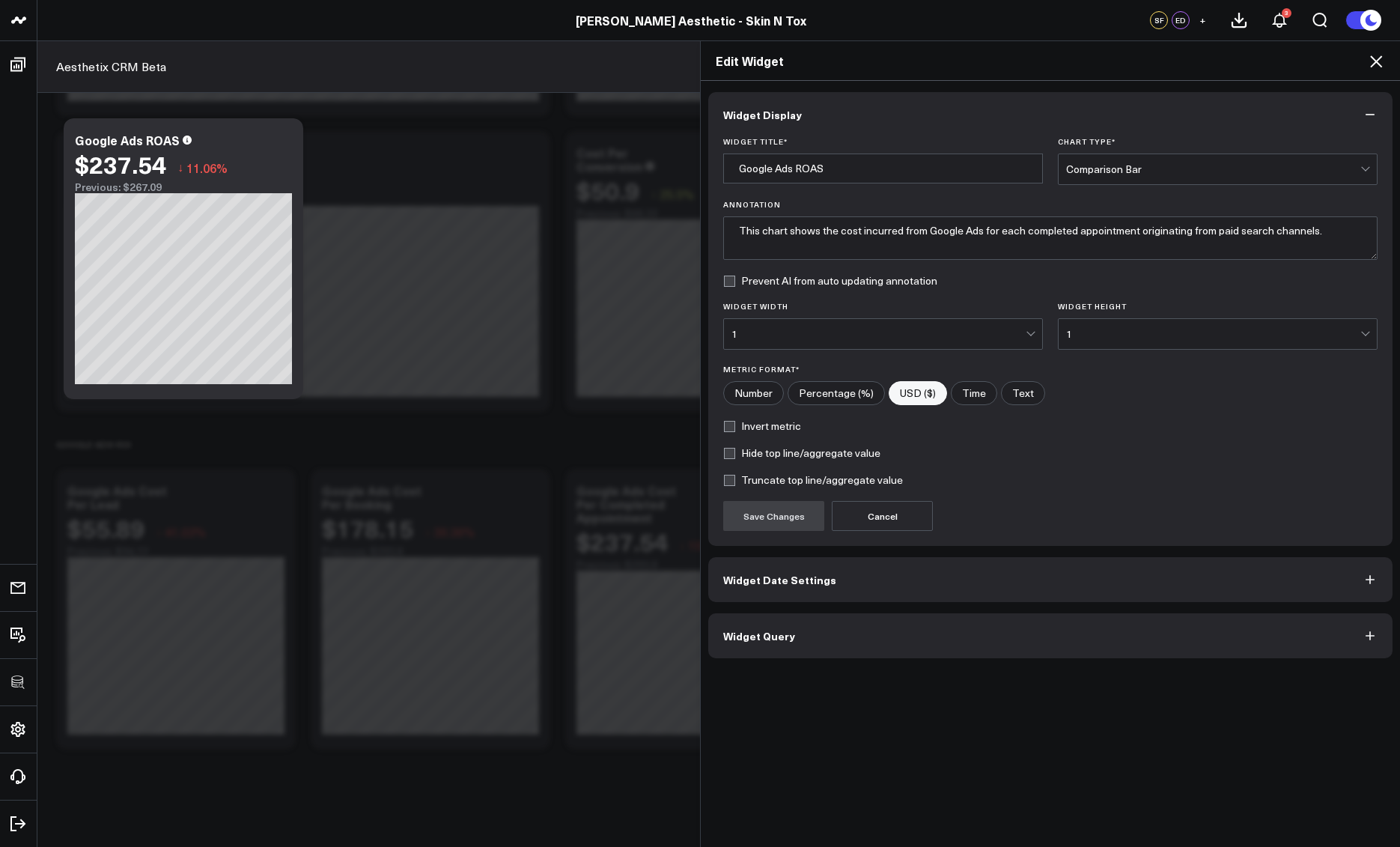
click at [904, 624] on button "Widget Query" at bounding box center [1050, 635] width 684 height 45
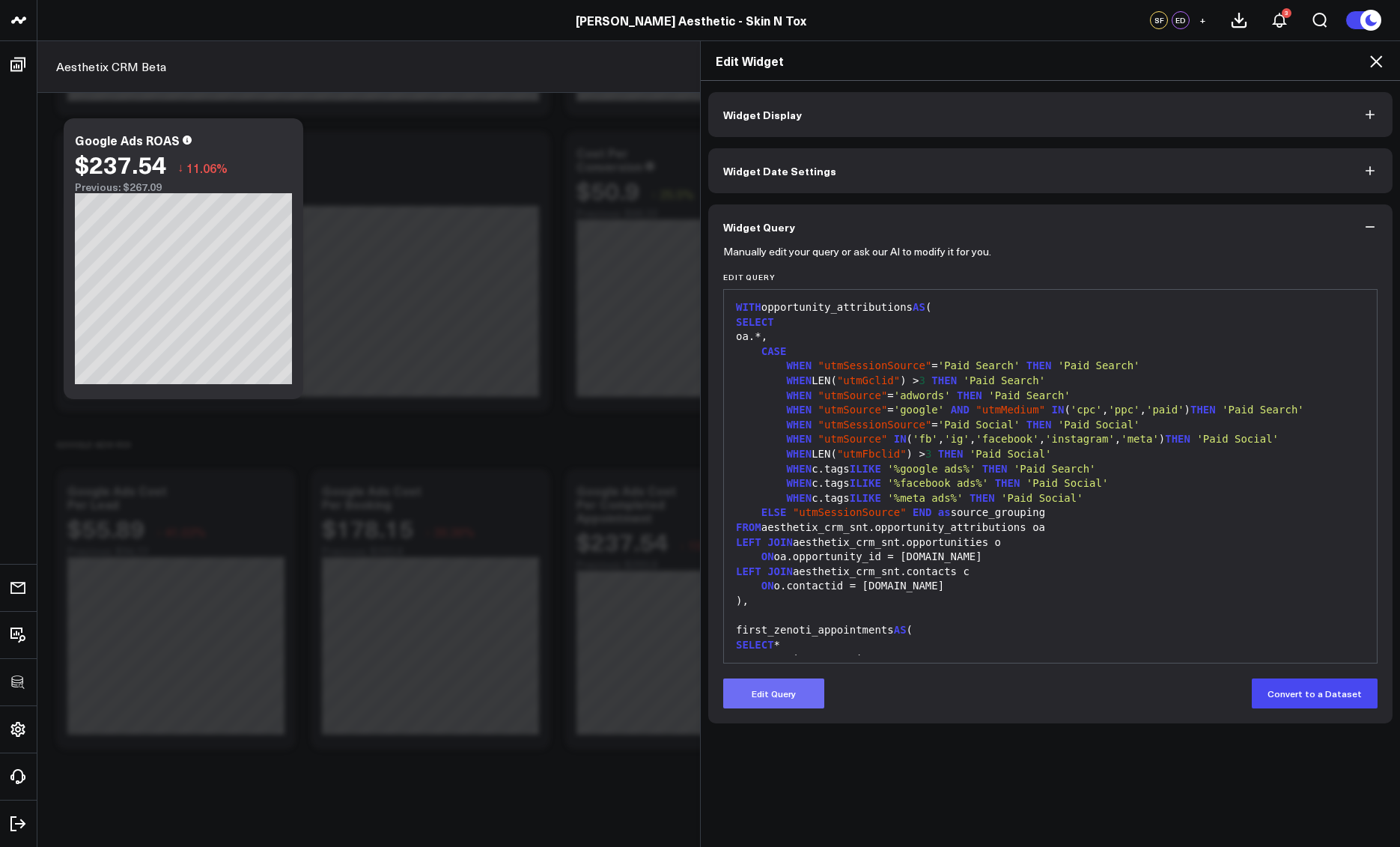
click at [801, 683] on button "Edit Query" at bounding box center [774, 693] width 101 height 30
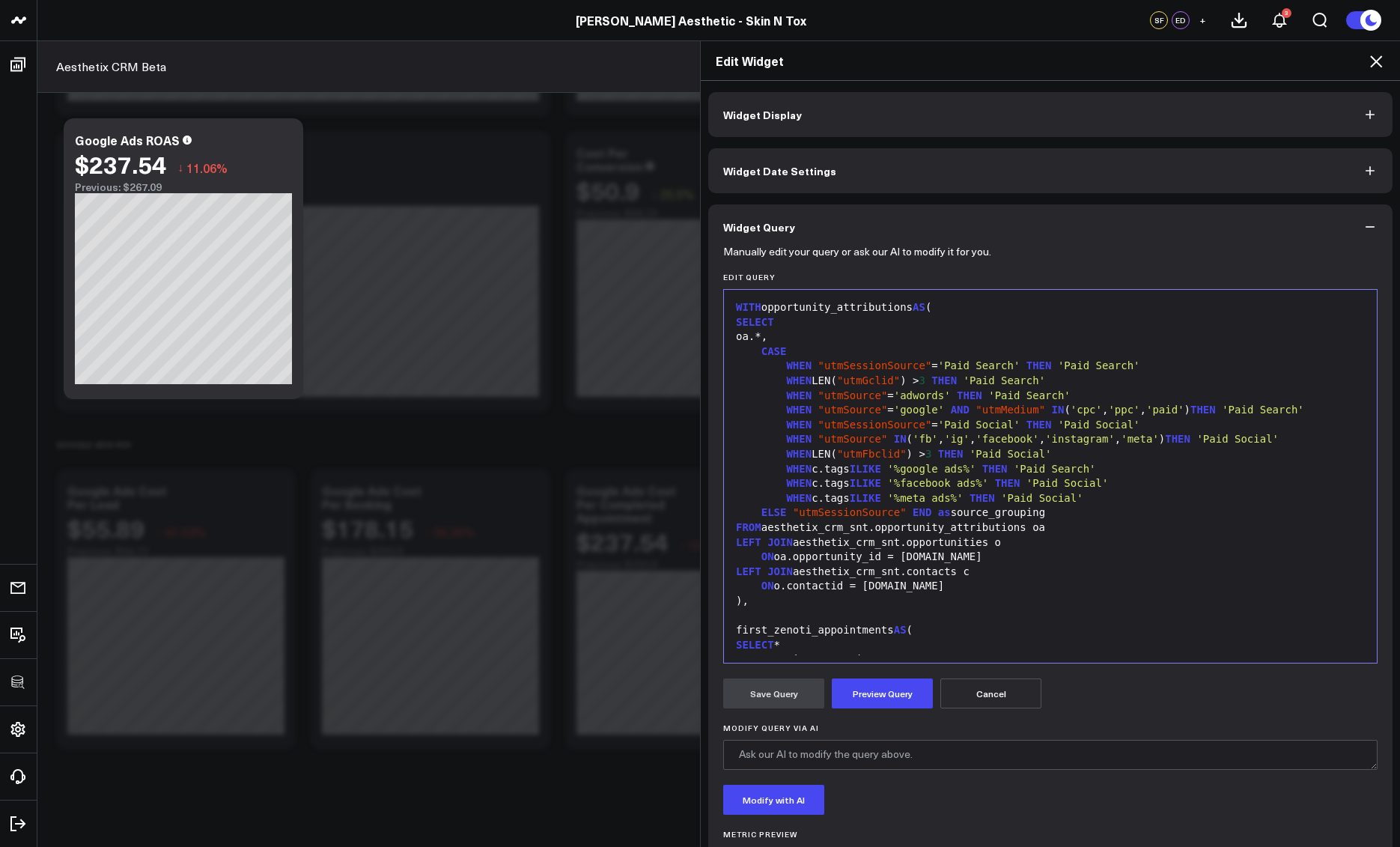
click at [854, 618] on div at bounding box center [1050, 615] width 638 height 15
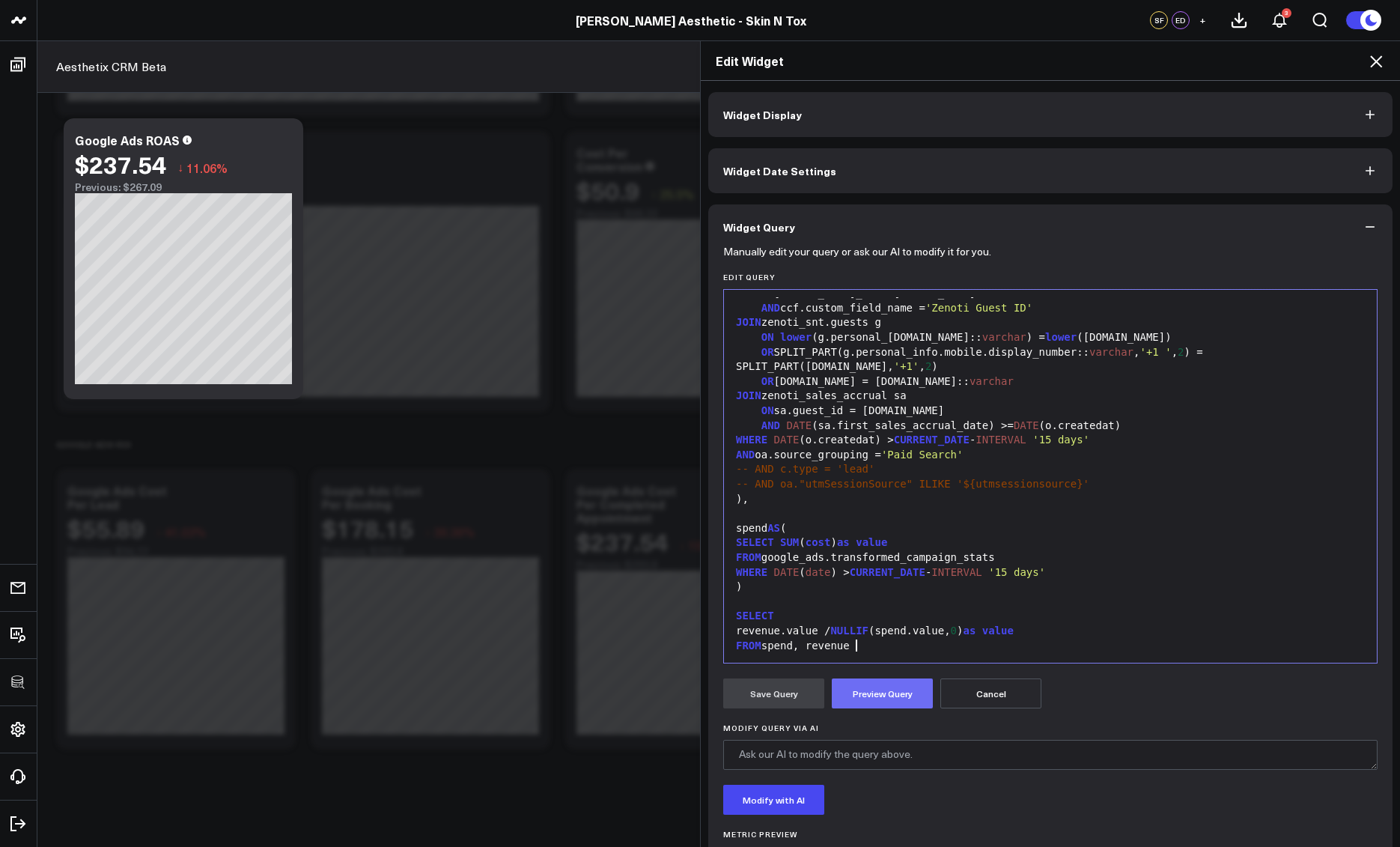
click at [882, 695] on button "Preview Query" at bounding box center [883, 693] width 101 height 30
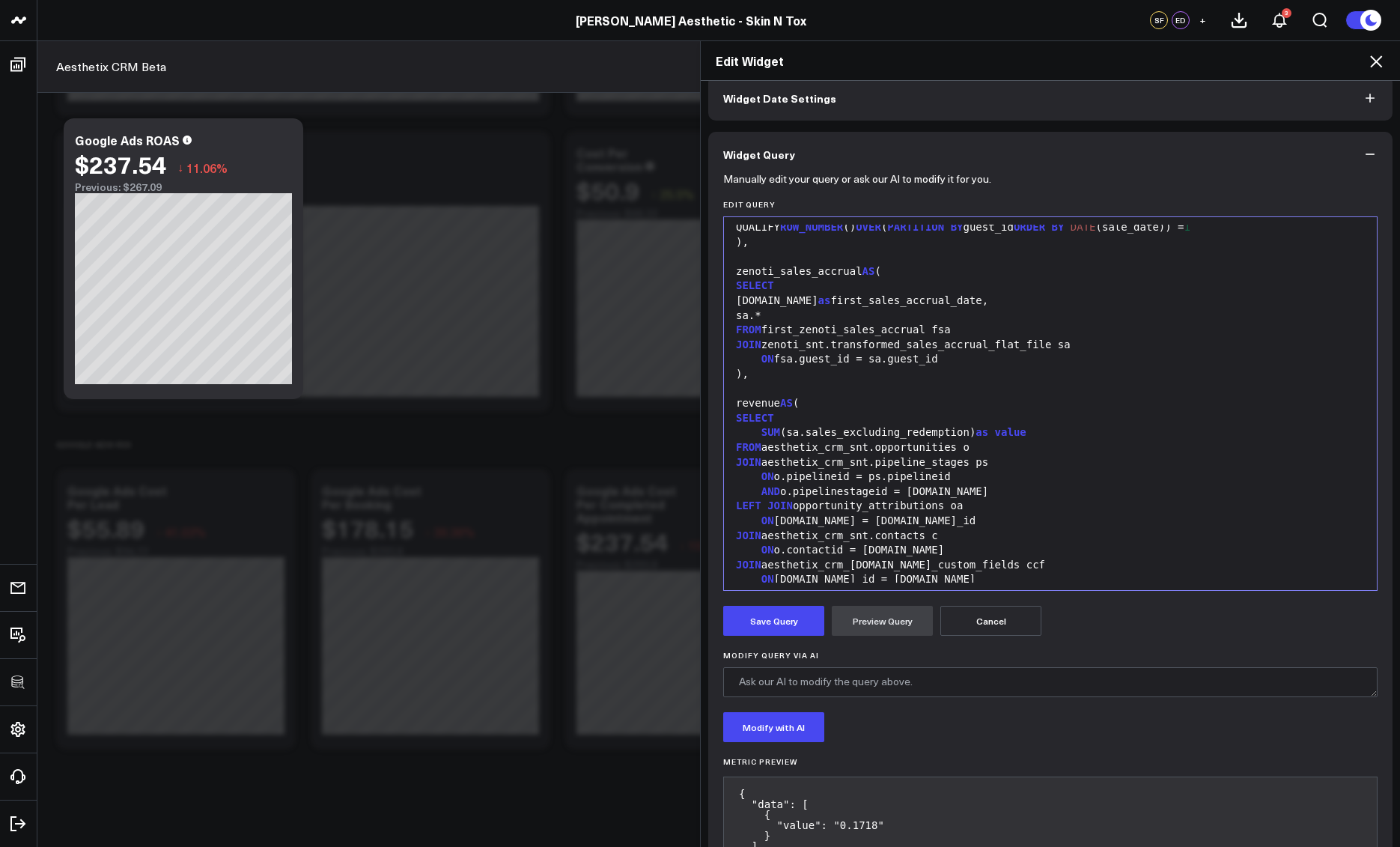
scroll to position [558, 0]
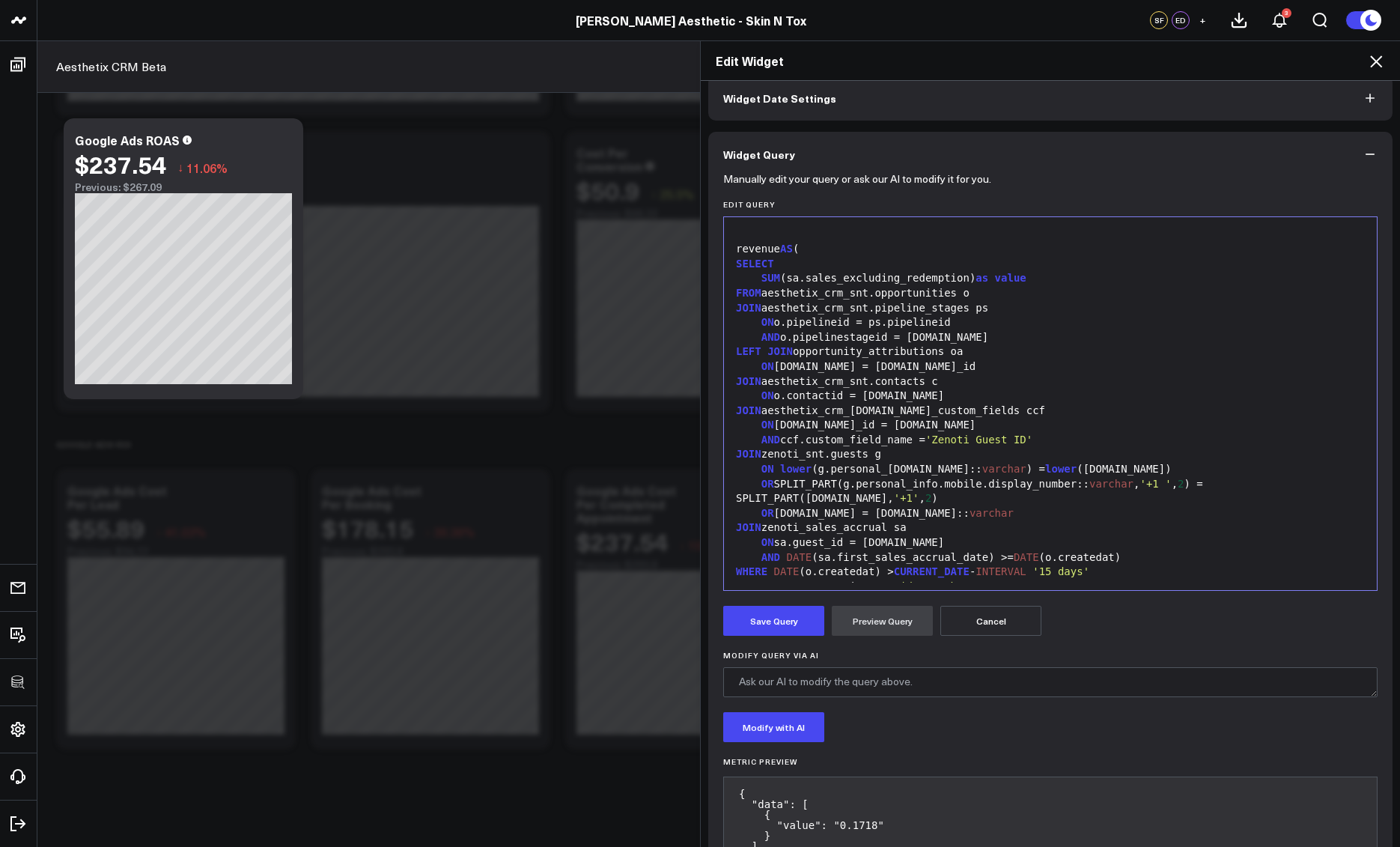
click at [785, 638] on form "Manually edit your query or ask our AI to modify it for you. Edit Query 99 1 2 …" at bounding box center [1051, 530] width 654 height 707
click at [785, 633] on button "Save Query" at bounding box center [774, 621] width 101 height 30
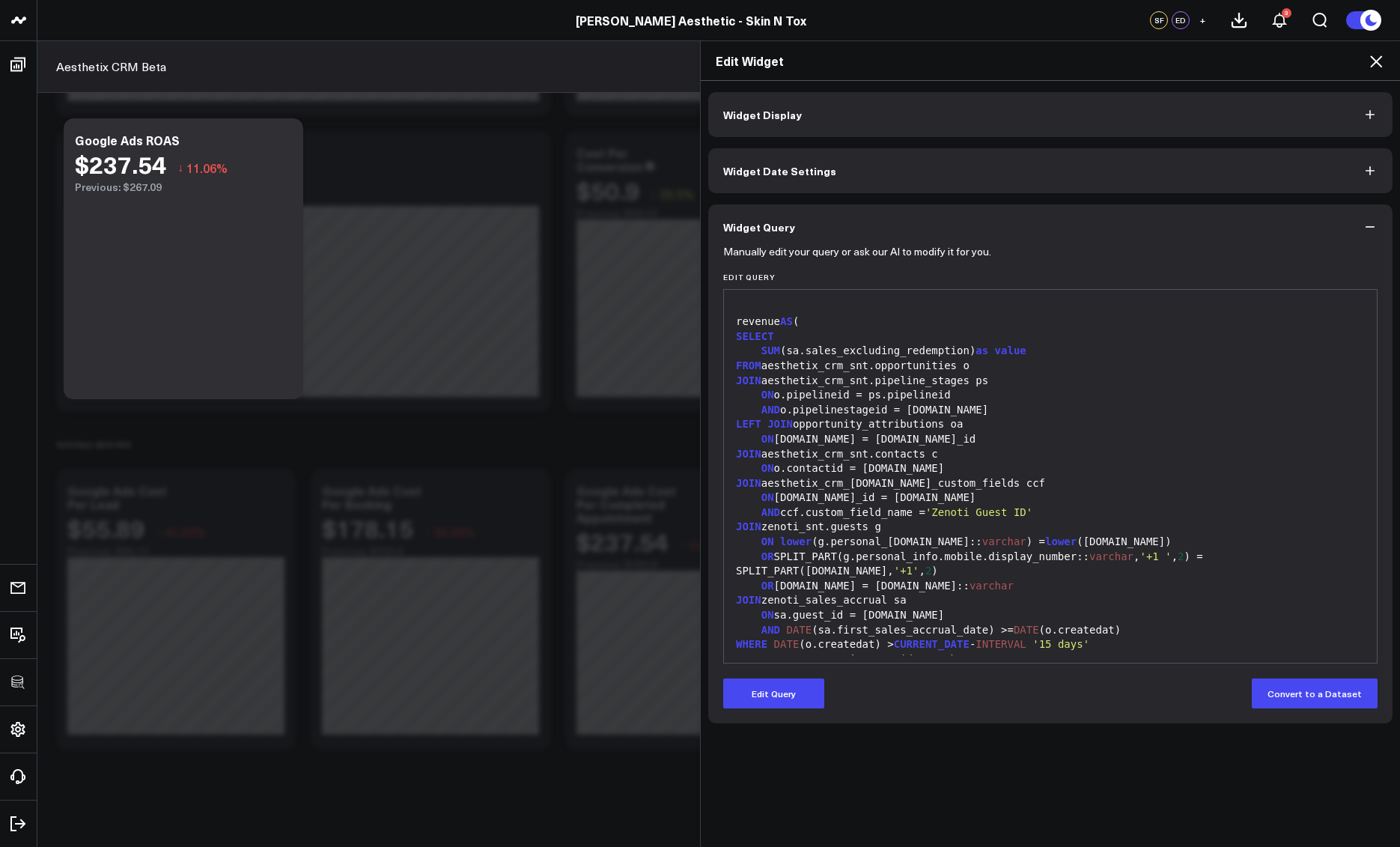
scroll to position [0, 0]
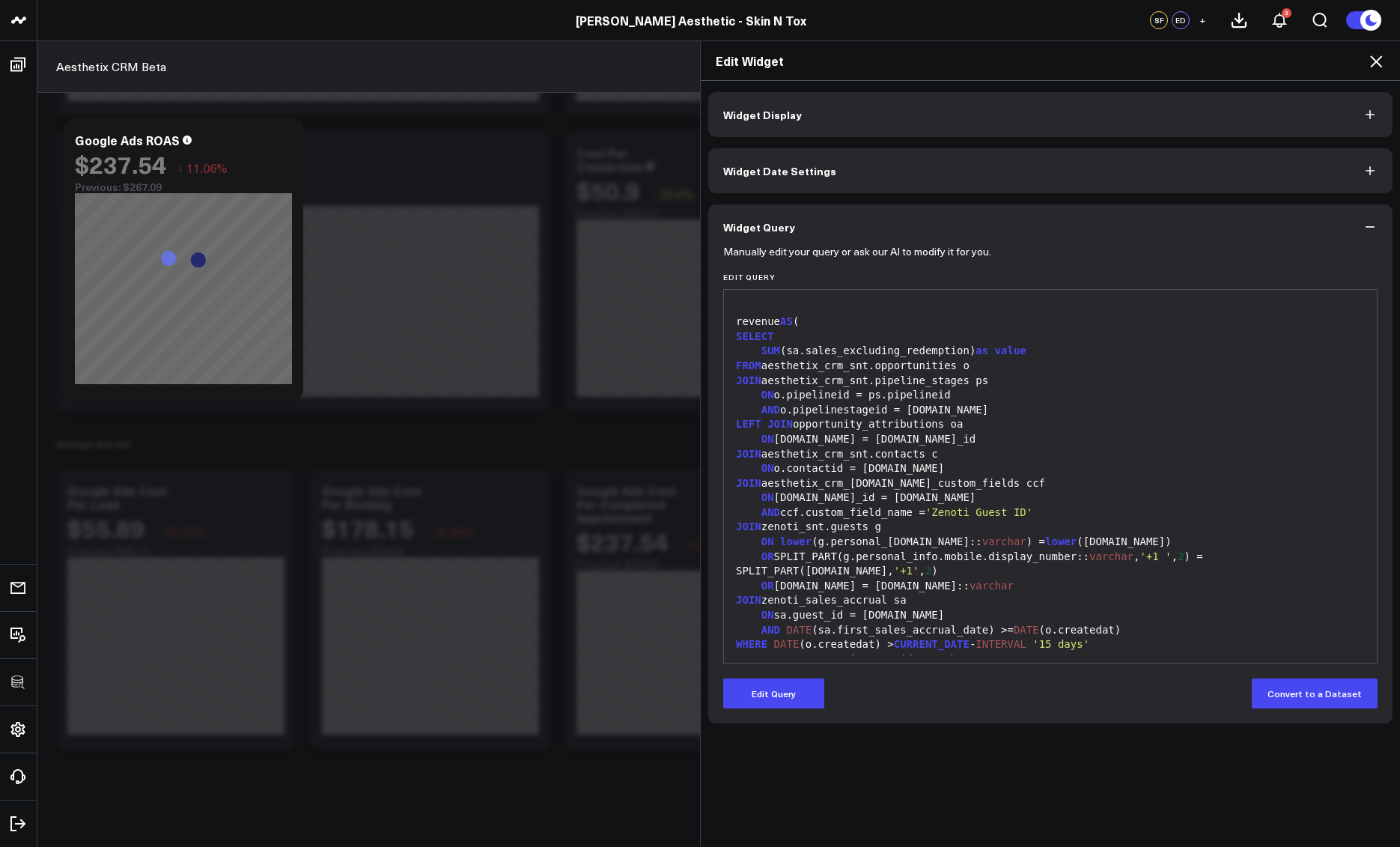
click at [1377, 63] on icon at bounding box center [1376, 62] width 12 height 12
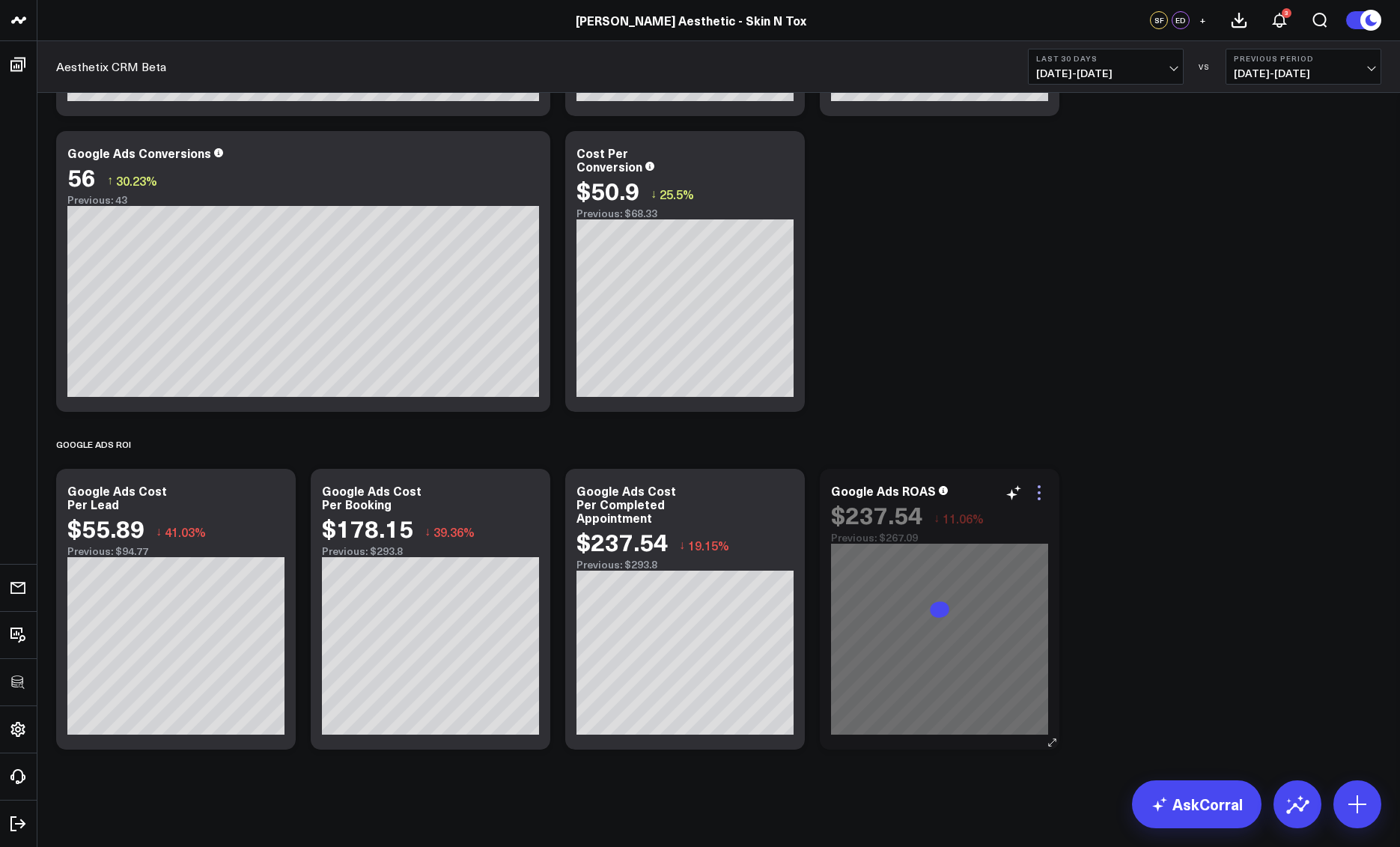
click at [1042, 492] on icon at bounding box center [1039, 492] width 18 height 18
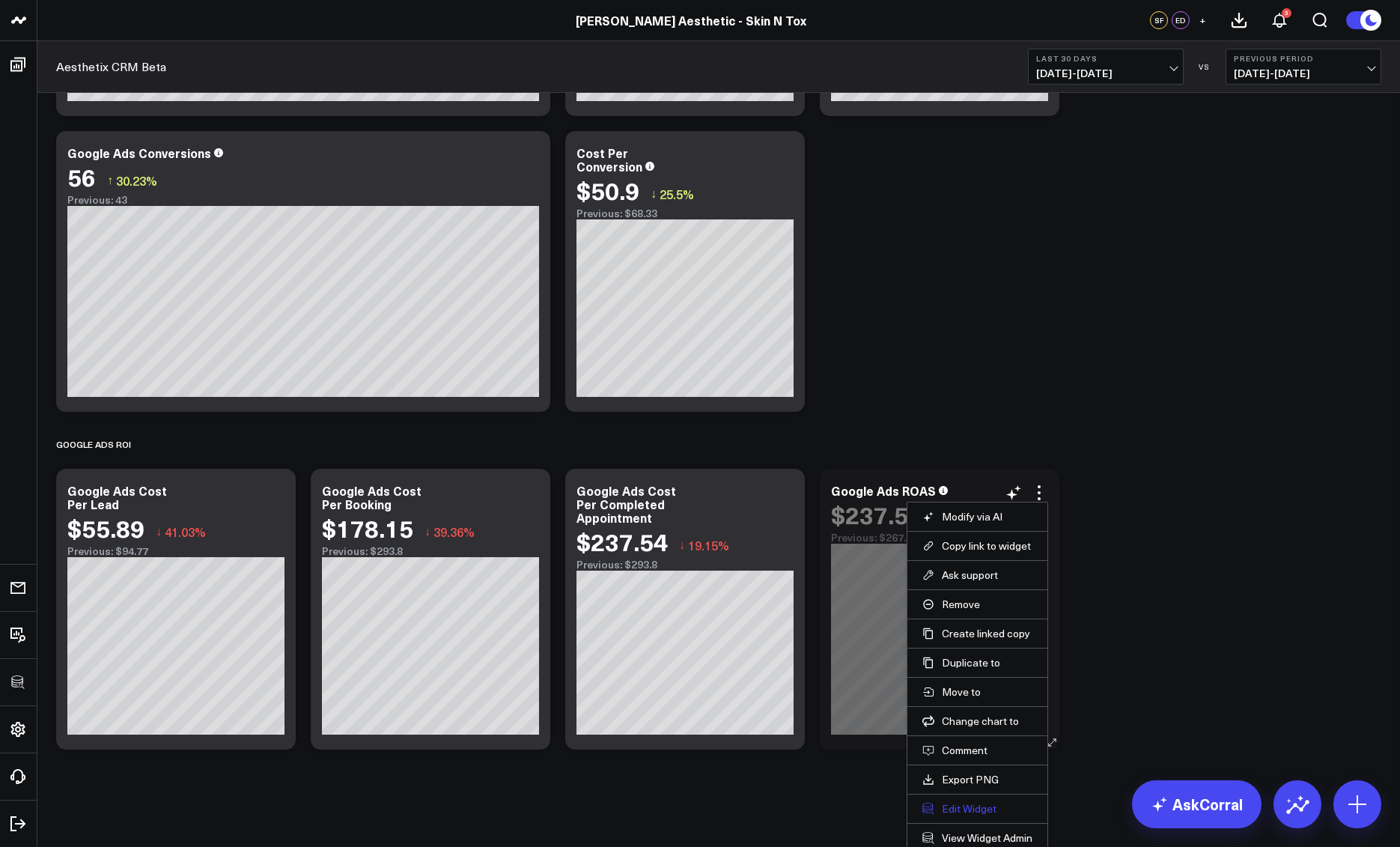
click at [956, 808] on button "Edit Widget" at bounding box center [977, 809] width 110 height 14
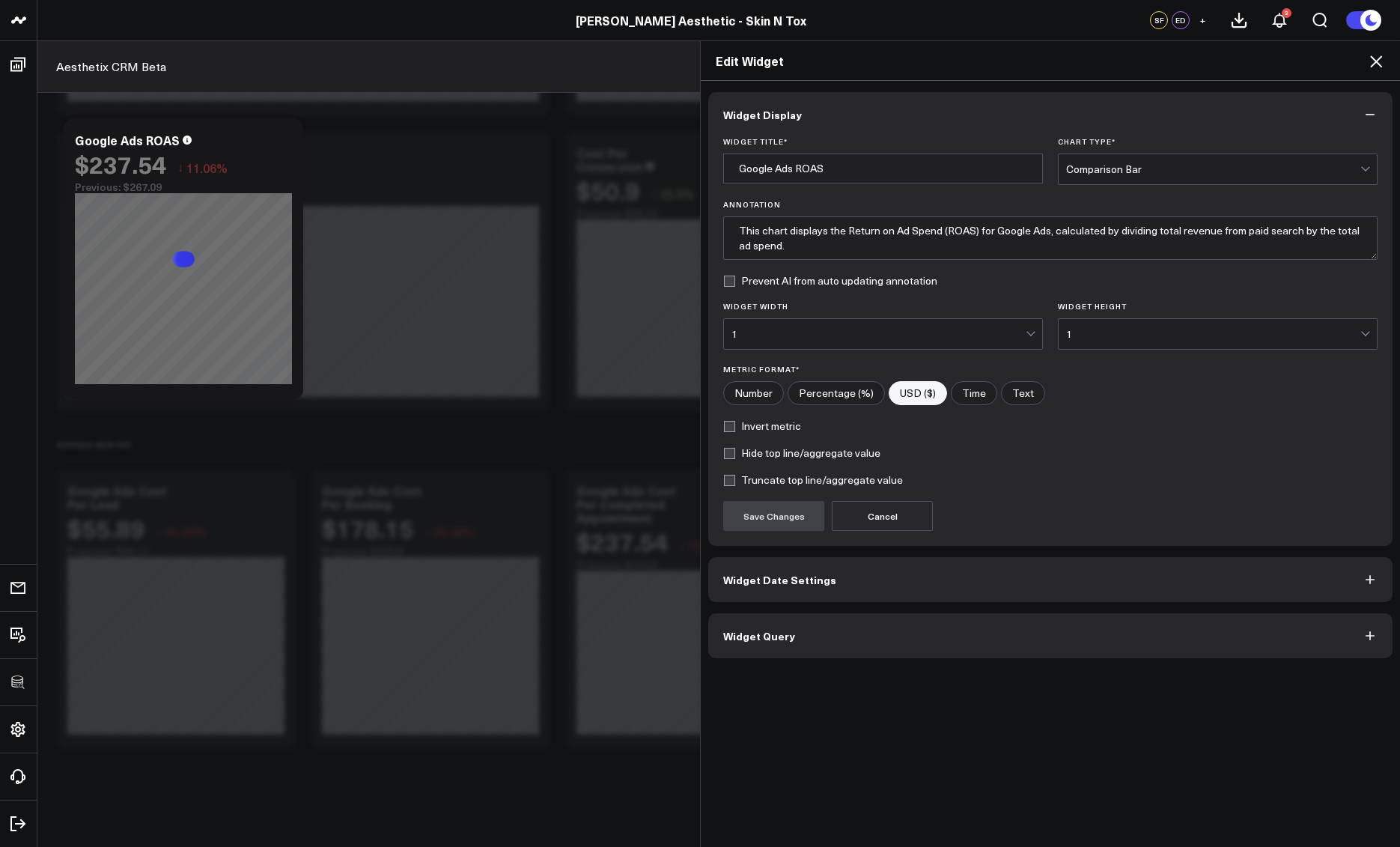
click at [747, 400] on input"] "Number" at bounding box center [754, 393] width 59 height 22
radio input"] "true"
click at [762, 518] on button "Save Changes" at bounding box center [774, 516] width 101 height 30
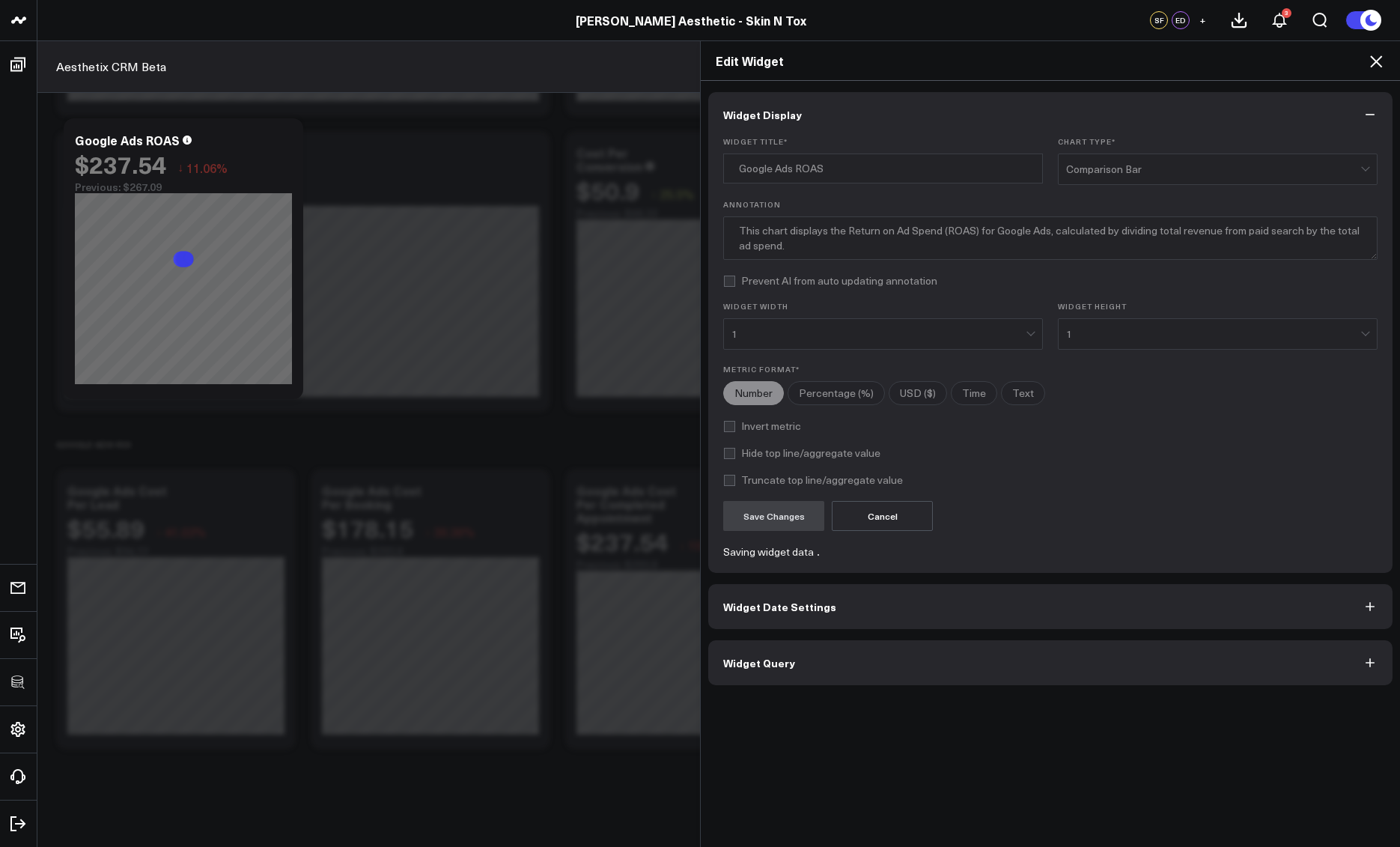
click at [1376, 62] on icon at bounding box center [1376, 62] width 12 height 12
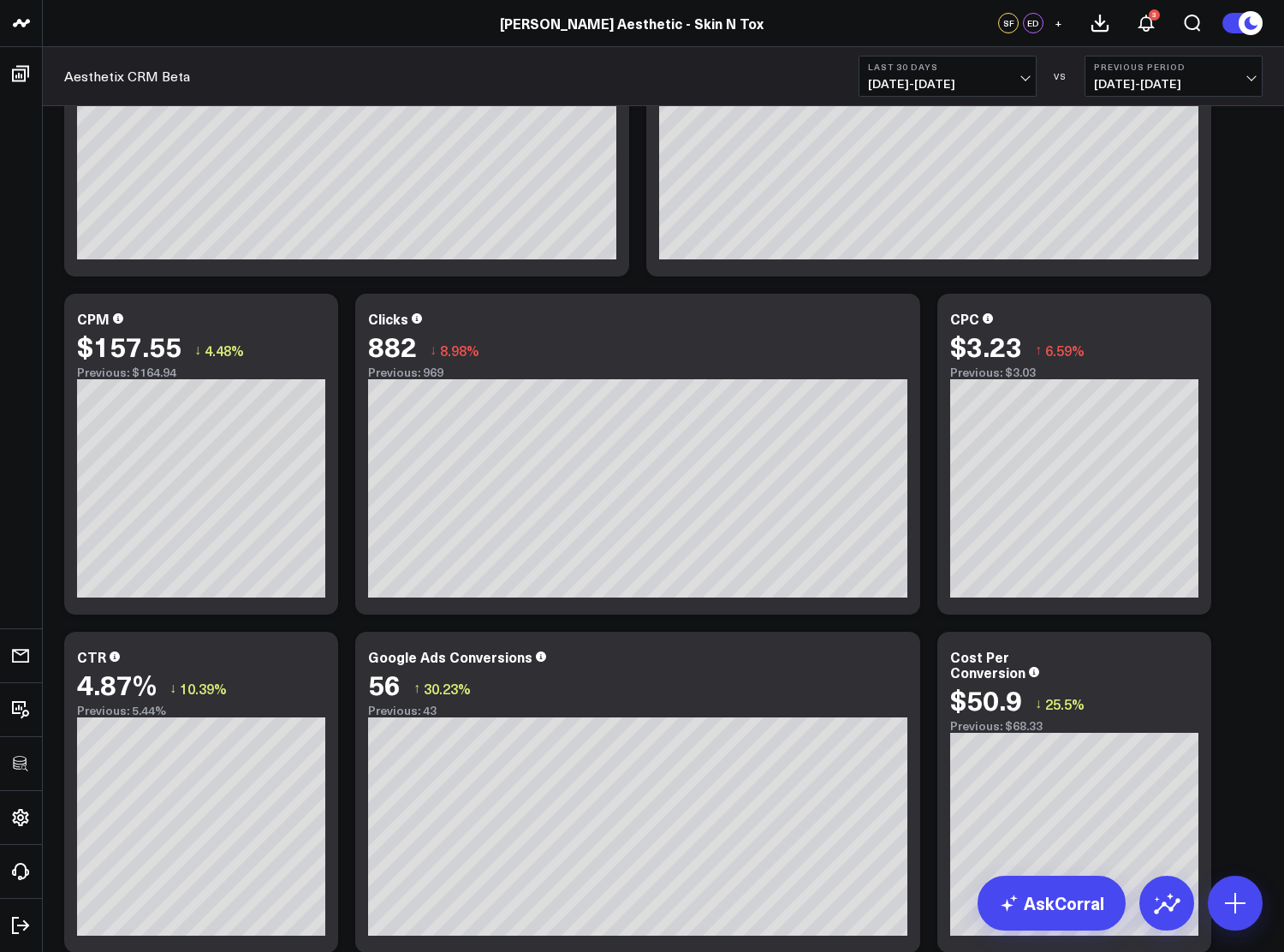
scroll to position [4567, 0]
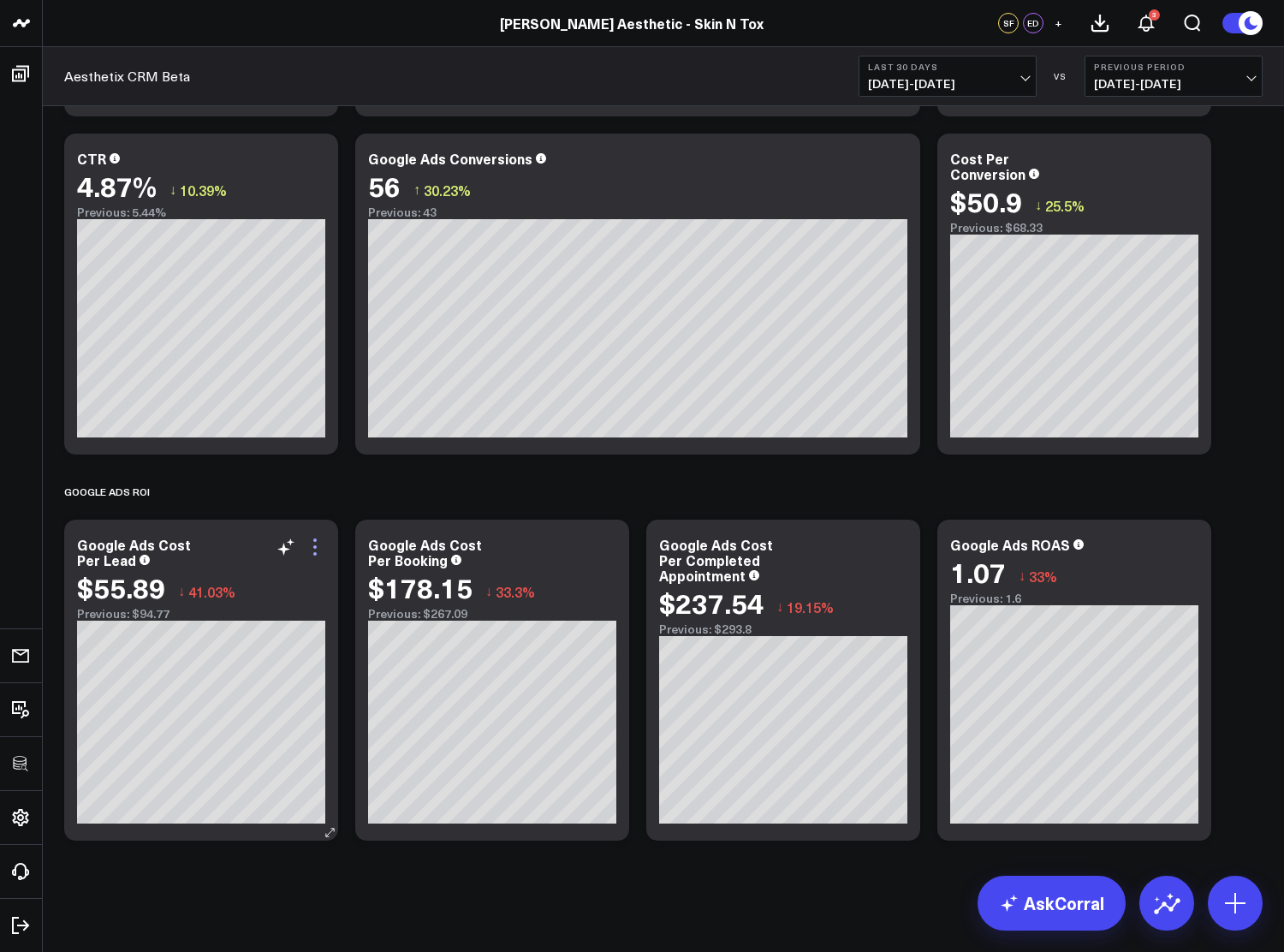
click at [320, 540] on icon at bounding box center [314, 546] width 21 height 21
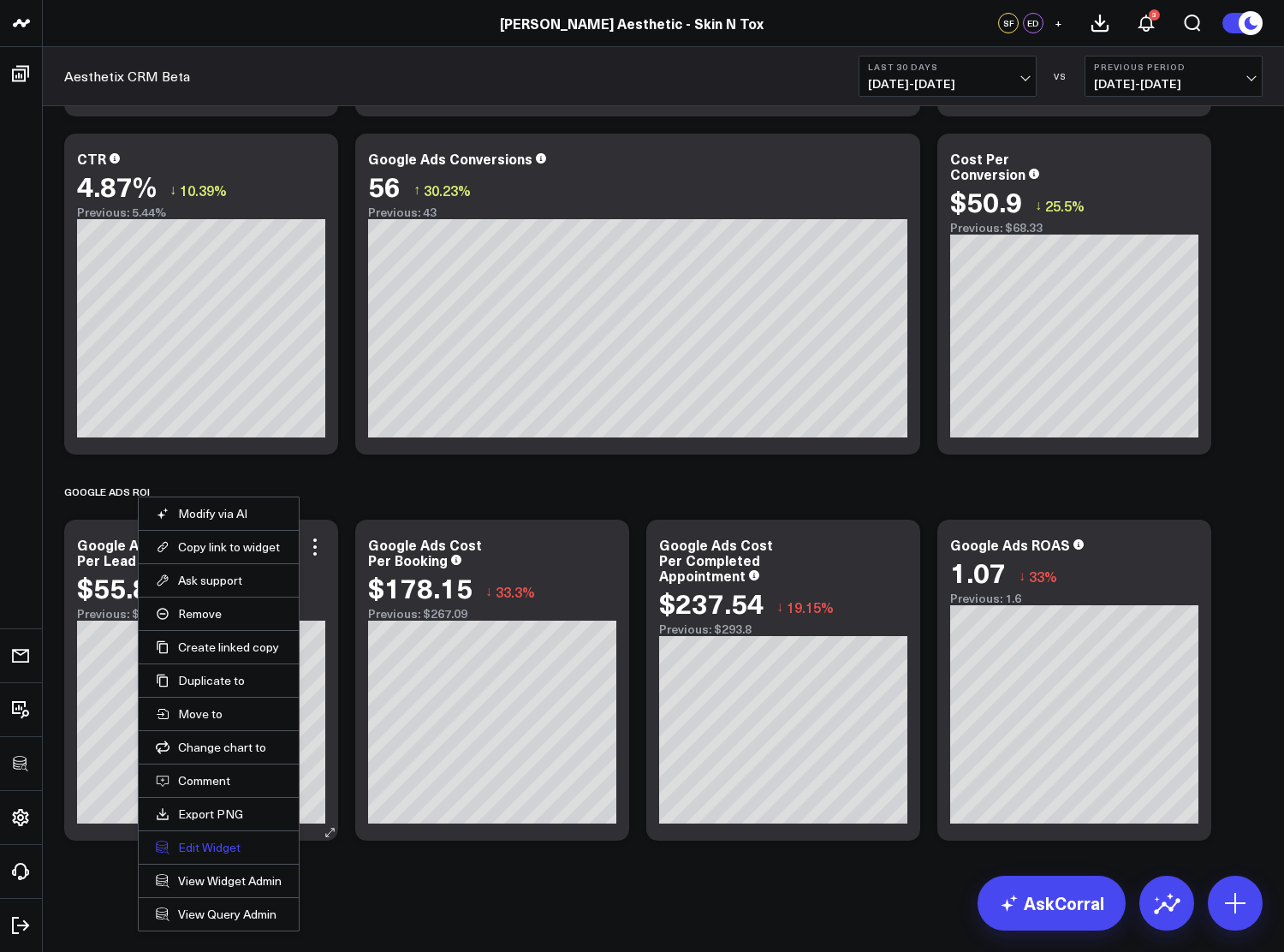
click at [218, 846] on button "Edit Widget" at bounding box center [218, 847] width 126 height 16
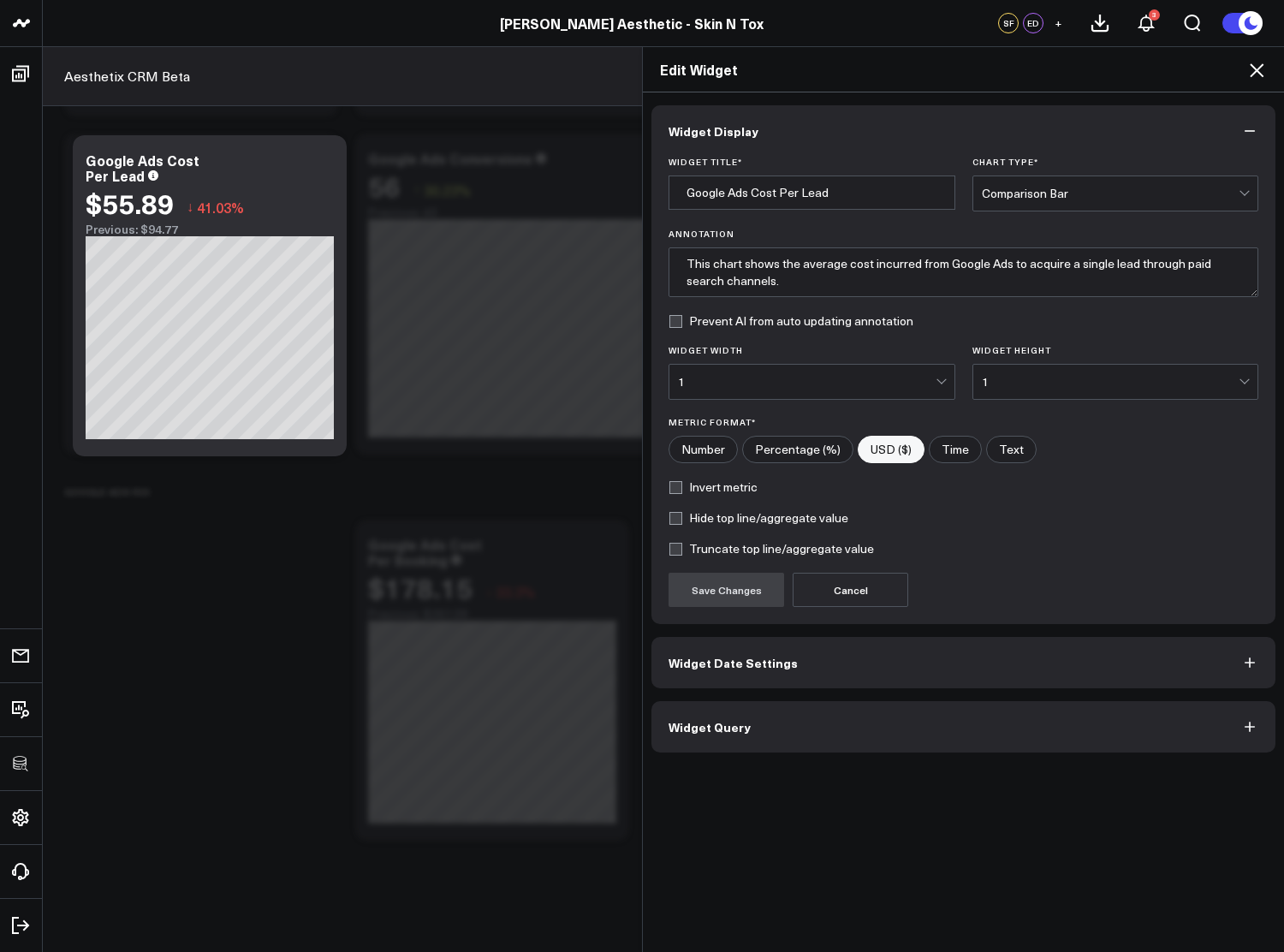
click at [747, 732] on button "Widget Query" at bounding box center [964, 726] width 624 height 51
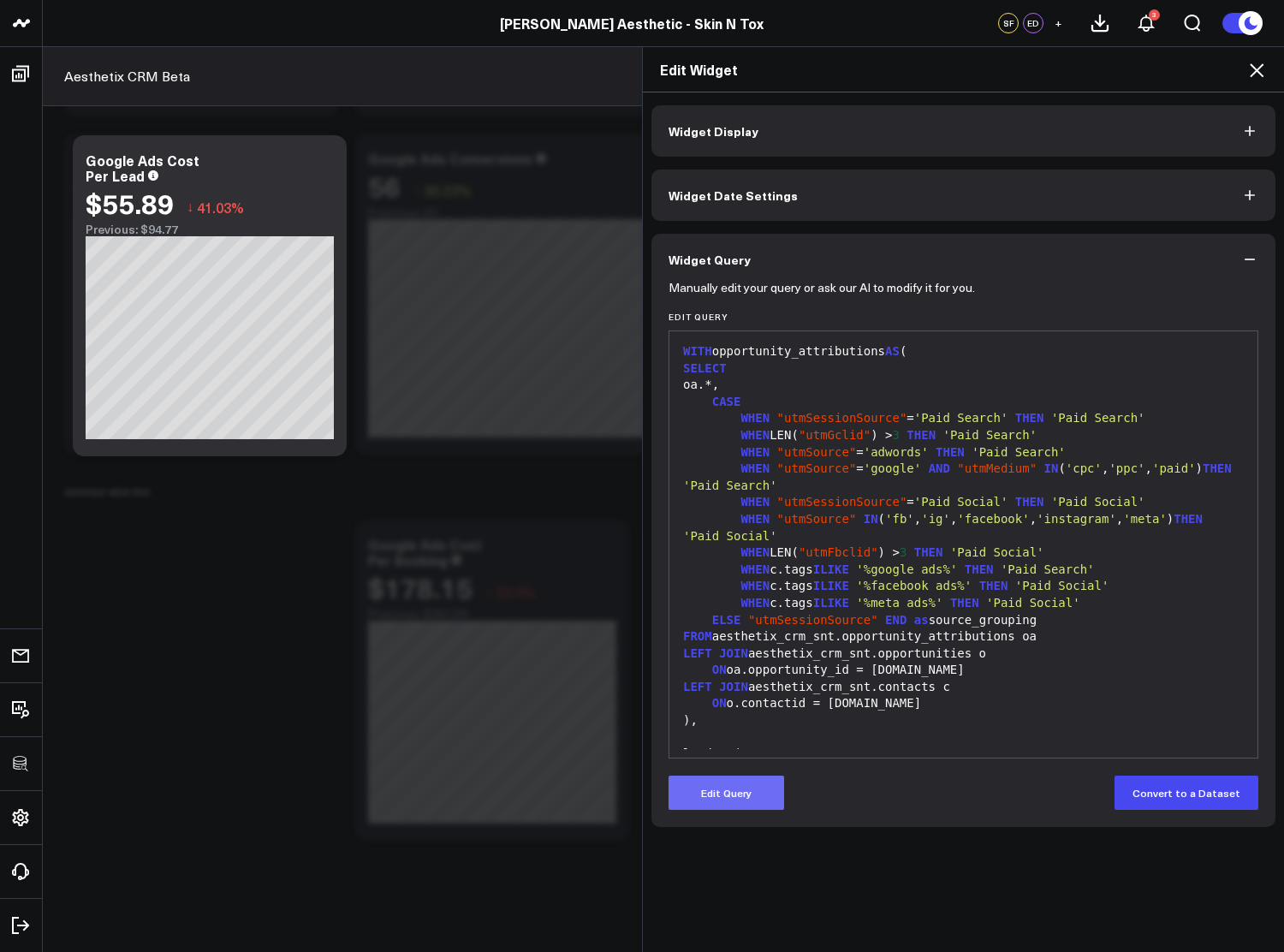
click at [742, 782] on button "Edit Query" at bounding box center [726, 792] width 115 height 34
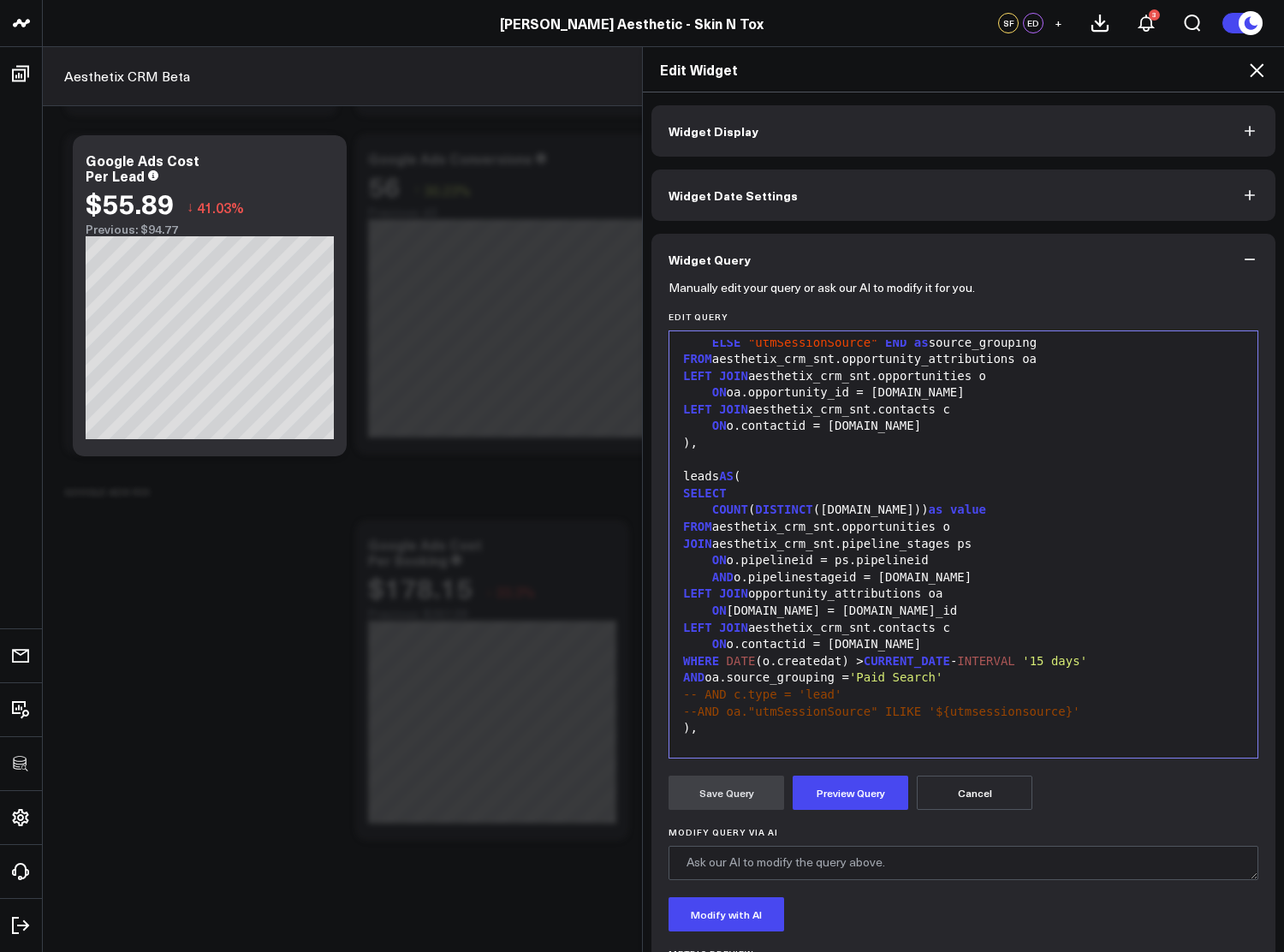
scroll to position [342, 0]
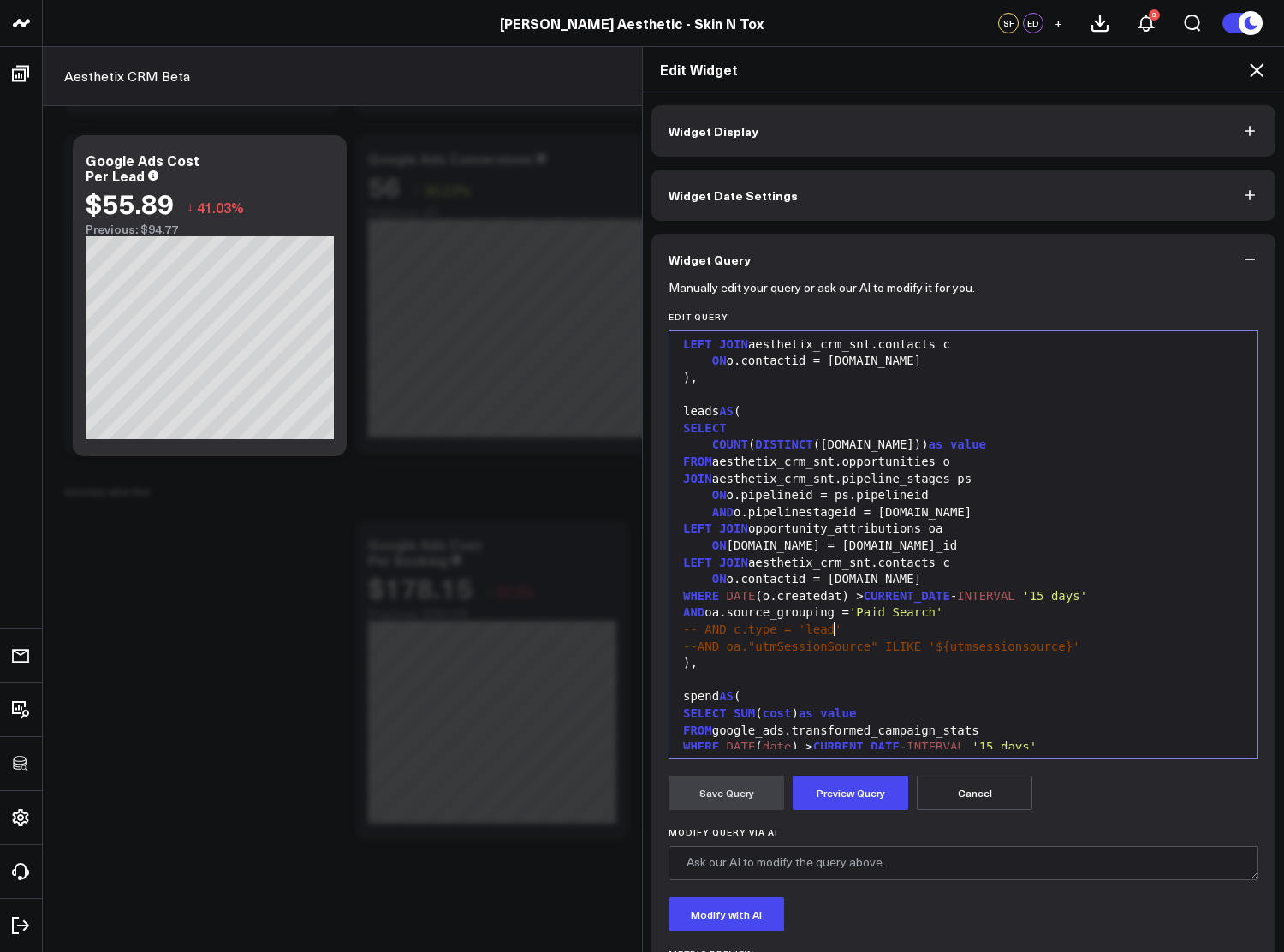
click at [829, 625] on span "-- AND c.type = 'lead'" at bounding box center [762, 629] width 159 height 14
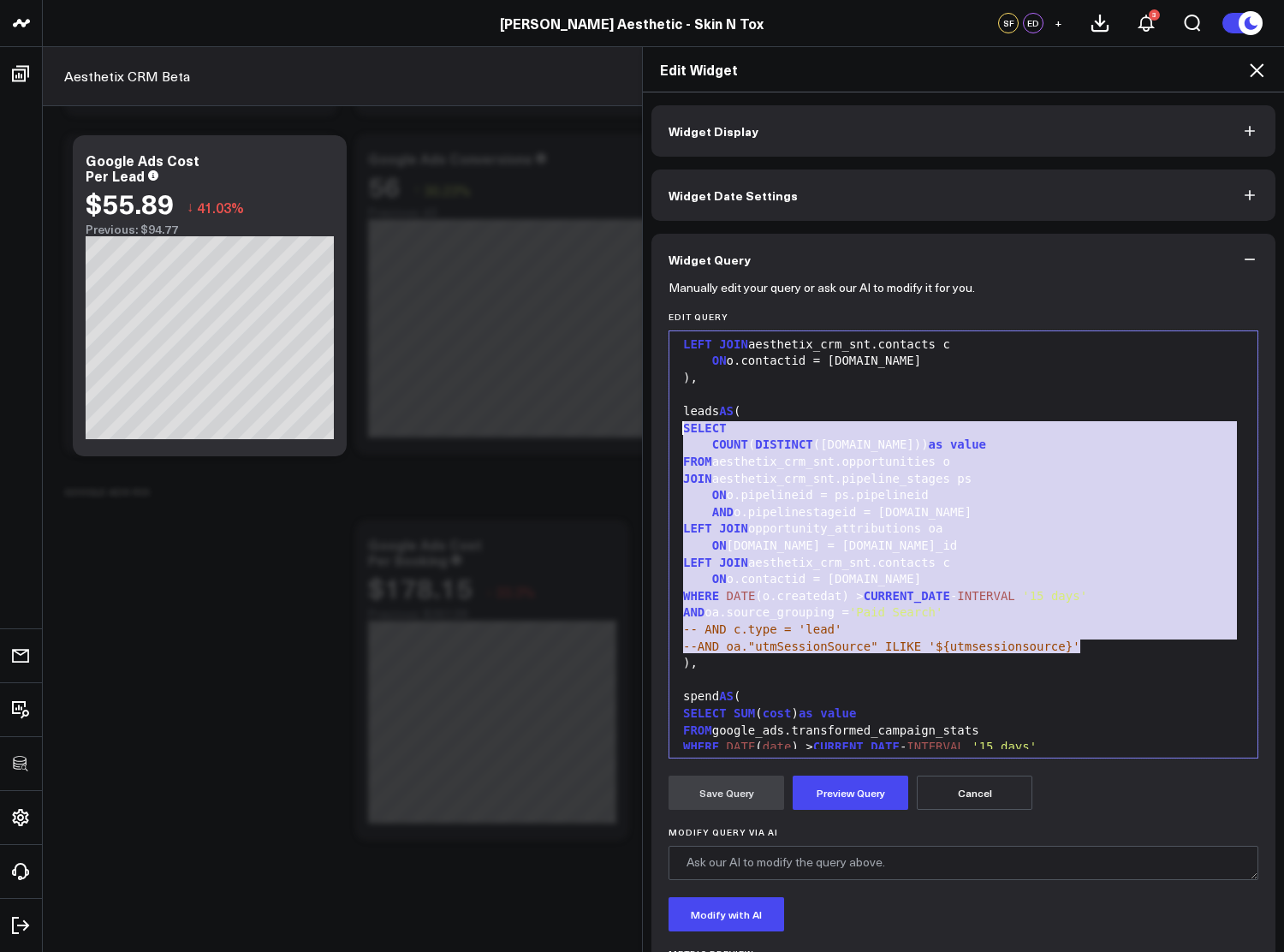
drag, startPoint x: 1085, startPoint y: 645, endPoint x: 659, endPoint y: 428, distance: 478.1
click at [659, 428] on div "Manually edit your query or ask our AI to modify it for you. Edit Query 99 1 2 …" at bounding box center [964, 661] width 624 height 753
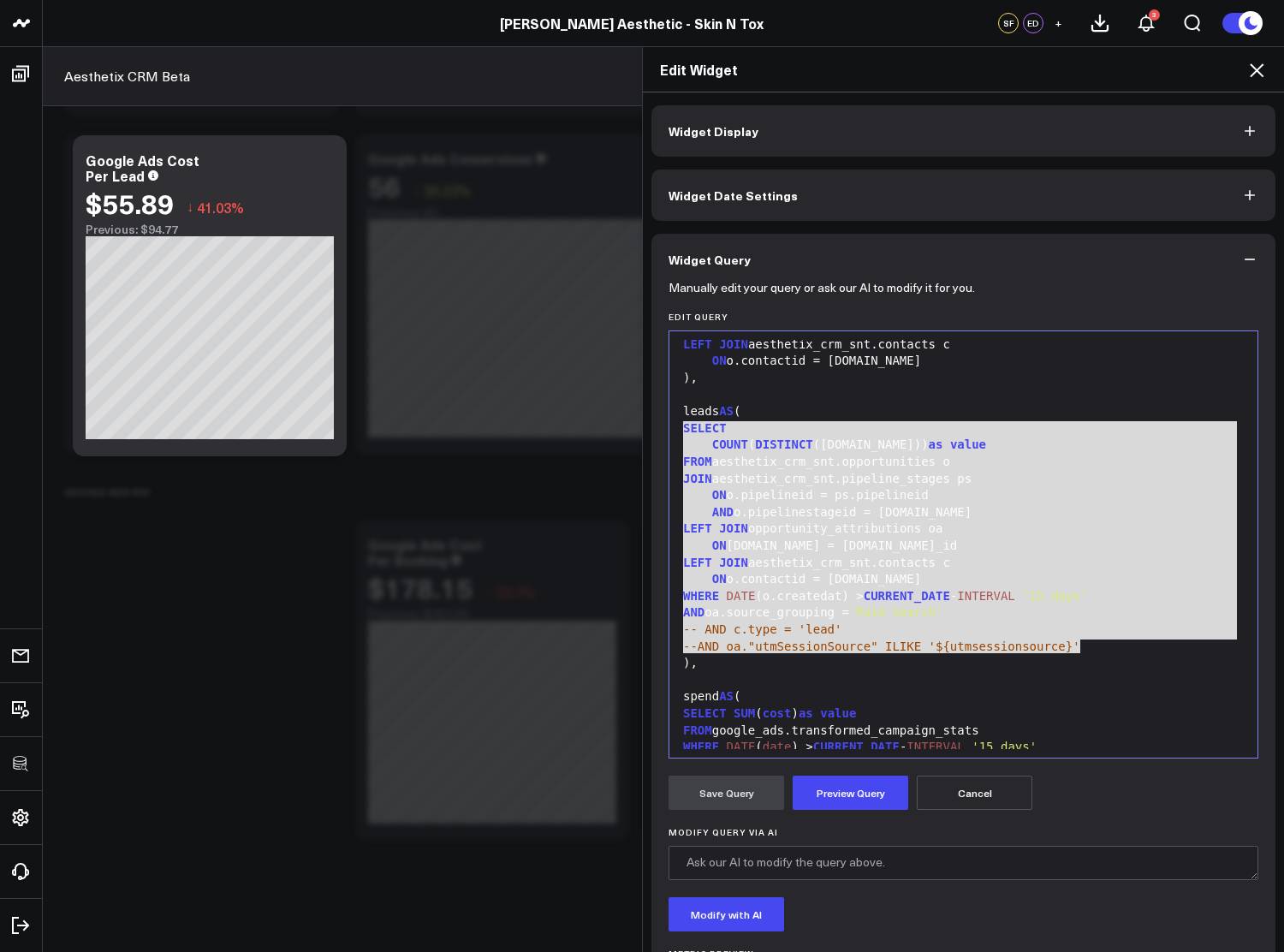
click at [669, 423] on div "99 1 2 3 4 5 6 7 8 9 10 11 12 13 14 15 16 17 18 19 20 21 22 23 24 25 26 27 28 2…" at bounding box center [963, 544] width 590 height 428
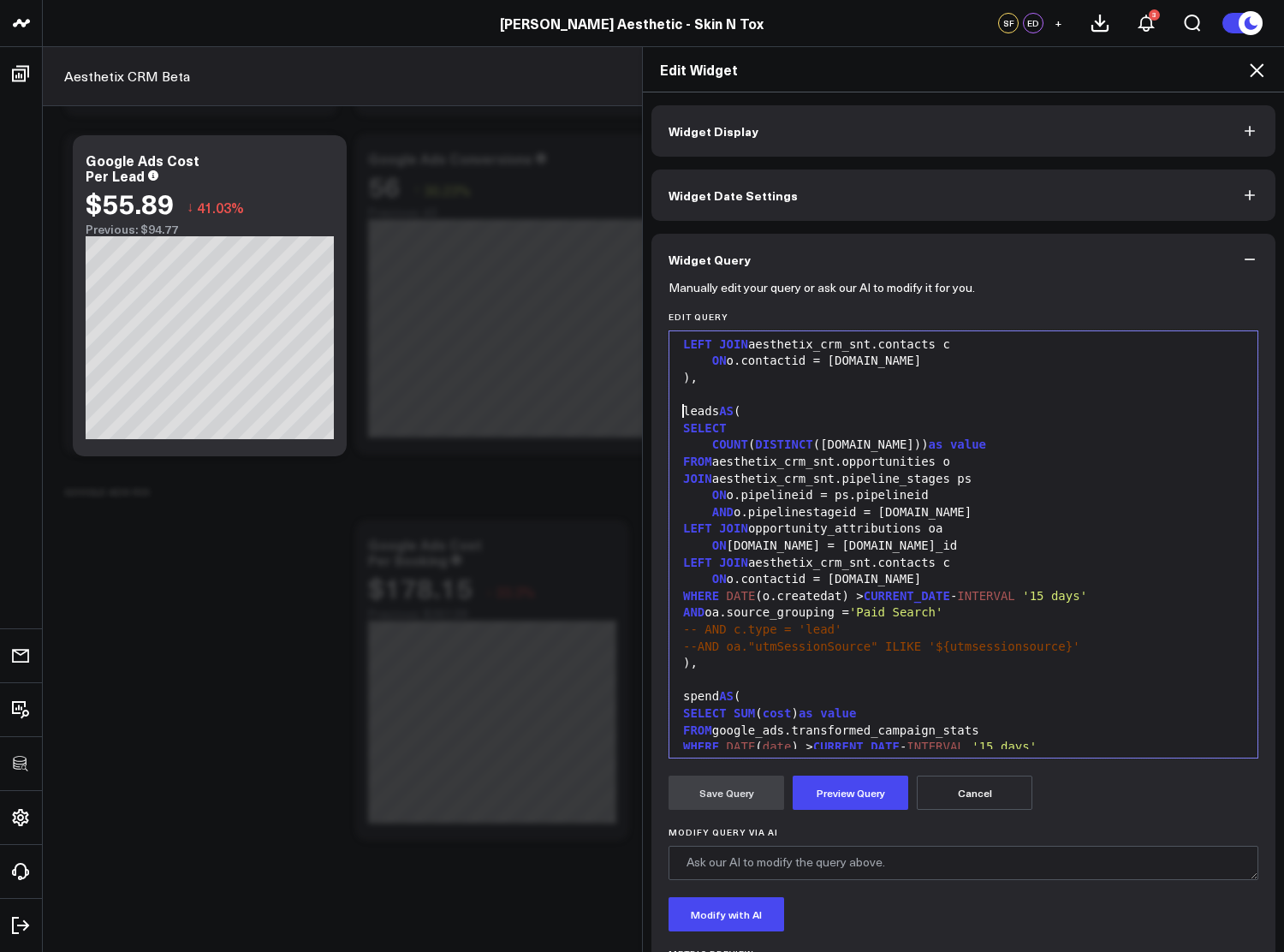
click at [678, 415] on div "leads AS (" at bounding box center [963, 411] width 571 height 17
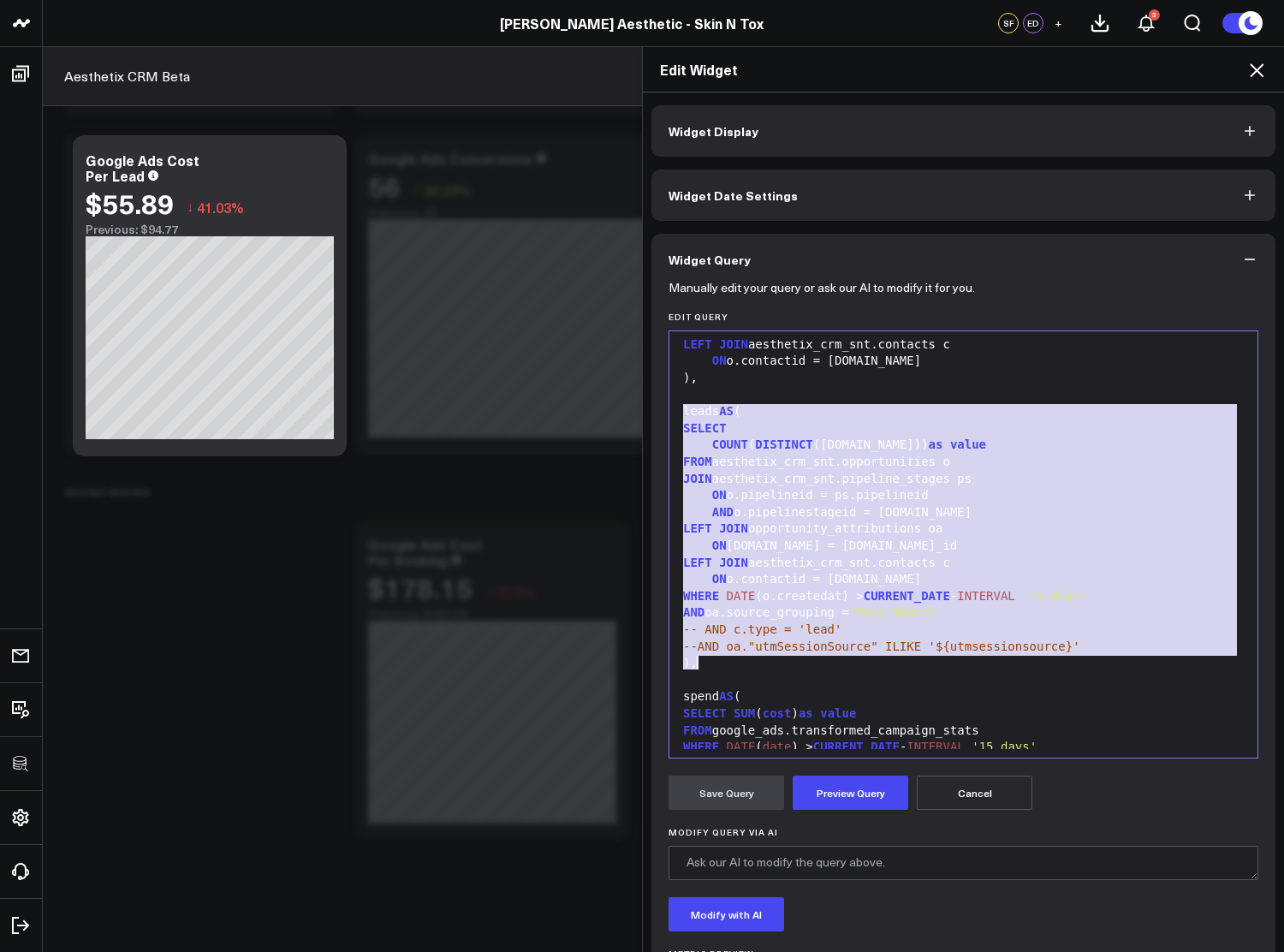
drag, startPoint x: 679, startPoint y: 413, endPoint x: 715, endPoint y: 657, distance: 246.6
click at [716, 657] on div "WITH opportunity_attributions AS ( SELECT oa.*, CASE WHEN "utmSessionSource" = …" at bounding box center [963, 420] width 571 height 845
copy div "leads AS ( SELECT COUNT ( DISTINCT (o.id)) as value FROM aesthetix_crm_snt.oppo…"
click at [1258, 71] on icon at bounding box center [1256, 69] width 21 height 21
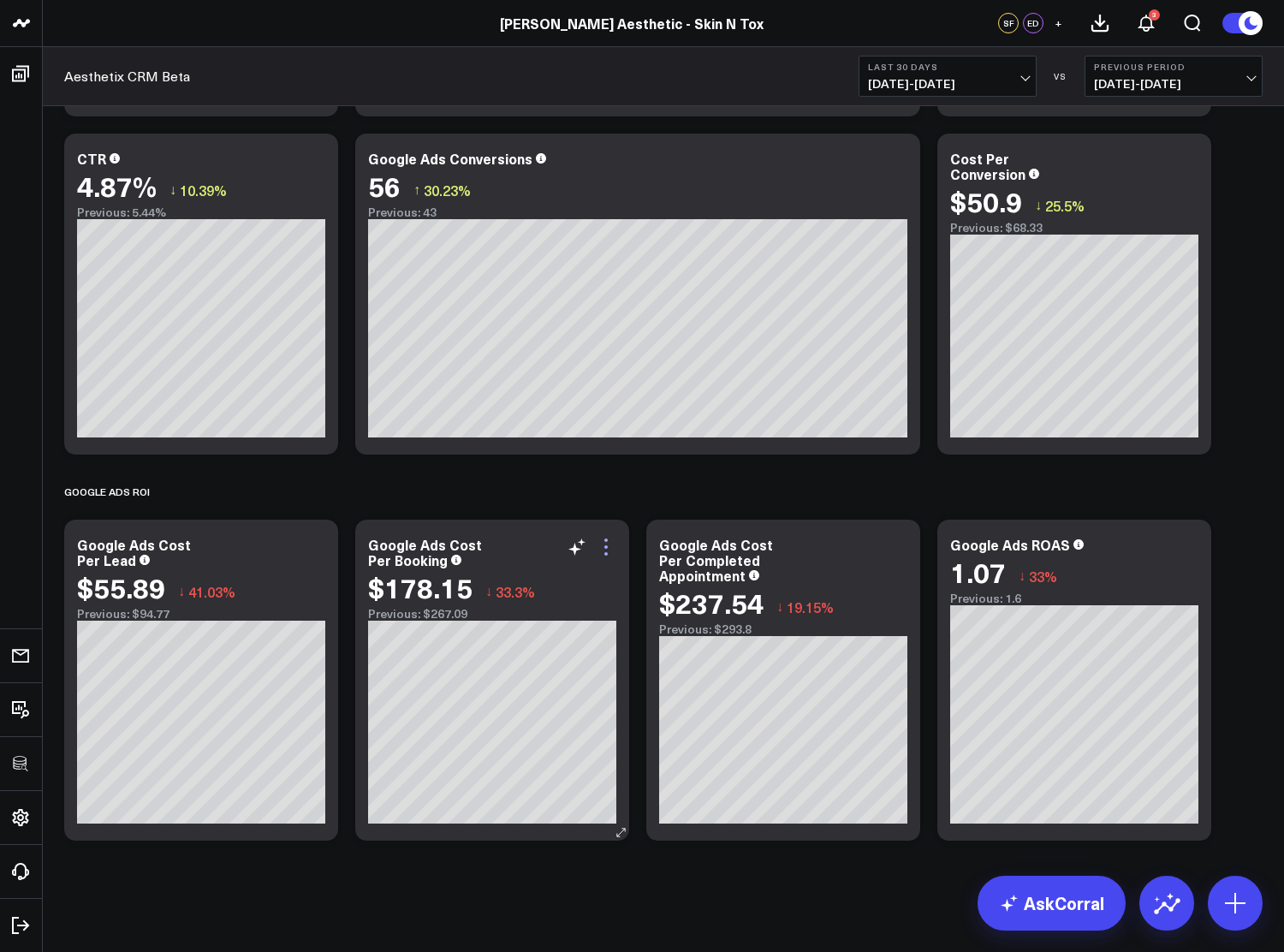
click at [612, 546] on icon at bounding box center [606, 546] width 21 height 21
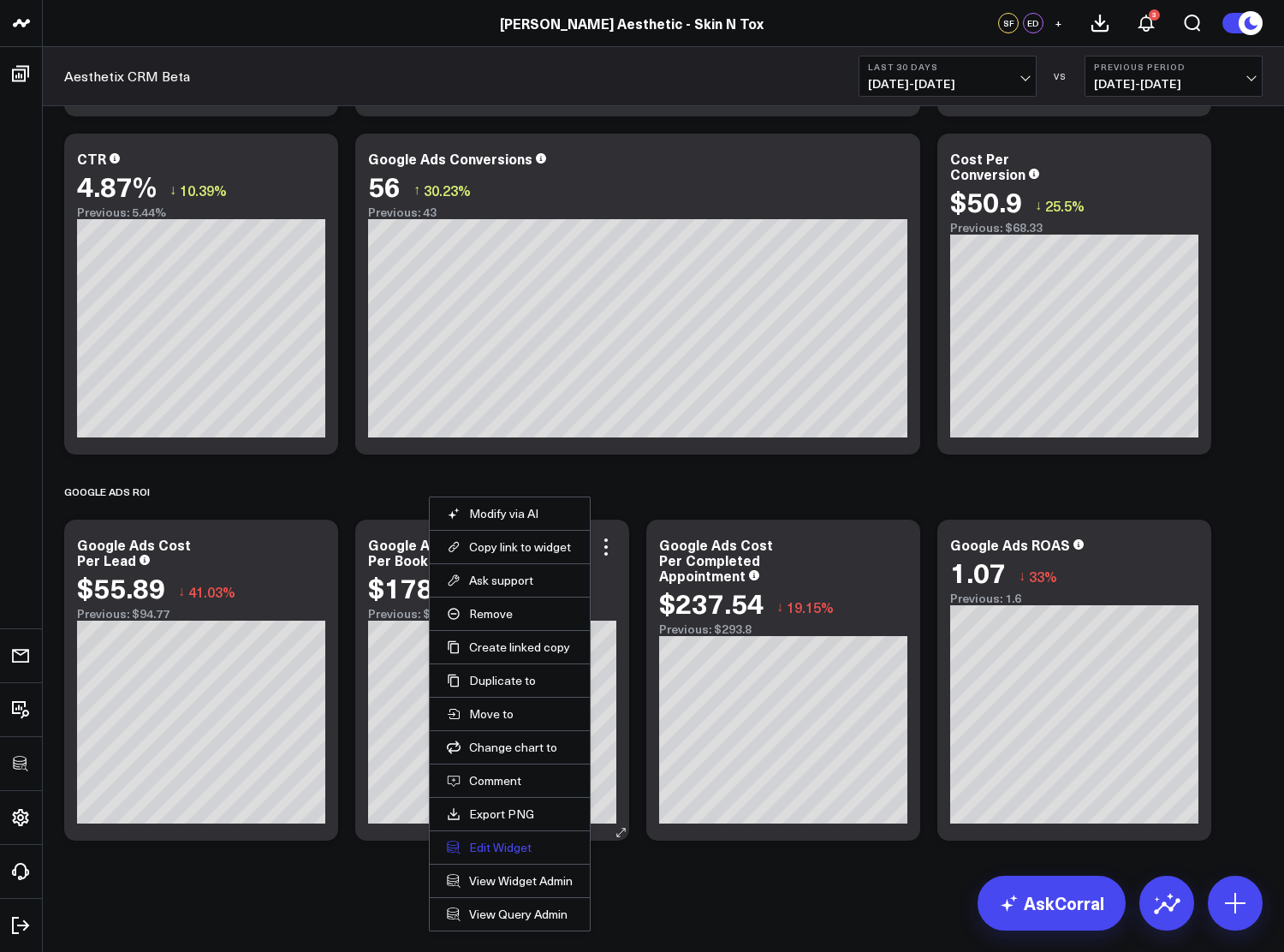
click at [514, 847] on button "Edit Widget" at bounding box center [510, 847] width 126 height 16
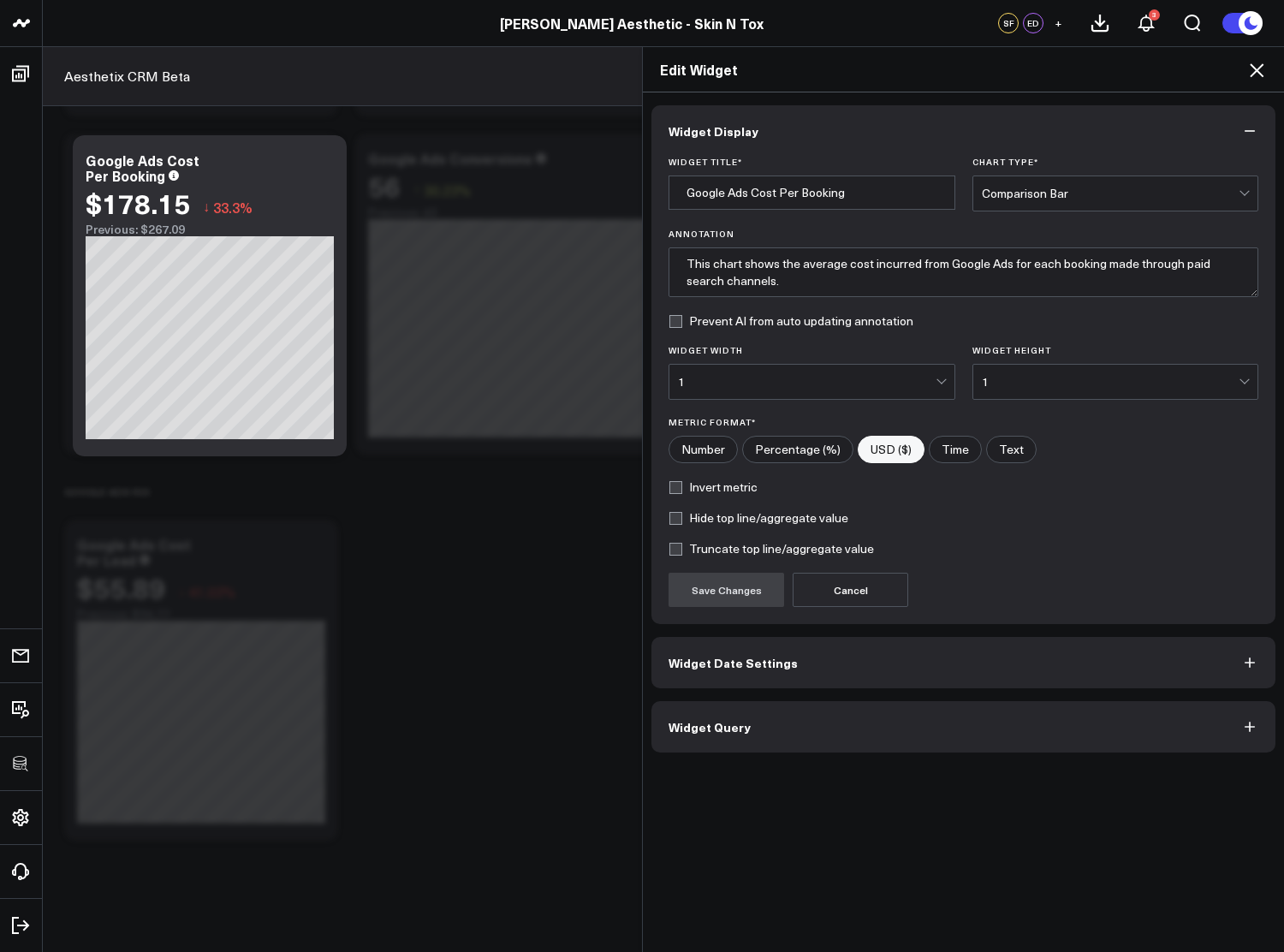
click at [761, 720] on button "Widget Query" at bounding box center [964, 726] width 624 height 51
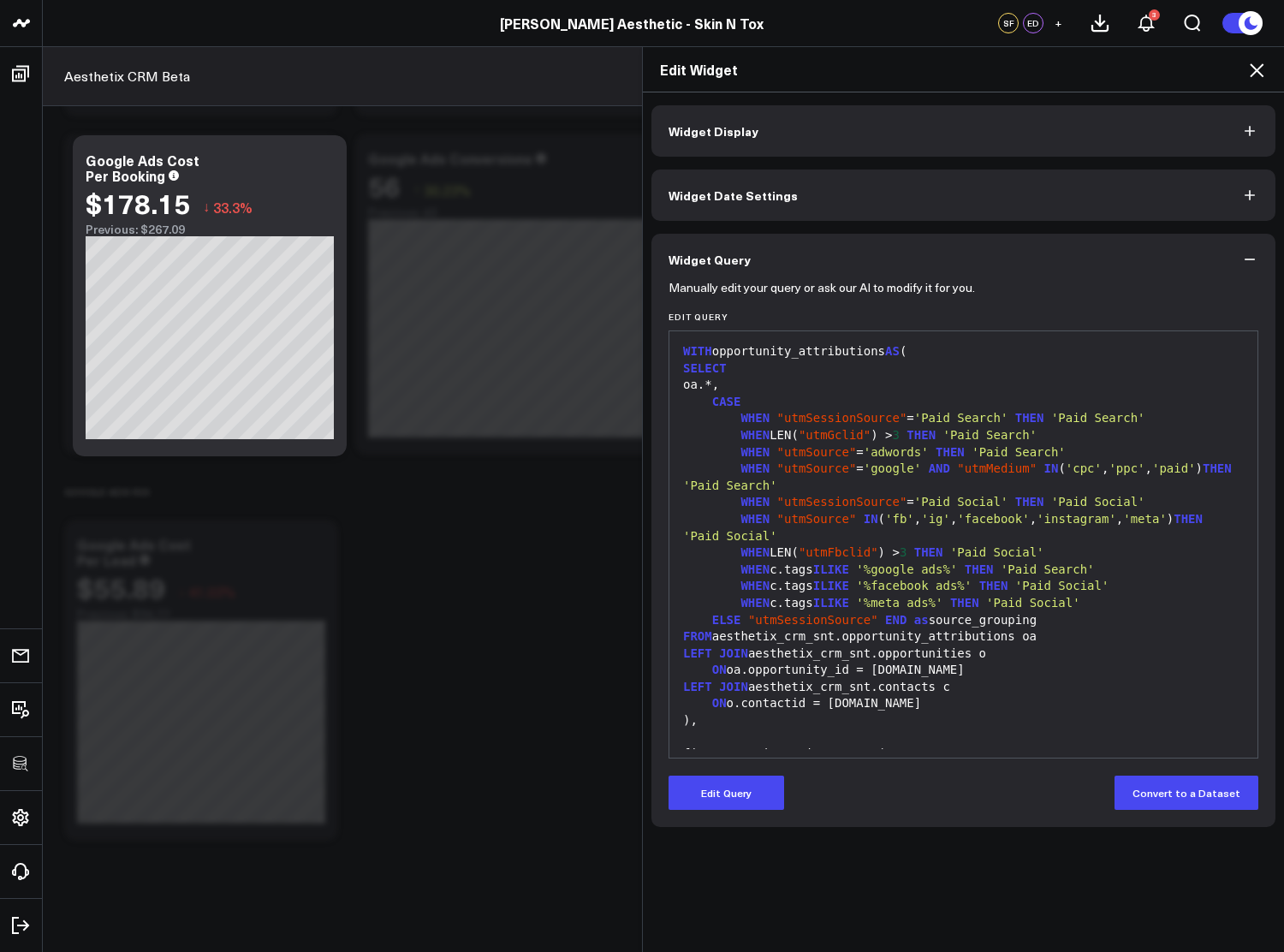
click at [722, 775] on button "Edit Query" at bounding box center [726, 792] width 115 height 34
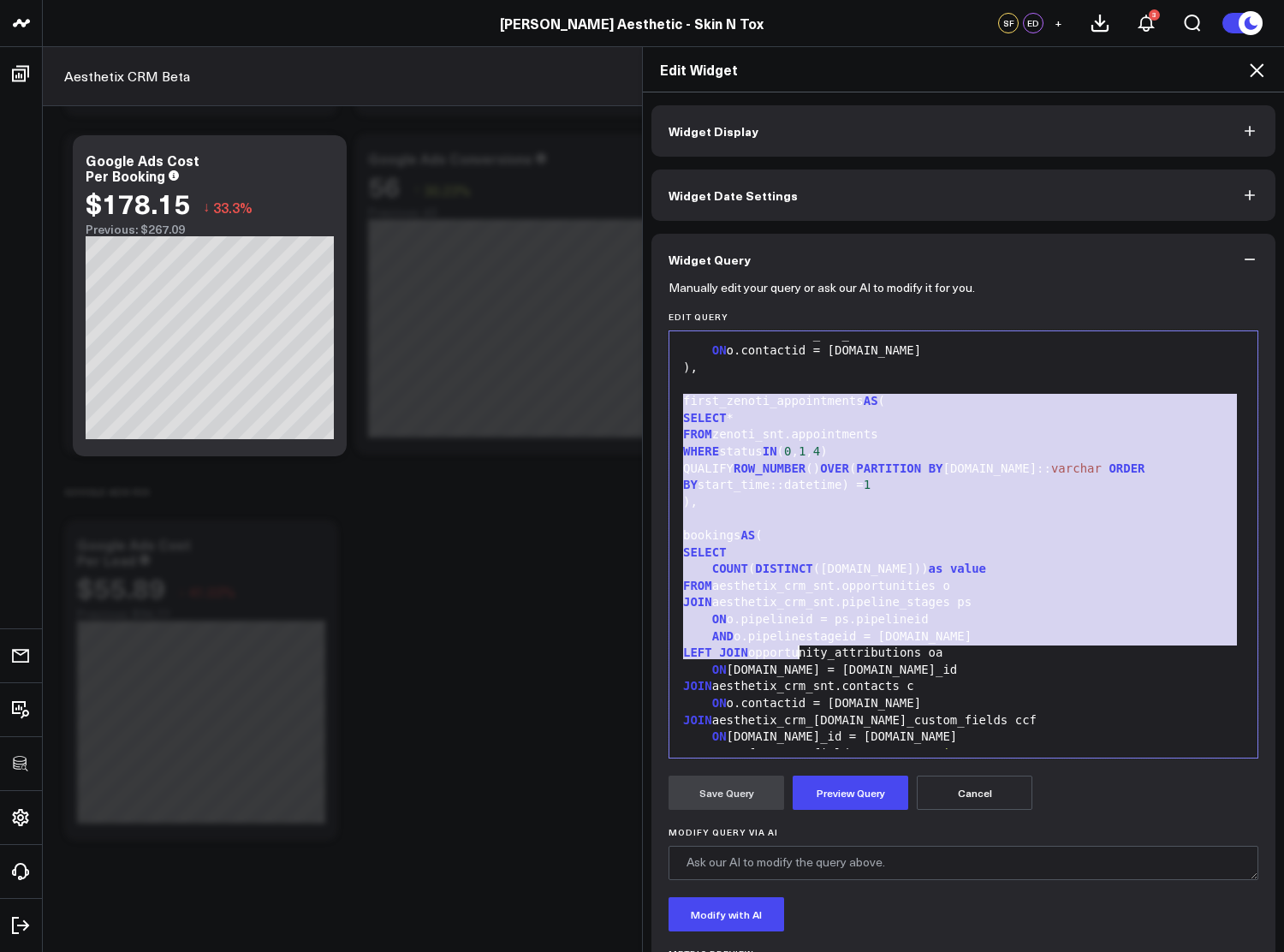
scroll to position [628, 0]
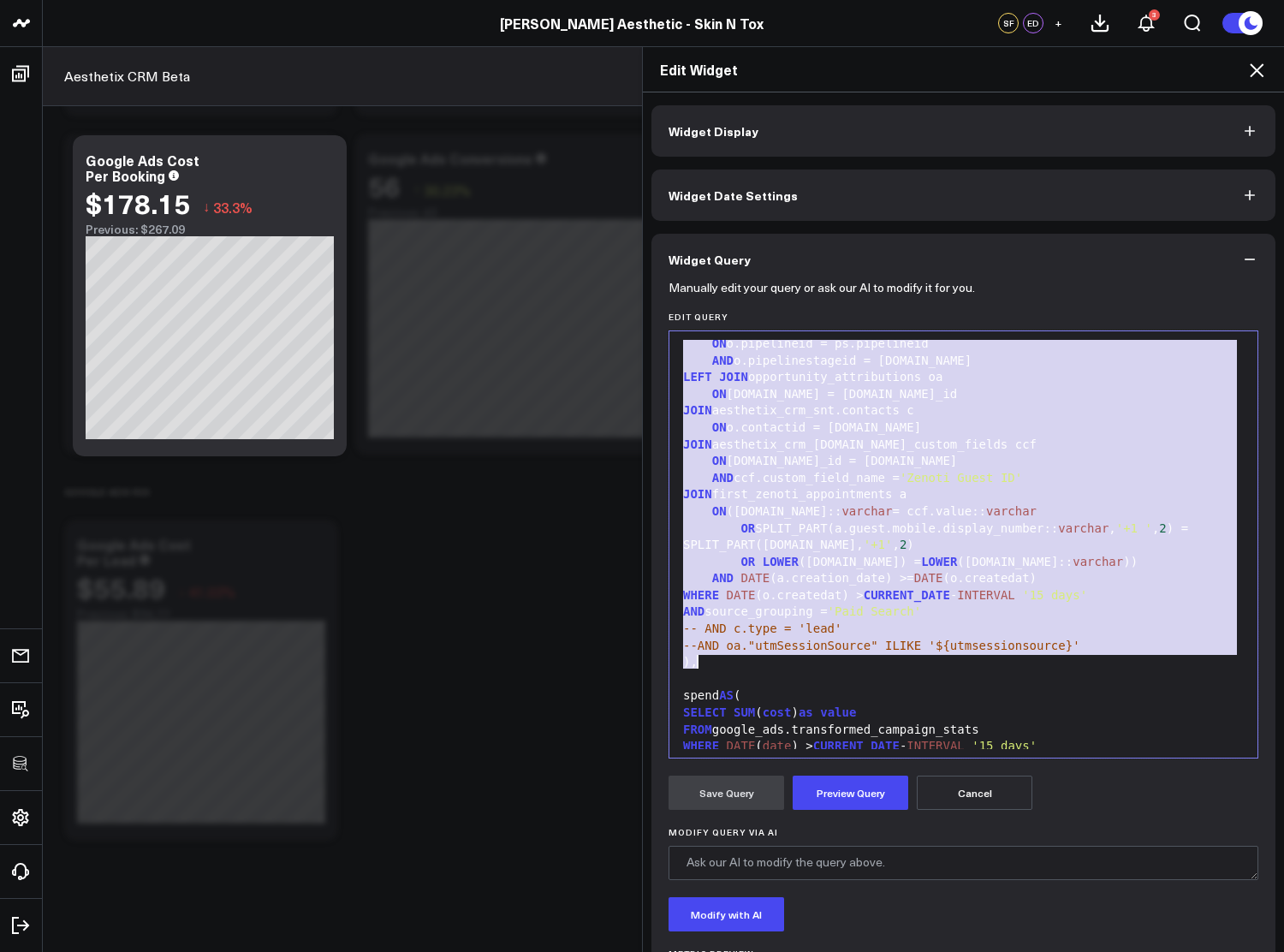
drag, startPoint x: 676, startPoint y: 531, endPoint x: 771, endPoint y: 662, distance: 161.8
click at [771, 662] on div "WITH opportunity_attributions AS ( SELECT oa.*, CASE WHEN "utmSessionSource" = …" at bounding box center [963, 276] width 571 height 1130
copy div "first_zenoti_appointments AS ( SELECT * FROM zenoti_snt.appointments WHERE stat…"
click at [1252, 73] on icon at bounding box center [1257, 70] width 14 height 14
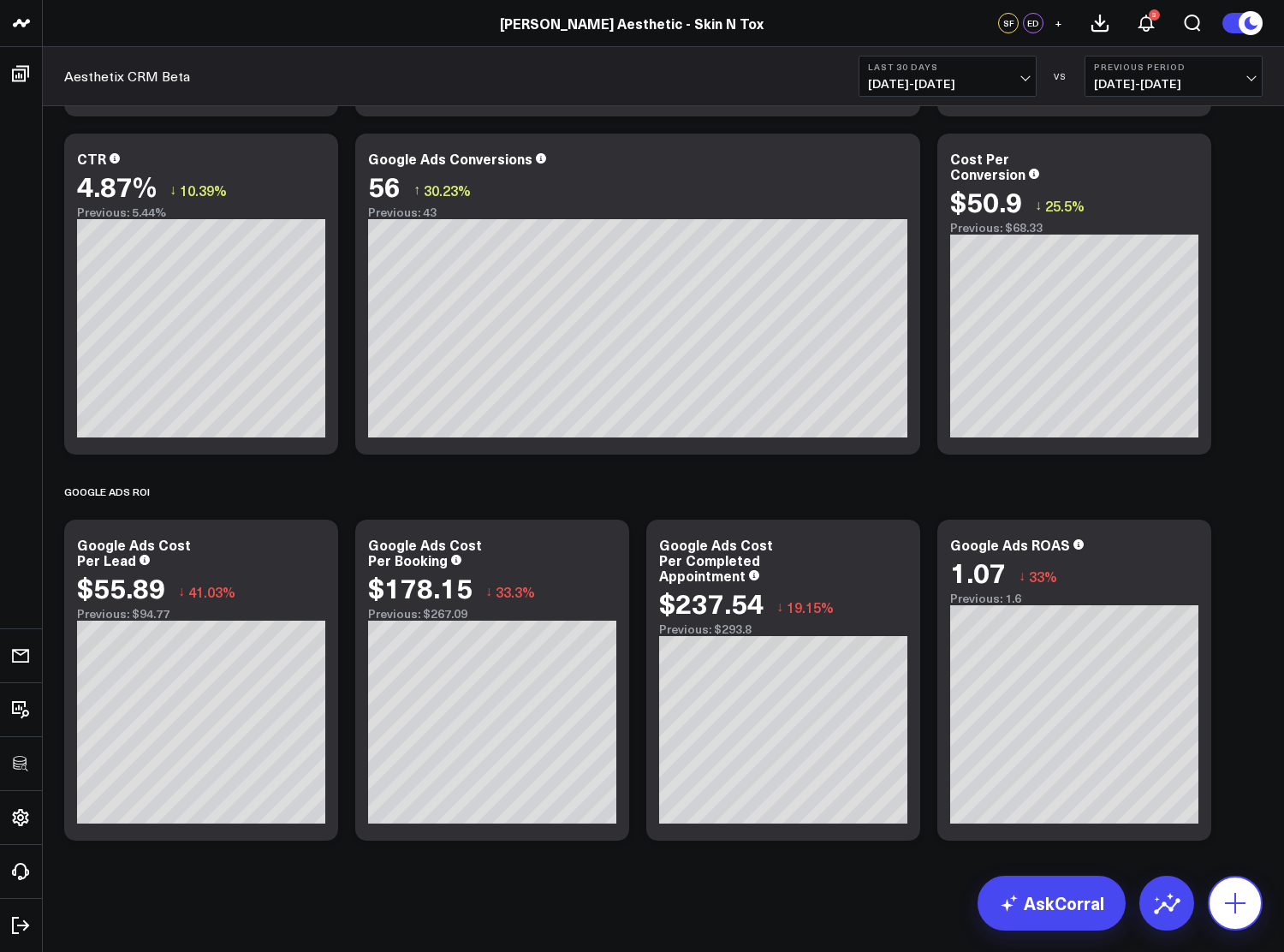
click at [1248, 889] on icon at bounding box center [1235, 903] width 27 height 27
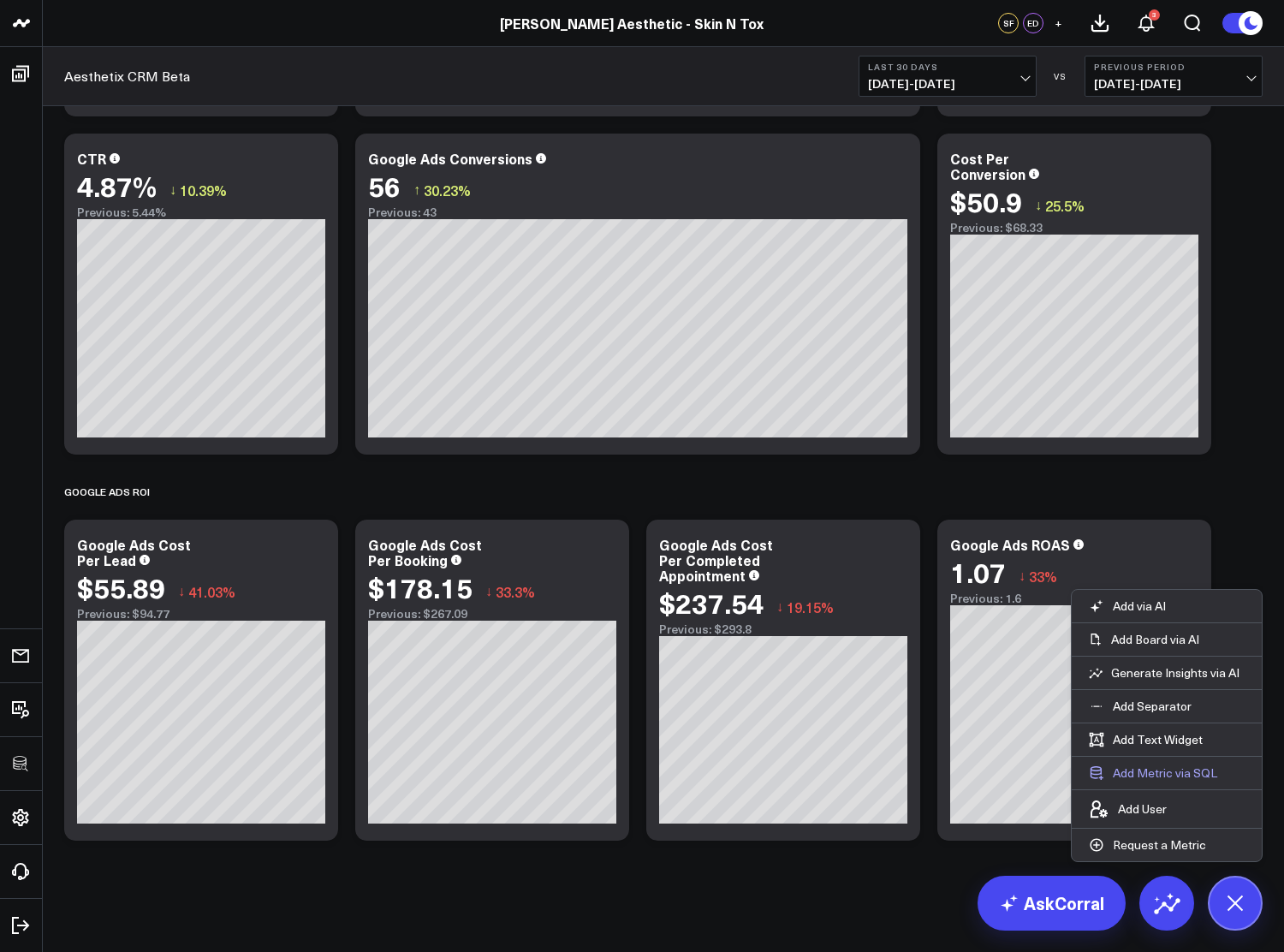
click at [1186, 770] on button "Add Metric via SQL" at bounding box center [1153, 772] width 162 height 32
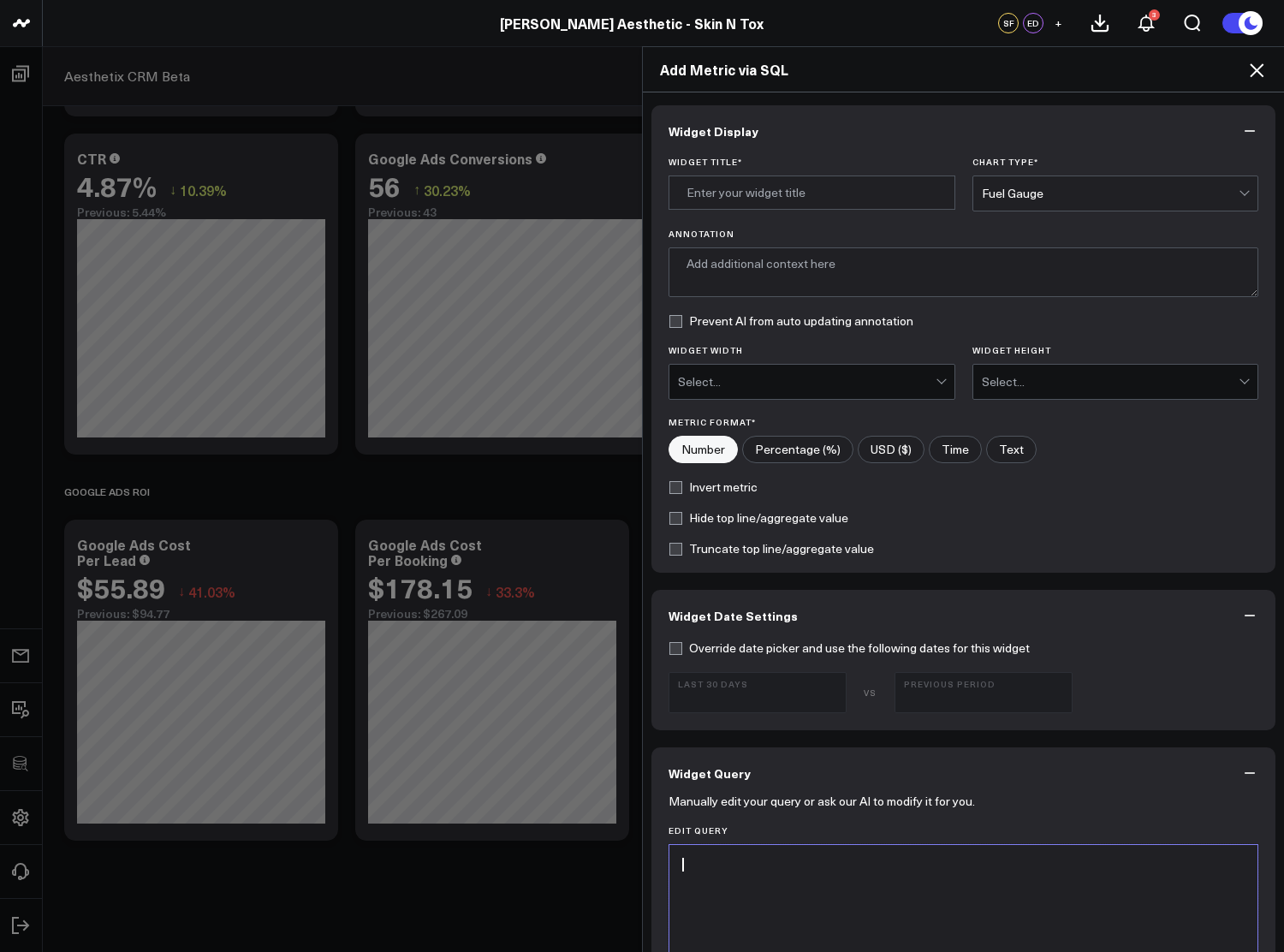
click at [913, 872] on div at bounding box center [963, 864] width 571 height 17
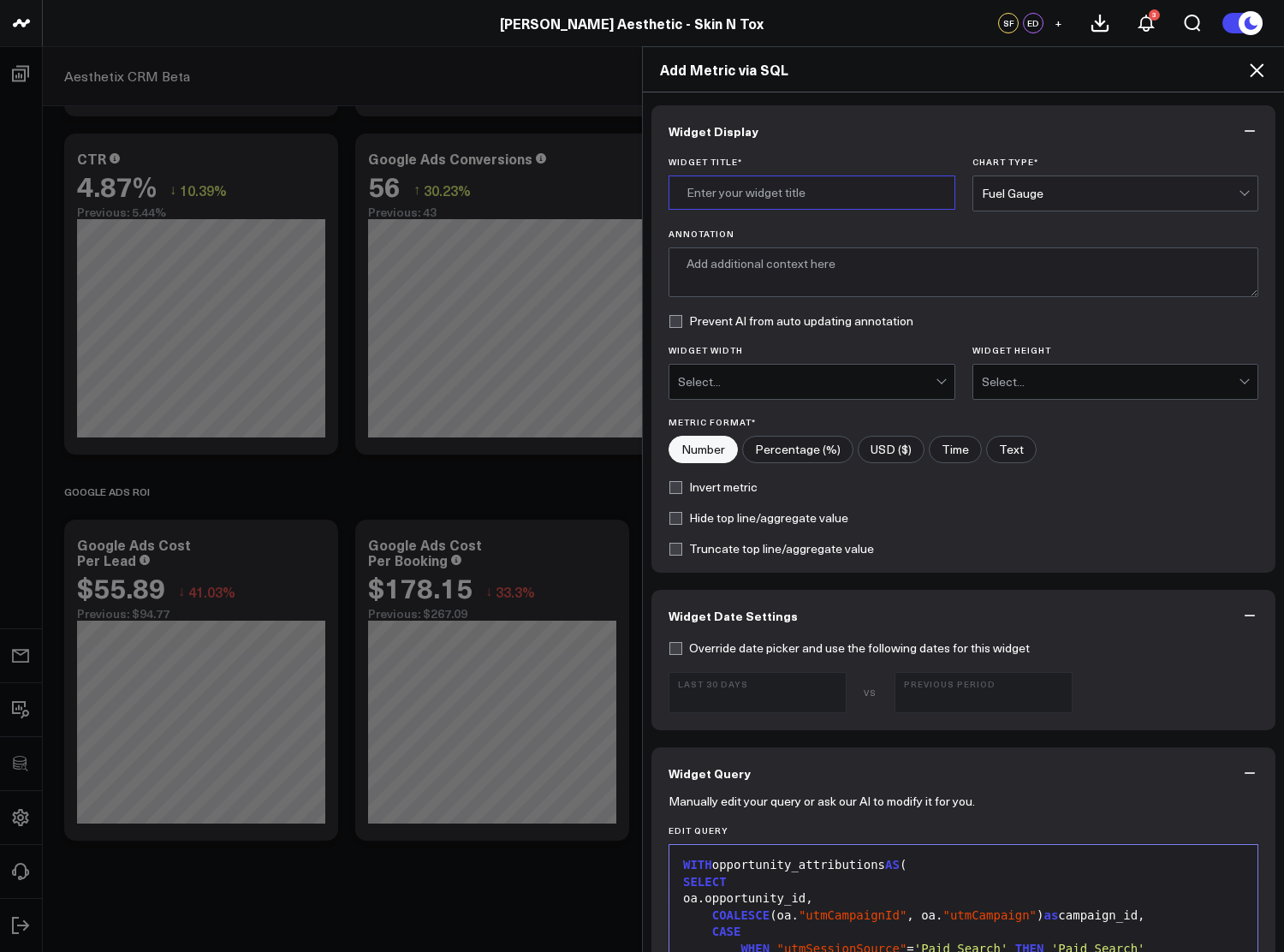
click at [750, 199] on input "Widget Title *" at bounding box center [811, 192] width 287 height 34
type input "Google Ads Campaign Performance"
click at [1068, 195] on div "Fuel Gauge" at bounding box center [1110, 194] width 257 height 14
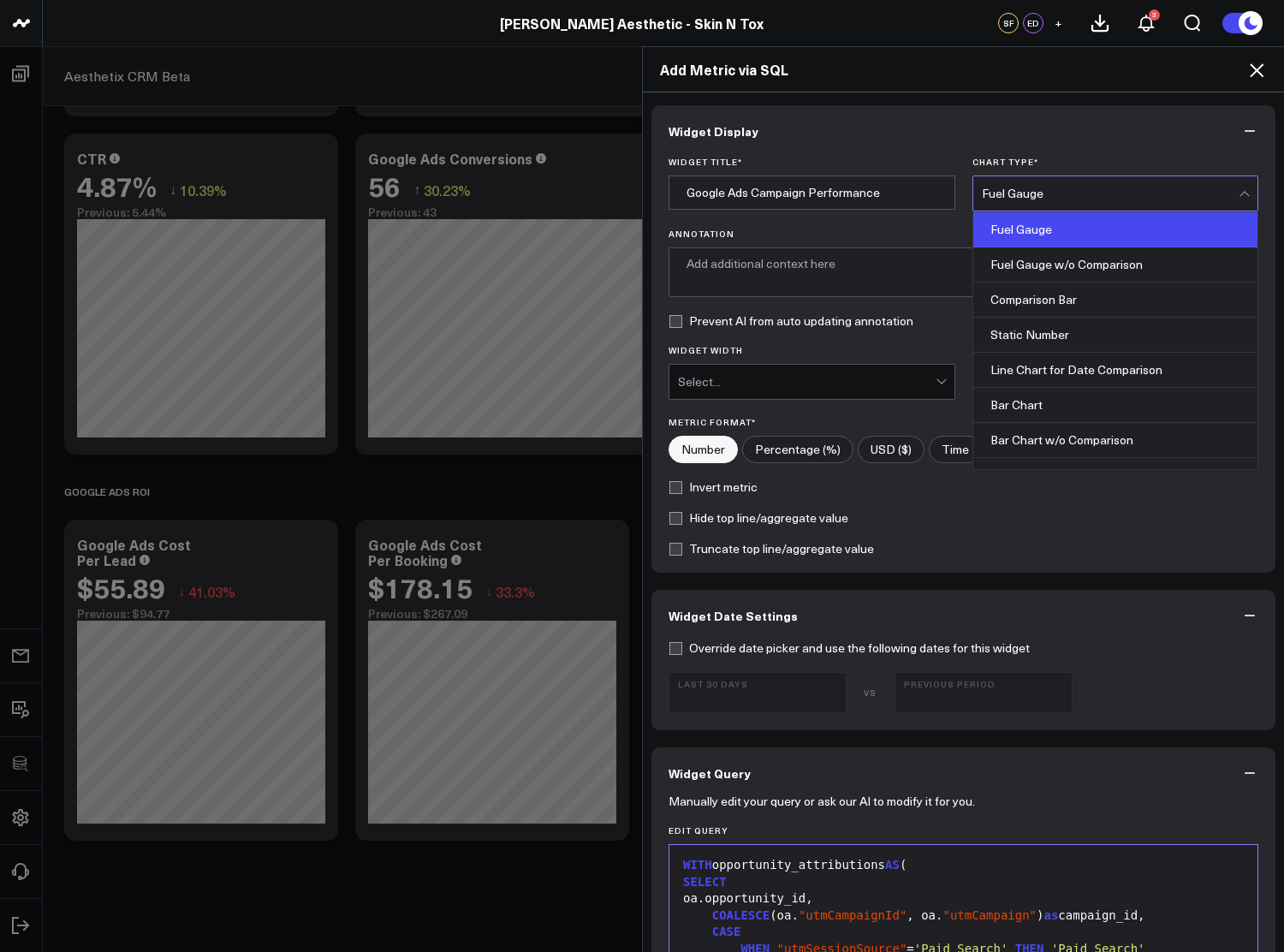
scroll to position [690, 0]
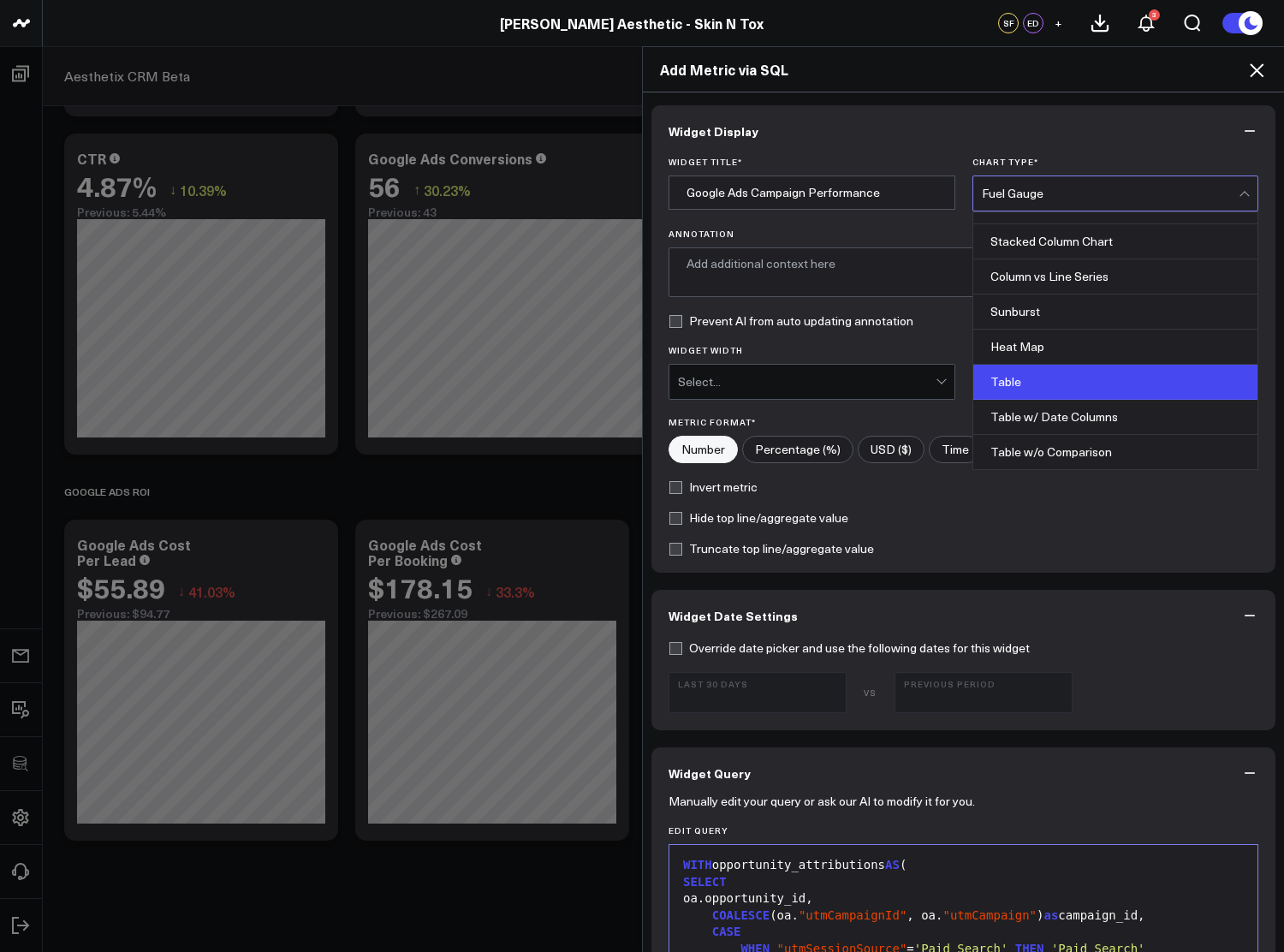
click at [1078, 379] on div "Table" at bounding box center [1115, 383] width 285 height 35
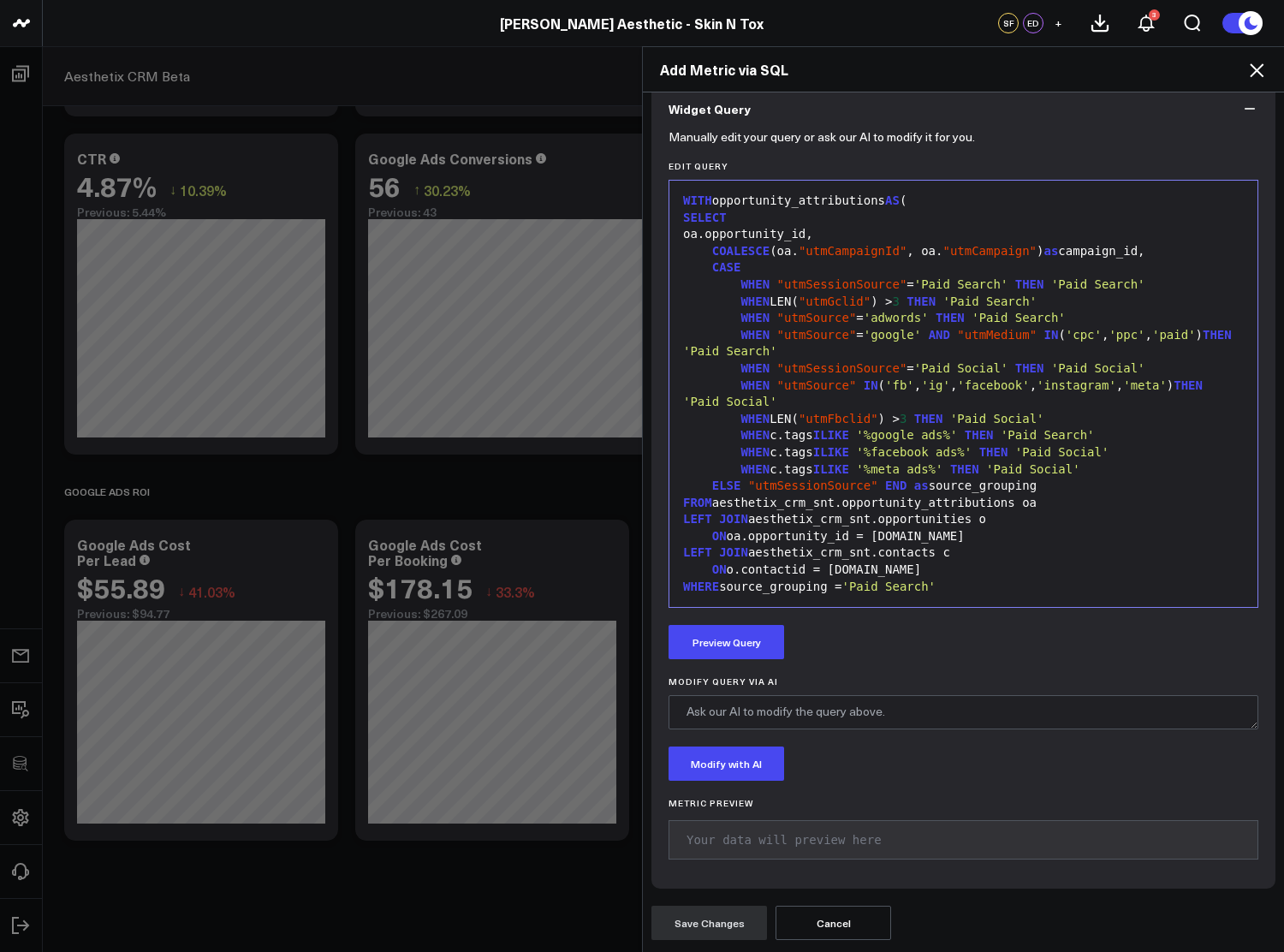
scroll to position [528, 0]
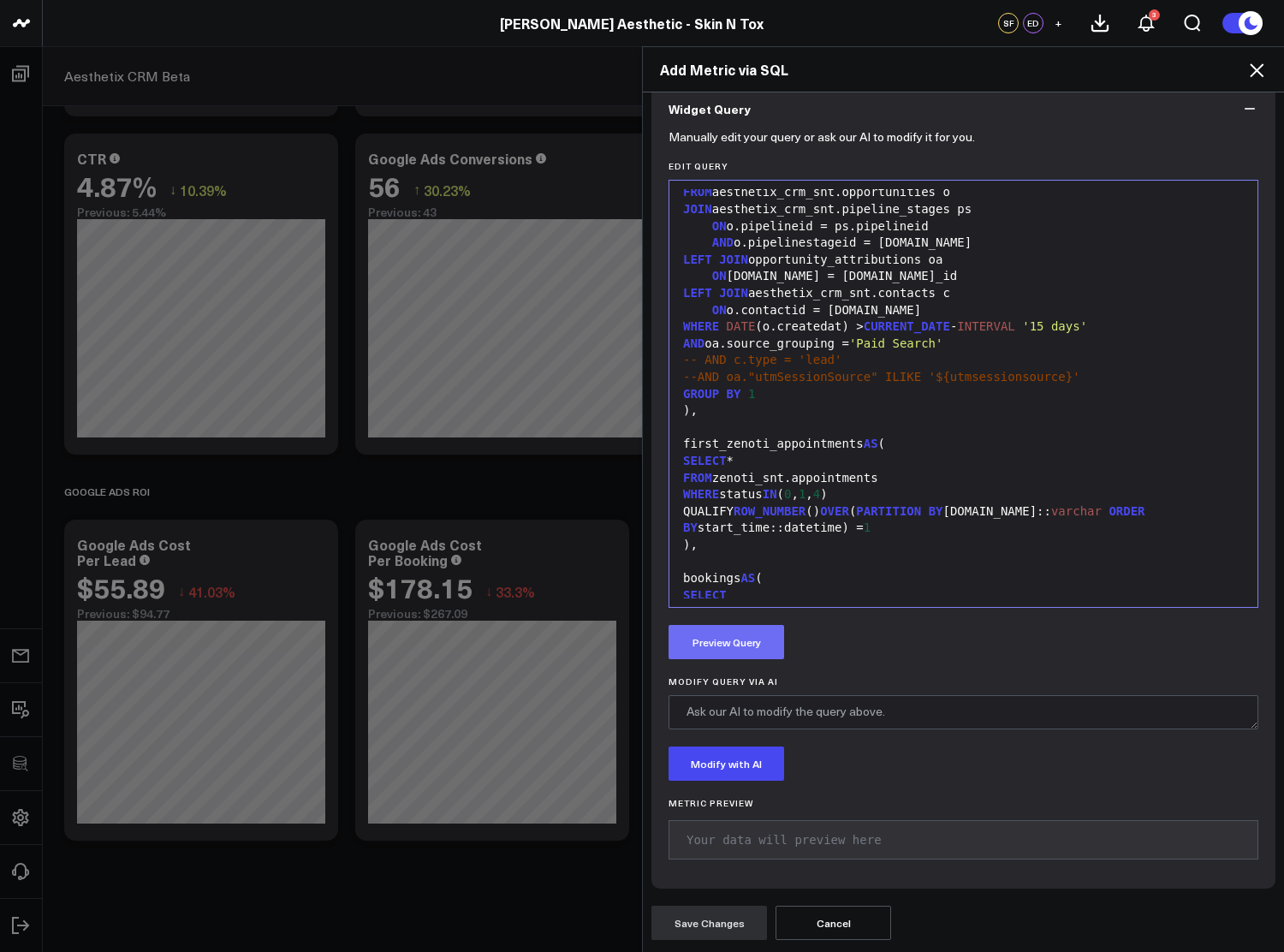
click at [765, 647] on button "Preview Query" at bounding box center [726, 641] width 115 height 34
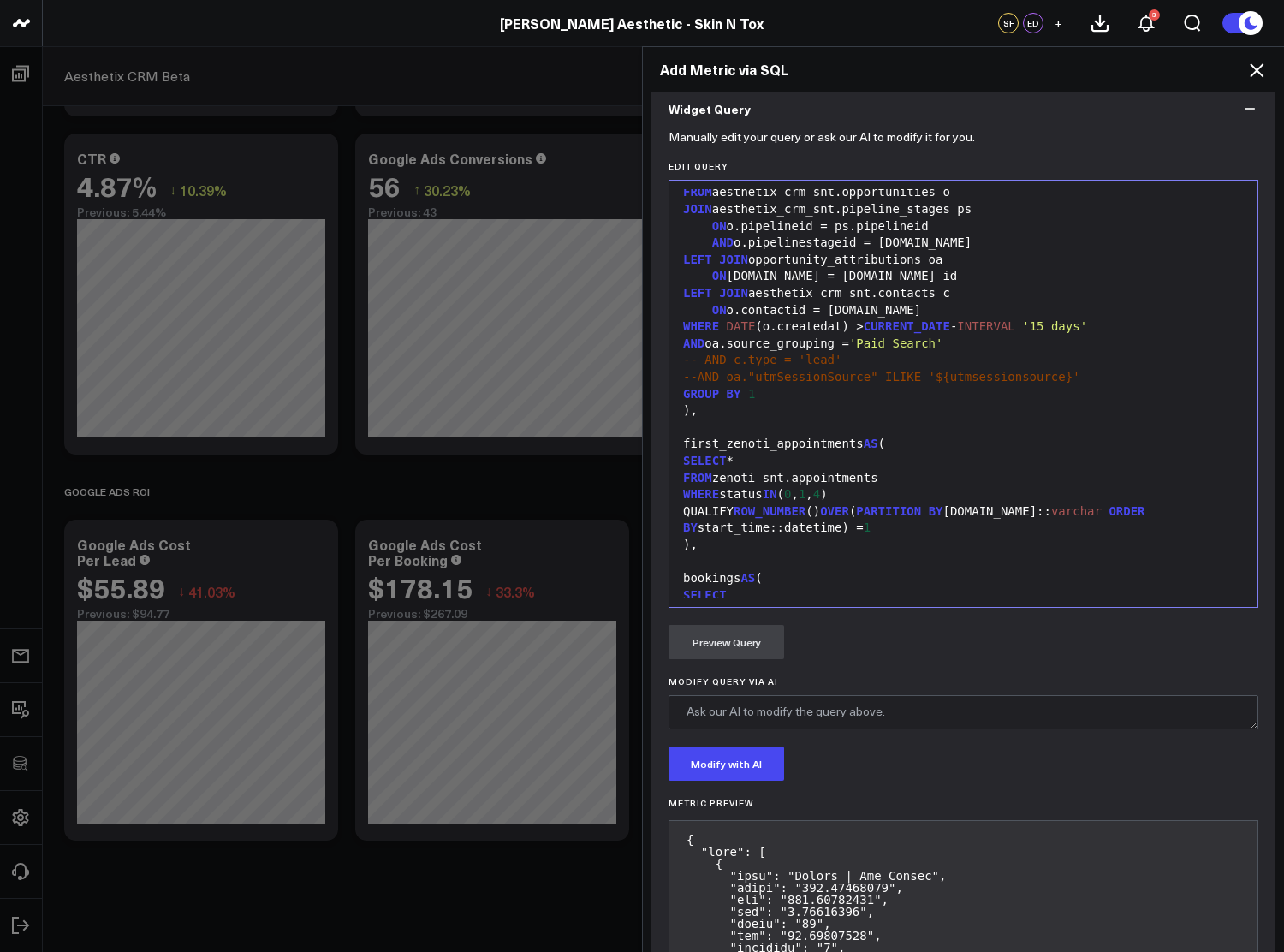
scroll to position [1850, 0]
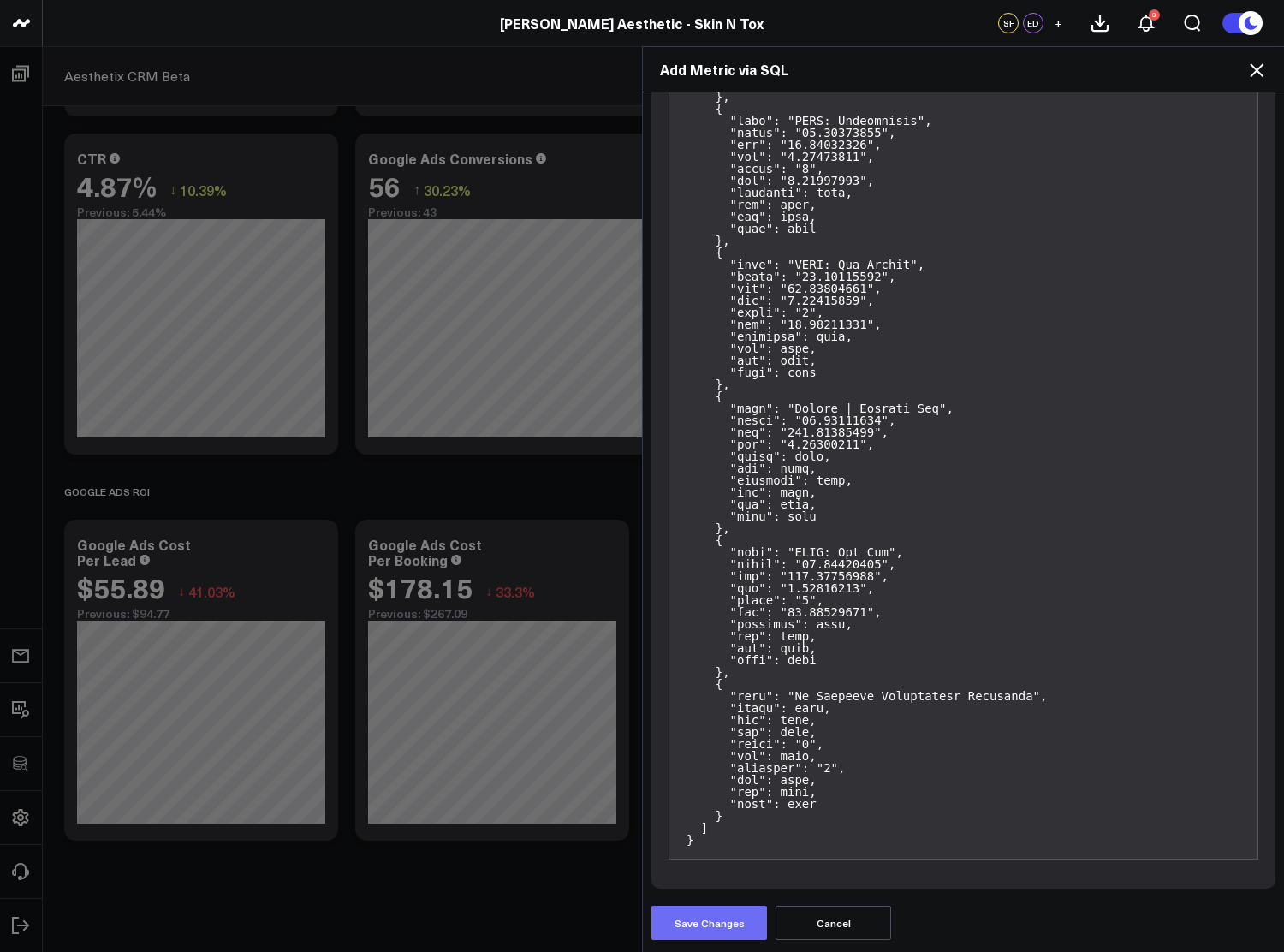
click at [734, 929] on button "Save Changes" at bounding box center [710, 922] width 115 height 34
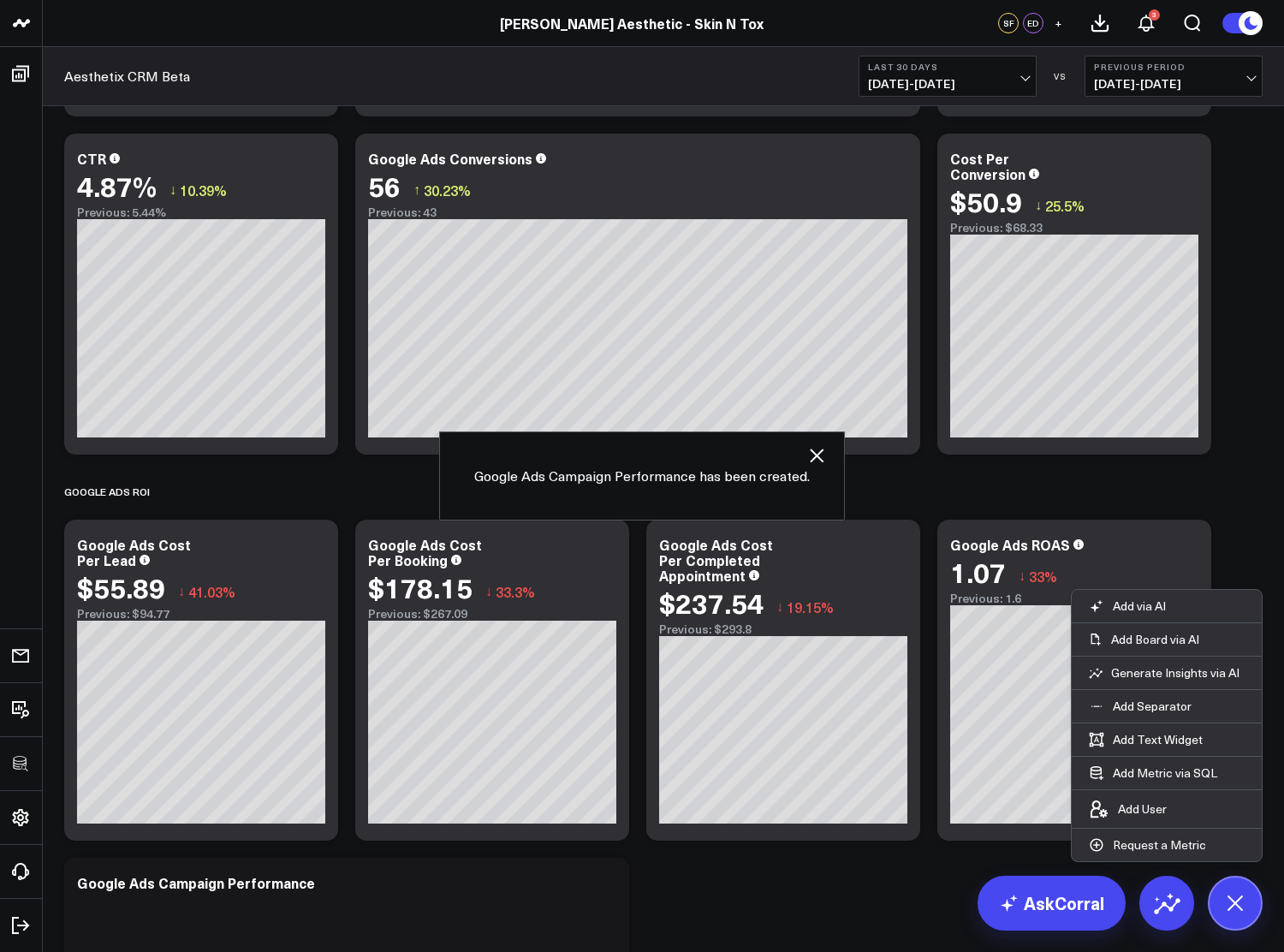
scroll to position [4905, 0]
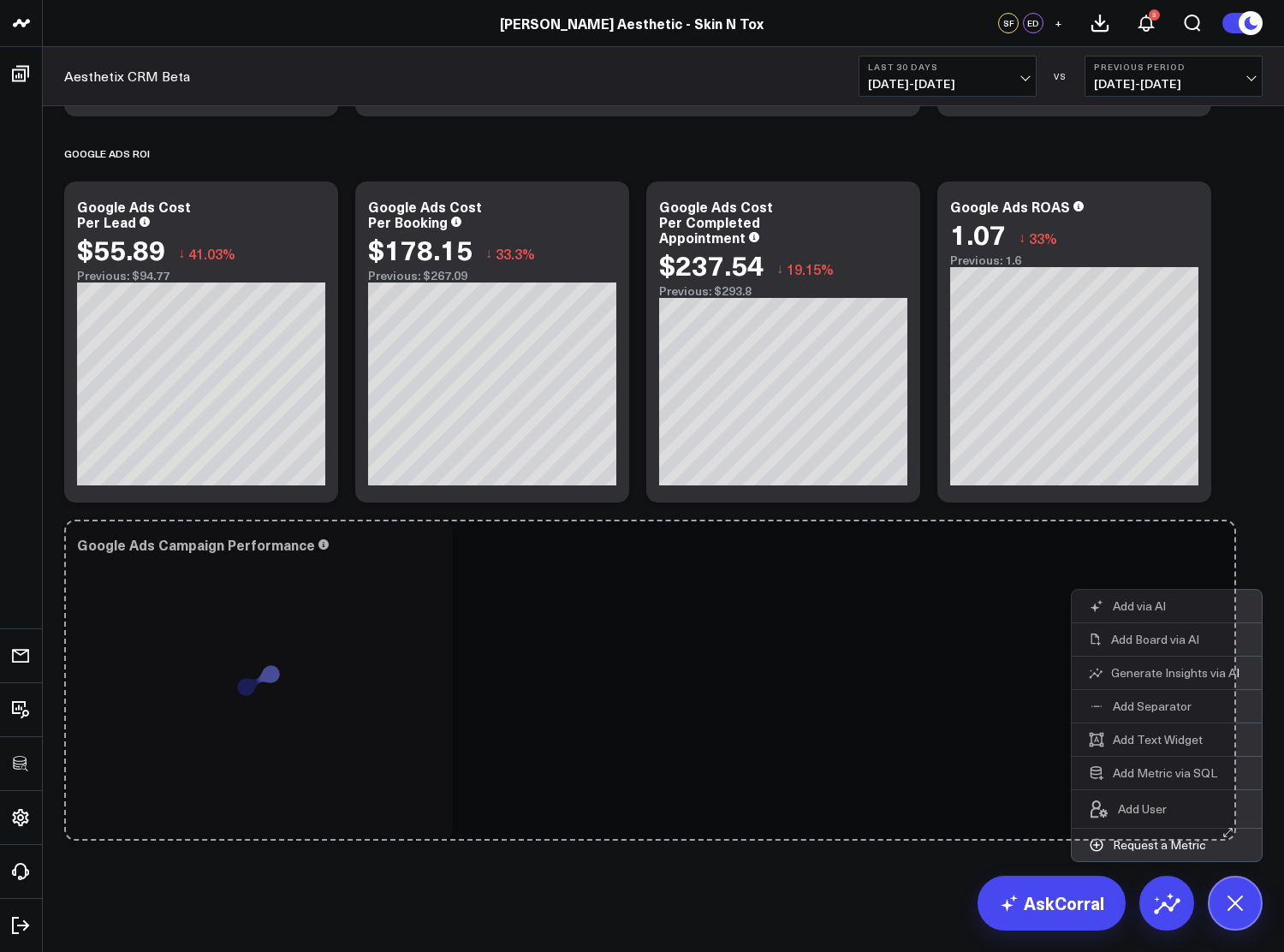
drag, startPoint x: 1215, startPoint y: 808, endPoint x: 1229, endPoint y: 806, distance: 14.1
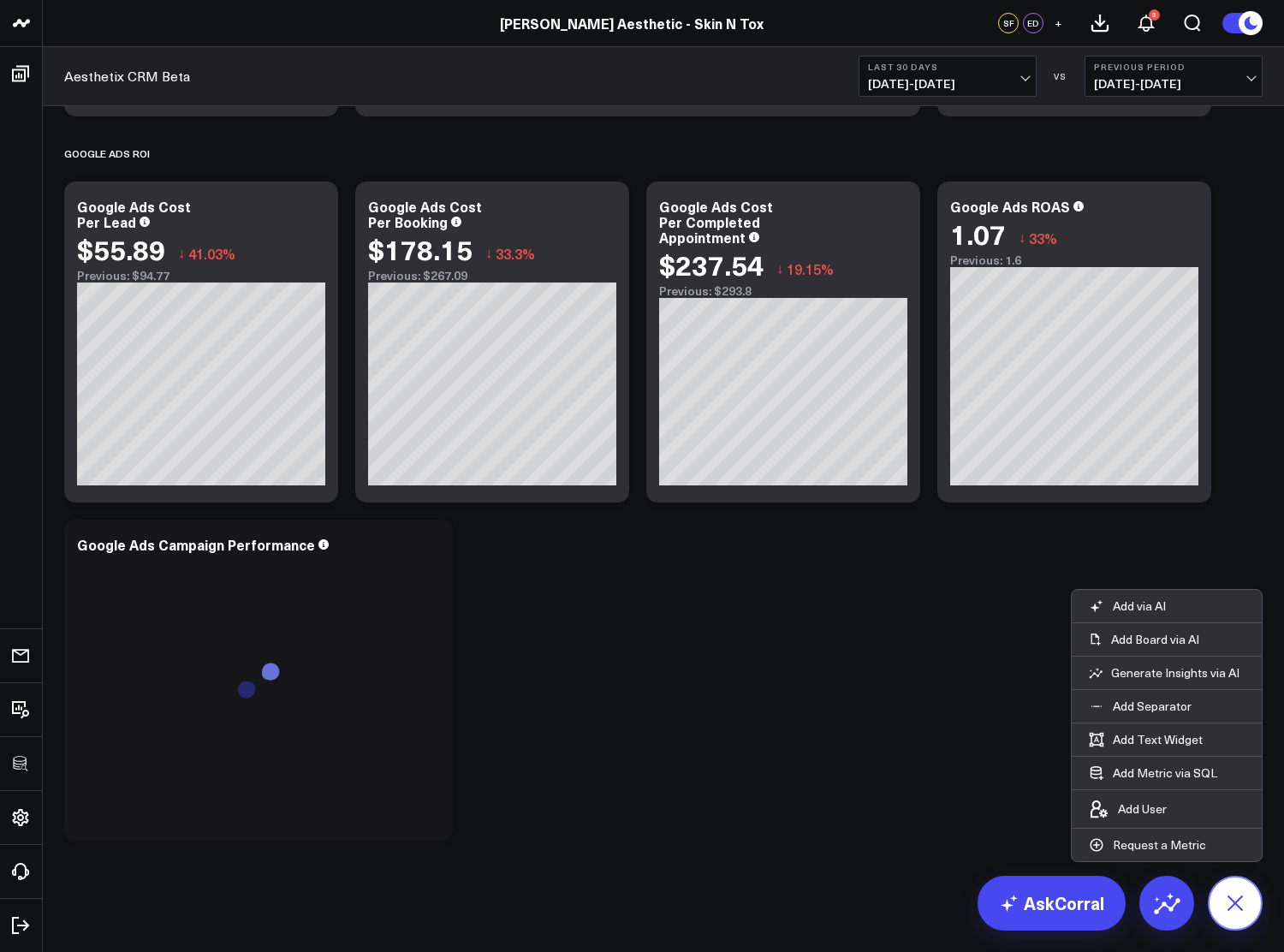
click at [1237, 907] on icon at bounding box center [1234, 902] width 38 height 38
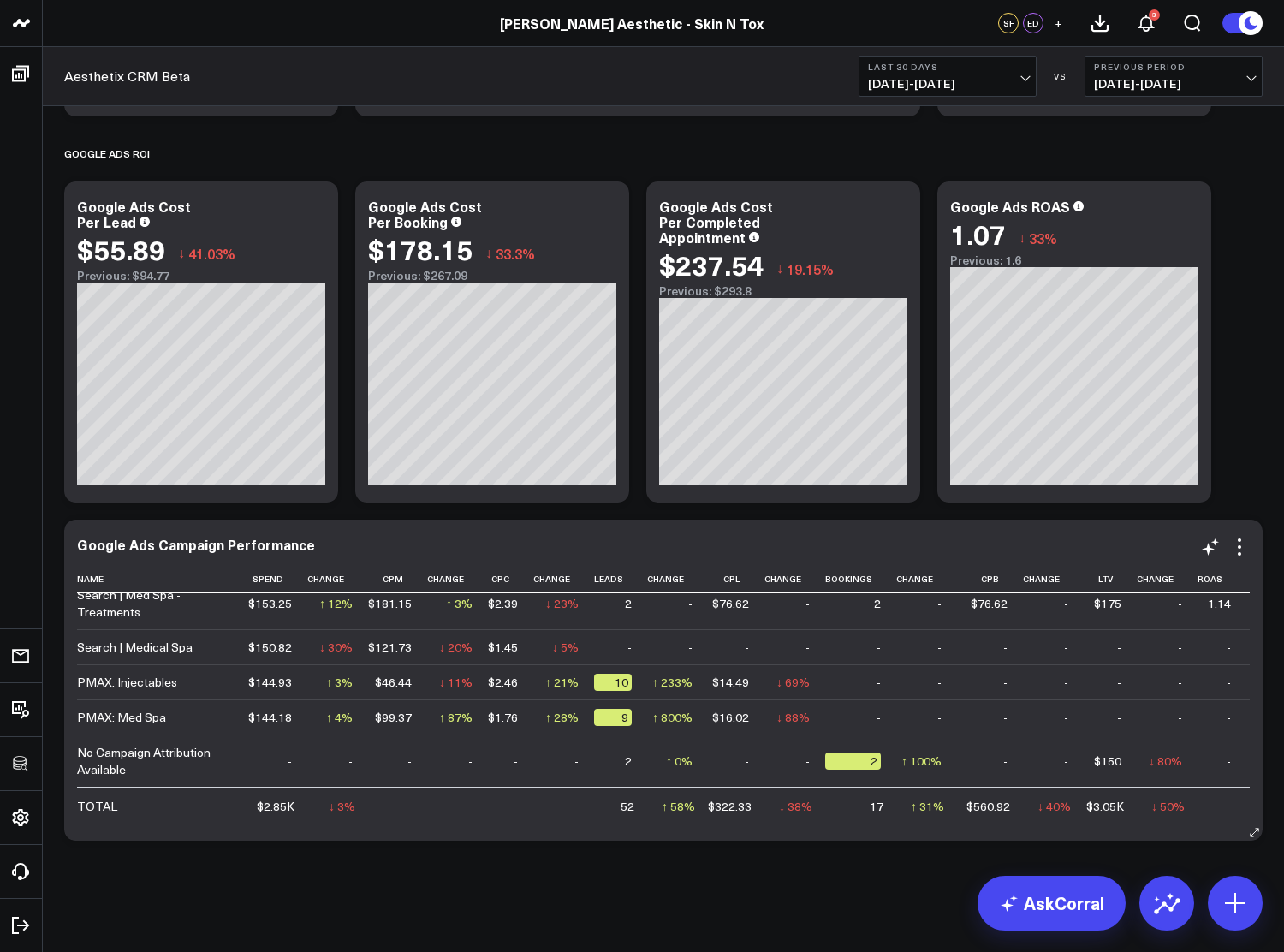
scroll to position [0, 0]
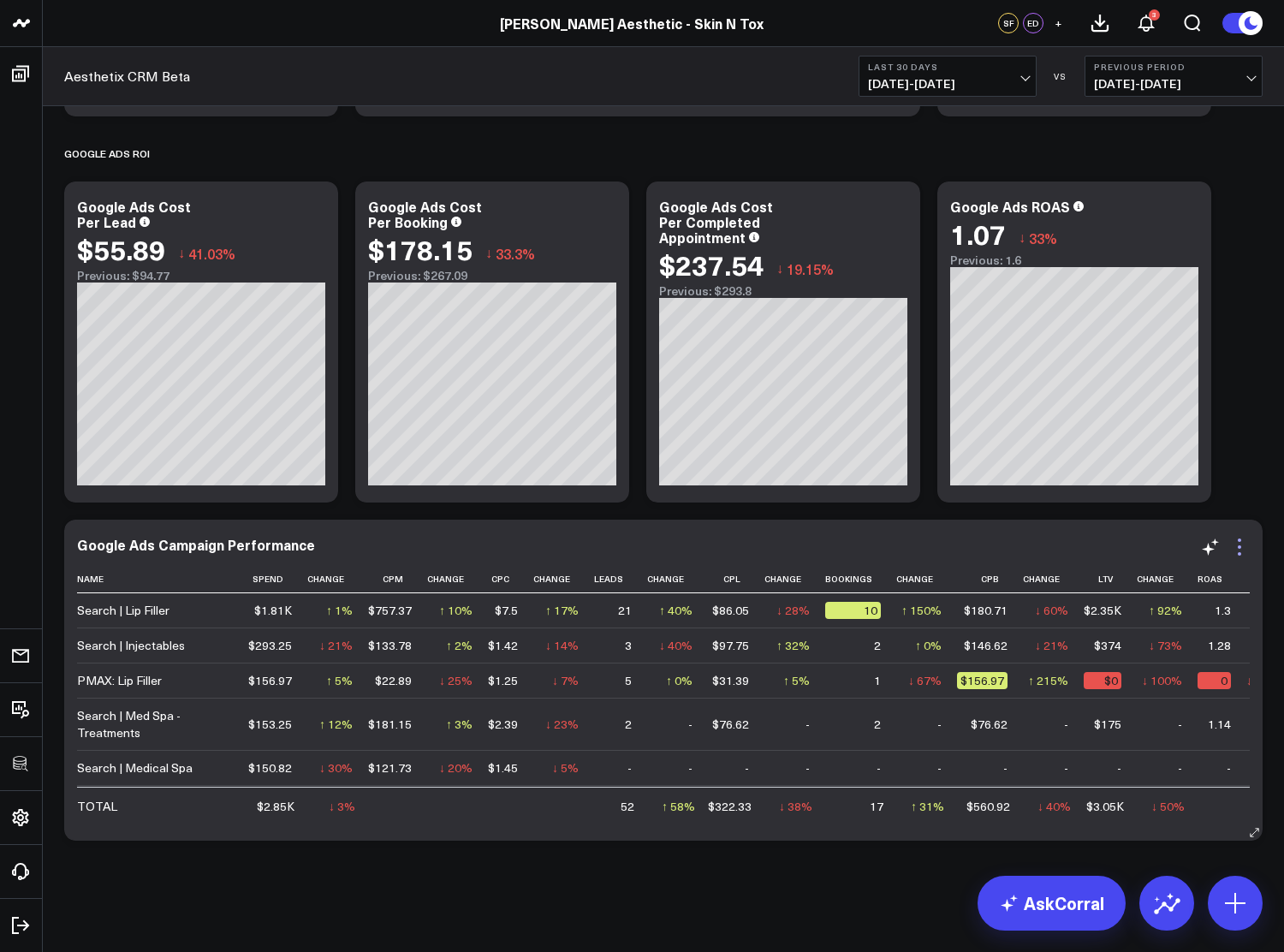
click at [1236, 545] on icon at bounding box center [1239, 546] width 21 height 21
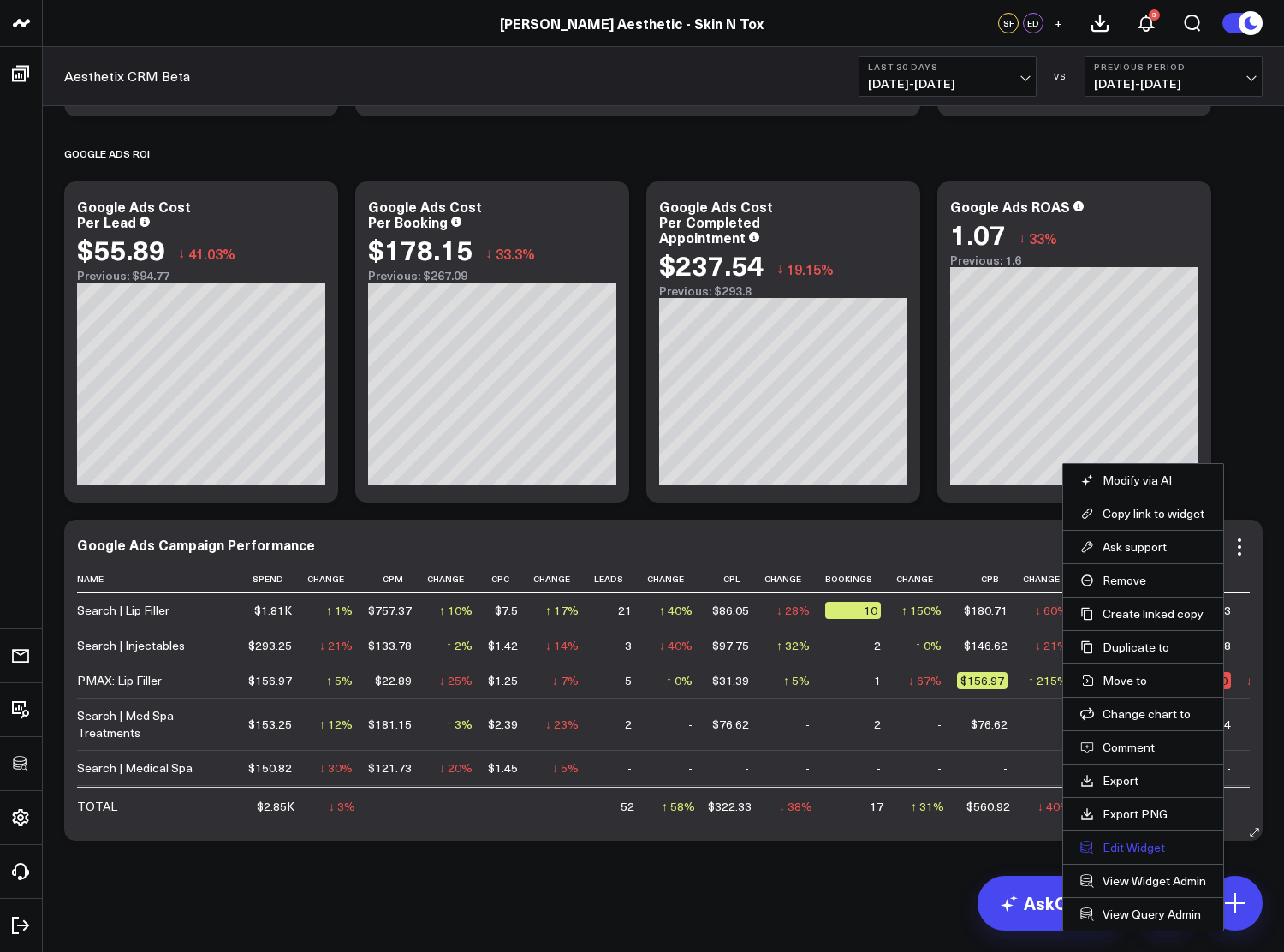
click at [1138, 842] on button "Edit Widget" at bounding box center [1143, 847] width 126 height 16
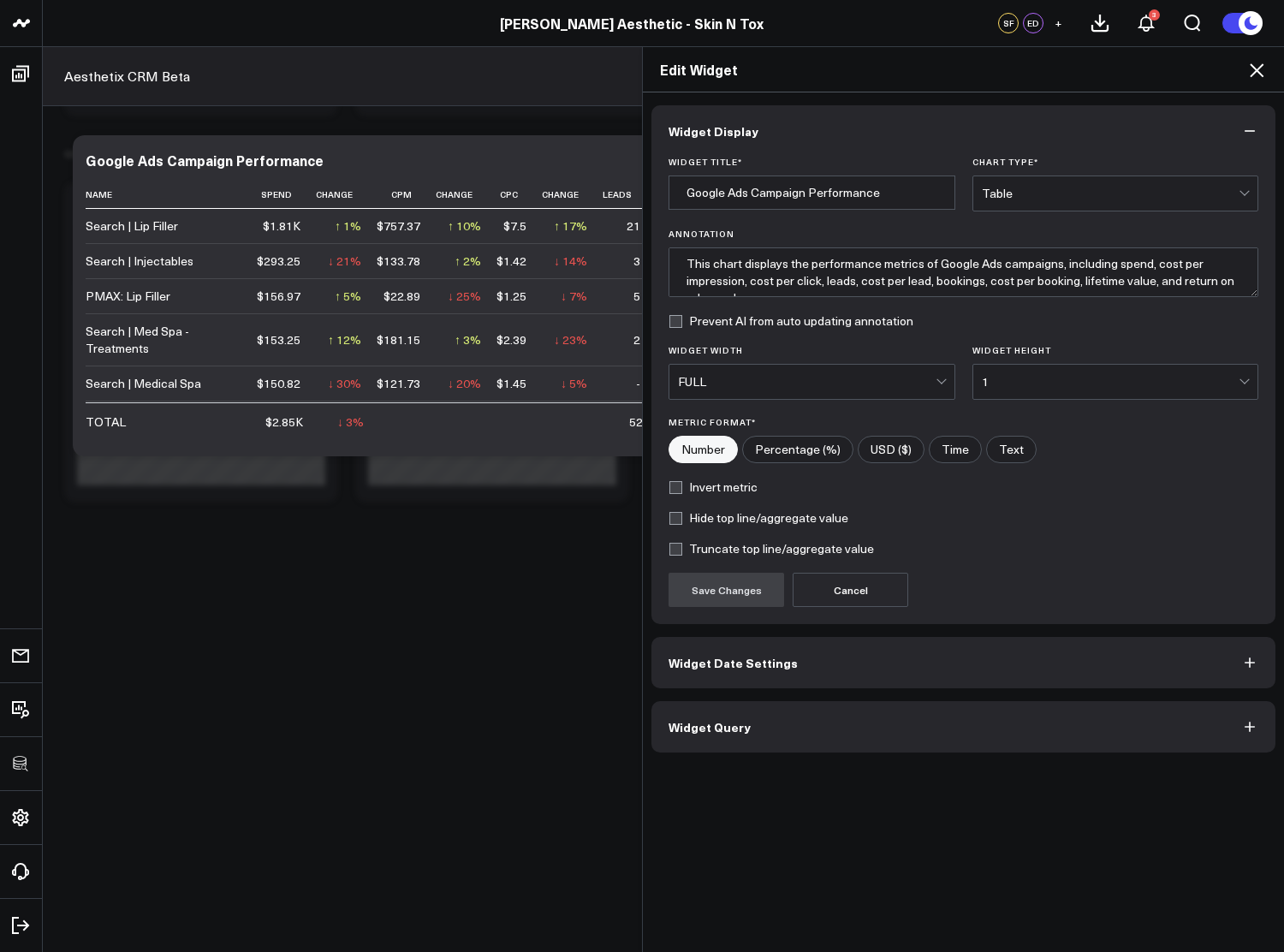
click at [845, 720] on button "Widget Query" at bounding box center [964, 726] width 624 height 51
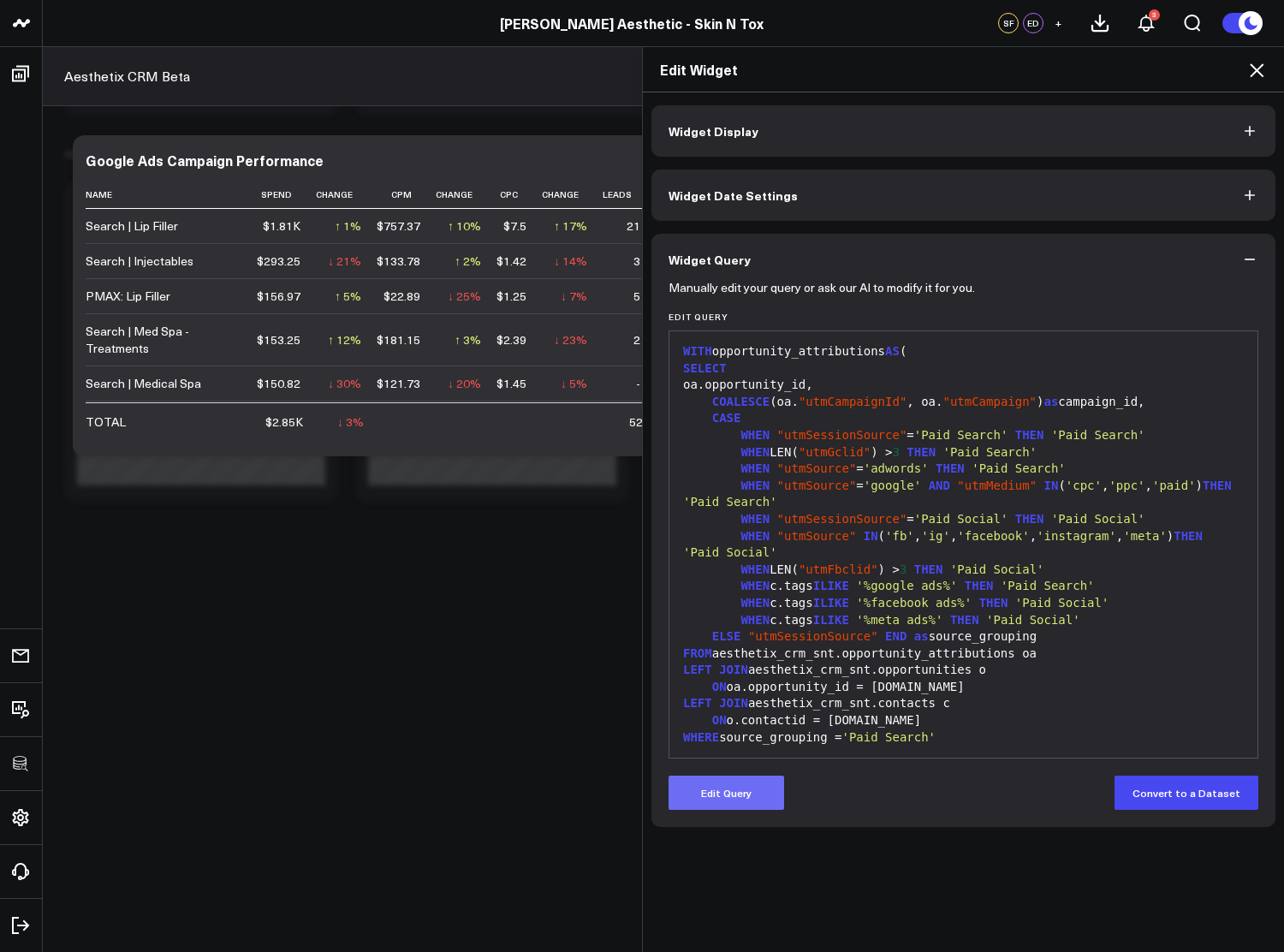
click at [727, 781] on button "Edit Query" at bounding box center [726, 792] width 115 height 34
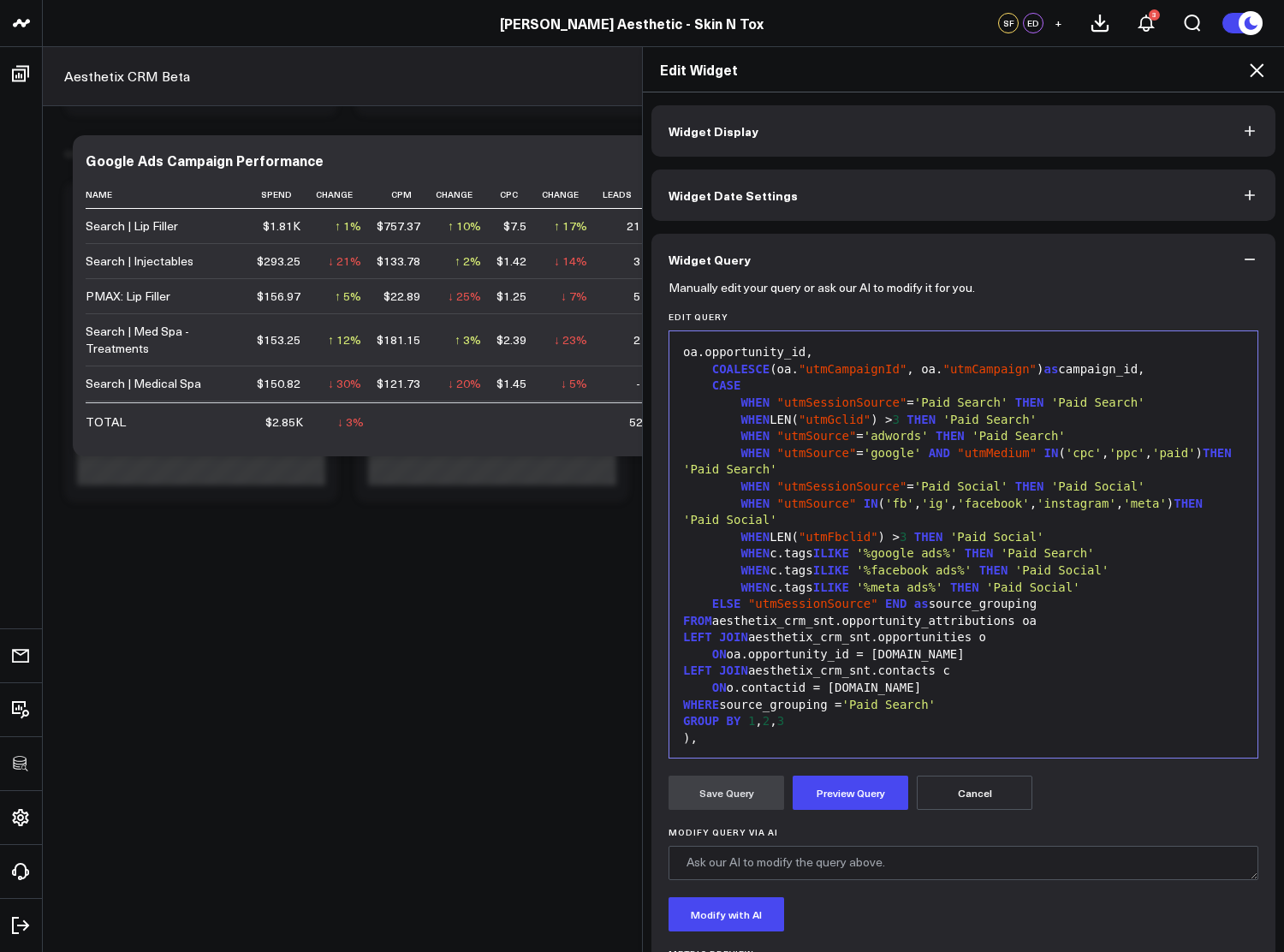
scroll to position [55, 0]
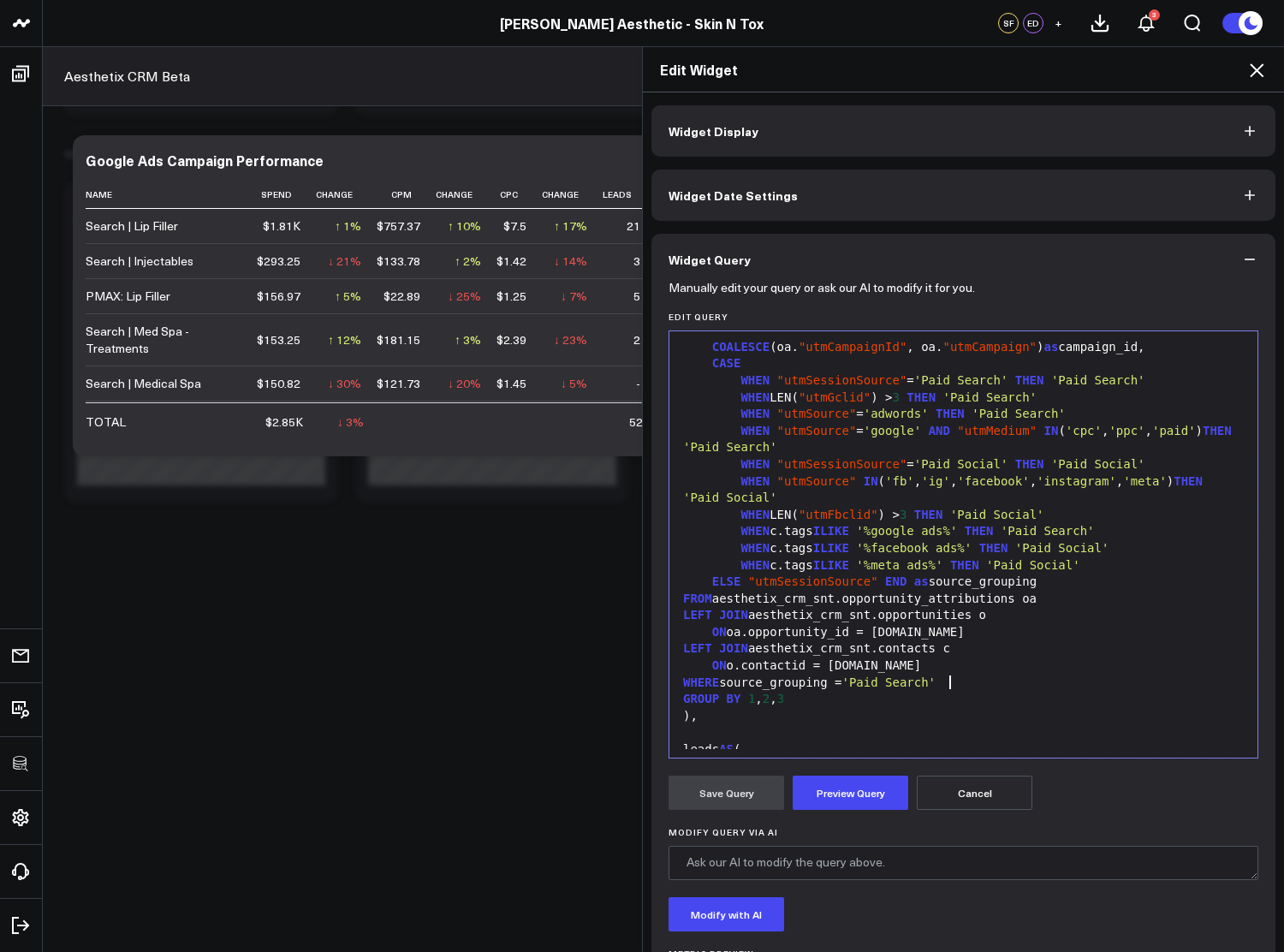
click at [966, 679] on div "WHERE source_grouping = 'Paid Search'" at bounding box center [963, 682] width 571 height 17
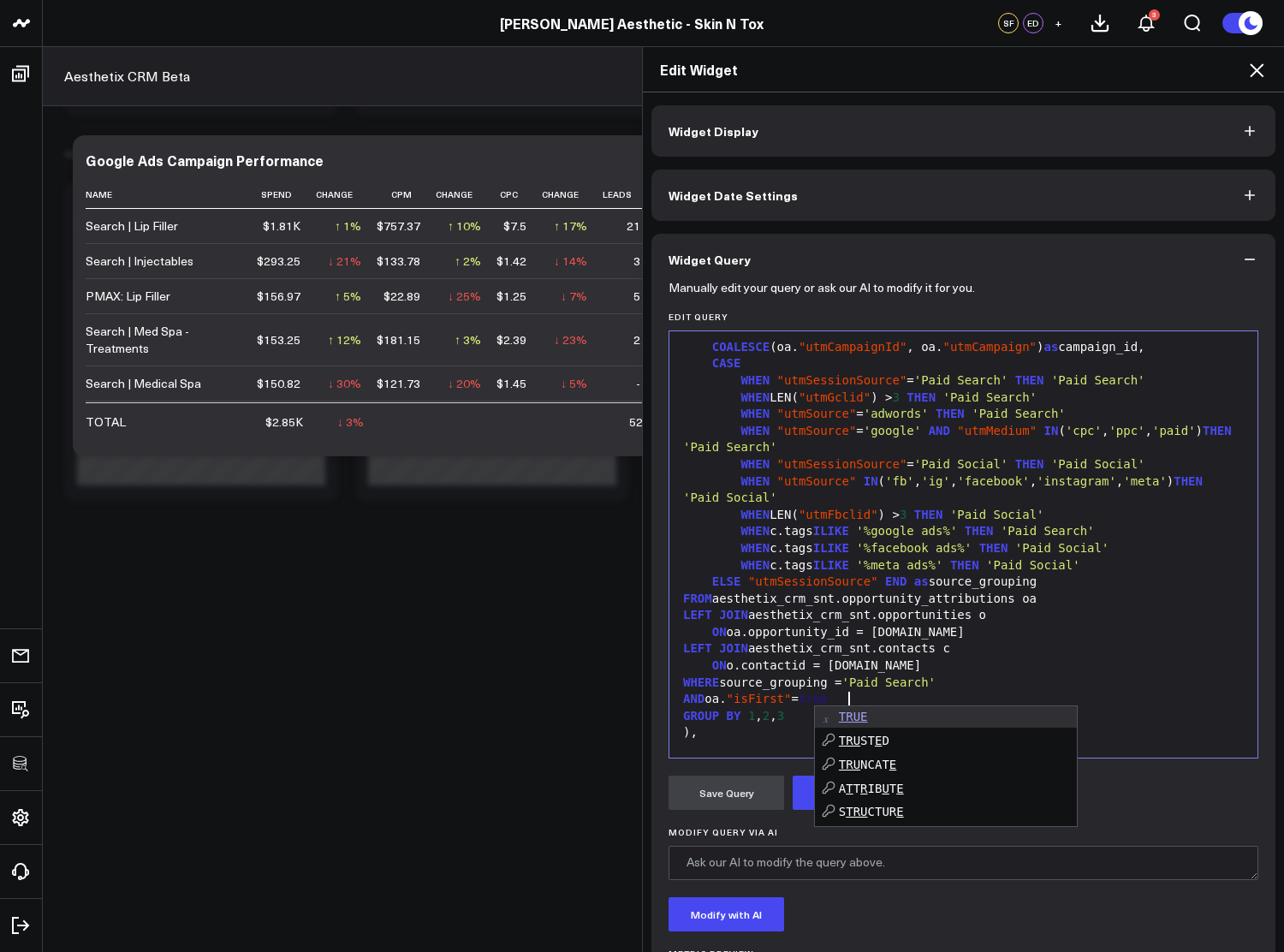
click at [1032, 530] on span "'Paid Search'" at bounding box center [1047, 530] width 94 height 14
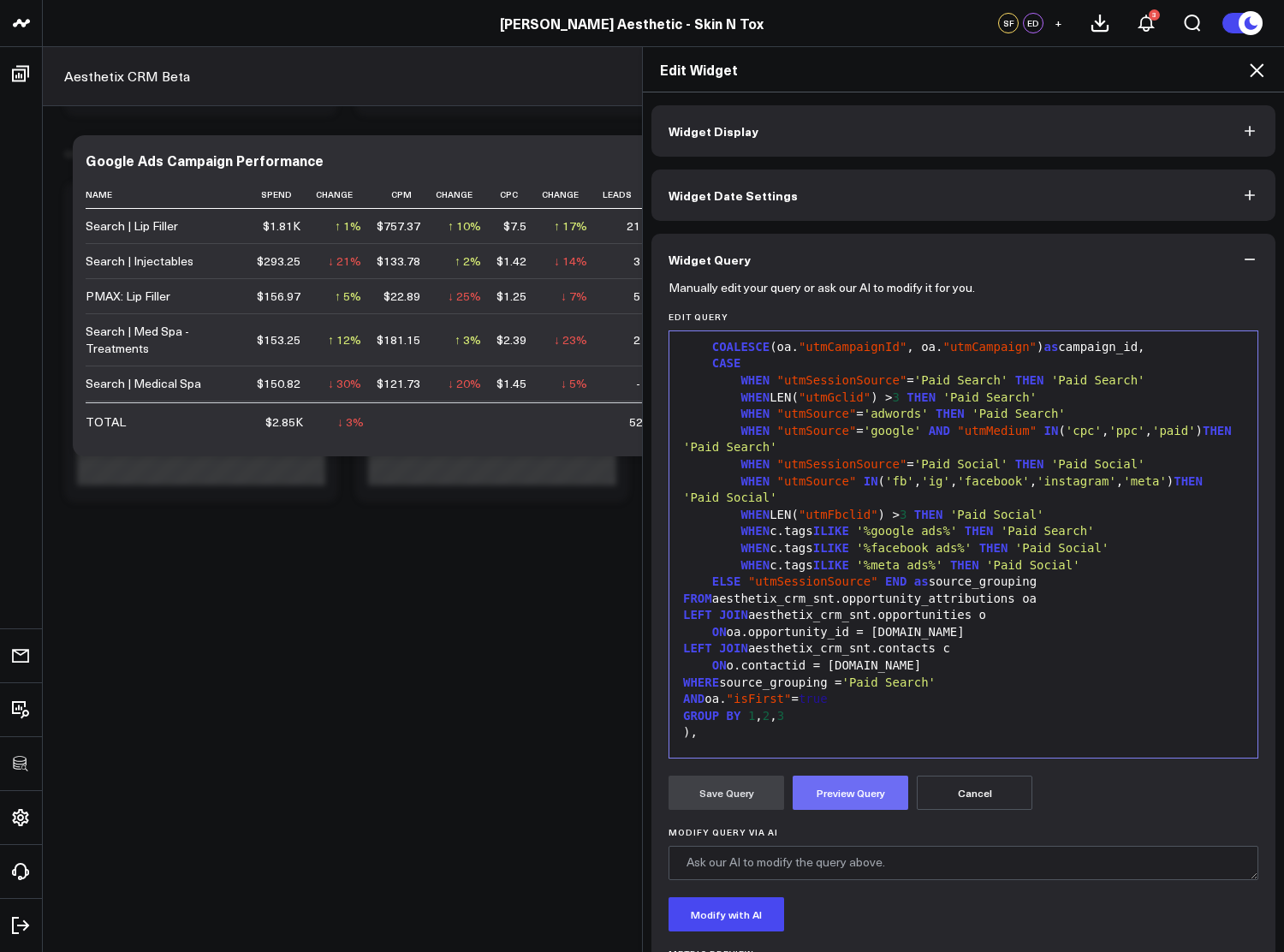
click at [879, 801] on button "Preview Query" at bounding box center [850, 792] width 115 height 34
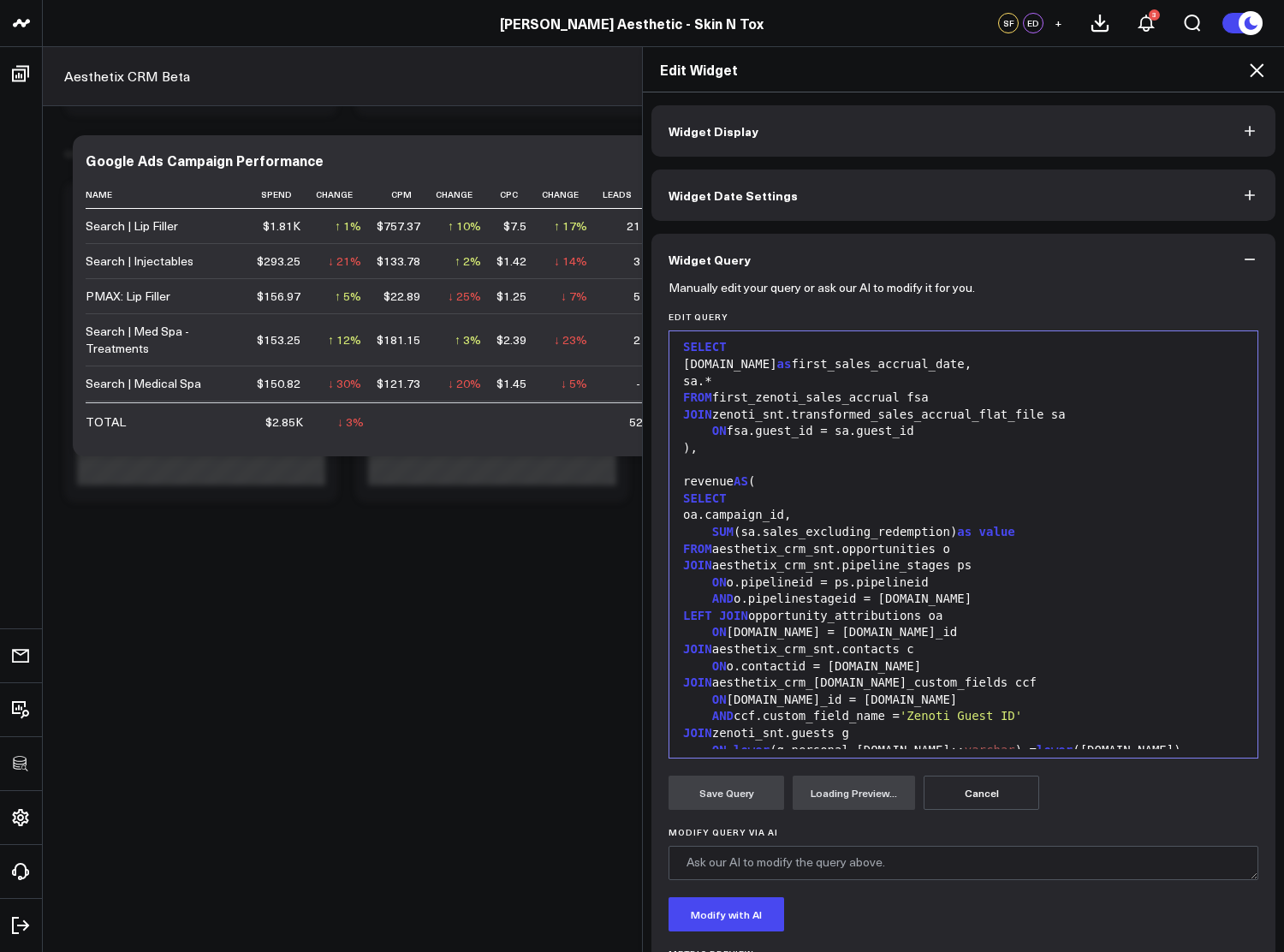
scroll to position [99, 0]
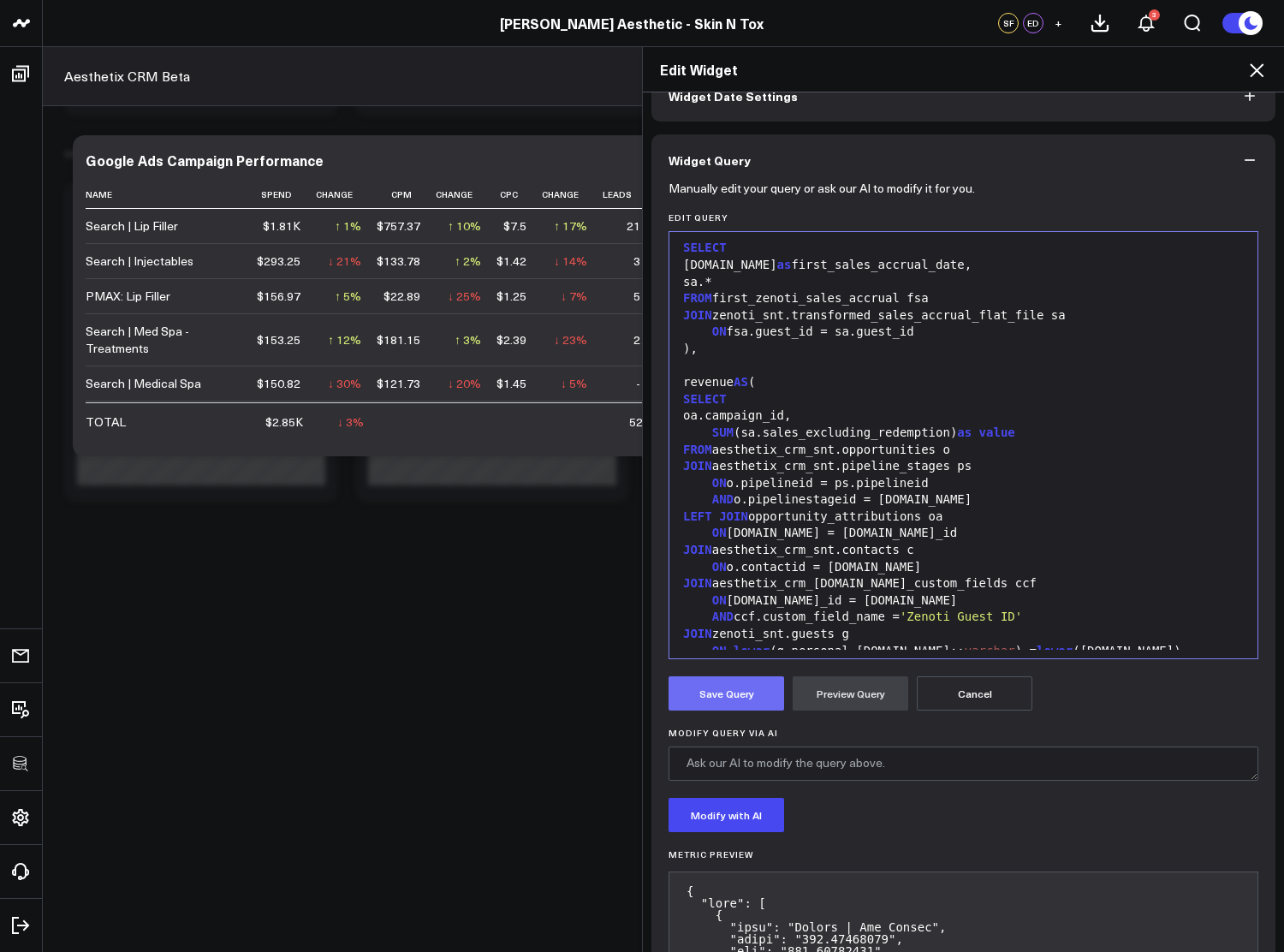
click at [747, 693] on button "Save Query" at bounding box center [726, 693] width 115 height 34
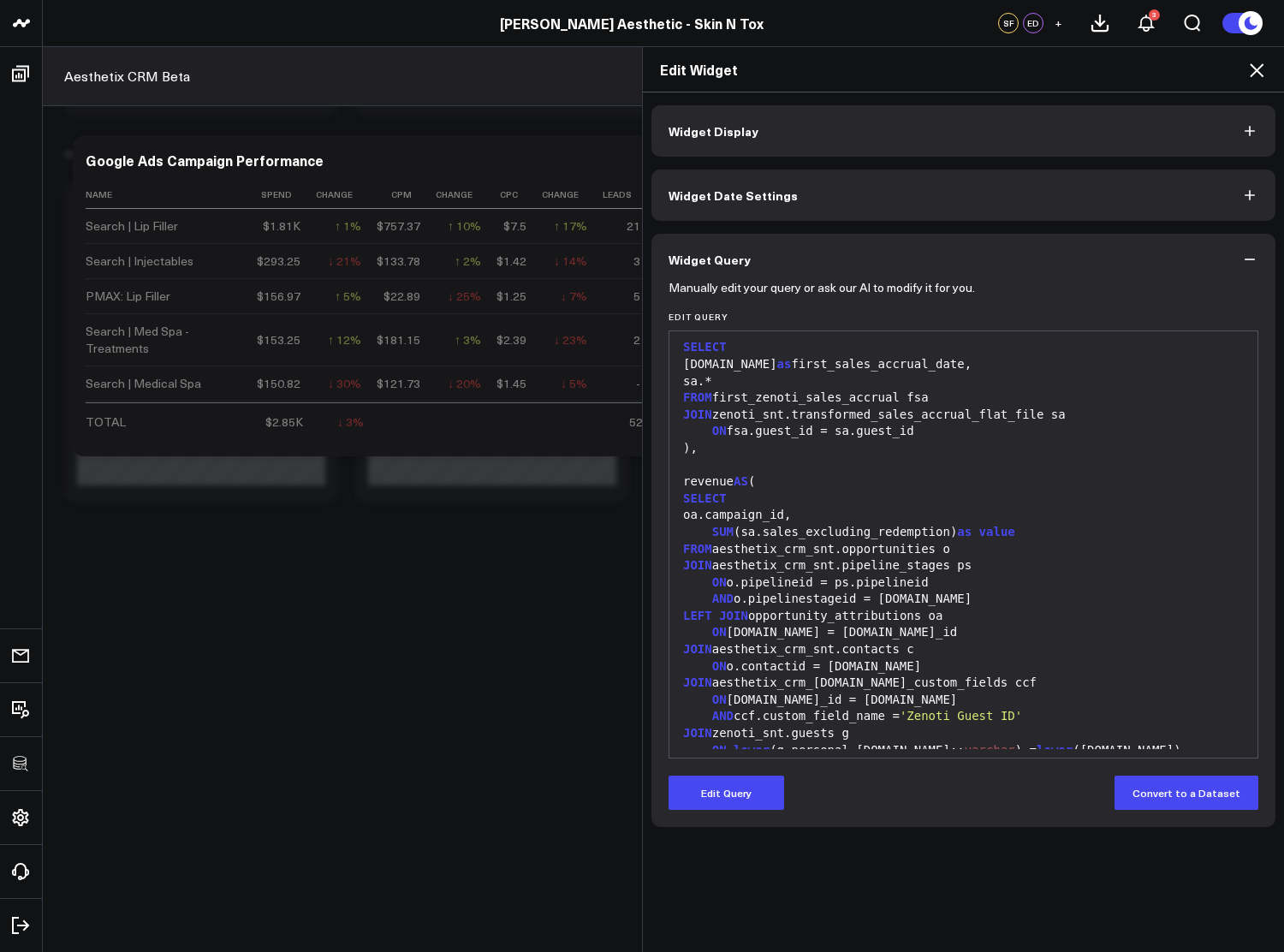
scroll to position [0, 0]
click at [1257, 68] on icon at bounding box center [1256, 69] width 21 height 21
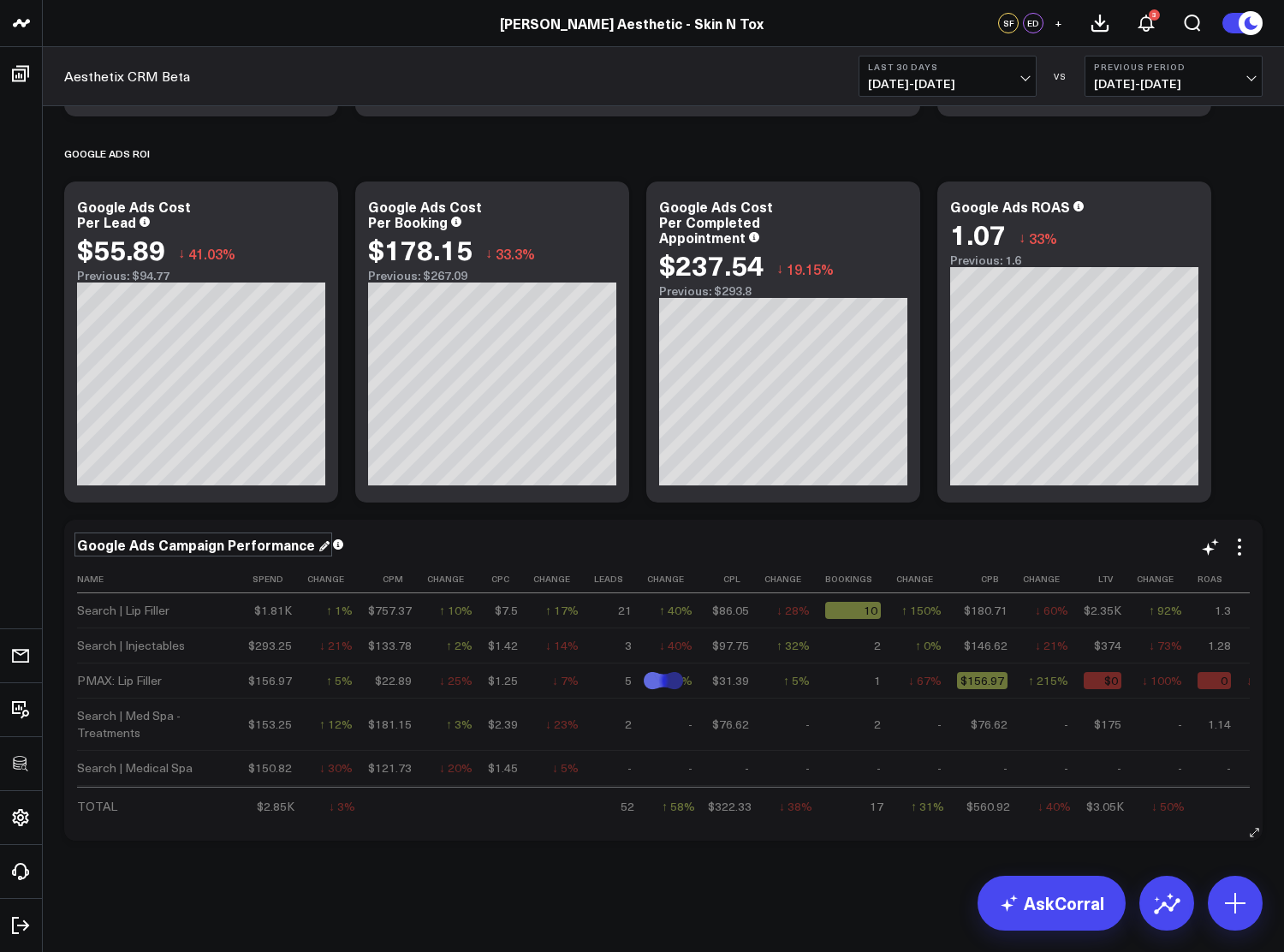
click at [185, 547] on div "Google Ads Campaign Performance" at bounding box center [204, 544] width 252 height 19
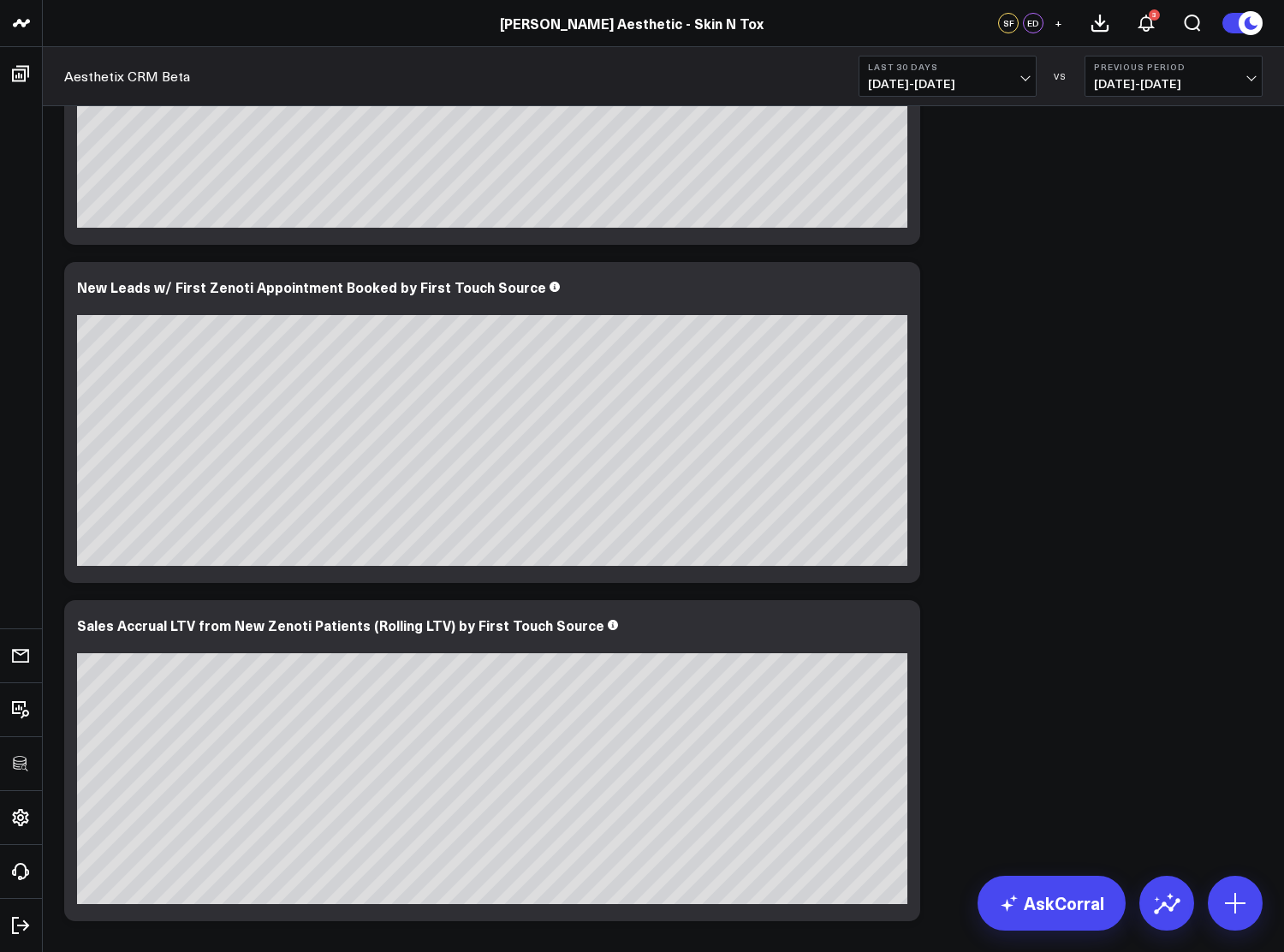
scroll to position [4905, 0]
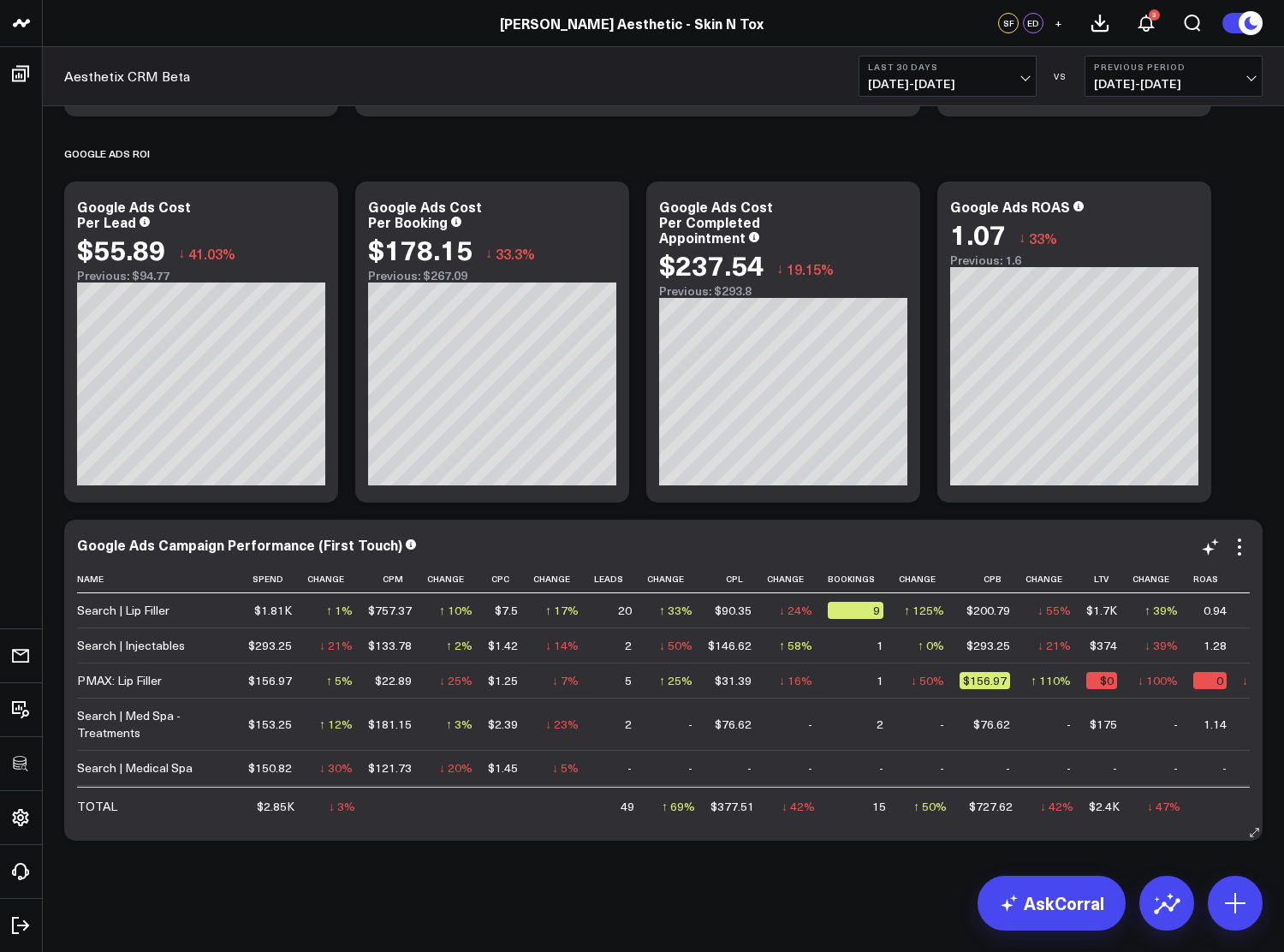
click at [1245, 549] on icon at bounding box center [1239, 546] width 21 height 21
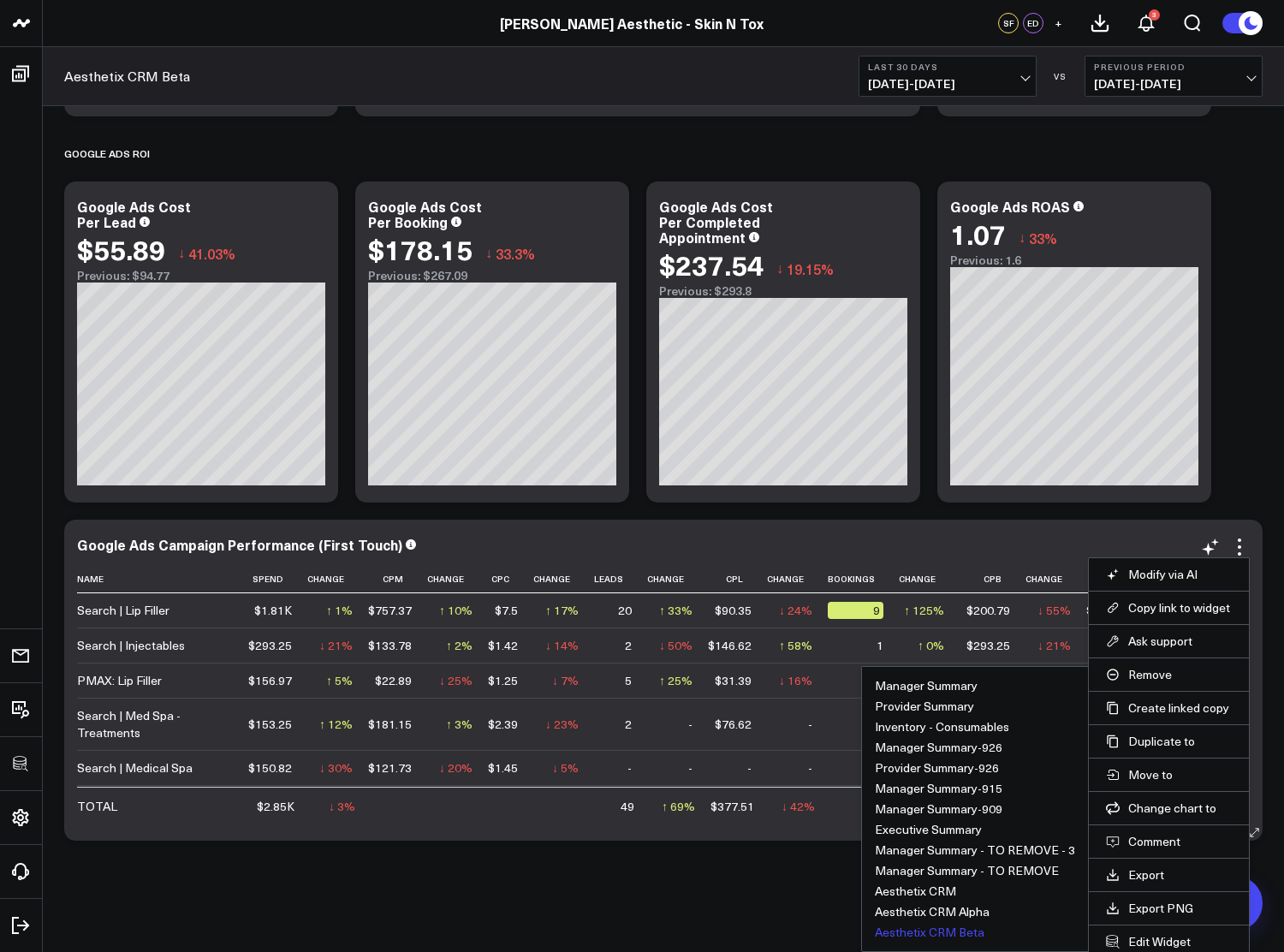
click at [925, 927] on button "Aesthetix CRM Beta" at bounding box center [930, 931] width 110 height 12
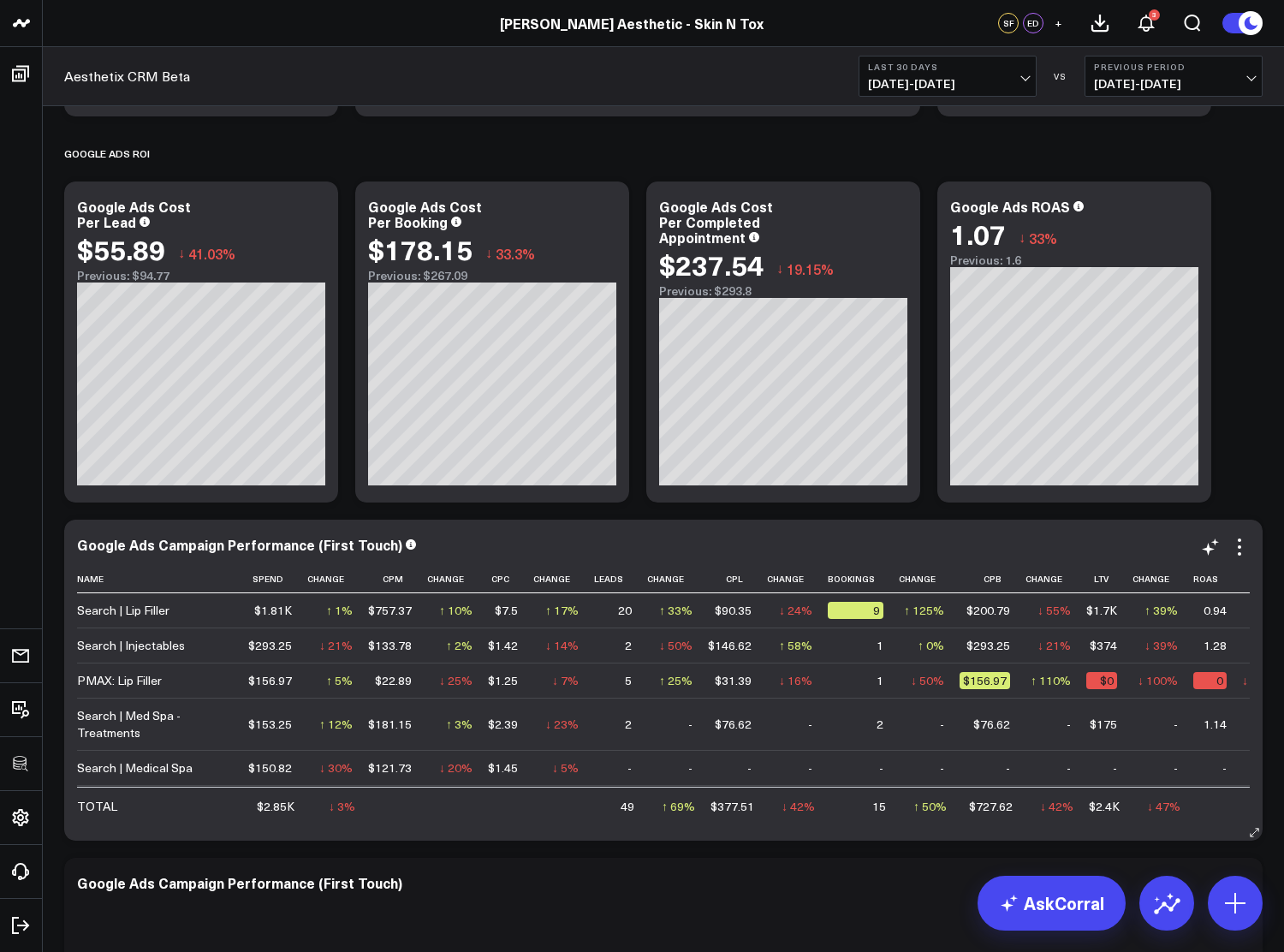
scroll to position [5242, 0]
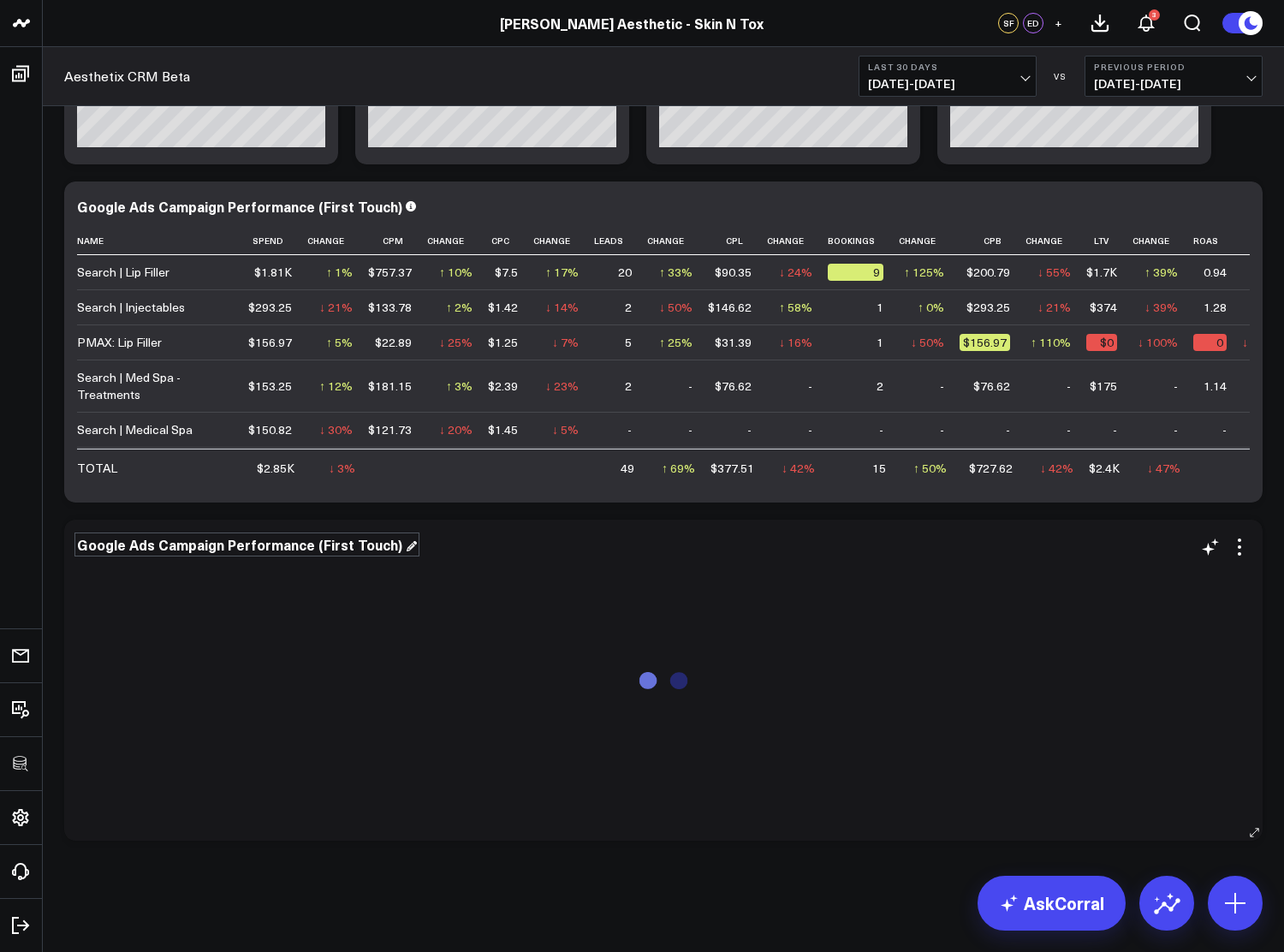
click at [337, 550] on div "Google Ads Campaign Performance (First Touch)" at bounding box center [247, 544] width 340 height 19
drag, startPoint x: 341, startPoint y: 548, endPoint x: 313, endPoint y: 548, distance: 28.0
click at [313, 548] on div "Google Ads Campaign Performance (First Touch)" at bounding box center [242, 544] width 329 height 19
click at [1239, 551] on icon at bounding box center [1239, 546] width 21 height 21
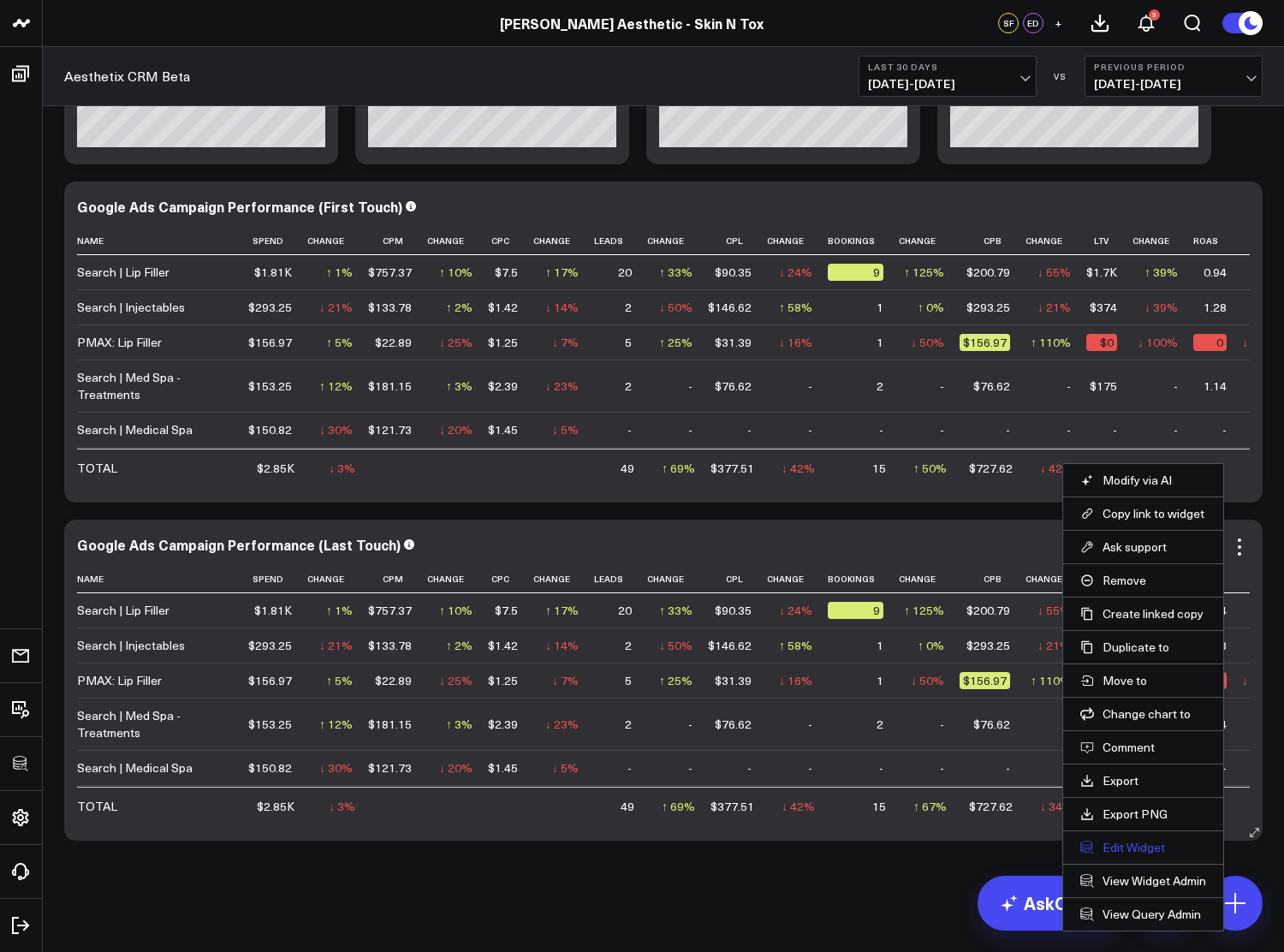
click at [1133, 847] on button "Edit Widget" at bounding box center [1143, 847] width 126 height 16
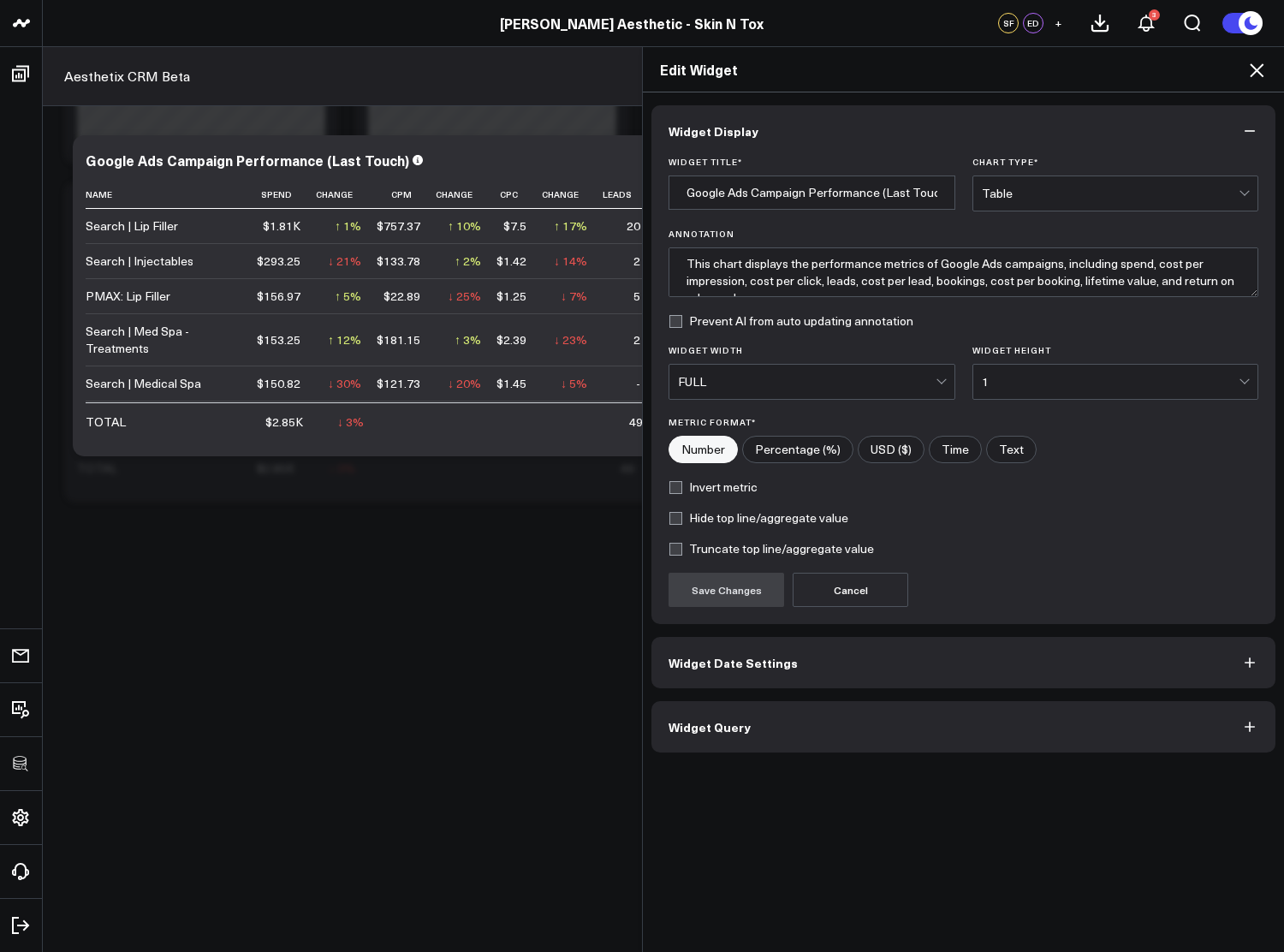
click at [802, 740] on button "Widget Query" at bounding box center [964, 726] width 624 height 51
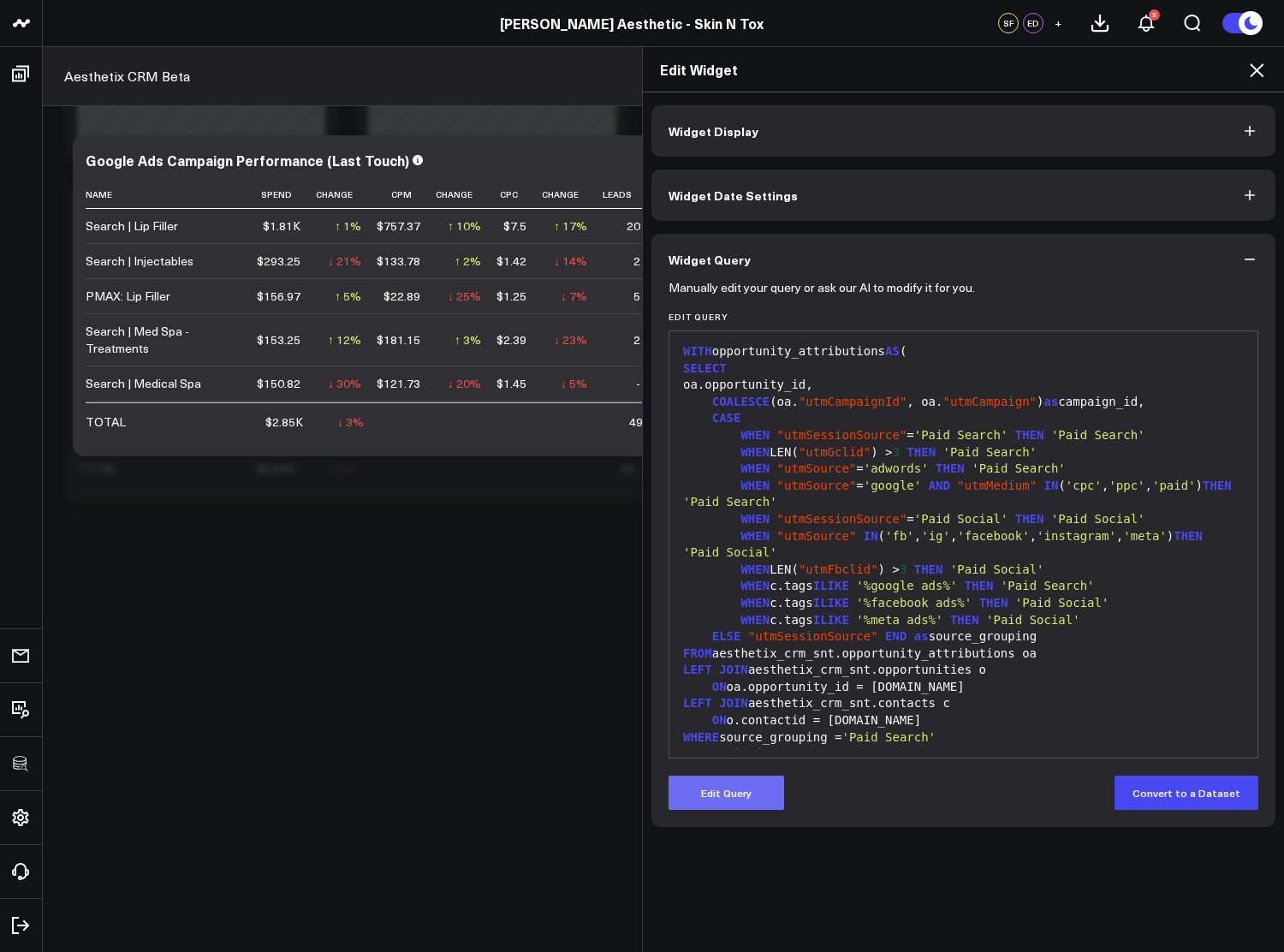
click at [726, 783] on button "Edit Query" at bounding box center [726, 792] width 115 height 34
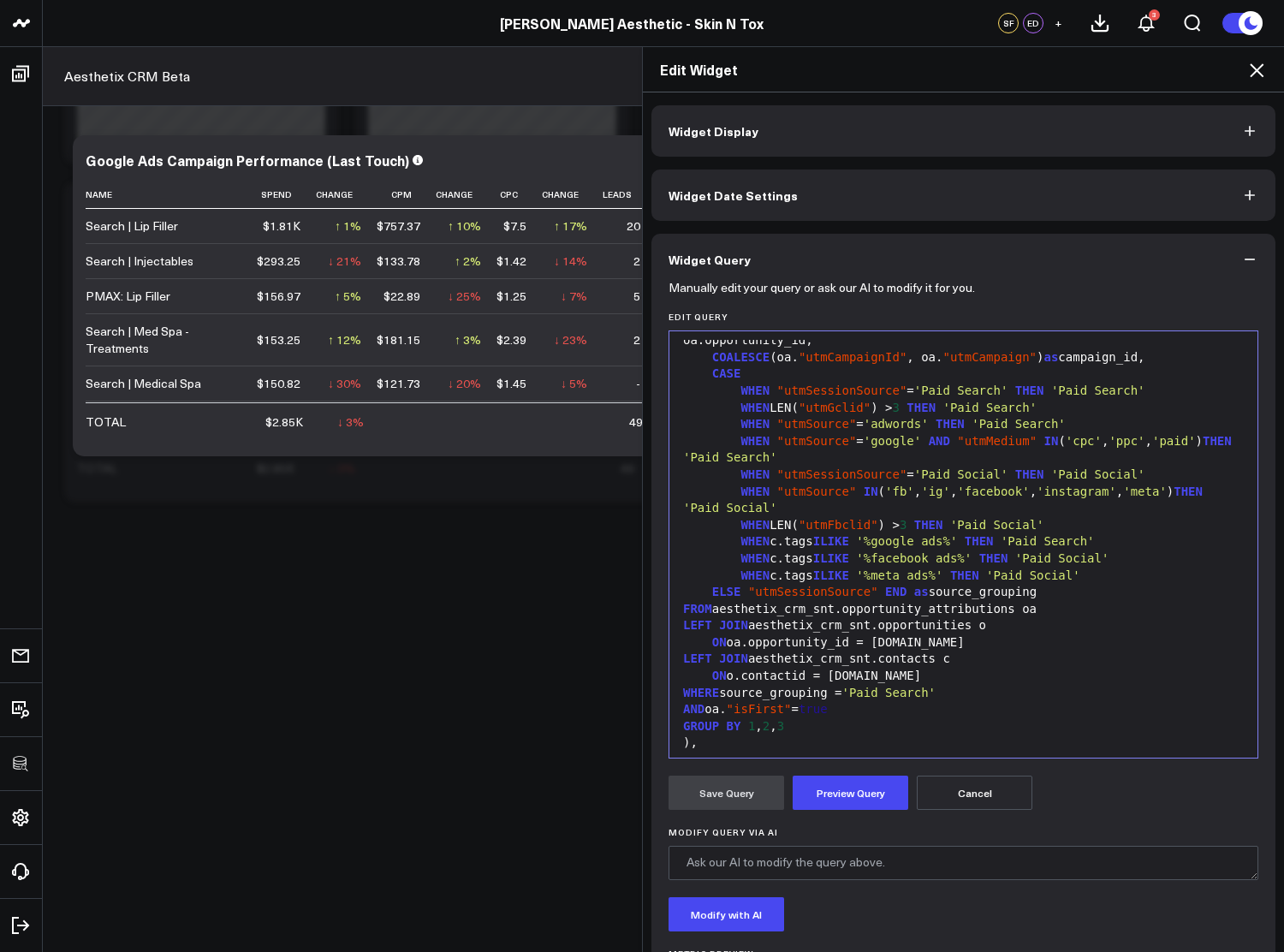
scroll to position [56, 0]
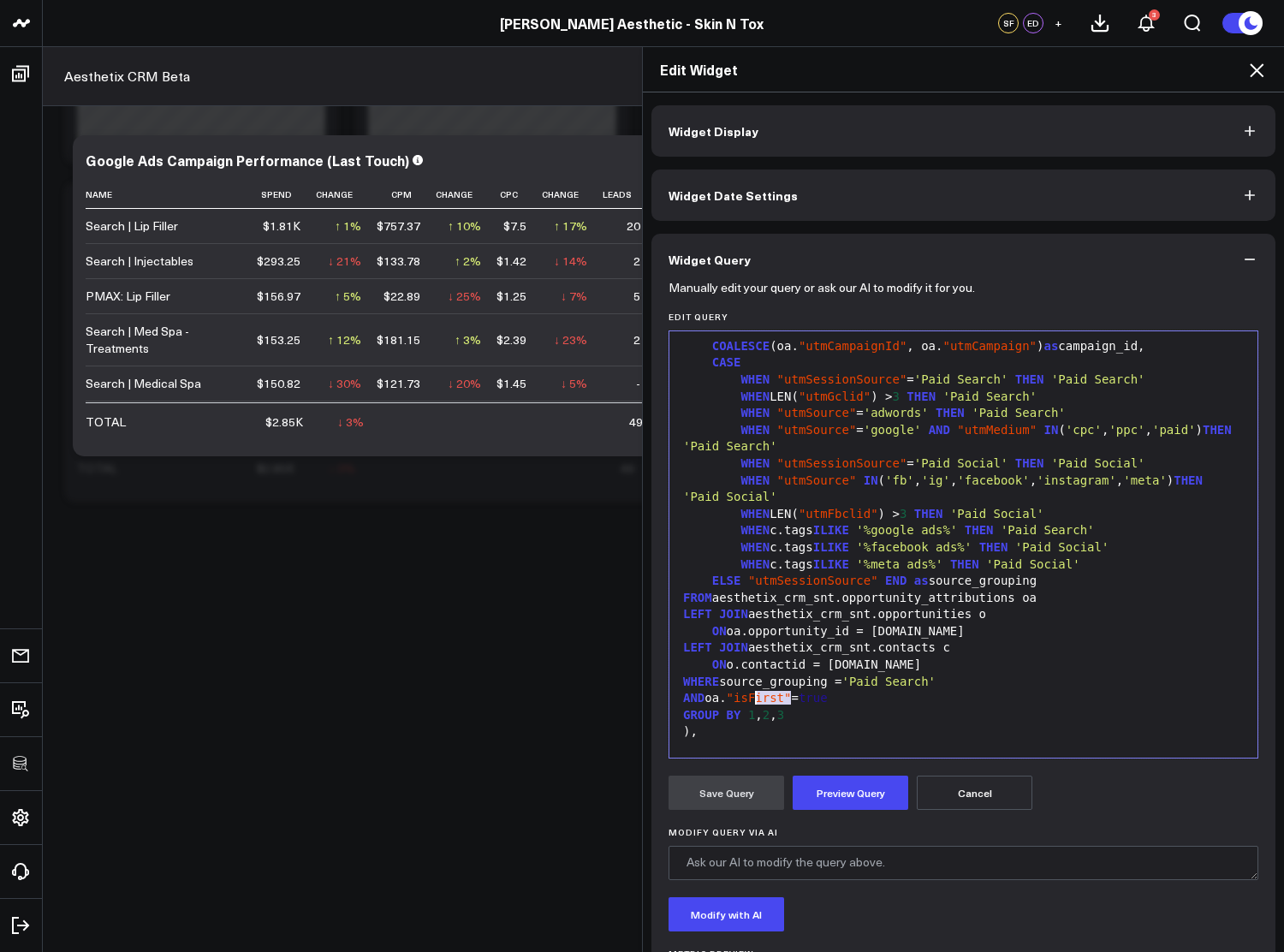
drag, startPoint x: 784, startPoint y: 696, endPoint x: 749, endPoint y: 699, distance: 35.1
click at [749, 699] on span ""isFirst"" at bounding box center [759, 698] width 65 height 14
click at [819, 794] on button "Preview Query" at bounding box center [850, 792] width 115 height 34
click at [694, 808] on button "Save Query" at bounding box center [726, 792] width 115 height 34
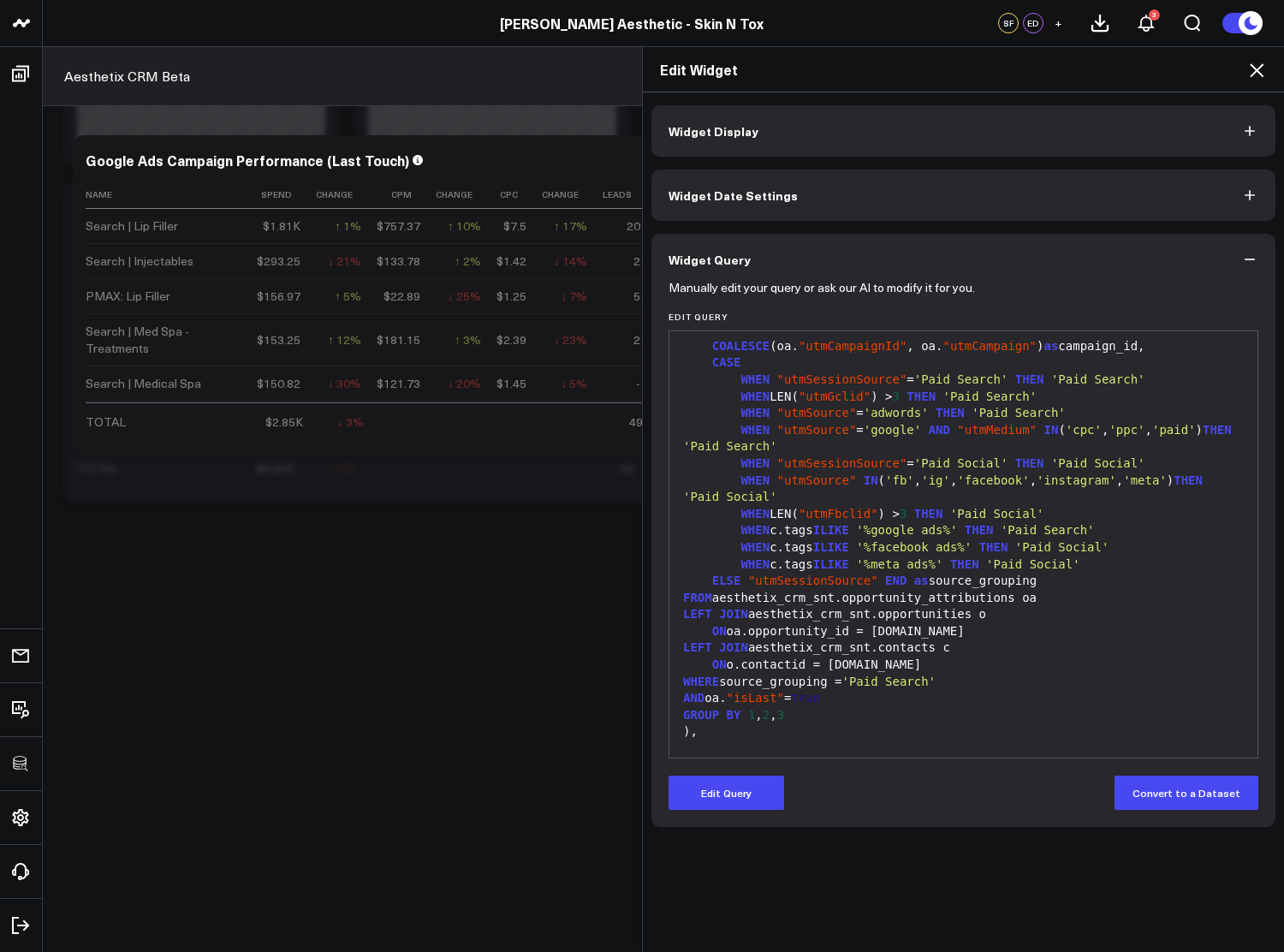
click at [1260, 70] on icon at bounding box center [1256, 69] width 21 height 21
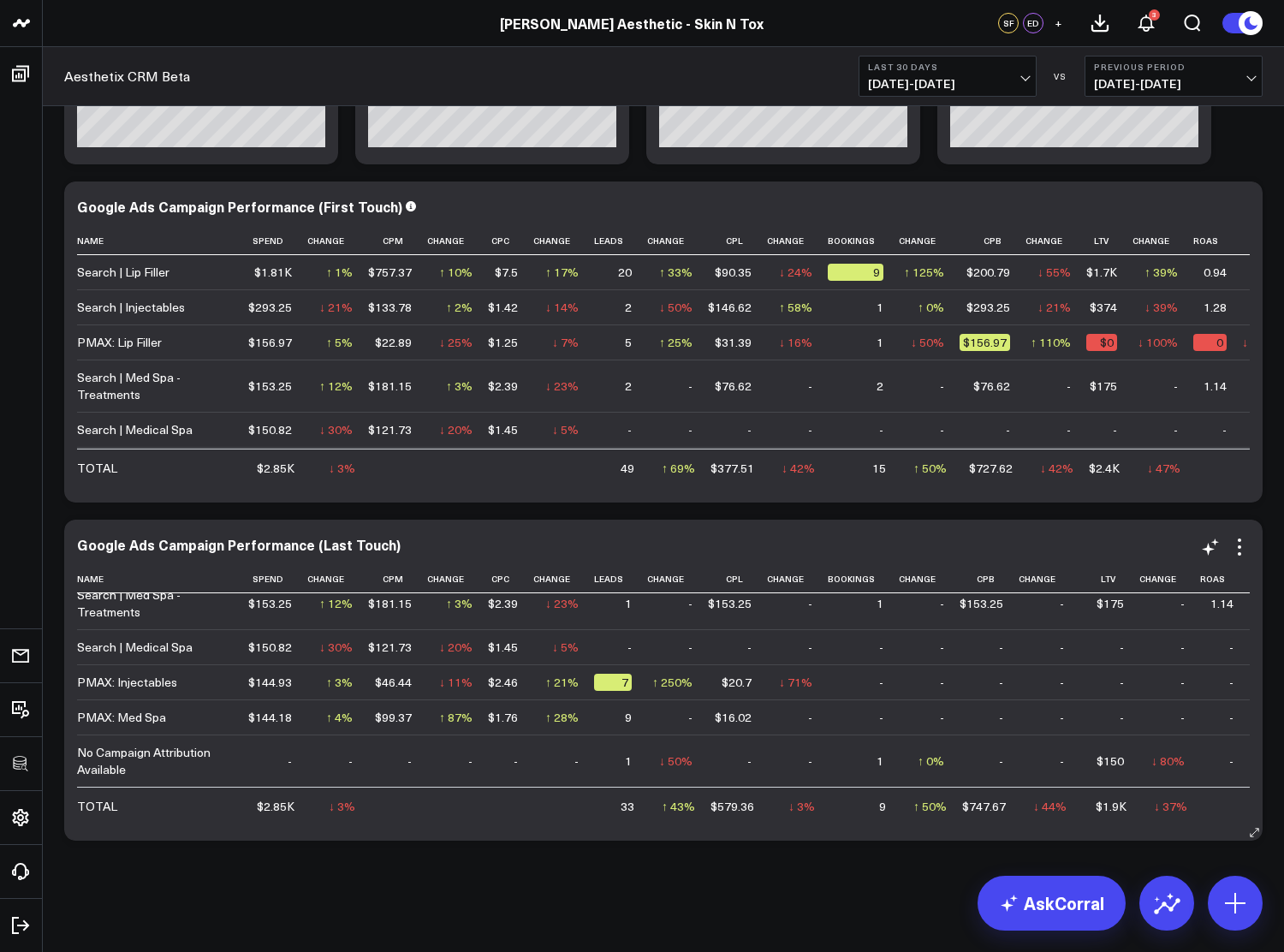
scroll to position [9, 0]
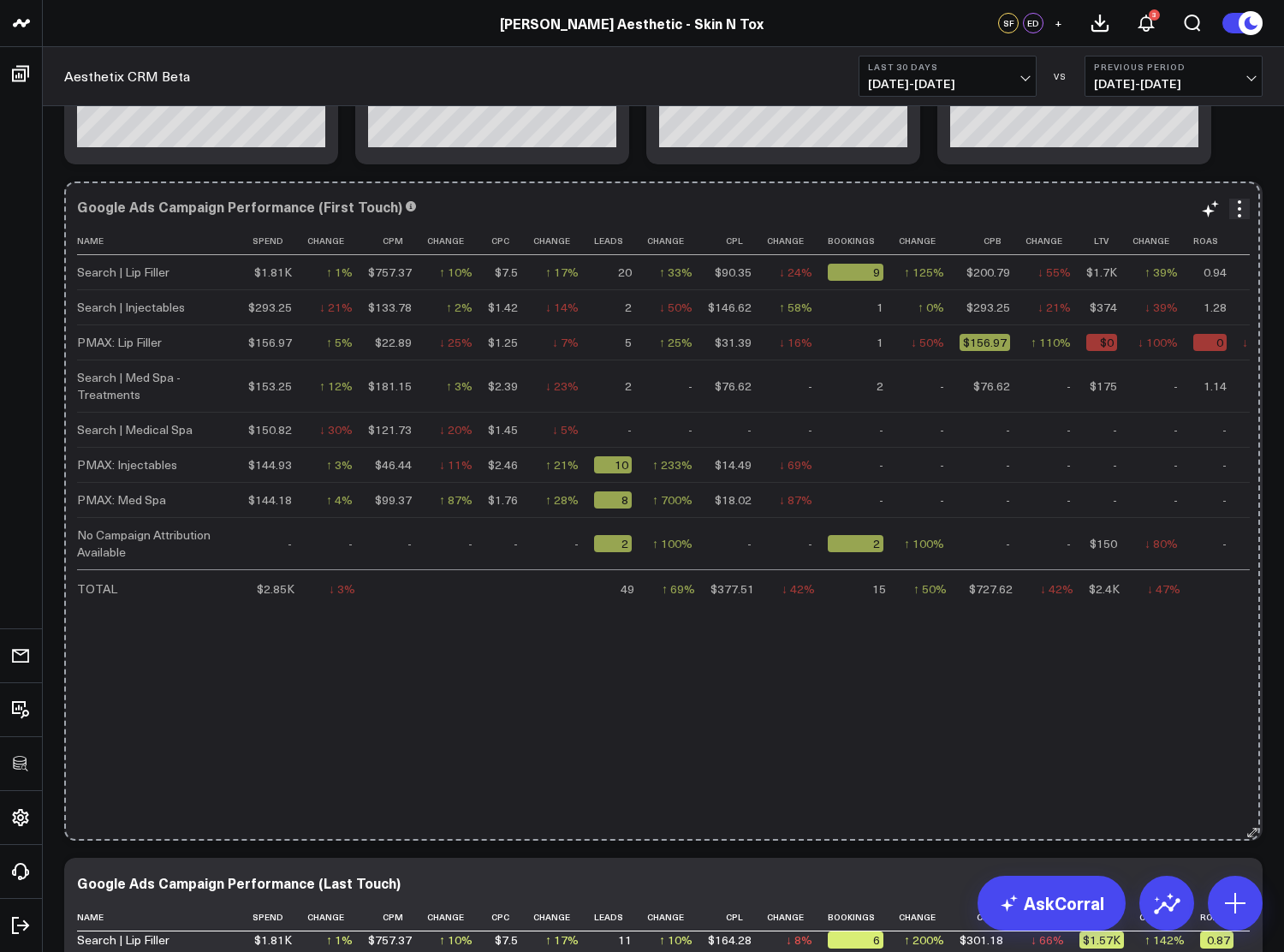
drag, startPoint x: 1250, startPoint y: 494, endPoint x: 1247, endPoint y: 839, distance: 345.0
click at [1247, 839] on button at bounding box center [1253, 831] width 17 height 17
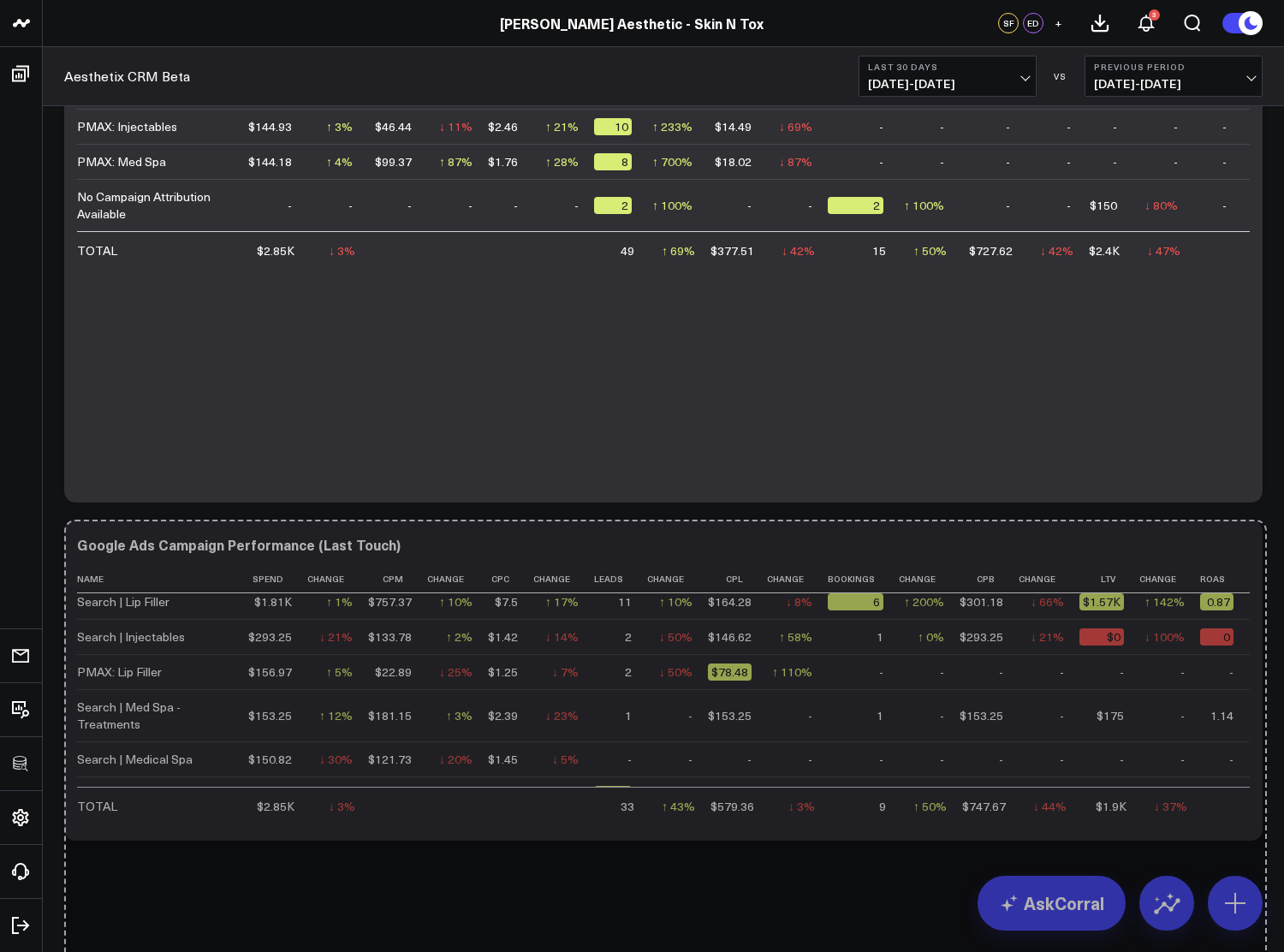
scroll to position [0, 0]
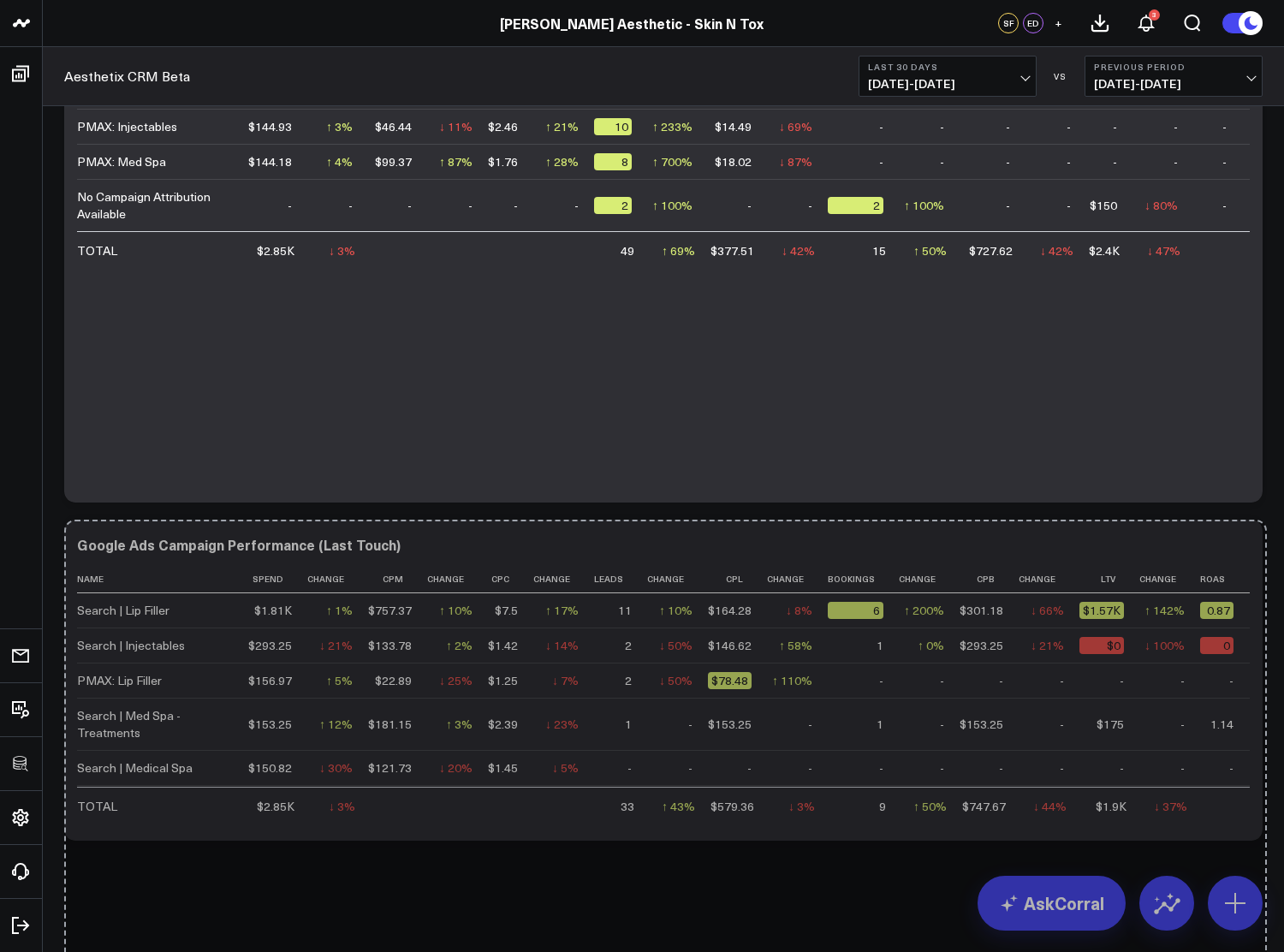
drag, startPoint x: 1254, startPoint y: 827, endPoint x: 1253, endPoint y: 1109, distance: 282.0
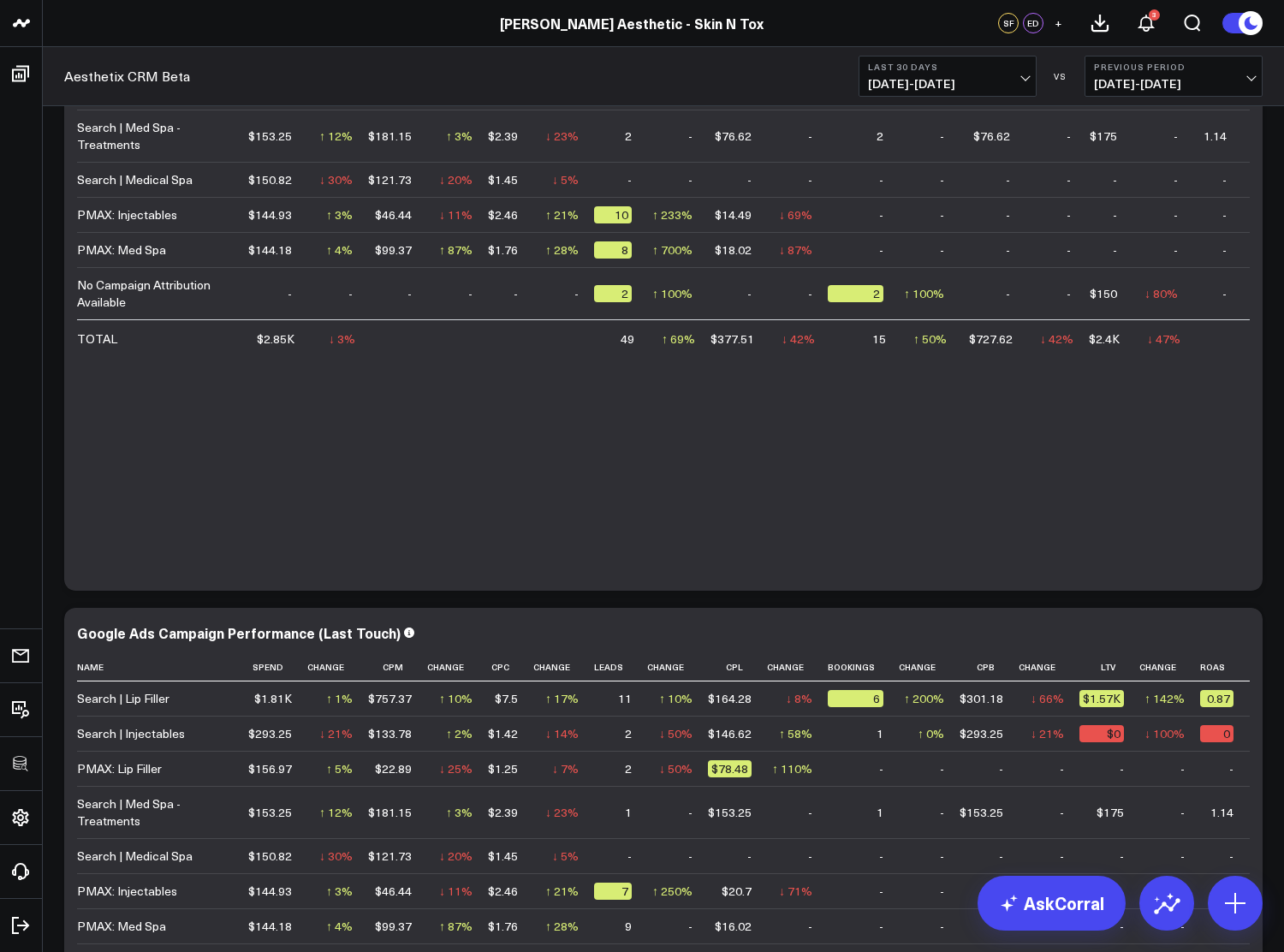
scroll to position [4602, 0]
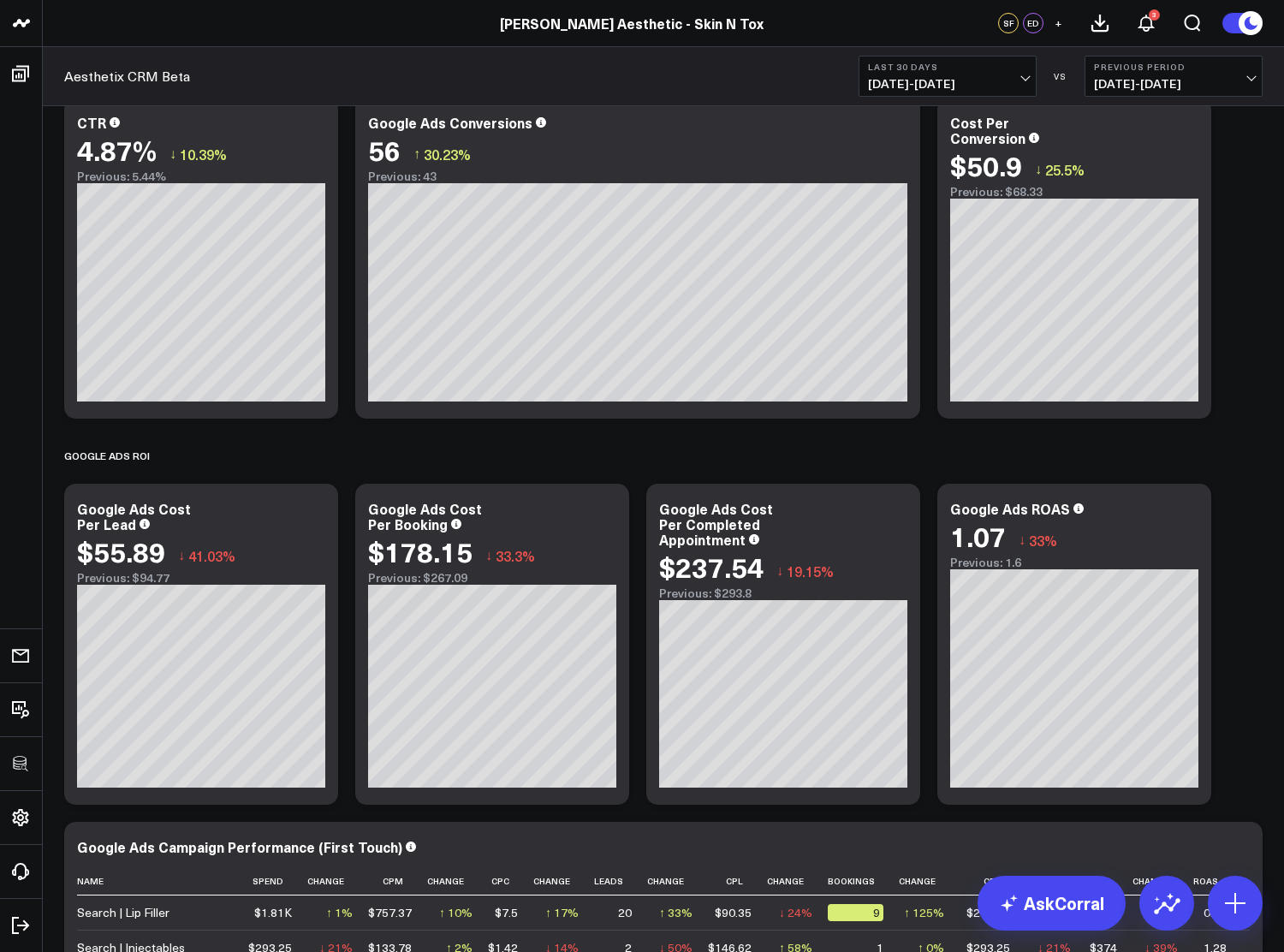
click at [962, 86] on span "08/31/25 - 09/29/25" at bounding box center [947, 84] width 160 height 14
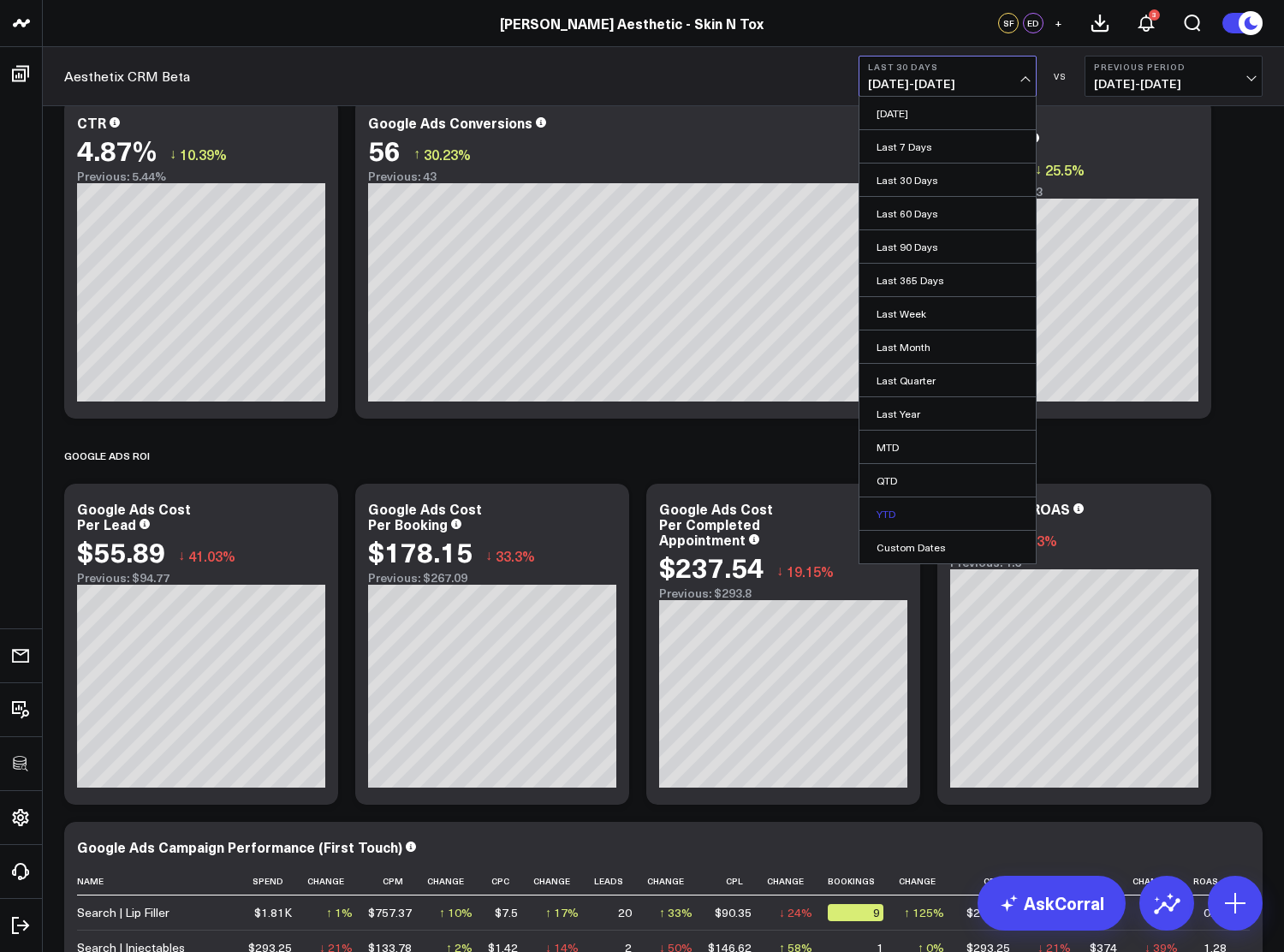
click at [918, 501] on link "YTD" at bounding box center [947, 513] width 176 height 32
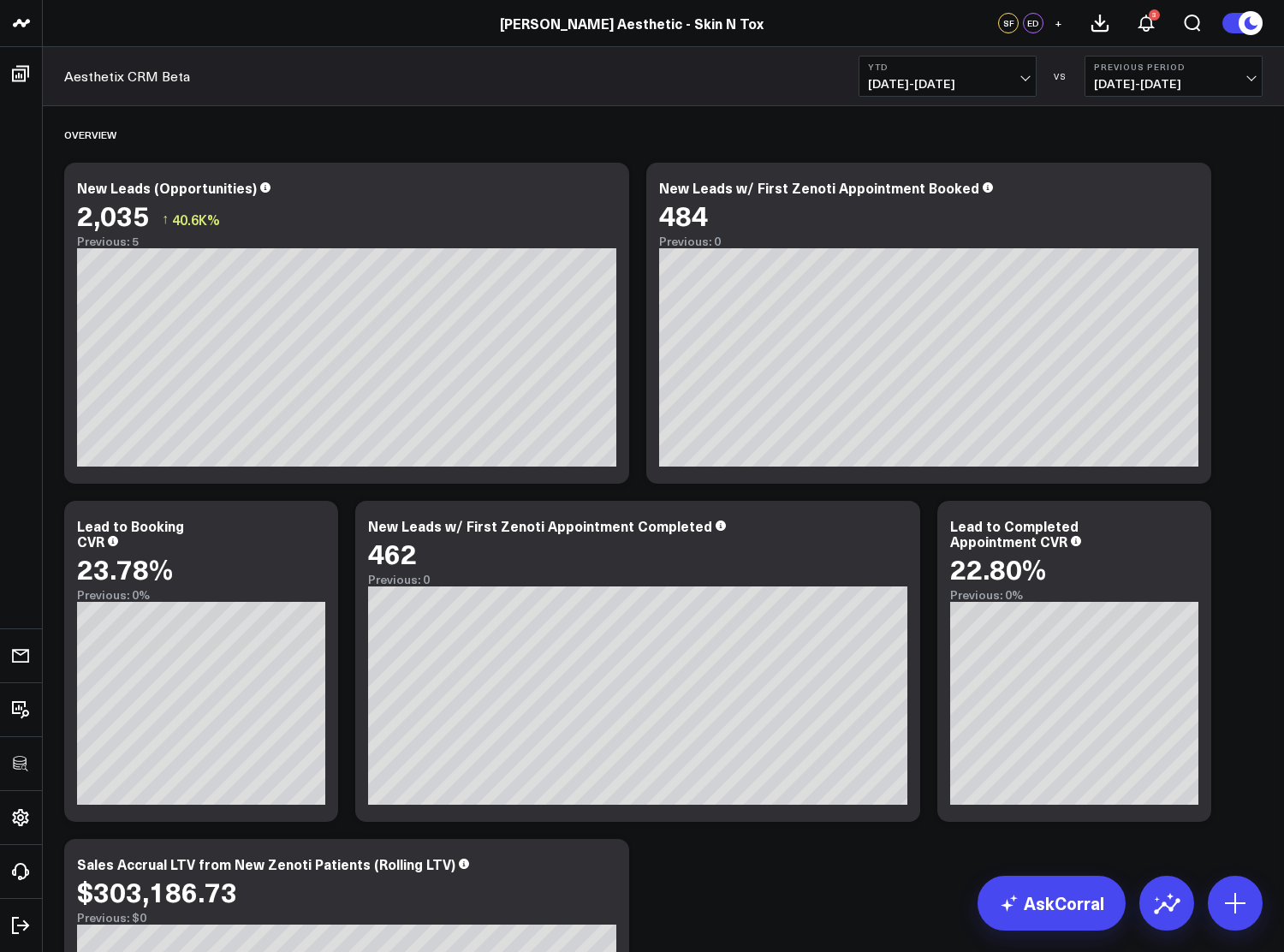
click at [943, 82] on span "01/01/25 - 09/29/25" at bounding box center [947, 84] width 160 height 14
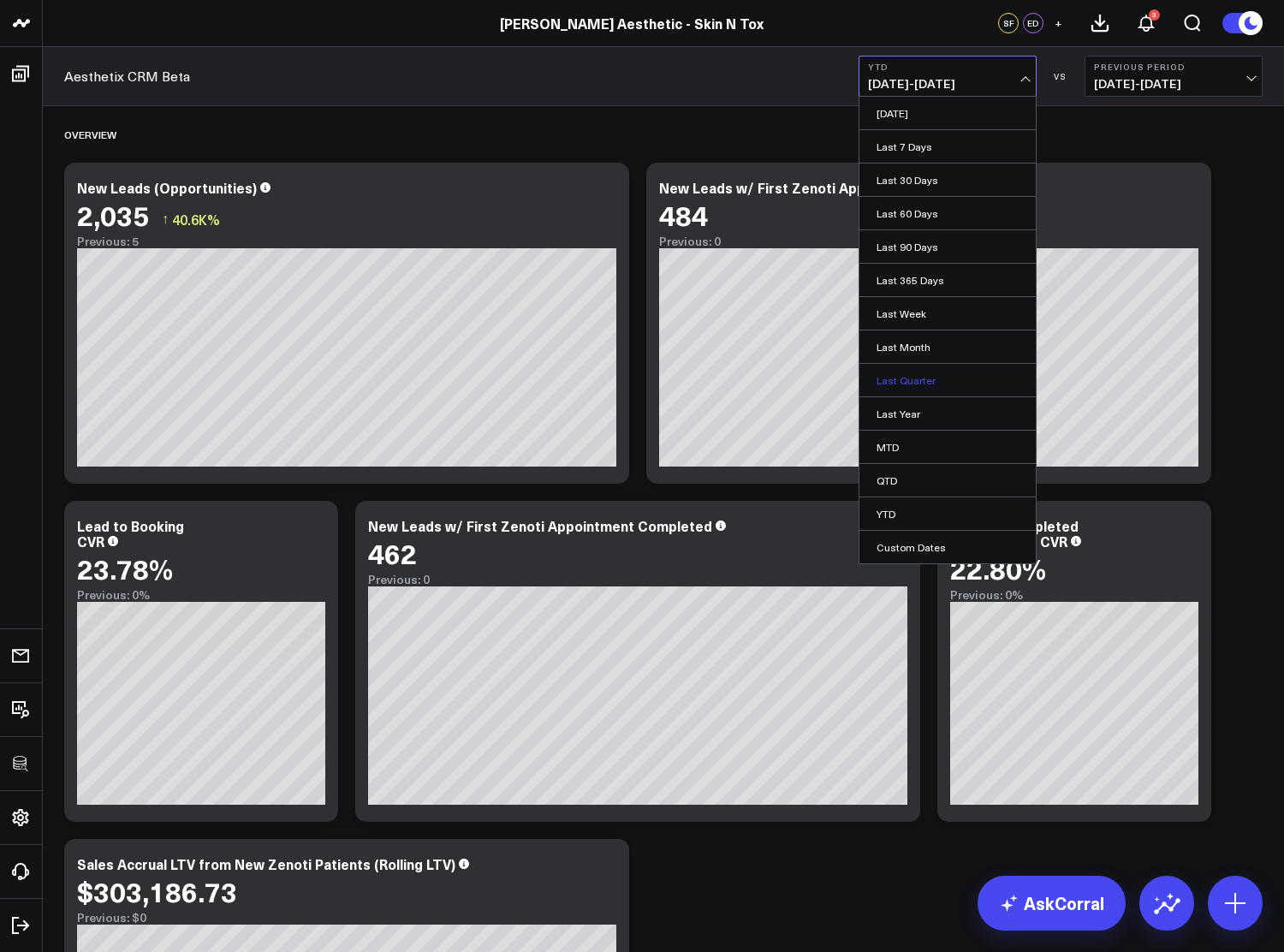
click at [923, 373] on link "Last Quarter" at bounding box center [947, 380] width 176 height 32
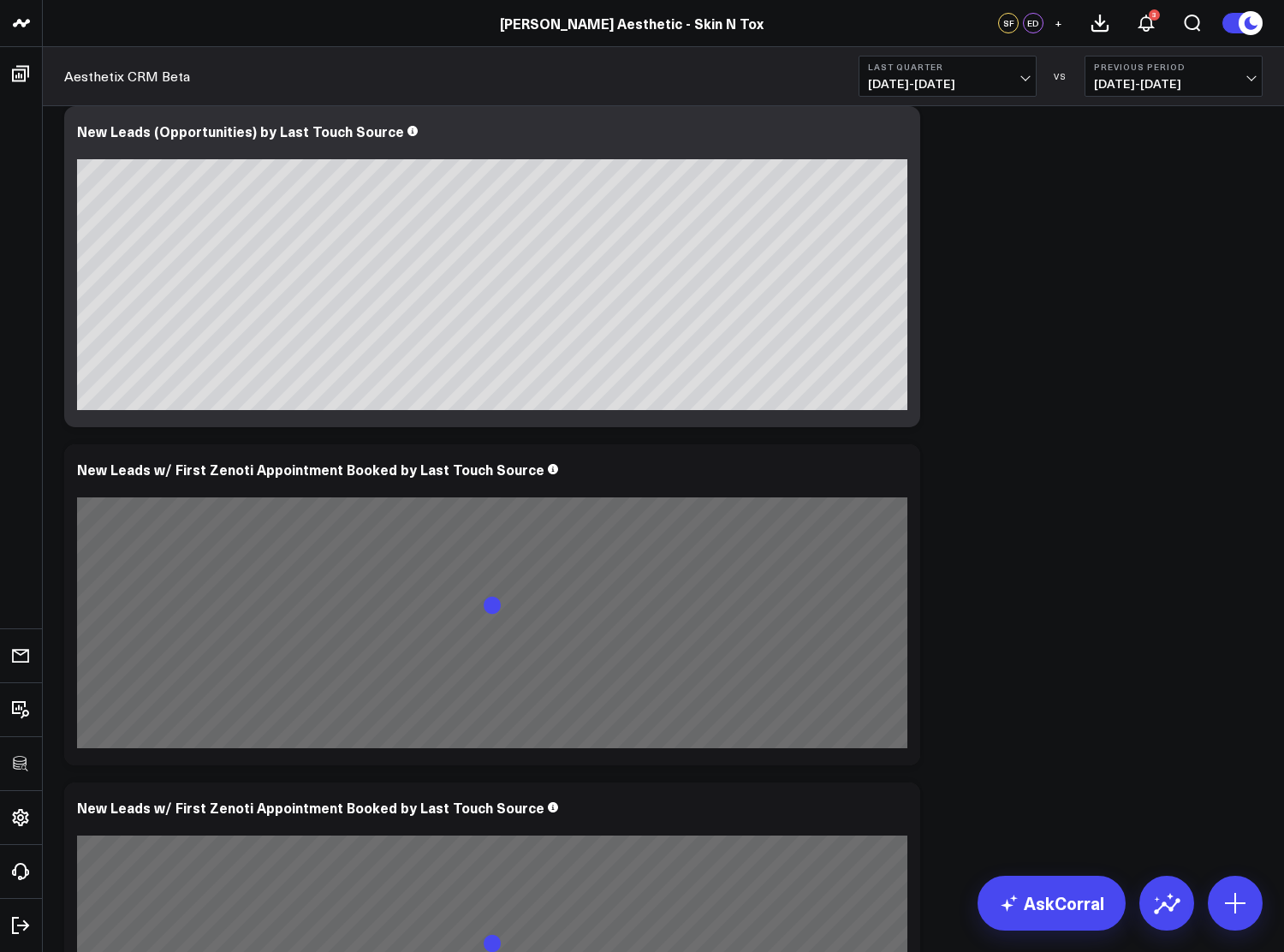
scroll to position [2528, 0]
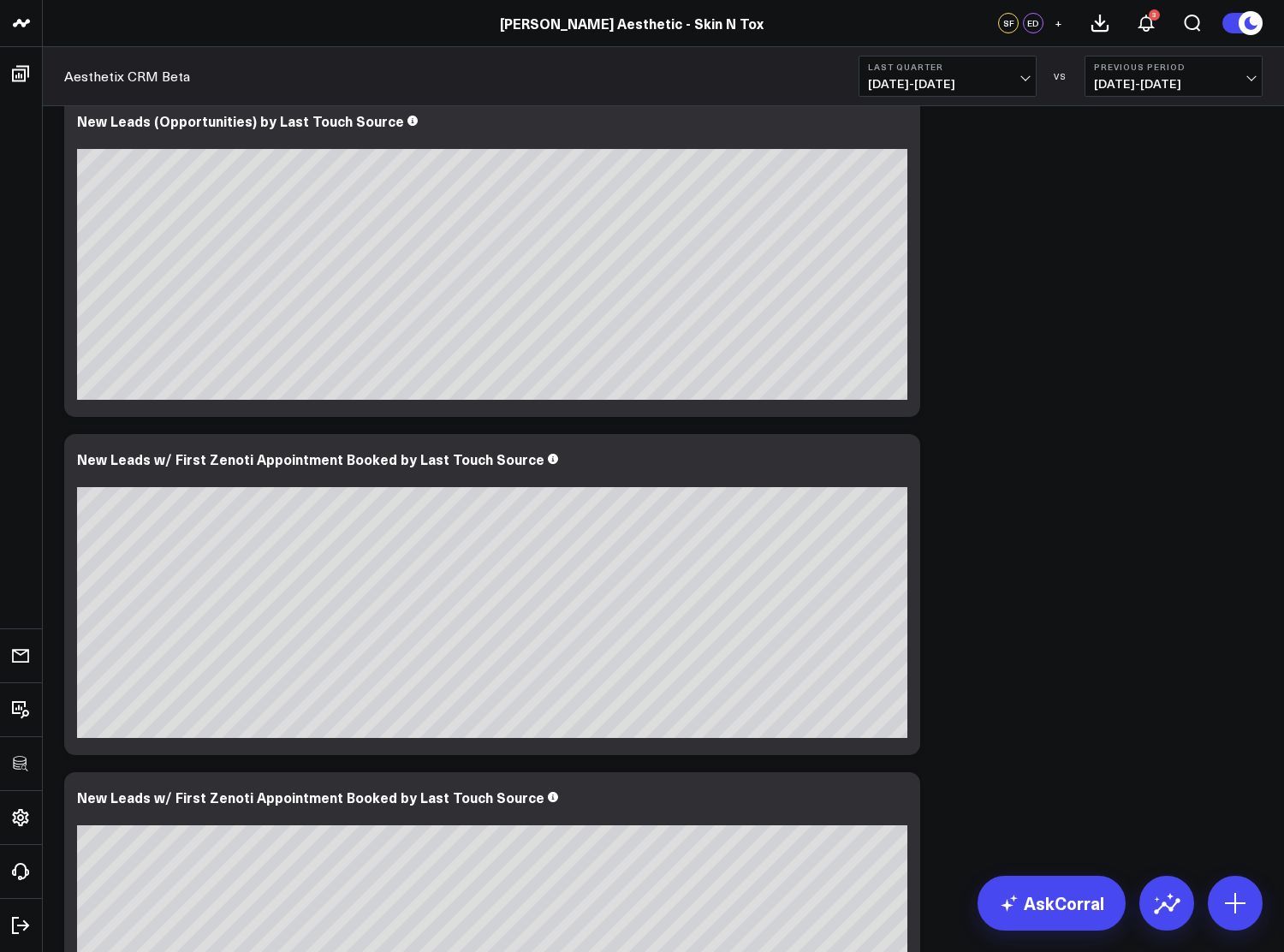
click at [1165, 272] on div "Overview Modify via AI Copy link to widget Ask support Remove Create linked cop…" at bounding box center [664, 908] width 1215 height 6662
